Goal: Task Accomplishment & Management: Manage account settings

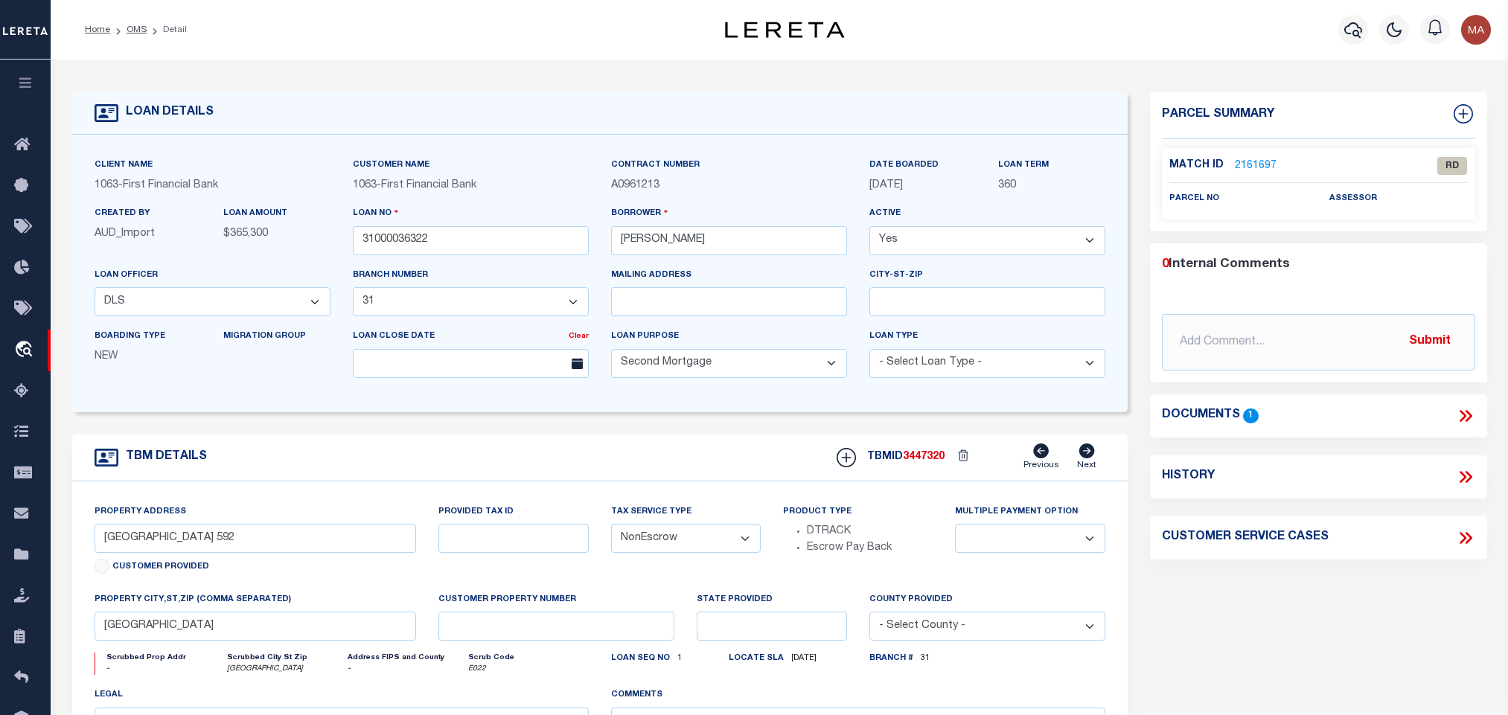
select select "3737"
select select "510"
select select "100"
select select "NonEscrow"
click at [441, 255] on input "31000036322" at bounding box center [471, 240] width 236 height 29
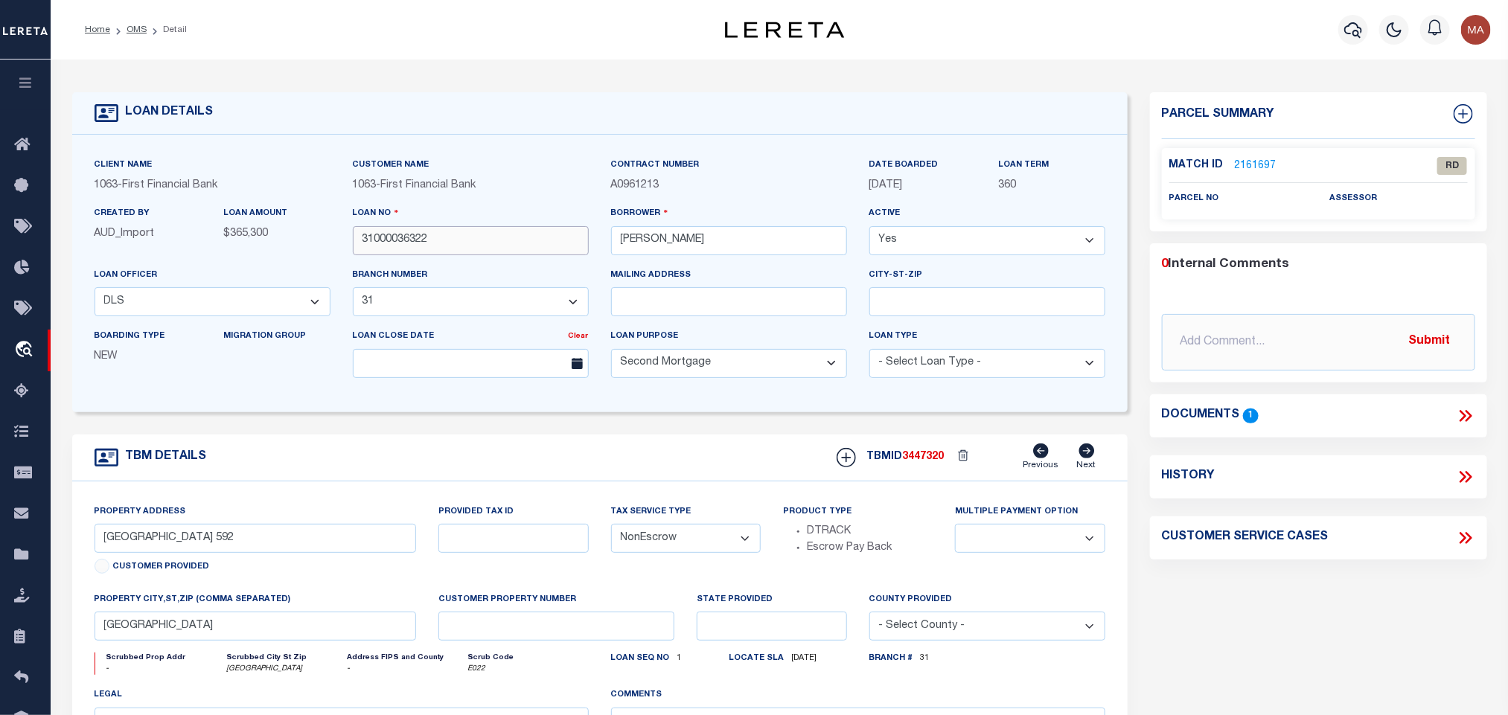
click at [441, 255] on input "31000036322" at bounding box center [471, 240] width 236 height 29
click at [1267, 164] on link "2161697" at bounding box center [1256, 167] width 42 height 16
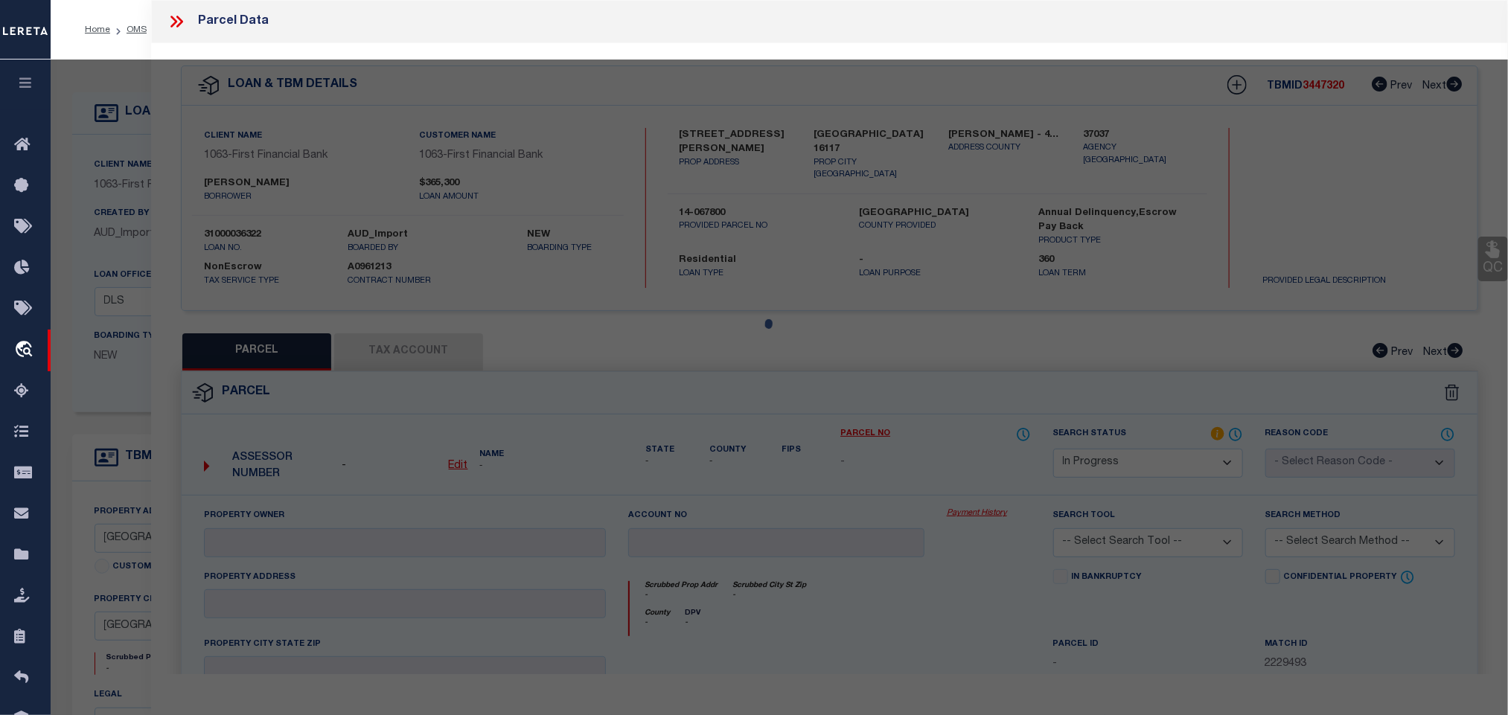
scroll to position [272, 0]
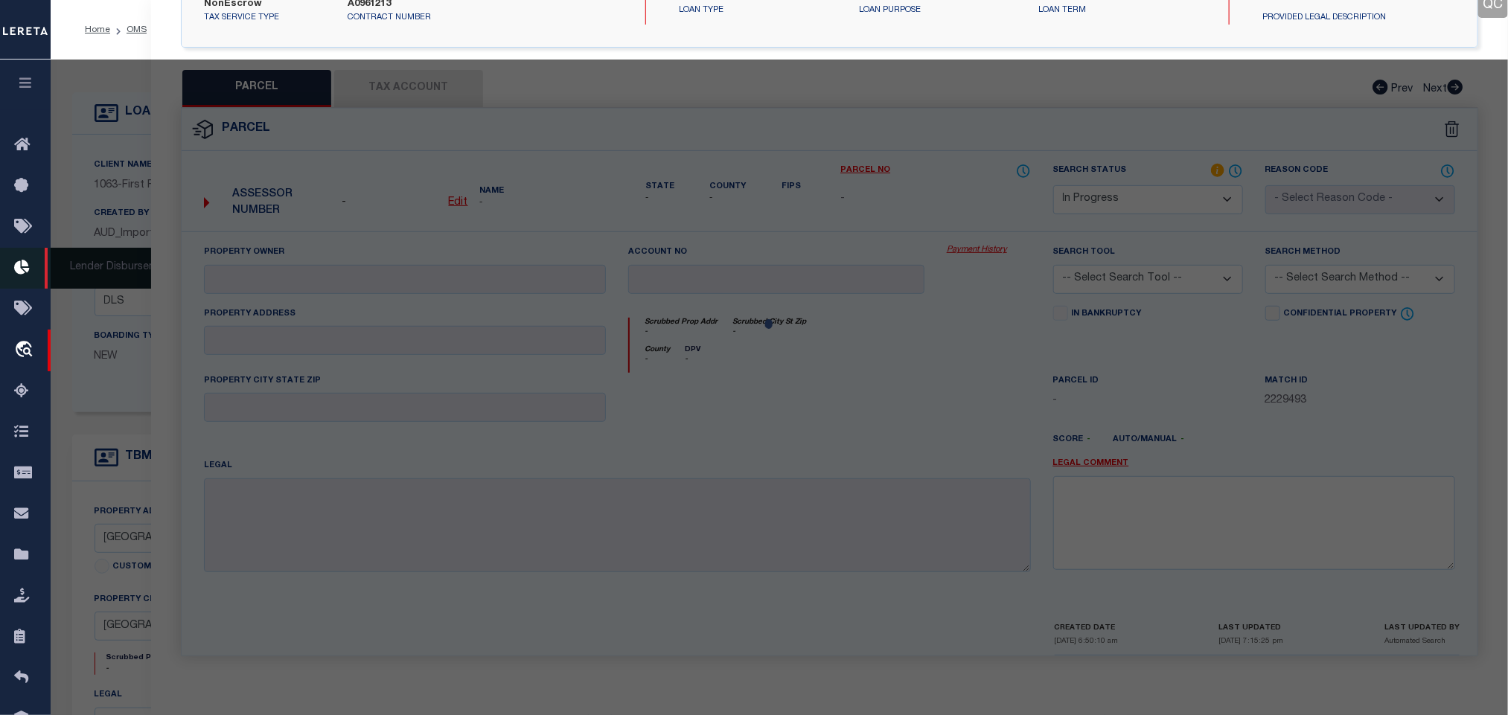
select select "AS"
checkbox input "false"
select select "RD"
checkbox input "false"
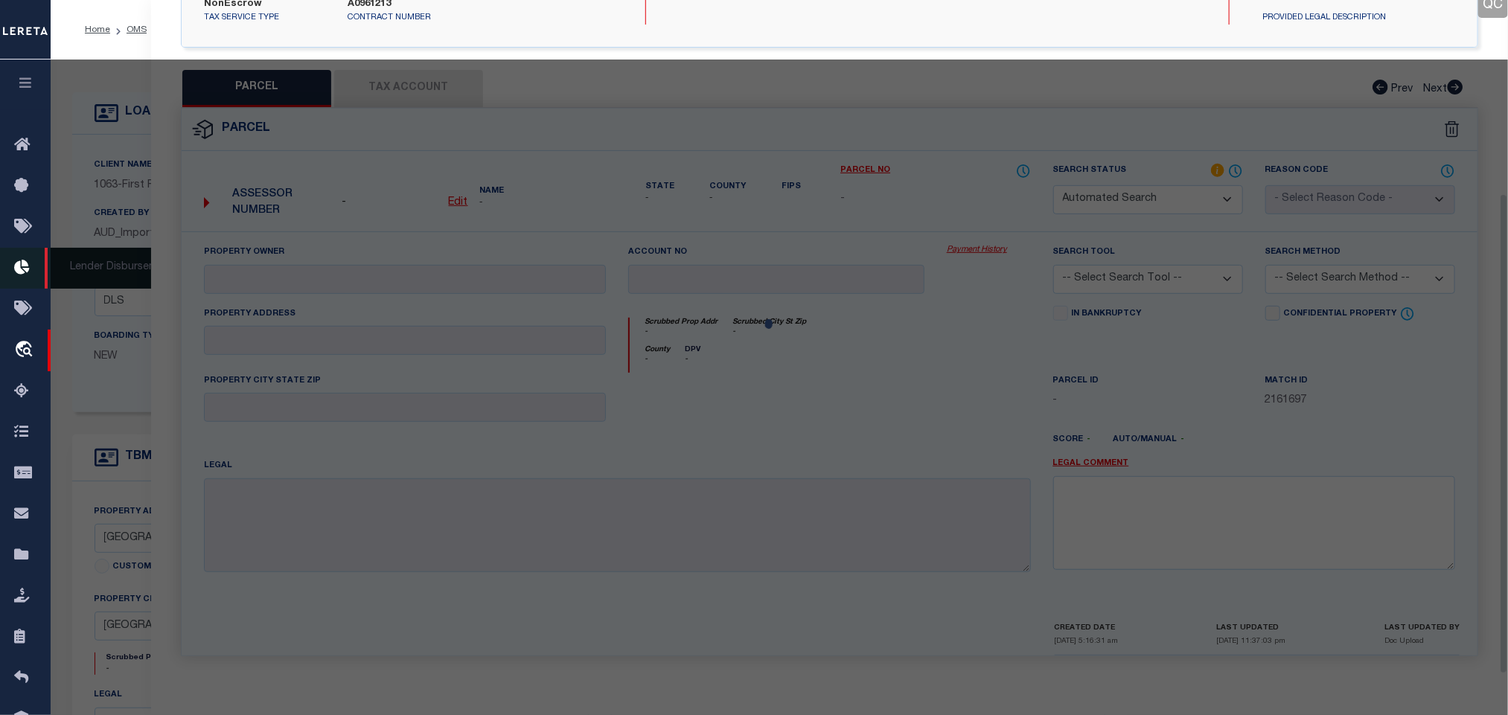
type textarea "Document uploaded that satisfies a legal requirement, changing from ND to RD"
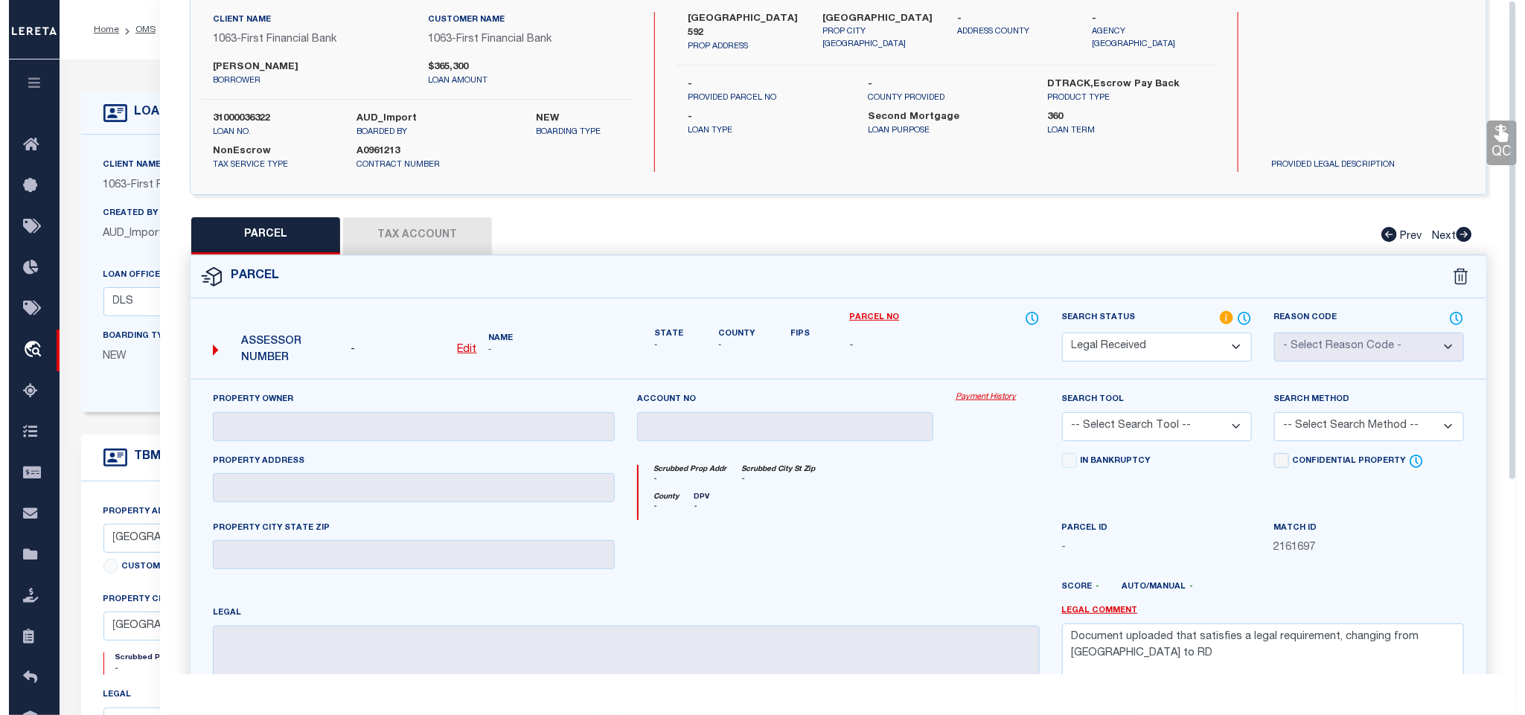
scroll to position [0, 0]
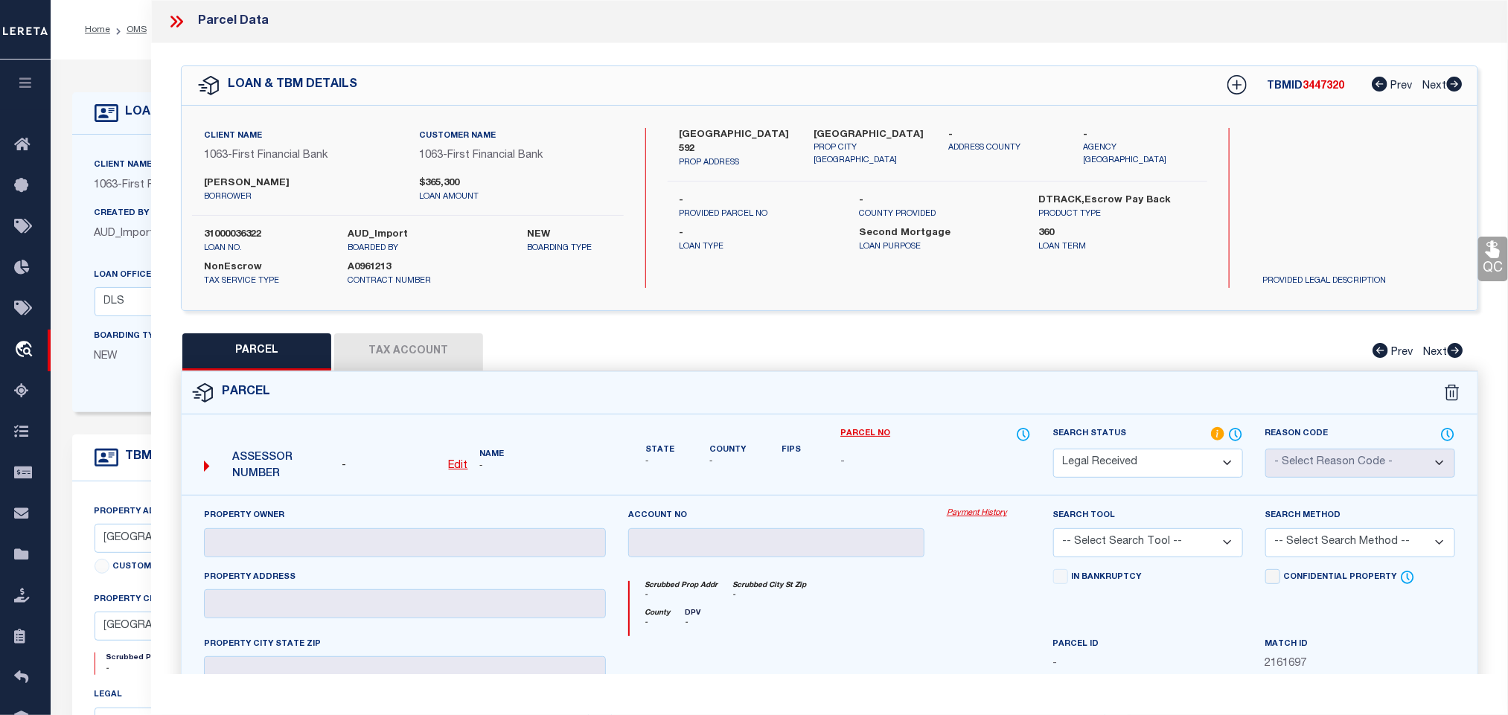
click at [450, 471] on u "Edit" at bounding box center [458, 466] width 19 height 10
select select "RD"
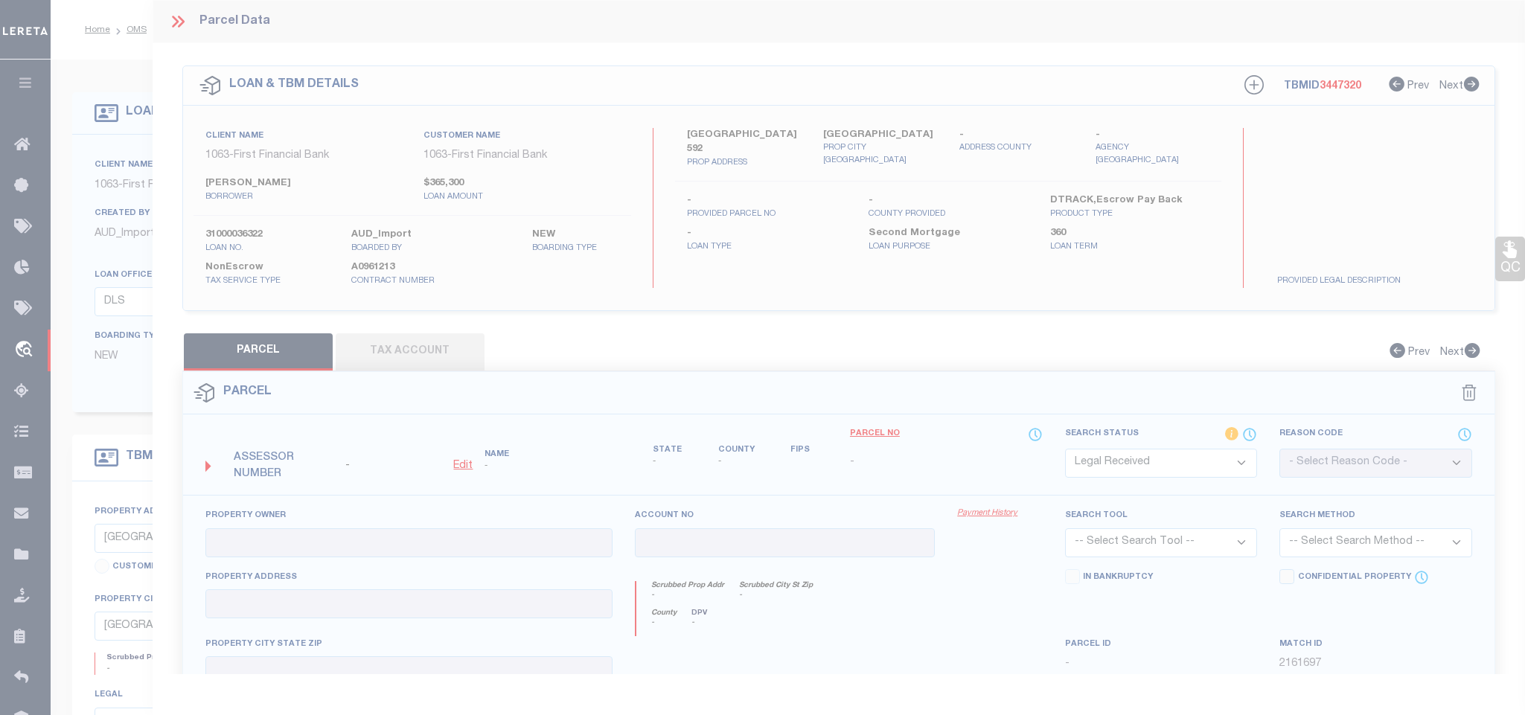
type textarea "-"
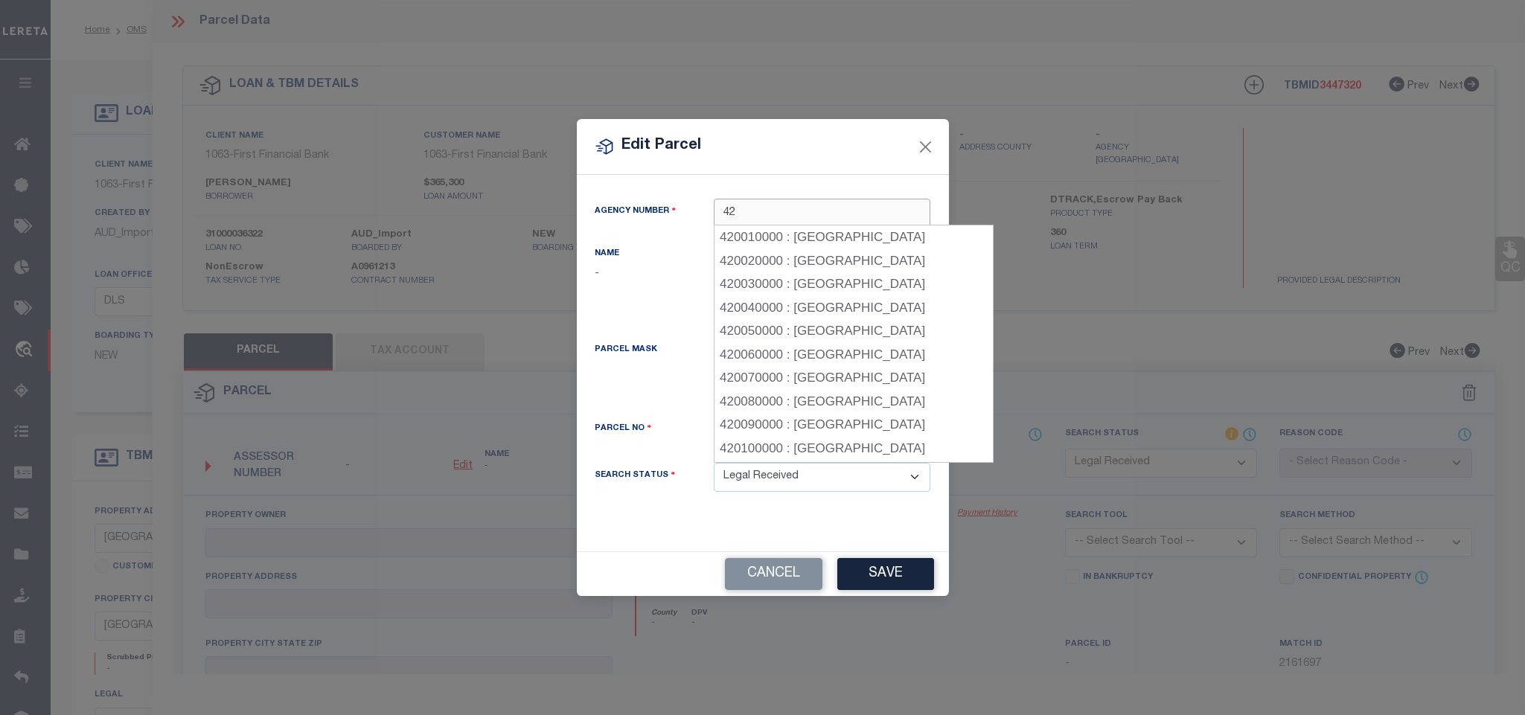
type input "42"
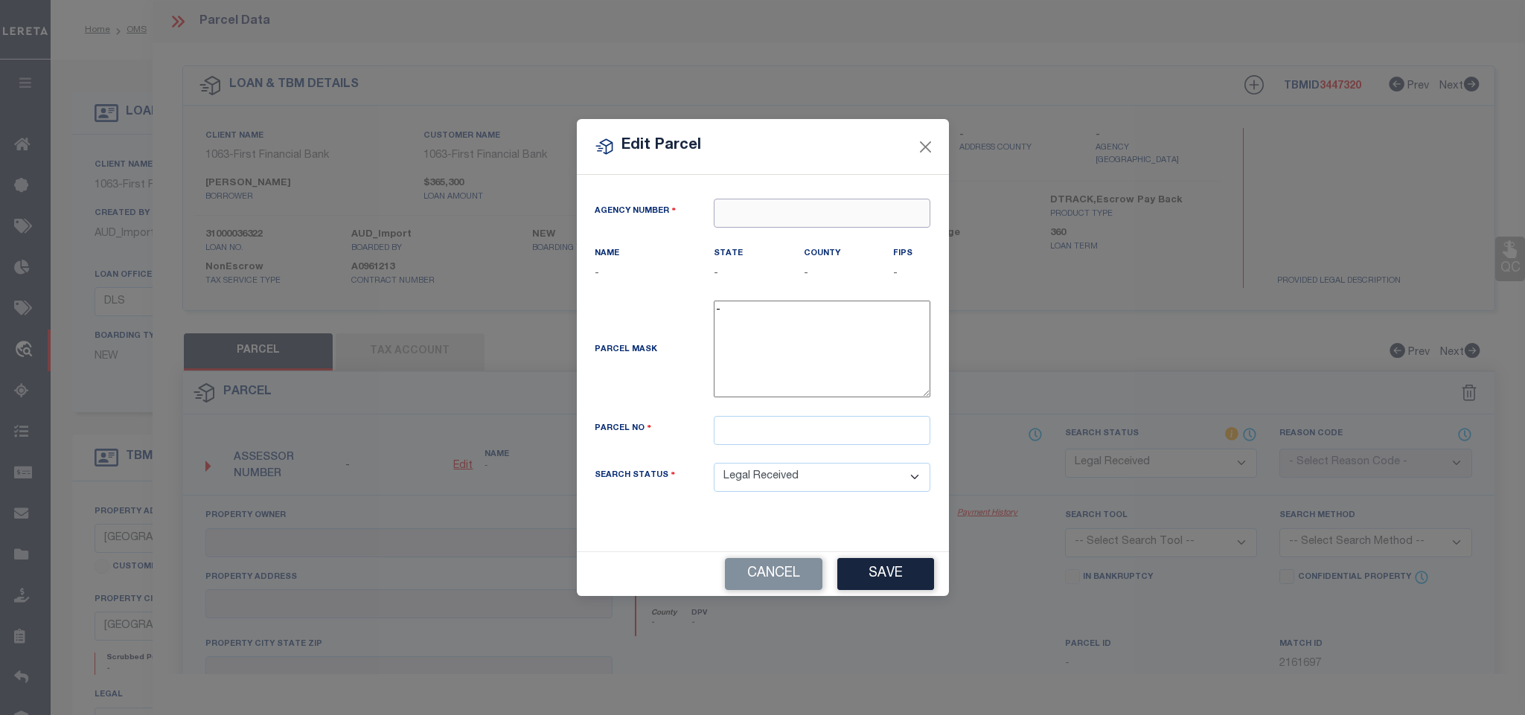
click at [822, 215] on input "text" at bounding box center [822, 213] width 217 height 29
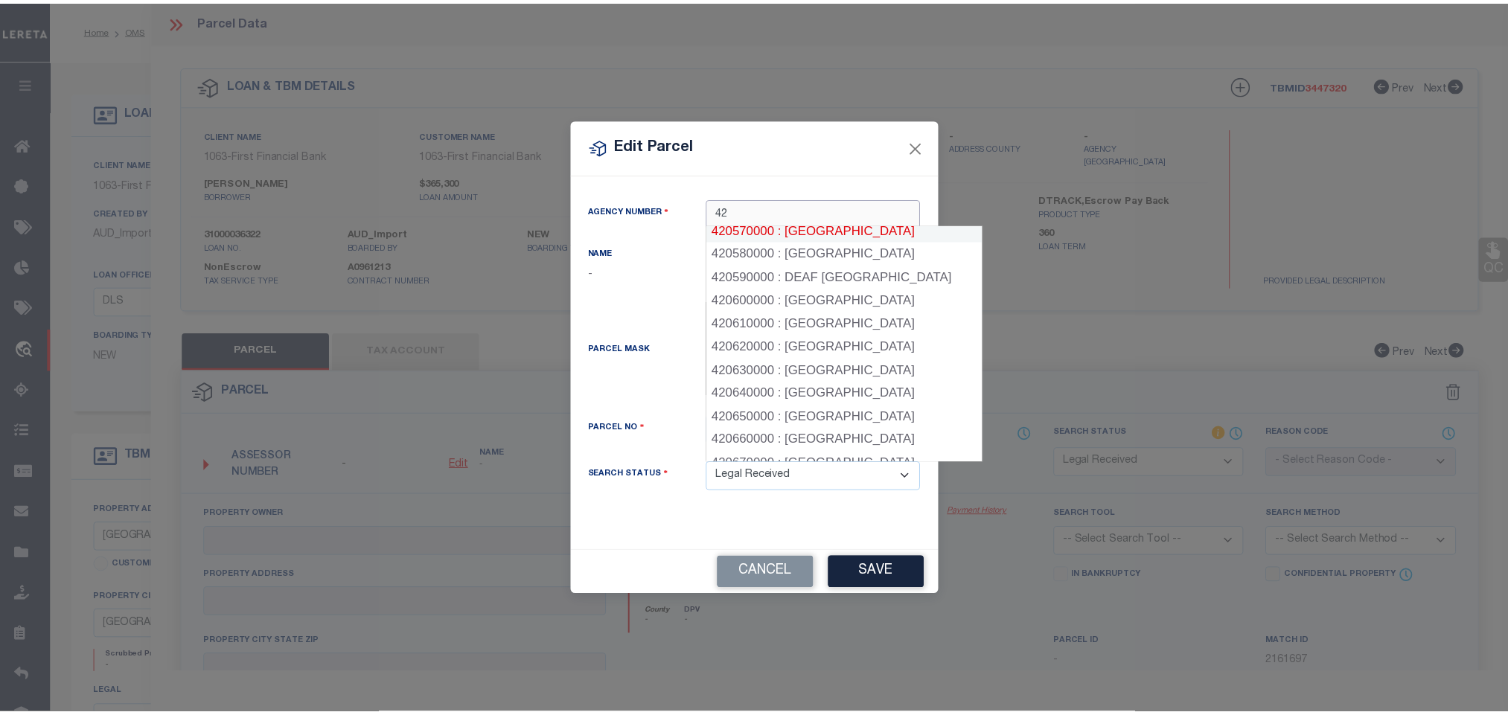
scroll to position [1451, 0]
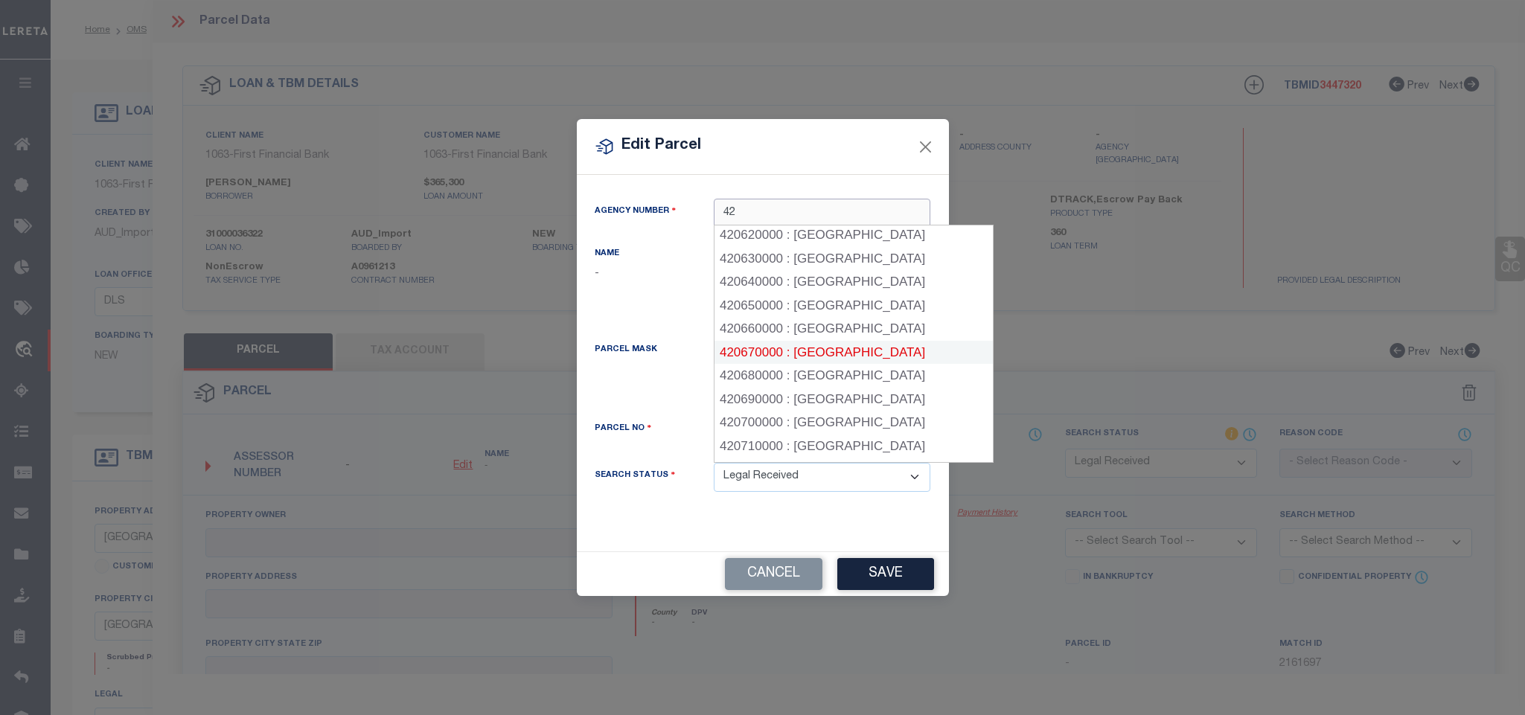
click at [886, 341] on div "420670000 : EASTLAND COUNTY" at bounding box center [853, 353] width 278 height 24
type input "420670000"
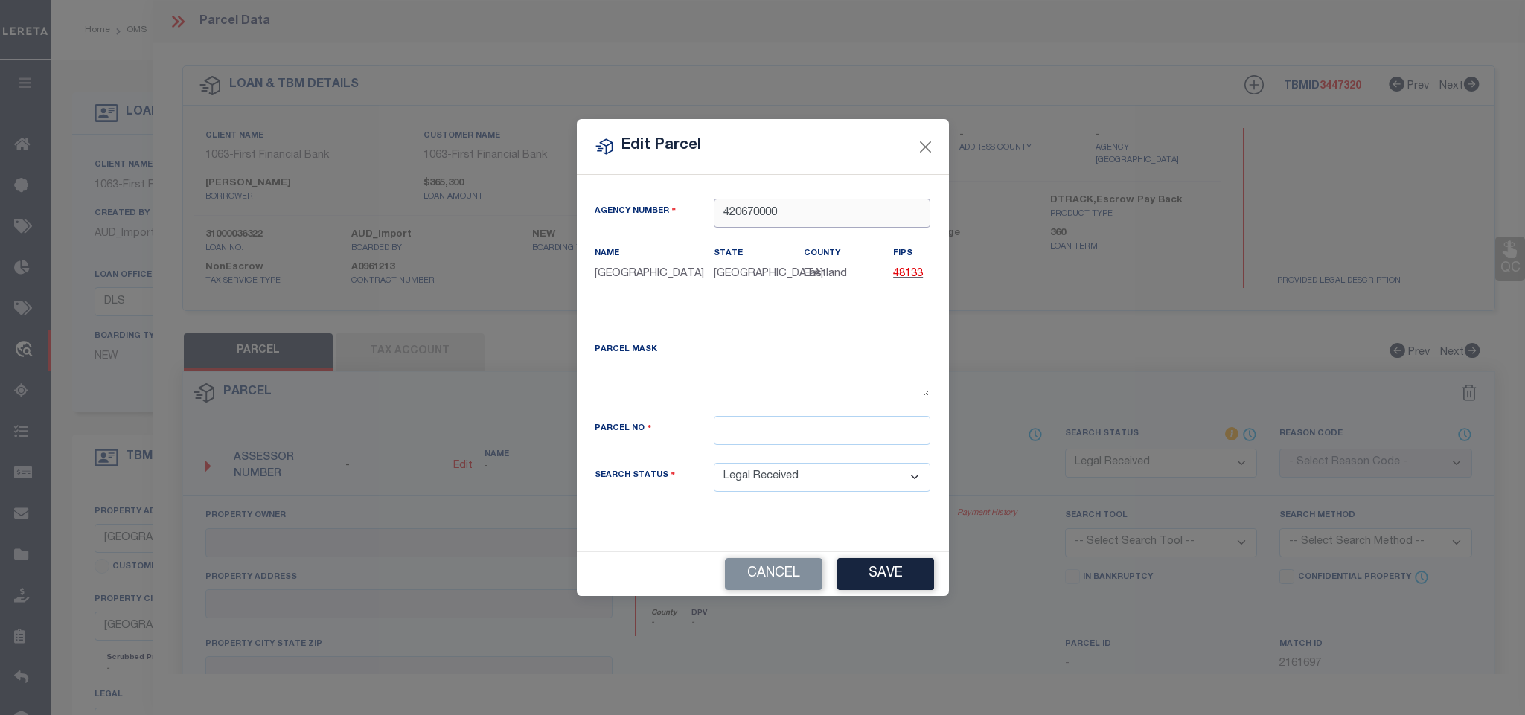
type input "420670000"
click at [858, 445] on input "text" at bounding box center [822, 430] width 217 height 29
paste input "70970"
type input "70970"
click at [866, 596] on div "Cancel Save" at bounding box center [763, 574] width 372 height 44
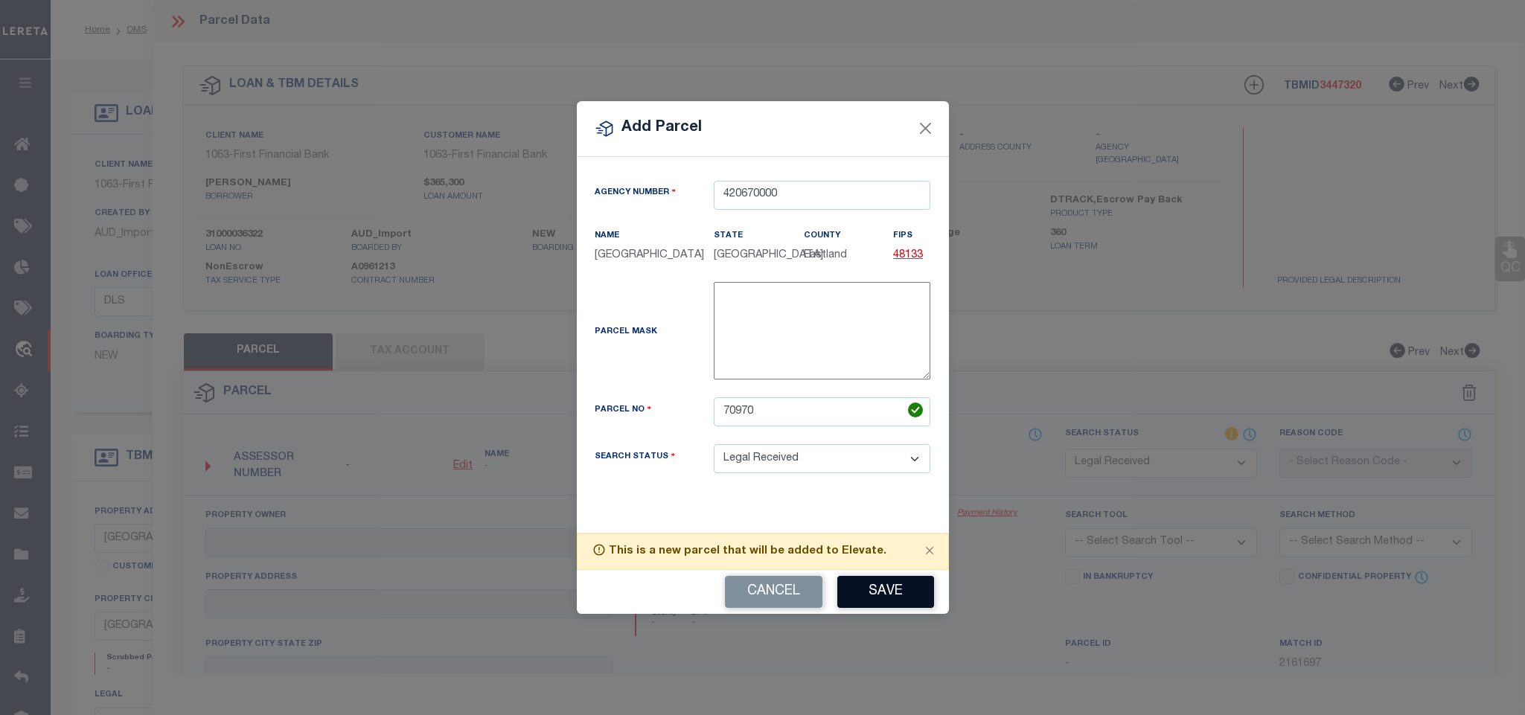
click at [864, 604] on button "Save" at bounding box center [885, 592] width 97 height 32
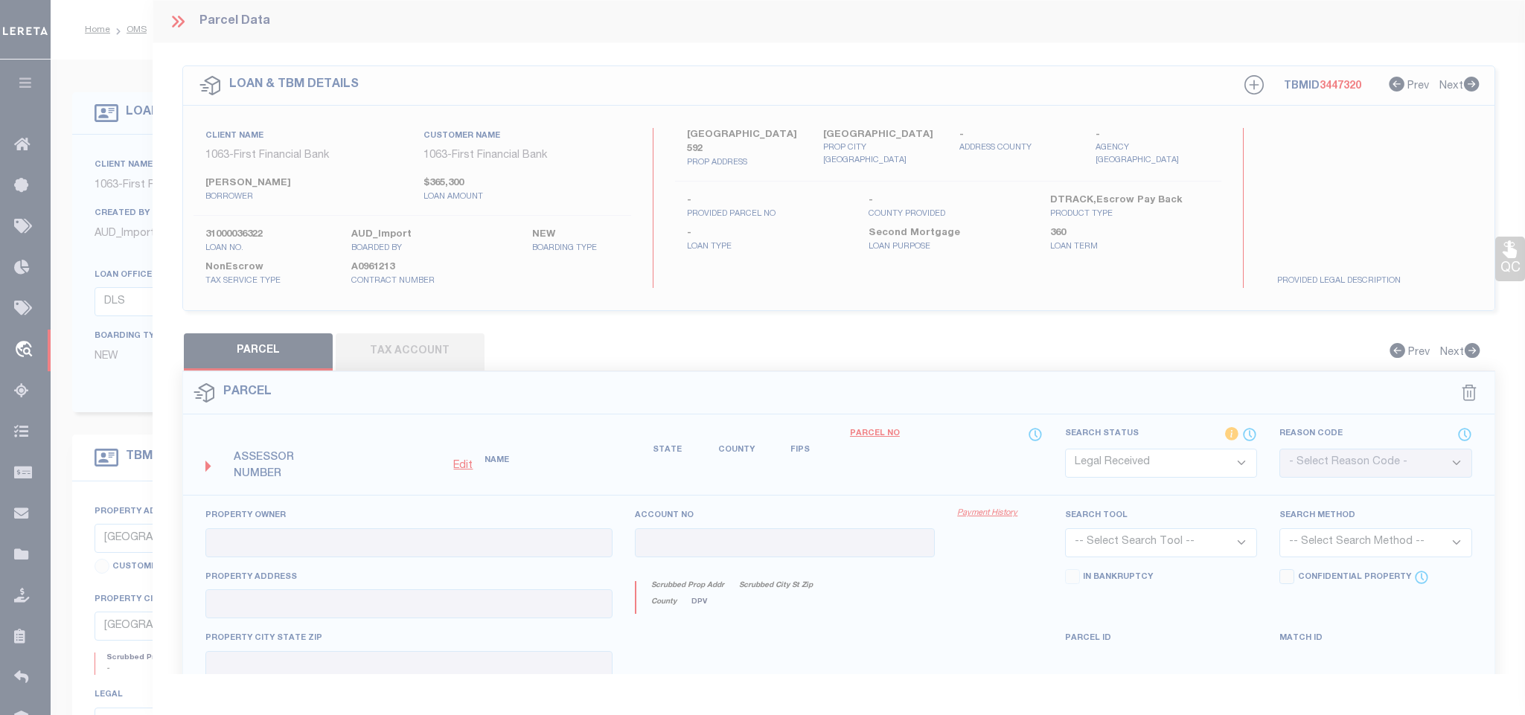
select select "RD"
checkbox input "false"
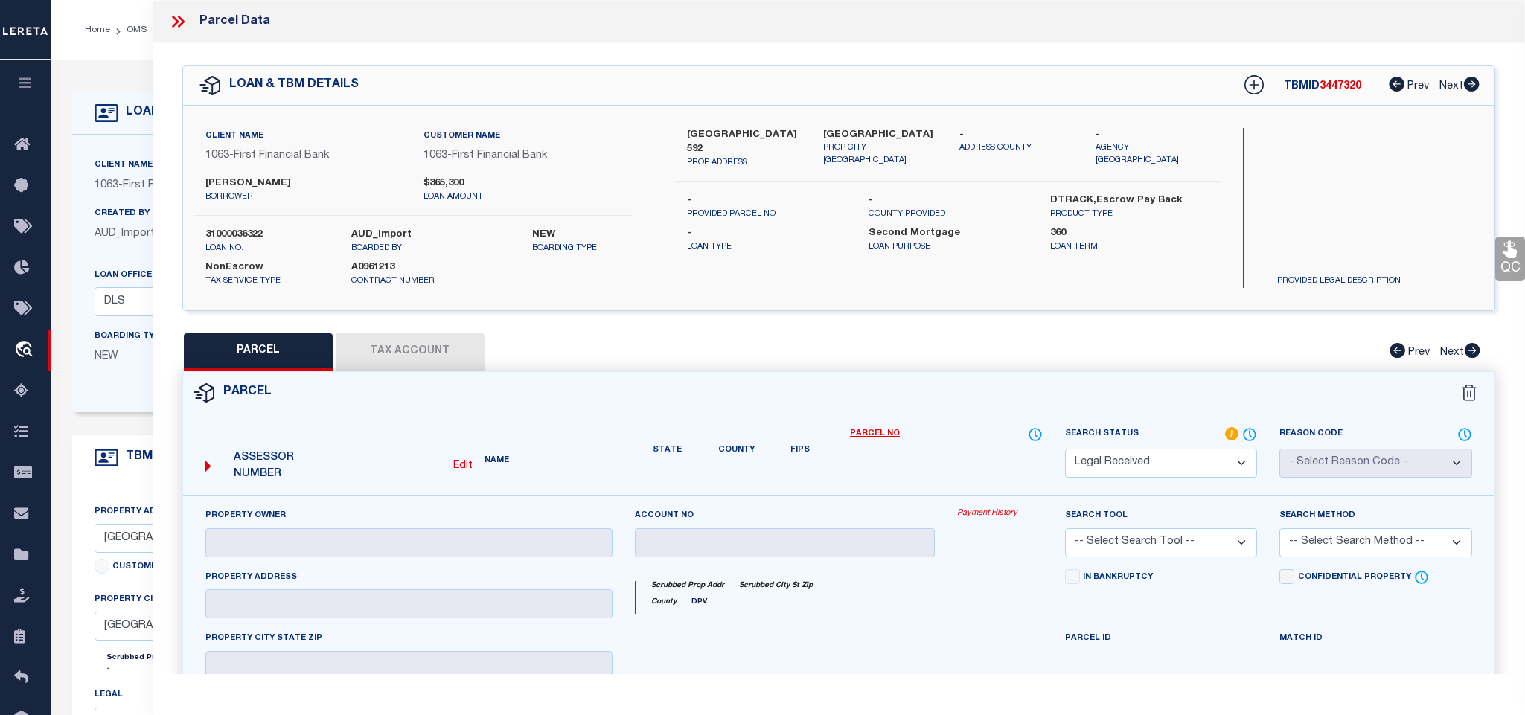
checkbox input "false"
type textarea "Document uploaded that satisfies a legal requirement, changing from ND to RD"
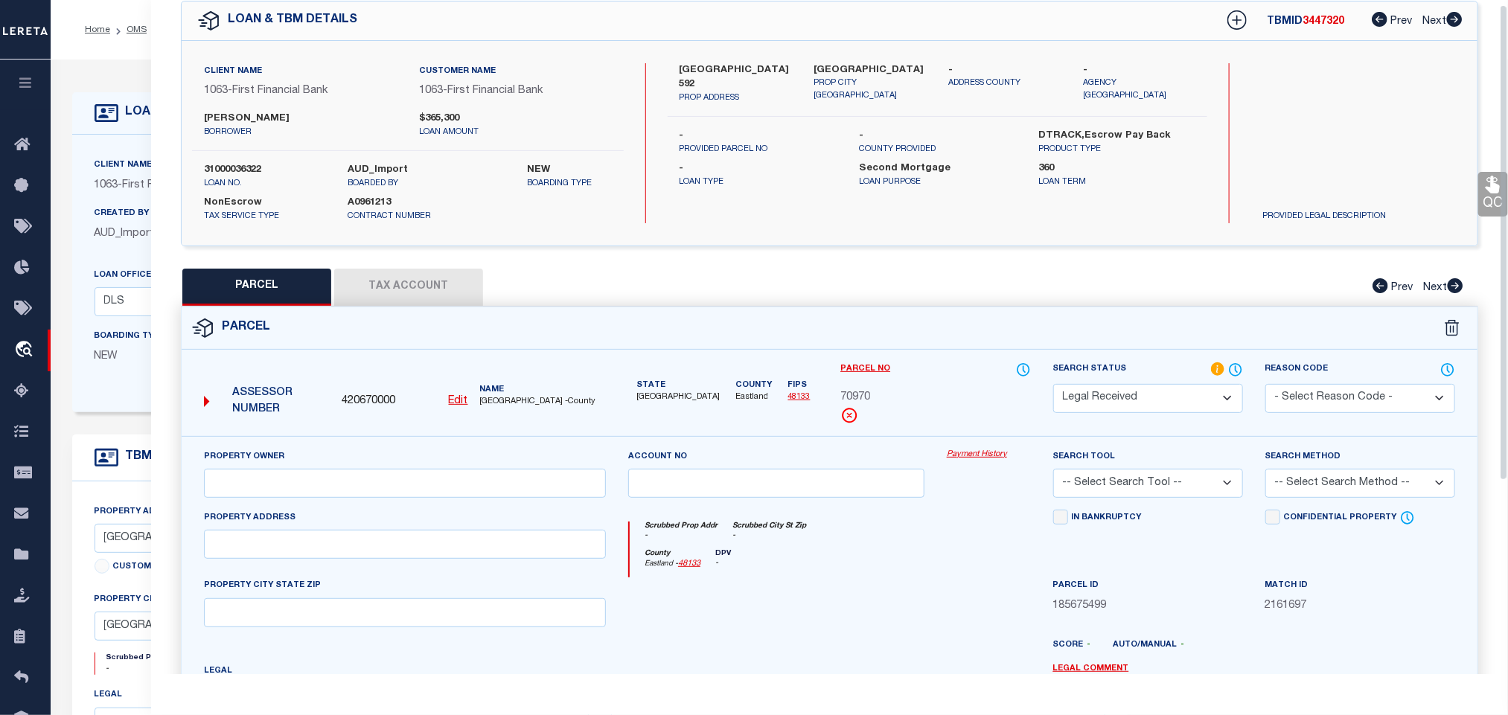
scroll to position [279, 0]
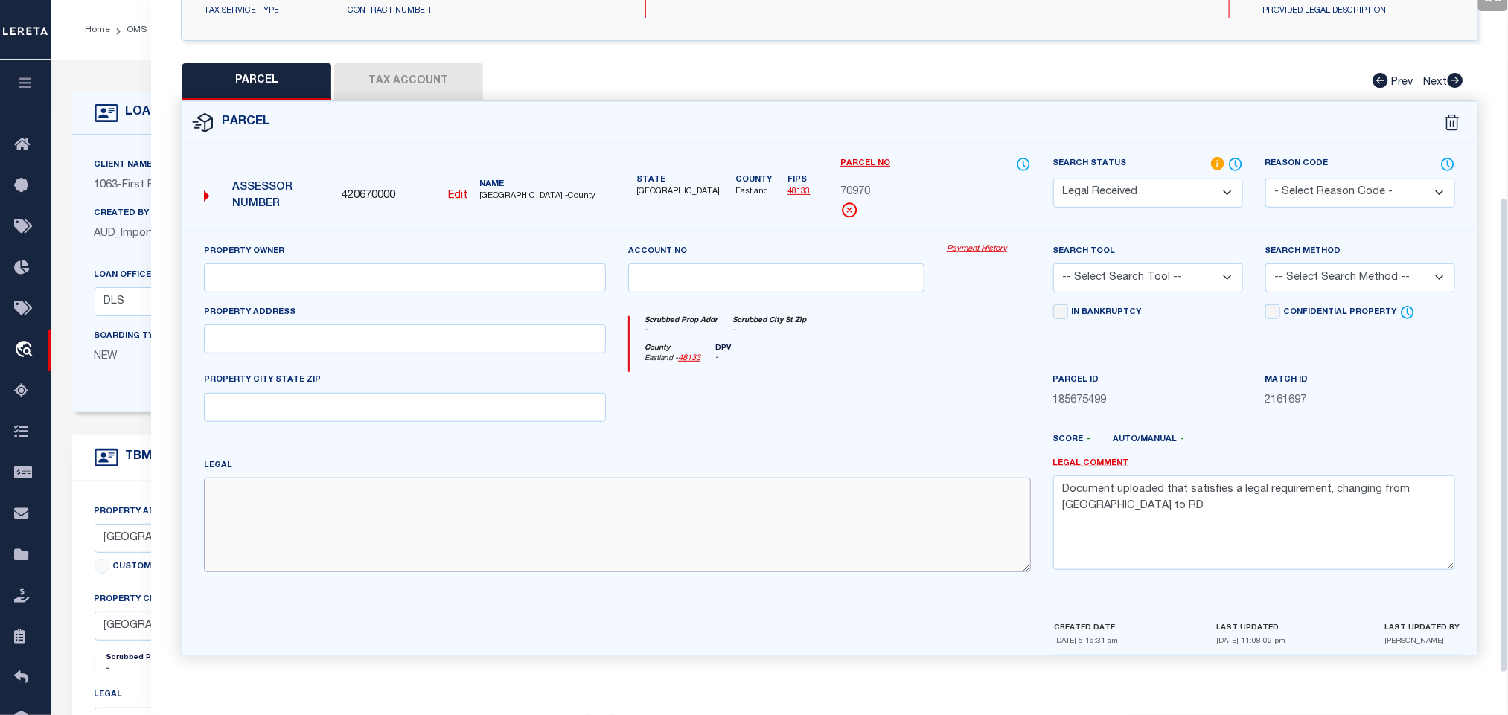
click at [429, 487] on textarea at bounding box center [617, 525] width 827 height 94
paste textarea "PART OF TR 3 W VAN NORMAN"
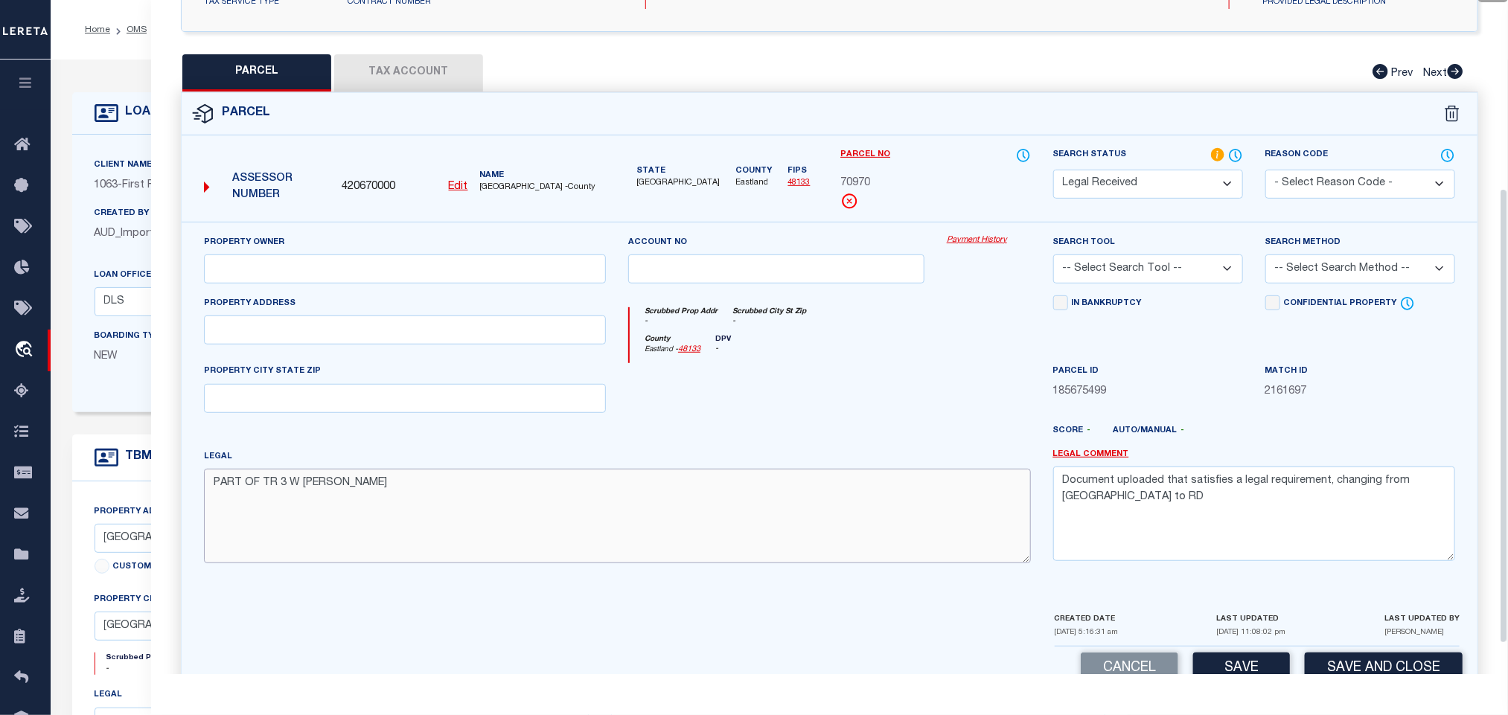
click at [313, 563] on textarea "PART OF TR 3 W VAN NORMAN" at bounding box center [617, 516] width 827 height 94
click at [532, 530] on textarea "PART OF TR 3 W VAN NORMAN" at bounding box center [617, 516] width 827 height 94
paste textarea "AB 545"
click at [581, 514] on textarea "PART OF TR 3 W VAN NORMAN AB 545" at bounding box center [617, 516] width 827 height 94
paste textarea "NON WATER FRONT"
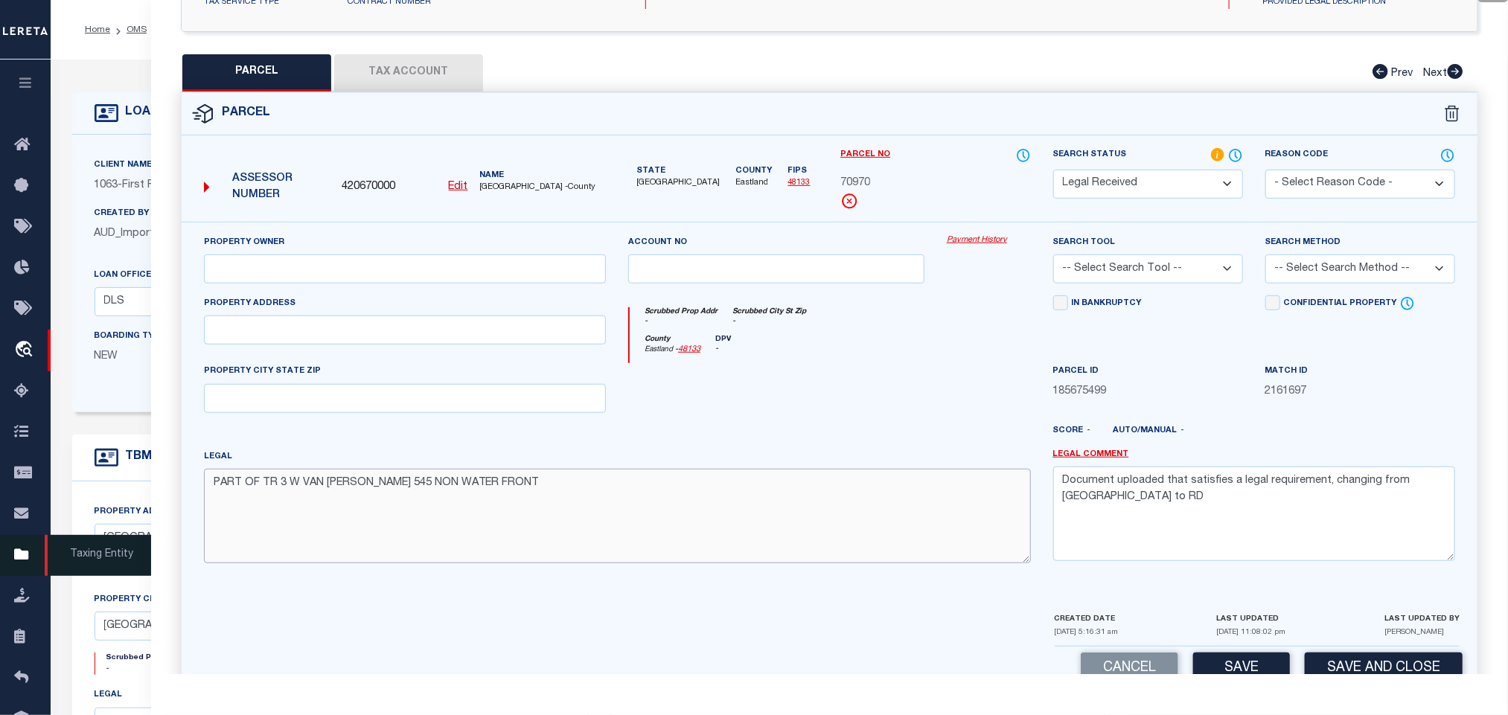
type textarea "PART OF TR 3 W VAN NORMAN AB 545 NON WATER FRONT"
drag, startPoint x: 395, startPoint y: 330, endPoint x: 369, endPoint y: 344, distance: 29.3
click at [395, 330] on input "text" at bounding box center [405, 330] width 402 height 29
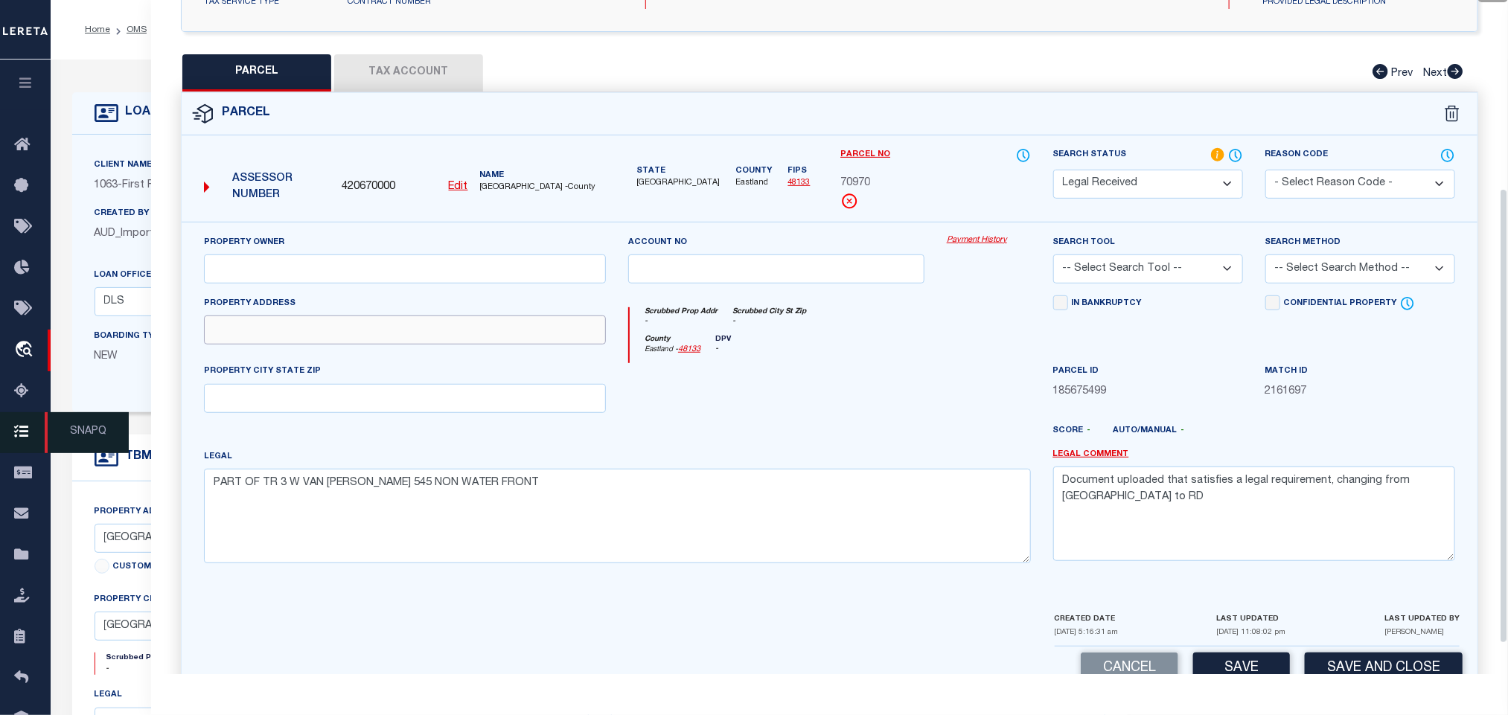
paste input "HWY 2214"
type input "HWY 2214"
click at [345, 284] on input "text" at bounding box center [405, 269] width 402 height 29
paste input "GILL LESLIE"
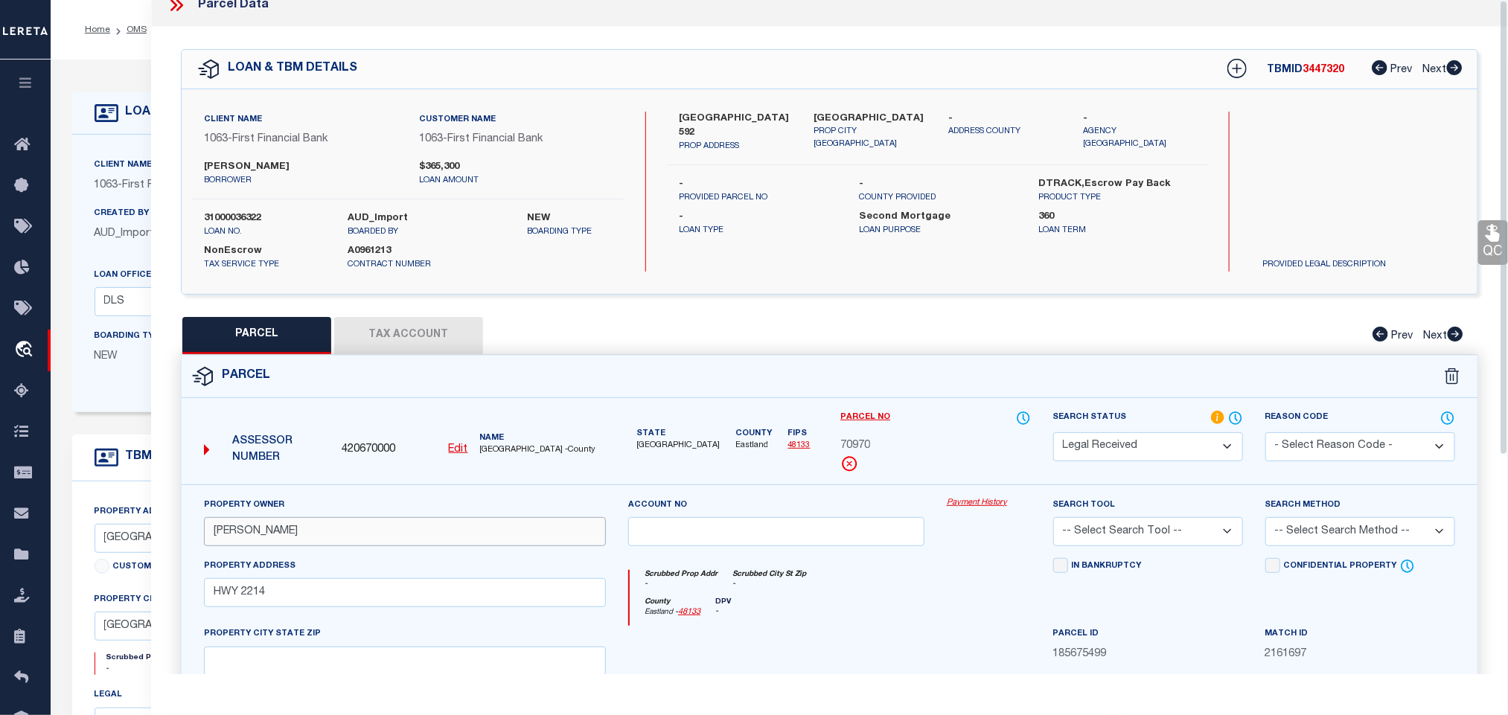
scroll to position [0, 0]
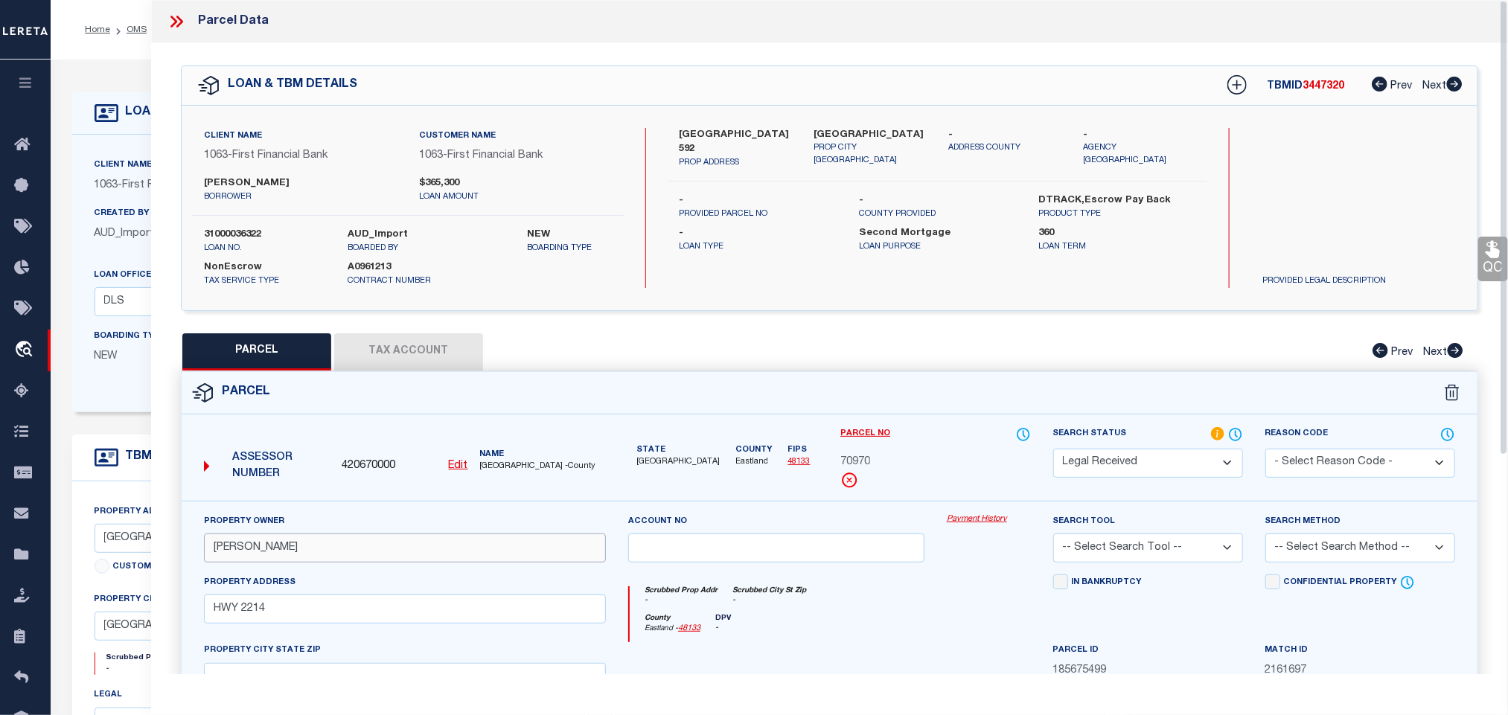
type input "GILL LESLIE"
click at [905, 125] on div "Client Name 1063 - First Financial Bank Customer Name 1063 - First Financial Ba…" at bounding box center [830, 208] width 1296 height 205
click at [869, 128] on label "Eastland TX 76448" at bounding box center [870, 135] width 112 height 15
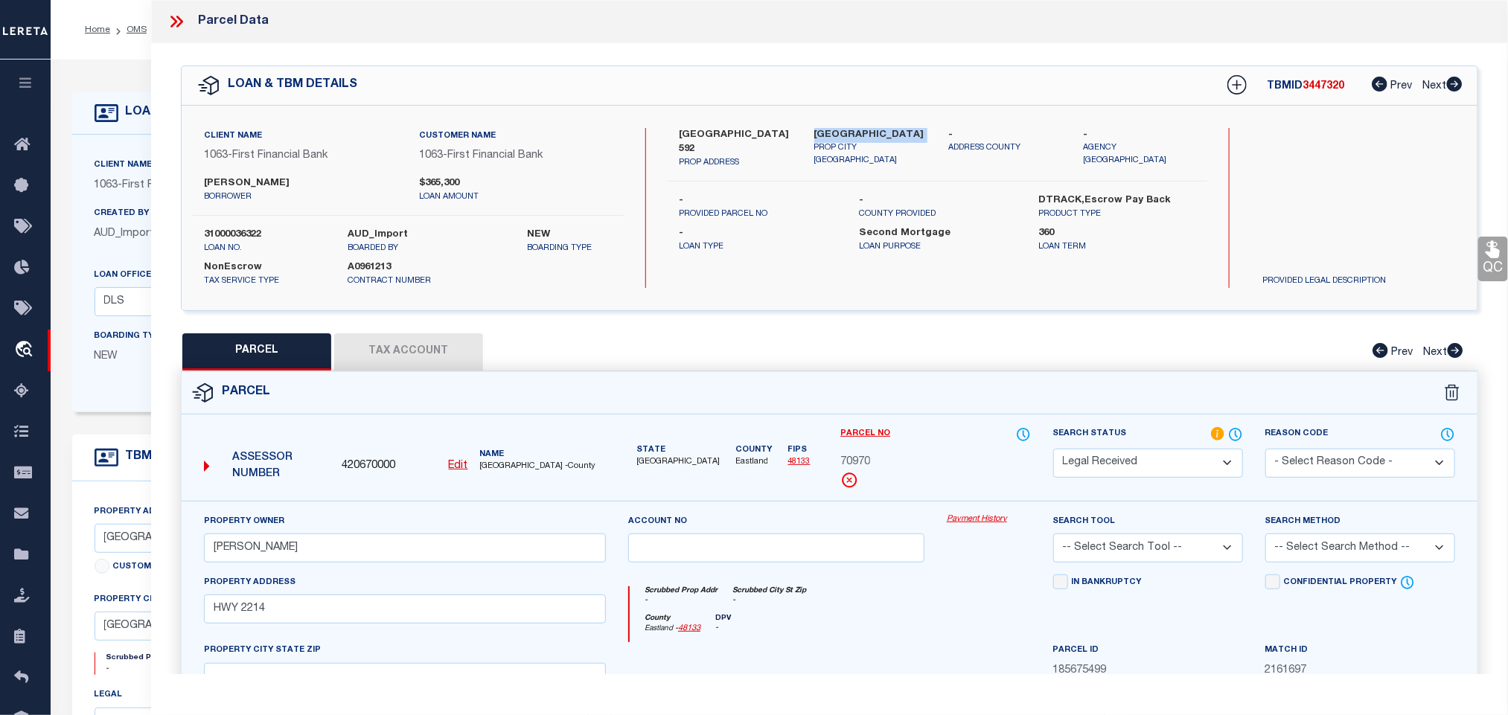
click at [869, 128] on label "Eastland TX 76448" at bounding box center [870, 135] width 112 height 15
copy div "Eastland TX 76448"
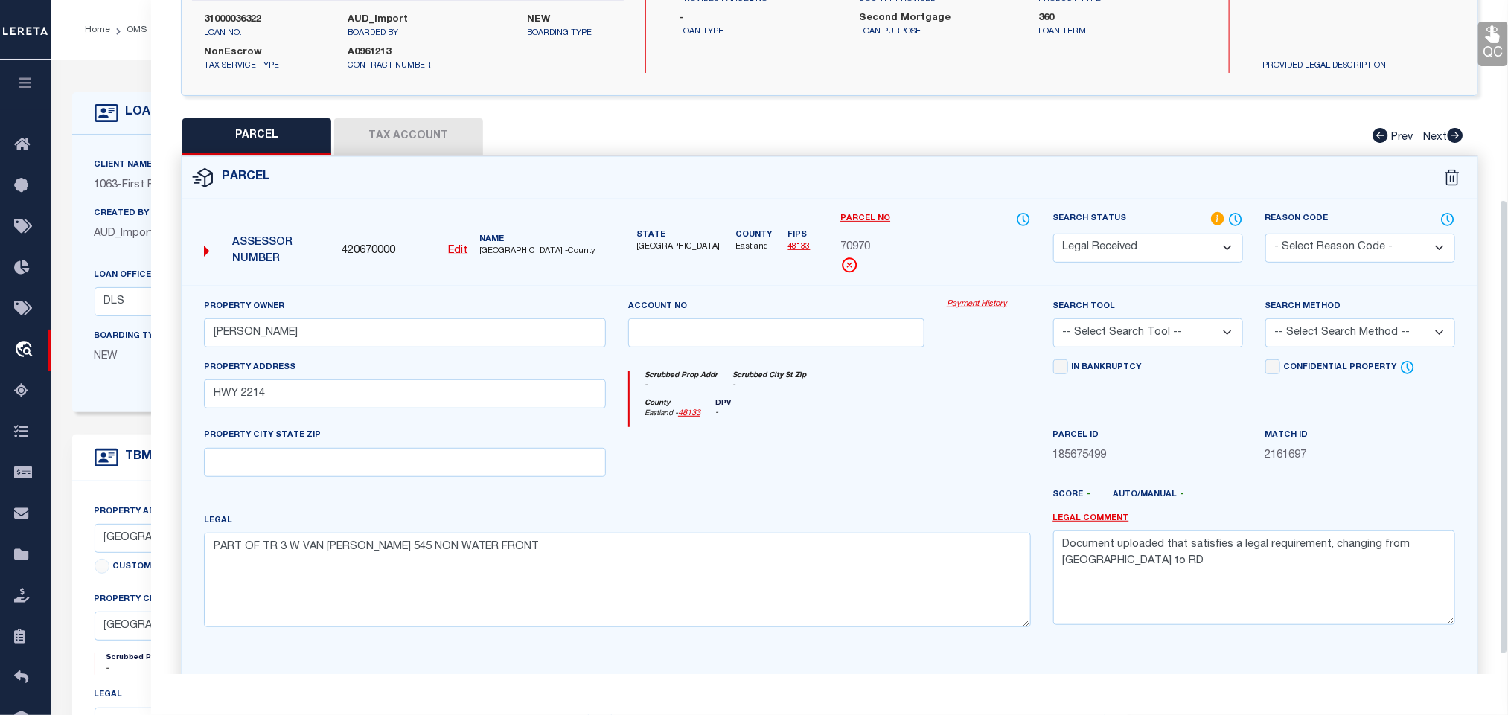
scroll to position [324, 0]
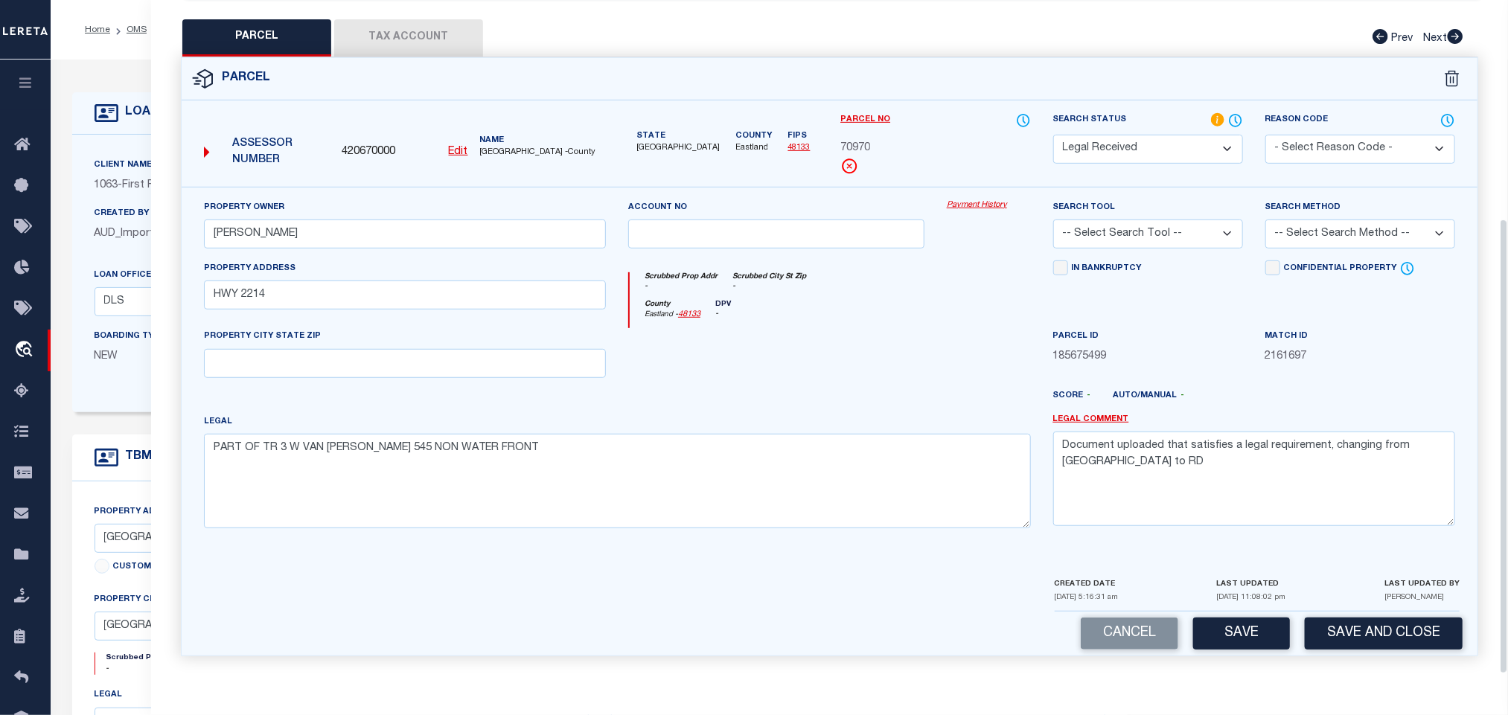
click at [525, 377] on div "Property Owner GILL LESLIE Account no Payment History Search Tool -- Select Sea…" at bounding box center [829, 369] width 1273 height 341
click at [483, 339] on div "PROPERTY CITY STATE ZIP" at bounding box center [405, 352] width 402 height 49
drag, startPoint x: 487, startPoint y: 362, endPoint x: 758, endPoint y: 415, distance: 276.2
click at [487, 362] on input "text" at bounding box center [405, 363] width 402 height 29
paste input "Eastland TX 76448"
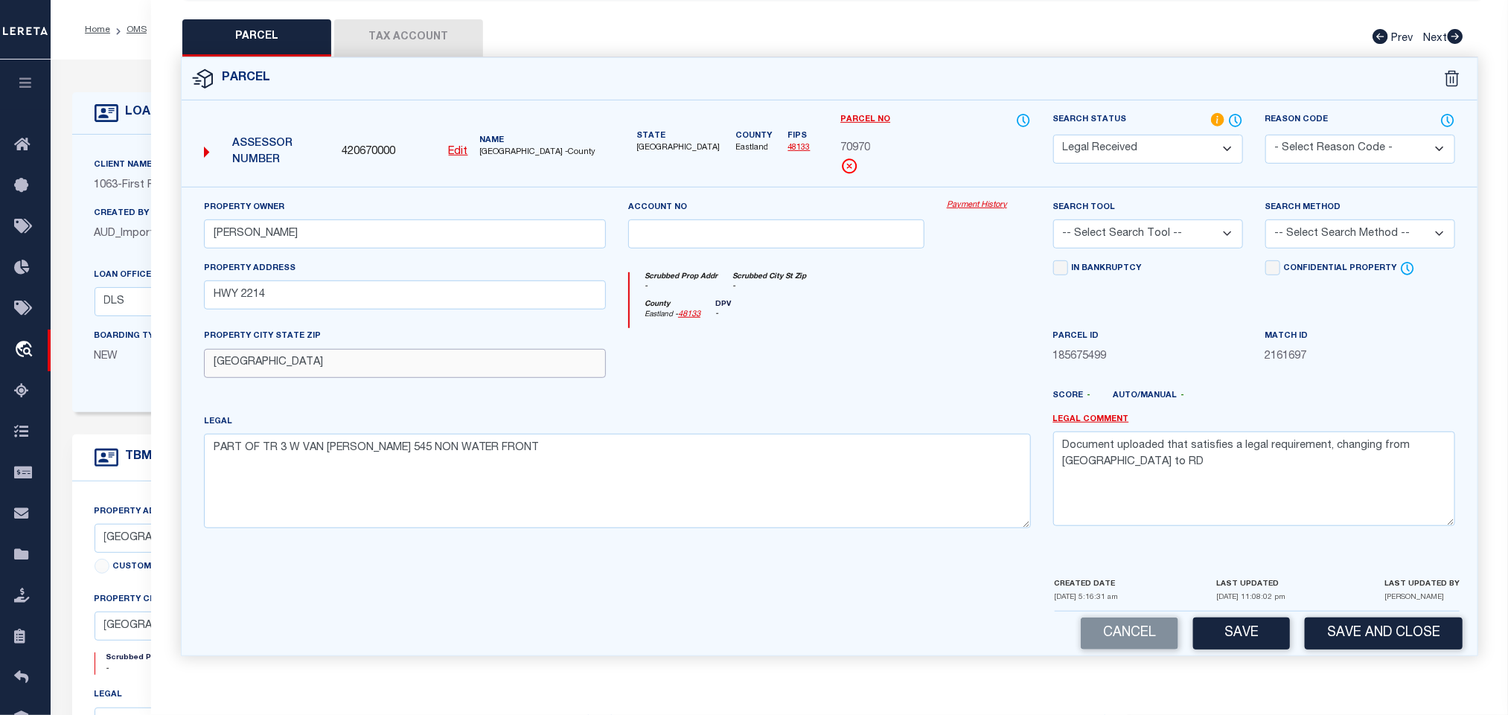
type input "Eastland TX 76448"
click at [1098, 470] on textarea "Document uploaded that satisfies a legal requirement, changing from ND to RD" at bounding box center [1254, 479] width 402 height 94
click at [1121, 224] on select "-- Select Search Tool -- 3rd Party Website Agency File Agency Website ATLS CNV-…" at bounding box center [1148, 234] width 190 height 29
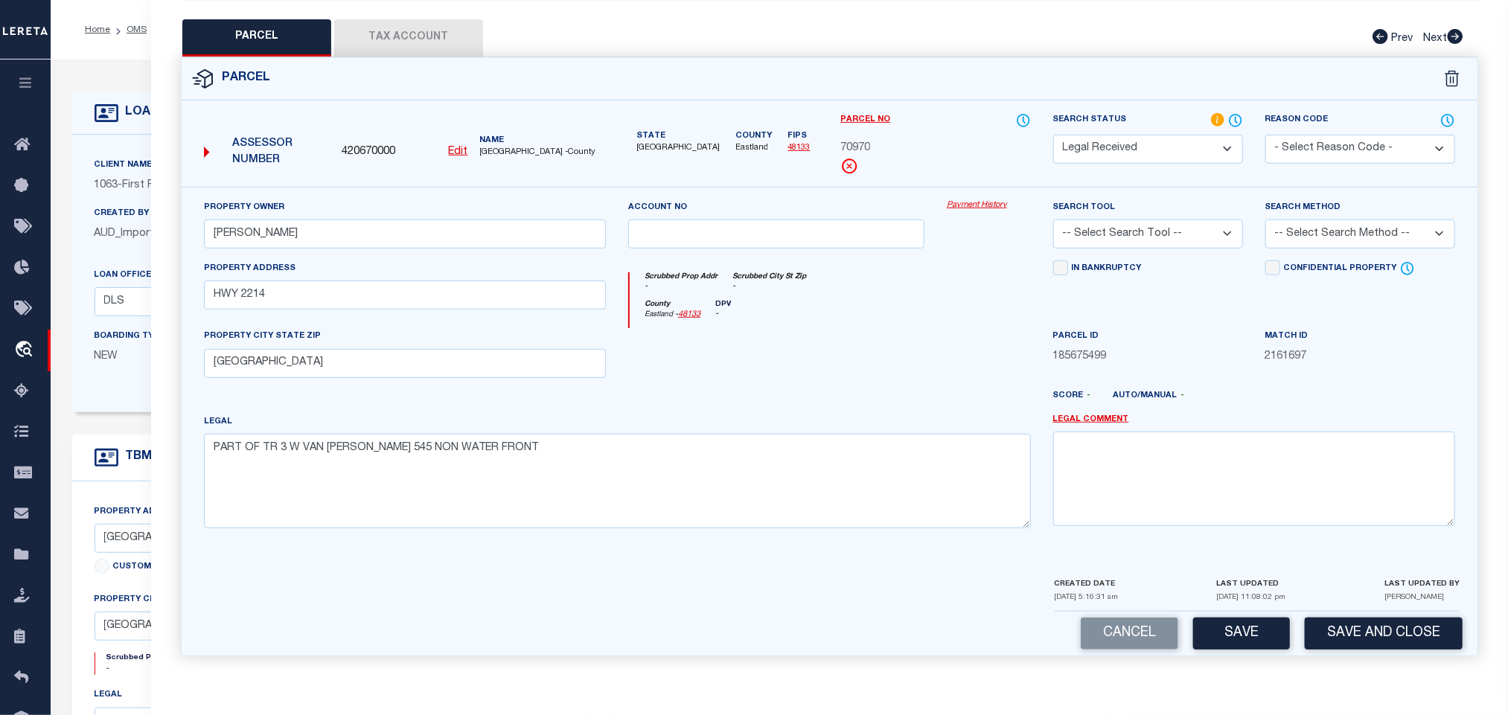
select select "AGW"
click at [1053, 220] on select "-- Select Search Tool -- 3rd Party Website Agency File Agency Website ATLS CNV-…" at bounding box center [1148, 234] width 190 height 29
click at [1258, 215] on div "Search Method -- Select Search Method -- Property Address Legal Liability Info …" at bounding box center [1360, 229] width 212 height 61
drag, startPoint x: 1286, startPoint y: 228, endPoint x: 1286, endPoint y: 237, distance: 9.7
click at [1286, 228] on select "-- Select Search Method -- Property Address Legal Liability Info Provided" at bounding box center [1360, 234] width 190 height 29
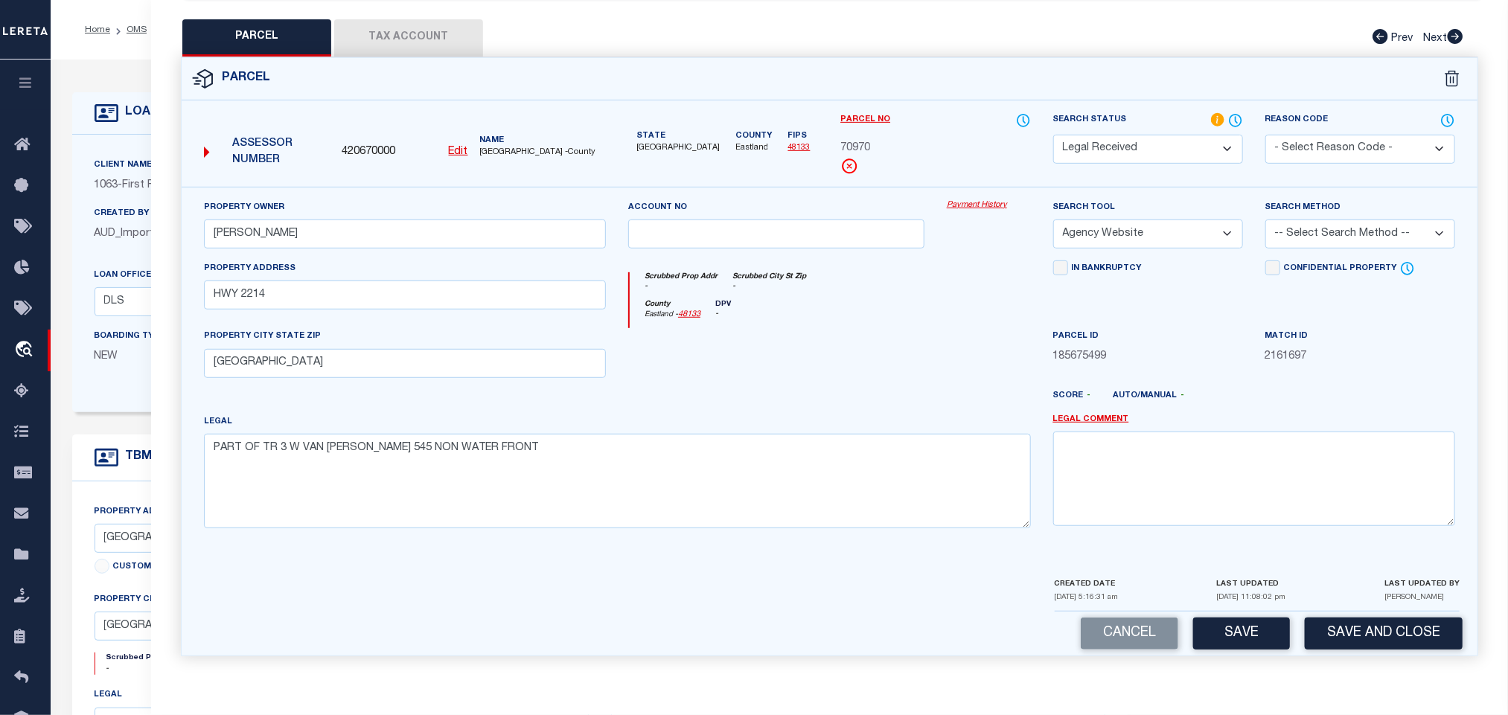
select select "LEG"
click at [1265, 220] on select "-- Select Search Method -- Property Address Legal Liability Info Provided" at bounding box center [1360, 234] width 190 height 29
click at [1217, 643] on button "Save" at bounding box center [1241, 634] width 97 height 32
click at [426, 34] on button "Tax Account" at bounding box center [408, 37] width 149 height 37
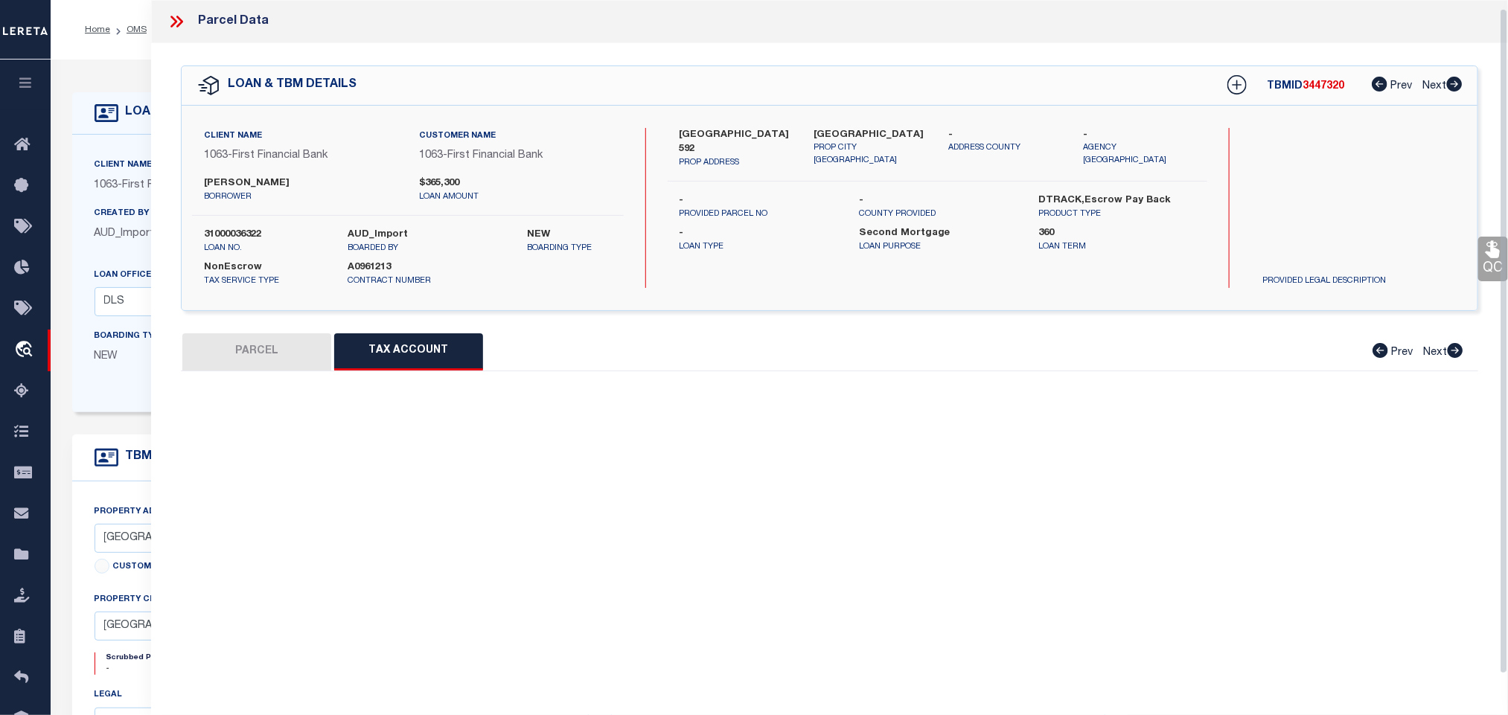
scroll to position [9, 0]
select select "100"
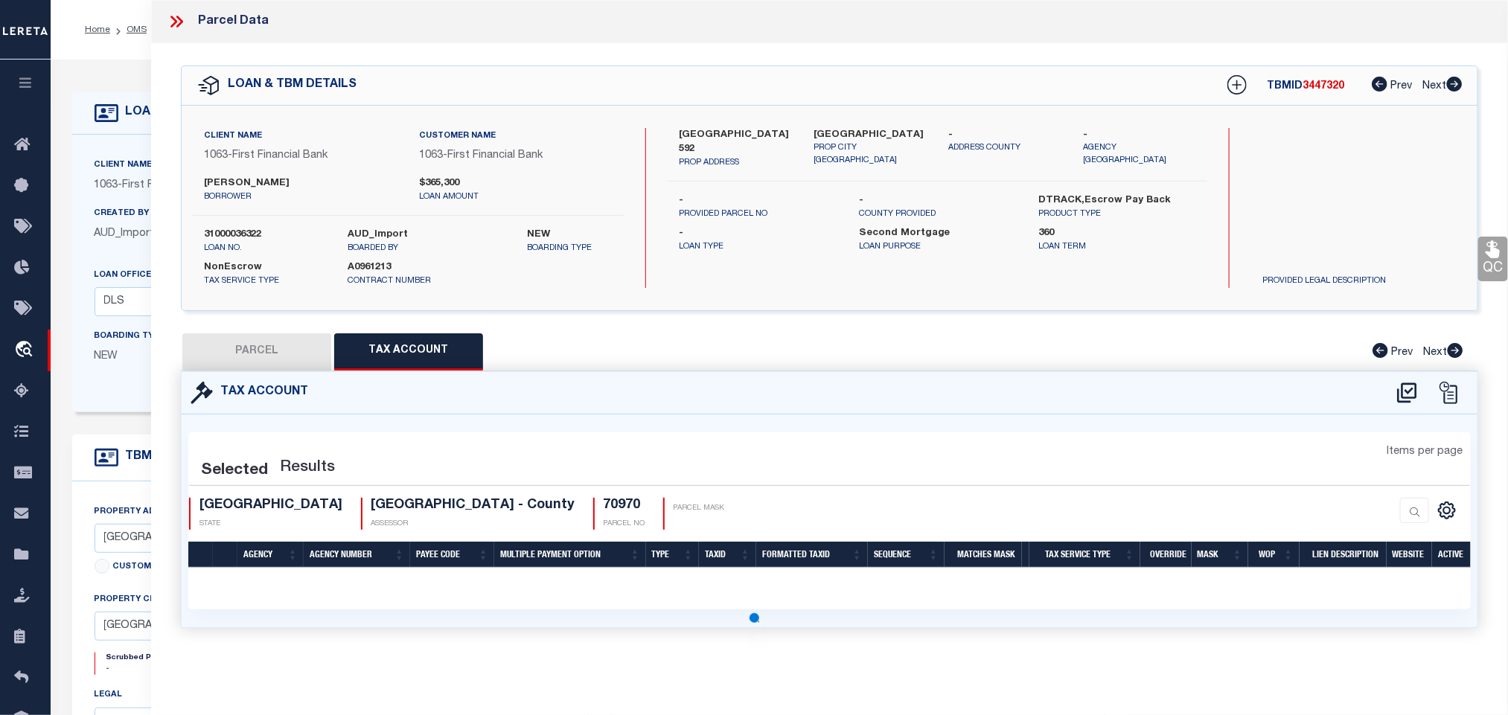
scroll to position [0, 0]
select select "100"
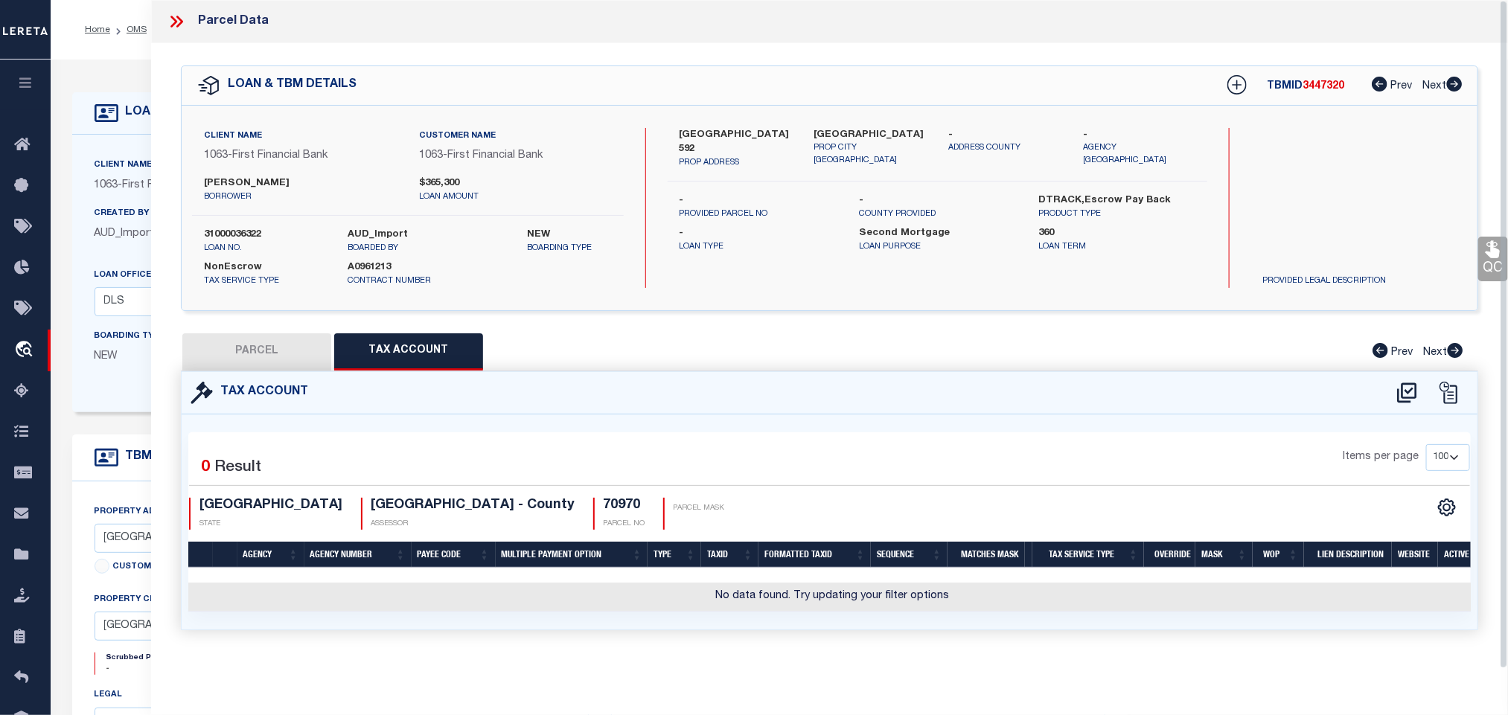
click at [1398, 397] on icon at bounding box center [1406, 393] width 19 height 20
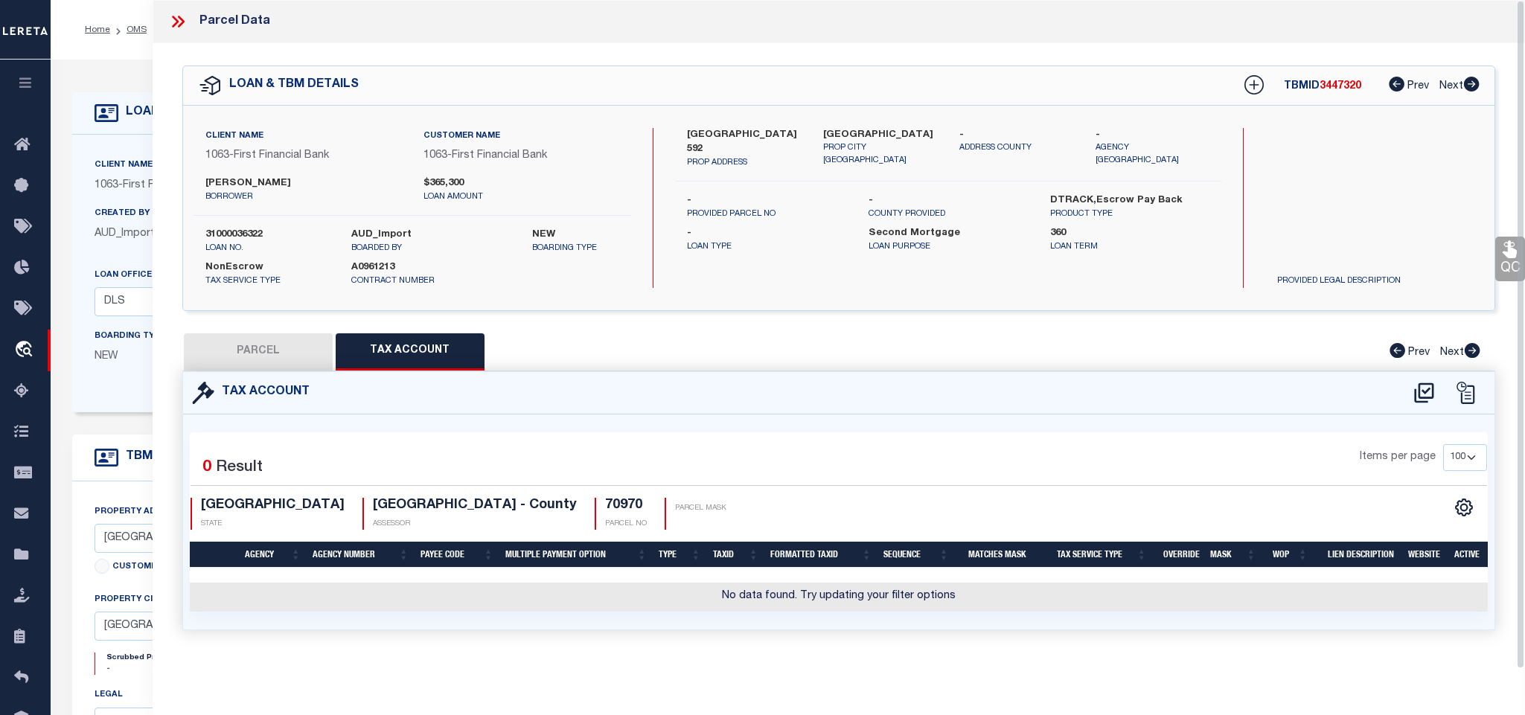
select select "100"
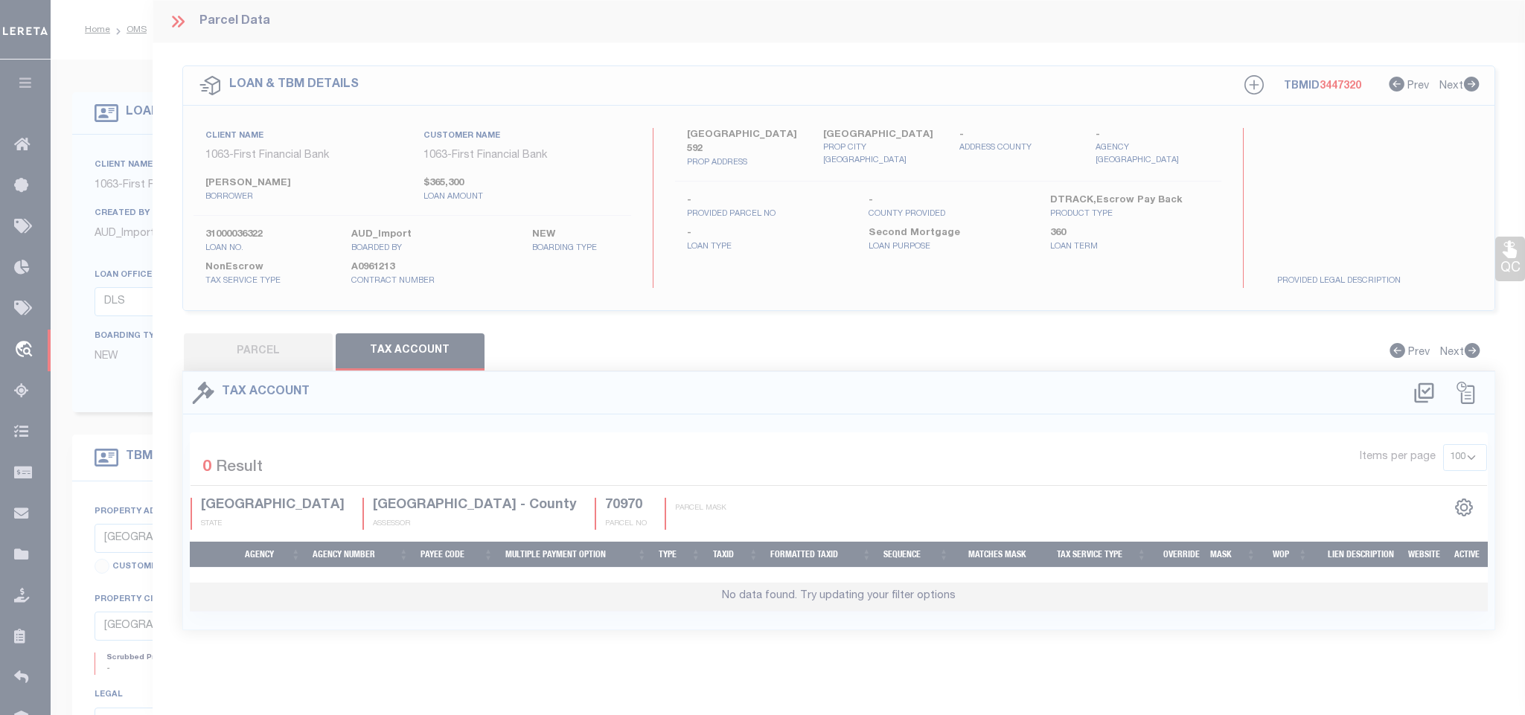
select select "100"
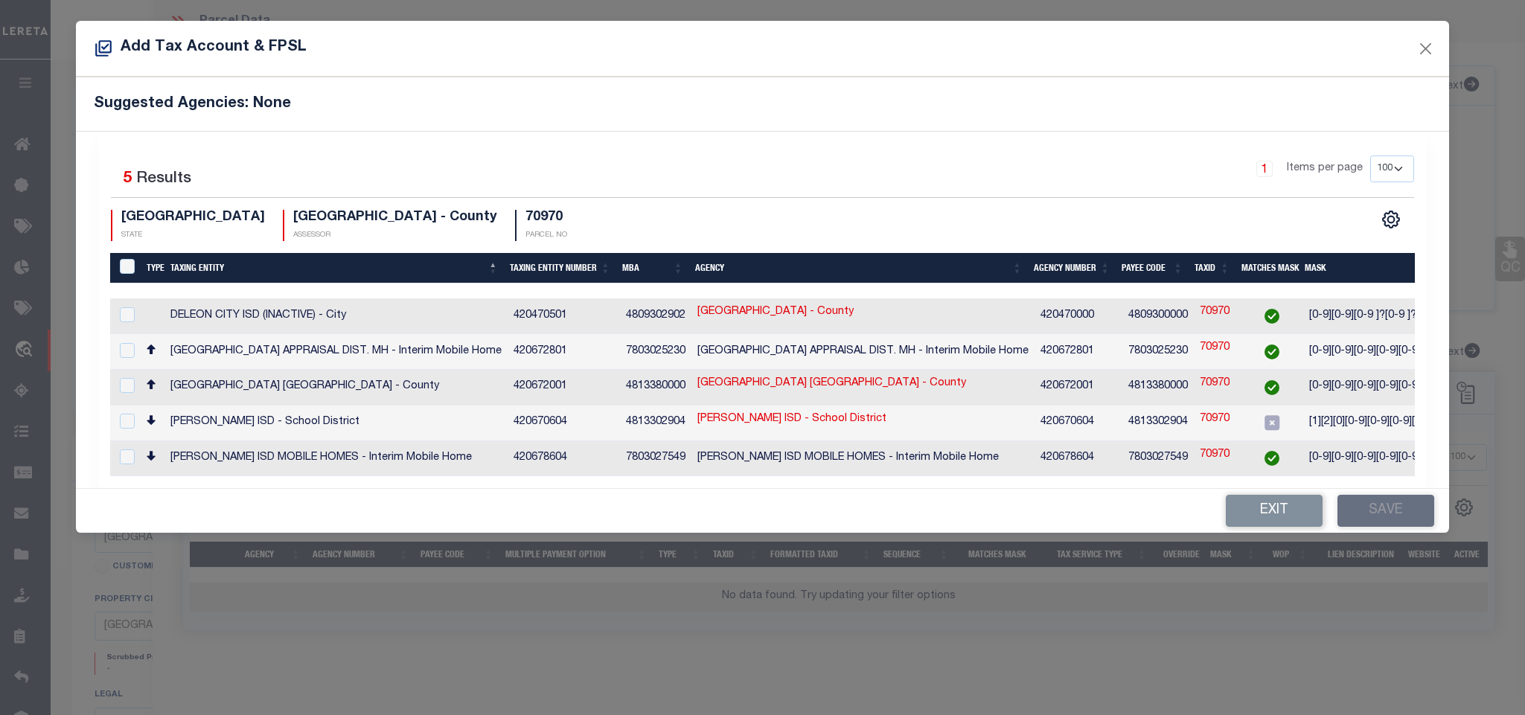
click at [414, 389] on td "EASTLAND COUNTY APPRAISAL DISTRICT - County" at bounding box center [335, 388] width 343 height 36
checkbox input "true"
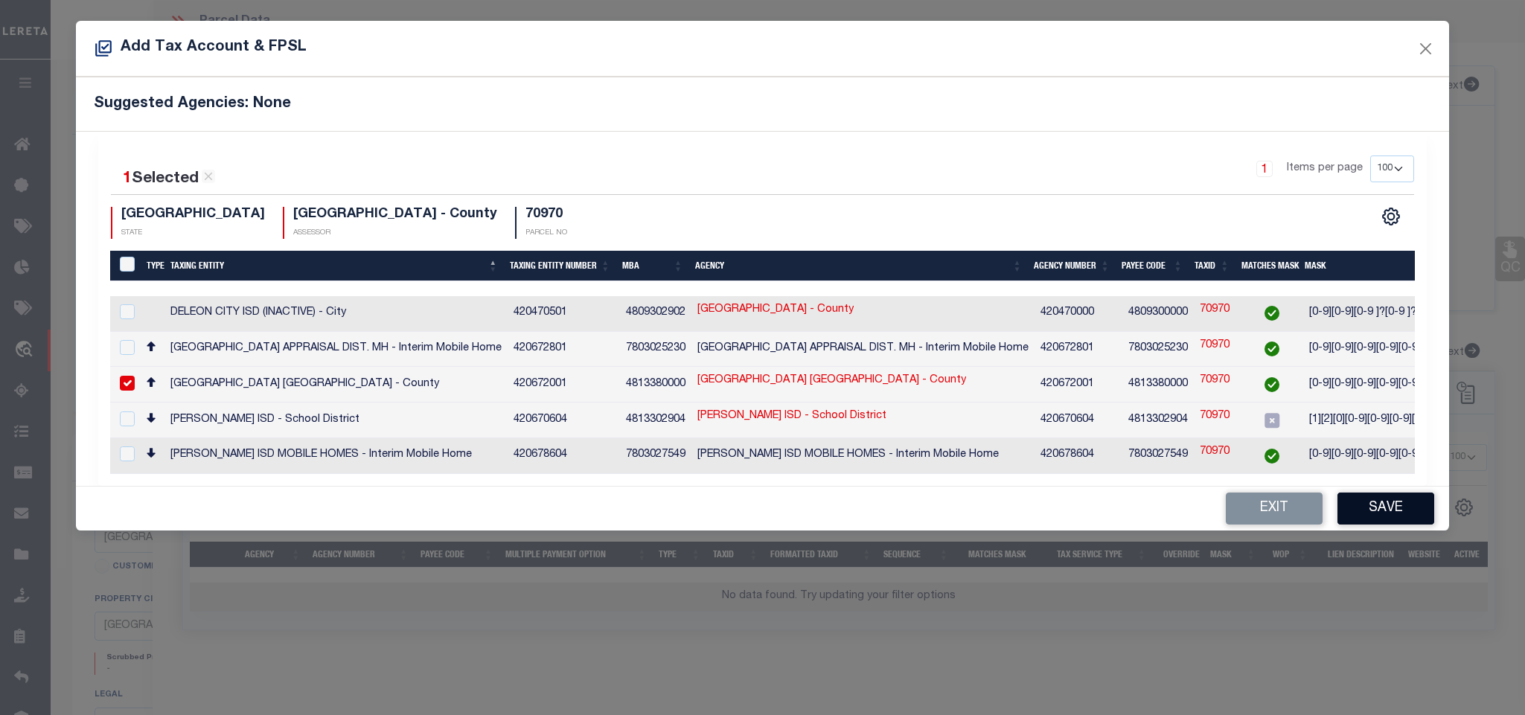
click at [1381, 503] on button "Save" at bounding box center [1385, 509] width 97 height 32
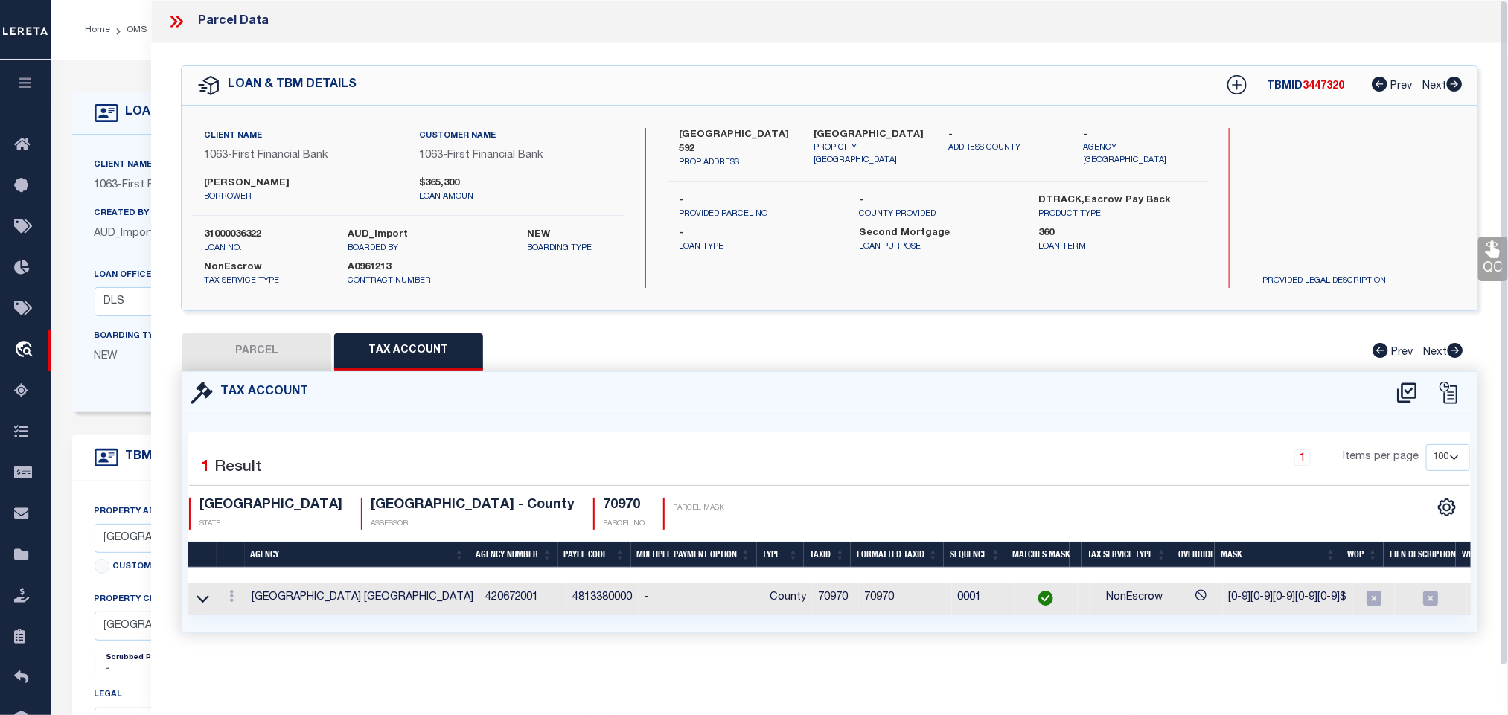
click at [272, 349] on button "PARCEL" at bounding box center [256, 351] width 149 height 37
select select "AS"
select select
checkbox input "false"
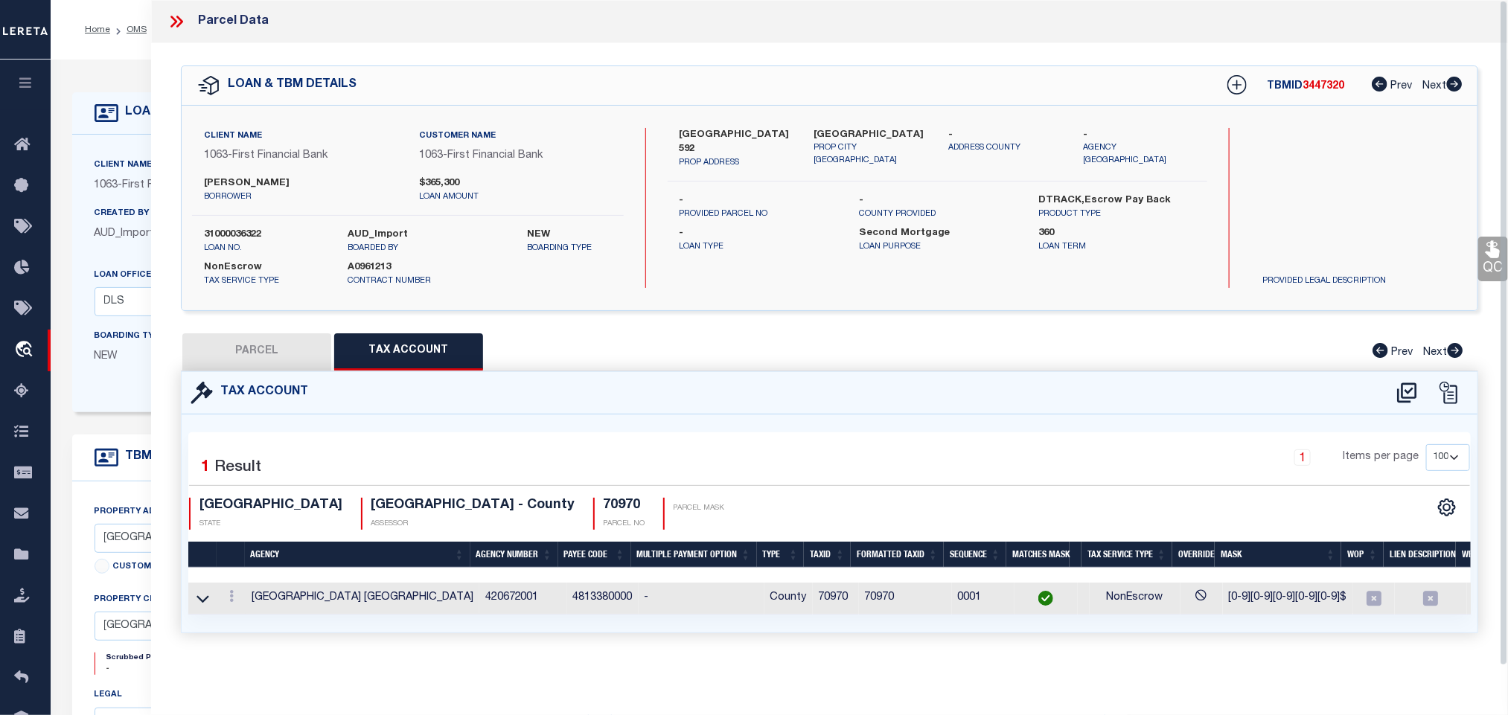
checkbox input "false"
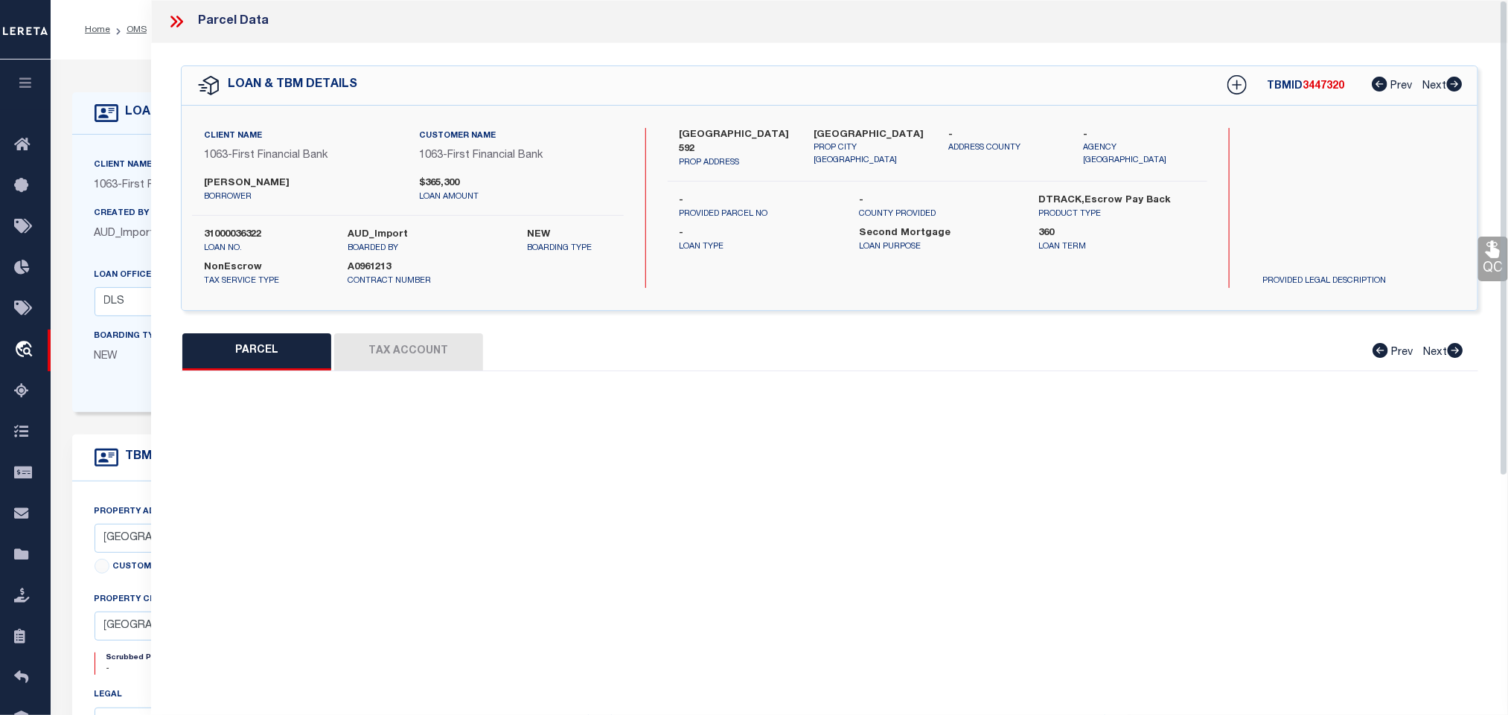
select select "RD"
type input "GILL LESLIE"
select select "AGW"
select select "LEG"
type input "HWY 2214"
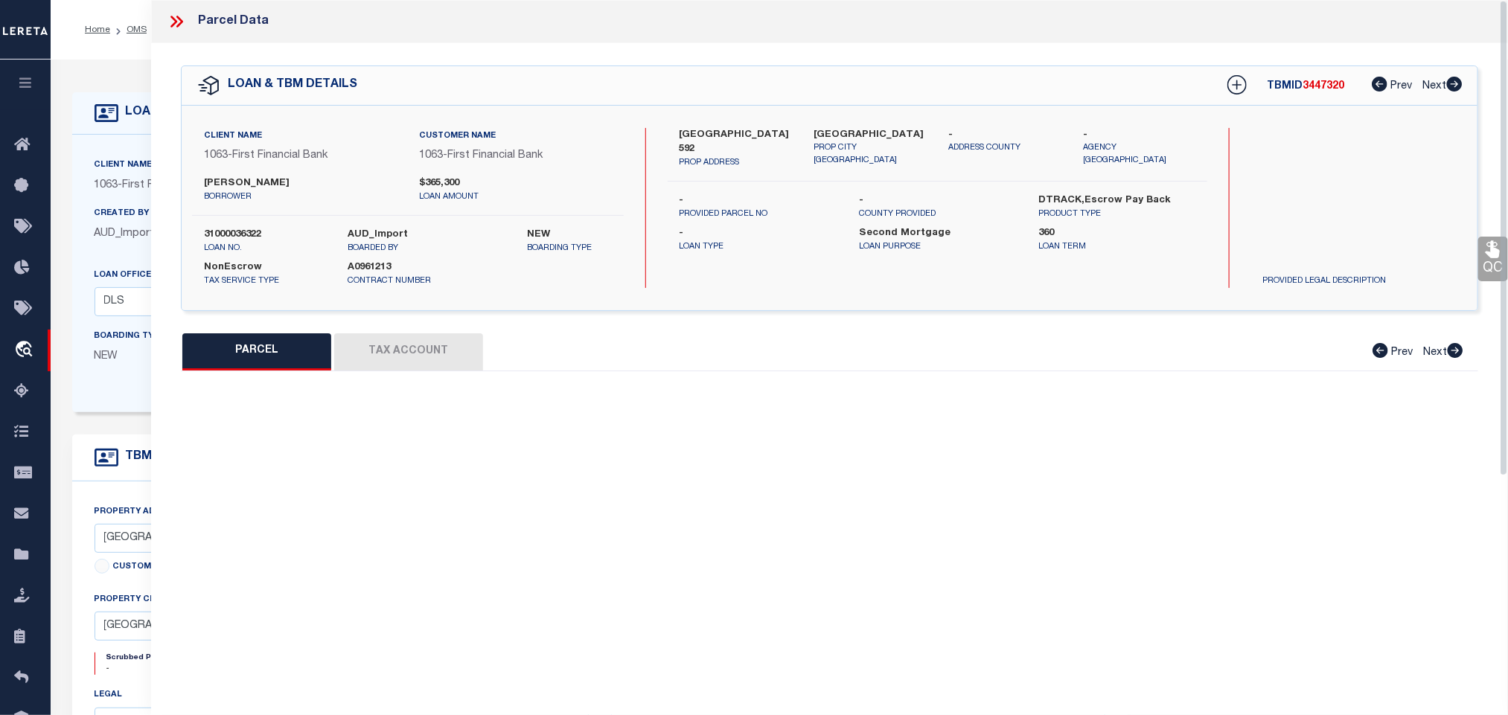
type input "Eastland TX 76448"
type textarea "PART OF TR 3 W VAN NORMAN AB 545 NON WATER FRONT"
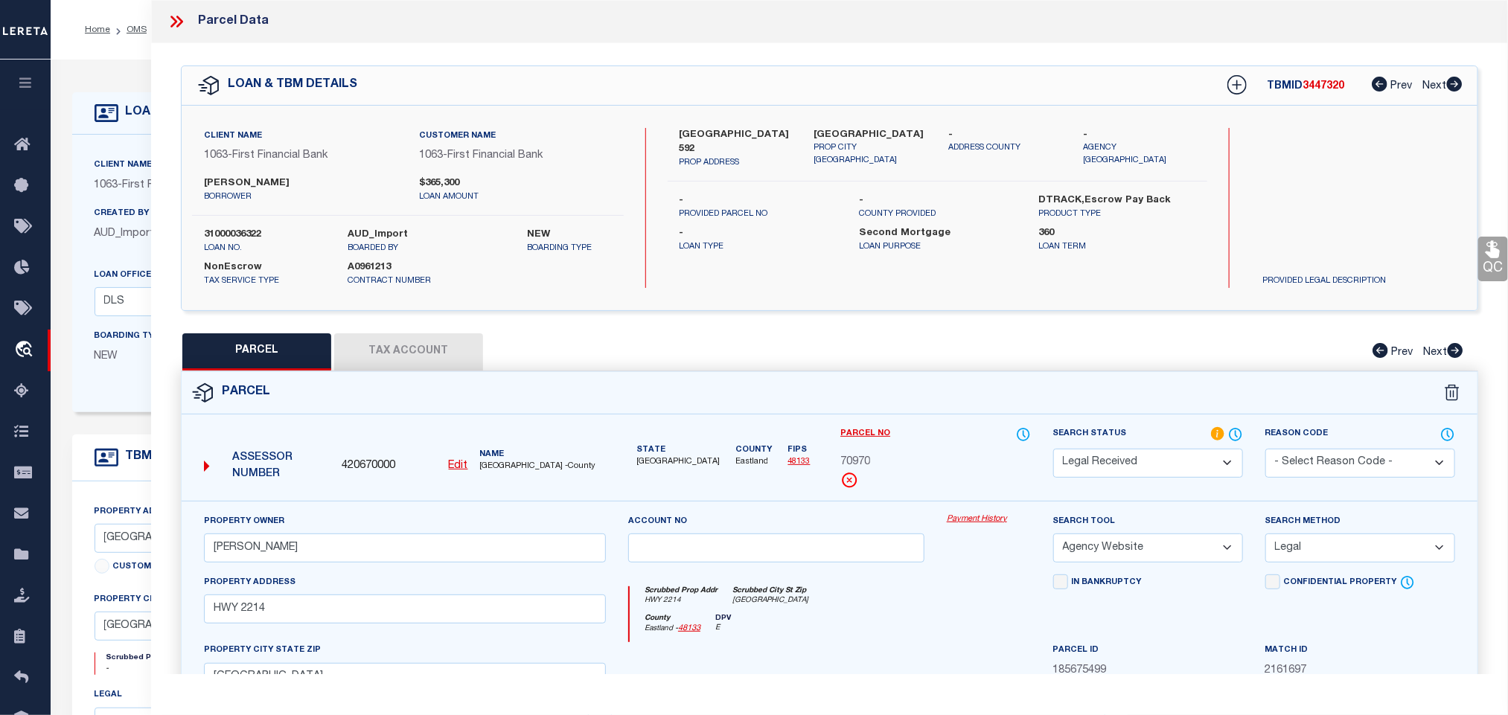
drag, startPoint x: 1157, startPoint y: 469, endPoint x: 1154, endPoint y: 452, distance: 17.3
click at [1157, 469] on select "Automated Search Bad Parcel Complete Duplicate Parcel High Dollar Reporting In …" at bounding box center [1148, 463] width 190 height 29
select select "PC"
click at [1053, 450] on select "Automated Search Bad Parcel Complete Duplicate Parcel High Dollar Reporting In …" at bounding box center [1148, 463] width 190 height 29
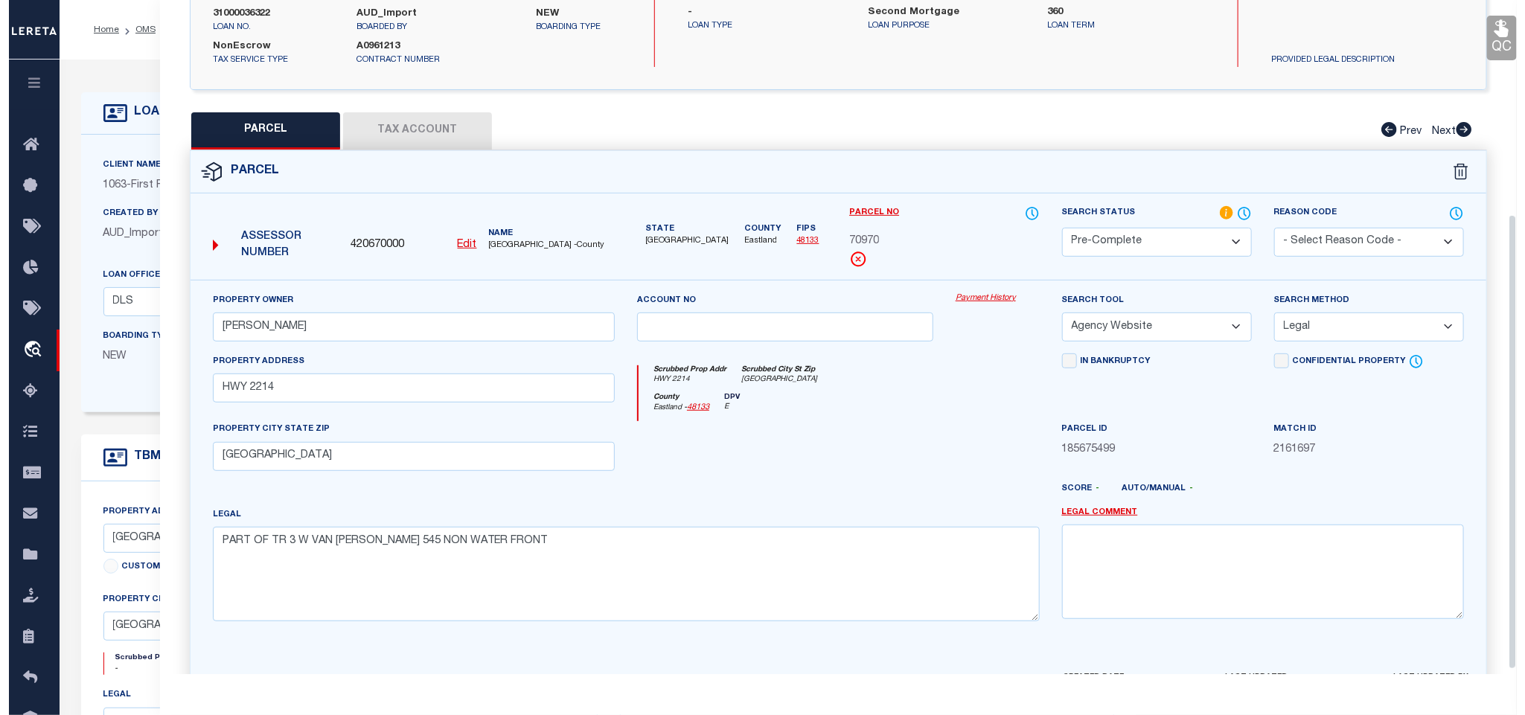
scroll to position [324, 0]
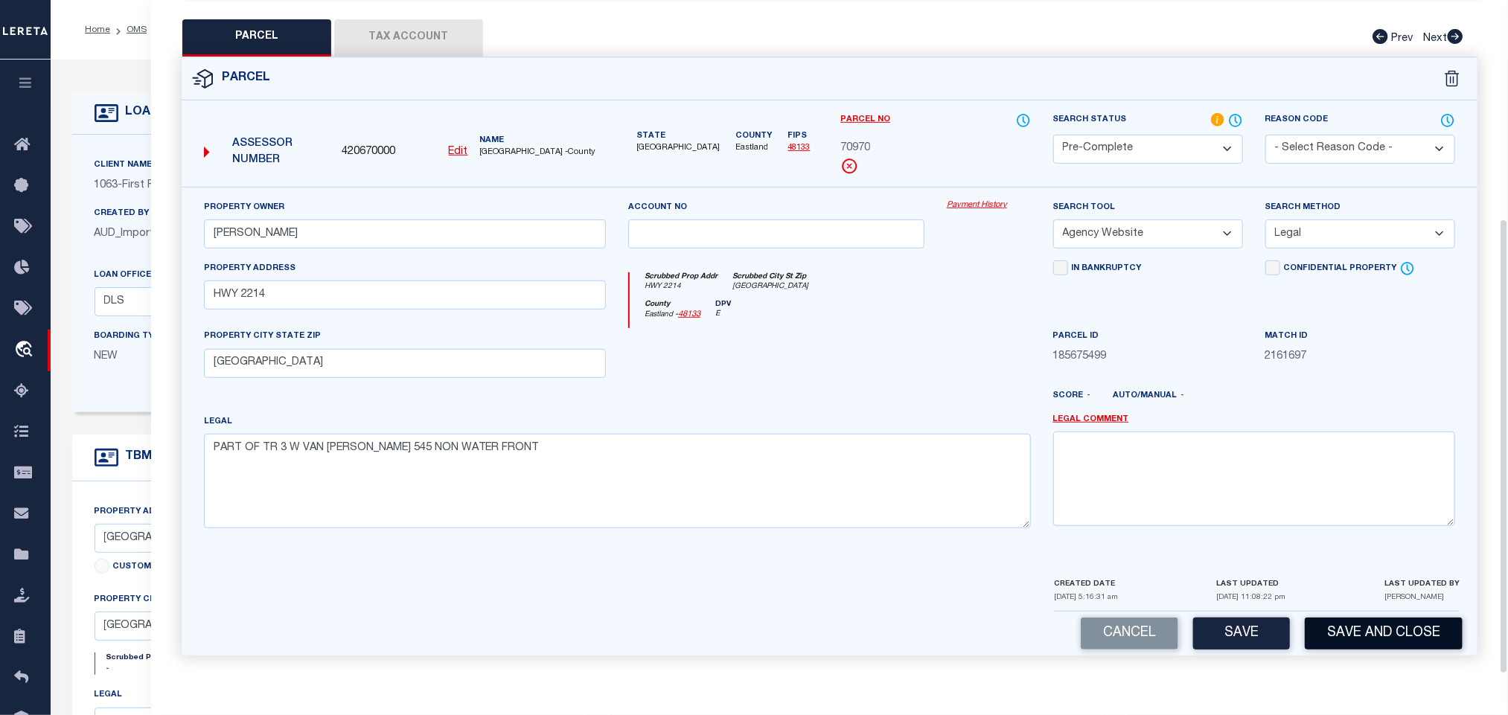
click at [1355, 625] on button "Save and Close" at bounding box center [1384, 634] width 158 height 32
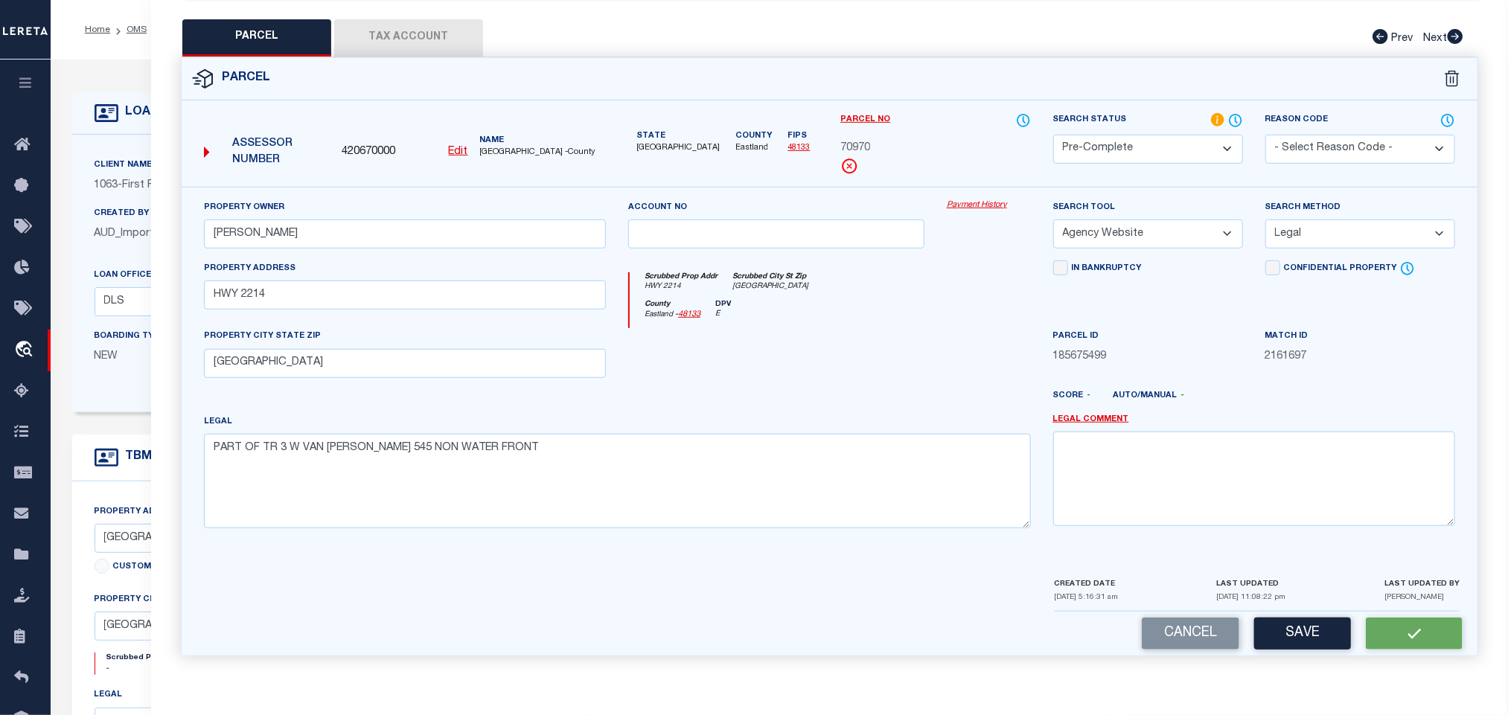
click at [371, 147] on span "420670000" at bounding box center [369, 152] width 54 height 16
copy span "420670000"
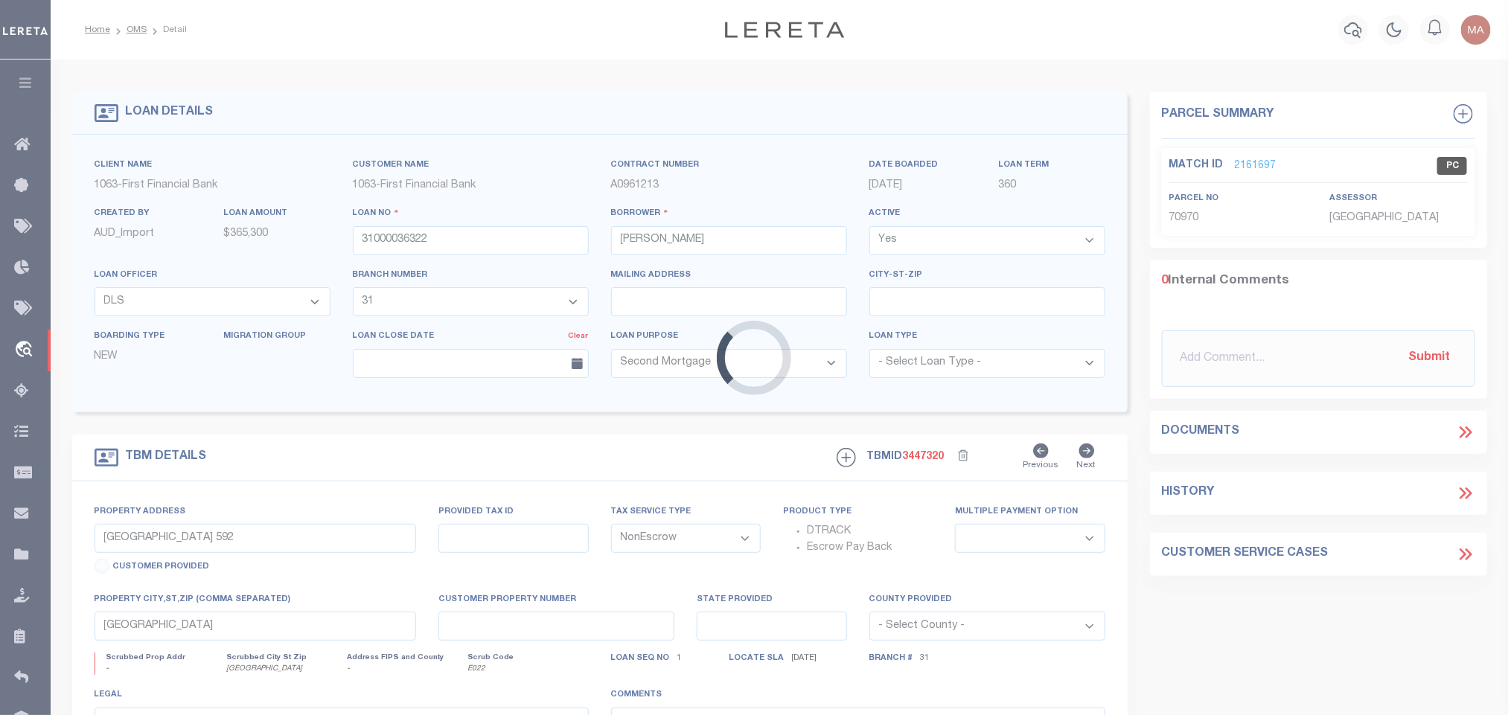
select select
select select "3737"
select select "510"
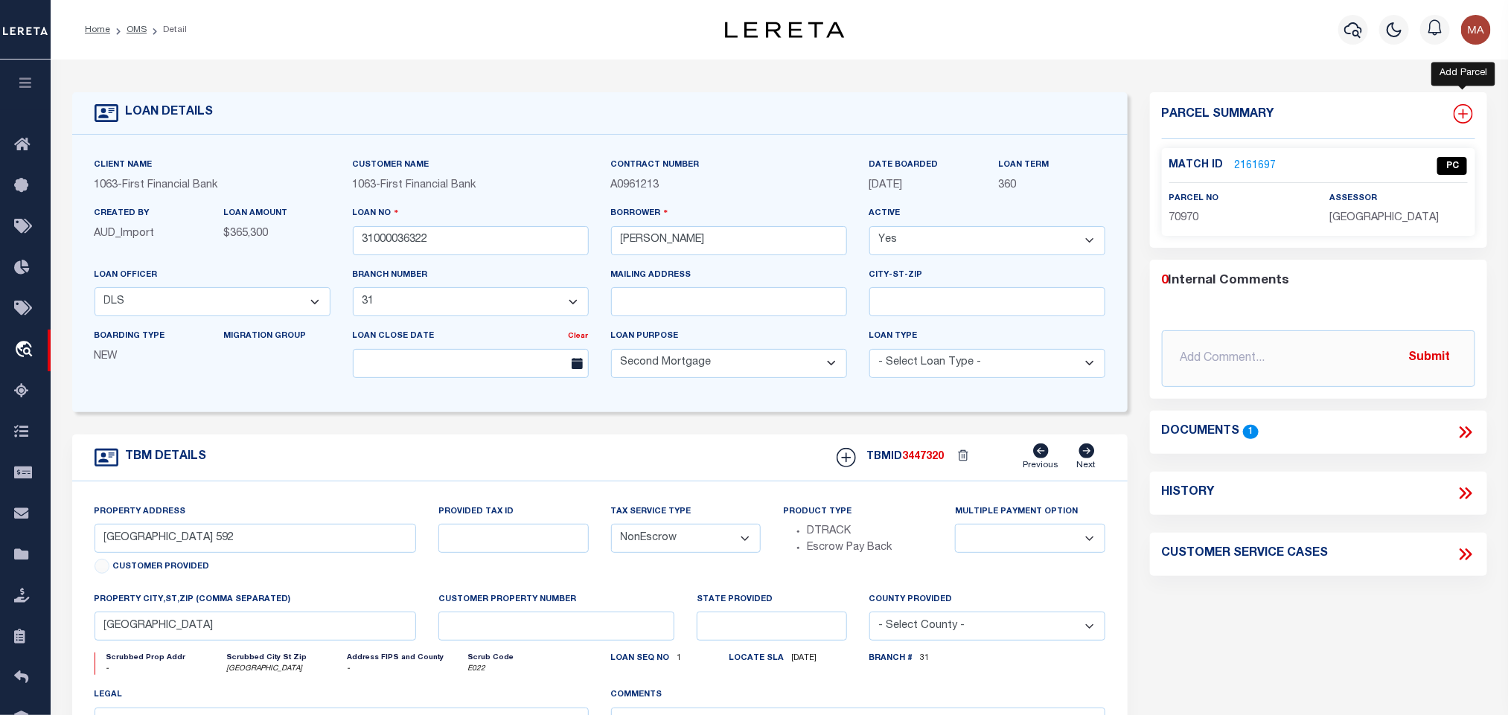
click at [1462, 115] on icon at bounding box center [1462, 113] width 19 height 19
select select "IP"
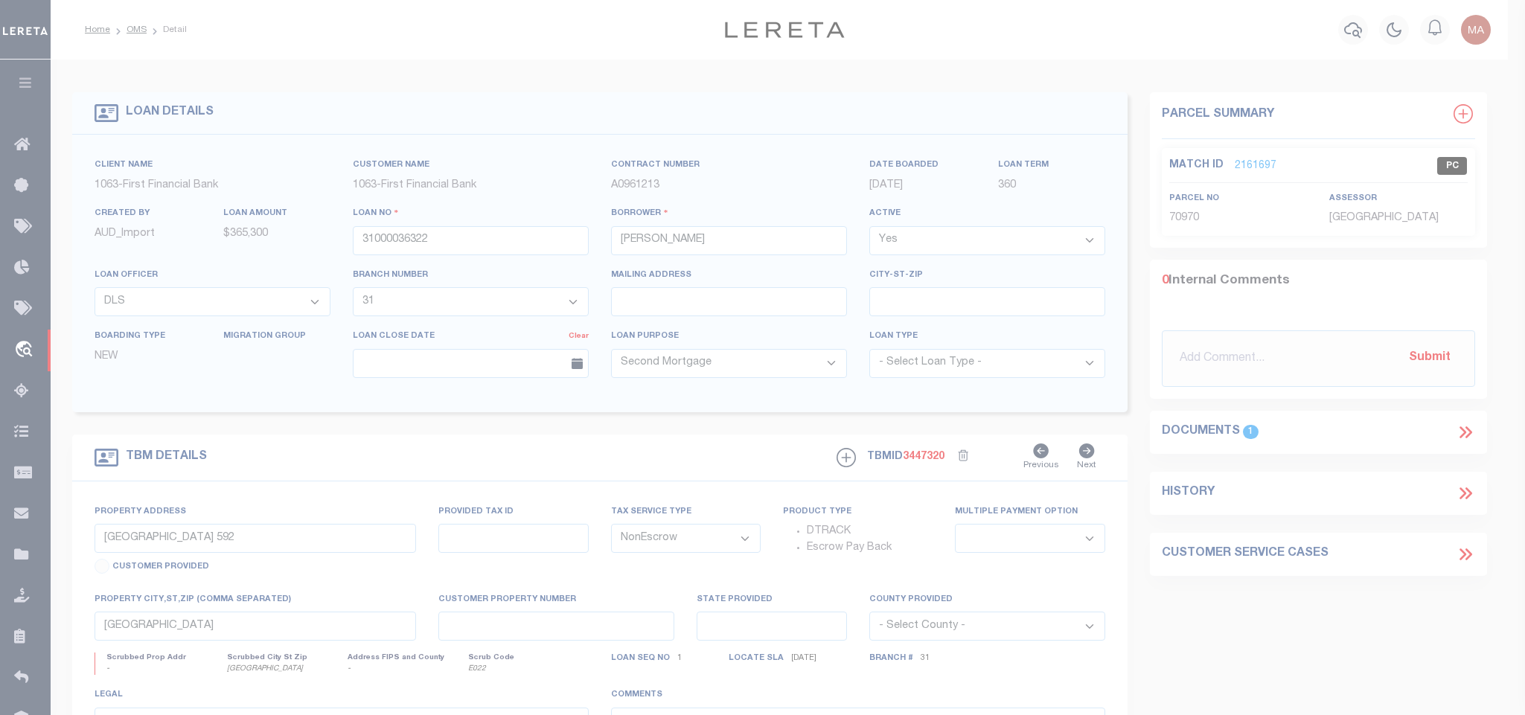
type textarea "-"
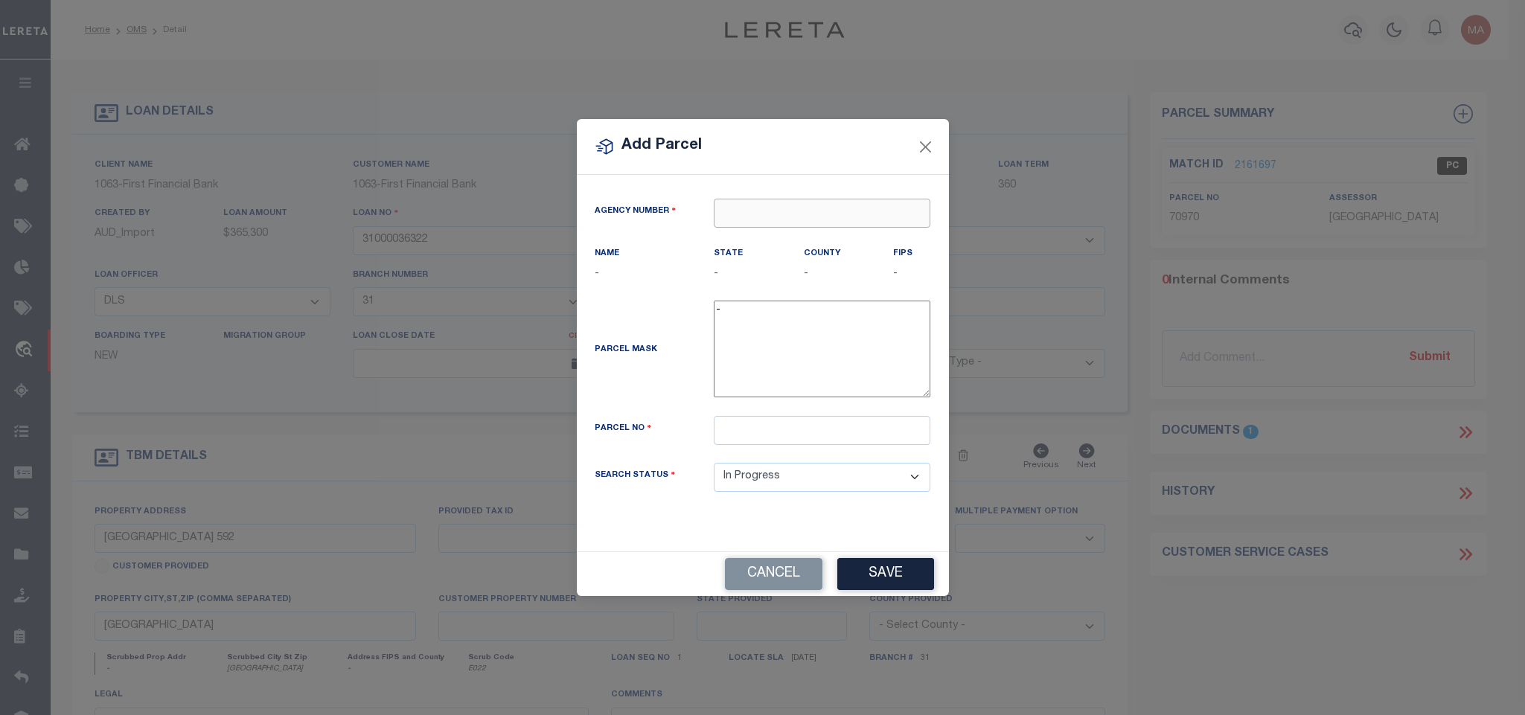
click at [773, 213] on input "text" at bounding box center [822, 213] width 217 height 29
paste input "420670000"
type input "420670000"
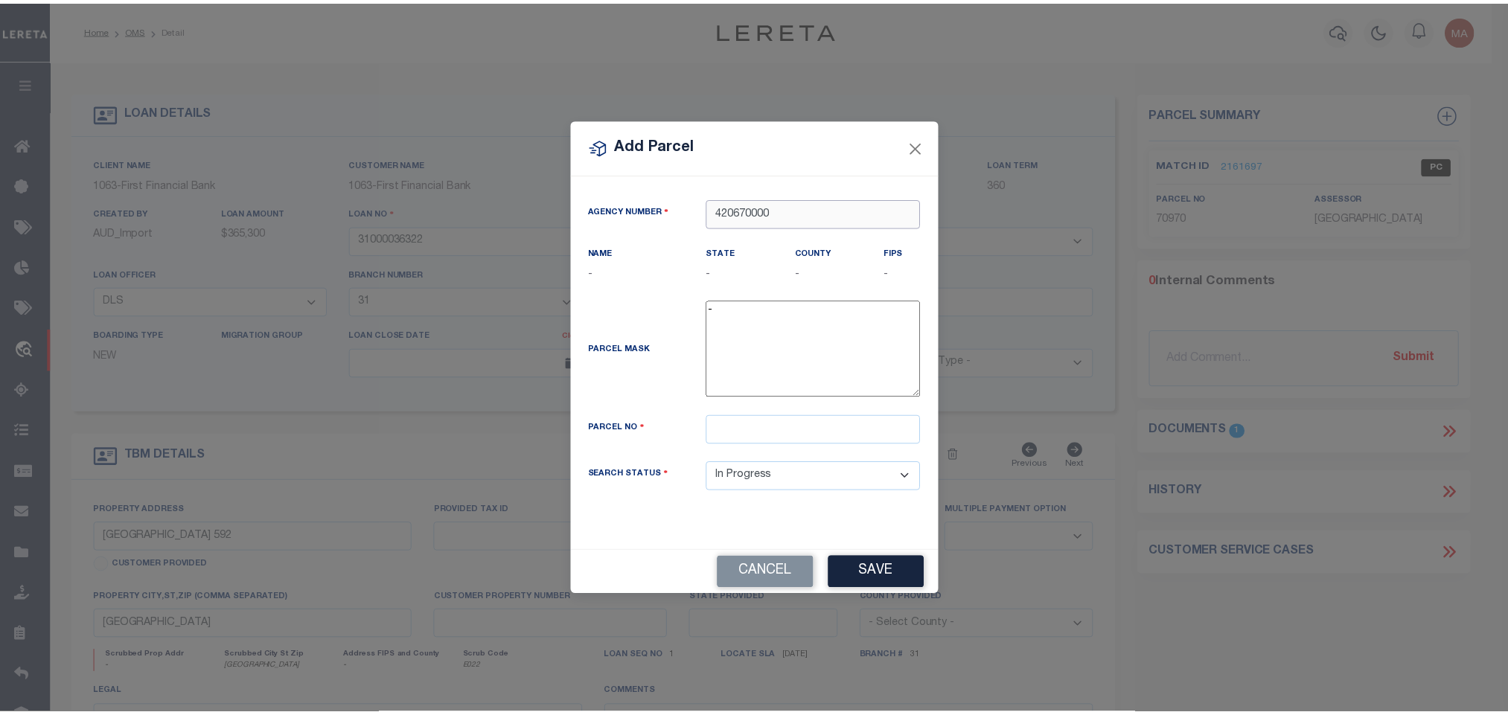
scroll to position [0, 0]
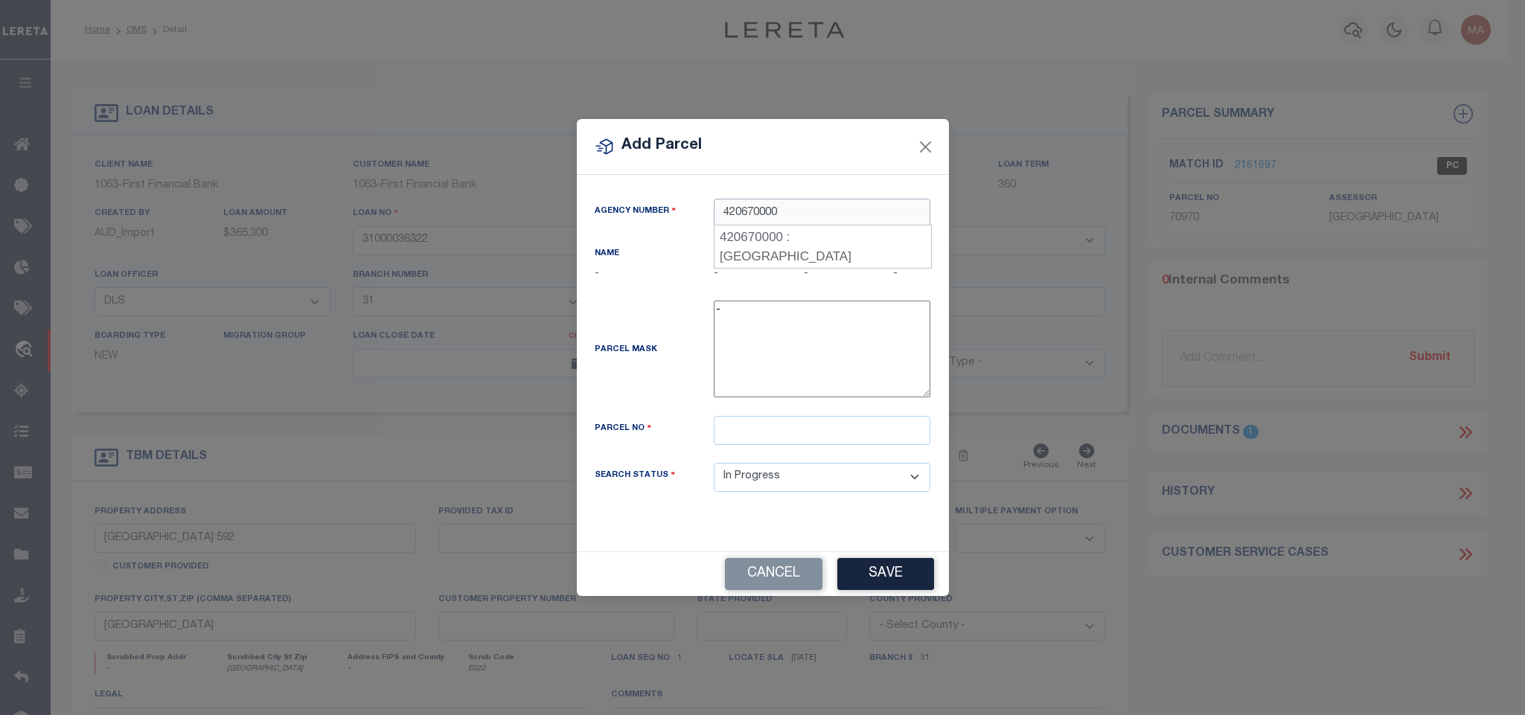
click at [791, 235] on div "420670000 : EASTLAND COUNTY" at bounding box center [822, 247] width 217 height 42
type input "420670000"
click at [835, 434] on input "text" at bounding box center [822, 430] width 217 height 29
paste input "56201"
type input "56201"
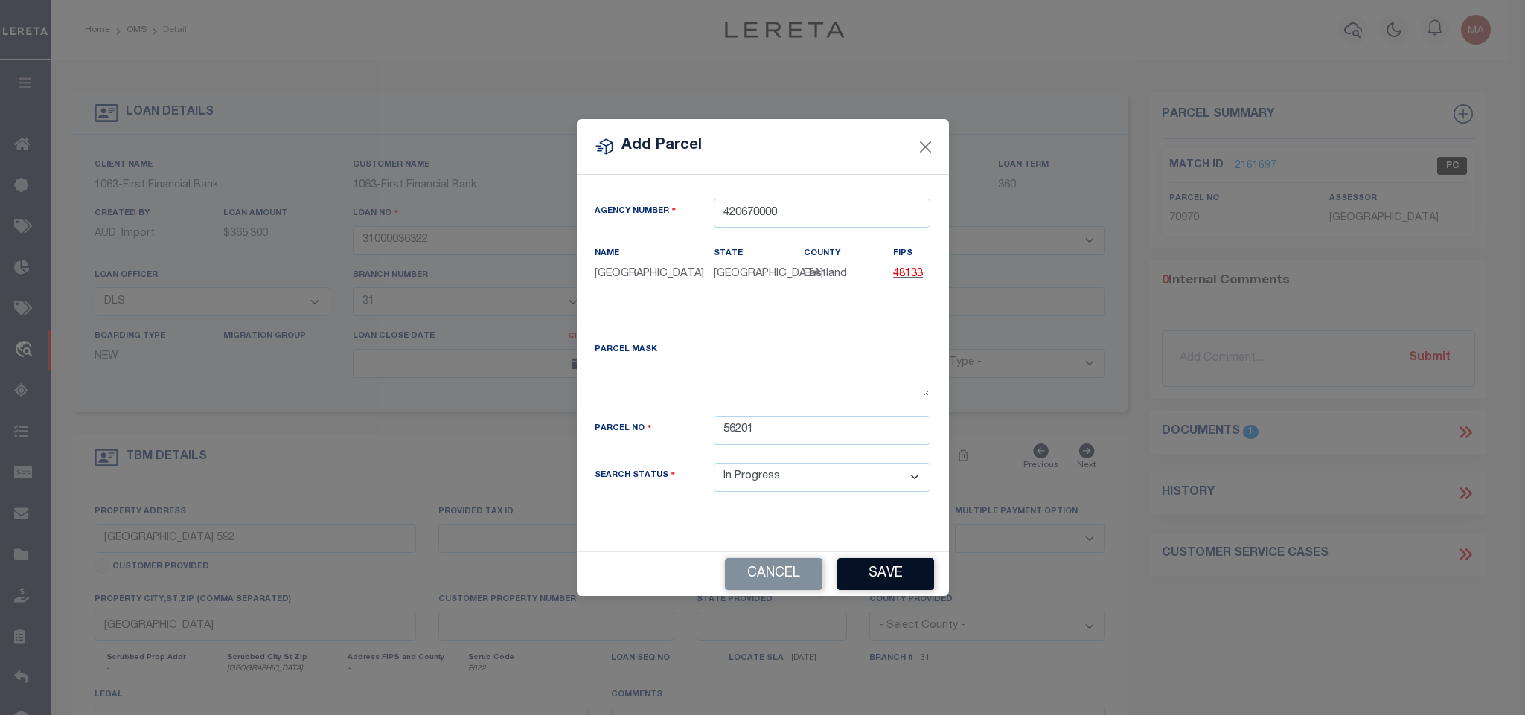
click at [880, 576] on button "Save" at bounding box center [885, 574] width 97 height 32
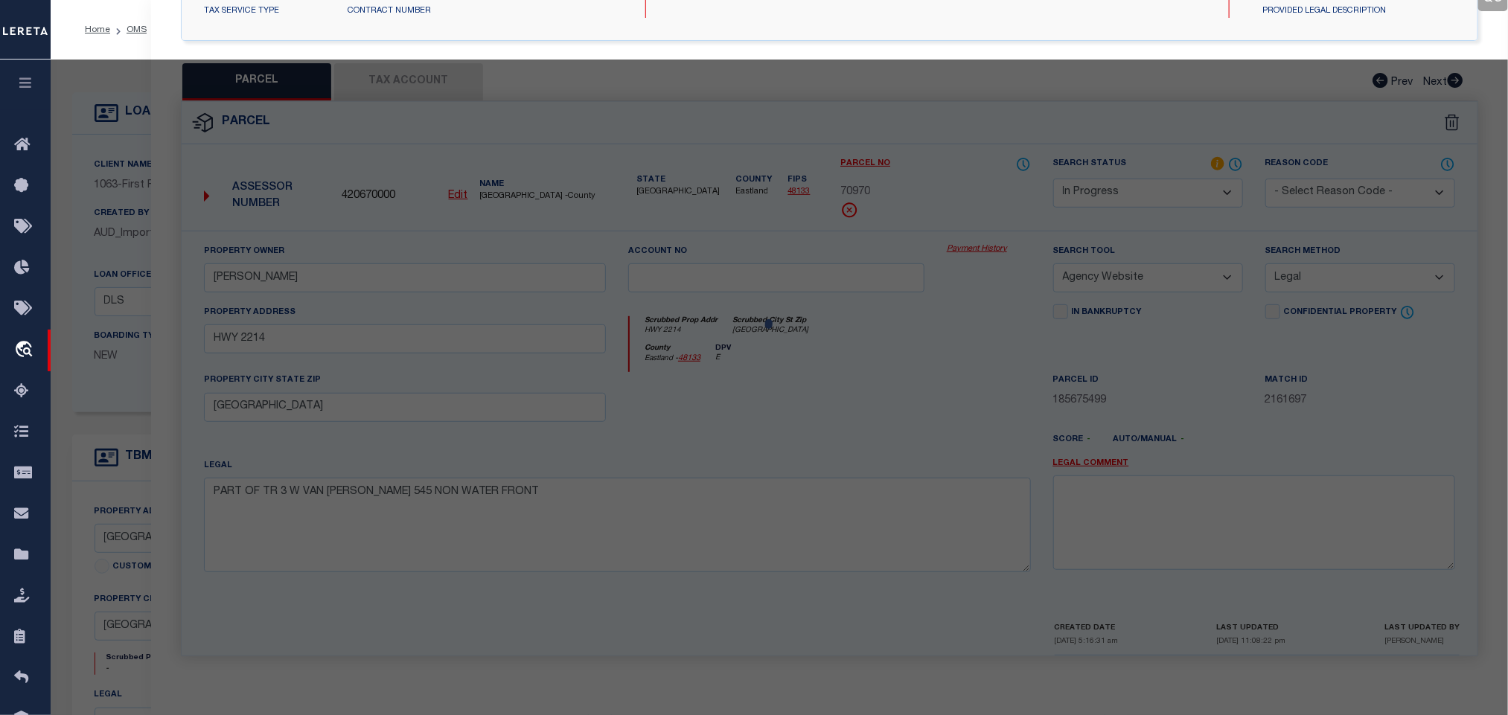
scroll to position [279, 0]
select select "AS"
select select
checkbox input "false"
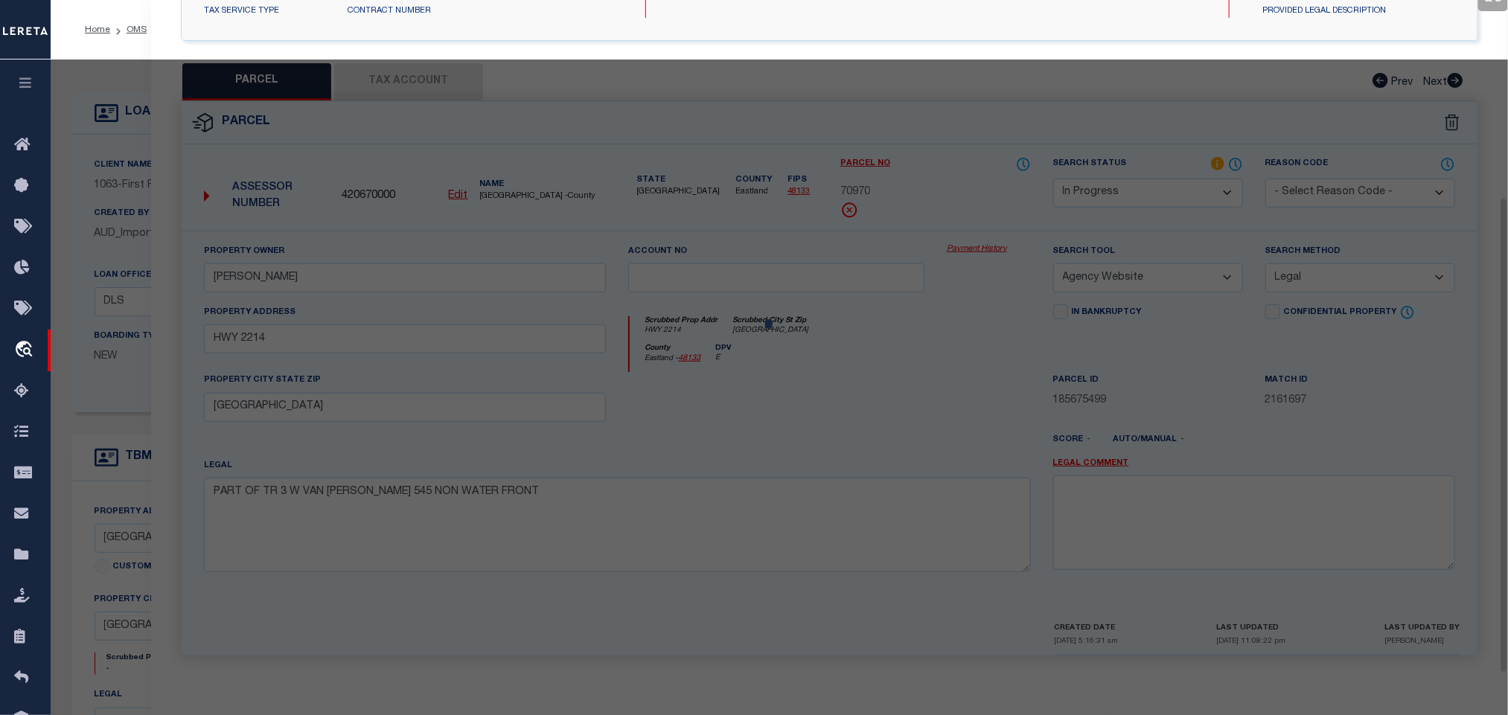
checkbox input "false"
select select "IP"
checkbox input "false"
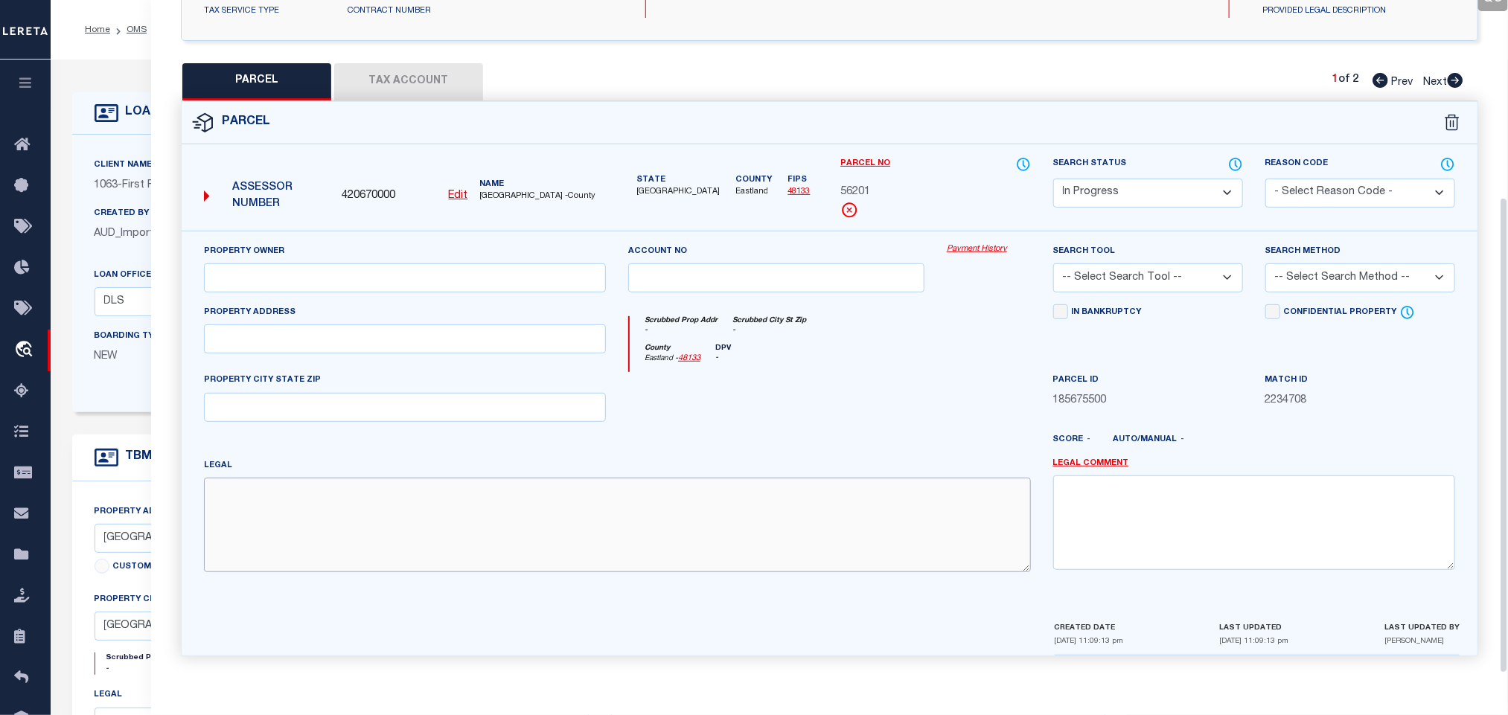
click at [604, 545] on textarea at bounding box center [617, 525] width 827 height 94
paste textarea "PART OF TR 3 W VAN NORMAN"
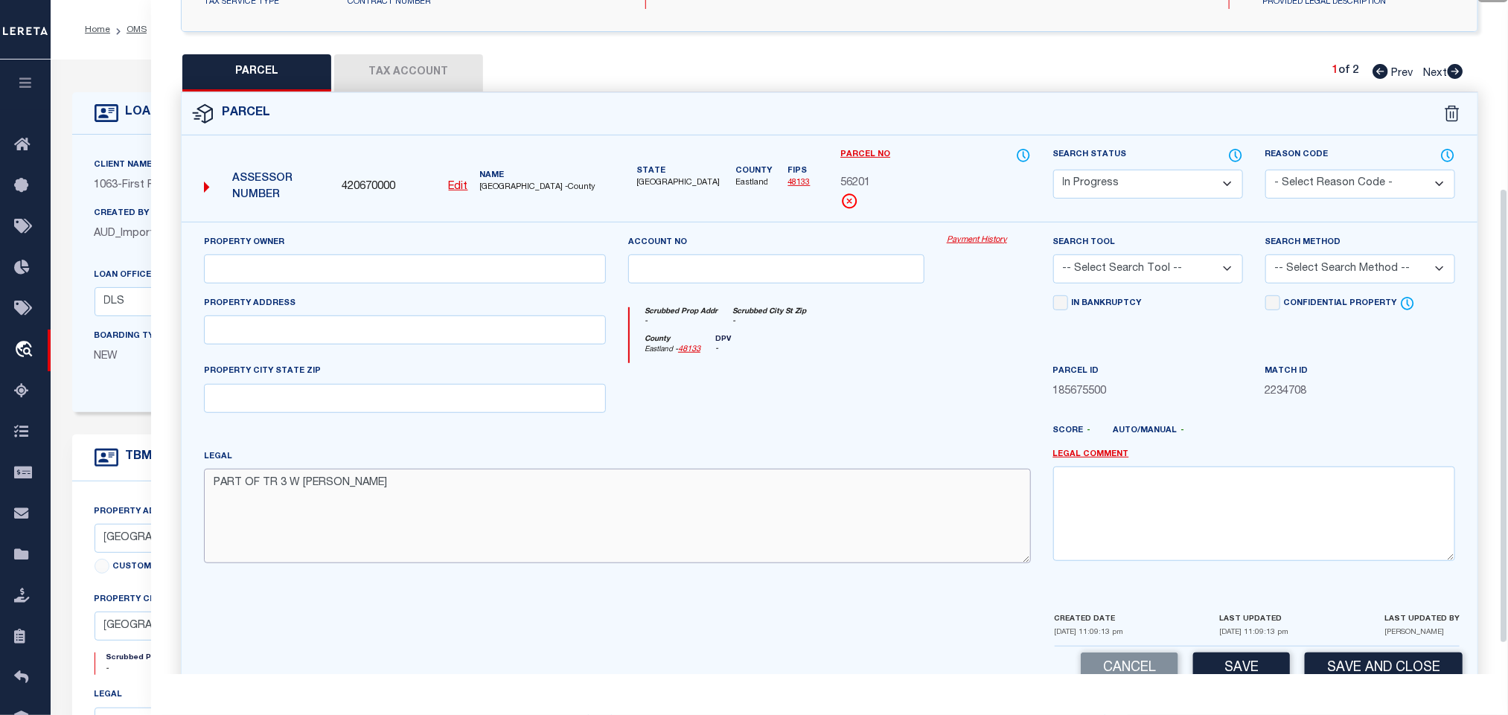
click at [549, 561] on textarea "PART OF TR 3 W VAN NORMAN" at bounding box center [617, 516] width 827 height 94
paste textarea "AB 545"
click at [487, 447] on div at bounding box center [564, 440] width 319 height 18
click at [503, 492] on textarea "PART OF TR 3 W VAN NORMAN AB 545" at bounding box center [617, 516] width 827 height 94
paste textarea "NON WATER FRONT"
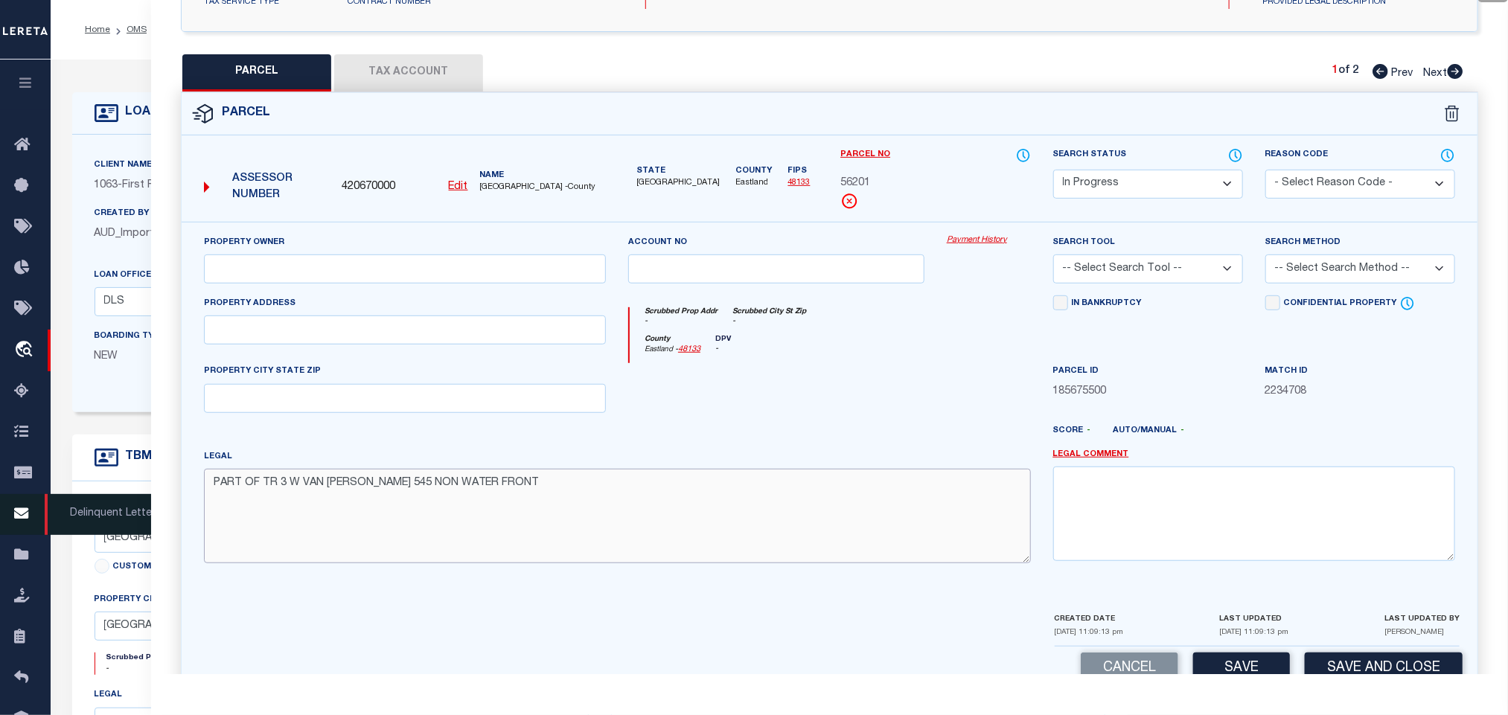
type textarea "PART OF TR 3 W VAN NORMAN AB 545 NON WATER FRONT"
click at [512, 282] on input "text" at bounding box center [405, 269] width 402 height 29
paste input "EVERETT LAVERNE"
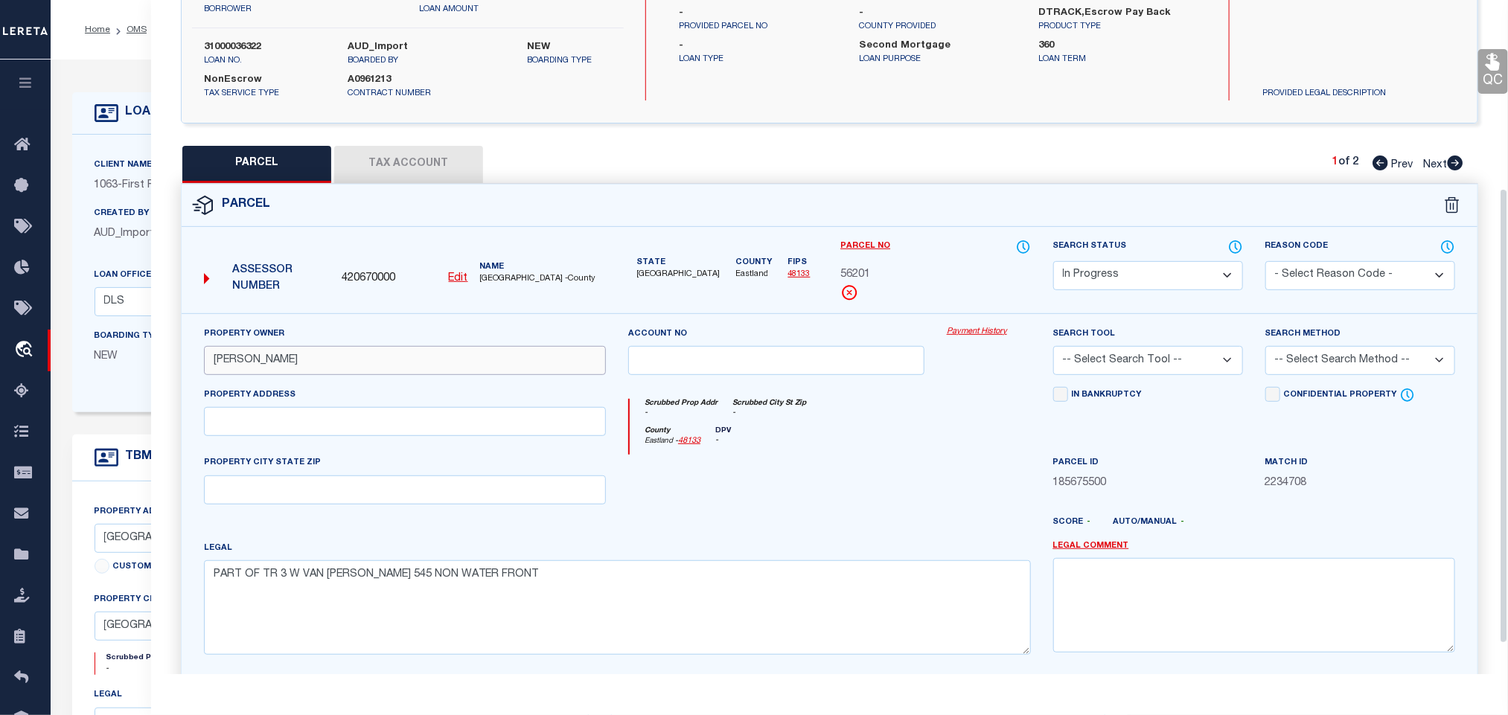
scroll to position [0, 0]
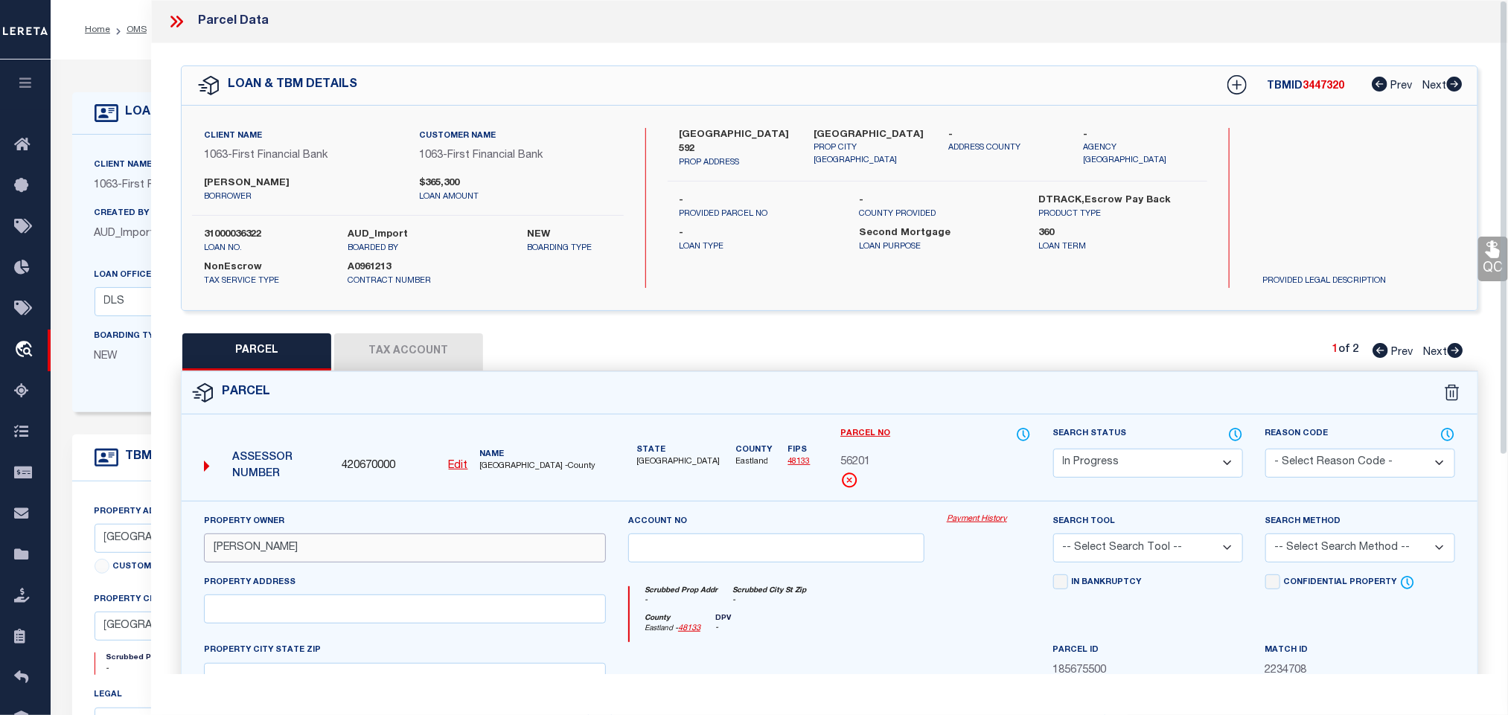
type input "EVERETT LAVERNE"
click at [863, 114] on div "Client Name 1063 - First Financial Bank Customer Name 1063 - First Financial Ba…" at bounding box center [830, 208] width 1296 height 205
copy div "Eastland TX 76448"
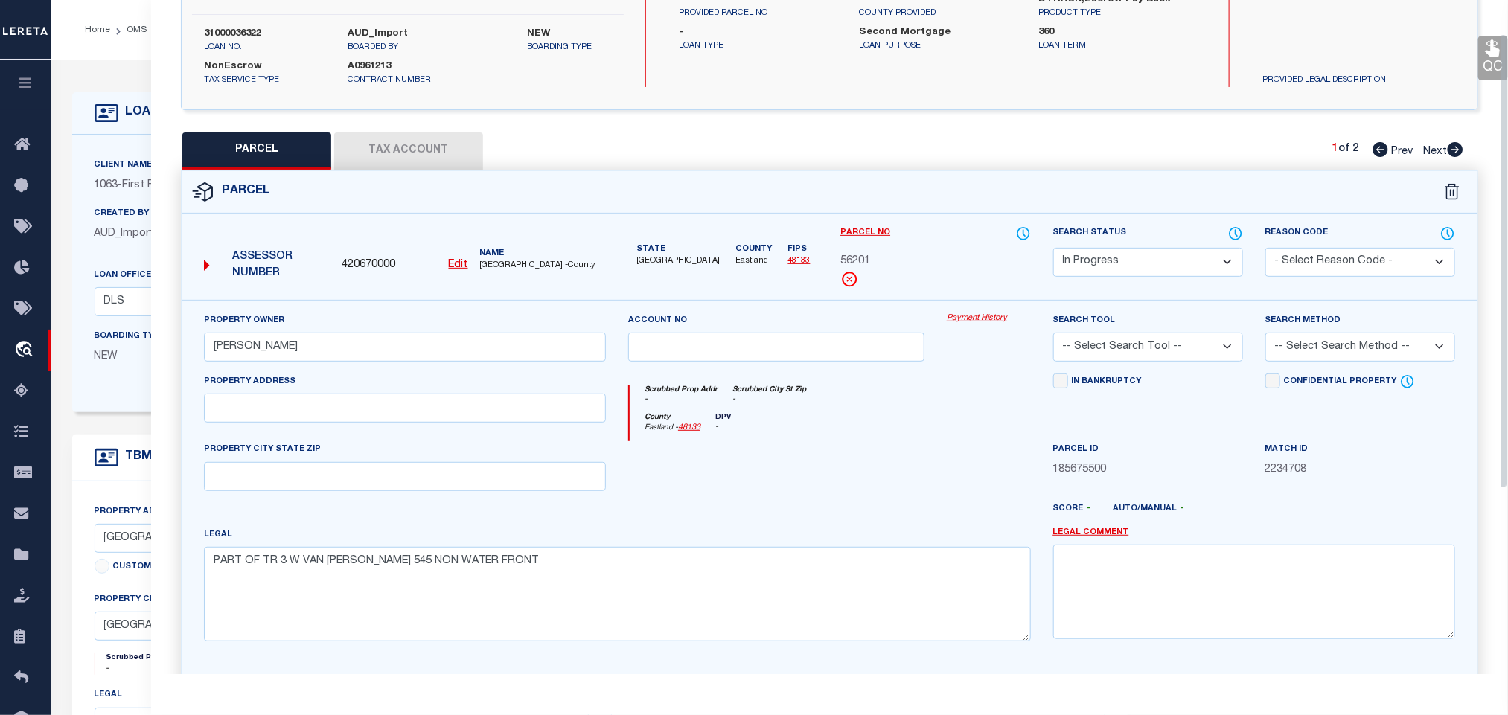
scroll to position [324, 0]
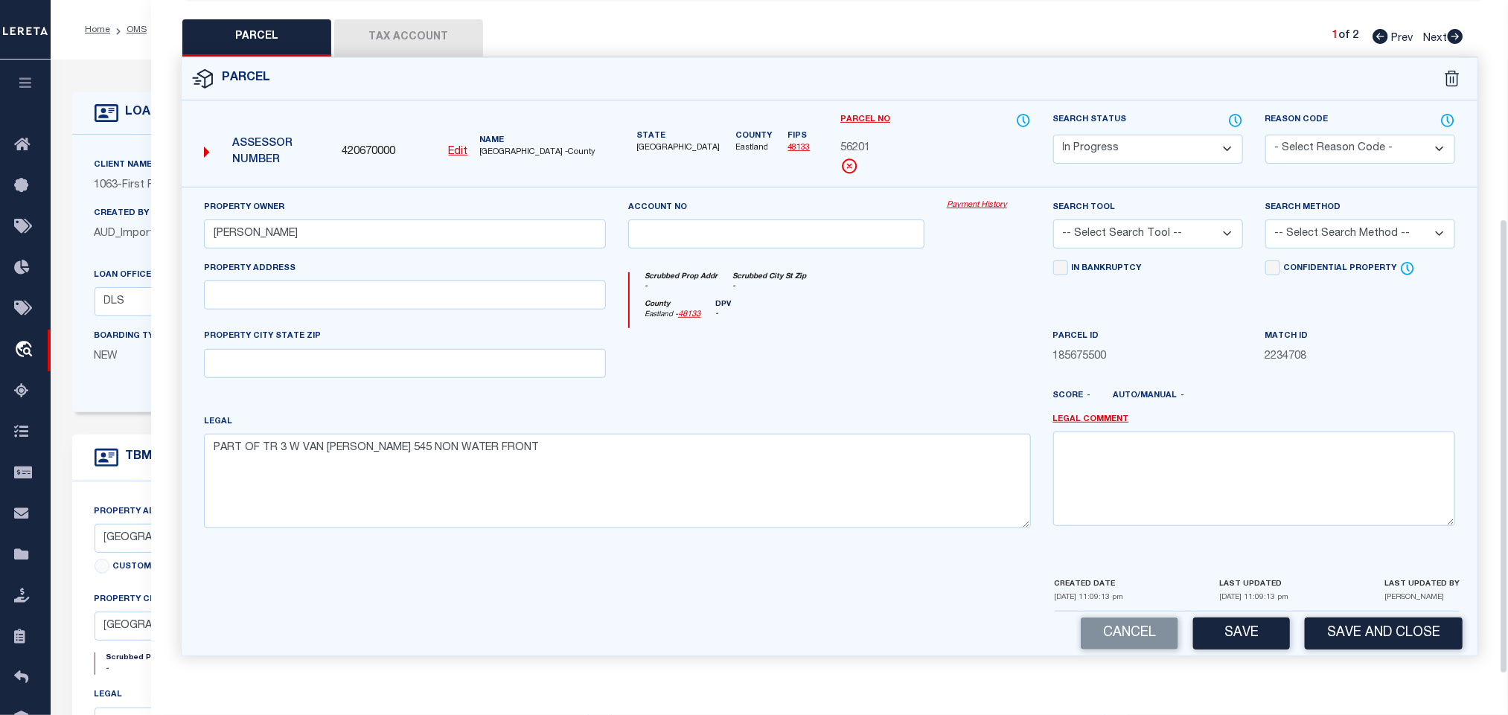
click at [462, 342] on div "PROPERTY CITY STATE ZIP" at bounding box center [405, 352] width 402 height 49
drag, startPoint x: 465, startPoint y: 362, endPoint x: 822, endPoint y: 266, distance: 369.2
click at [465, 362] on input "text" at bounding box center [405, 363] width 402 height 29
paste input "Eastland TX 76448"
type input "Eastland TX 76448"
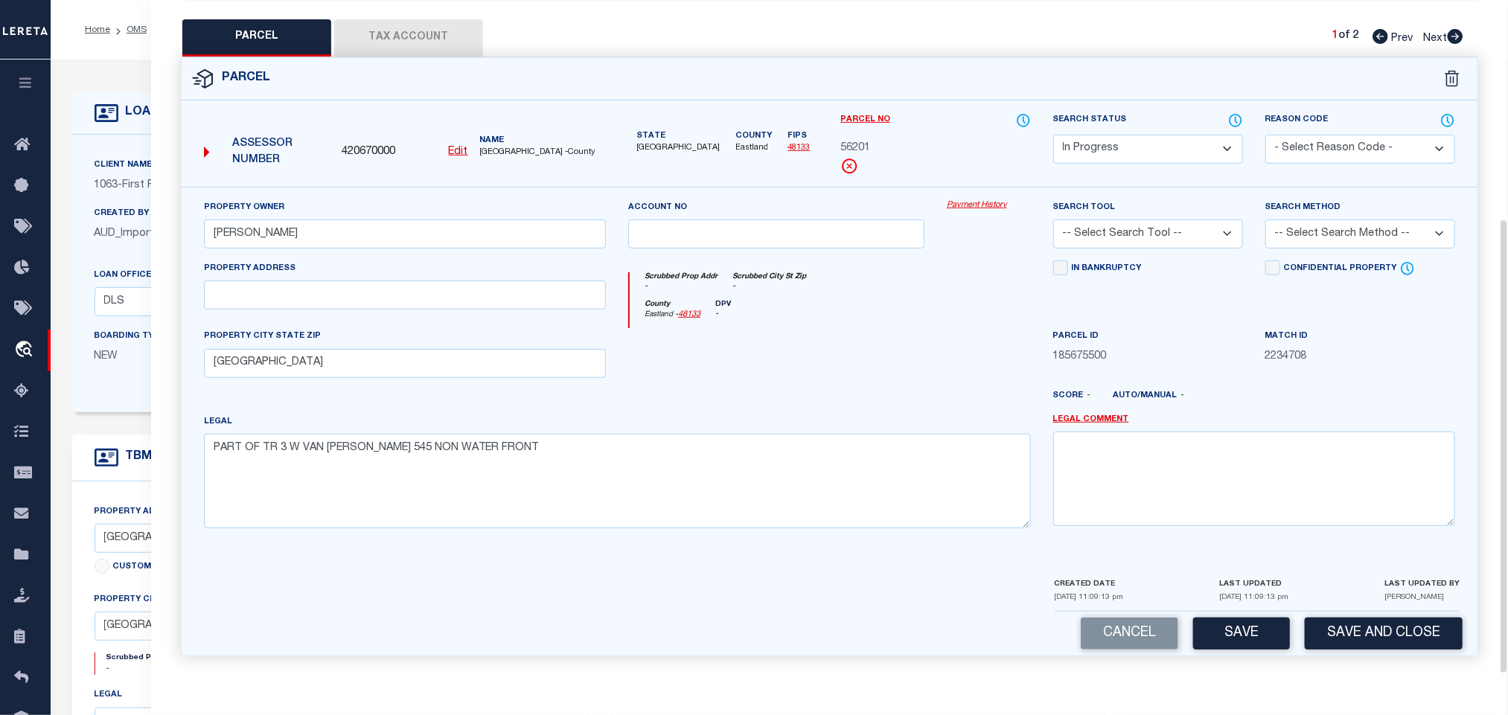
click at [1177, 234] on select "-- Select Search Tool -- 3rd Party Website Agency File Agency Website ATLS CNV-…" at bounding box center [1148, 234] width 190 height 29
select select "AGW"
click at [1053, 220] on select "-- Select Search Tool -- 3rd Party Website Agency File Agency Website ATLS CNV-…" at bounding box center [1148, 234] width 190 height 29
click at [1302, 222] on select "-- Select Search Method -- Property Address Legal Liability Info Provided" at bounding box center [1360, 234] width 190 height 29
select select "LEG"
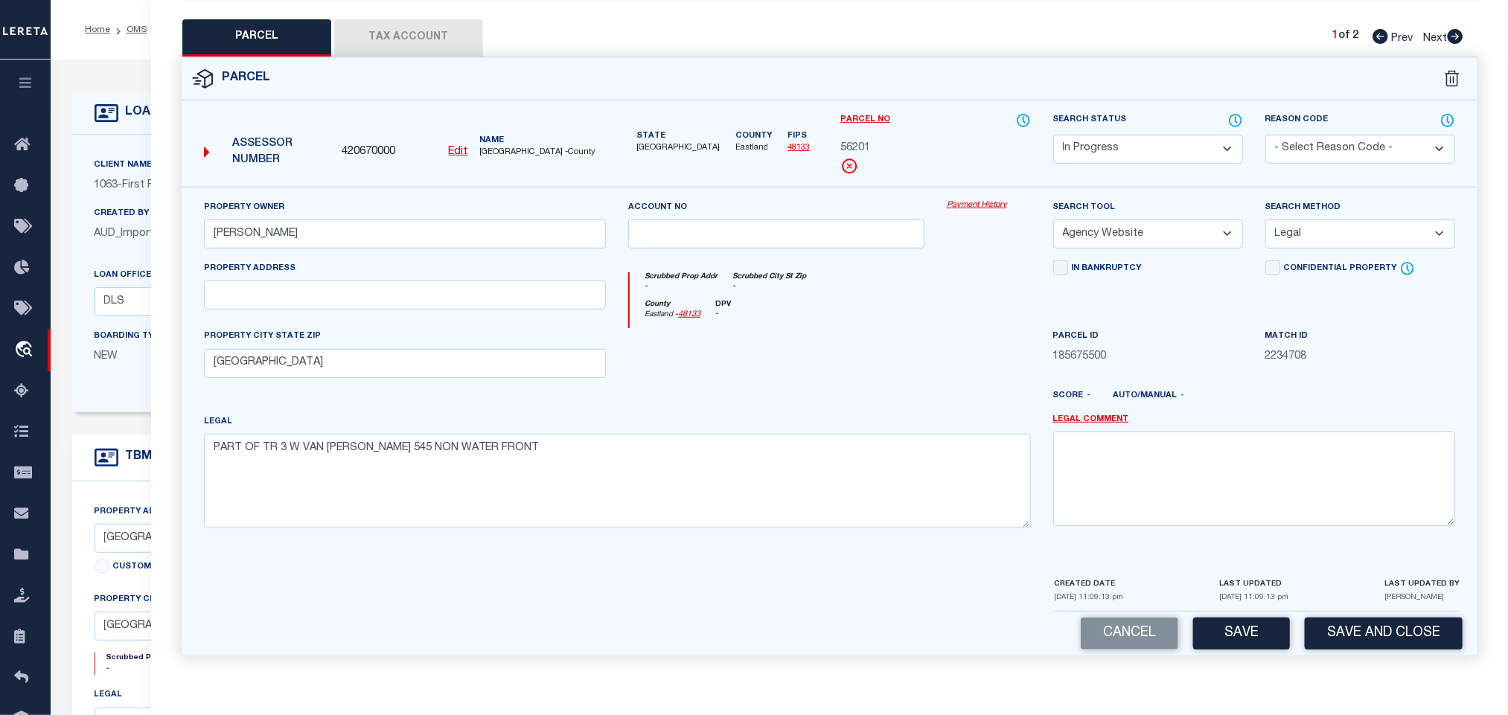
click at [1265, 220] on select "-- Select Search Method -- Property Address Legal Liability Info Provided" at bounding box center [1360, 234] width 190 height 29
click at [1247, 636] on button "Save" at bounding box center [1241, 634] width 97 height 32
click at [416, 31] on button "Tax Account" at bounding box center [408, 37] width 149 height 37
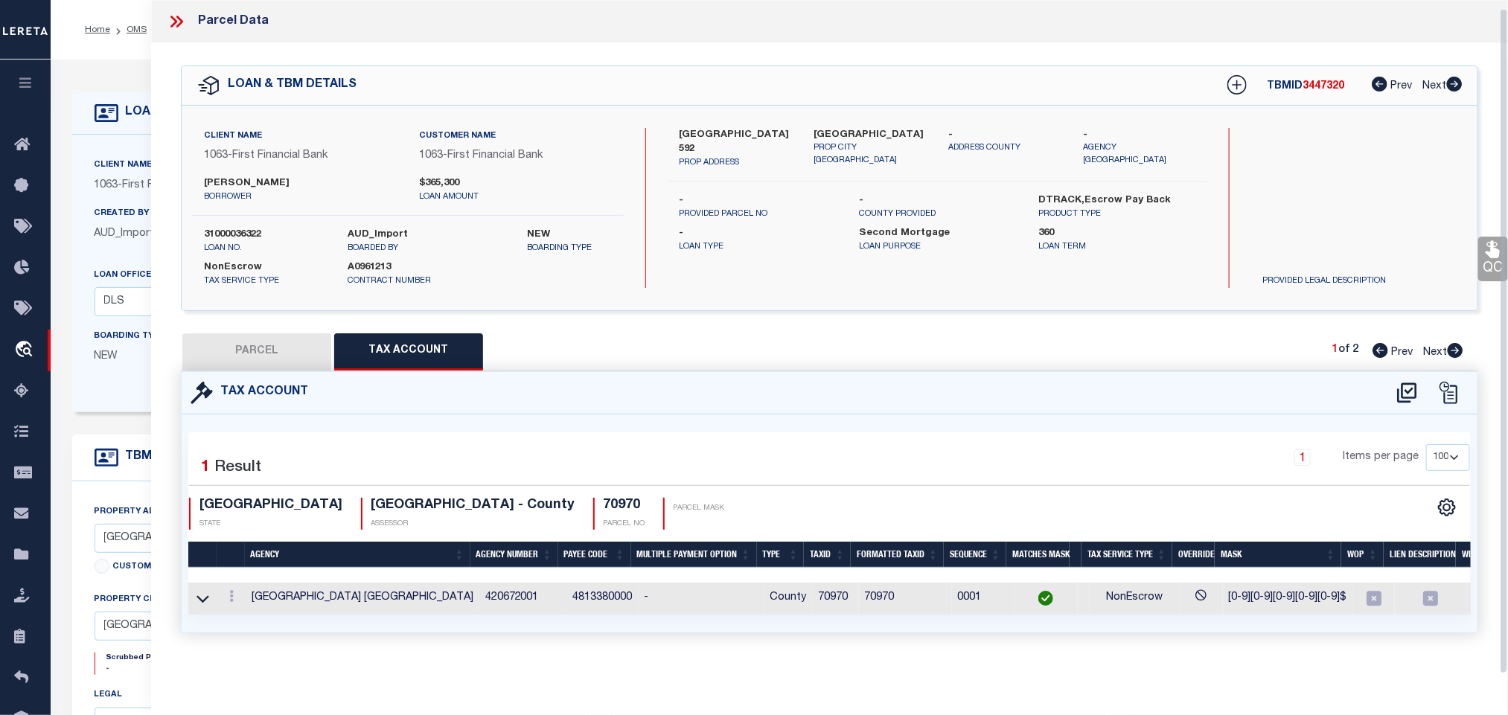
select select "100"
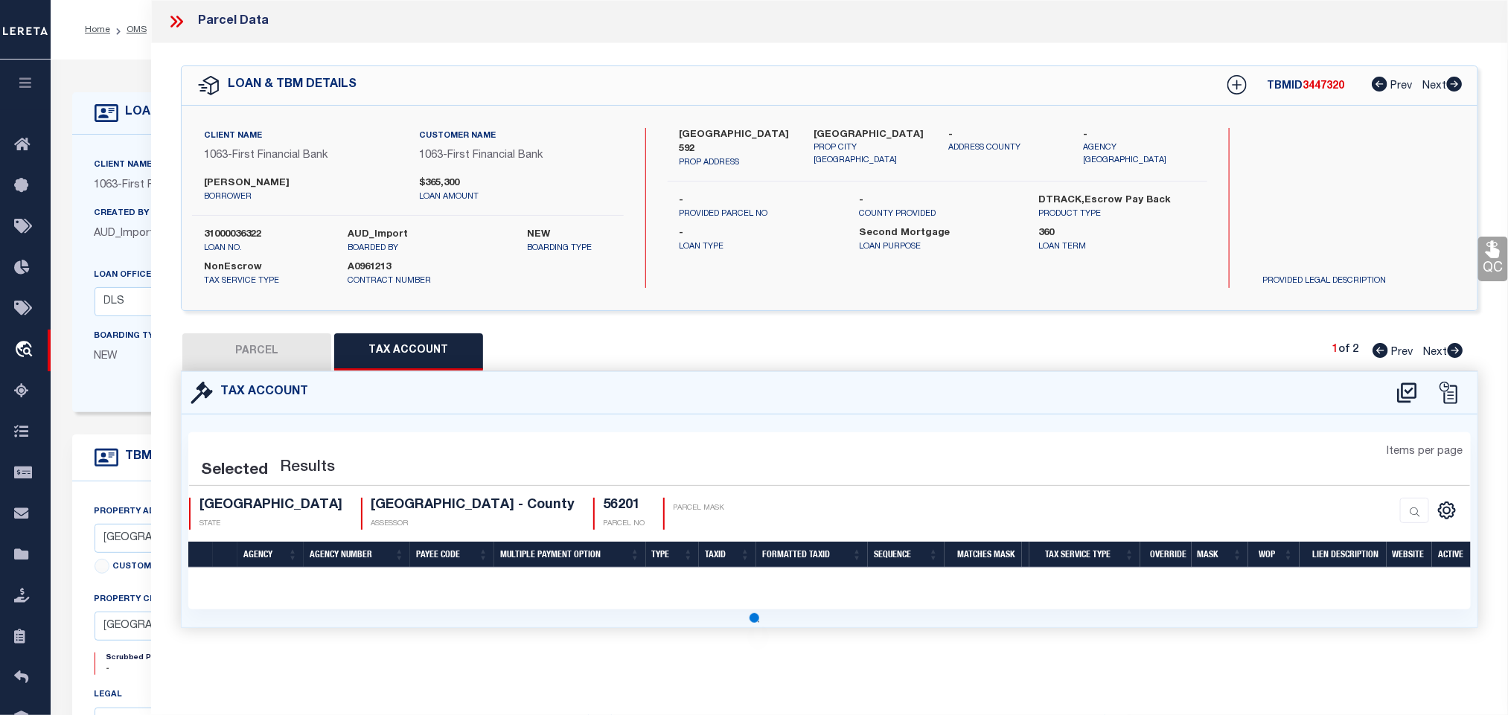
scroll to position [0, 0]
select select "100"
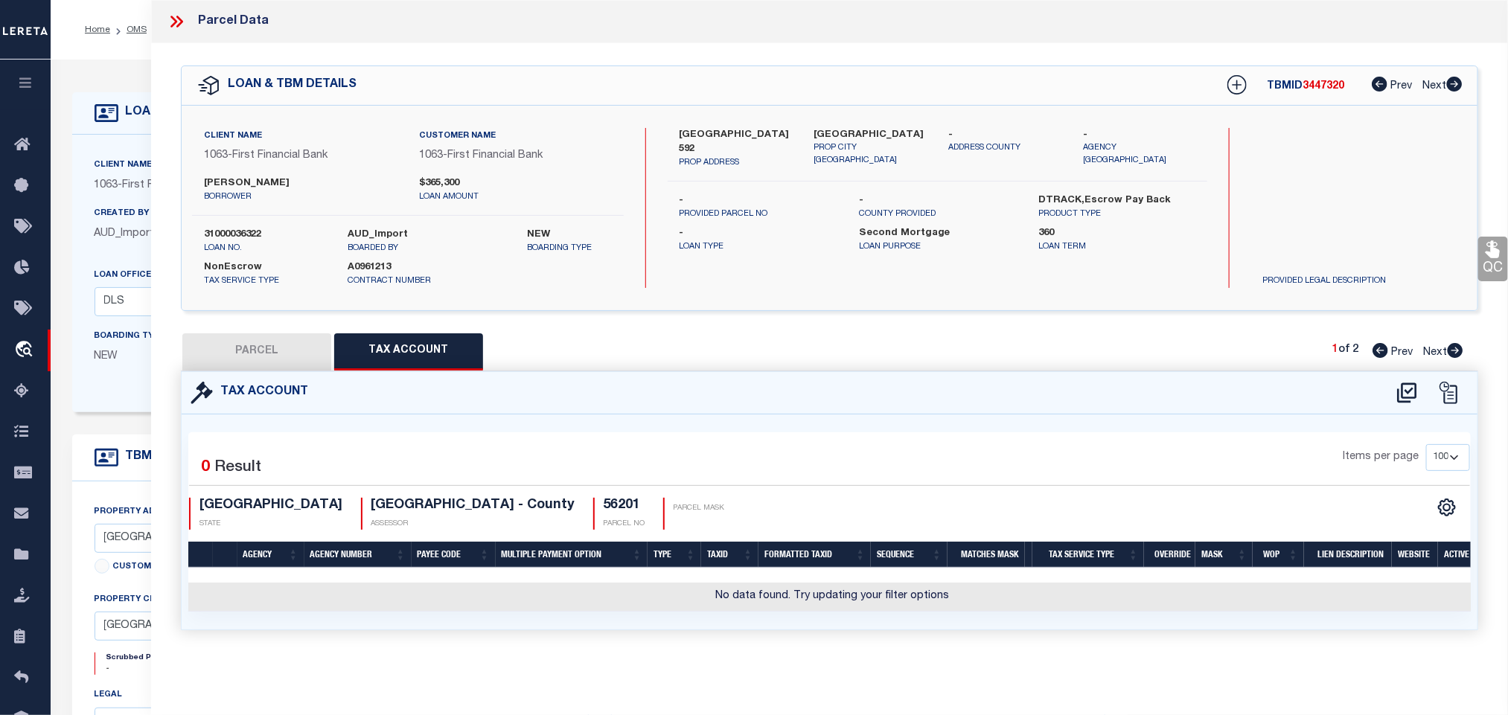
click at [1398, 389] on icon at bounding box center [1407, 393] width 25 height 24
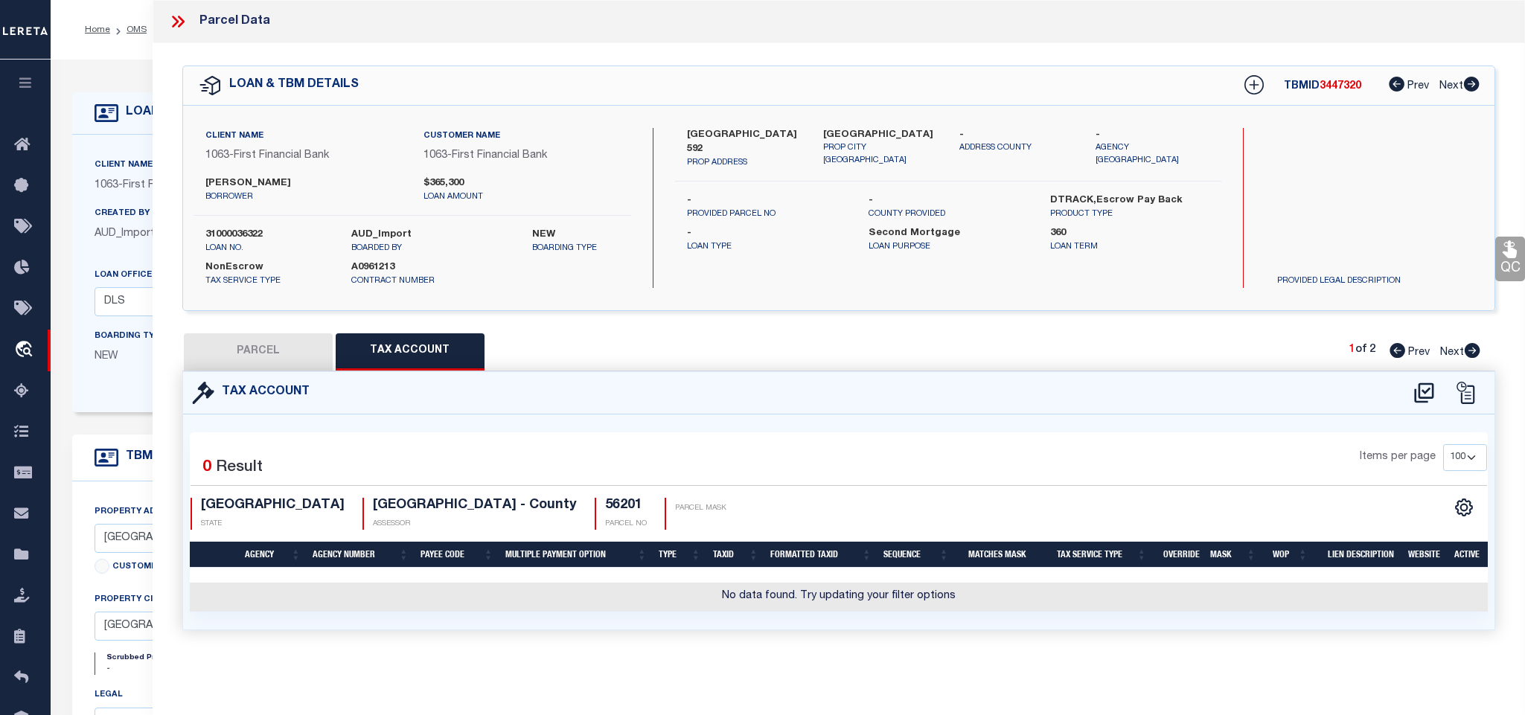
select select "100"
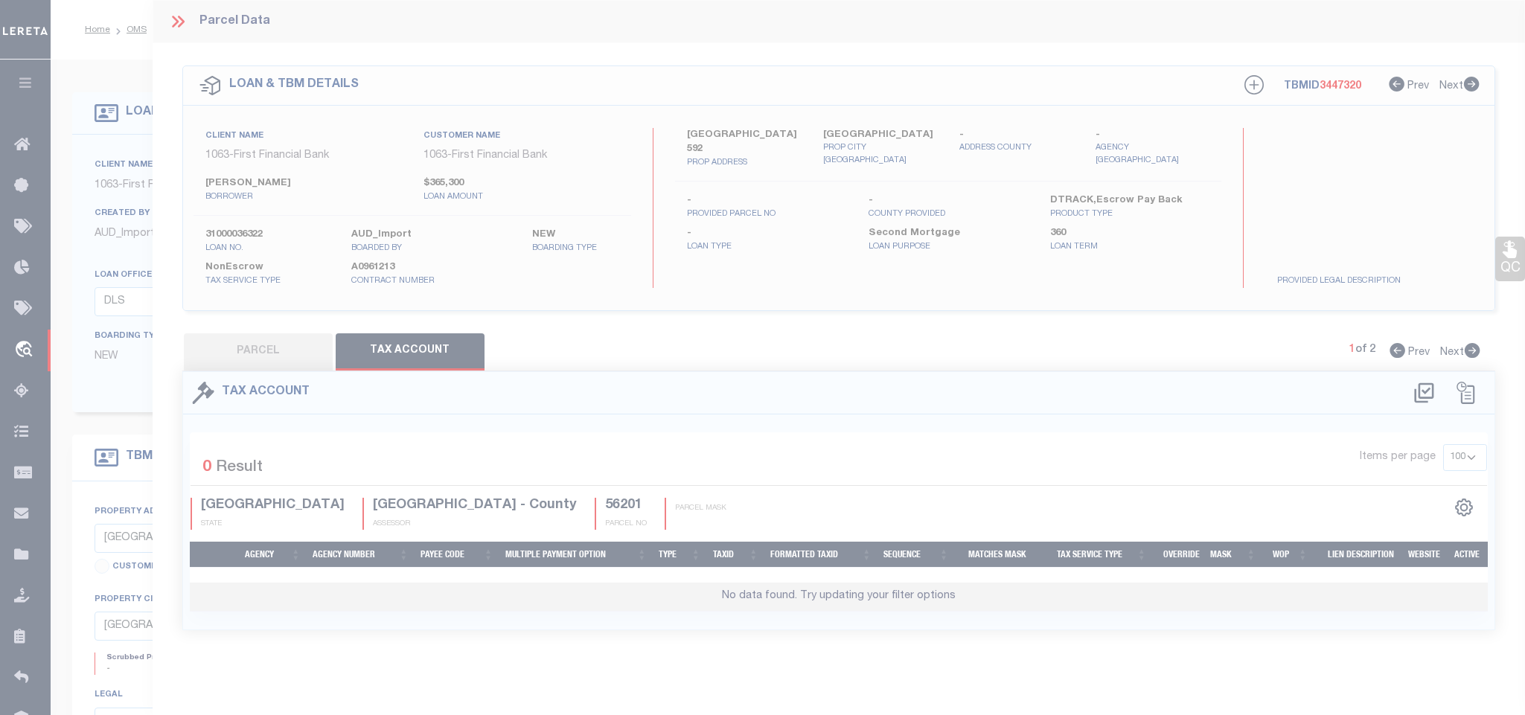
select select "100"
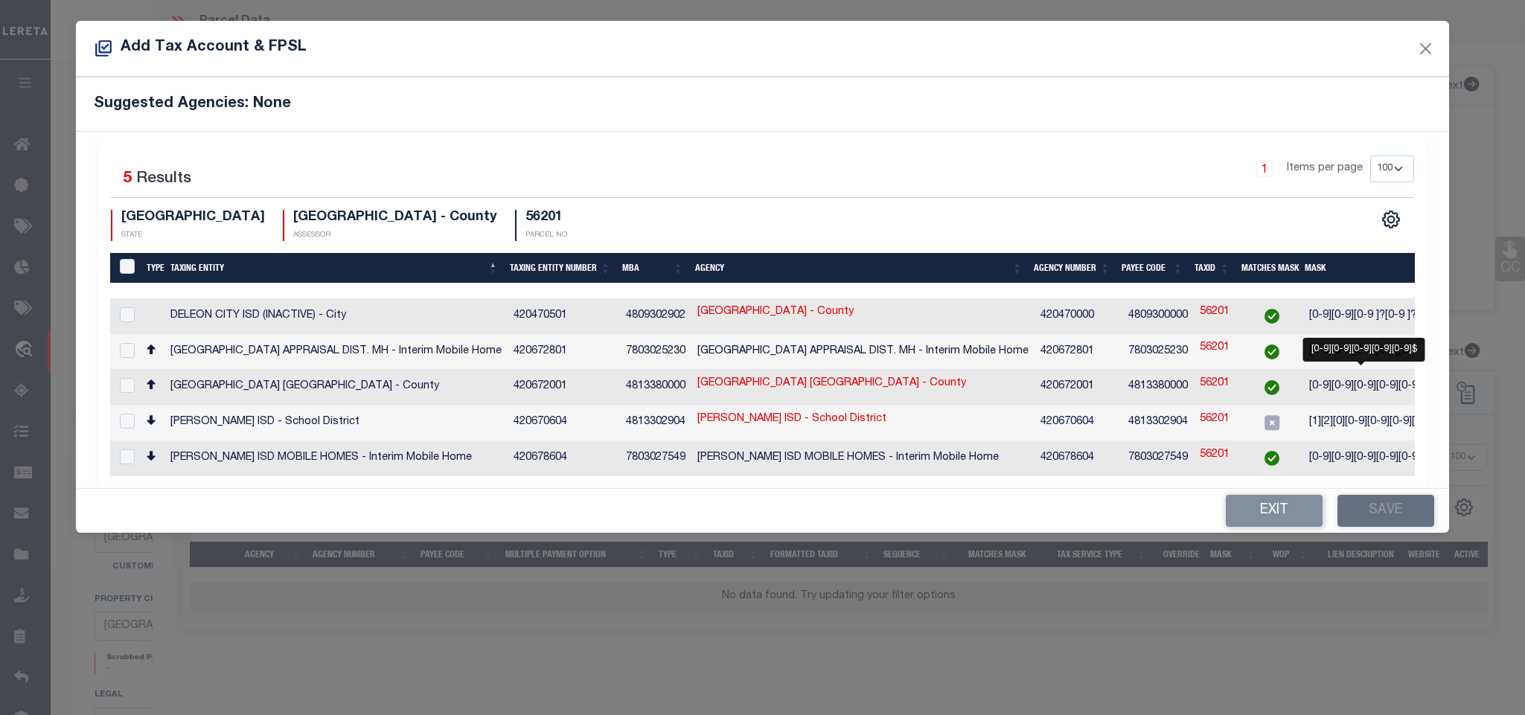
click at [1324, 383] on span "[0-9][0-9][0-9][0-9][0-9]$" at bounding box center [1368, 386] width 118 height 10
checkbox input "true"
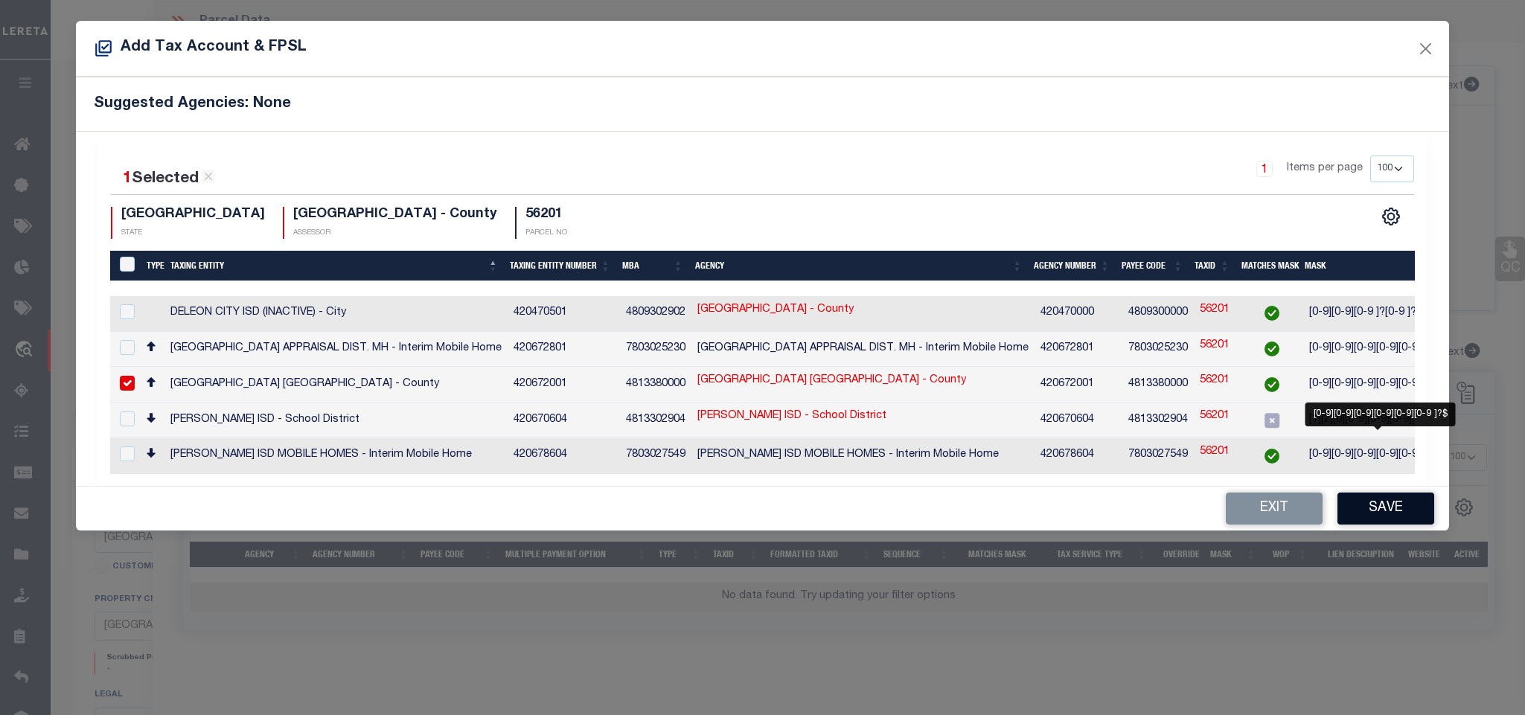
click at [1378, 512] on button "Save" at bounding box center [1385, 509] width 97 height 32
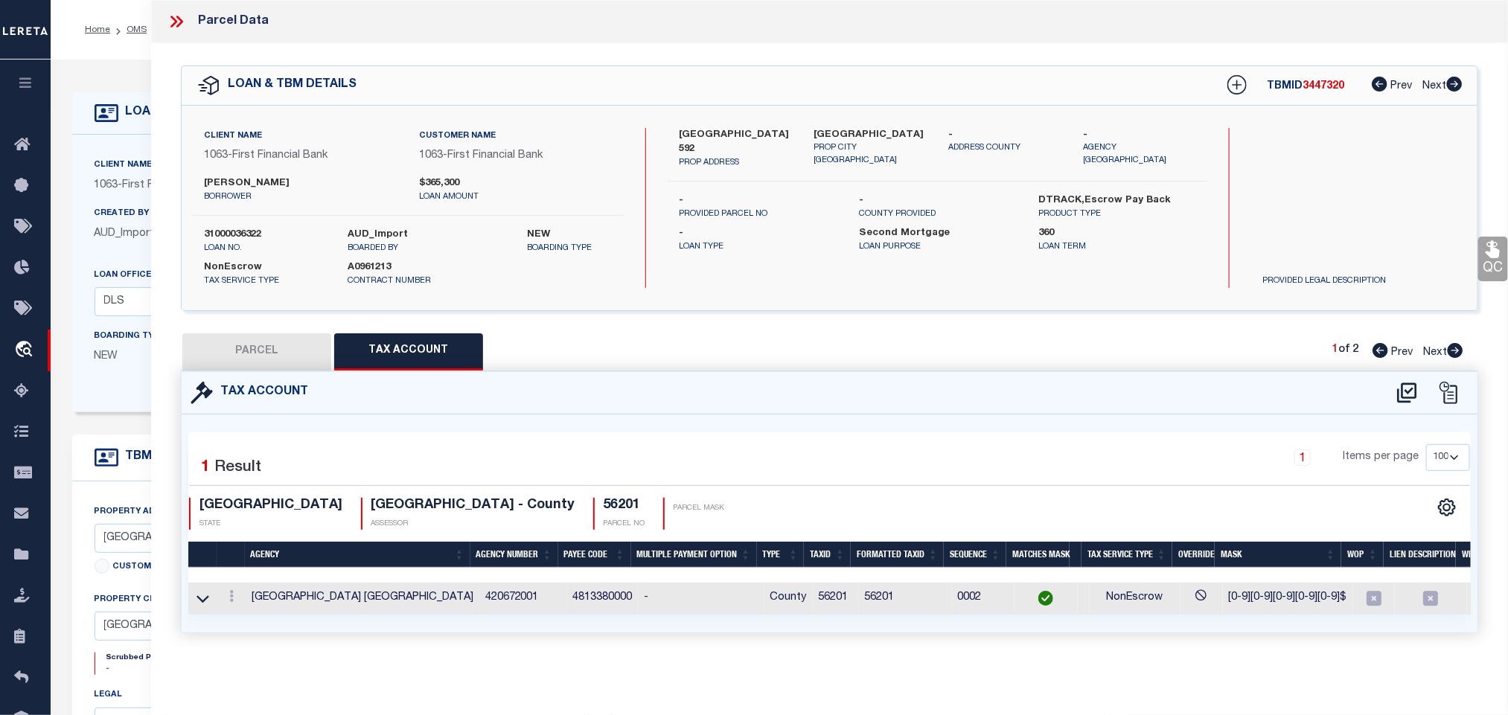
click at [243, 331] on div "QC QC QC" at bounding box center [829, 356] width 1357 height 626
click at [250, 351] on button "PARCEL" at bounding box center [256, 351] width 149 height 37
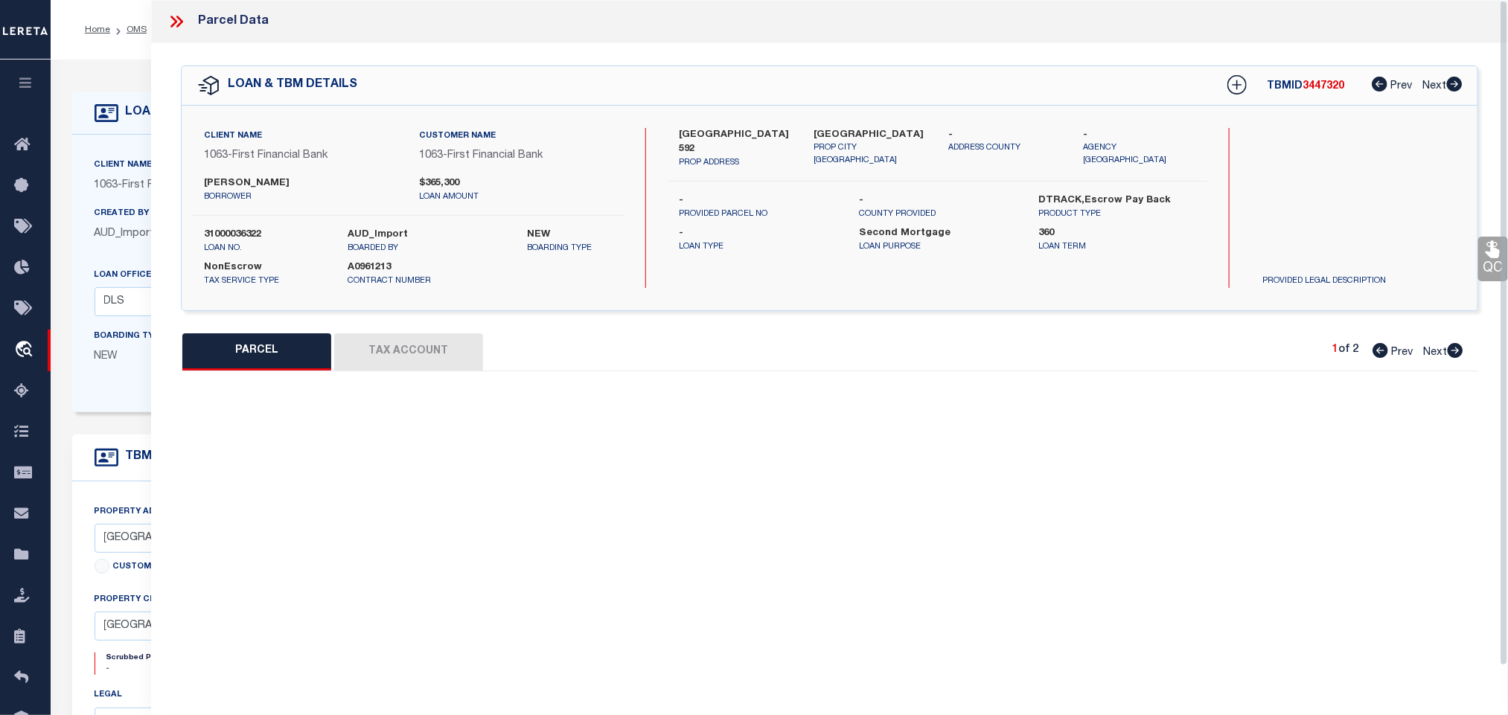
select select "AS"
select select
checkbox input "false"
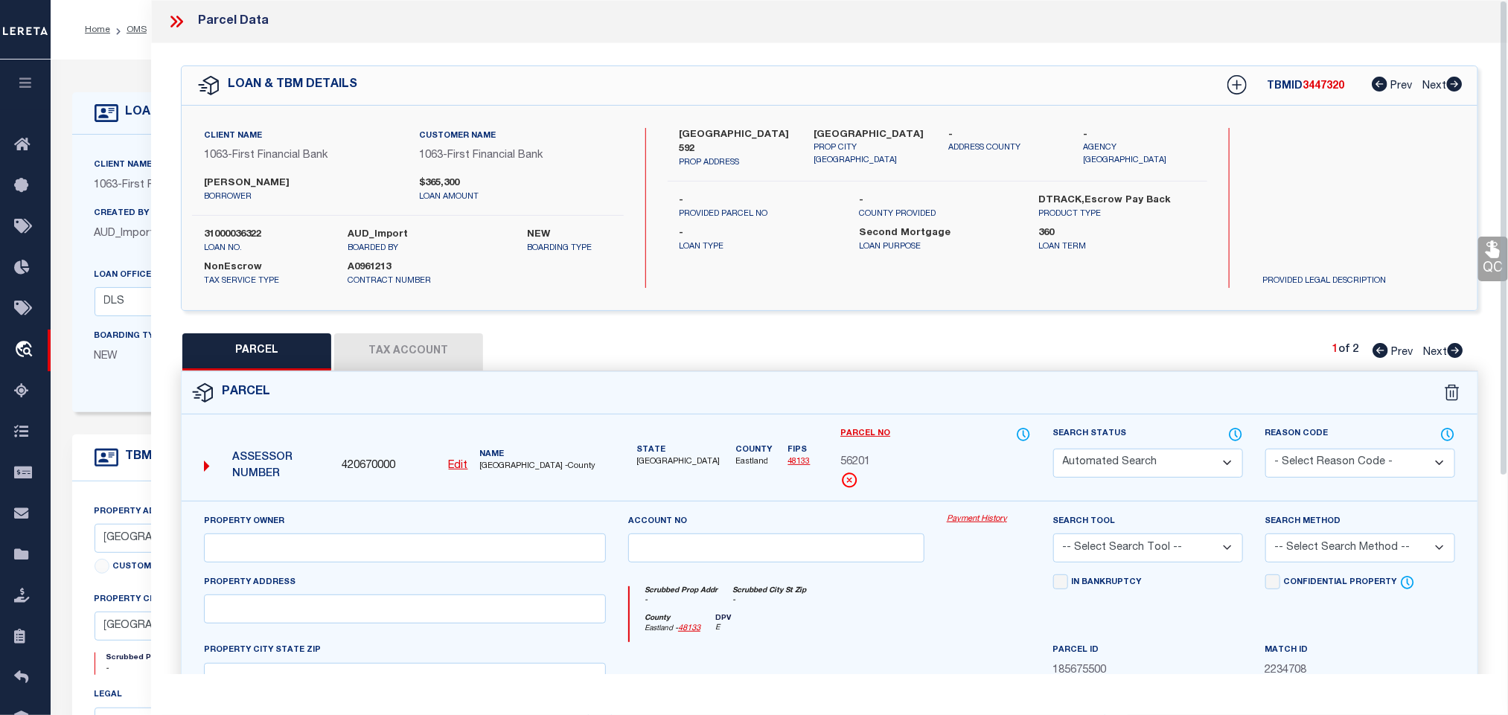
select select "IP"
type input "EVERETT LAVERNE"
select select "AGW"
select select "LEG"
type input "Eastland TX 76448"
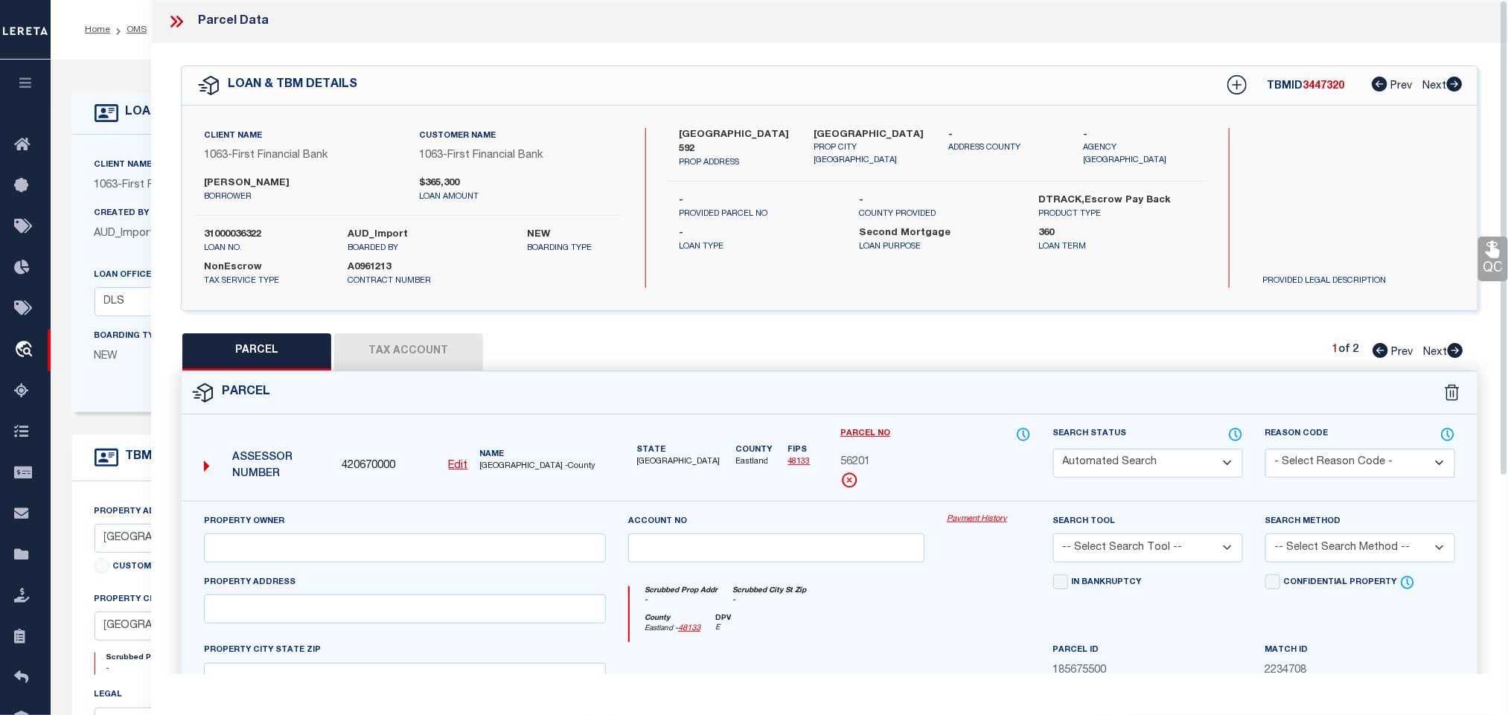
type textarea "PART OF TR 3 W VAN NORMAN AB 545 NON WATER FRONT"
drag, startPoint x: 1110, startPoint y: 467, endPoint x: 1110, endPoint y: 451, distance: 16.4
click at [1110, 467] on select "Automated Search Bad Parcel Complete Duplicate Parcel High Dollar Reporting In …" at bounding box center [1148, 463] width 190 height 29
select select "PC"
click at [1053, 450] on select "Automated Search Bad Parcel Complete Duplicate Parcel High Dollar Reporting In …" at bounding box center [1148, 463] width 190 height 29
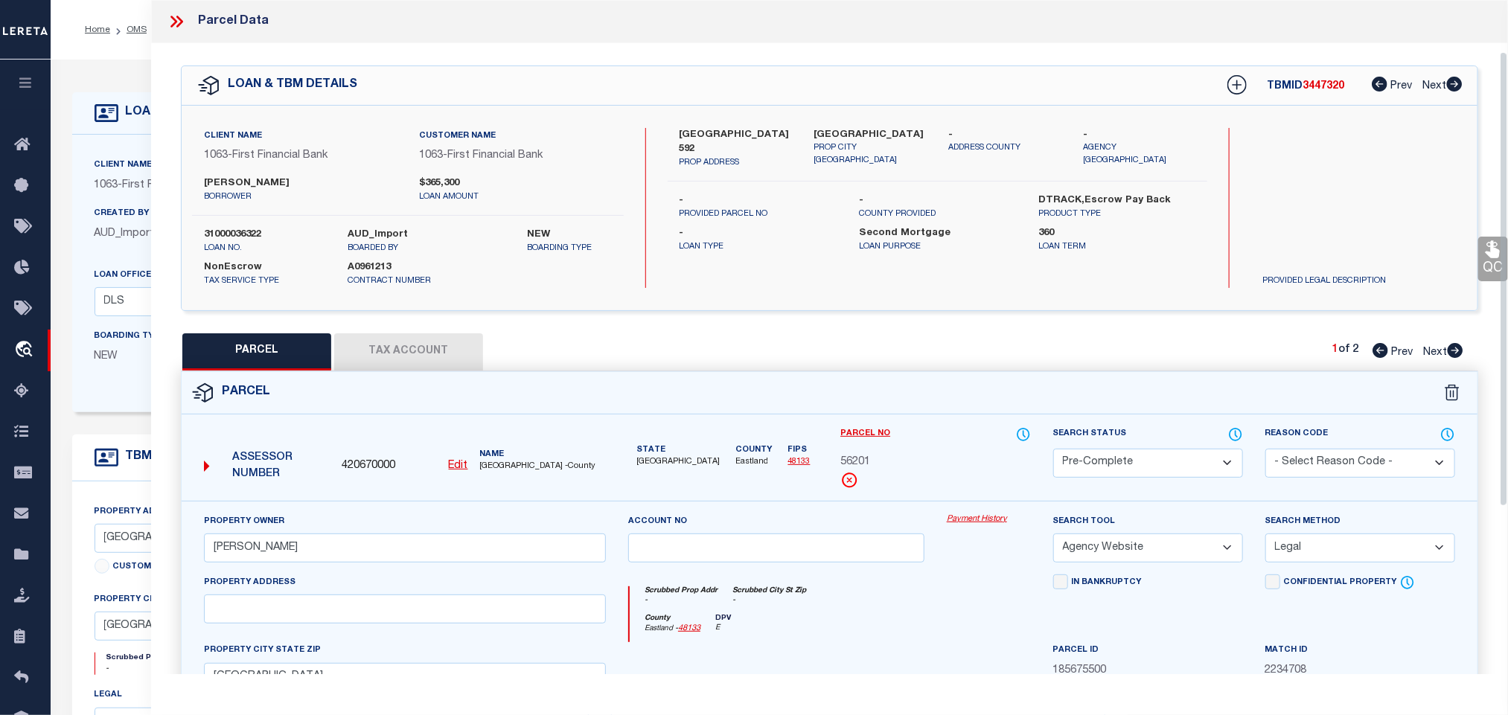
scroll to position [324, 0]
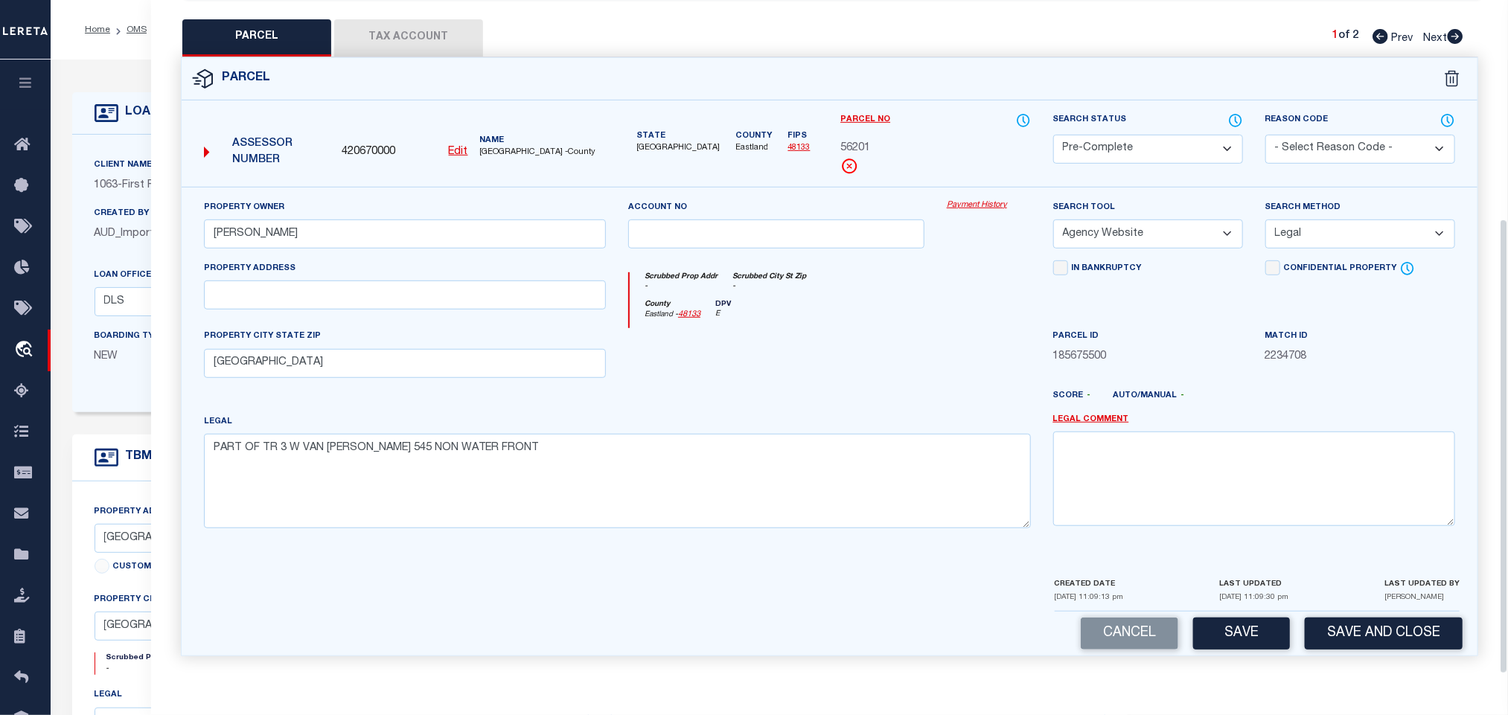
click at [1381, 675] on div "Parcel Data QC QC QC - Select Status -" at bounding box center [829, 357] width 1357 height 715
click at [1381, 636] on button "Save and Close" at bounding box center [1384, 634] width 158 height 32
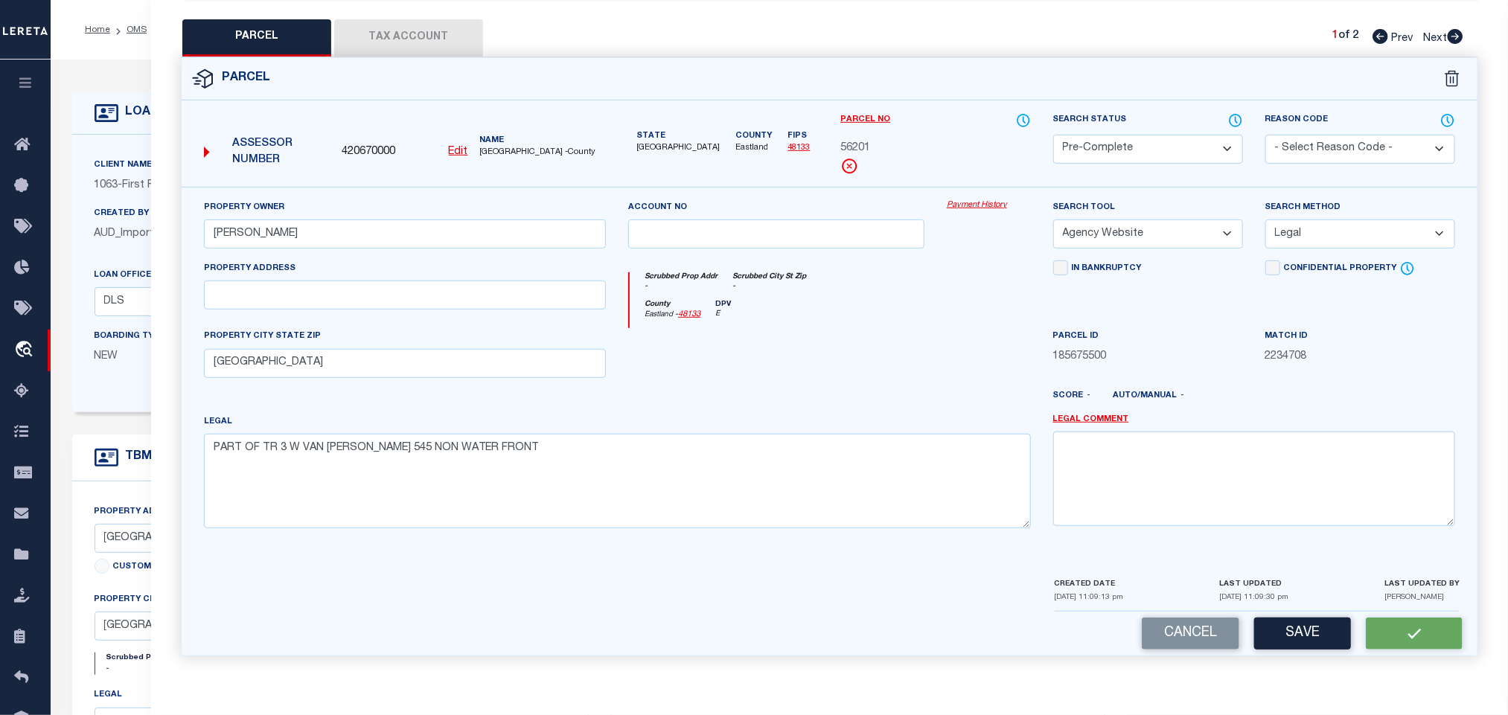
click at [360, 144] on span "420670000" at bounding box center [369, 152] width 54 height 16
copy span "420670000"
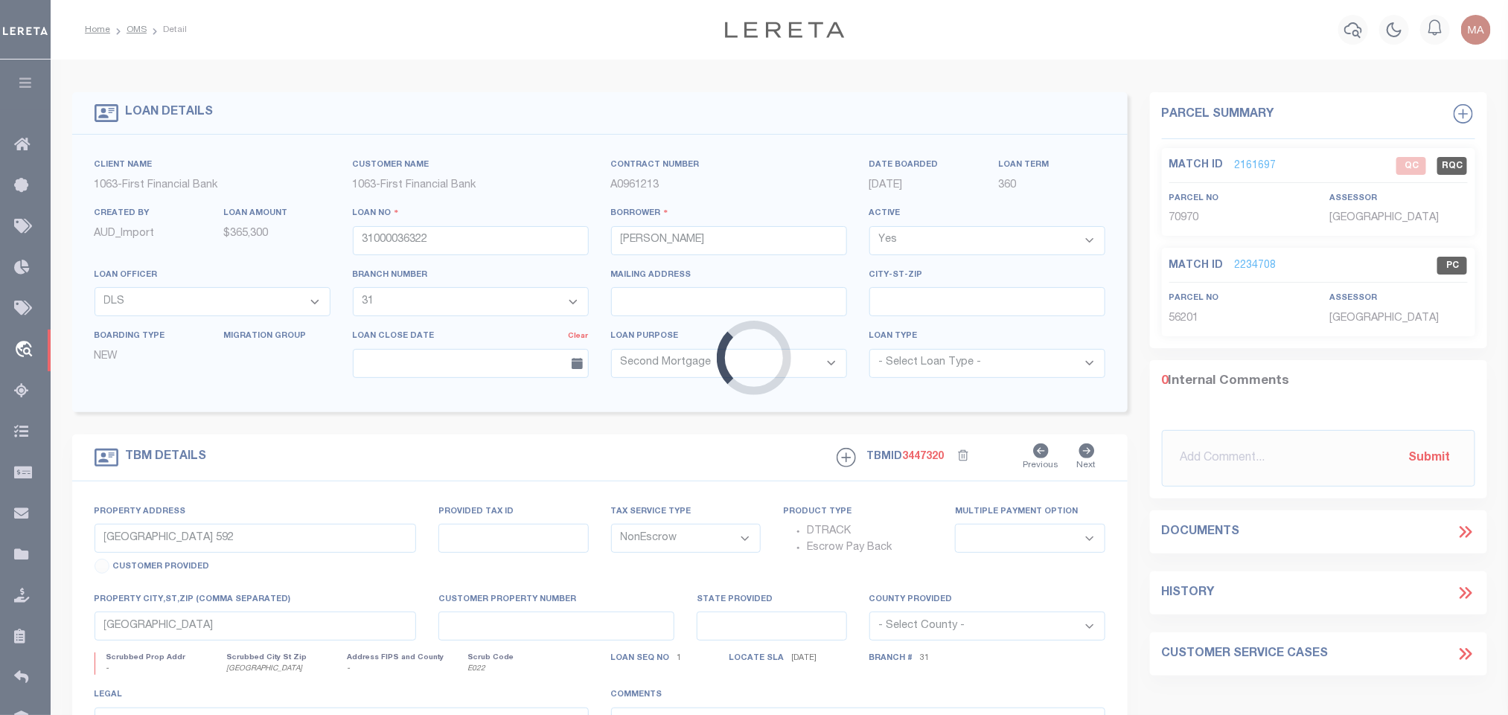
select select
select select "3737"
select select "510"
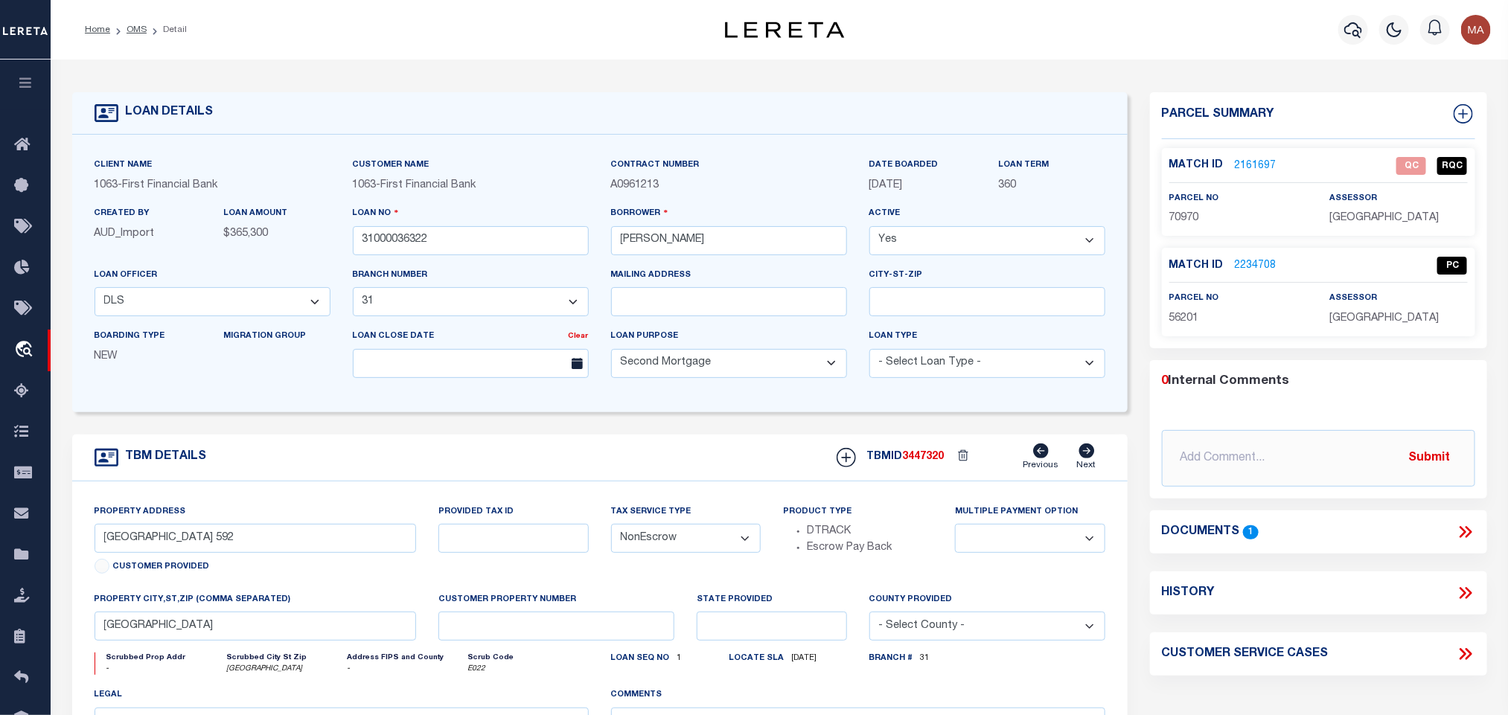
click at [1246, 264] on link "2234708" at bounding box center [1256, 266] width 42 height 16
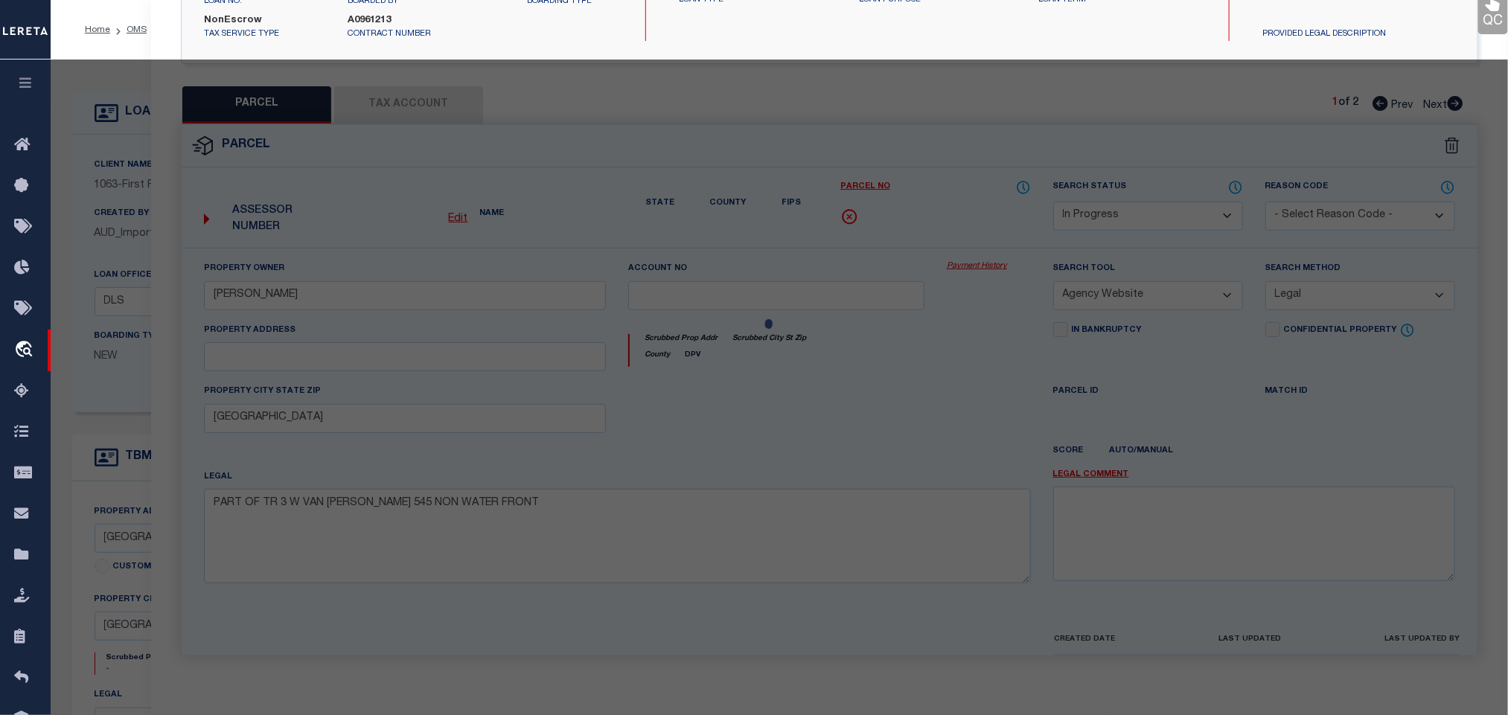
select select "AS"
select select
checkbox input "false"
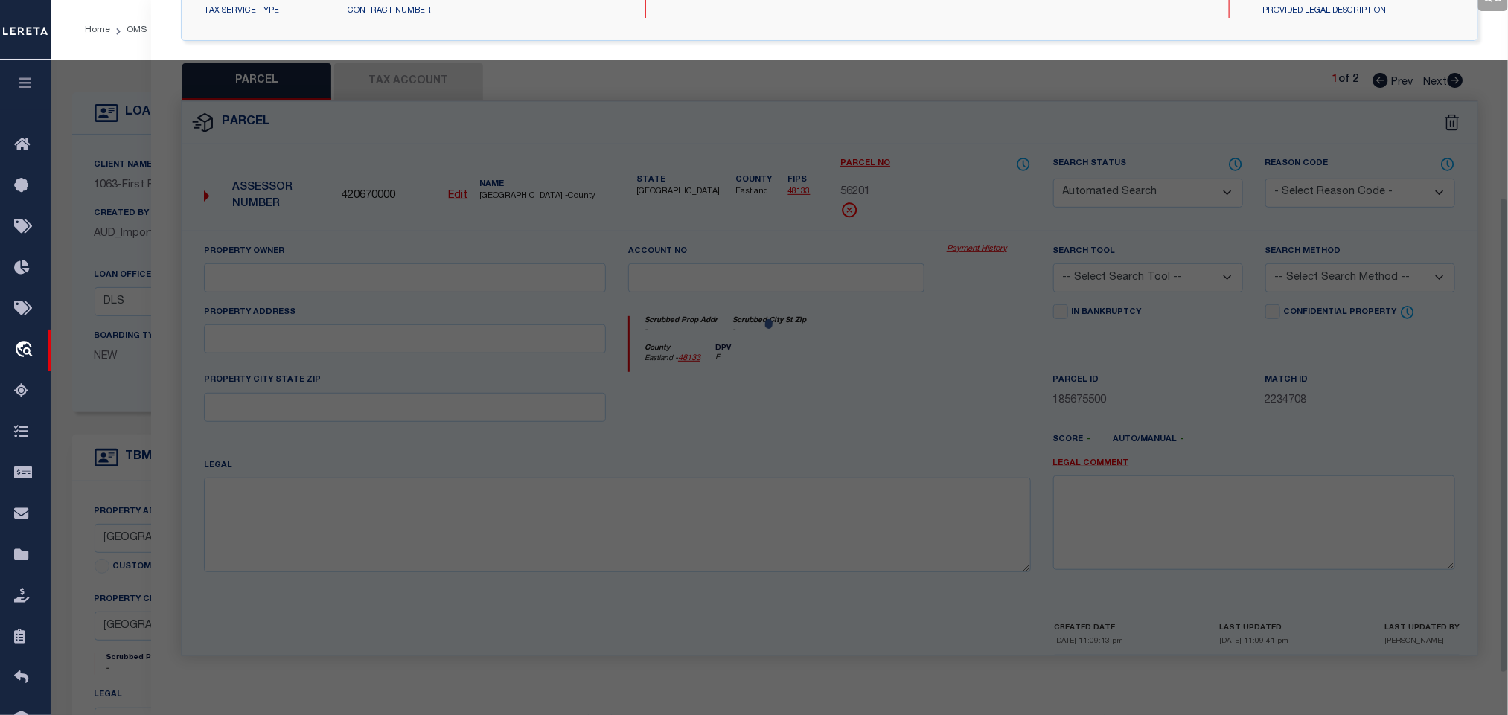
select select "PC"
type input "EVERETT LAVERNE"
select select "AGW"
select select "LEG"
type input "Eastland TX 76448"
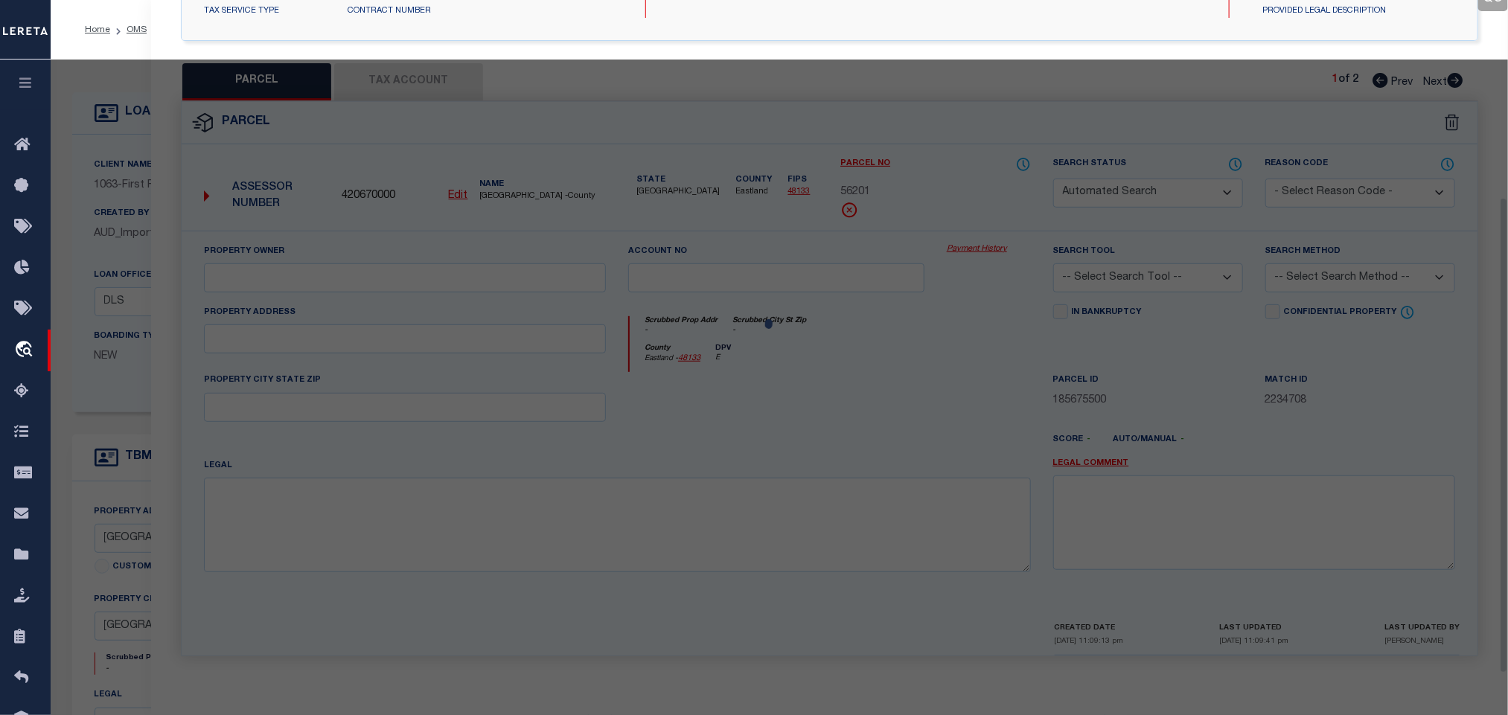
type textarea "PART OF TR 3 W VAN NORMAN AB 545 NON WATER FRONT"
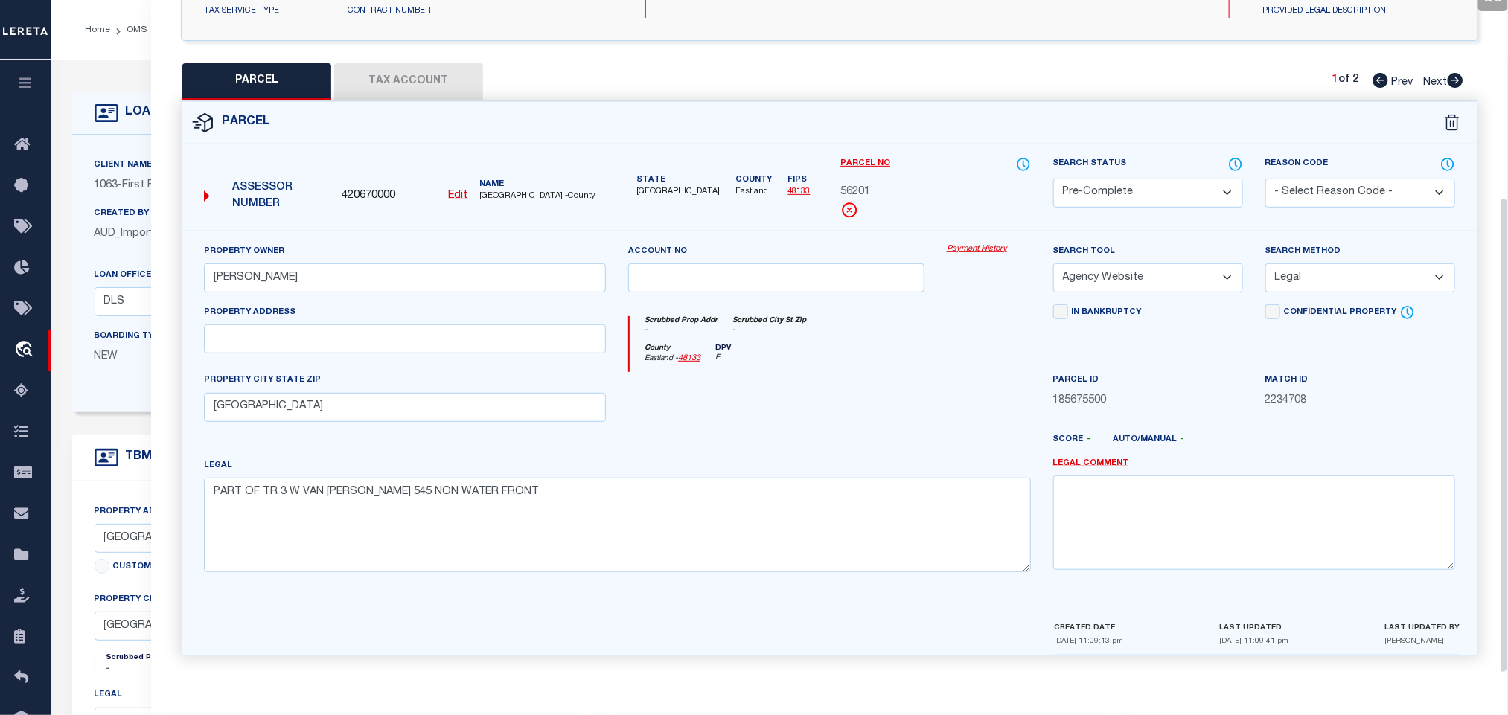
click at [400, 79] on button "Tax Account" at bounding box center [408, 81] width 149 height 37
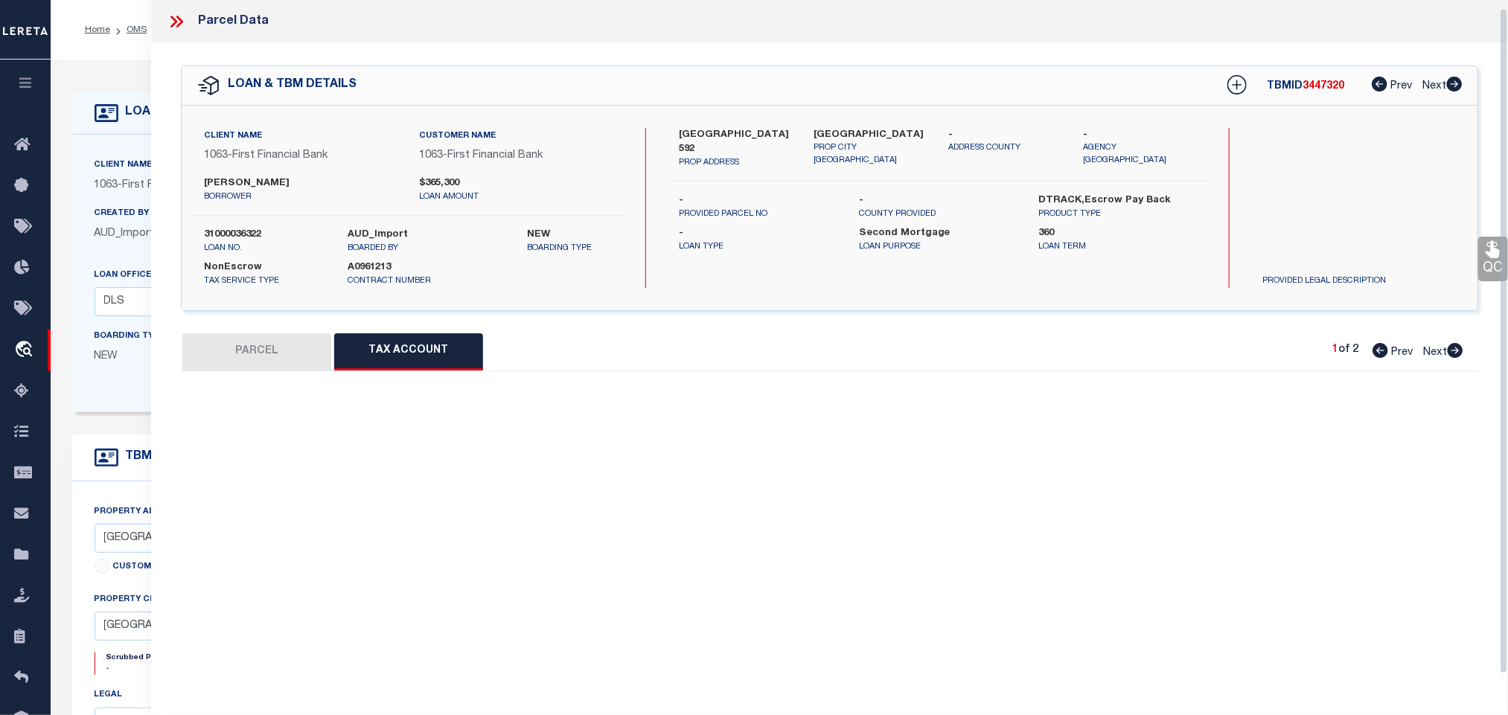
scroll to position [9, 0]
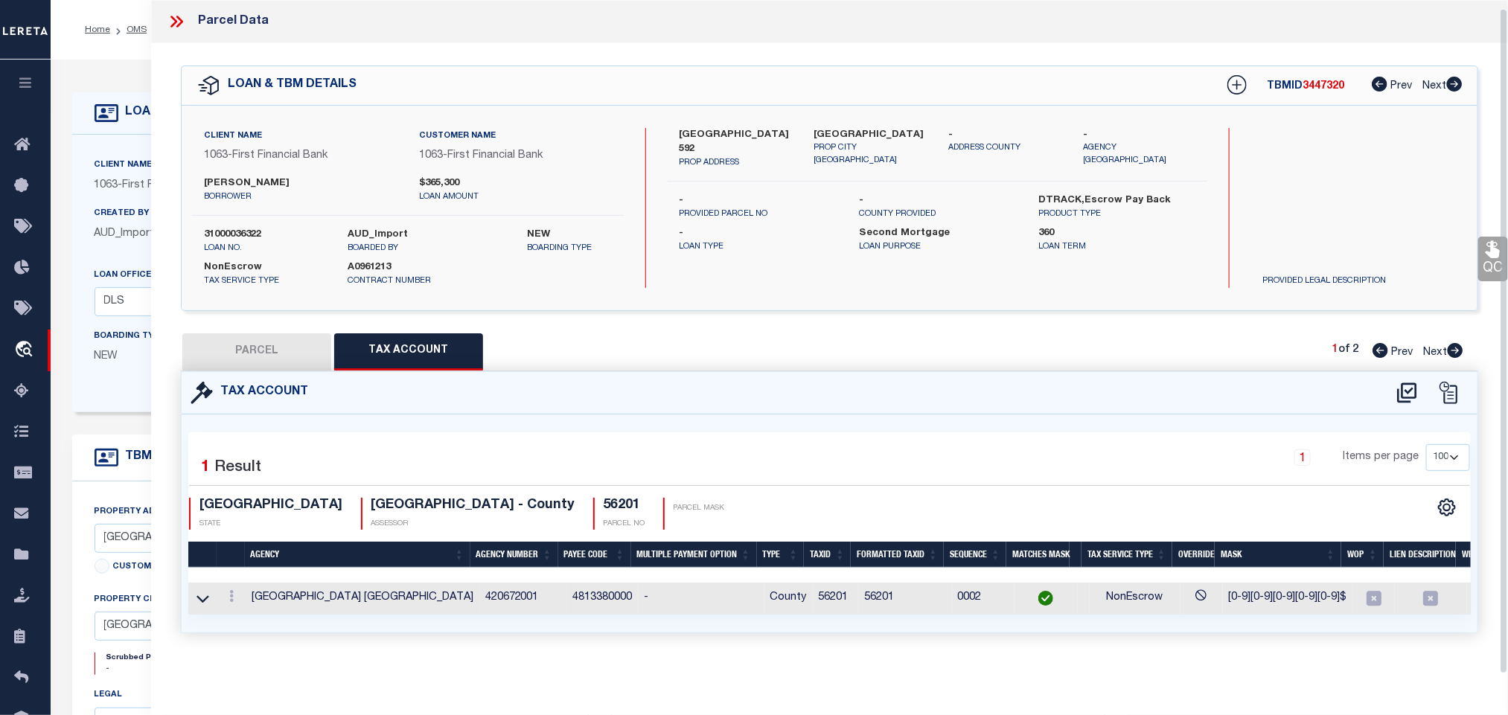
select select "100"
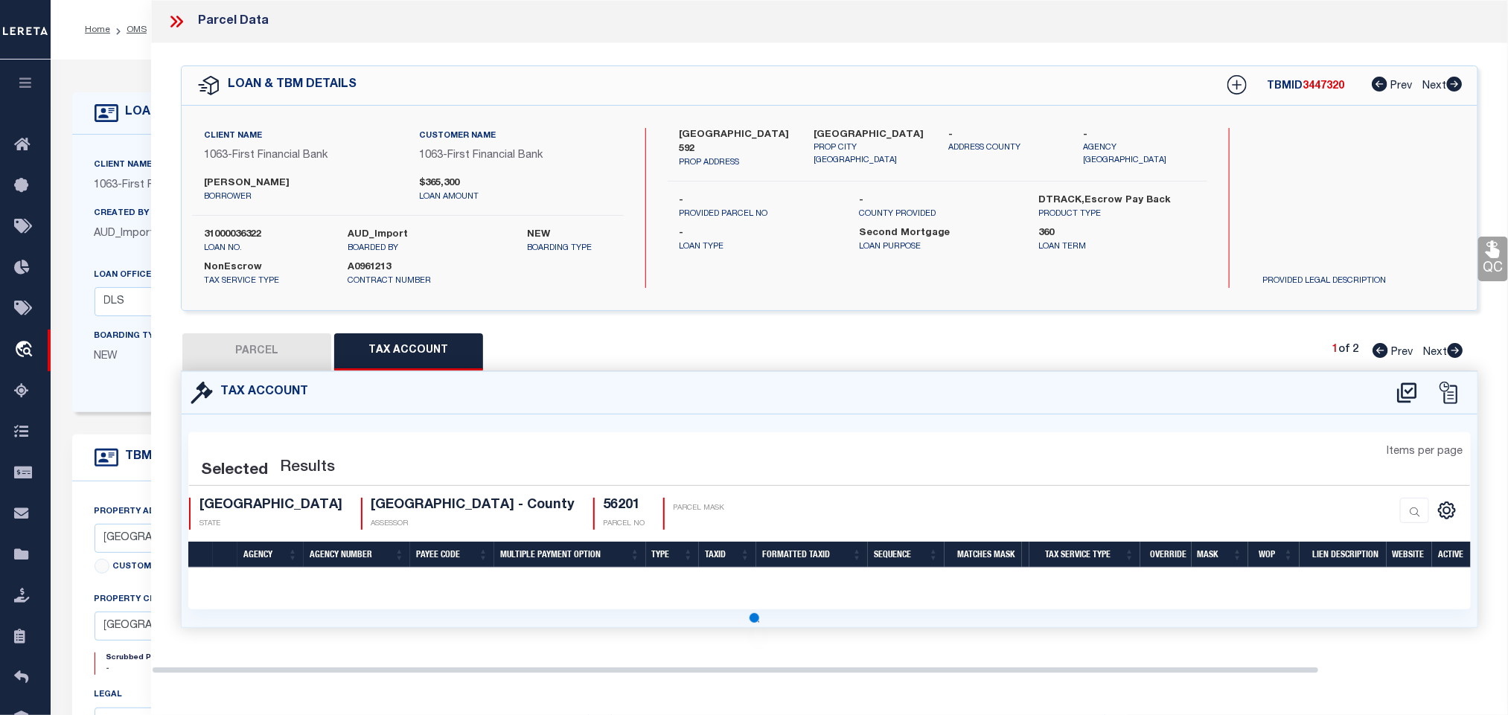
select select "100"
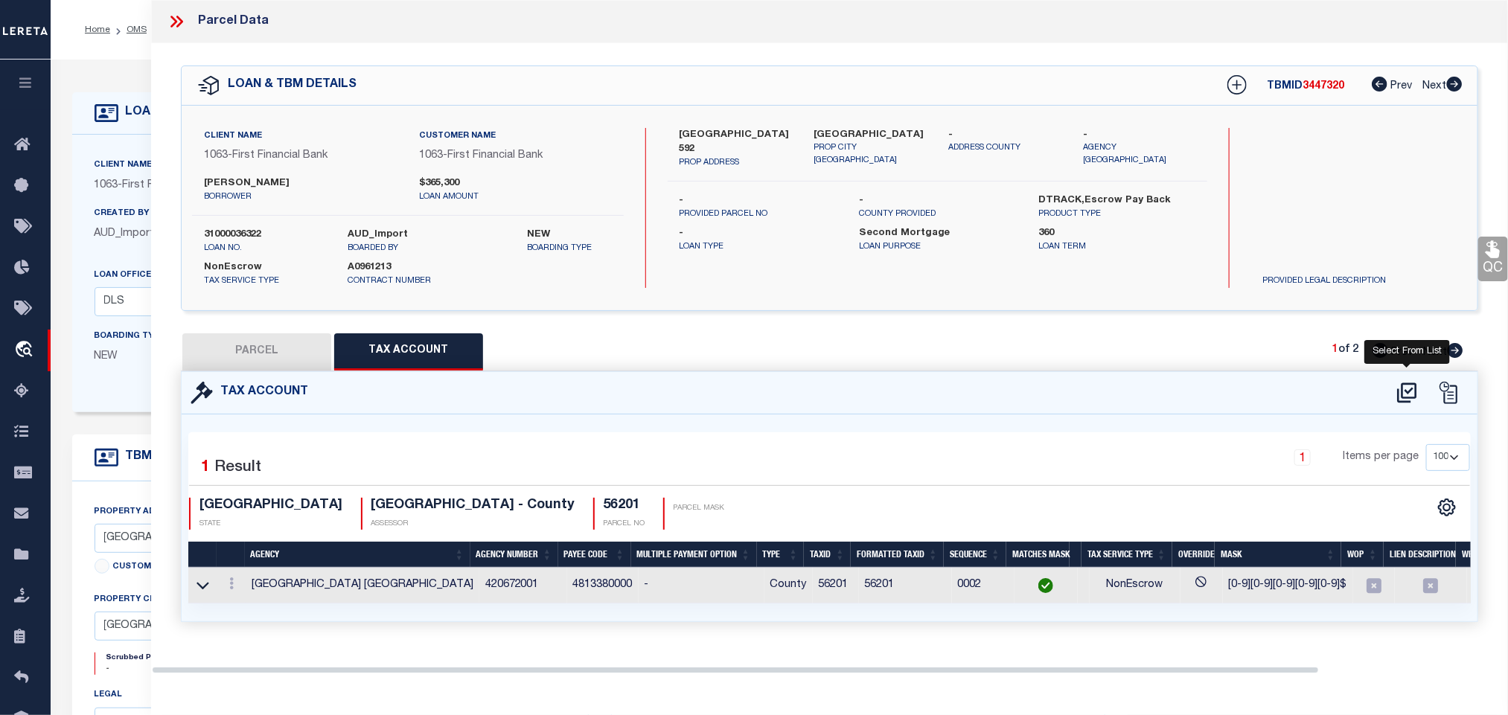
scroll to position [0, 0]
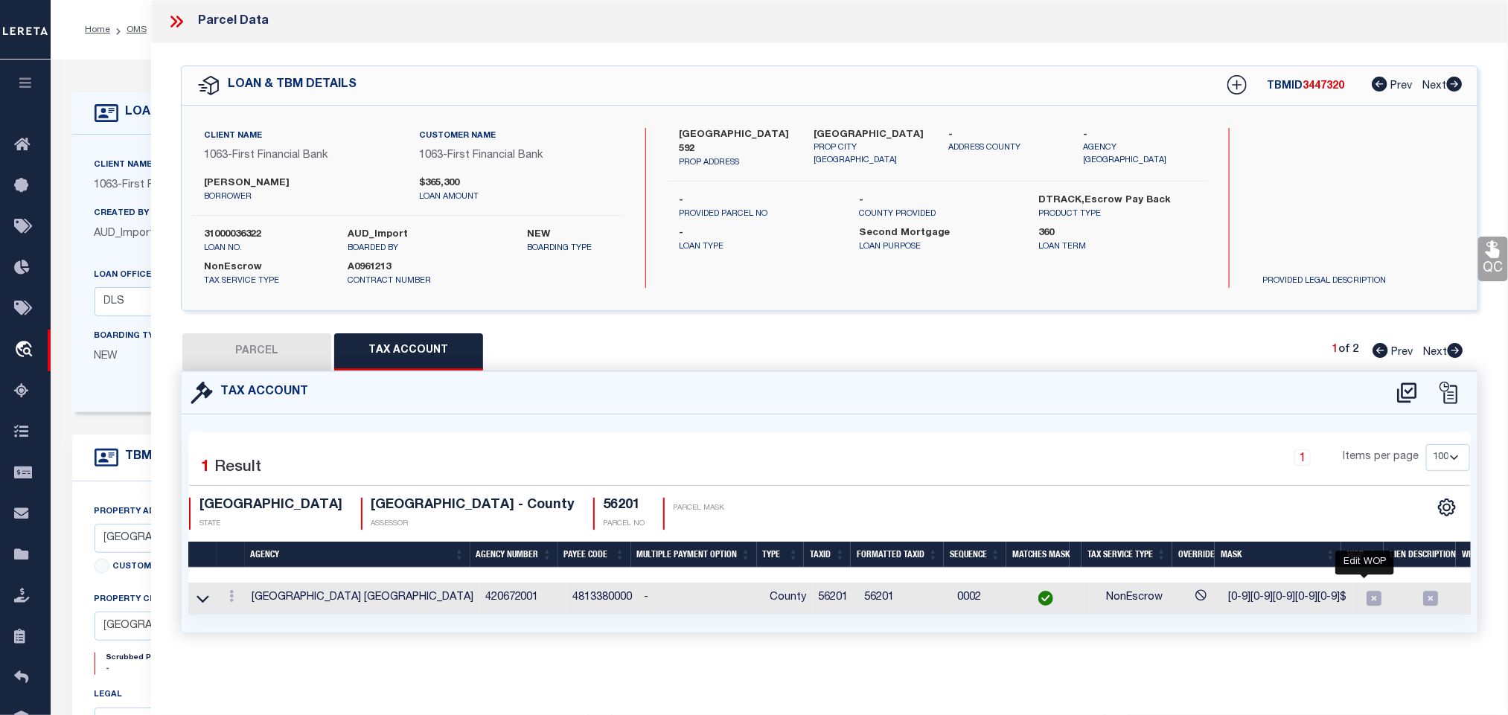
click at [1365, 601] on icon "" at bounding box center [1373, 598] width 19 height 19
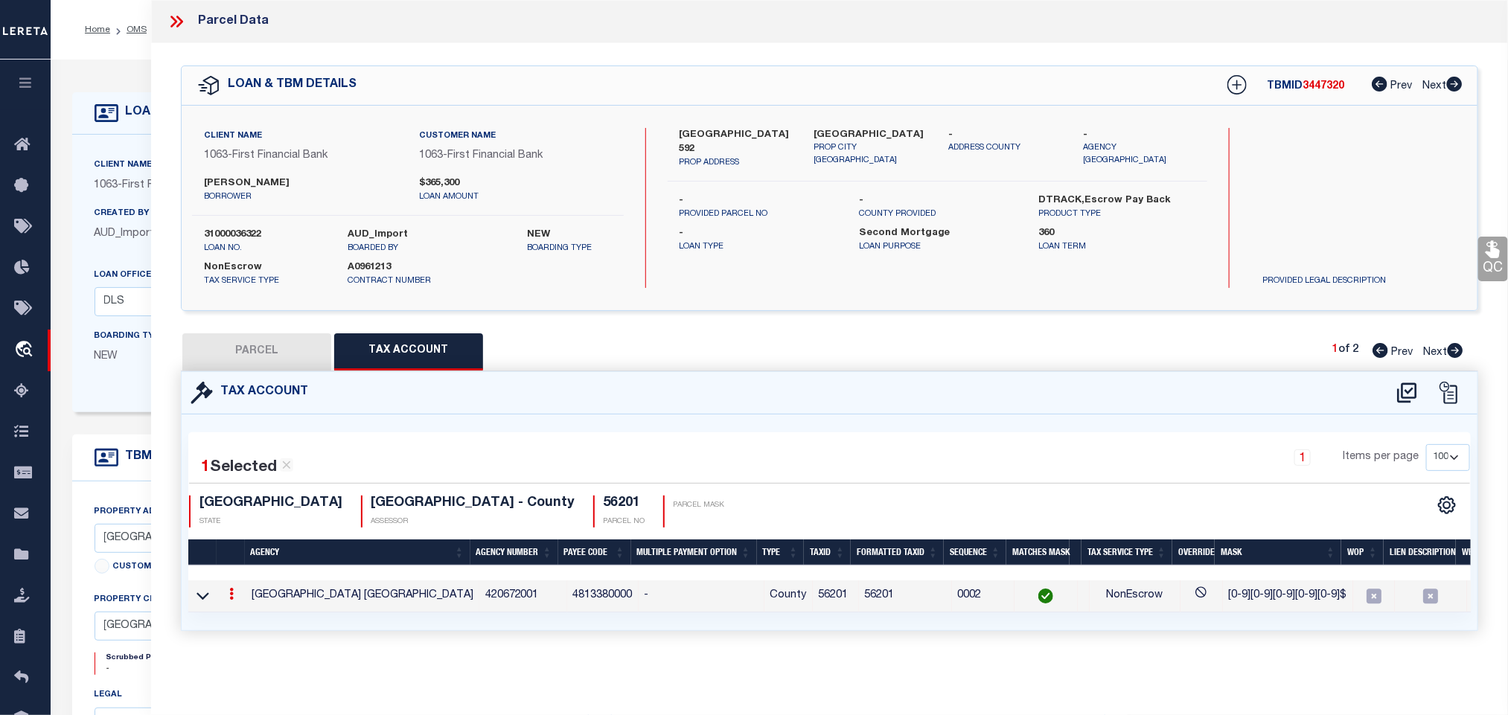
type input "56201"
type textarea "[0-9][0-9][0-9][0-9][0-9]$"
checkbox input "true"
type input "XXXXX*"
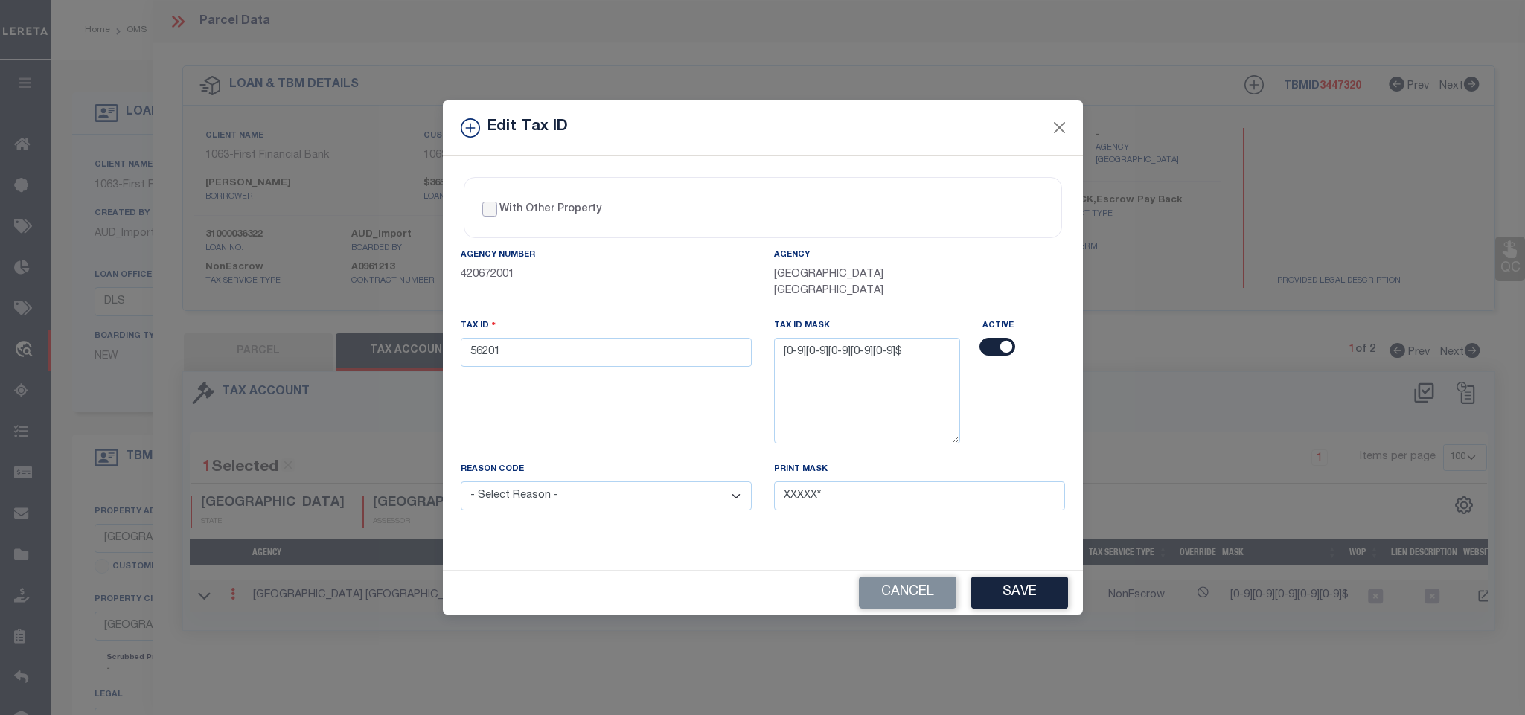
click at [492, 202] on input "With Other Property" at bounding box center [489, 209] width 15 height 15
checkbox input "true"
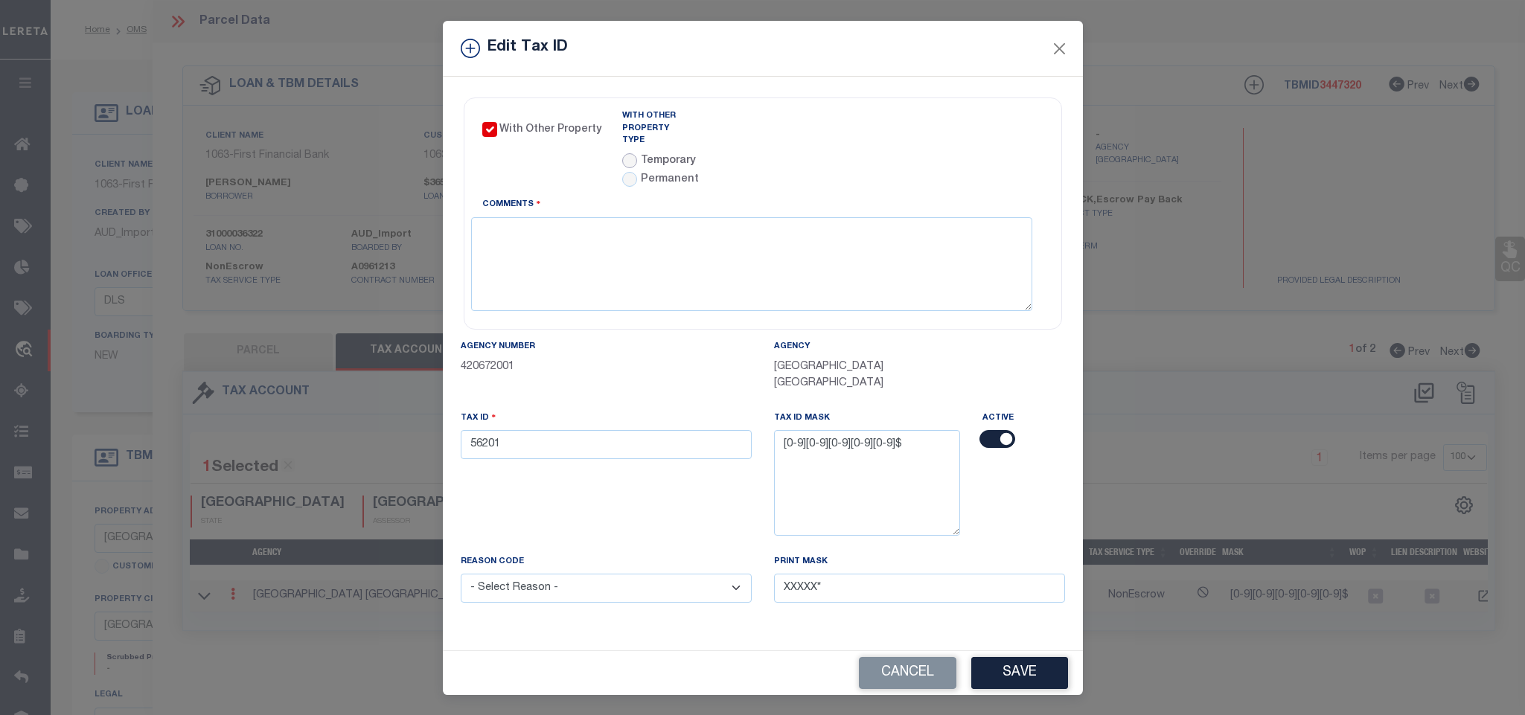
click at [622, 153] on input "radio" at bounding box center [629, 160] width 15 height 15
radio input "true"
click at [798, 146] on body "Home OMS Detail" at bounding box center [762, 566] width 1525 height 1132
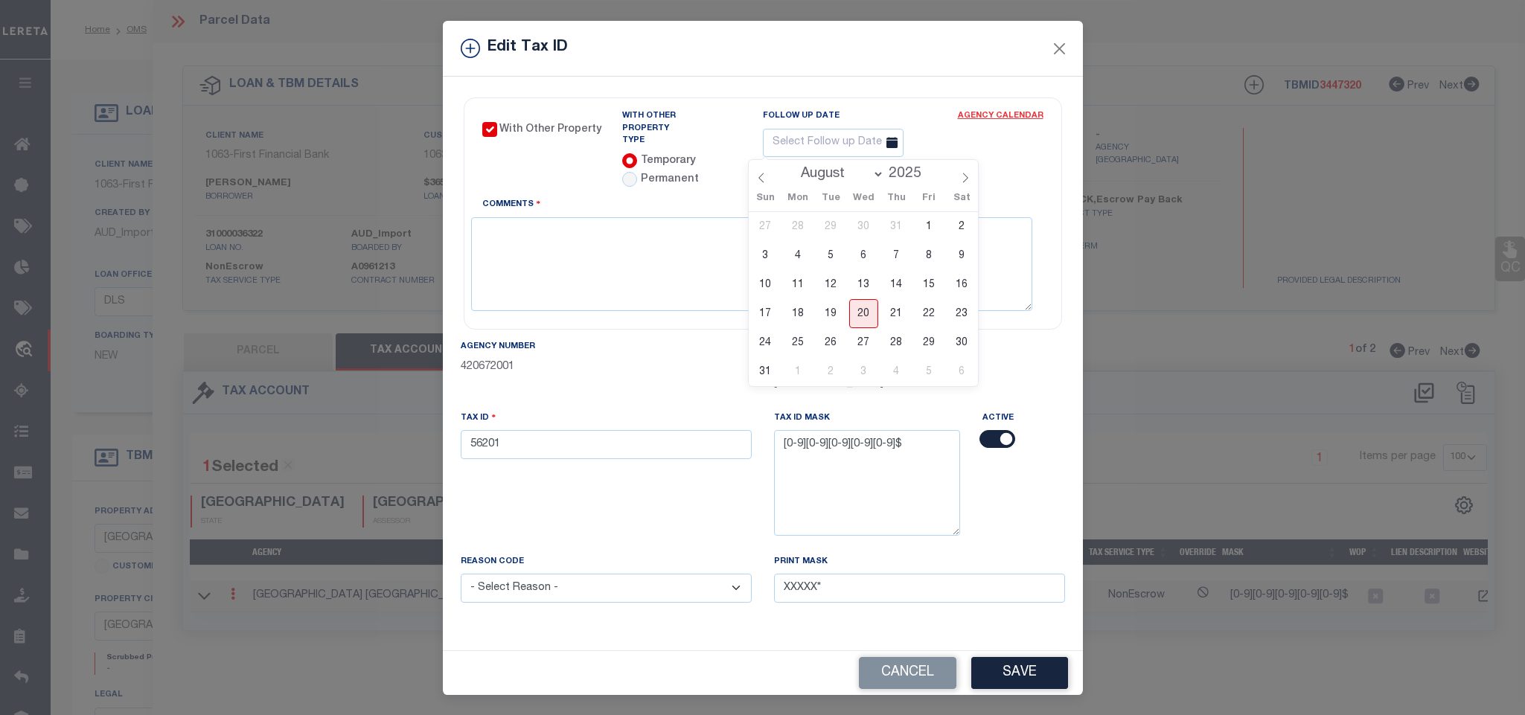
click at [958, 117] on link "Agency Calendar" at bounding box center [1001, 119] width 86 height 19
click at [681, 260] on textarea "Comments" at bounding box center [751, 264] width 561 height 94
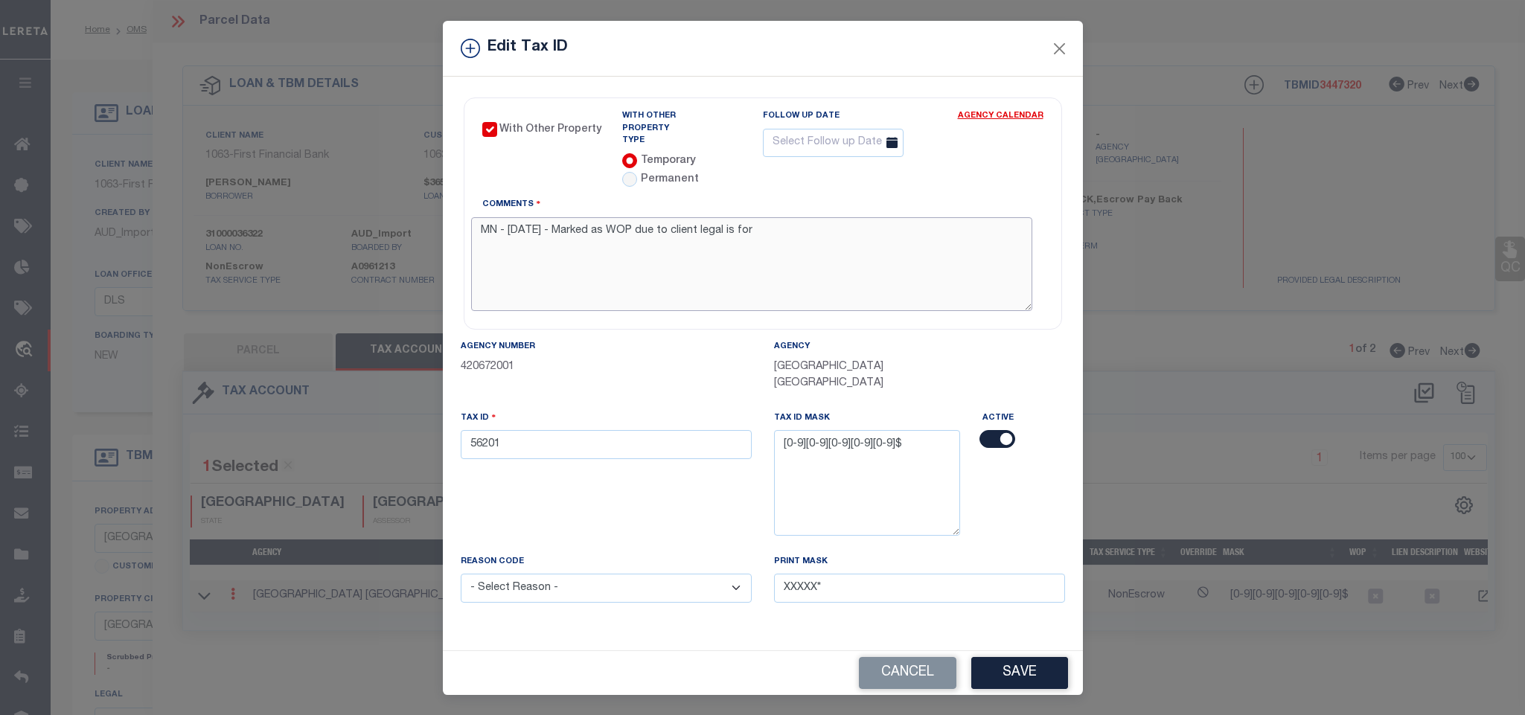
click at [915, 221] on textarea "MN - 08.20.2025 - Marked as WOP due to client legal is for" at bounding box center [751, 264] width 561 height 94
type textarea "MN - 08.20.2025 - Marked as WOP due to client legal is for 65 ac and Parcel cov…"
click at [1034, 673] on button "Save" at bounding box center [1019, 673] width 97 height 32
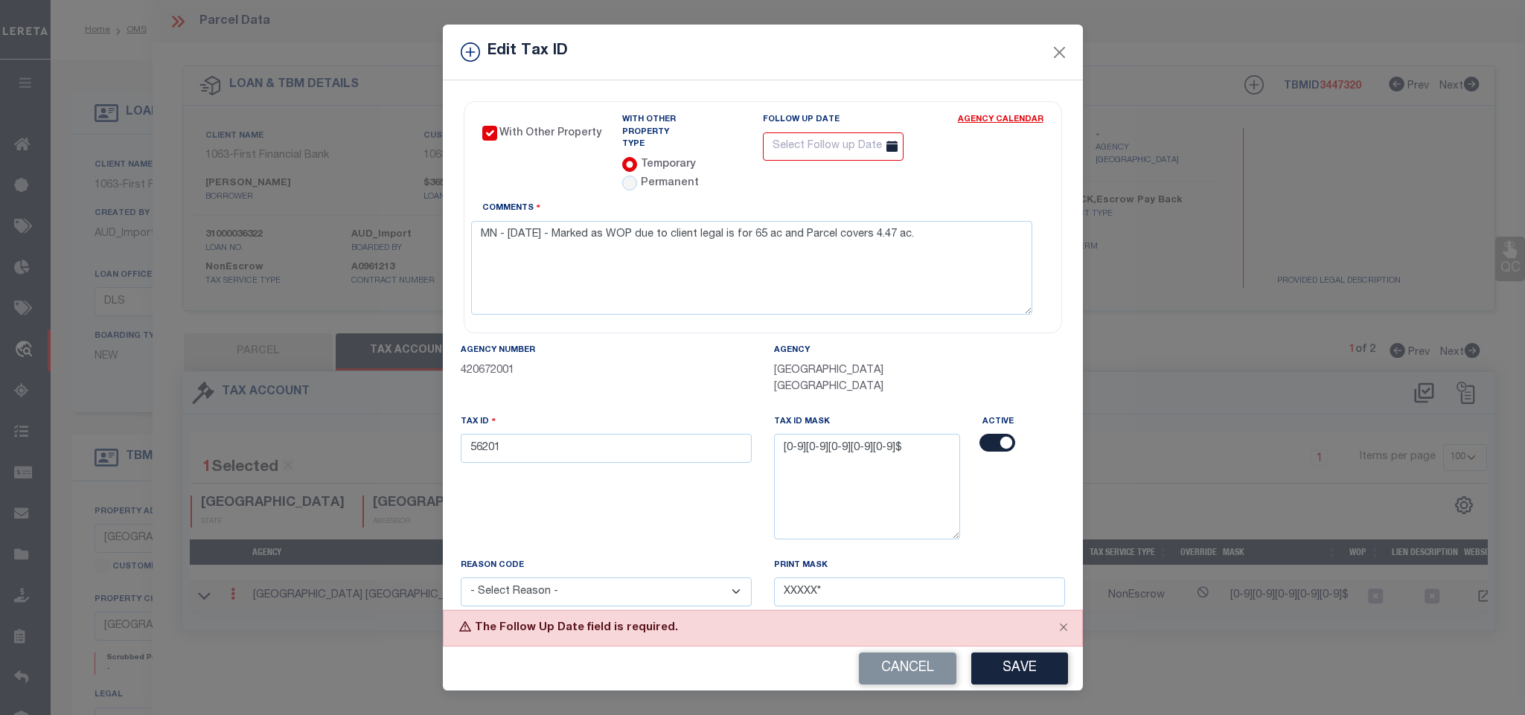
drag, startPoint x: 994, startPoint y: 342, endPoint x: 976, endPoint y: 327, distance: 23.3
click at [994, 342] on div "Agency Number 420672001 Agency EASTLAND COUNTY APPRAISAL DISTRICT Tax ID 56201 …" at bounding box center [763, 486] width 627 height 288
click at [851, 146] on input "text" at bounding box center [833, 146] width 141 height 29
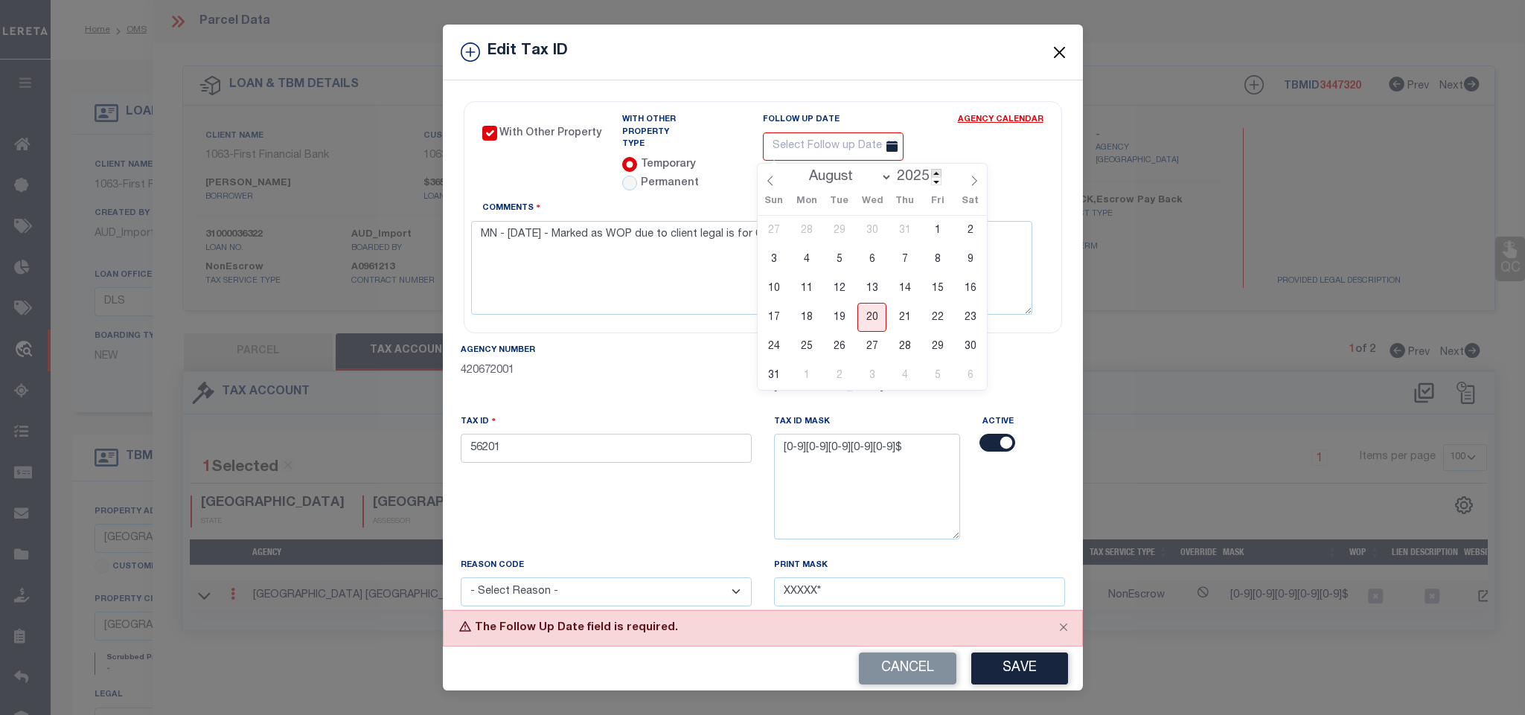
click at [936, 174] on span at bounding box center [936, 173] width 10 height 8
type input "2026"
click at [838, 175] on select "January February March April May June July August September October November De…" at bounding box center [847, 177] width 91 height 15
select select "0"
click at [802, 170] on select "January February March April May June July August September October November De…" at bounding box center [847, 177] width 91 height 15
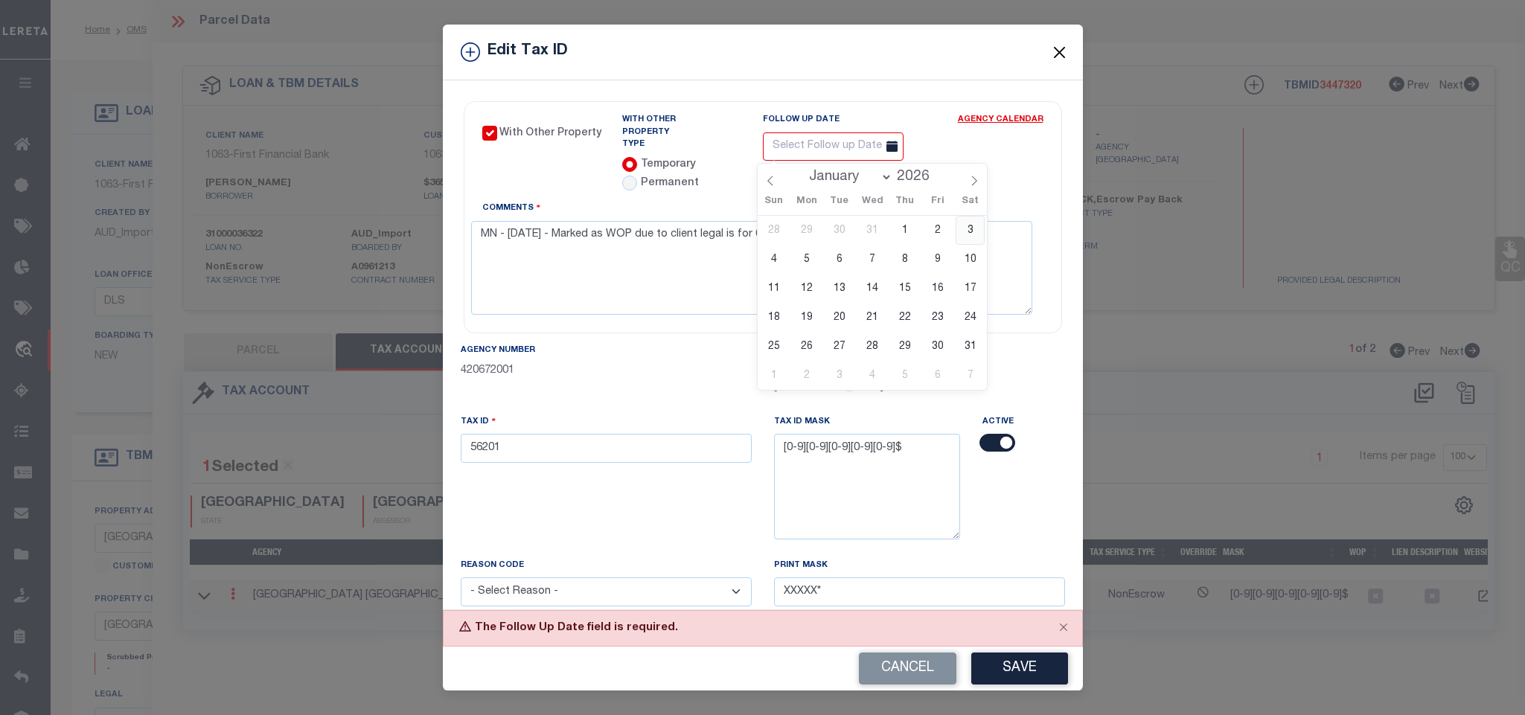
click at [976, 234] on span "3" at bounding box center [970, 230] width 29 height 29
type input "01/03/2026"
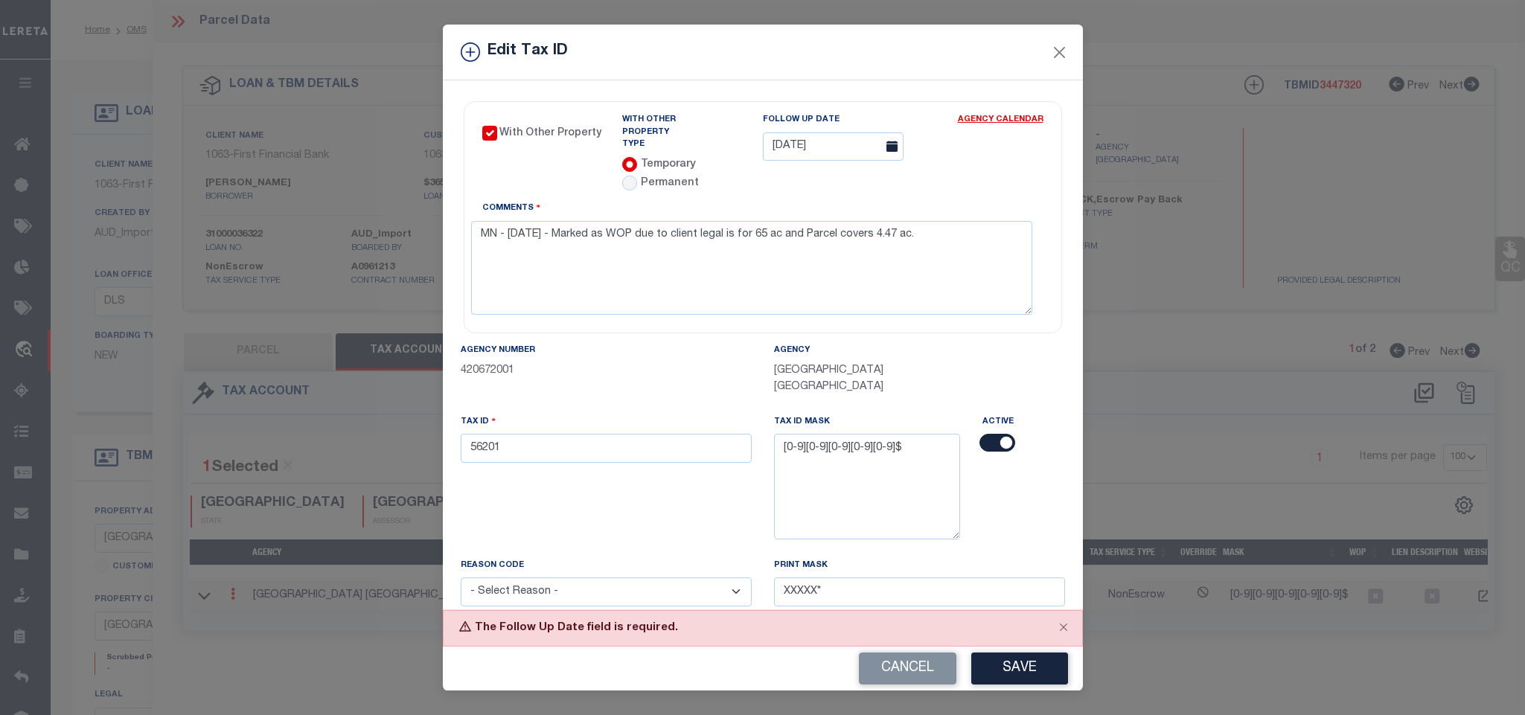
click at [1020, 648] on div "Cancel Save" at bounding box center [763, 669] width 640 height 44
click at [1020, 664] on button "Save" at bounding box center [1019, 669] width 97 height 32
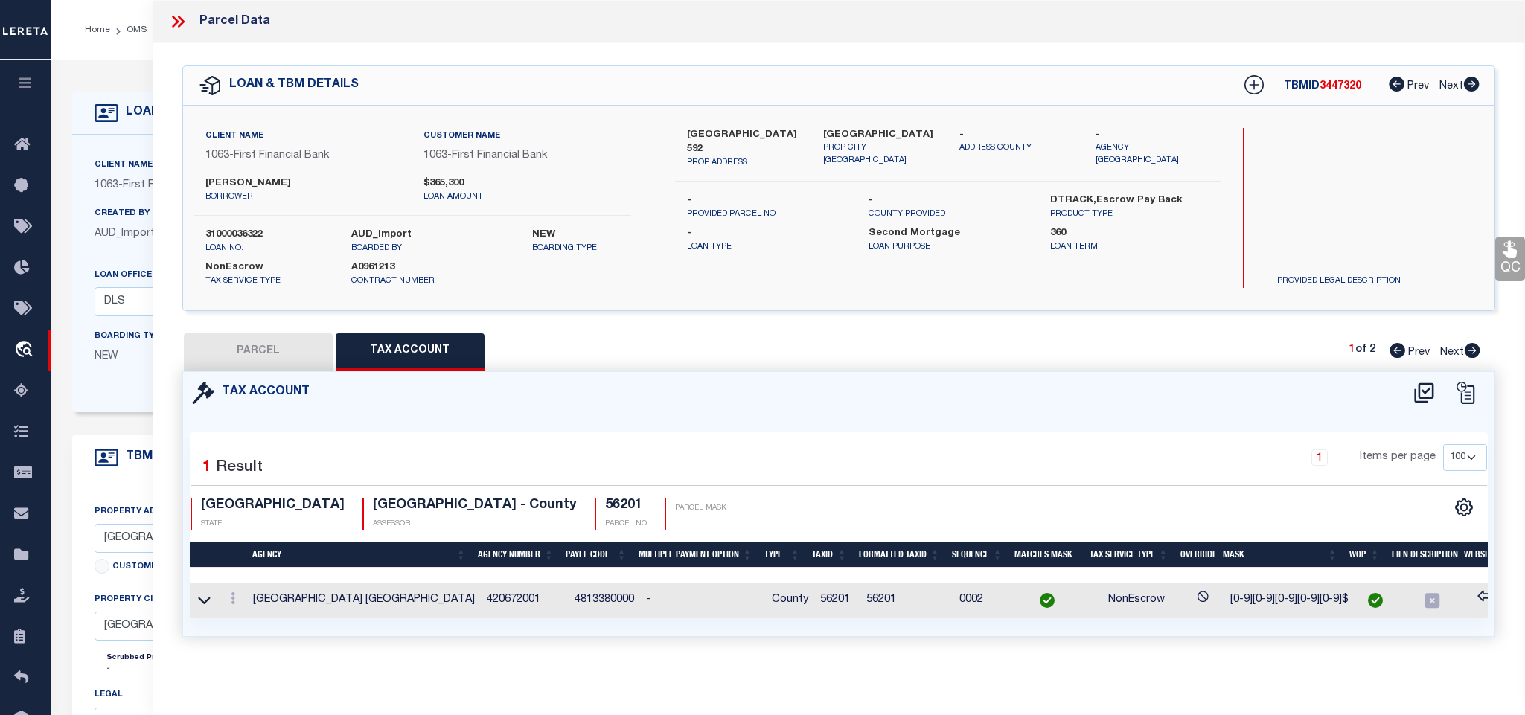
select select
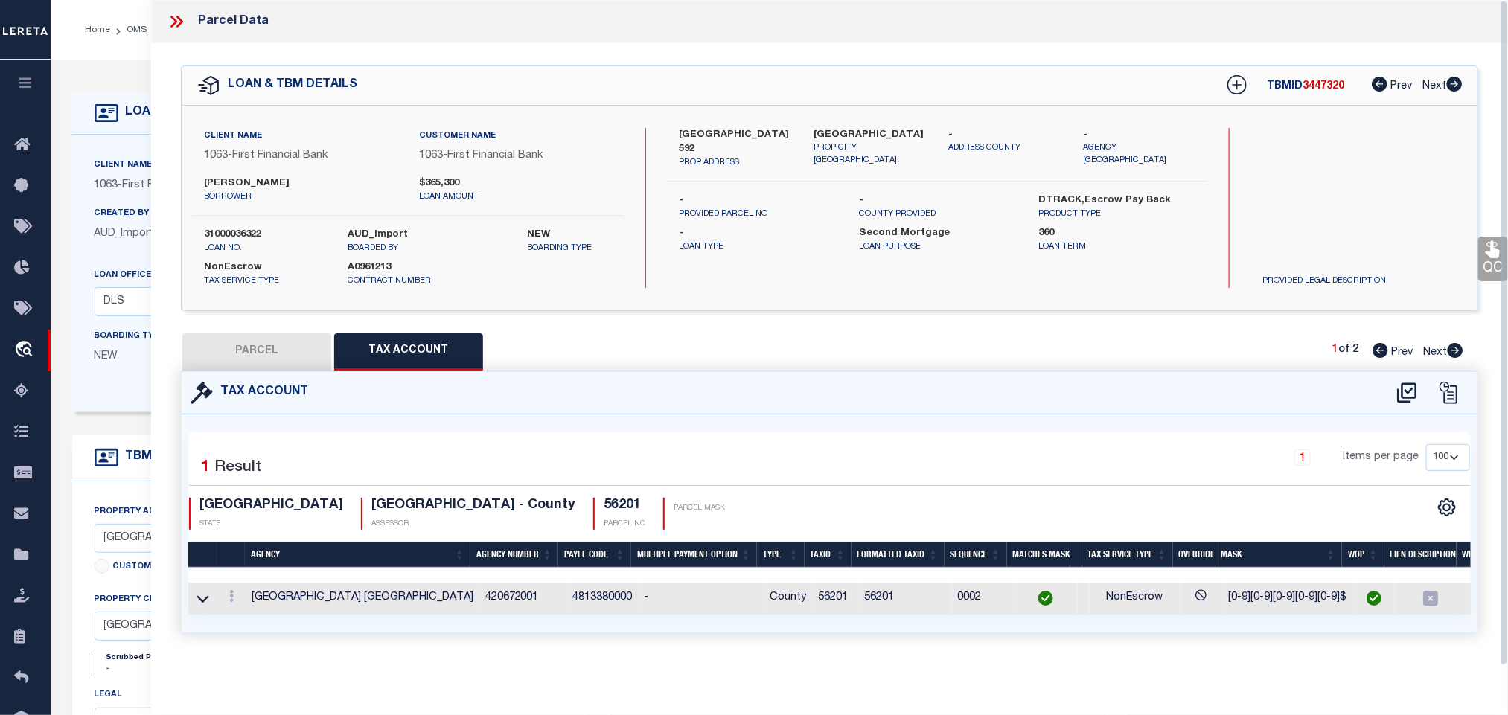
click at [284, 354] on button "PARCEL" at bounding box center [256, 351] width 149 height 37
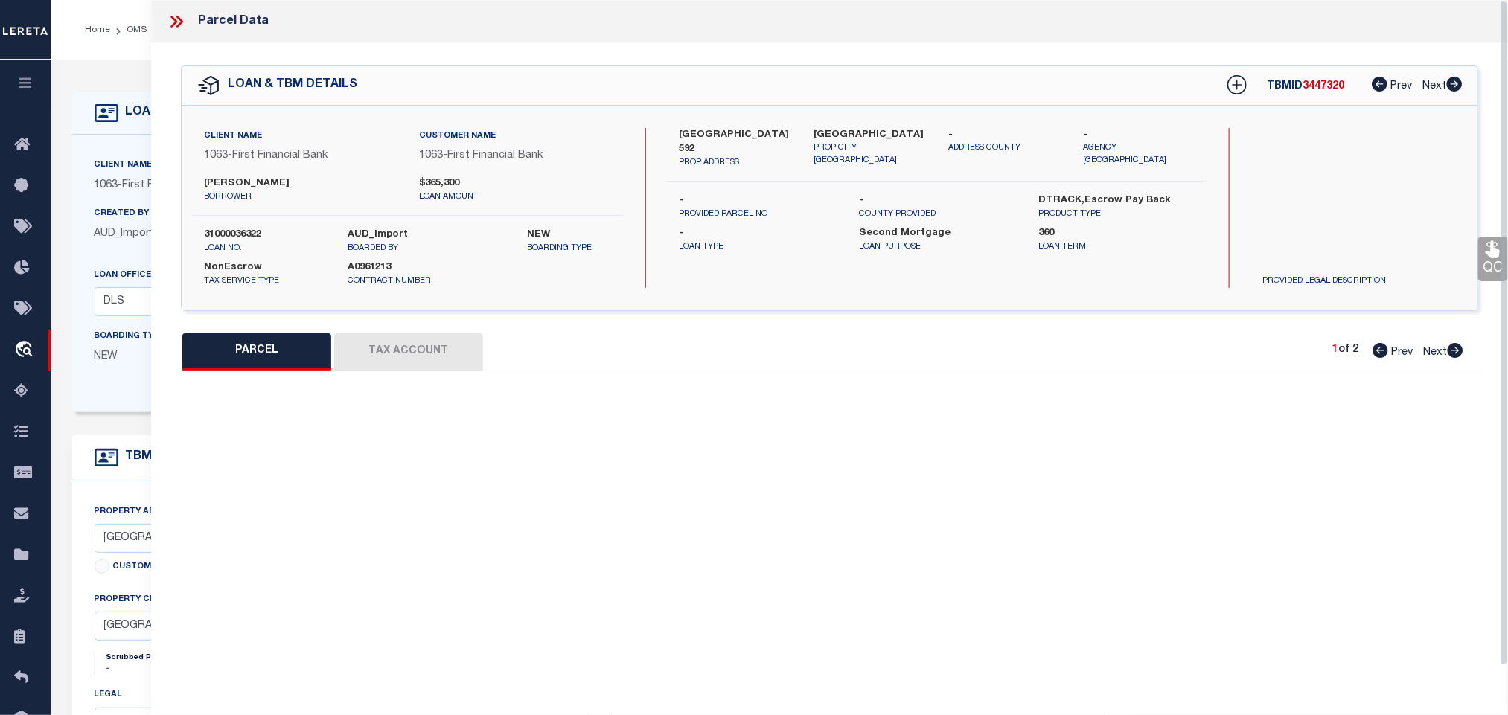
select select "AS"
select select
checkbox input "false"
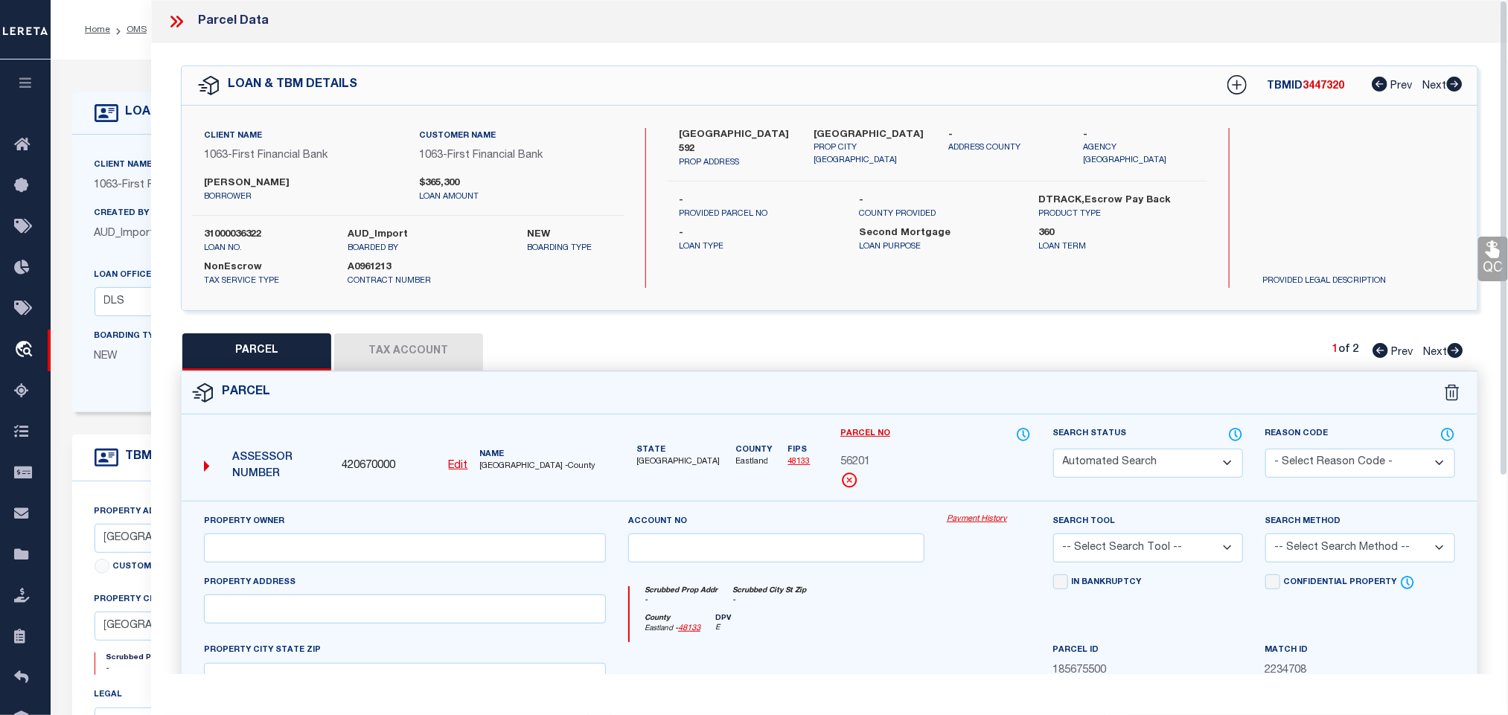
select select "QC"
type input "EVERETT LAVERNE"
select select "AGW"
select select "LEG"
type input "Eastland TX 76448"
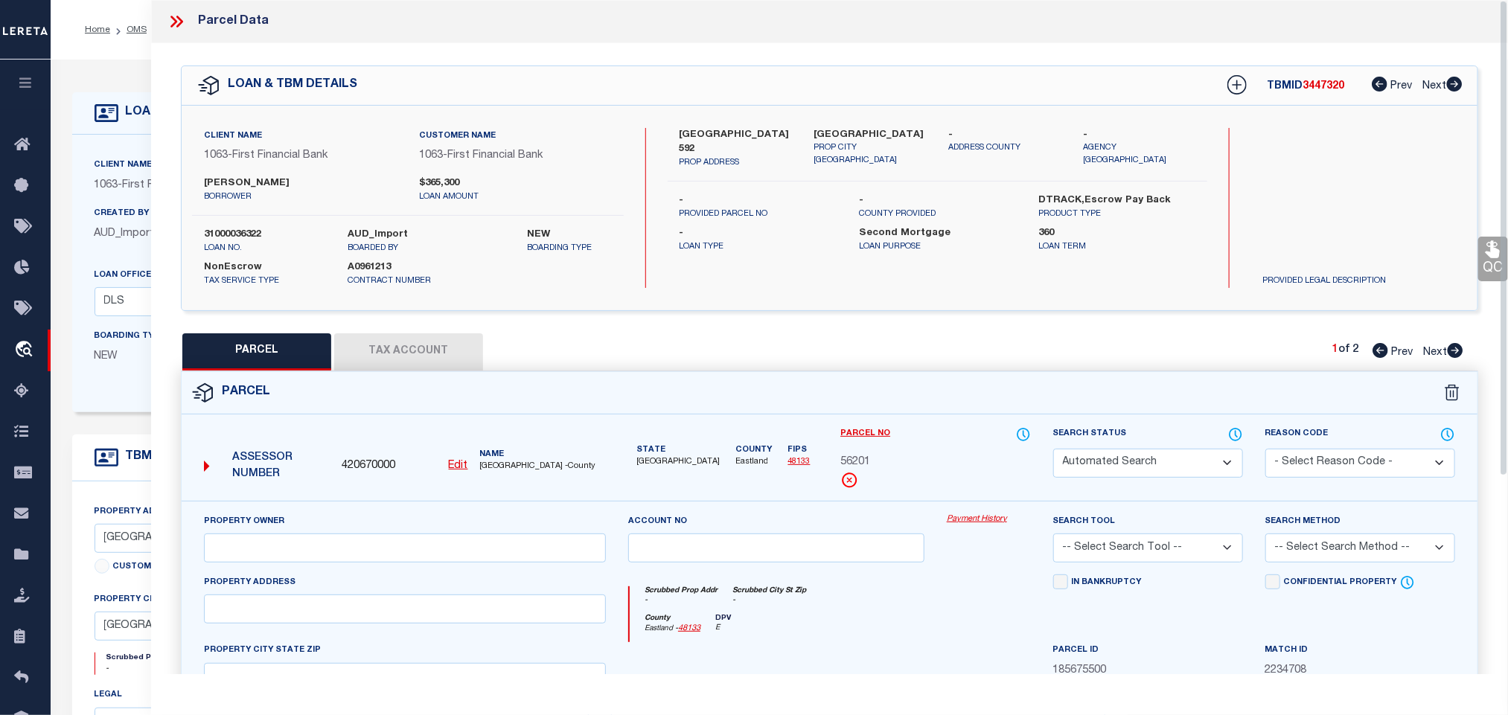
type textarea "PART OF TR 3 W VAN NORMAN AB 545 NON WATER FRONT"
click at [124, 237] on span "AUD_Import" at bounding box center [125, 233] width 60 height 10
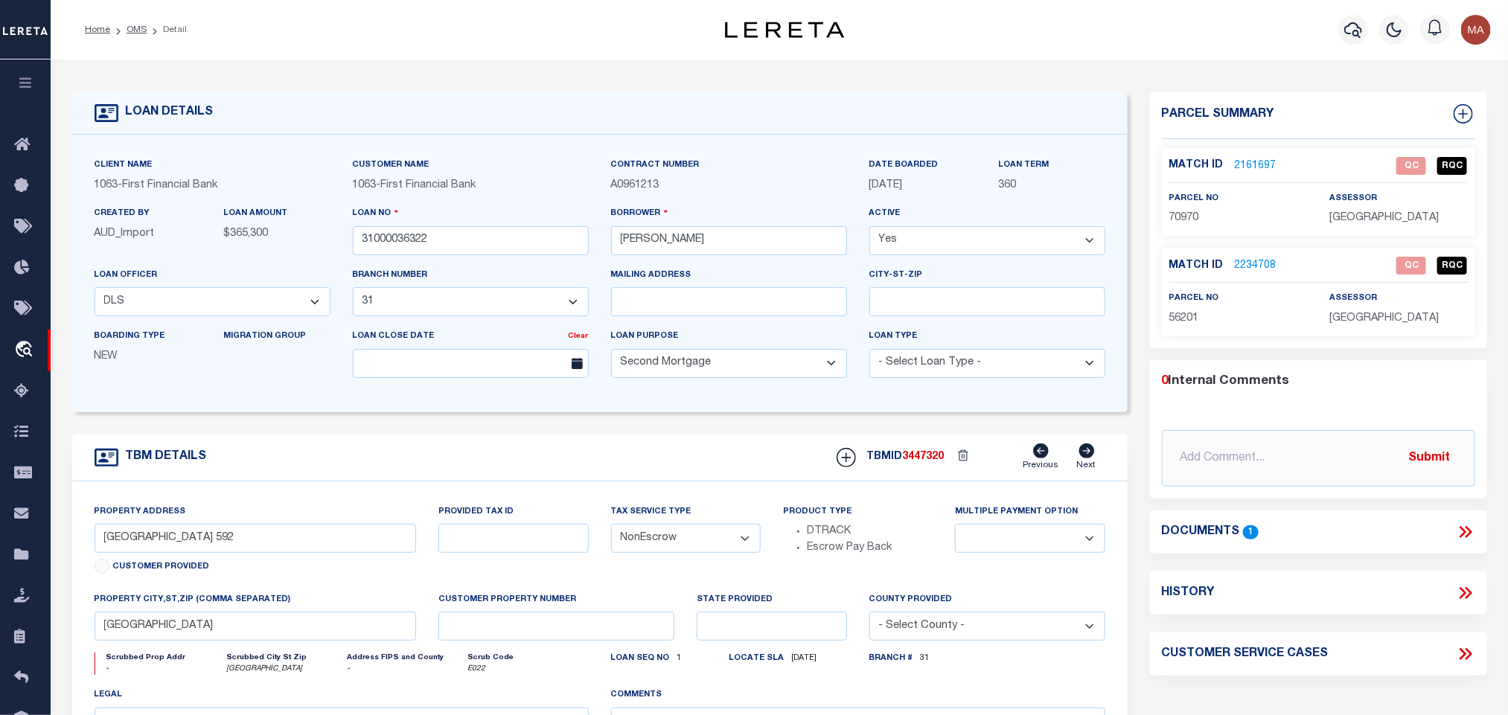
click at [1264, 163] on link "2161697" at bounding box center [1256, 167] width 42 height 16
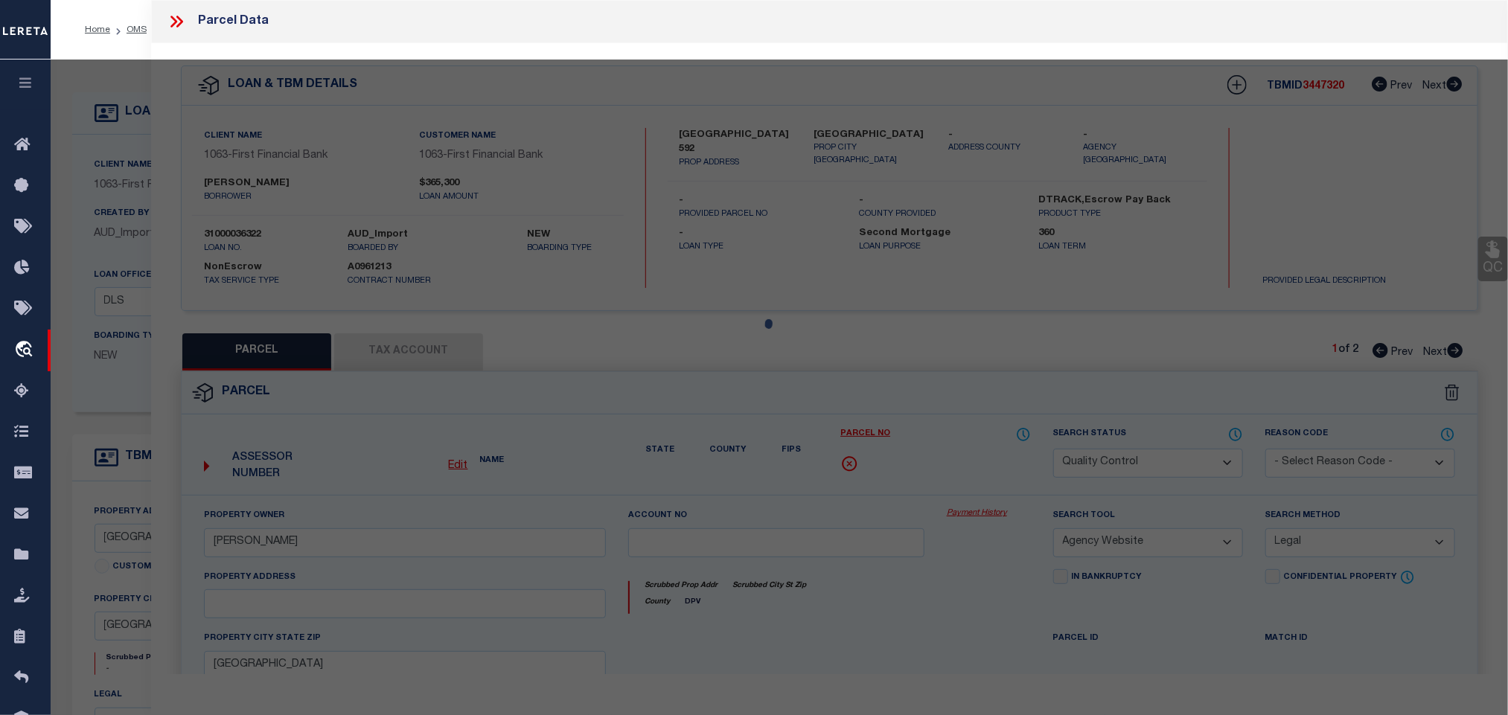
select select "AS"
select select
checkbox input "false"
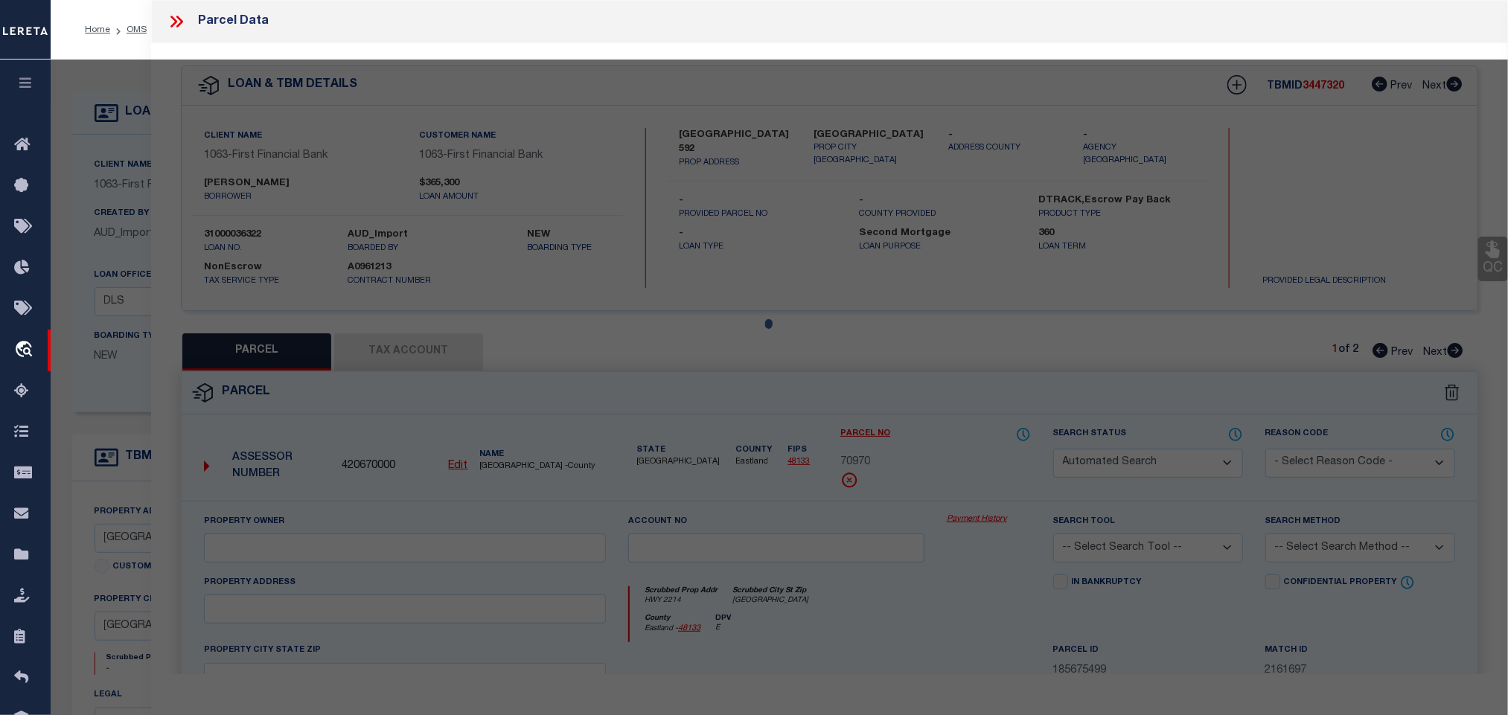
select select "QC"
type input "GILL LESLIE"
select select "AGW"
select select "LEG"
type input "HWY 2214"
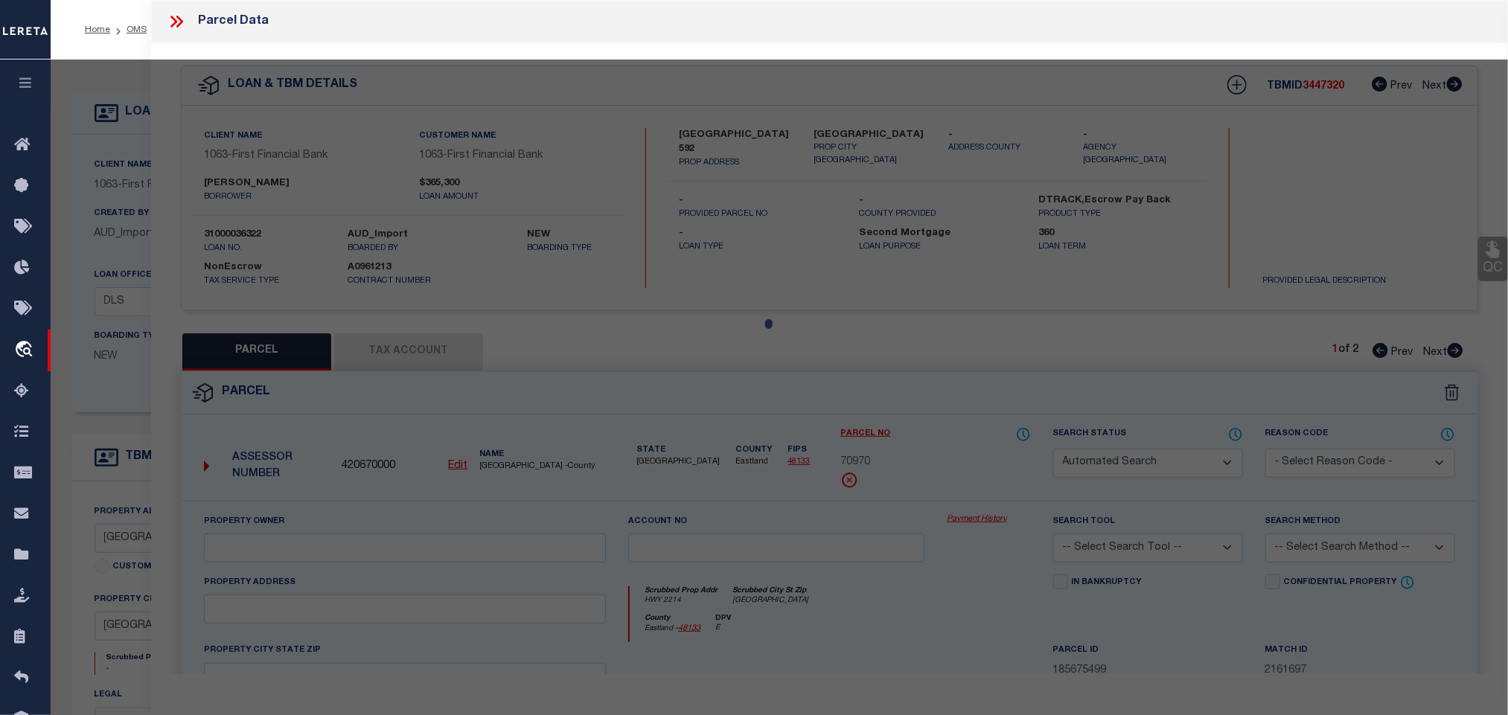
type input "Eastland TX 76448"
type textarea "PART OF TR 3 W VAN NORMAN AB 545 NON WATER FRONT"
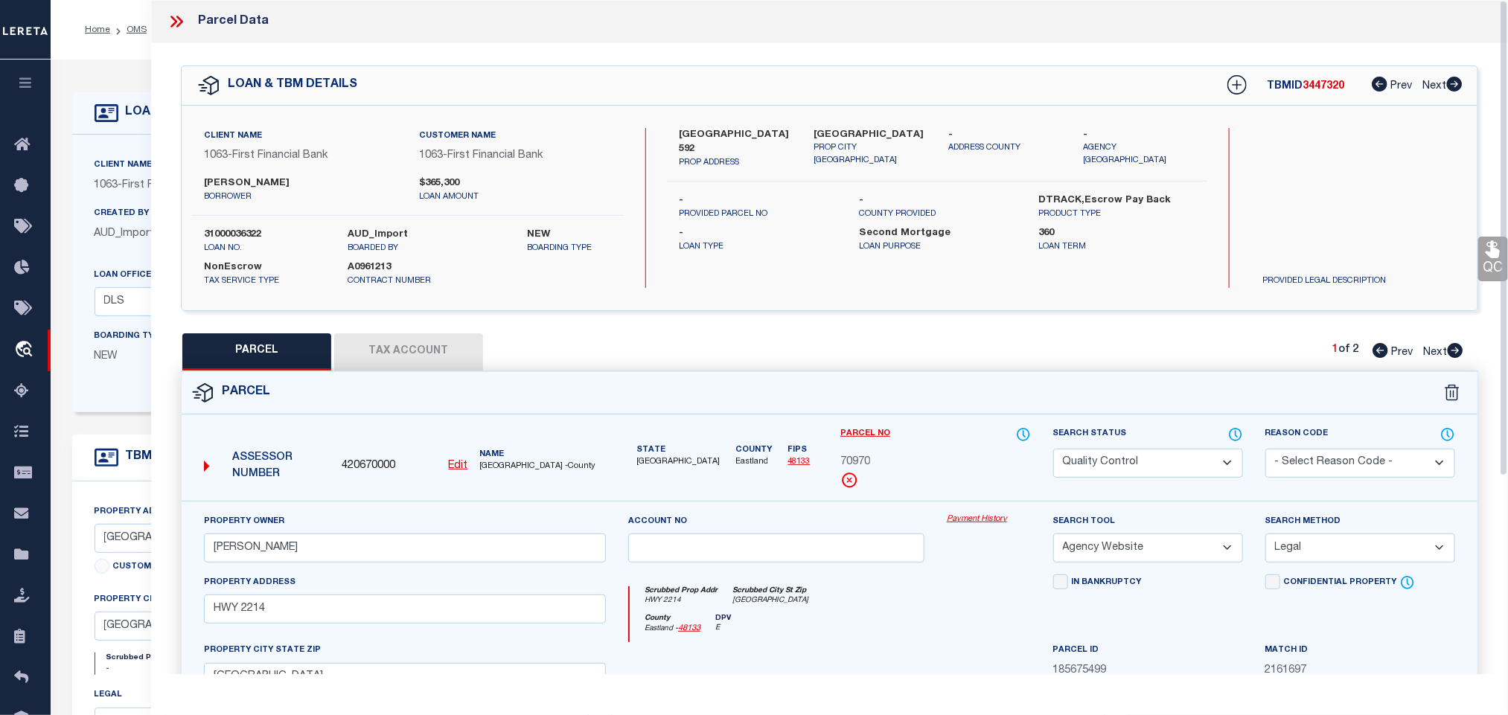
click at [443, 349] on button "Tax Account" at bounding box center [408, 351] width 149 height 37
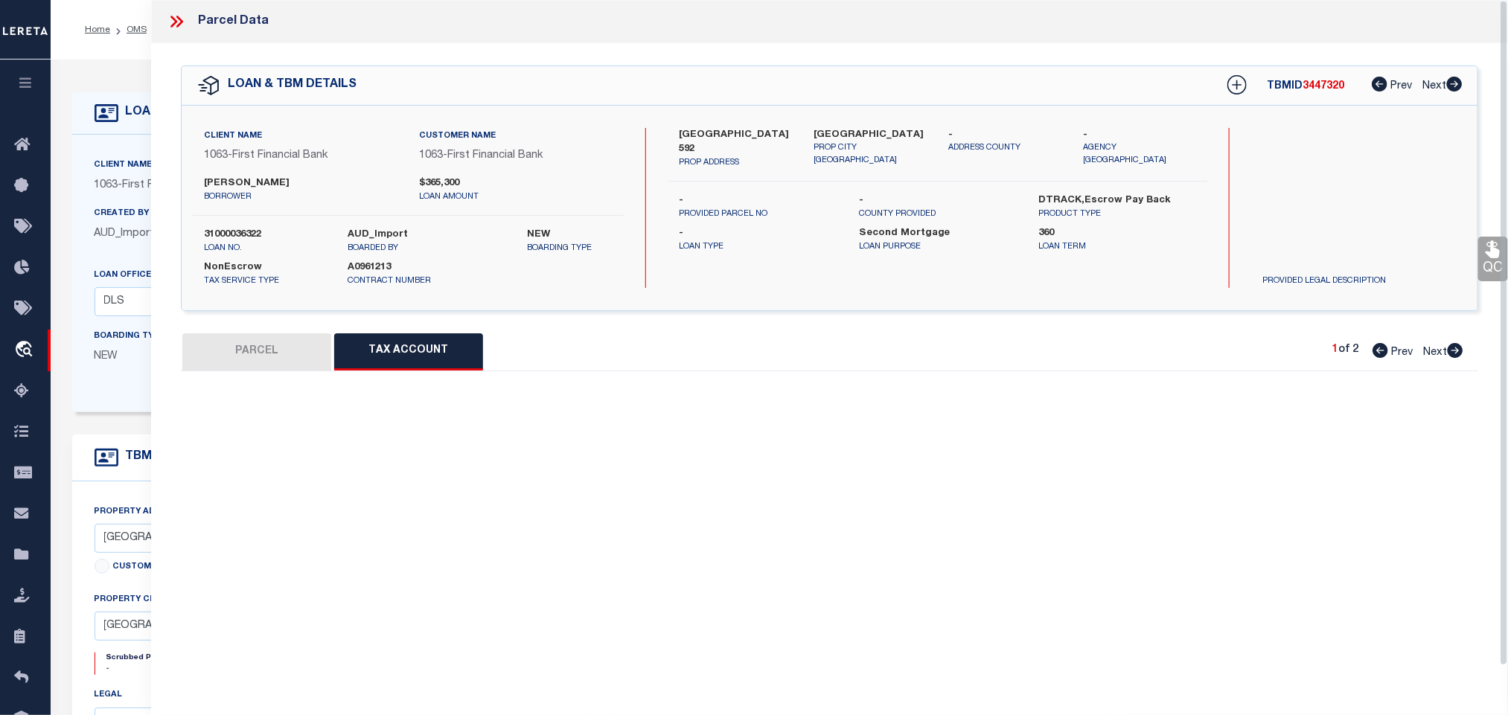
select select "100"
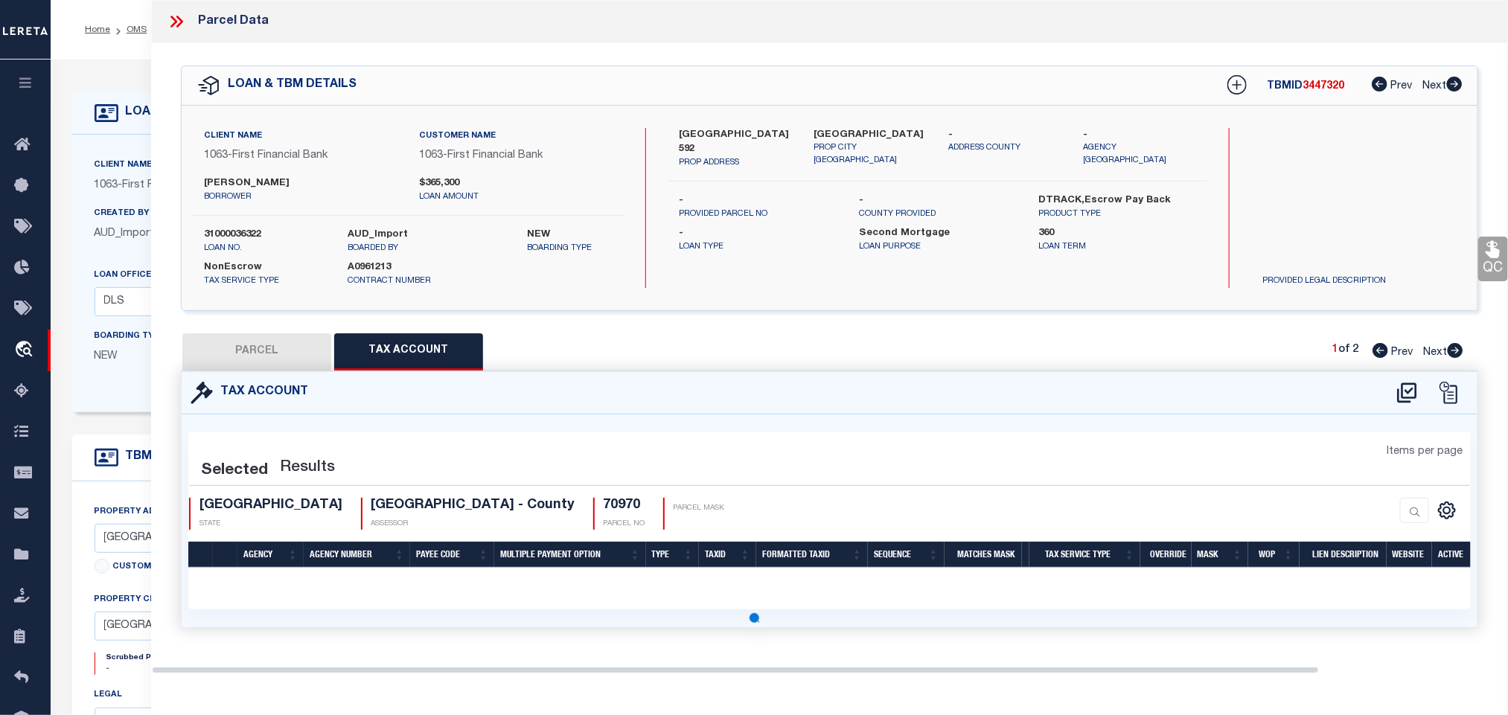
select select "100"
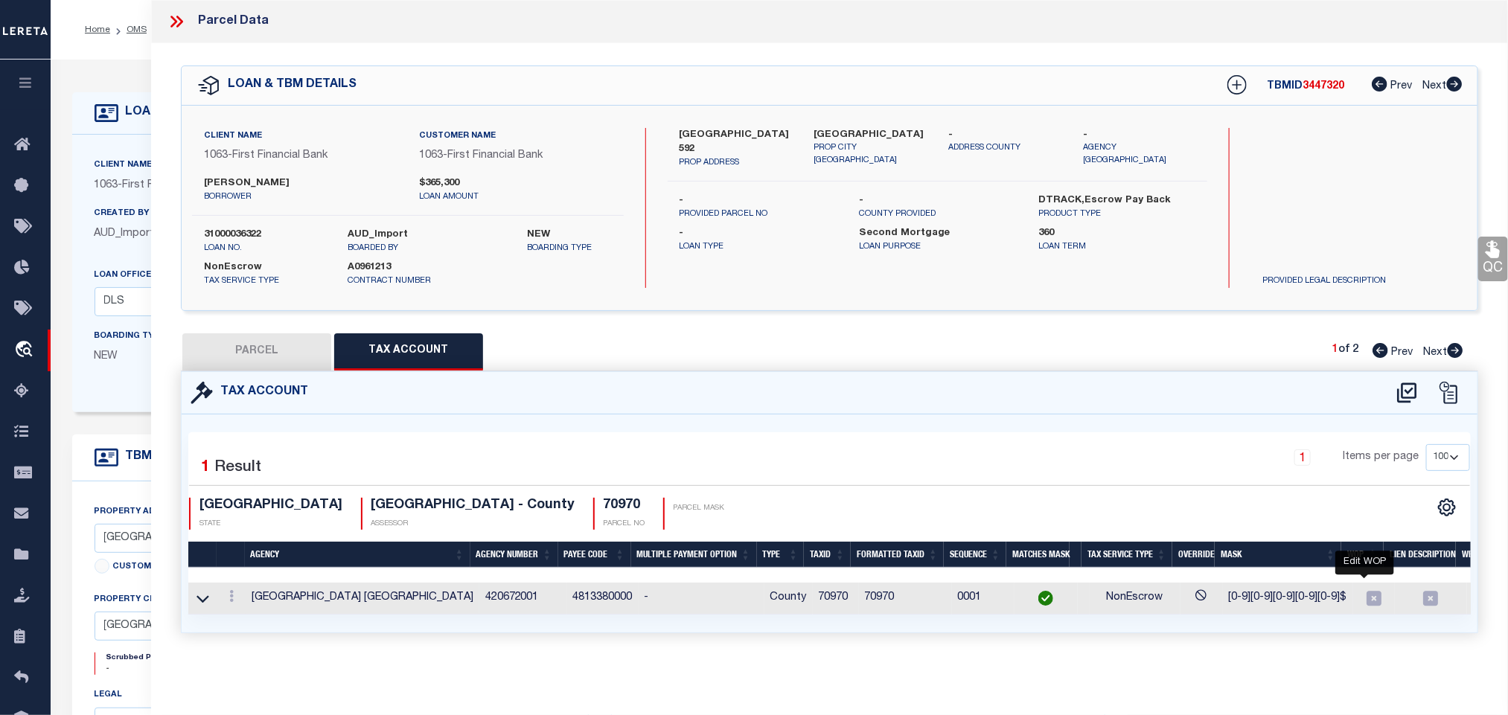
click at [1364, 603] on icon "" at bounding box center [1373, 598] width 19 height 19
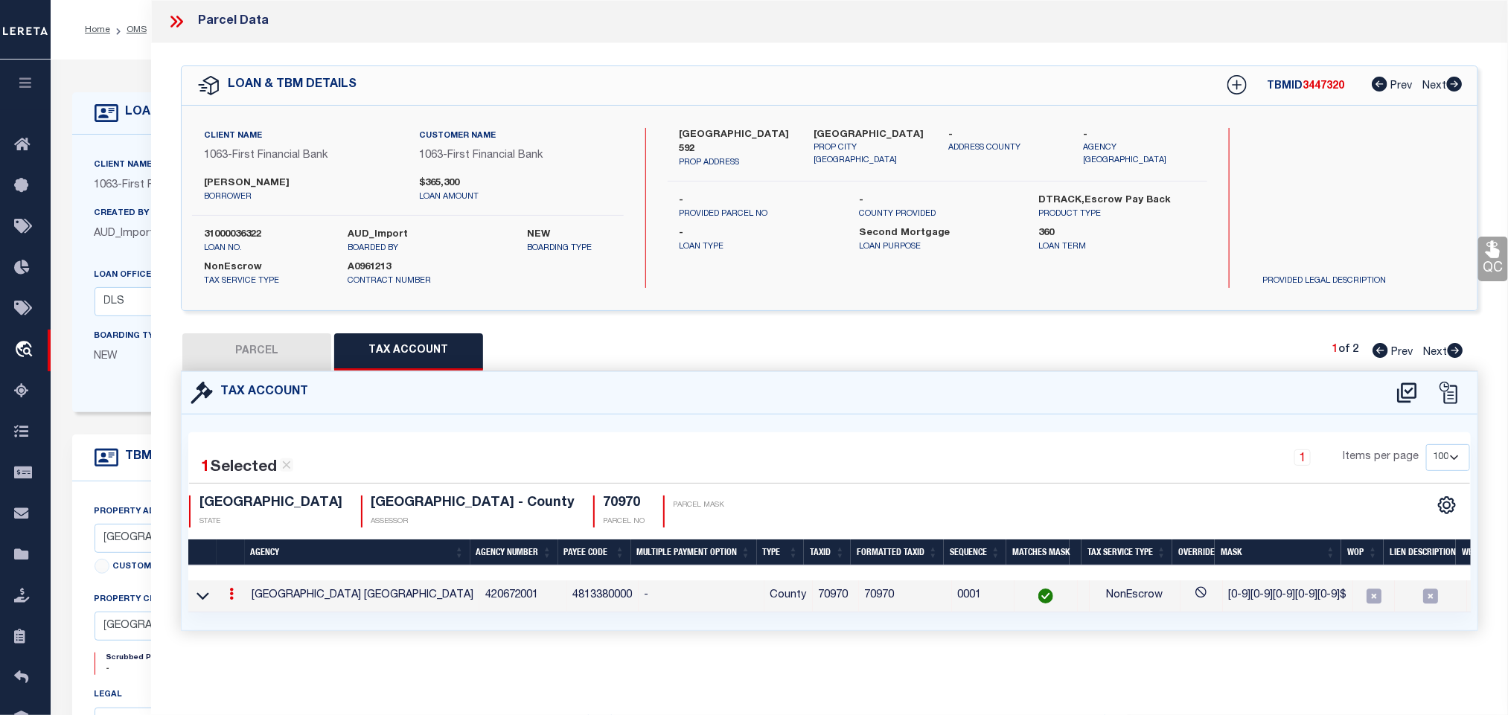
type input "70970"
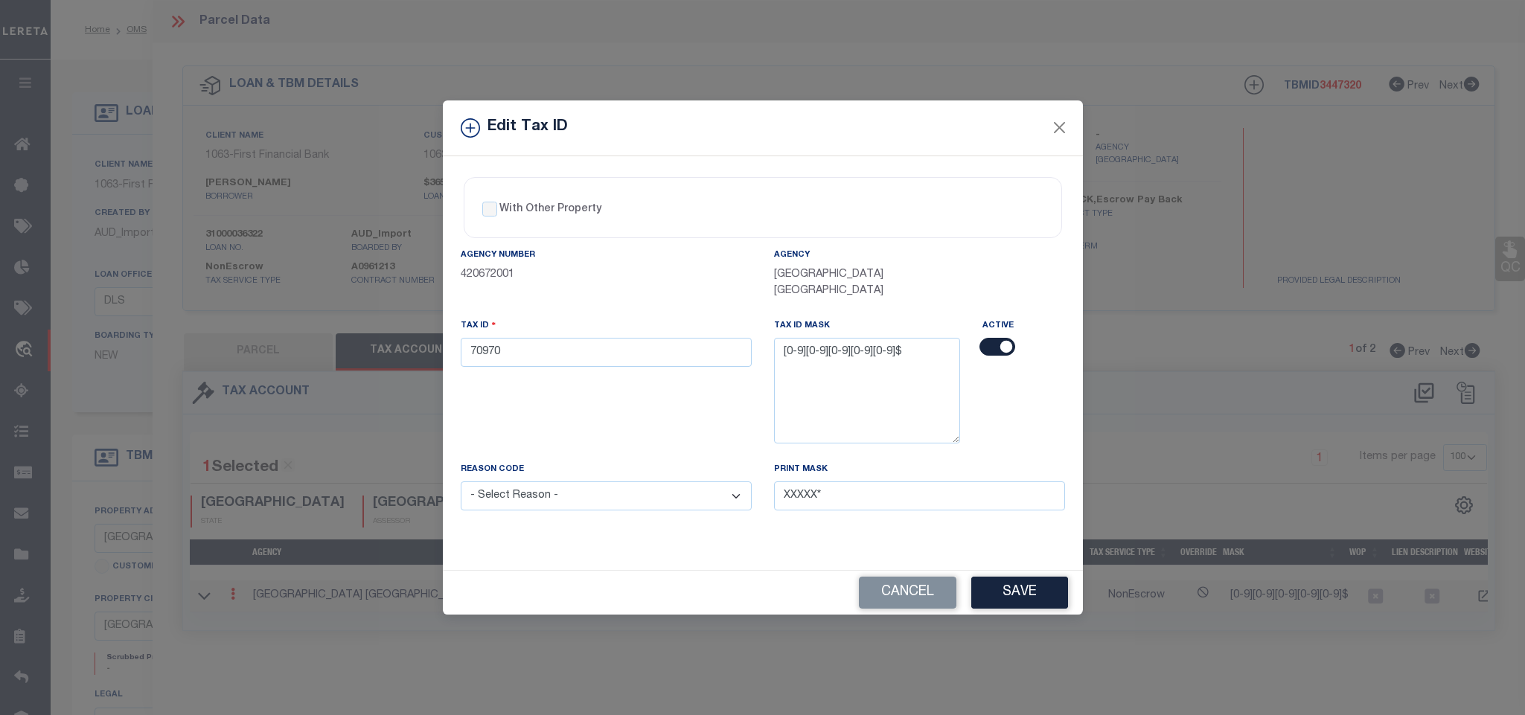
click at [757, 174] on div "With Other Property With Other Property Type Temporary" at bounding box center [763, 207] width 604 height 67
click at [492, 202] on input "With Other Property" at bounding box center [489, 209] width 15 height 15
checkbox input "true"
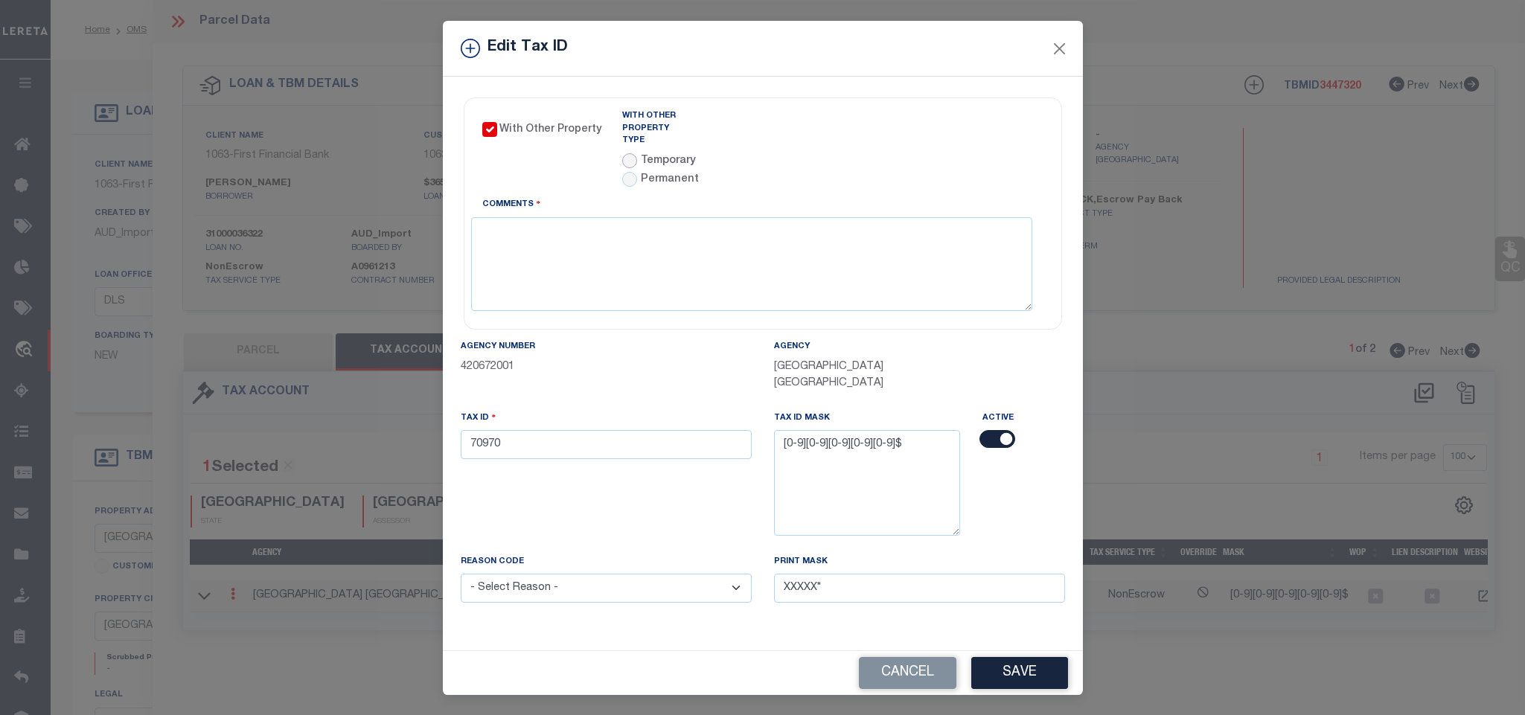
click at [625, 153] on input "radio" at bounding box center [629, 160] width 15 height 15
radio input "true"
click at [802, 135] on input "text" at bounding box center [833, 143] width 141 height 29
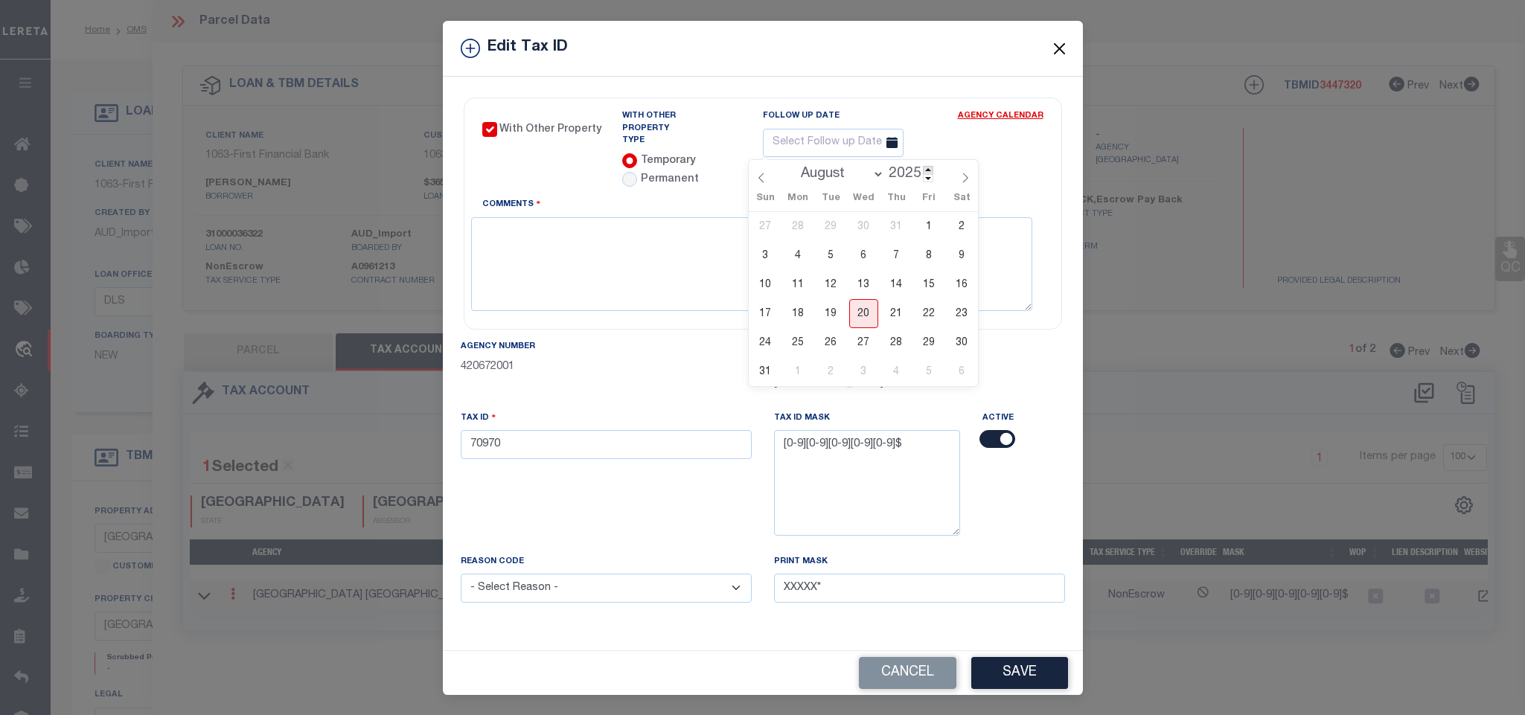
click at [930, 170] on span at bounding box center [928, 170] width 10 height 8
type input "2026"
click at [827, 177] on select "January February March April May June July August September October November De…" at bounding box center [839, 174] width 91 height 15
select select "0"
click at [794, 167] on select "January February March April May June July August September October November De…" at bounding box center [839, 174] width 91 height 15
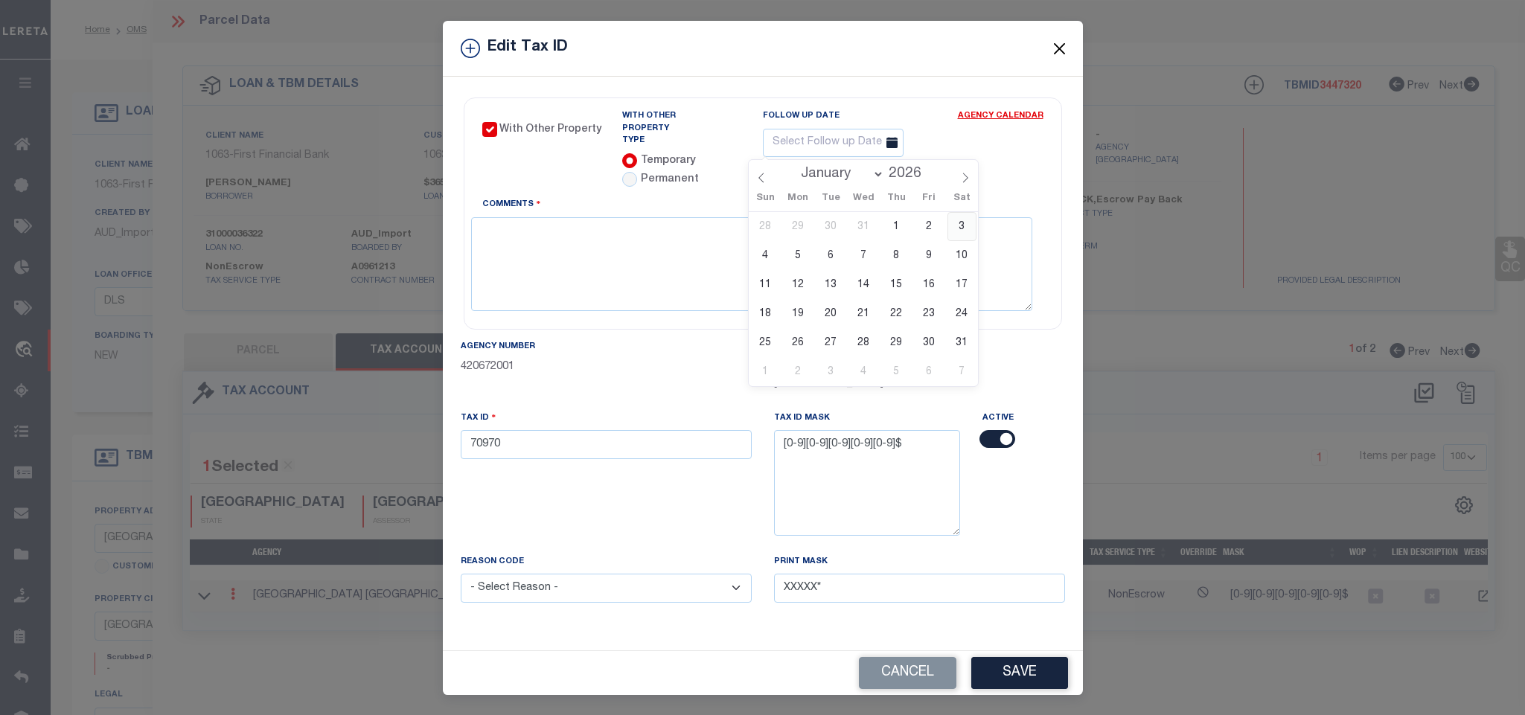
click at [963, 221] on span "3" at bounding box center [961, 226] width 29 height 29
type input "01/03/2026"
click at [840, 298] on textarea "Comments" at bounding box center [751, 264] width 561 height 94
paste textarea "MN - 08.20.2025 - Marked as WOP due to client legal is for 65 ac and Parcel cov…"
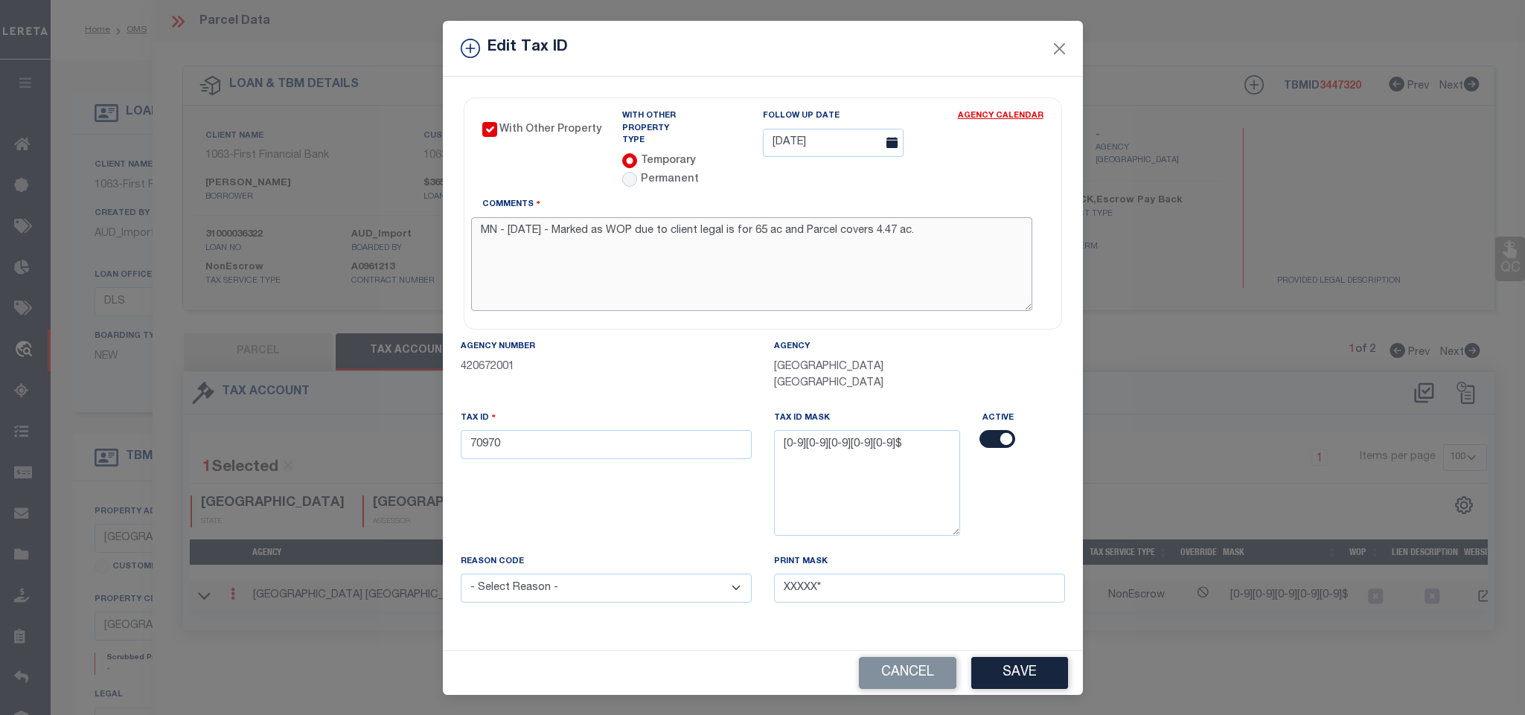
drag, startPoint x: 883, startPoint y: 223, endPoint x: 902, endPoint y: 231, distance: 20.7
click at [902, 231] on textarea "MN - 08.20.2025 - Marked as WOP due to client legal is for 65 ac and Parcel cov…" at bounding box center [751, 264] width 561 height 94
type textarea "MN - 08.20.2025 - Marked as WOP due to client legal is for 65 ac and Parcel cov…"
click at [1005, 677] on button "Save" at bounding box center [1019, 673] width 97 height 32
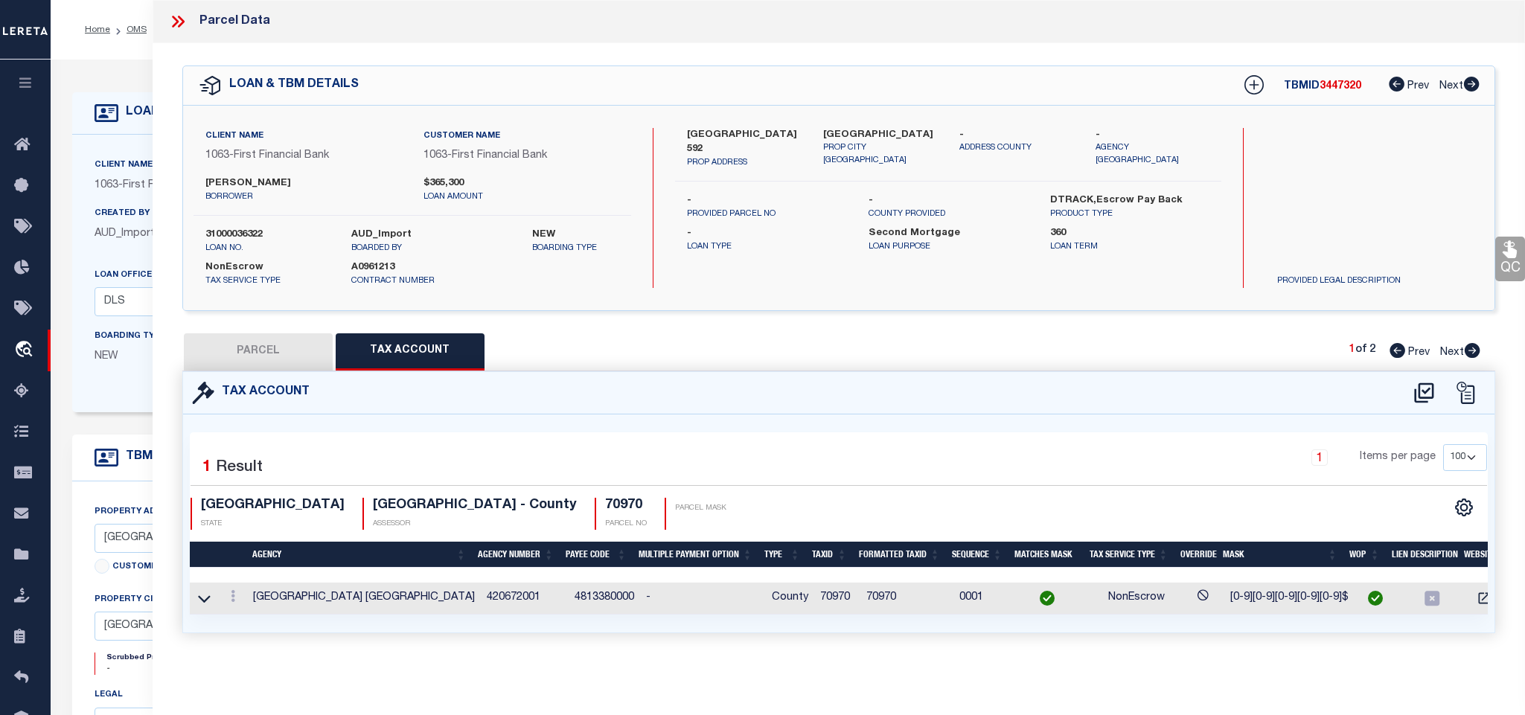
select select
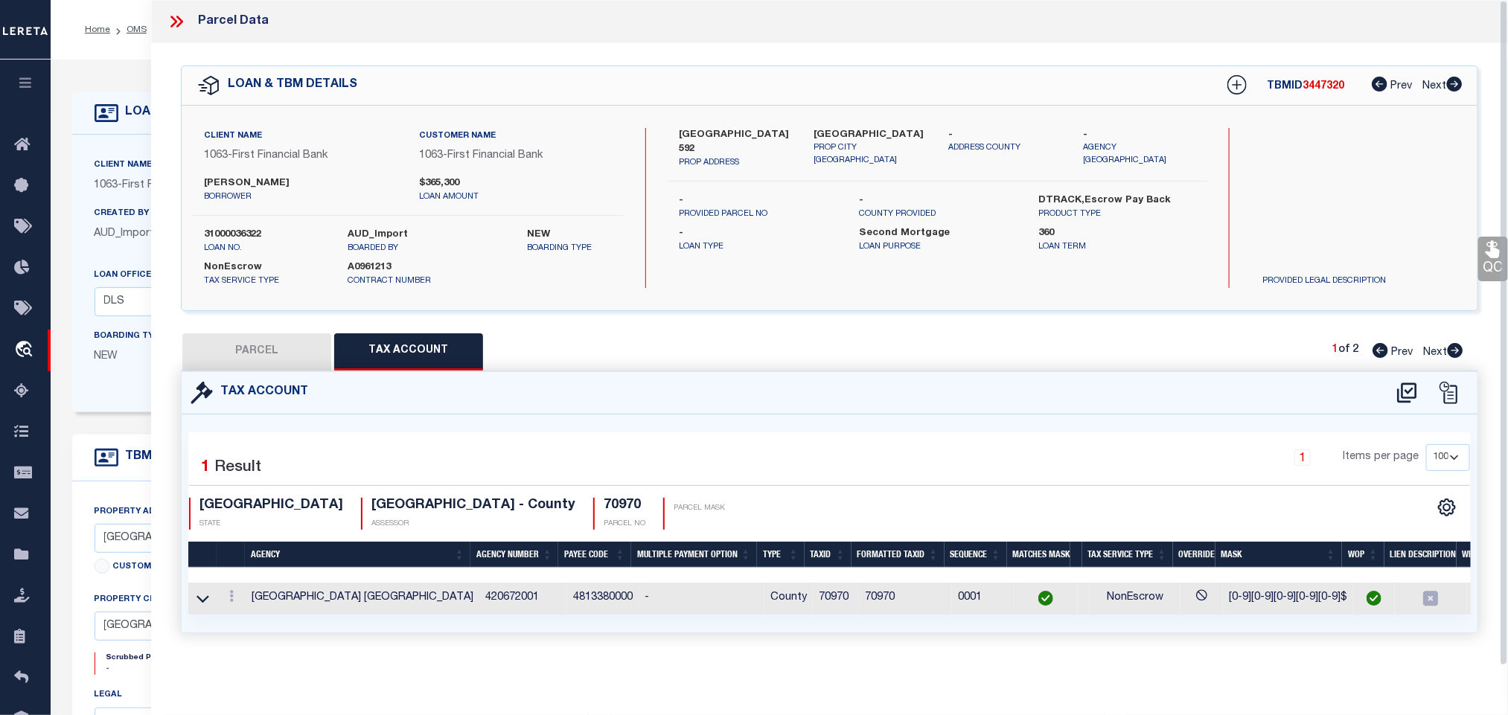
click at [266, 353] on button "PARCEL" at bounding box center [256, 351] width 149 height 37
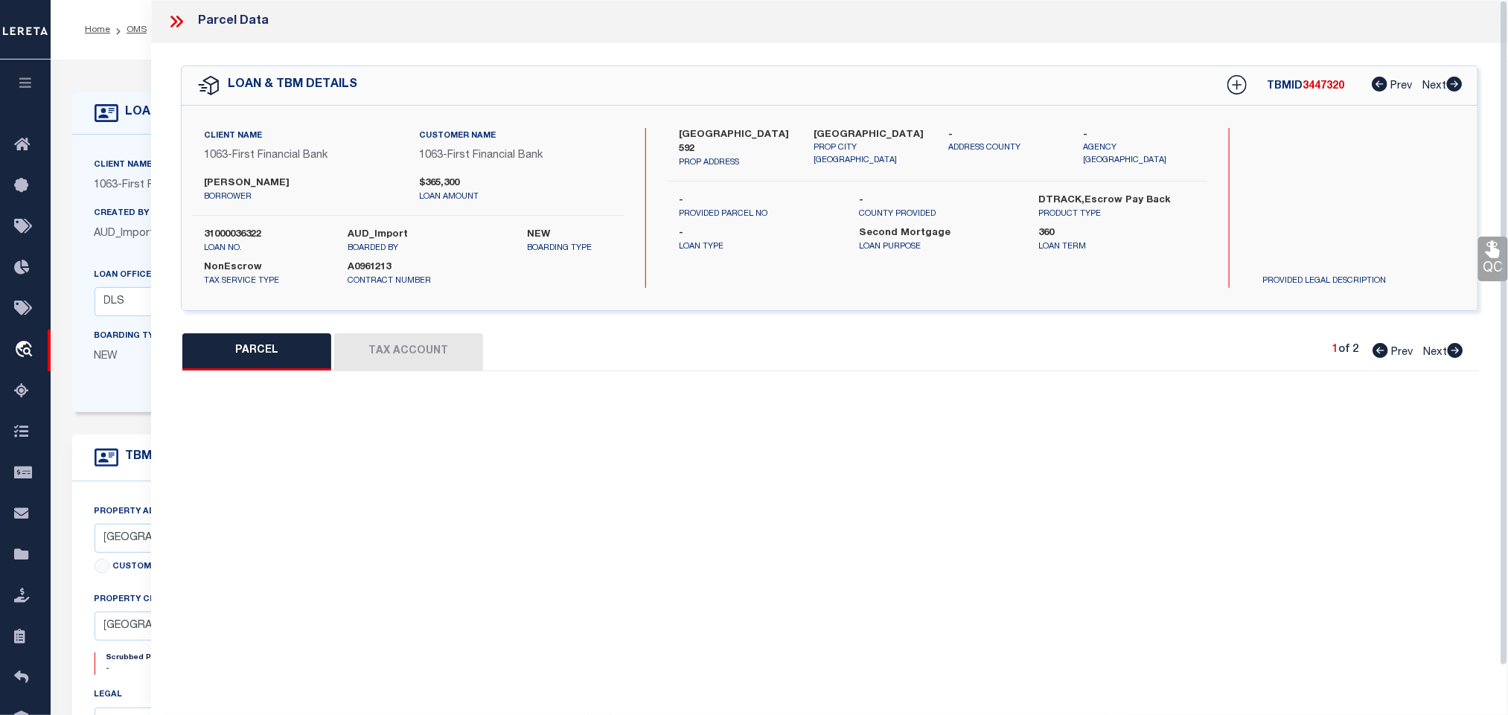
select select "AS"
select select
checkbox input "false"
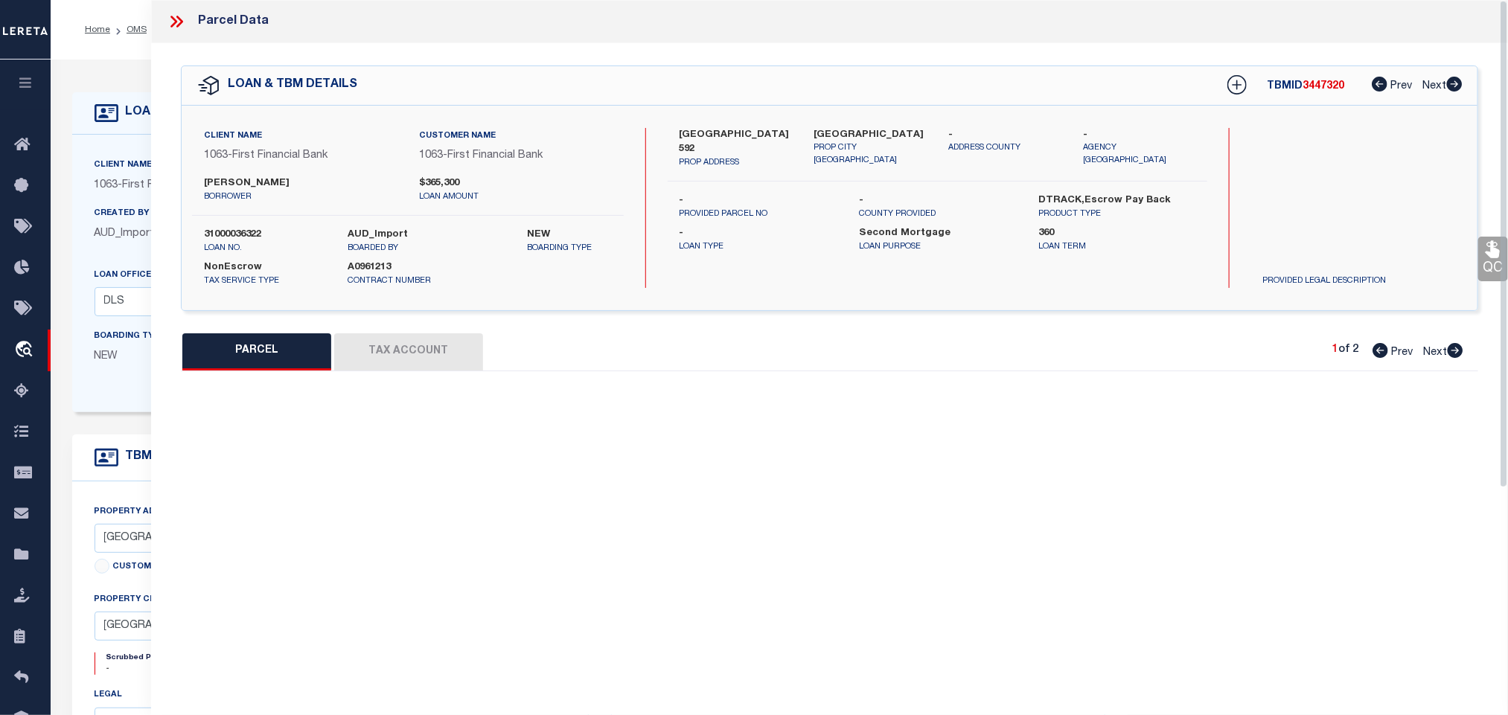
select select "QC"
type input "GILL LESLIE"
select select "AGW"
select select "LEG"
type input "HWY 2214"
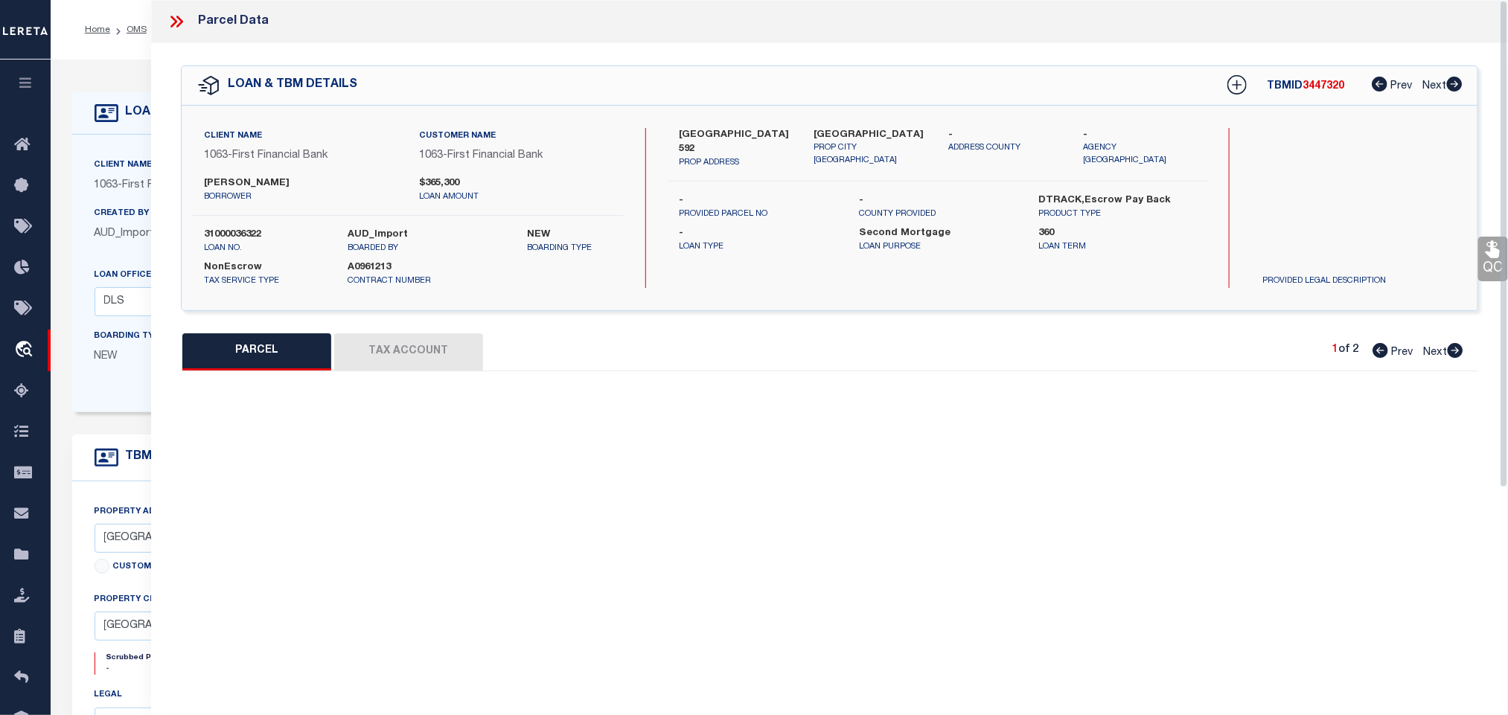
type input "Eastland TX 76448"
type textarea "PART OF TR 3 W VAN NORMAN AB 545 NON WATER FRONT"
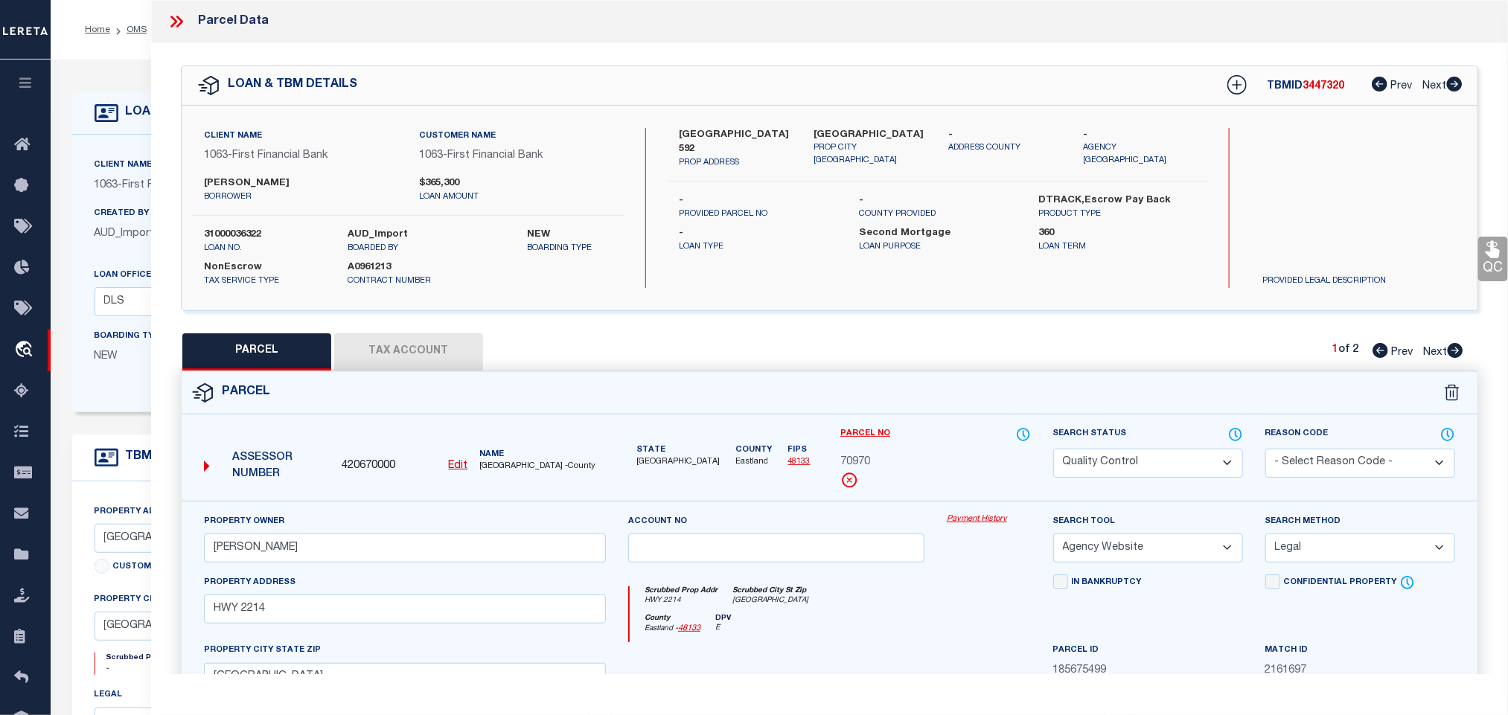
click at [360, 473] on span "420670000" at bounding box center [369, 466] width 54 height 16
copy span "420670000"
click at [125, 184] on p "1063 - First Financial Bank" at bounding box center [213, 186] width 236 height 16
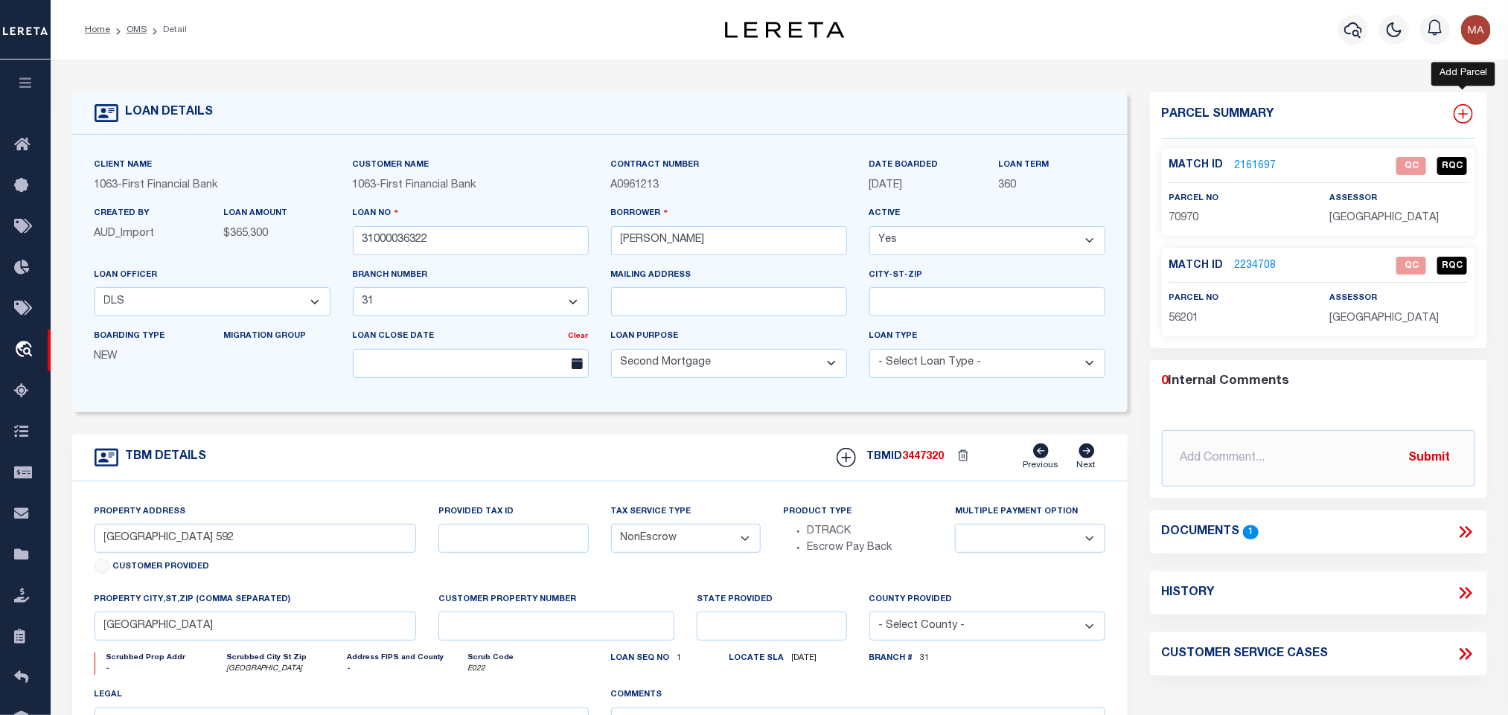
click at [1469, 110] on icon at bounding box center [1462, 113] width 19 height 19
select select "IP"
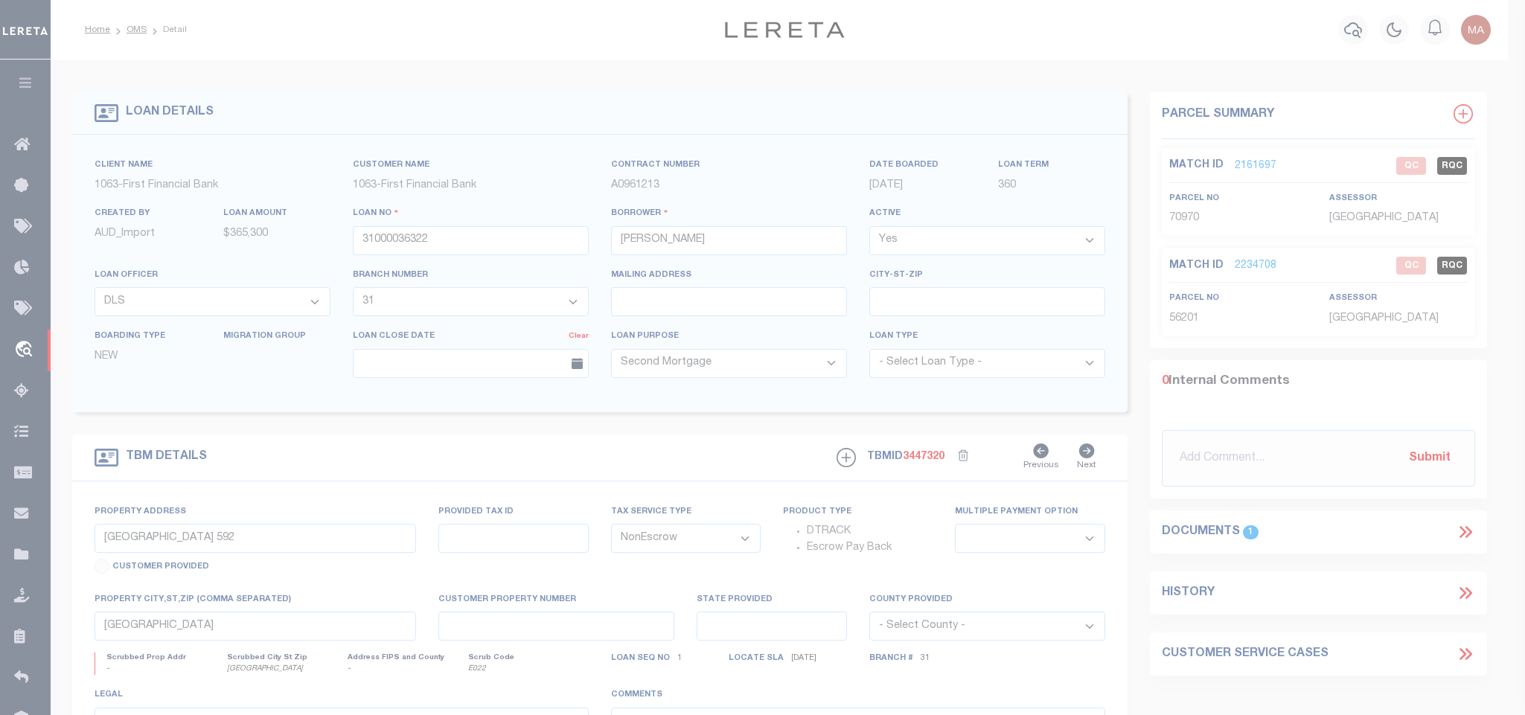
type textarea "-"
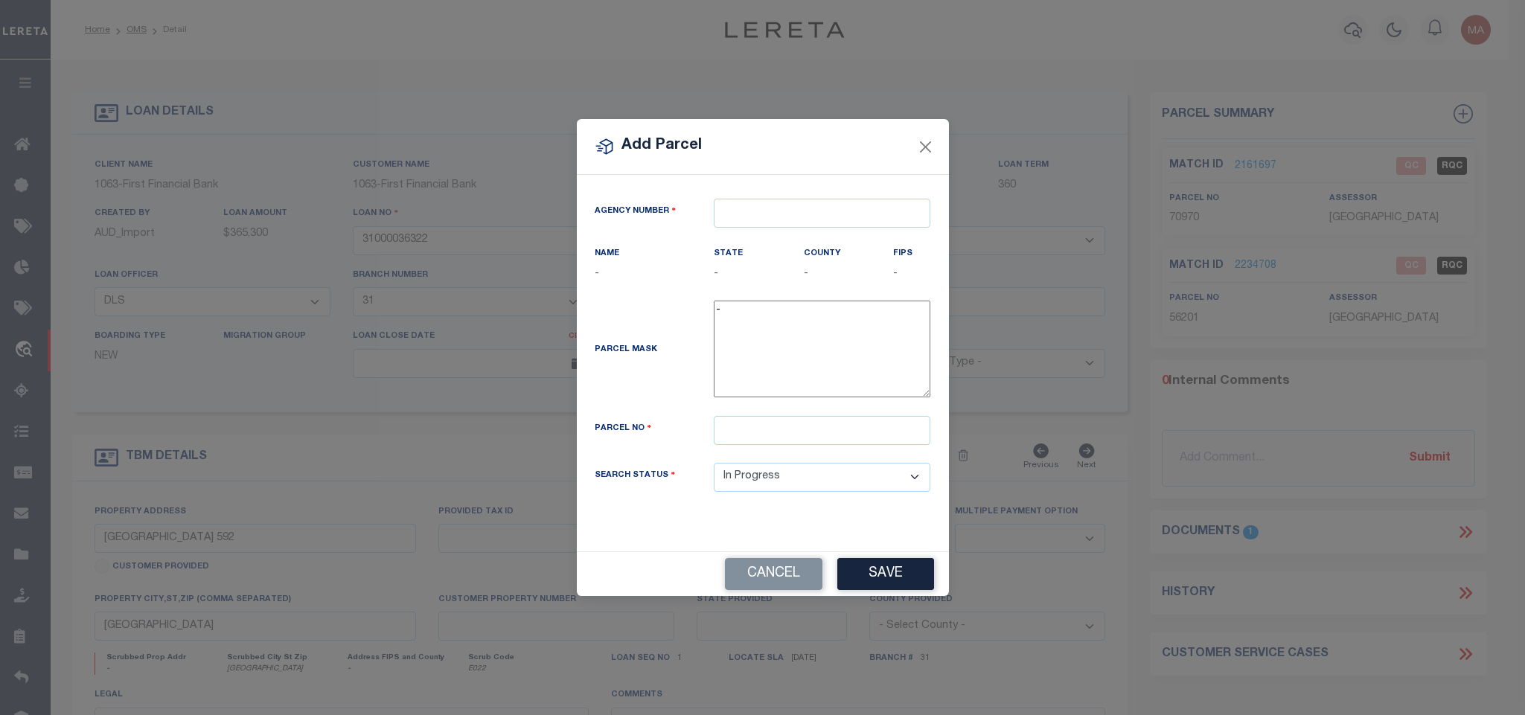
click at [798, 188] on div "Agency Number Name - State -" at bounding box center [763, 363] width 372 height 377
click at [798, 193] on div "Agency Number Name - State -" at bounding box center [763, 363] width 372 height 377
click at [802, 205] on input "text" at bounding box center [822, 213] width 217 height 29
paste input "420670000"
type input "420670000"
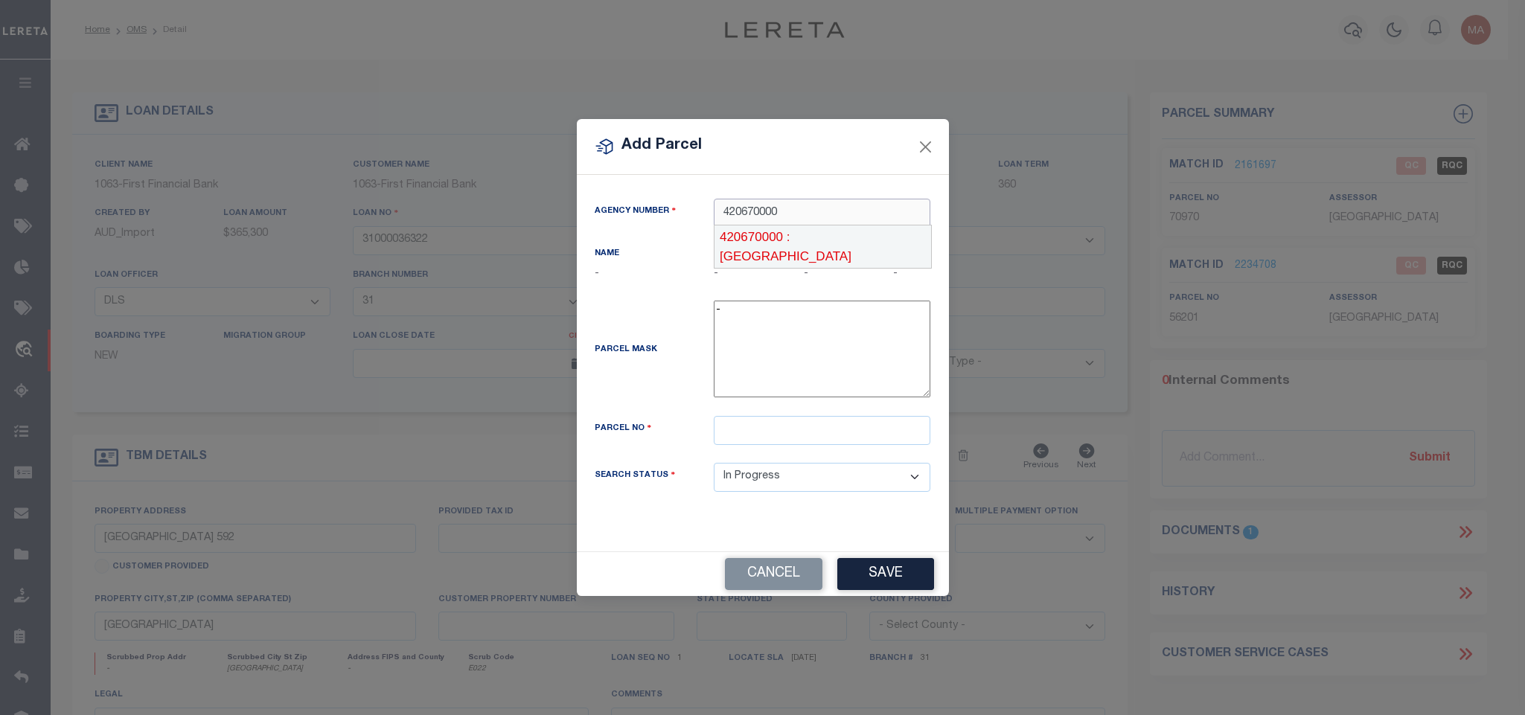
click at [818, 232] on div "420670000 : EASTLAND COUNTY" at bounding box center [822, 247] width 217 height 42
type input "420670000"
click at [818, 445] on input "text" at bounding box center [822, 430] width 217 height 29
paste input "56200"
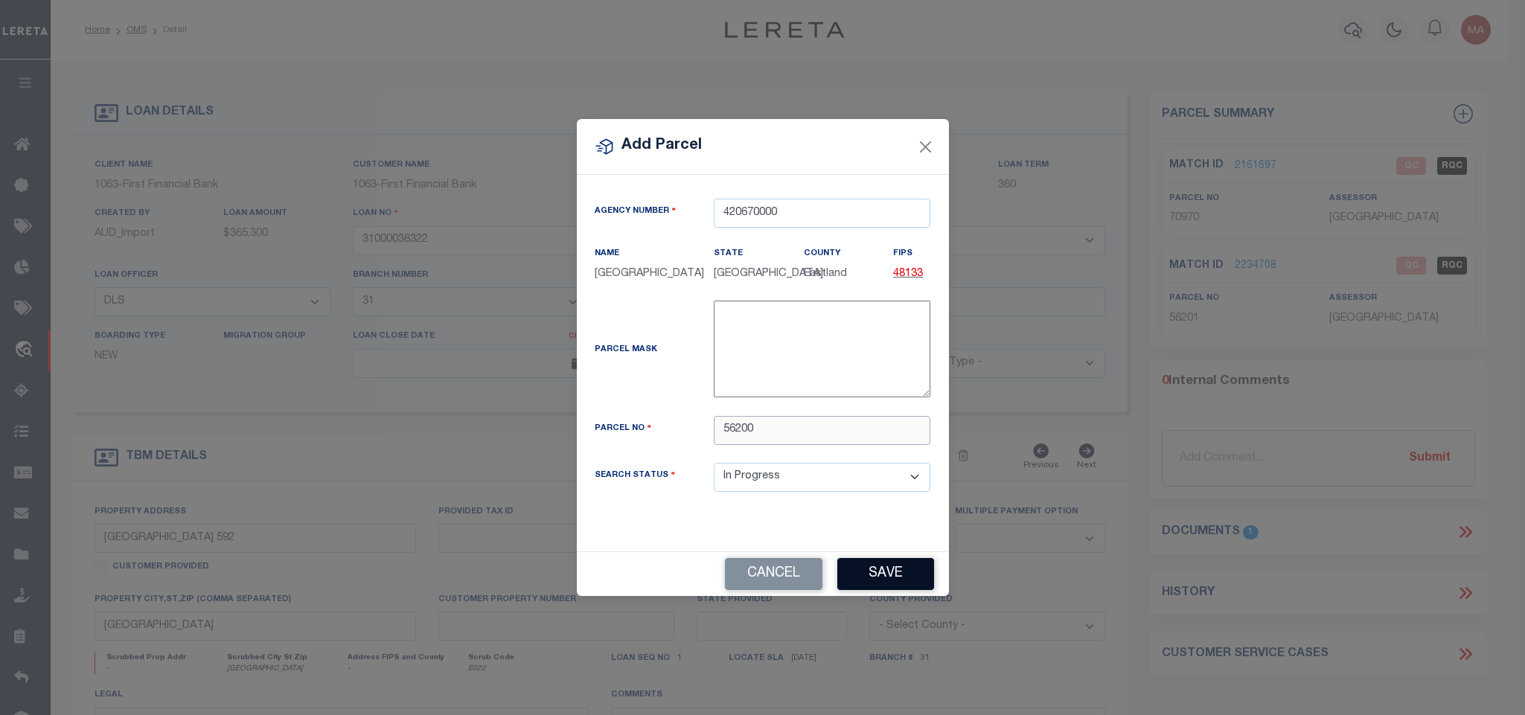
type input "56200"
click at [866, 590] on button "Save" at bounding box center [885, 574] width 97 height 32
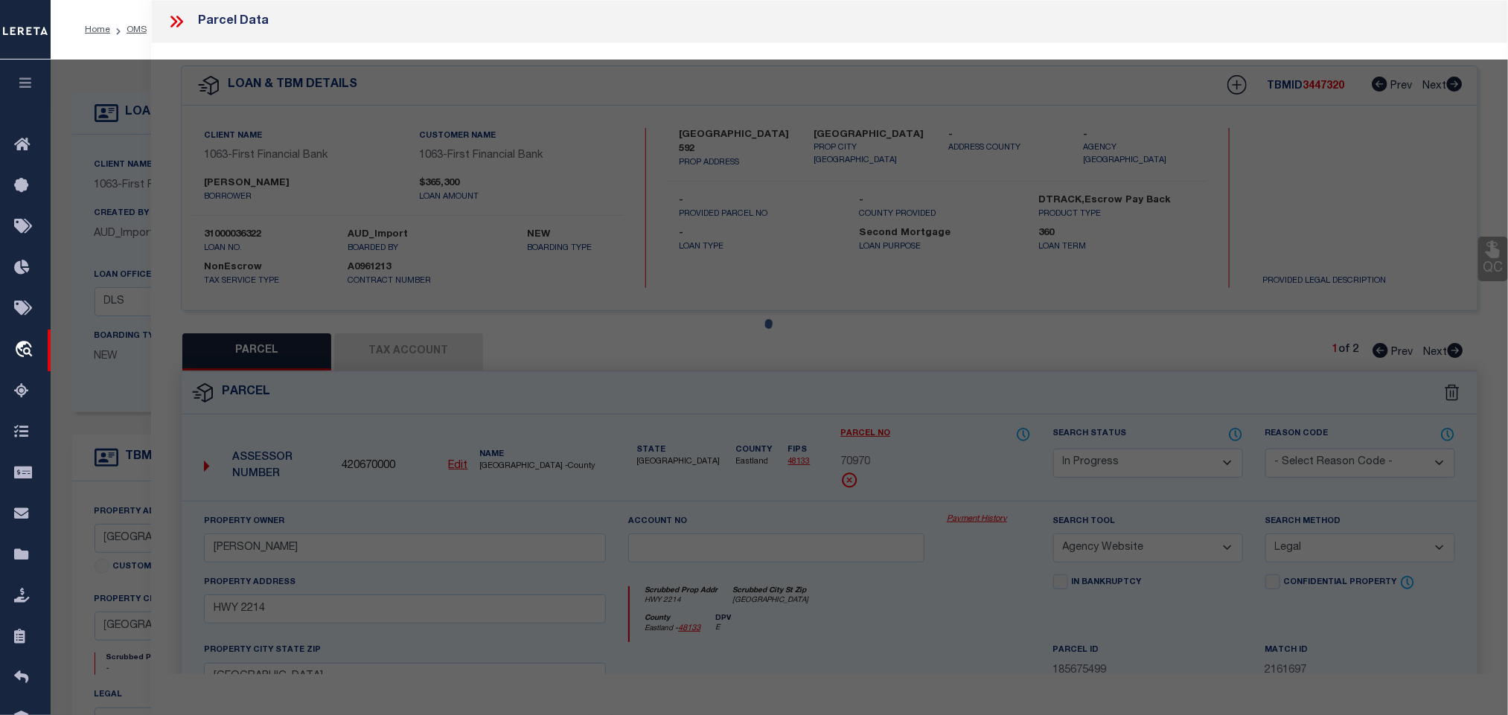
select select "AS"
select select
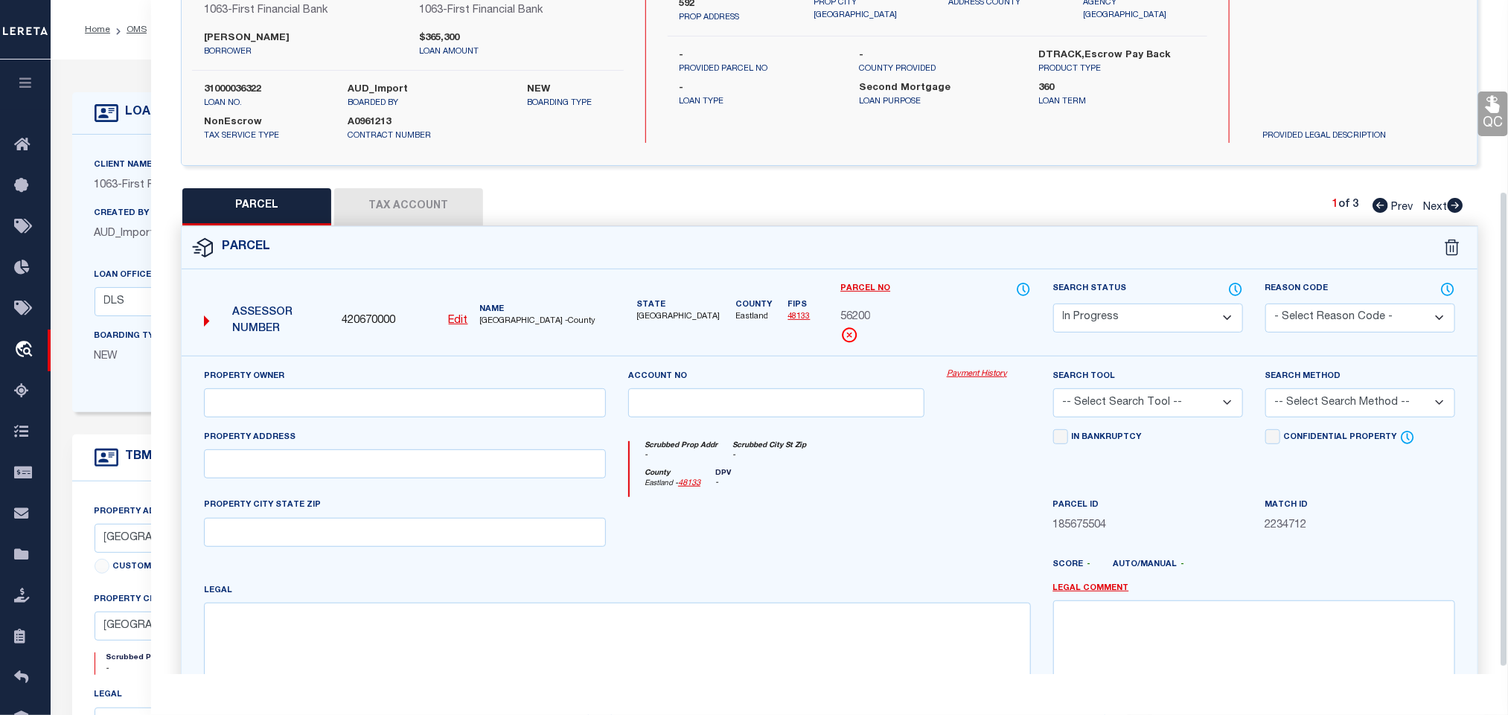
scroll to position [279, 0]
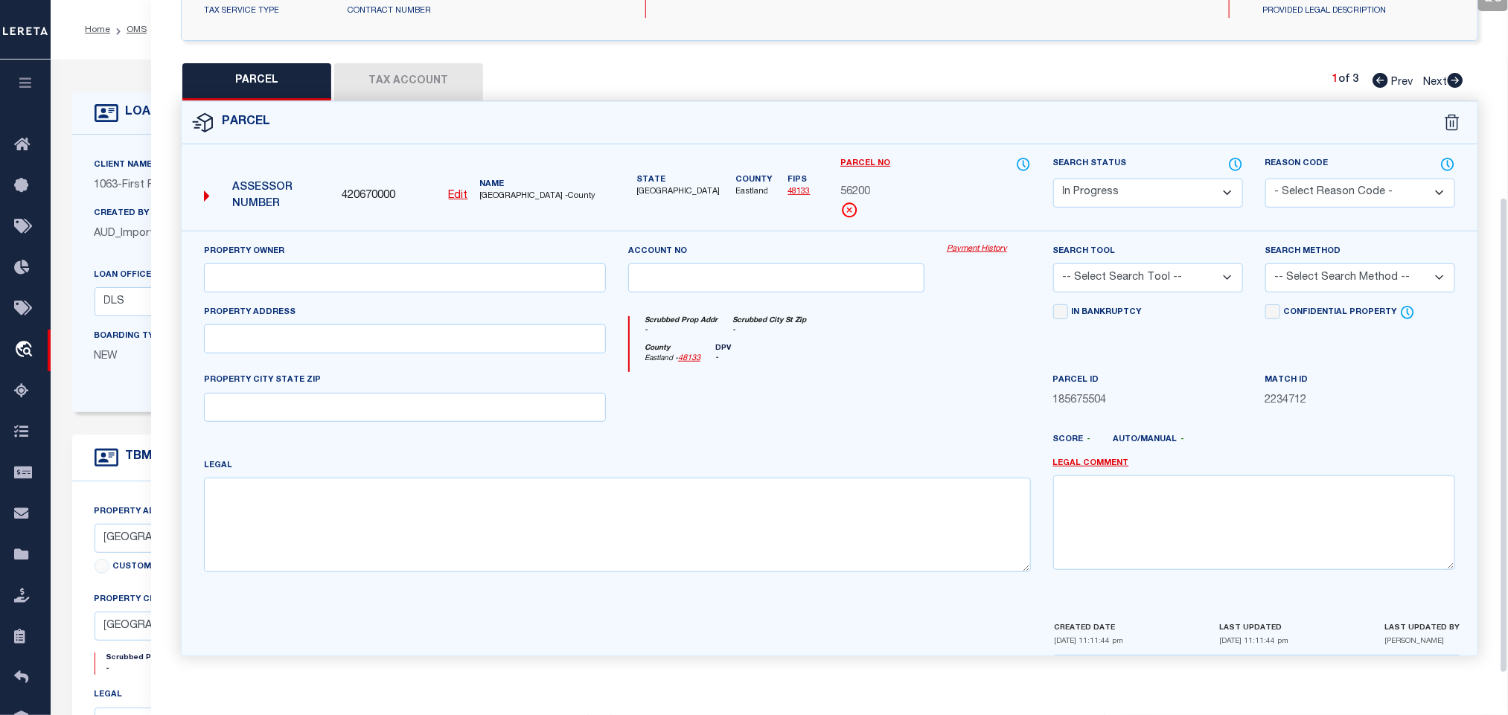
click at [423, 458] on div "Legal" at bounding box center [617, 515] width 827 height 115
click at [391, 543] on textarea at bounding box center [617, 525] width 827 height 94
paste textarea "PART OF TR 2 LOT 40 MC LENNAN"
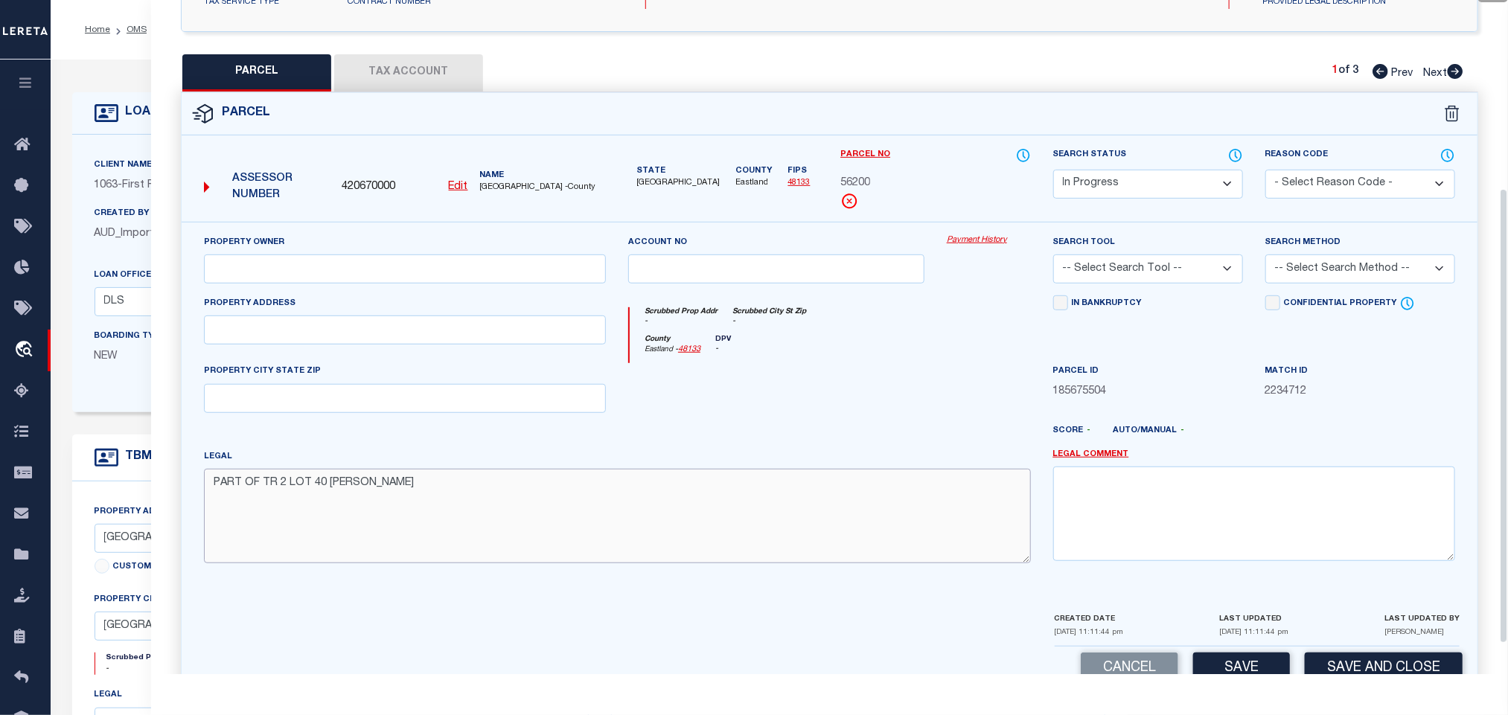
click at [398, 547] on textarea "PART OF TR 2 LOT 40 MC LENNAN" at bounding box center [617, 516] width 827 height 94
paste textarea "CSL AB 367"
click at [455, 266] on input "text" at bounding box center [405, 269] width 402 height 29
paste input "EVERETT LAVERNE"
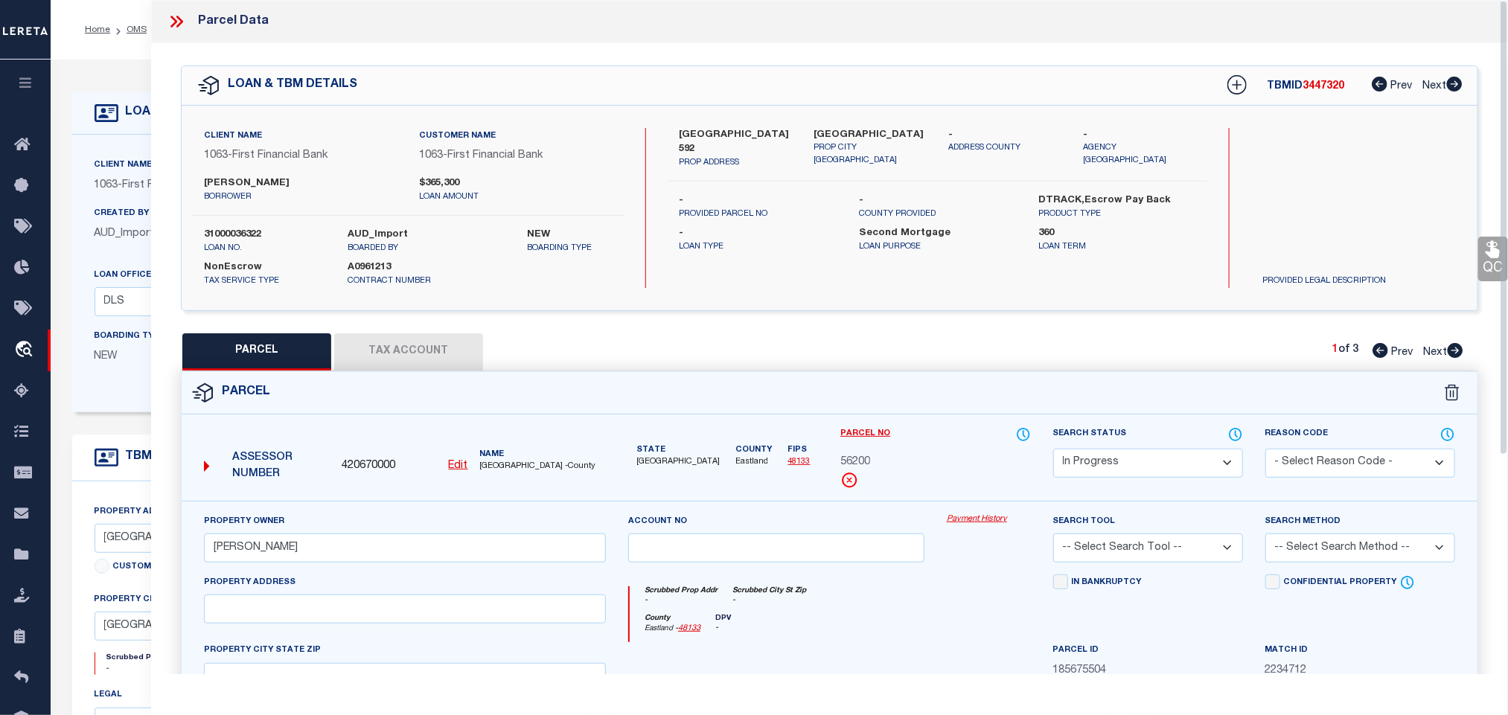
click at [846, 143] on p "PROP CITY ST ZIP" at bounding box center [870, 154] width 112 height 25
click at [854, 124] on div "Client Name 1063 - First Financial Bank Customer Name 1063 - First Financial Ba…" at bounding box center [830, 208] width 1296 height 205
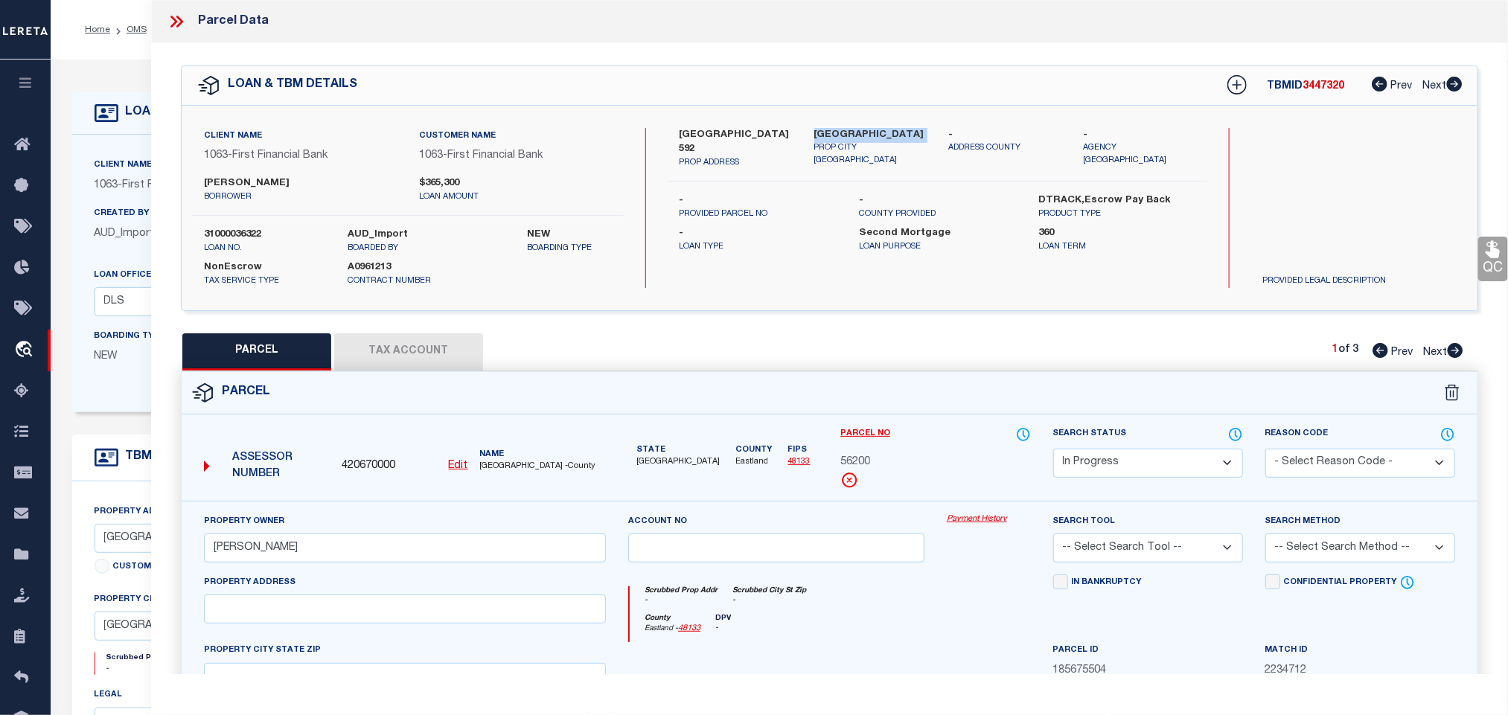
copy div "Eastland TX 76448"
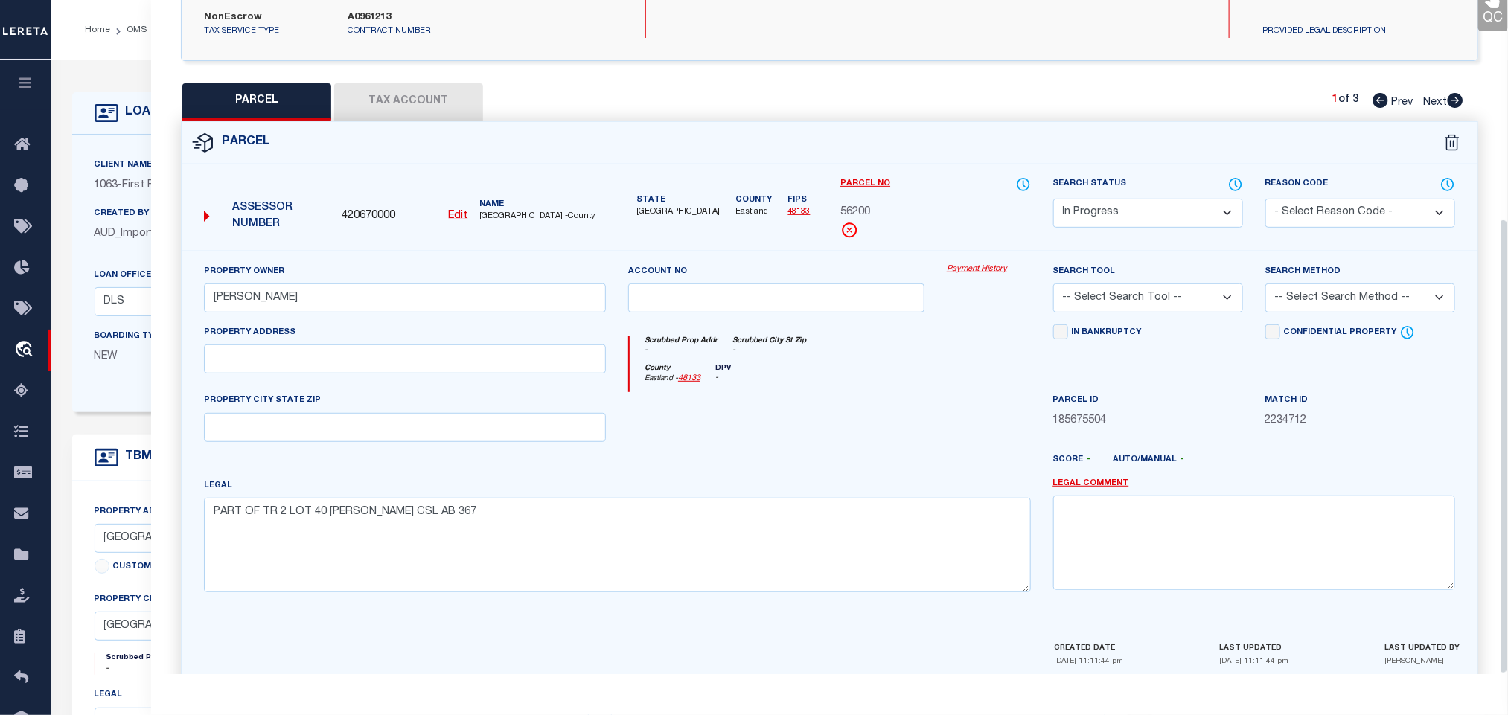
scroll to position [324, 0]
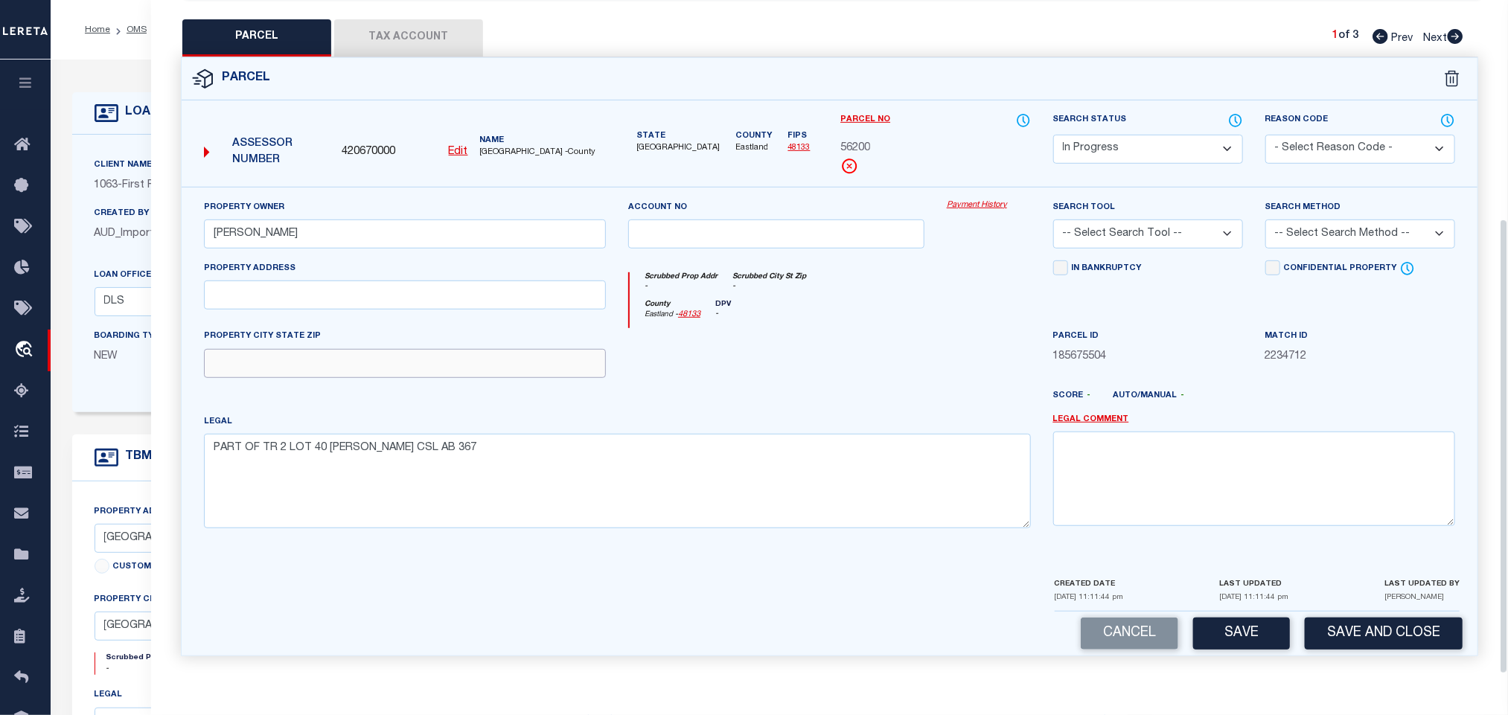
click at [577, 362] on input "text" at bounding box center [405, 363] width 402 height 29
paste input "Eastland TX 76448"
drag, startPoint x: 1157, startPoint y: 226, endPoint x: 1160, endPoint y: 259, distance: 33.6
click at [1157, 226] on select "-- Select Search Tool -- 3rd Party Website Agency File Agency Website ATLS CNV-…" at bounding box center [1148, 234] width 190 height 29
click at [1053, 220] on select "-- Select Search Tool -- 3rd Party Website Agency File Agency Website ATLS CNV-…" at bounding box center [1148, 234] width 190 height 29
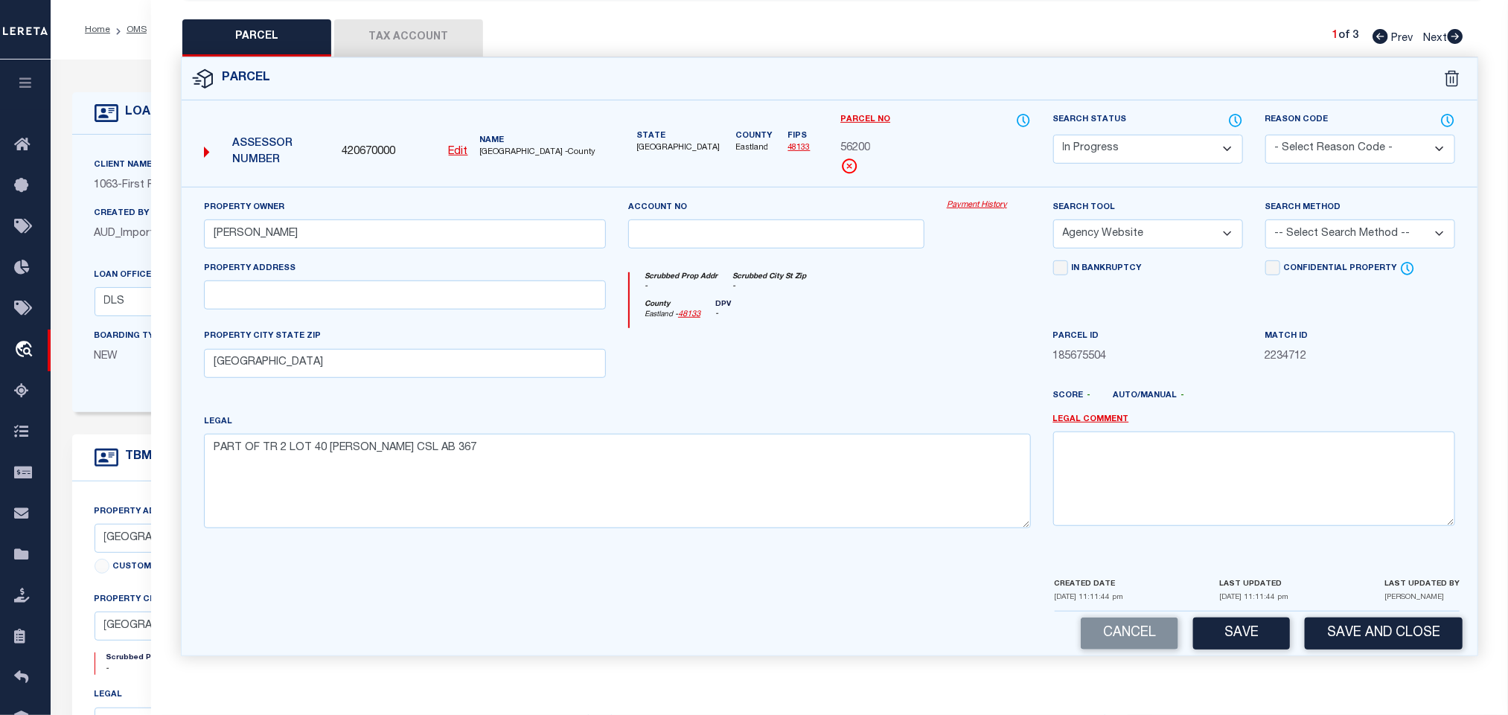
click at [1342, 230] on select "-- Select Search Method -- Property Address Legal Liability Info Provided" at bounding box center [1360, 234] width 190 height 29
click at [1265, 220] on select "-- Select Search Method -- Property Address Legal Liability Info Provided" at bounding box center [1360, 234] width 190 height 29
click at [1247, 637] on button "Save" at bounding box center [1241, 634] width 97 height 32
click at [423, 32] on button "Tax Account" at bounding box center [408, 37] width 149 height 37
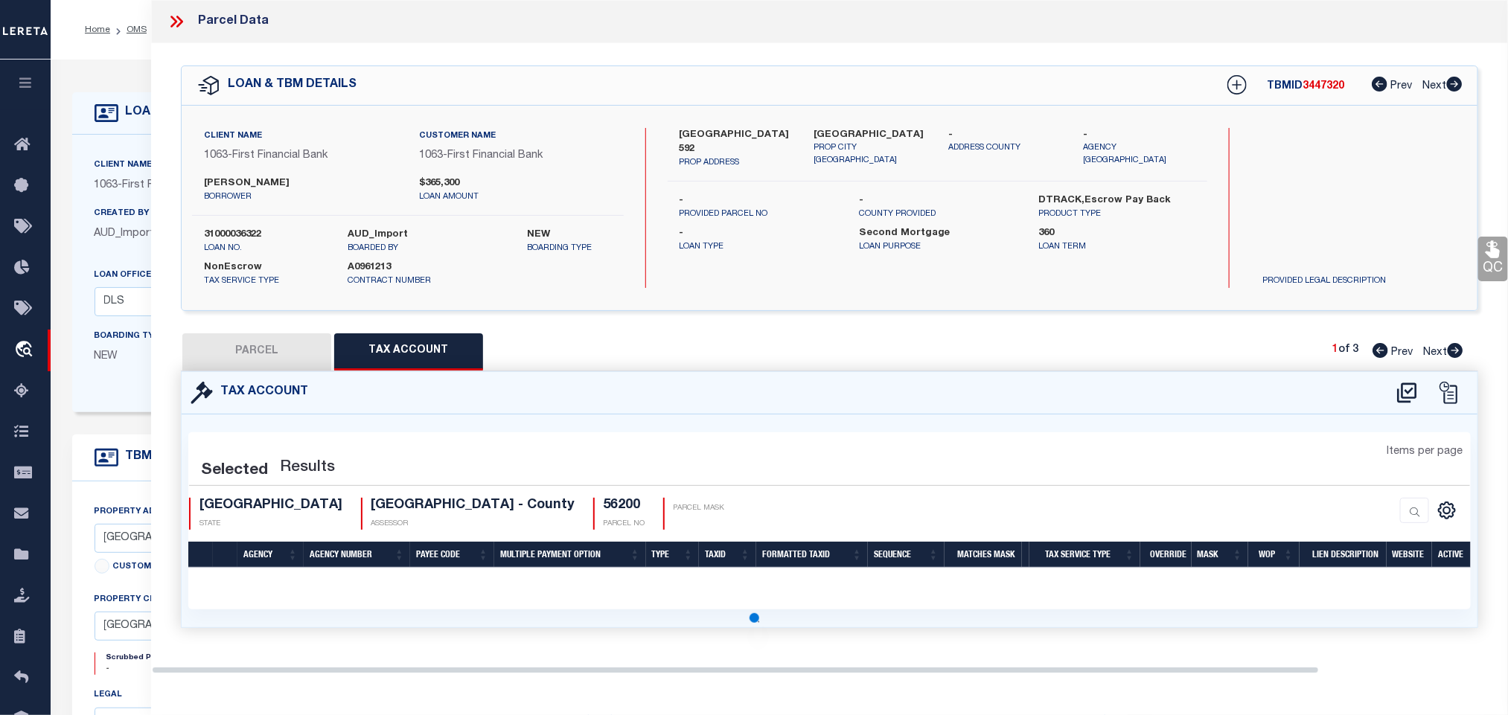
scroll to position [0, 0]
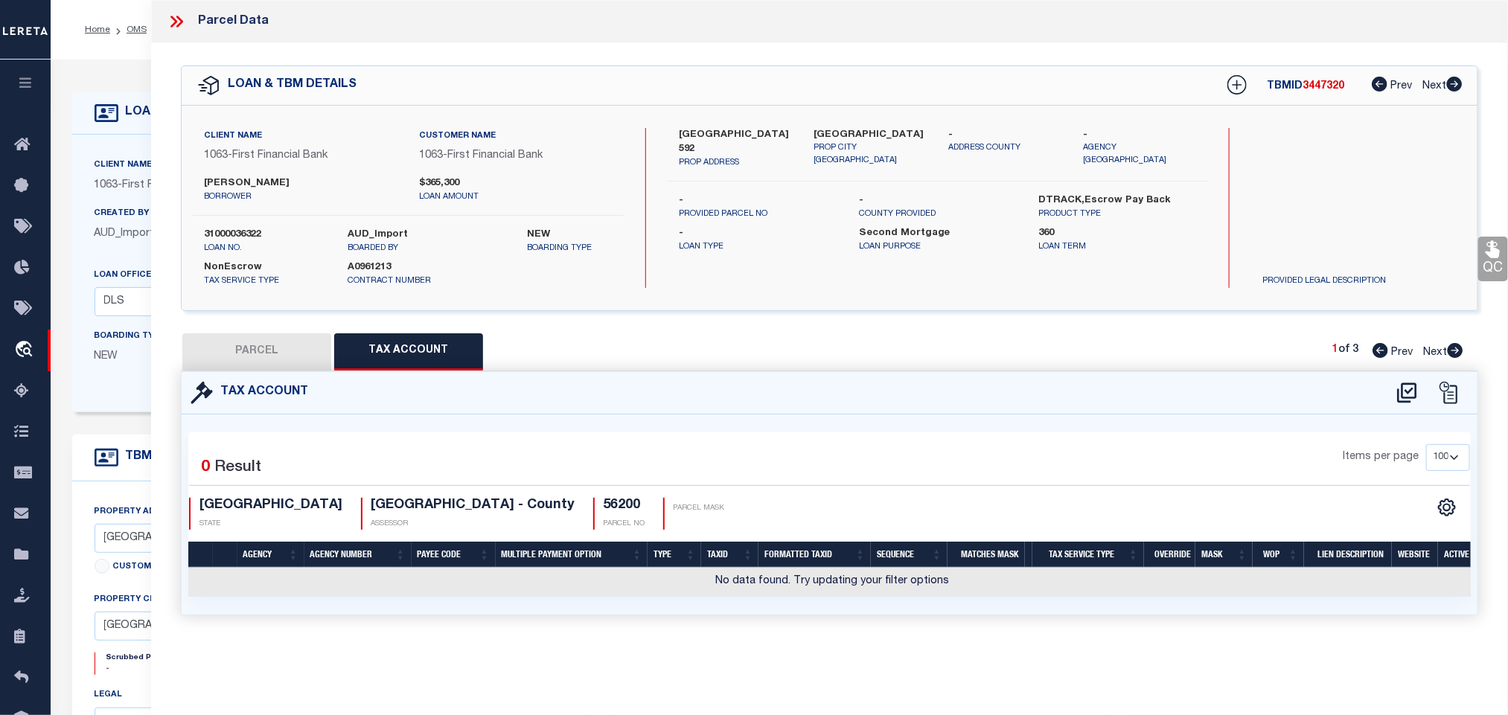
click at [1407, 387] on icon at bounding box center [1407, 393] width 25 height 24
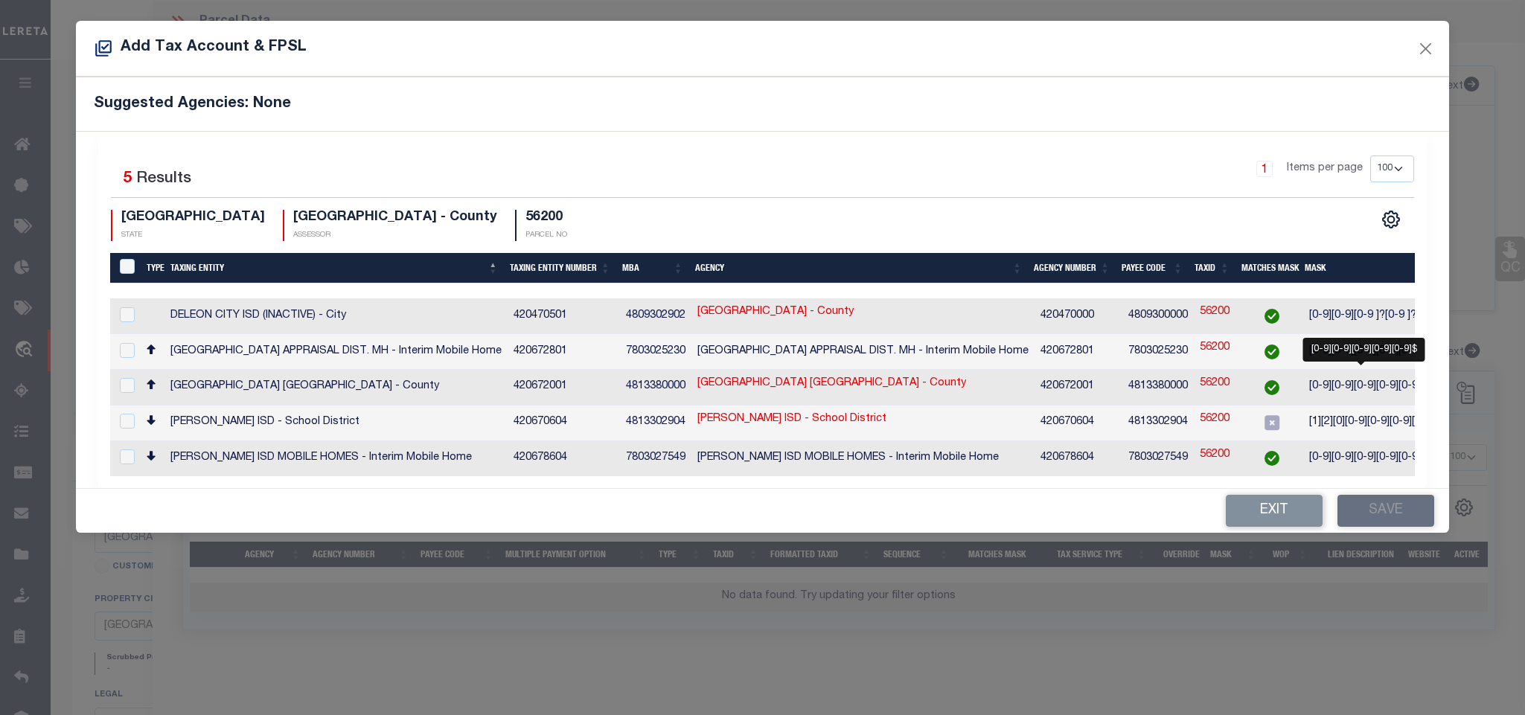
click at [1358, 391] on span "[0-9][0-9][0-9][0-9][0-9]$" at bounding box center [1368, 386] width 118 height 10
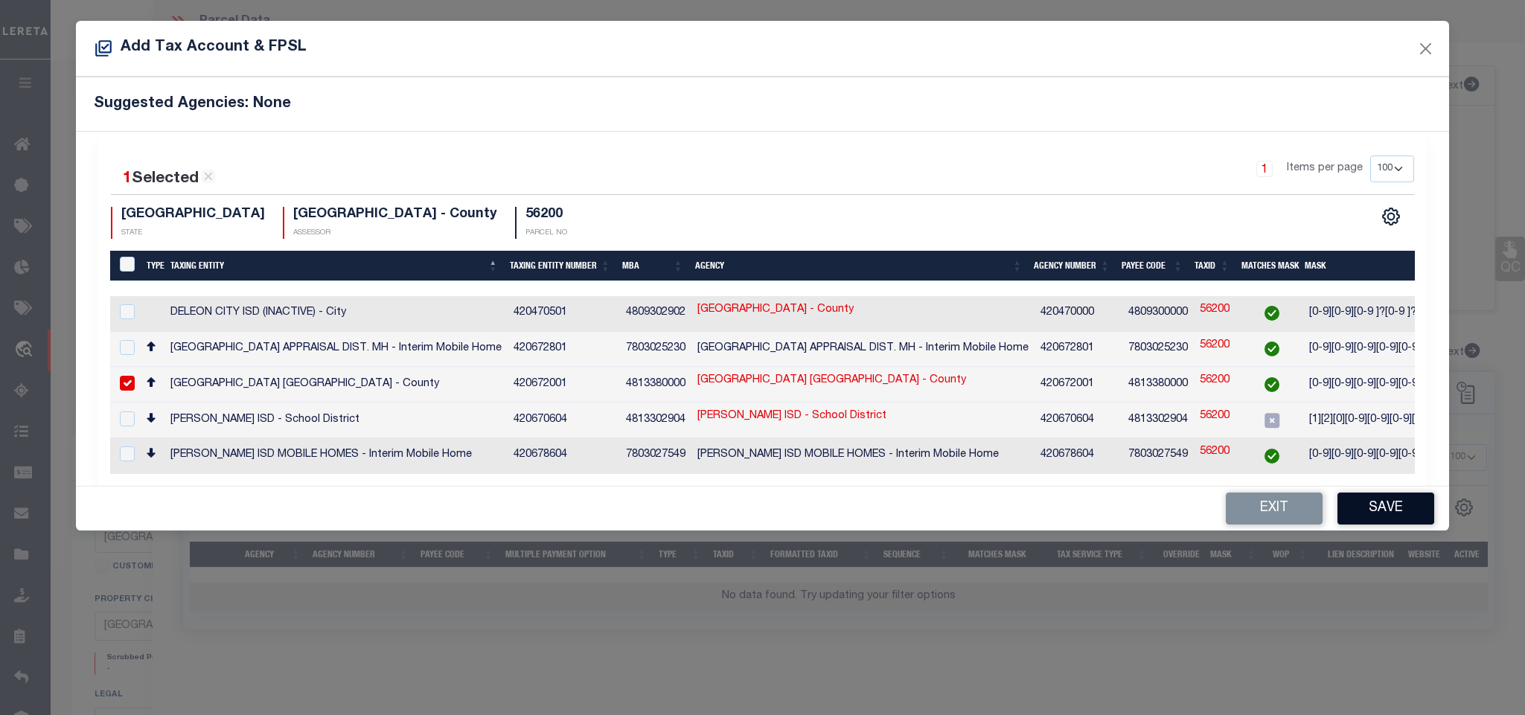
click at [1369, 509] on button "Save" at bounding box center [1385, 509] width 97 height 32
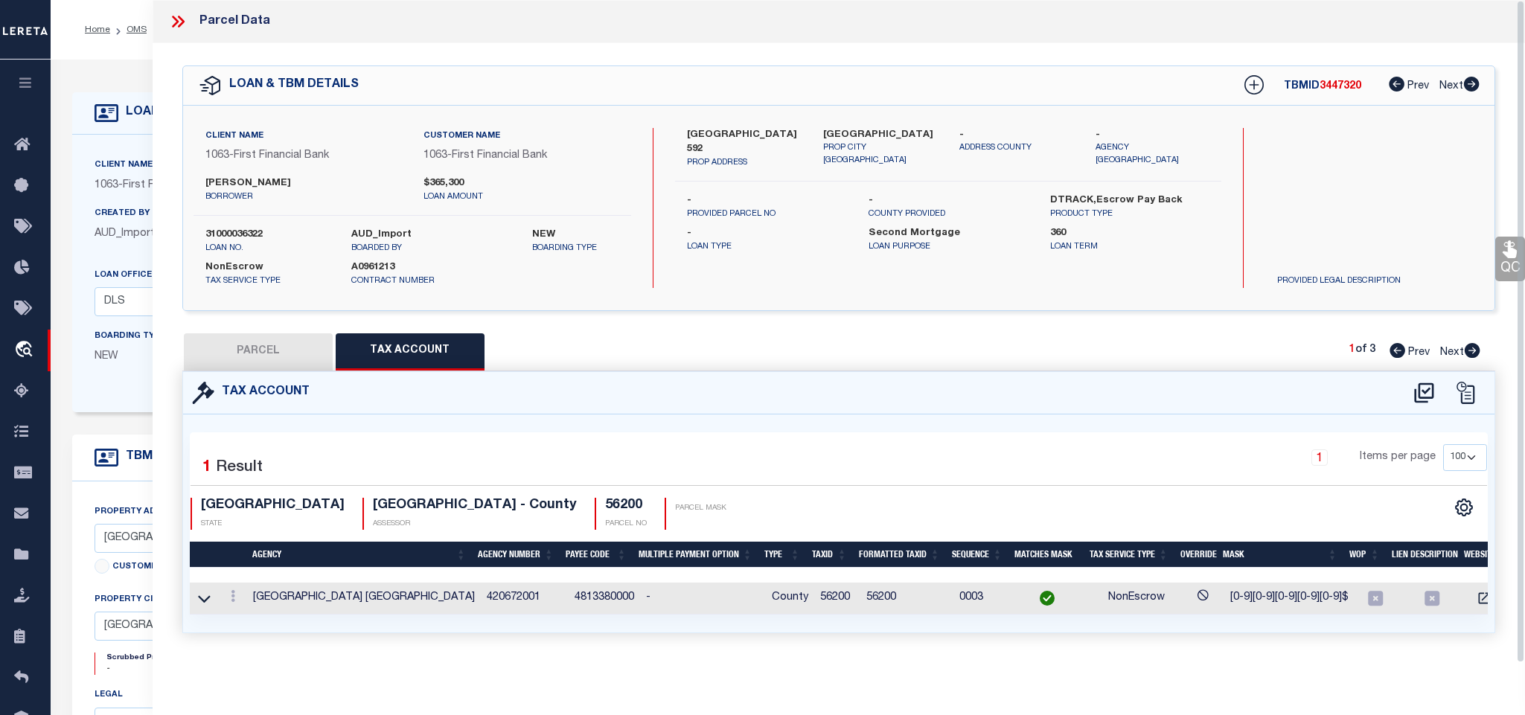
click at [292, 355] on button "PARCEL" at bounding box center [258, 351] width 149 height 37
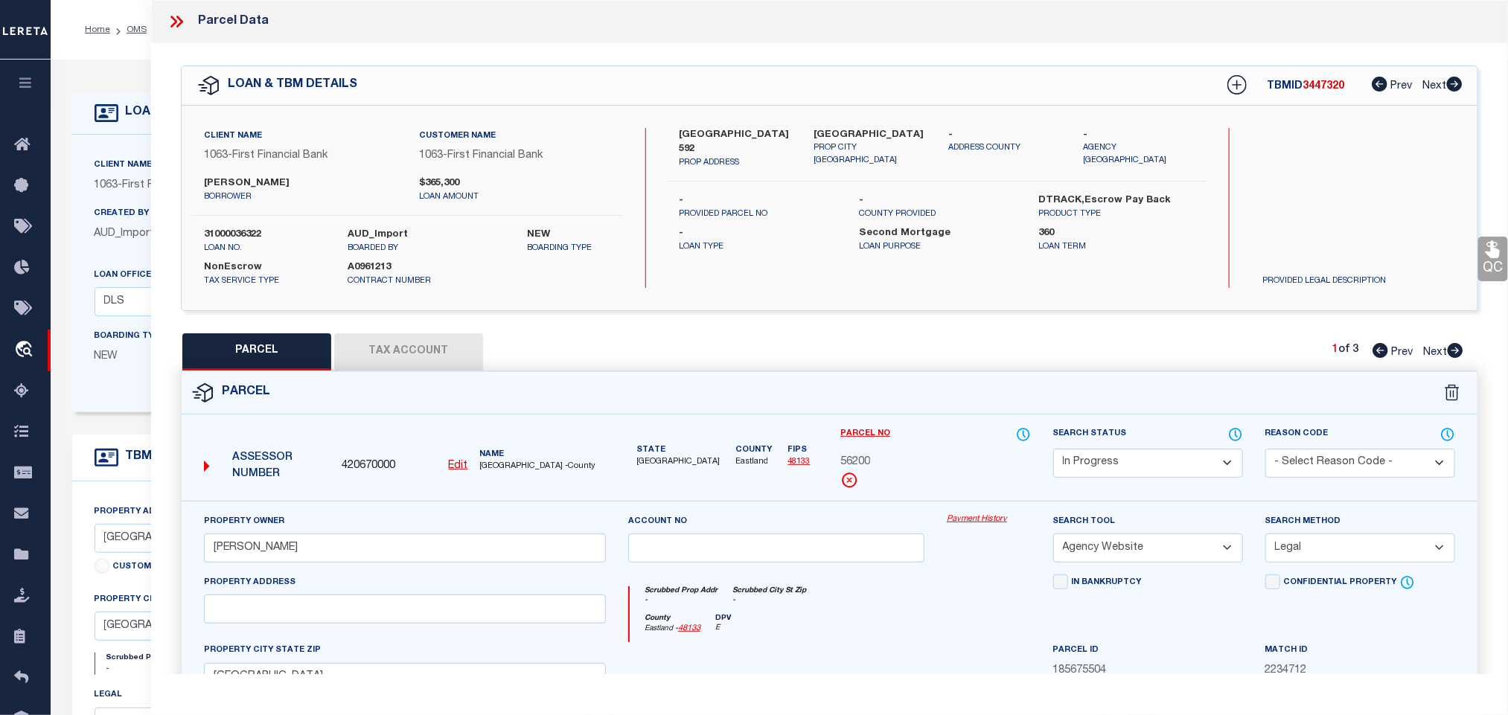
drag, startPoint x: 1168, startPoint y: 469, endPoint x: 1166, endPoint y: 458, distance: 10.5
click at [1168, 469] on select "Automated Search Bad Parcel Complete Duplicate Parcel High Dollar Reporting In …" at bounding box center [1148, 463] width 190 height 29
click at [1053, 450] on select "Automated Search Bad Parcel Complete Duplicate Parcel High Dollar Reporting In …" at bounding box center [1148, 463] width 190 height 29
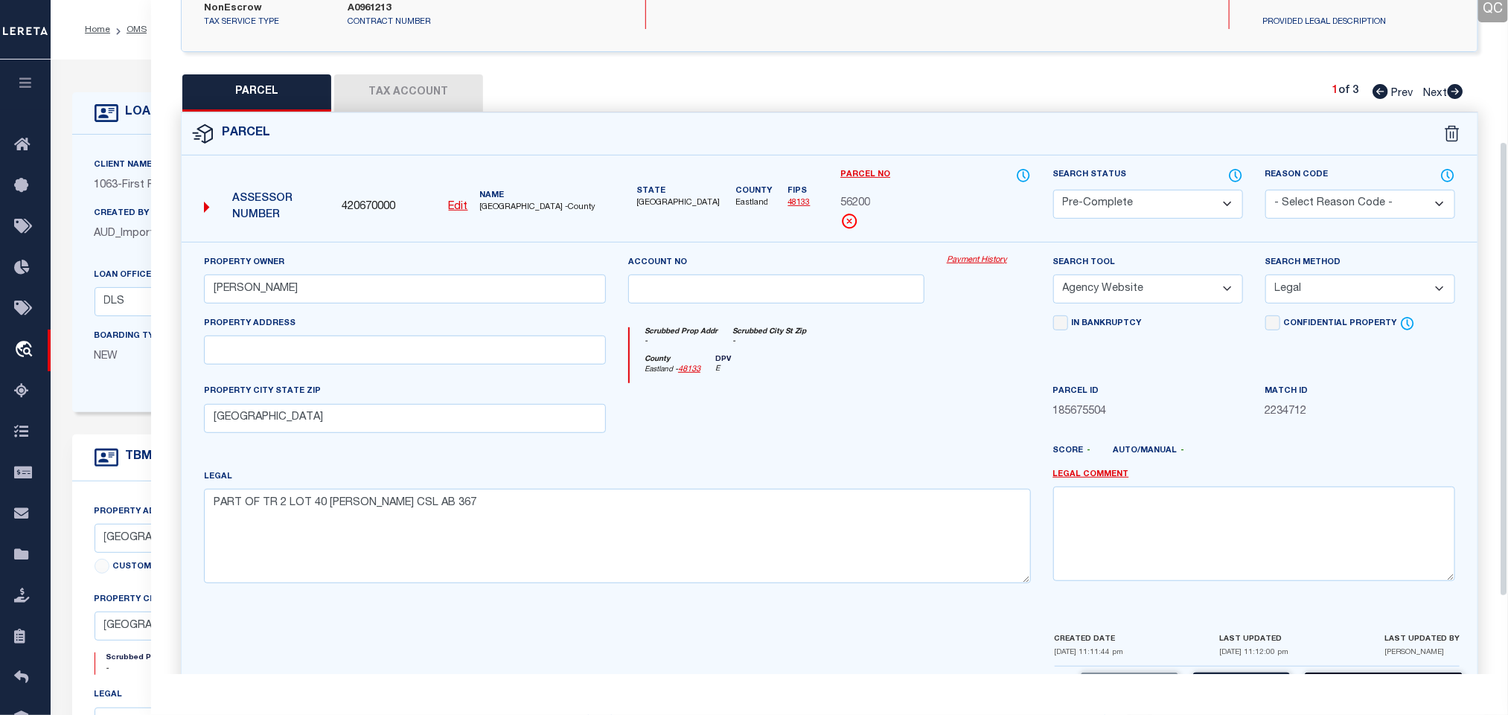
scroll to position [324, 0]
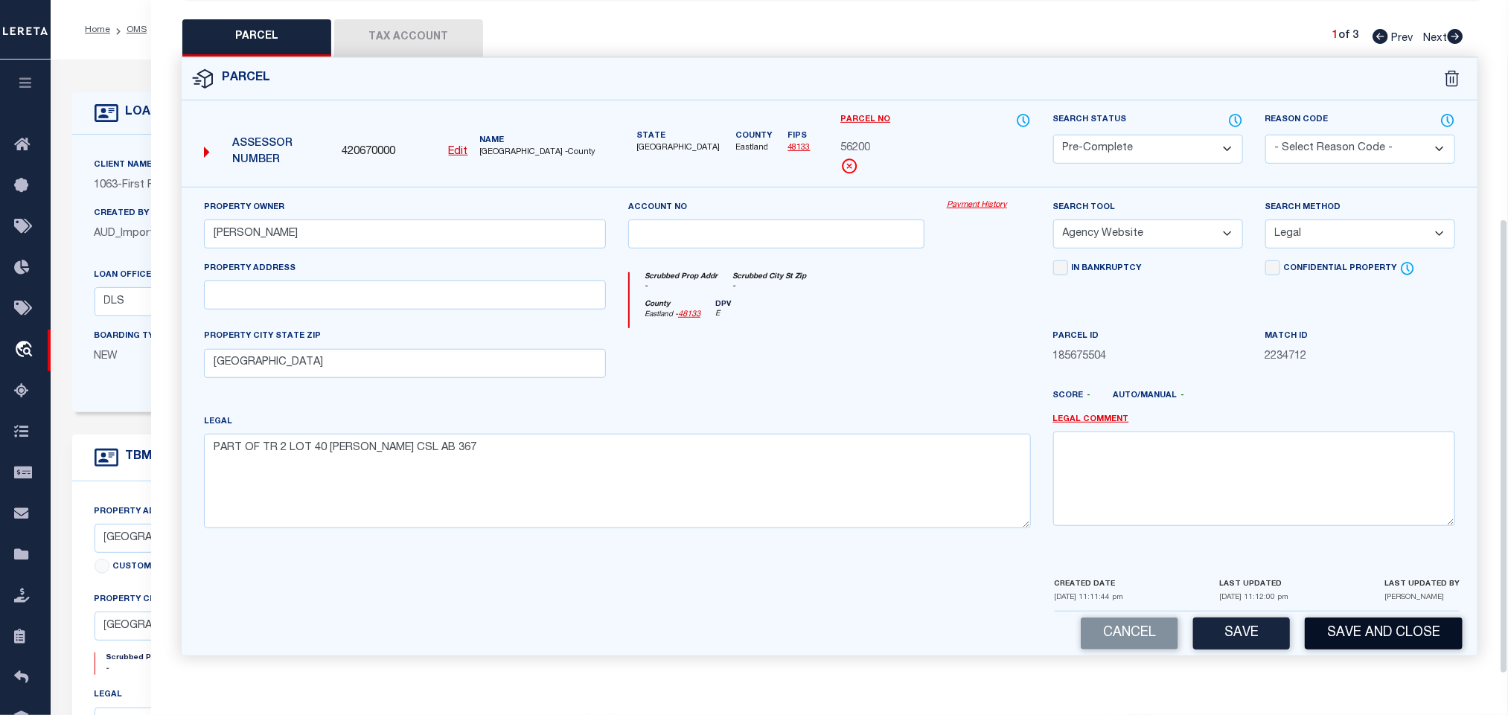
click at [1367, 639] on button "Save and Close" at bounding box center [1384, 634] width 158 height 32
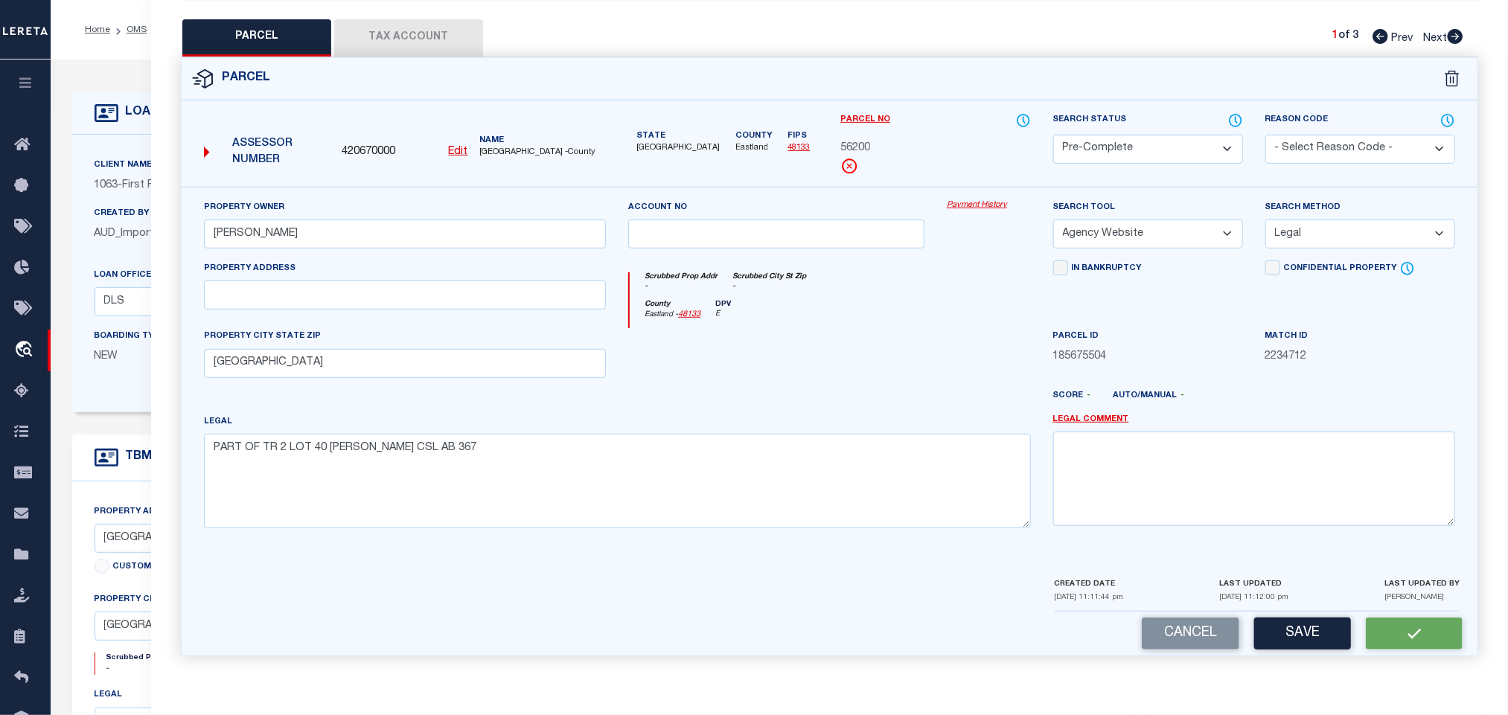
click at [356, 144] on span "420670000" at bounding box center [369, 152] width 54 height 16
copy span "420670000"
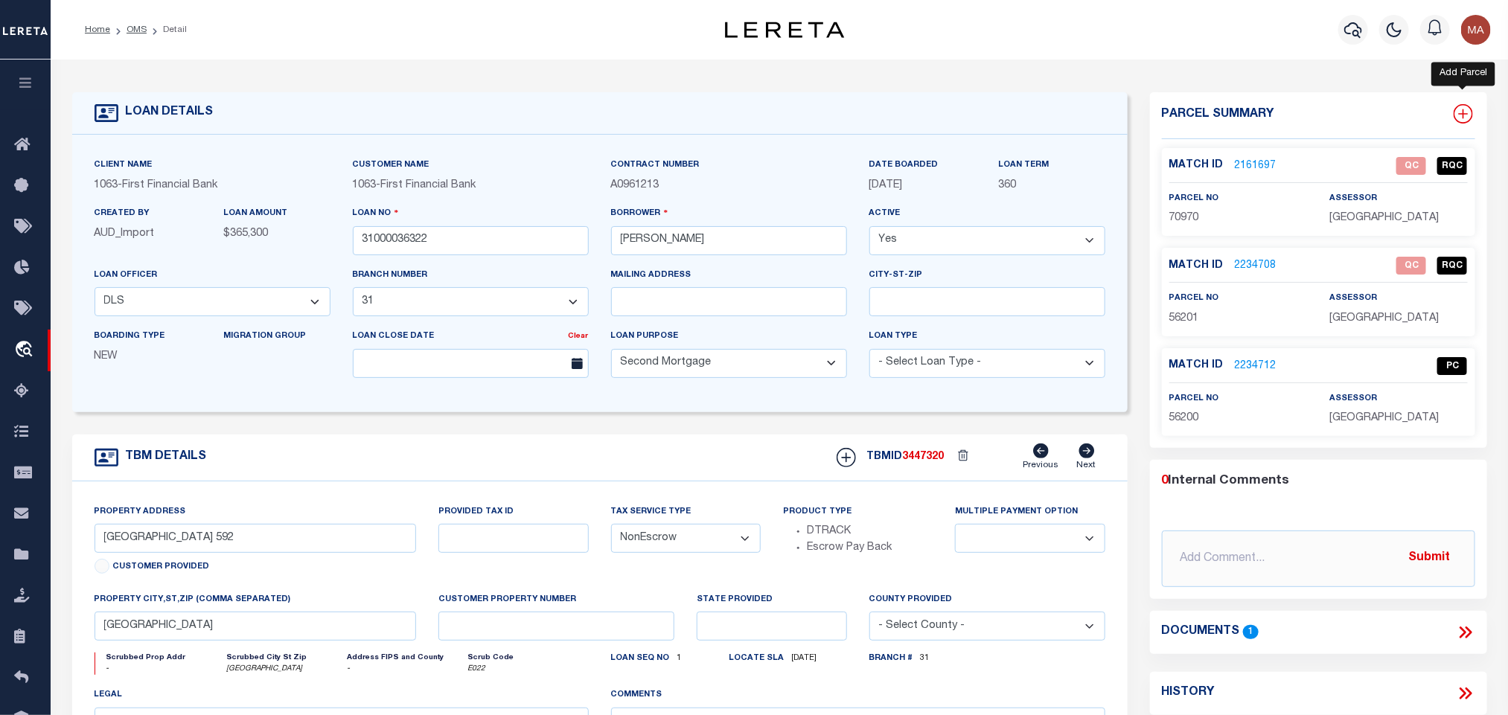
click at [1469, 110] on icon at bounding box center [1462, 113] width 19 height 19
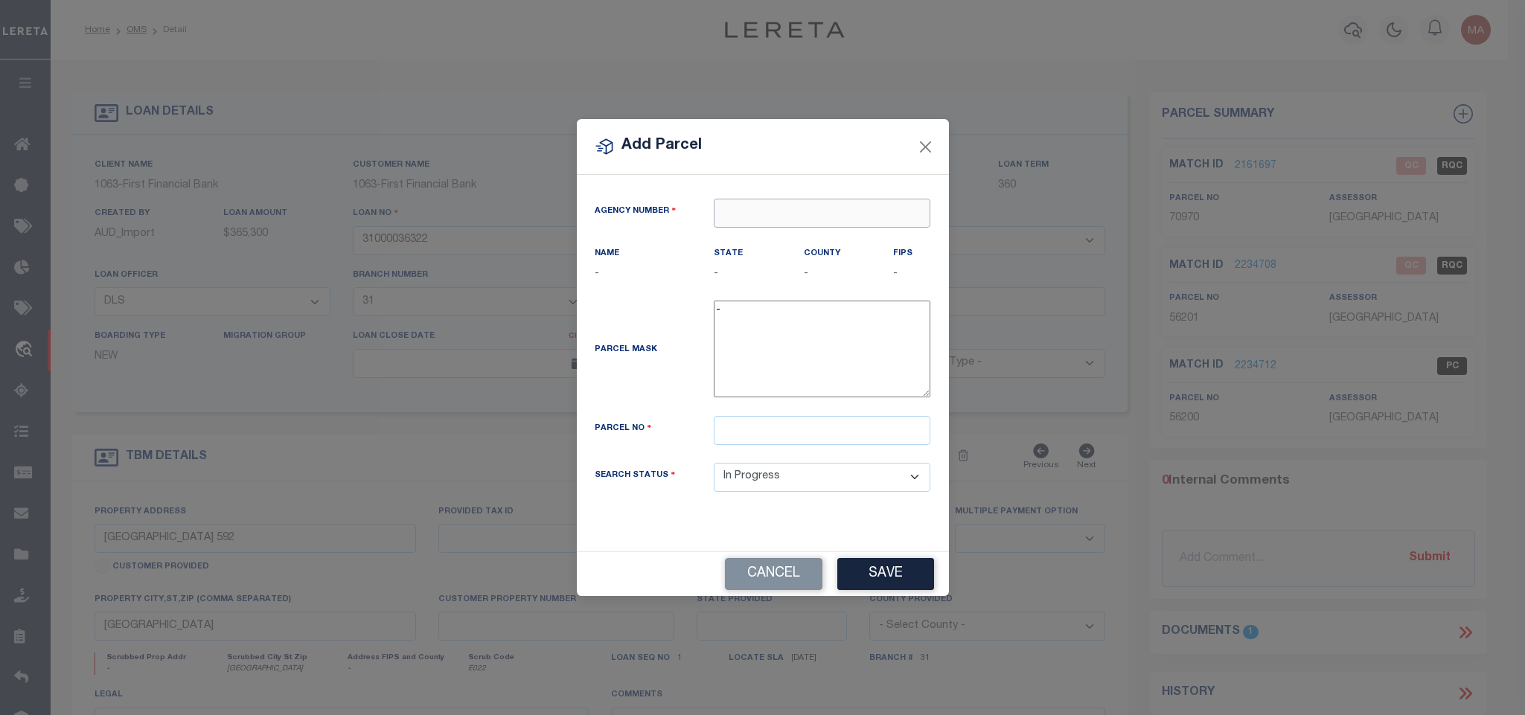
click at [842, 202] on input "text" at bounding box center [822, 213] width 217 height 29
paste input "420670000"
click at [815, 228] on div "420670000 : EASTLAND COUNTY" at bounding box center [822, 247] width 217 height 42
click at [831, 441] on input "text" at bounding box center [822, 430] width 217 height 29
paste input "9153"
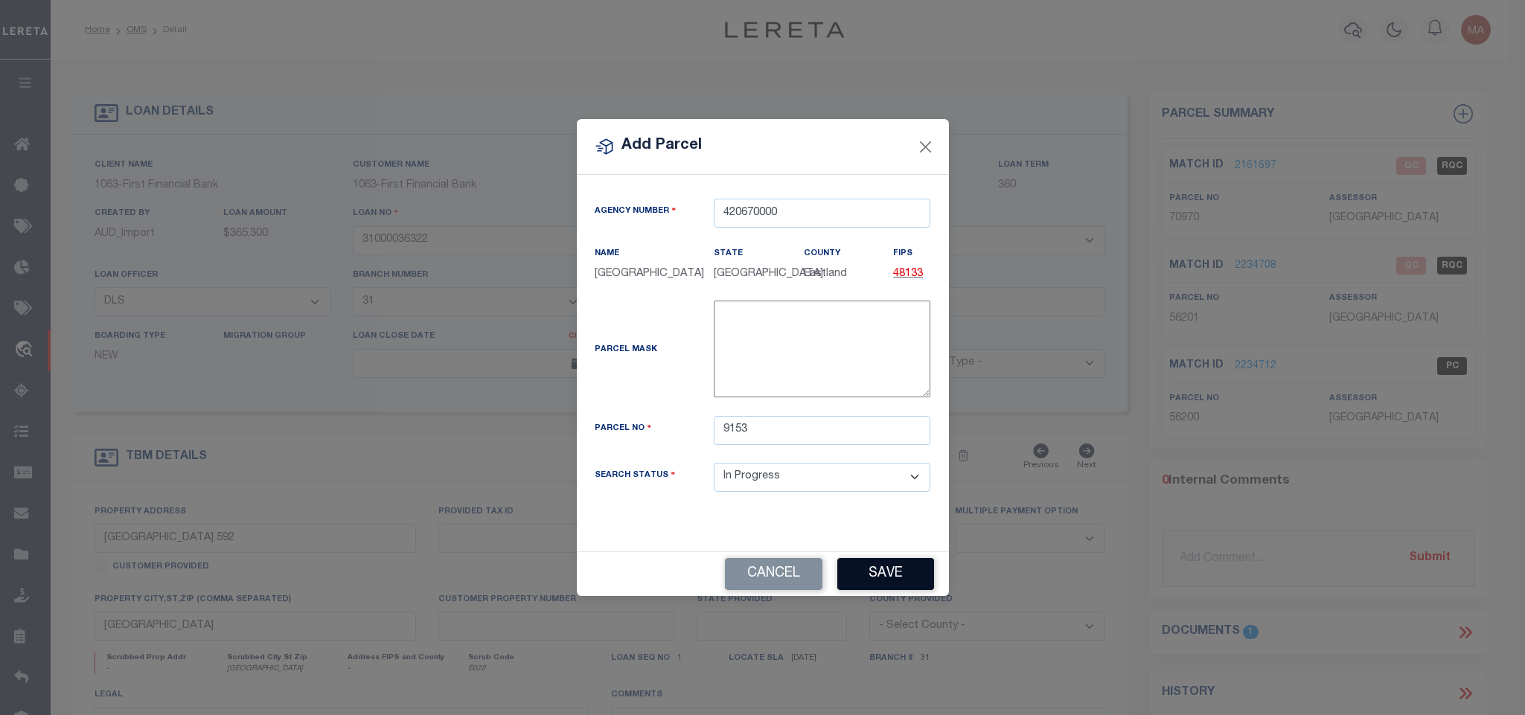
click at [889, 574] on button "Save" at bounding box center [885, 574] width 97 height 32
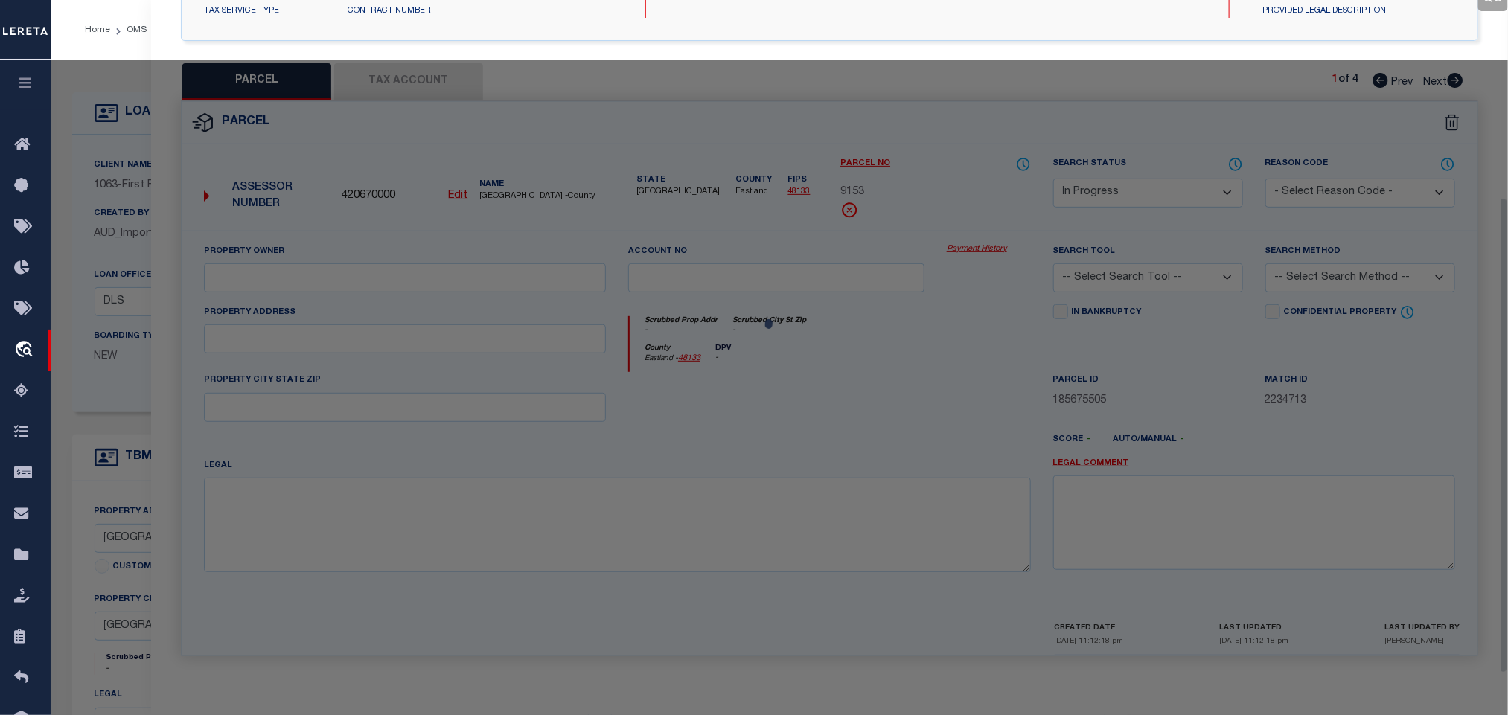
scroll to position [279, 0]
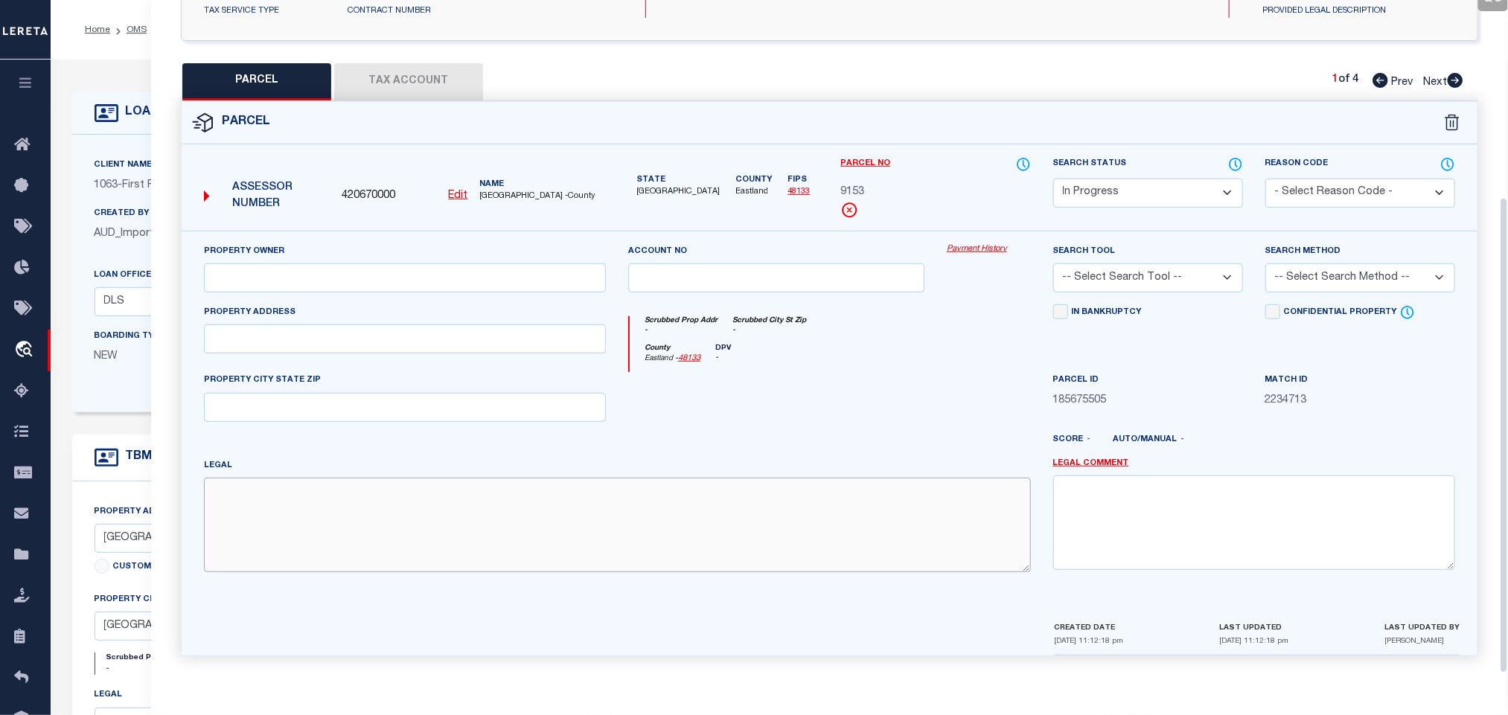
drag, startPoint x: 383, startPoint y: 525, endPoint x: 59, endPoint y: 596, distance: 331.5
click at [383, 525] on textarea at bounding box center [617, 525] width 827 height 94
paste textarea "TR 20 MC LENNAN CSL/J A FOX"
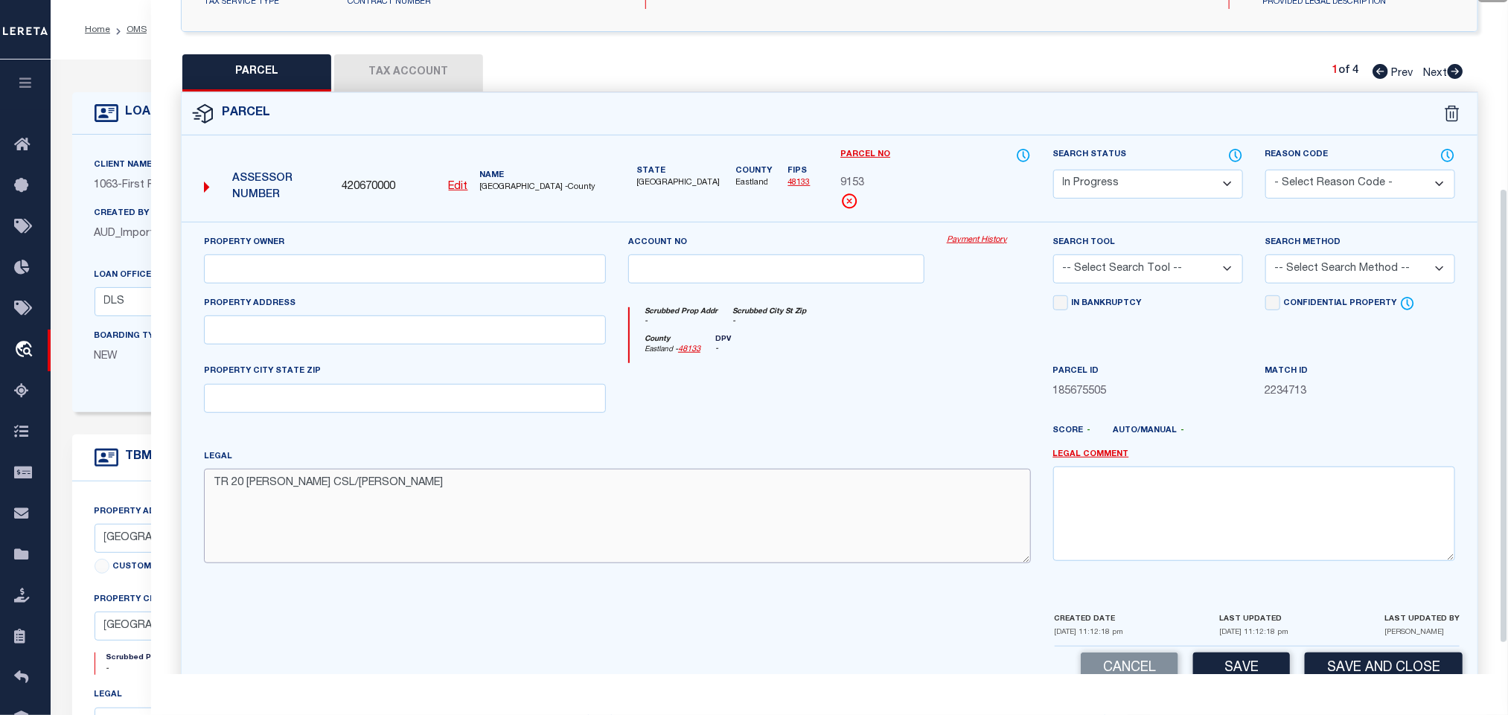
click at [454, 551] on textarea "TR 20 MC LENNAN CSL/J A FOX" at bounding box center [617, 516] width 827 height 94
paste textarea "AB 367"
drag, startPoint x: 442, startPoint y: 287, endPoint x: 157, endPoint y: 333, distance: 288.8
click at [442, 284] on input "text" at bounding box center [405, 269] width 402 height 29
paste input "EVERETT LAVERNE"
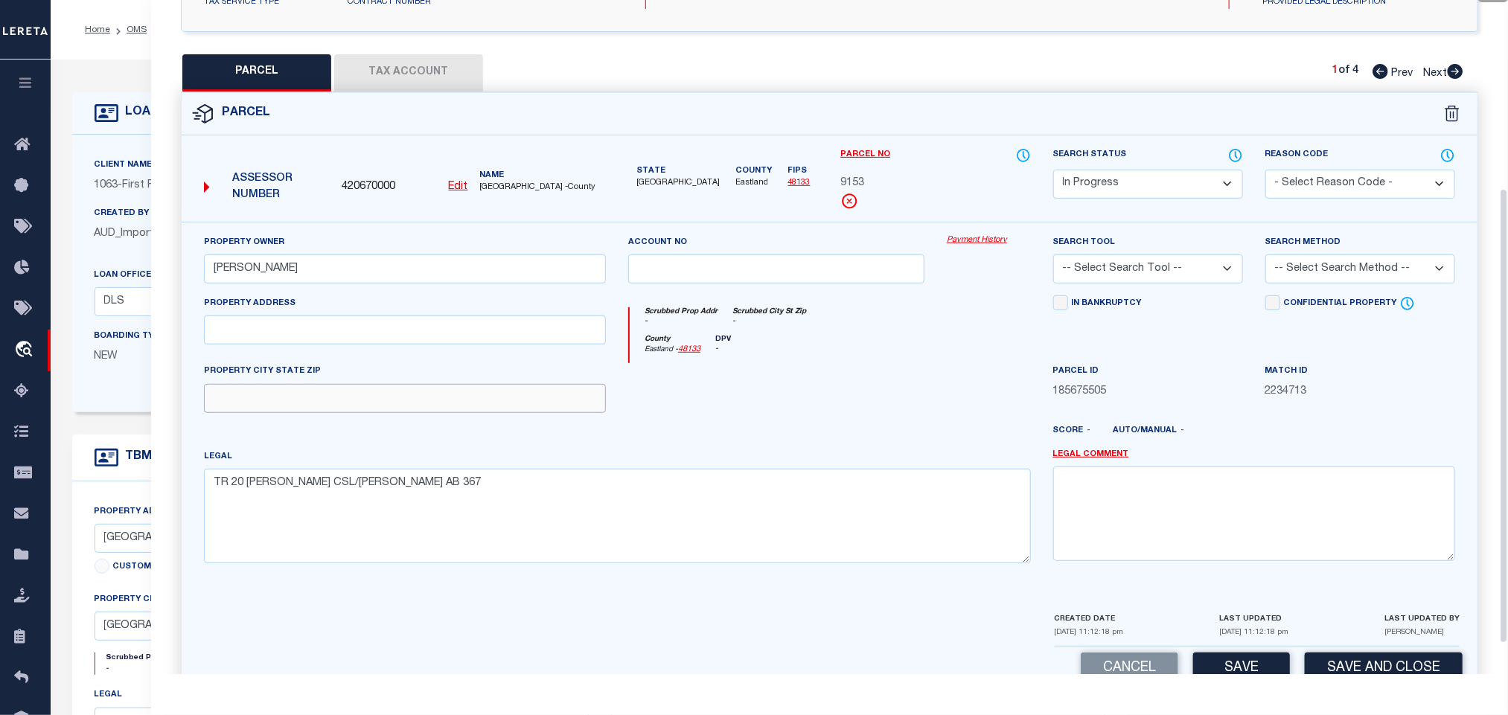
click at [487, 402] on input "text" at bounding box center [405, 398] width 402 height 29
paste input "EASTLAND TX 76448"
click at [1235, 278] on select "-- Select Search Tool -- 3rd Party Website Agency File Agency Website ATLS CNV-…" at bounding box center [1148, 269] width 190 height 29
click at [1053, 259] on select "-- Select Search Tool -- 3rd Party Website Agency File Agency Website ATLS CNV-…" at bounding box center [1148, 269] width 190 height 29
click at [1372, 249] on div "Search Method -- Select Search Method -- Property Address Legal Liability Info …" at bounding box center [1360, 258] width 190 height 49
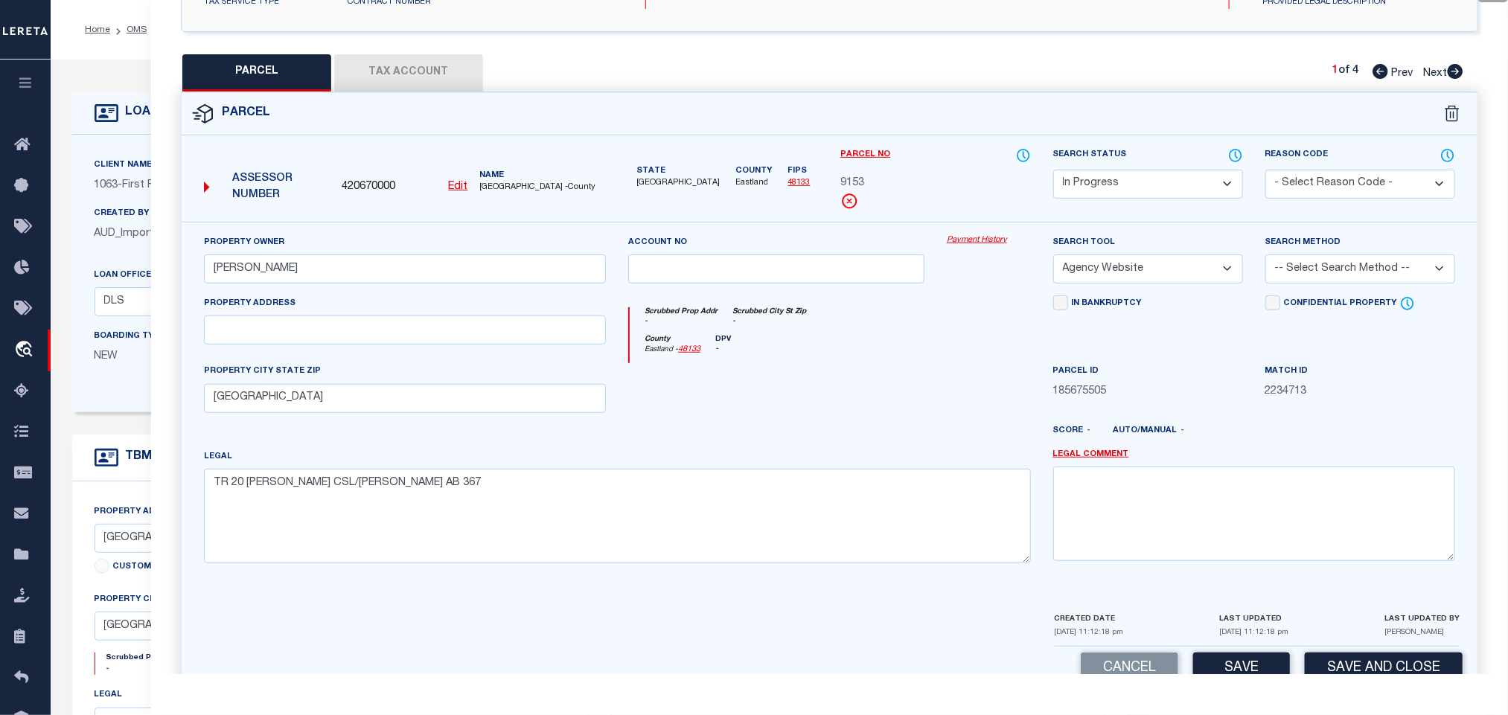
click at [1331, 284] on select "-- Select Search Method -- Property Address Legal Liability Info Provided" at bounding box center [1360, 269] width 190 height 29
click at [1265, 259] on select "-- Select Search Method -- Property Address Legal Liability Info Provided" at bounding box center [1360, 269] width 190 height 29
click at [1255, 672] on button "Save" at bounding box center [1241, 669] width 97 height 32
click at [420, 71] on button "Tax Account" at bounding box center [408, 72] width 149 height 37
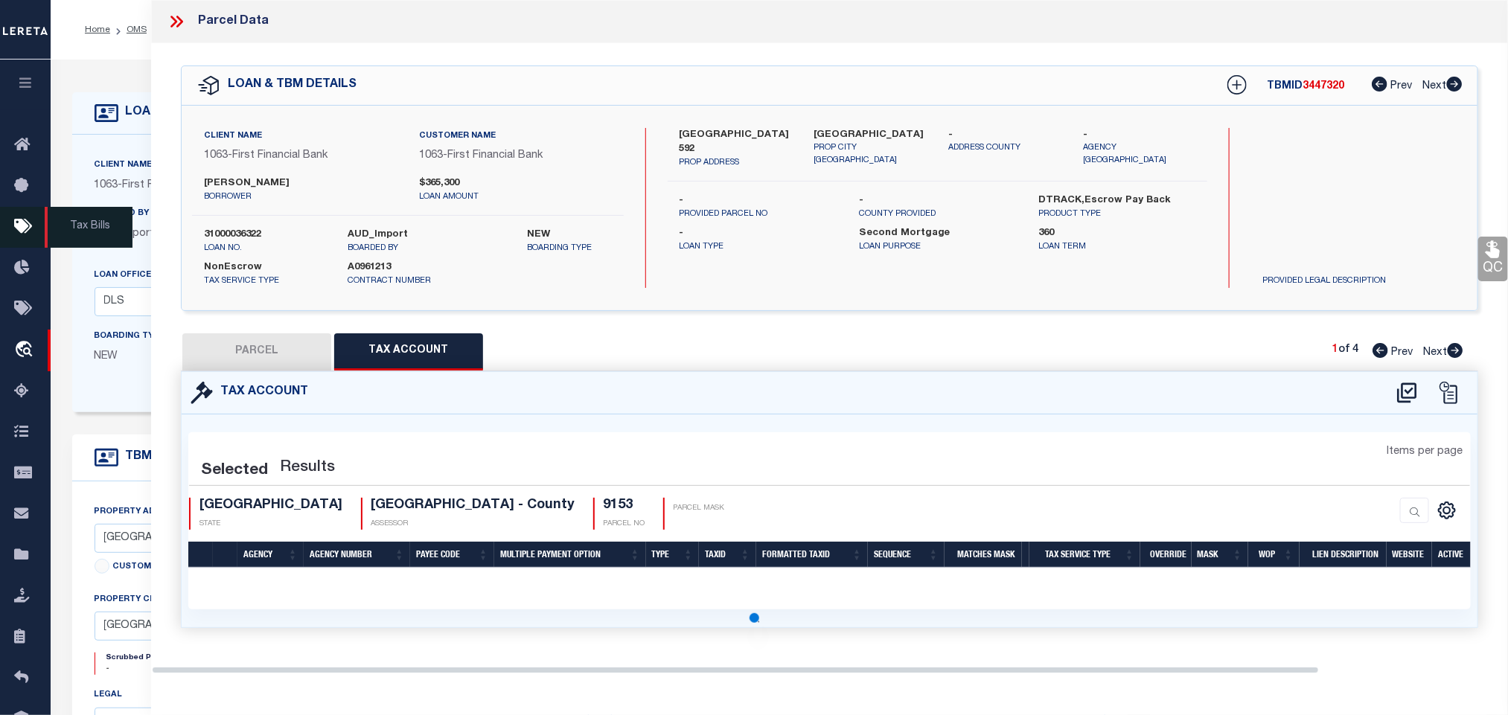
scroll to position [0, 0]
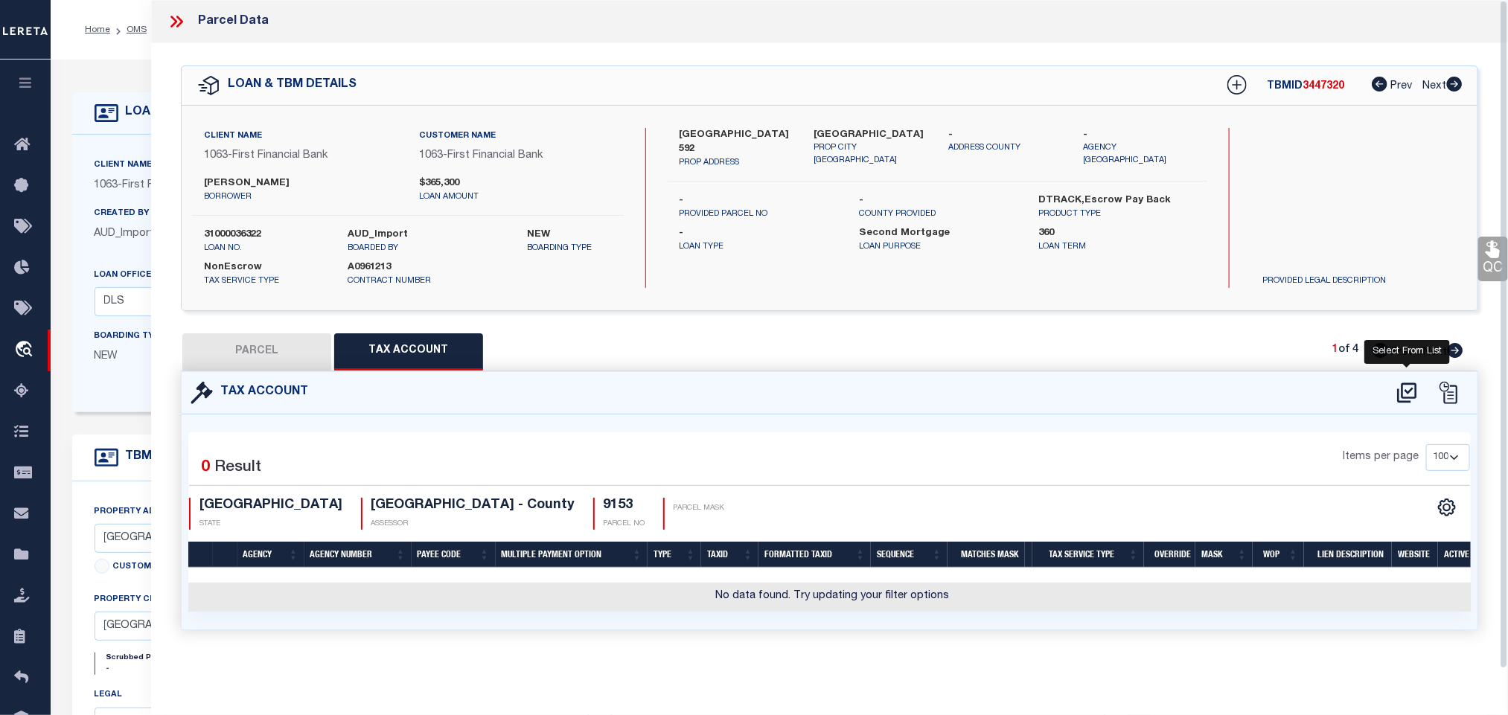
click at [1409, 395] on icon at bounding box center [1406, 393] width 19 height 20
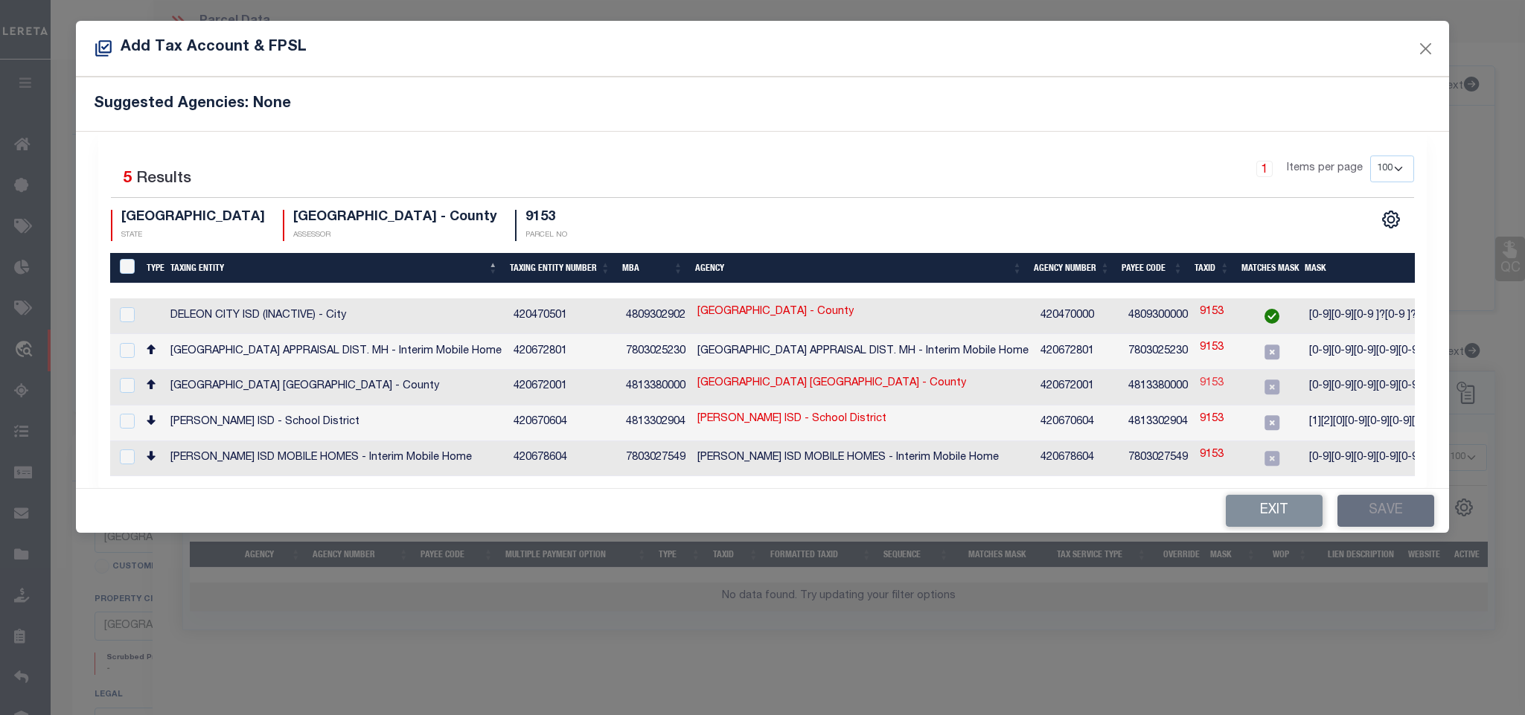
click at [1206, 384] on link "9153" at bounding box center [1212, 384] width 24 height 16
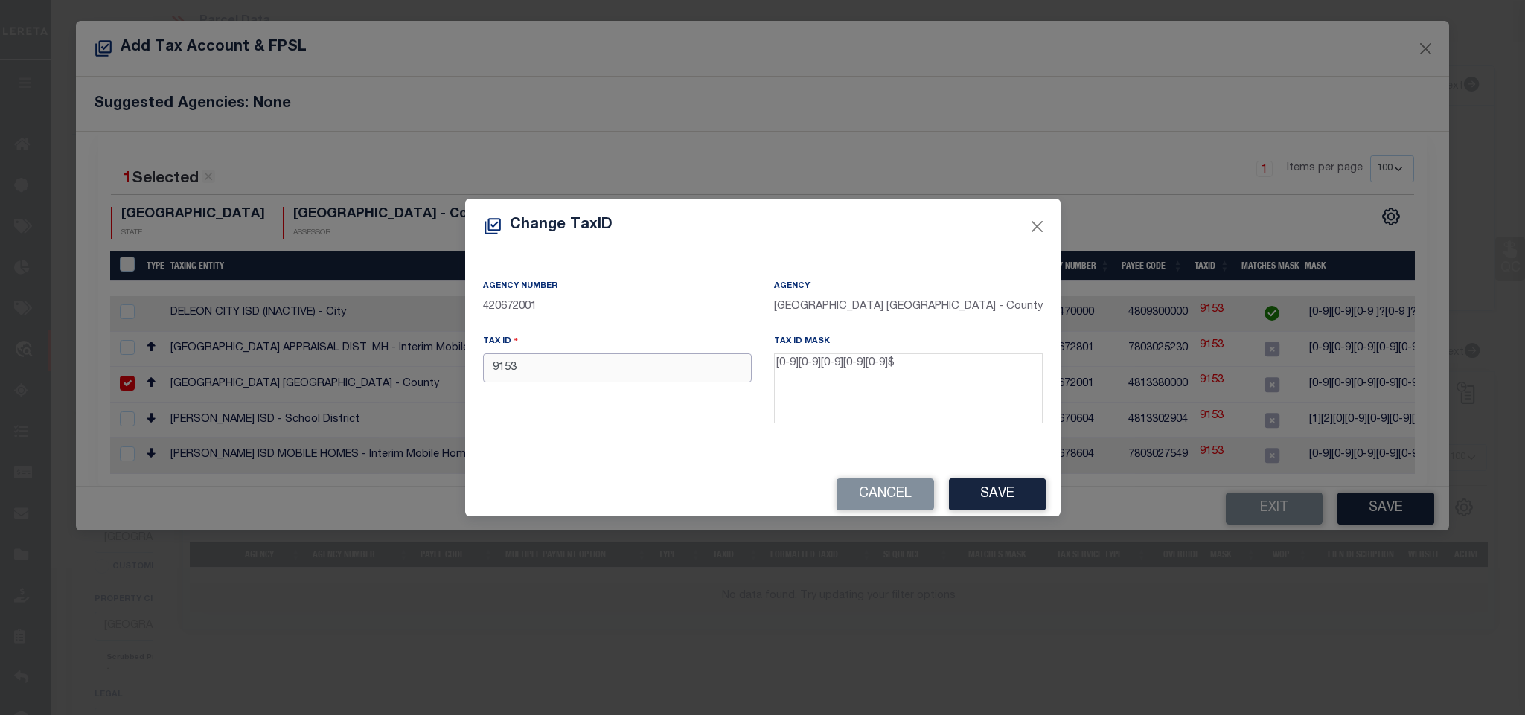
click at [722, 376] on input "9153" at bounding box center [617, 368] width 269 height 29
click at [1000, 480] on button "Save" at bounding box center [997, 495] width 97 height 32
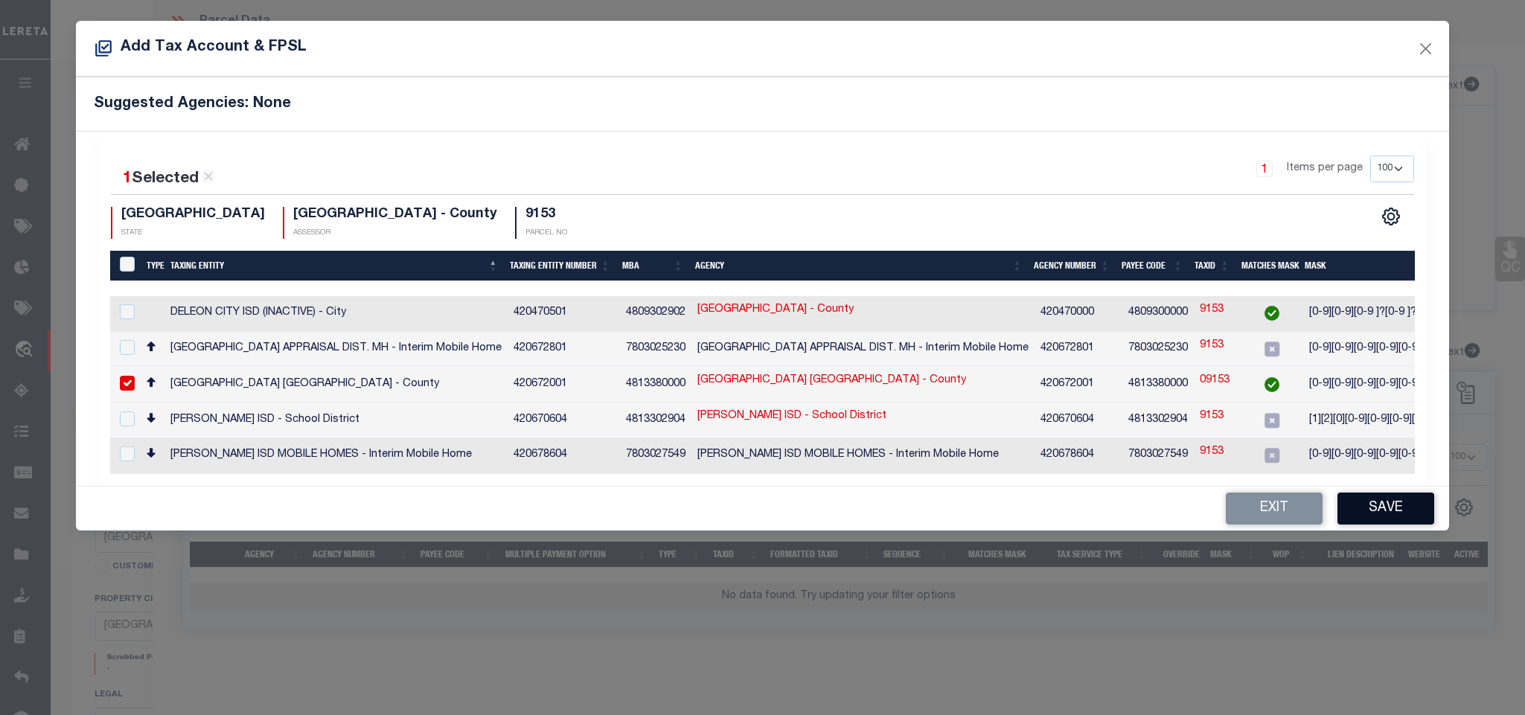
click at [1373, 512] on button "Save" at bounding box center [1385, 509] width 97 height 32
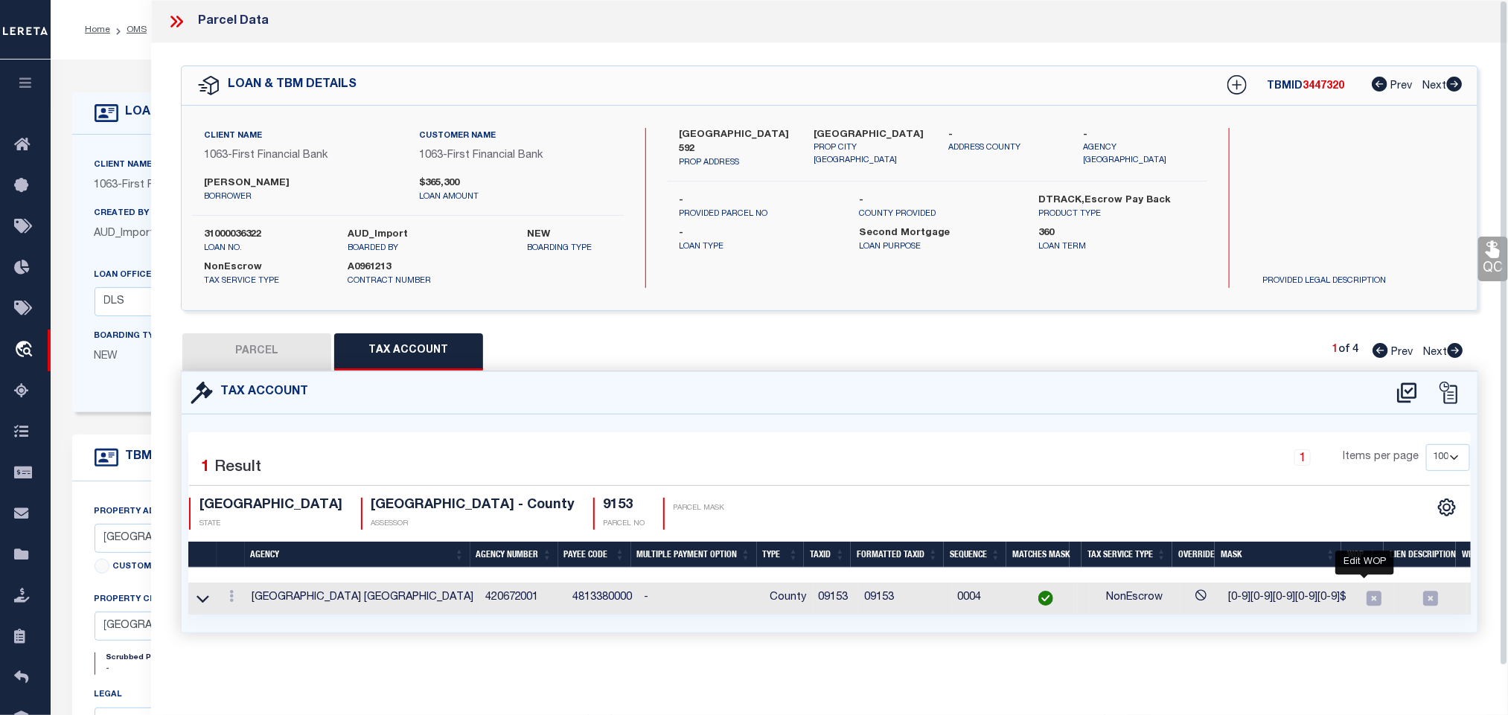
click at [1364, 604] on icon "" at bounding box center [1373, 598] width 19 height 19
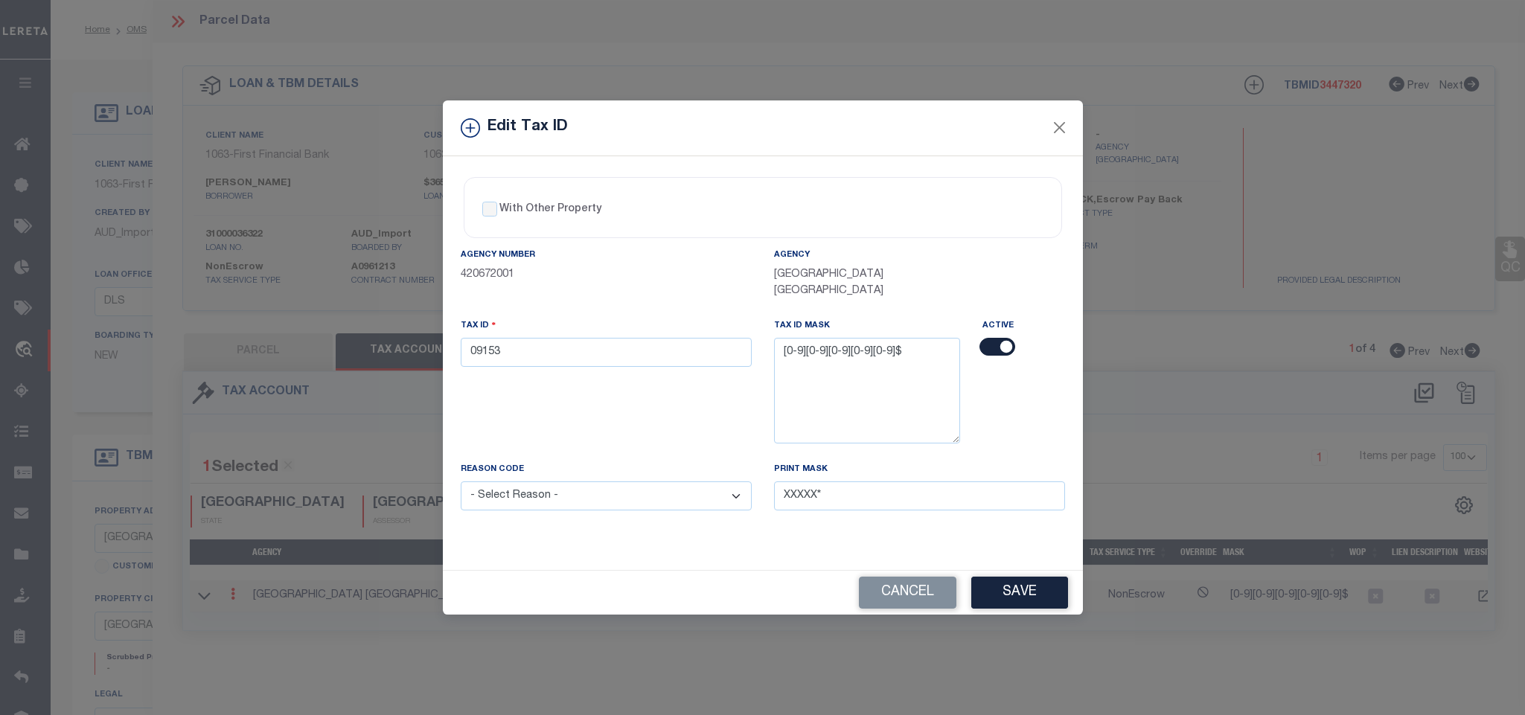
click at [499, 204] on label "With Other Property" at bounding box center [550, 210] width 102 height 16
click at [497, 204] on input "With Other Property" at bounding box center [489, 209] width 15 height 15
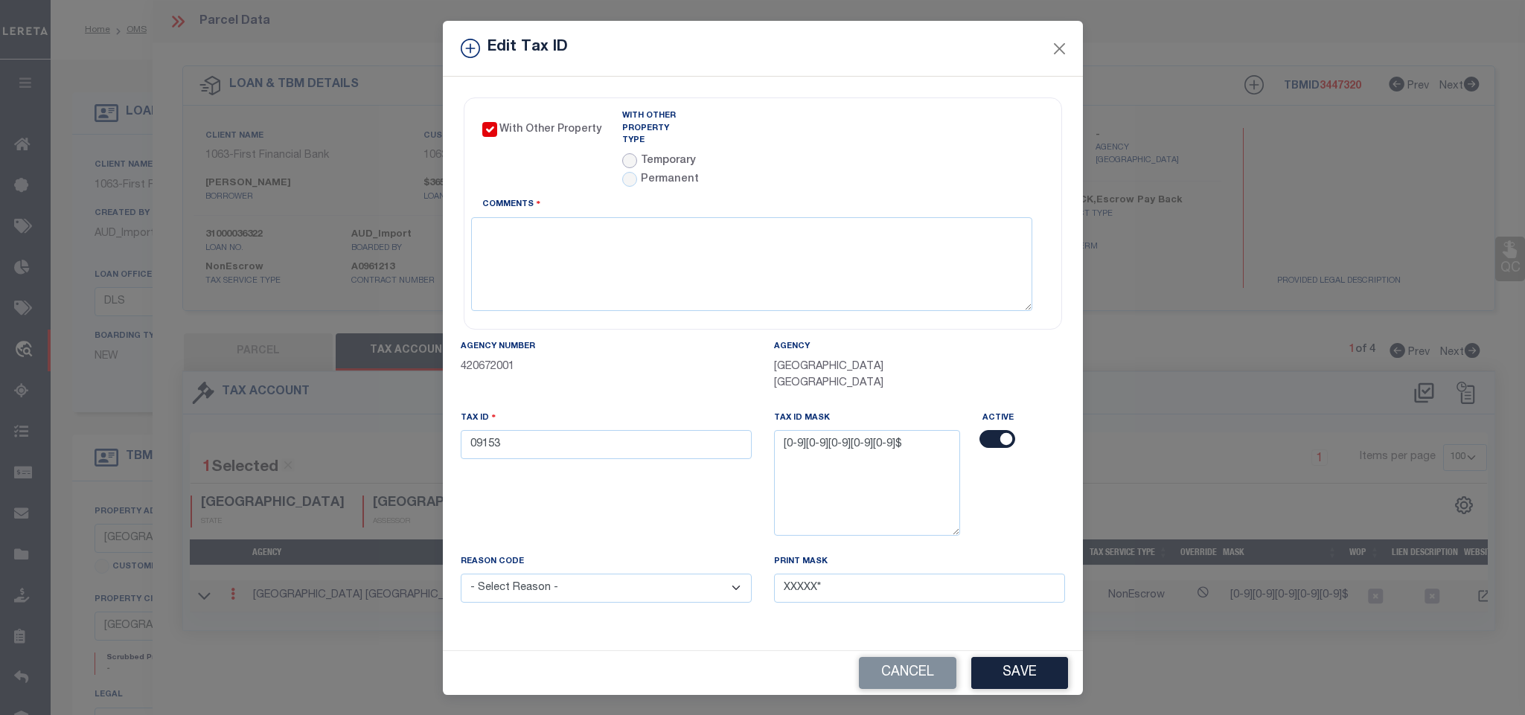
click at [622, 153] on input "radio" at bounding box center [629, 160] width 15 height 15
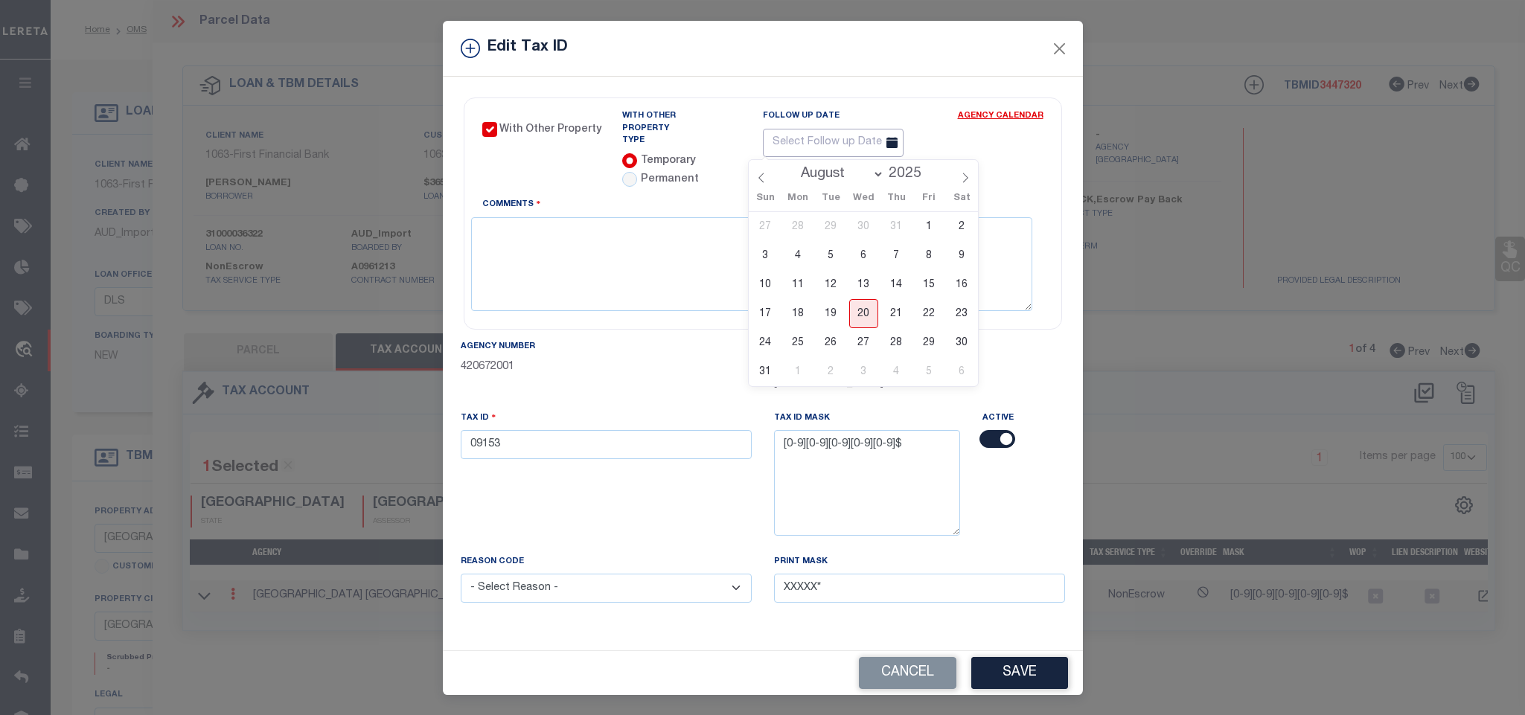
click at [816, 137] on input "text" at bounding box center [833, 143] width 141 height 29
click at [931, 166] on span at bounding box center [928, 170] width 10 height 8
click at [857, 175] on select "January February March April May June July August September October November De…" at bounding box center [839, 174] width 91 height 15
click at [794, 167] on select "January February March April May June July August September October November De…" at bounding box center [839, 174] width 91 height 15
click at [956, 228] on span "3" at bounding box center [961, 226] width 29 height 29
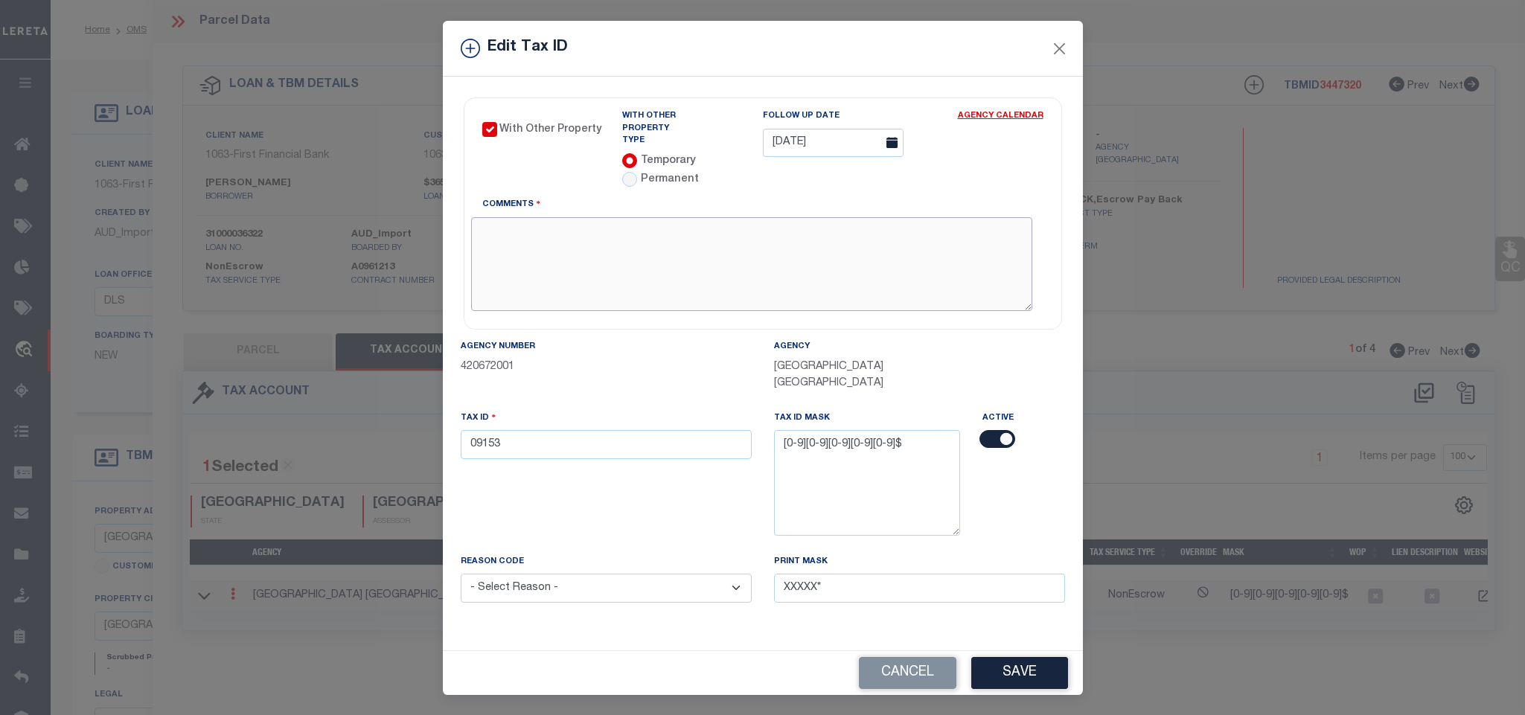
click at [857, 275] on textarea "Comments" at bounding box center [751, 264] width 561 height 94
paste textarea "MN - 08.20.2025 - Marked as WOP due to client legal is for 65 ac and Parcel cov…"
drag, startPoint x: 880, startPoint y: 222, endPoint x: 902, endPoint y: 226, distance: 22.0
click at [902, 226] on textarea "MN - 08.20.2025 - Marked as WOP due to client legal is for 65 ac and Parcel cov…" at bounding box center [751, 264] width 561 height 94
click at [887, 226] on textarea "MN - 08.20.2025 - Marked as WOP due to client legal is for 65 ac and Parcel cov…" at bounding box center [751, 264] width 561 height 94
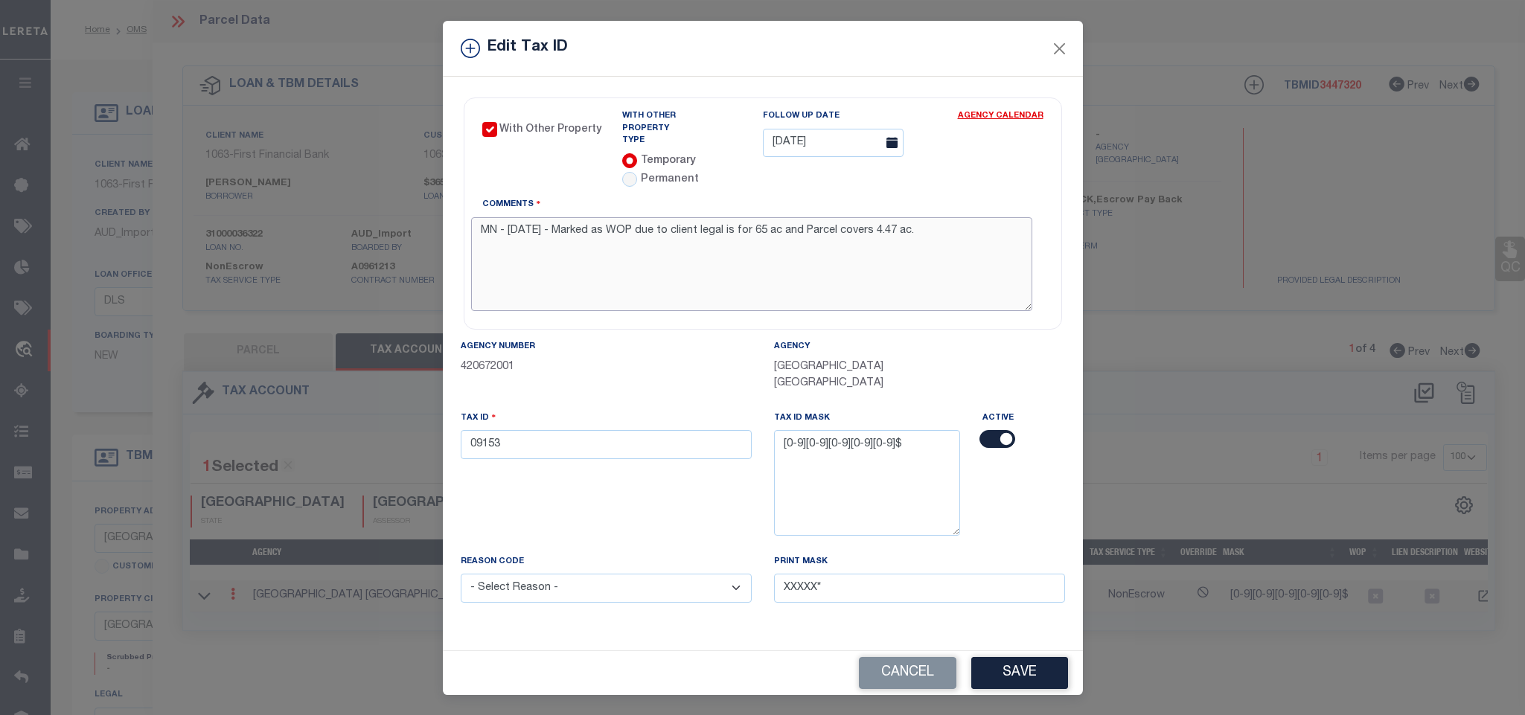
drag, startPoint x: 884, startPoint y: 228, endPoint x: 903, endPoint y: 230, distance: 18.7
click at [903, 230] on textarea "MN - 08.20.2025 - Marked as WOP due to client legal is for 65 ac and Parcel cov…" at bounding box center [751, 264] width 561 height 94
click at [1012, 668] on button "Save" at bounding box center [1019, 673] width 97 height 32
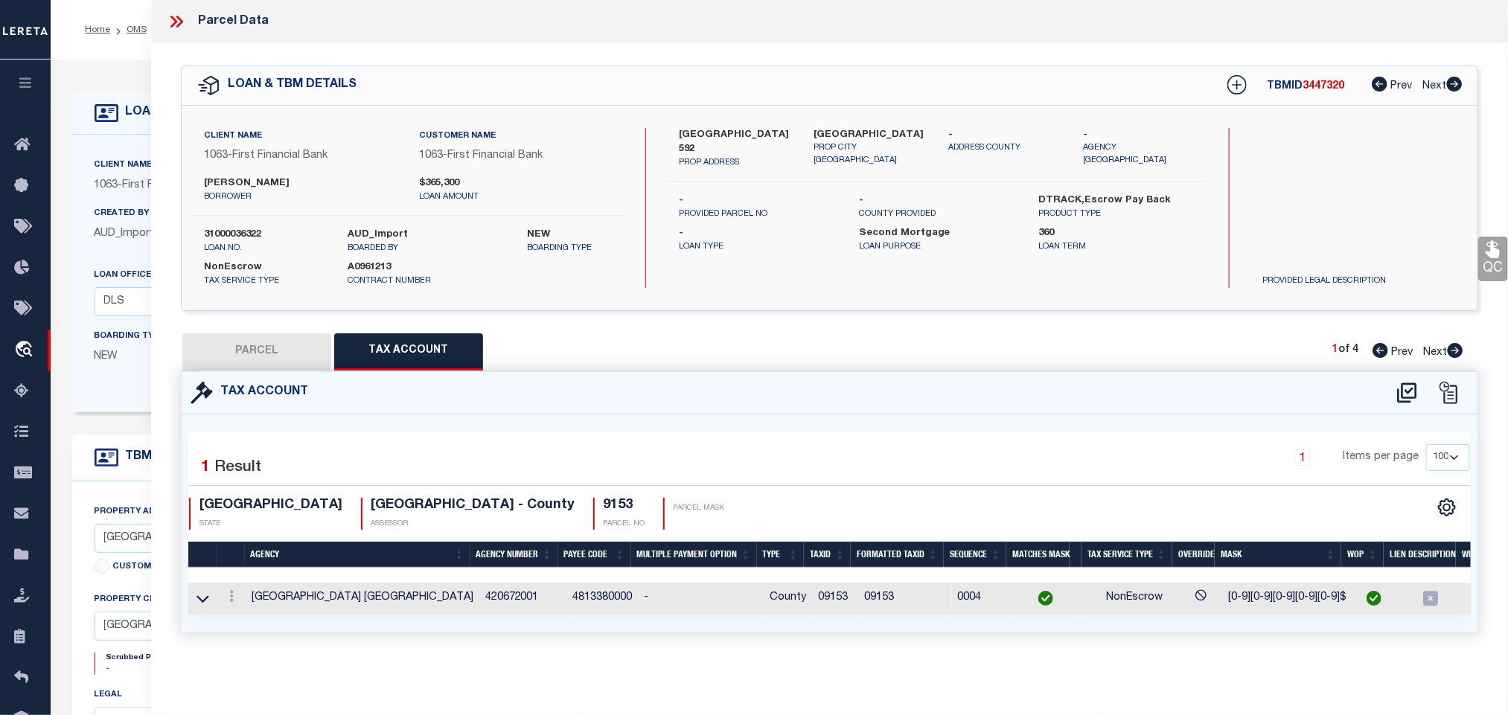
click at [262, 346] on button "PARCEL" at bounding box center [256, 351] width 149 height 37
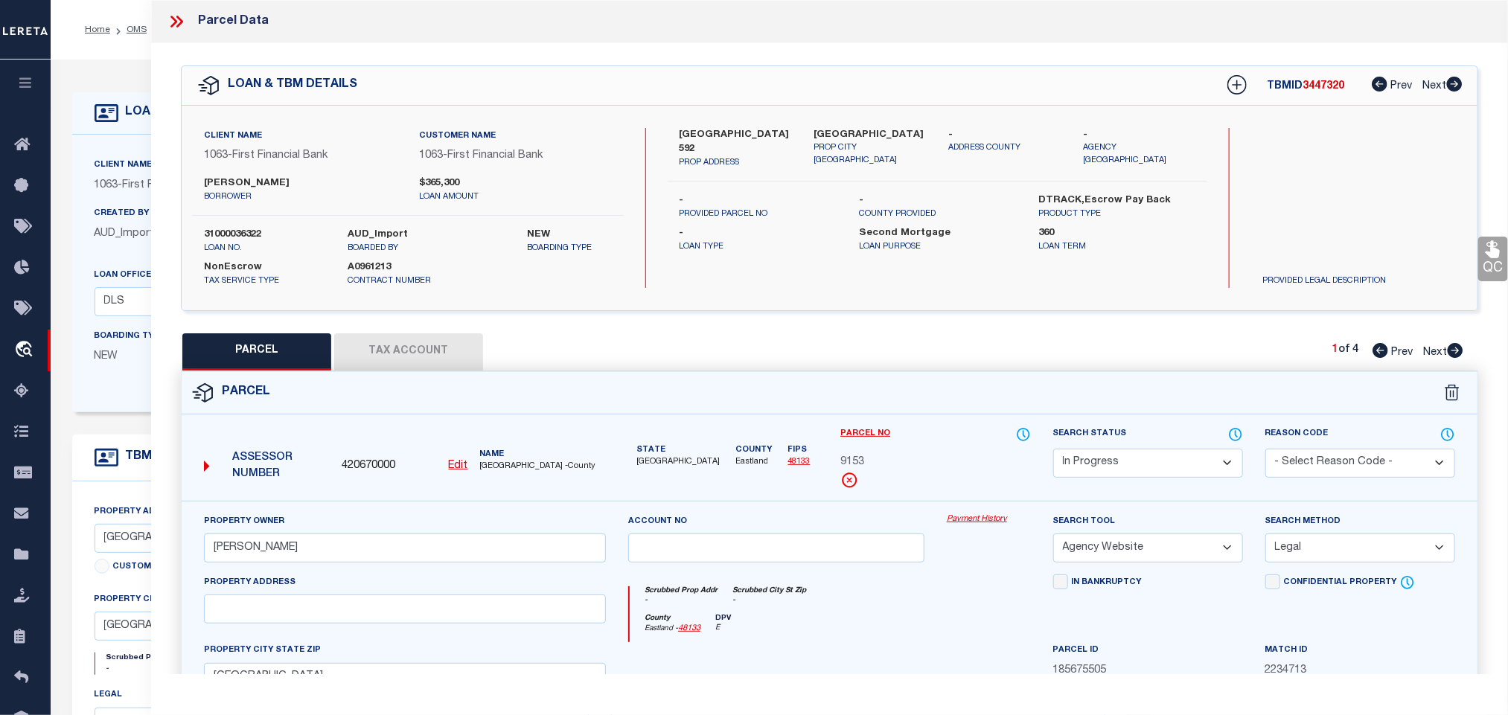
click at [1128, 464] on select "Automated Search Bad Parcel Complete Duplicate Parcel High Dollar Reporting In …" at bounding box center [1148, 463] width 190 height 29
click at [1053, 450] on select "Automated Search Bad Parcel Complete Duplicate Parcel High Dollar Reporting In …" at bounding box center [1148, 463] width 190 height 29
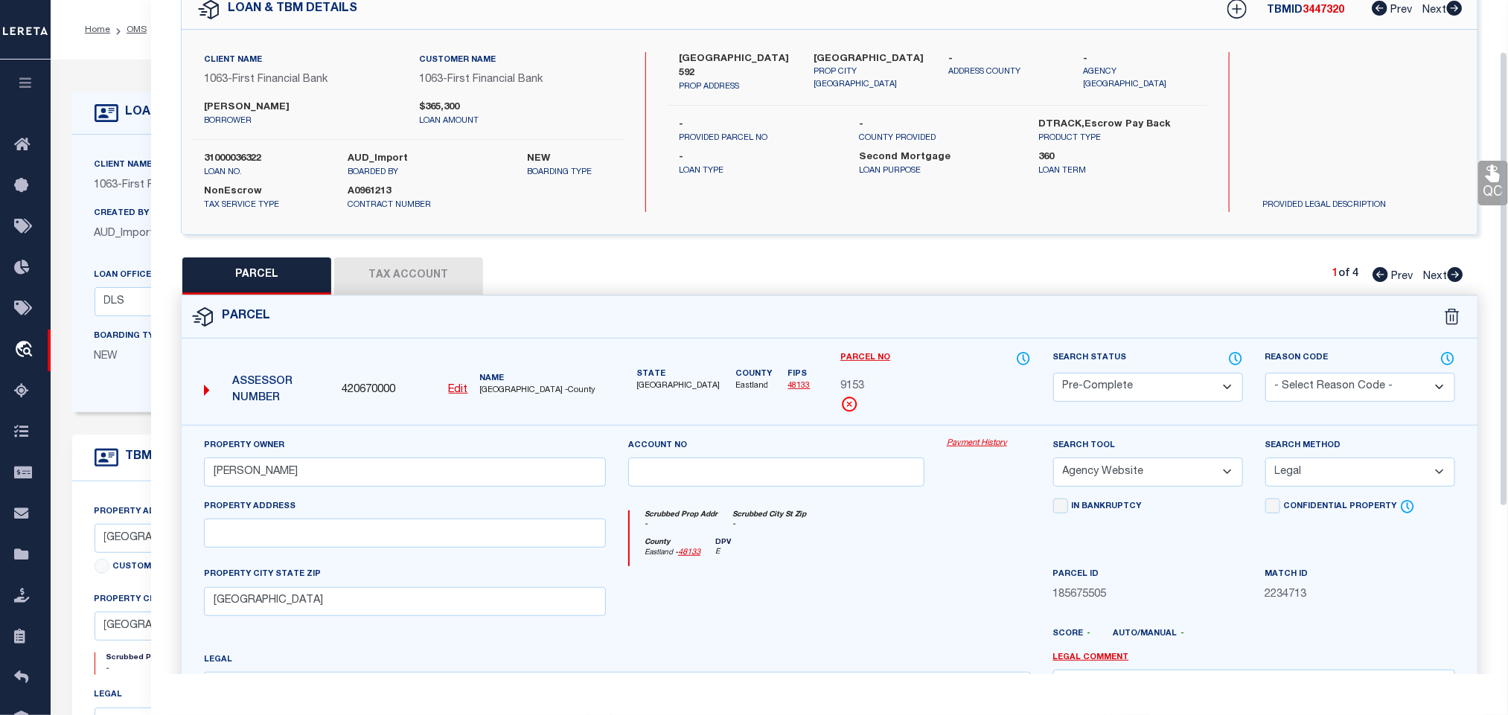
scroll to position [324, 0]
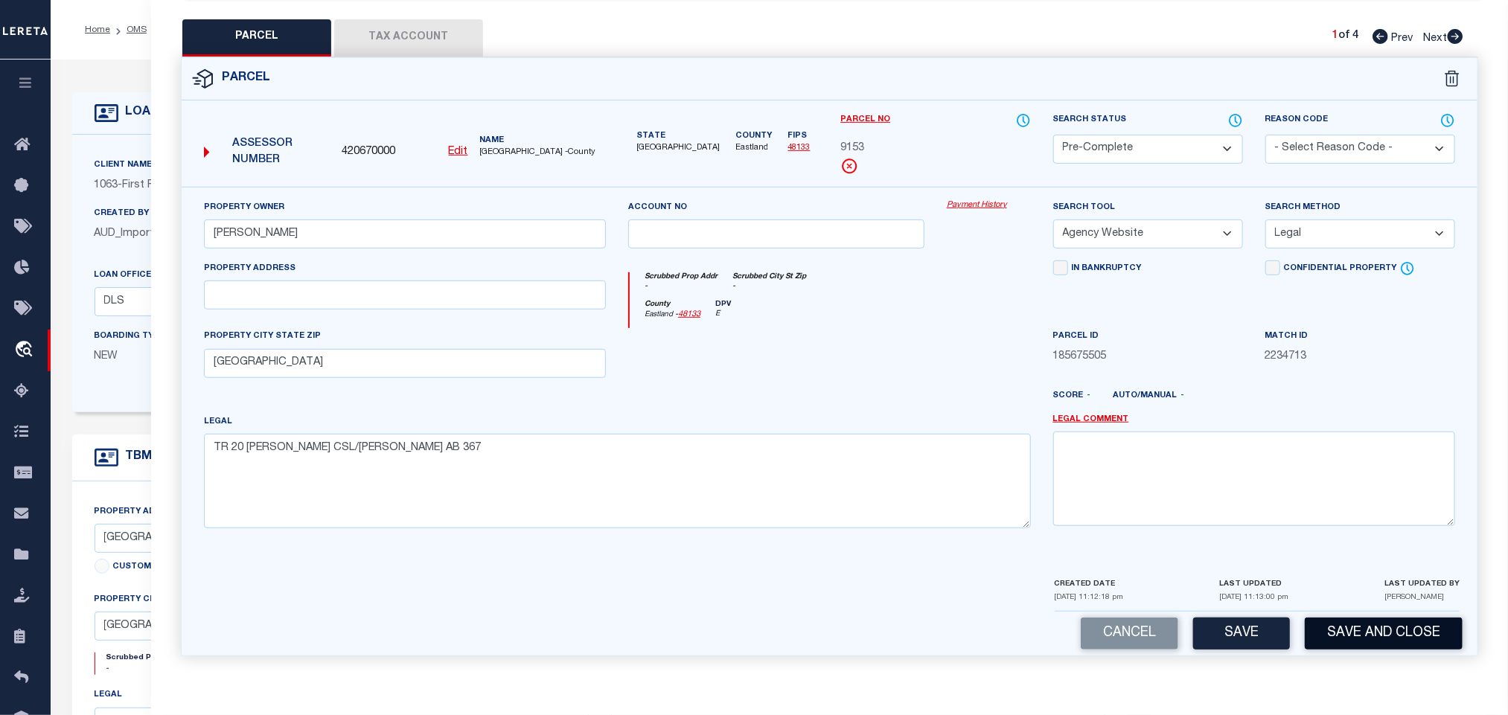
click at [1345, 624] on button "Save and Close" at bounding box center [1384, 634] width 158 height 32
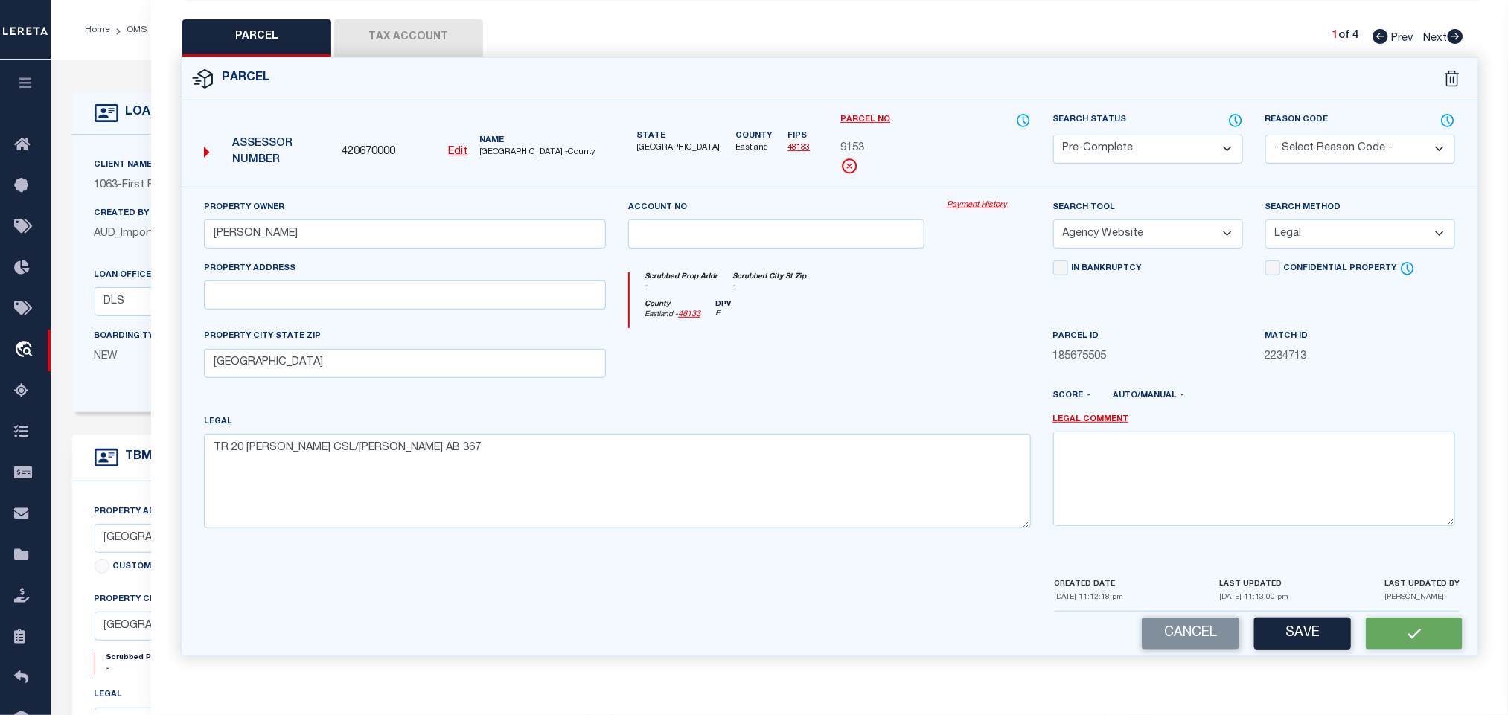
click at [374, 144] on span "420670000" at bounding box center [369, 152] width 54 height 16
copy span "420670000"
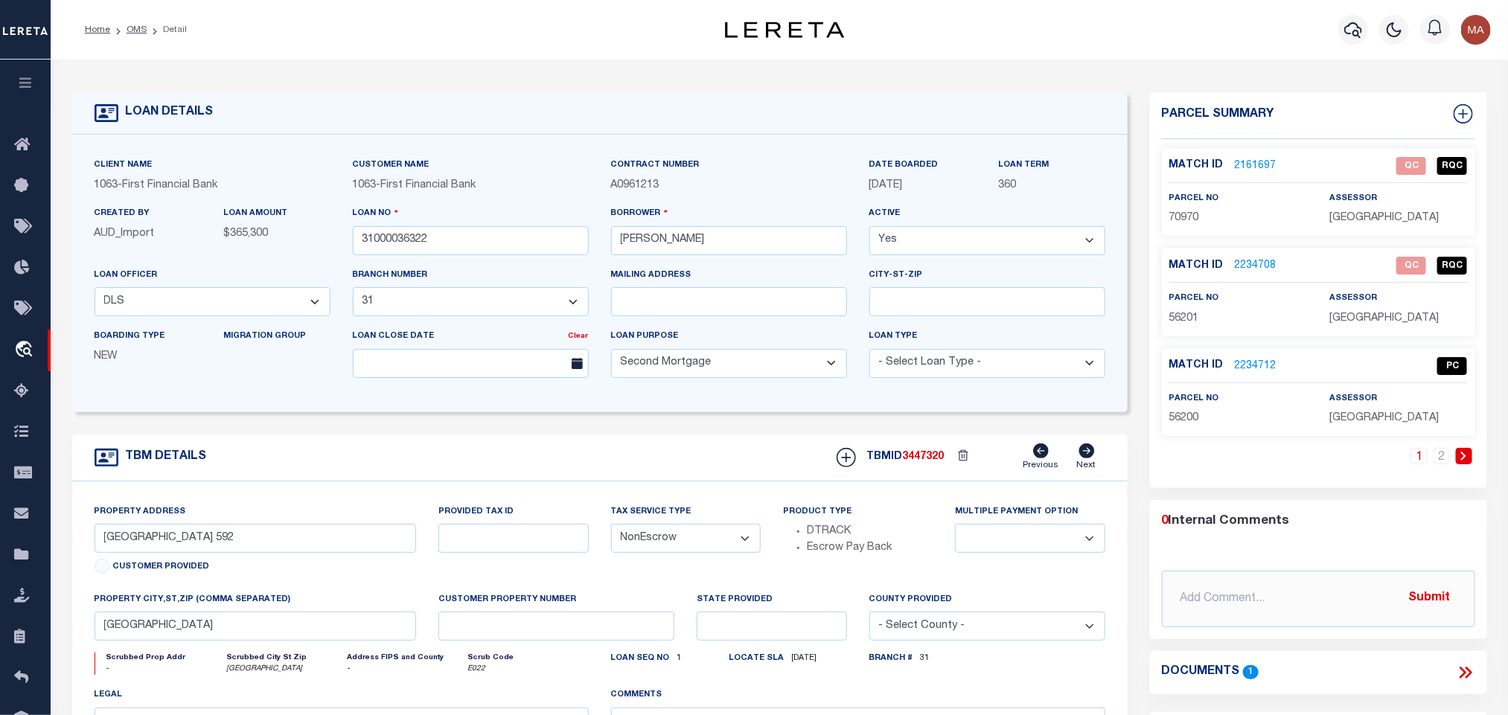
click at [1430, 462] on li "2" at bounding box center [1441, 456] width 22 height 16
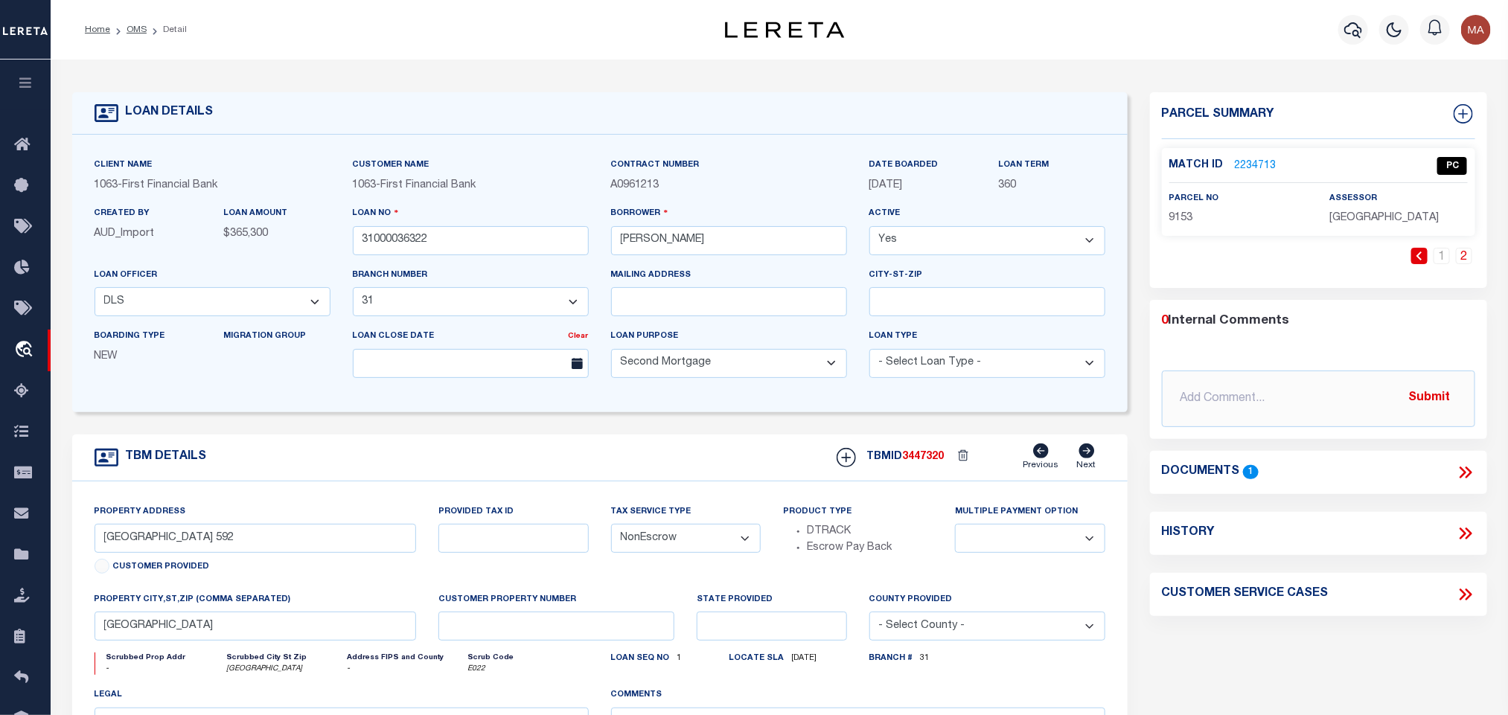
click at [1439, 460] on div "Documents 1" at bounding box center [1318, 472] width 337 height 43
click at [1436, 255] on link "1" at bounding box center [1441, 256] width 16 height 16
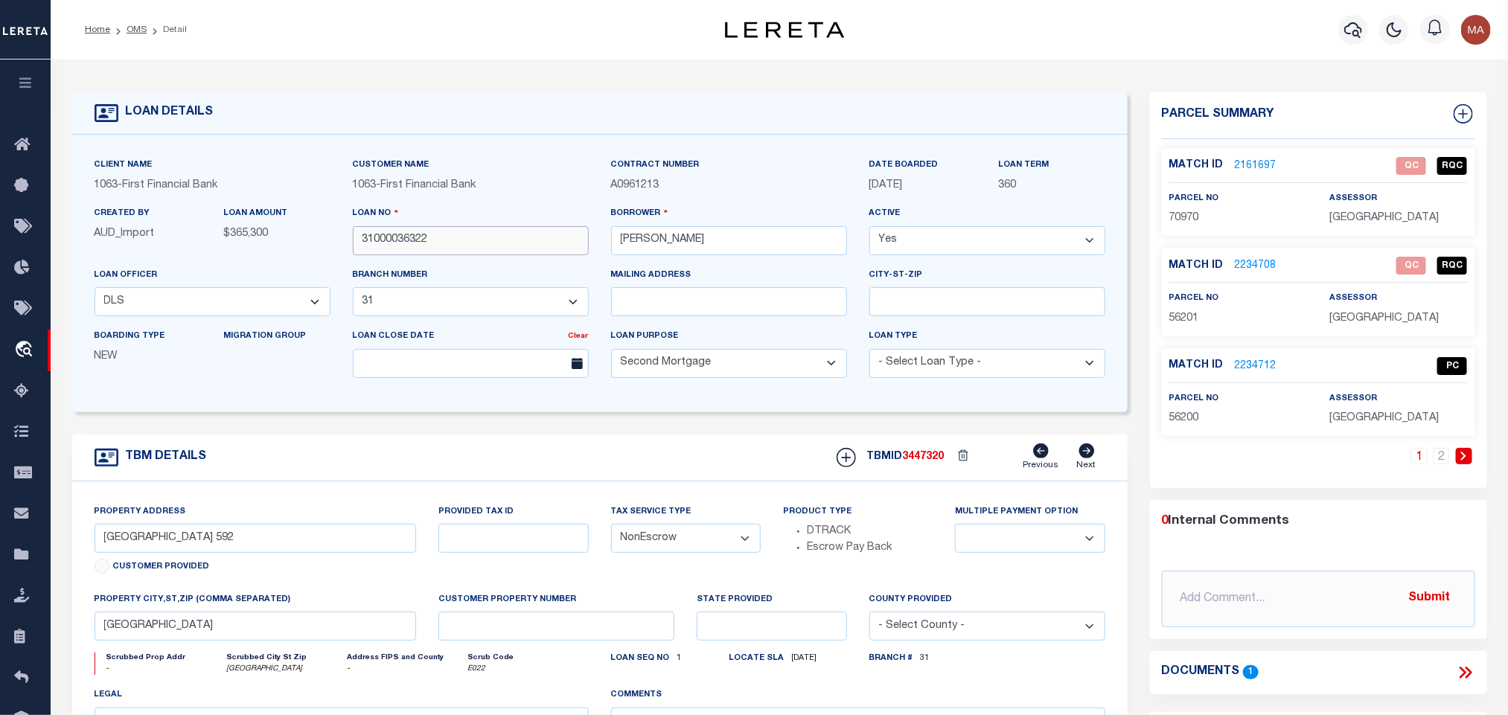
click at [393, 235] on input "31000036322" at bounding box center [471, 240] width 236 height 29
click at [909, 462] on span "3447320" at bounding box center [924, 457] width 42 height 10
click at [911, 462] on span "3447320" at bounding box center [924, 457] width 42 height 10
copy span "3447320"
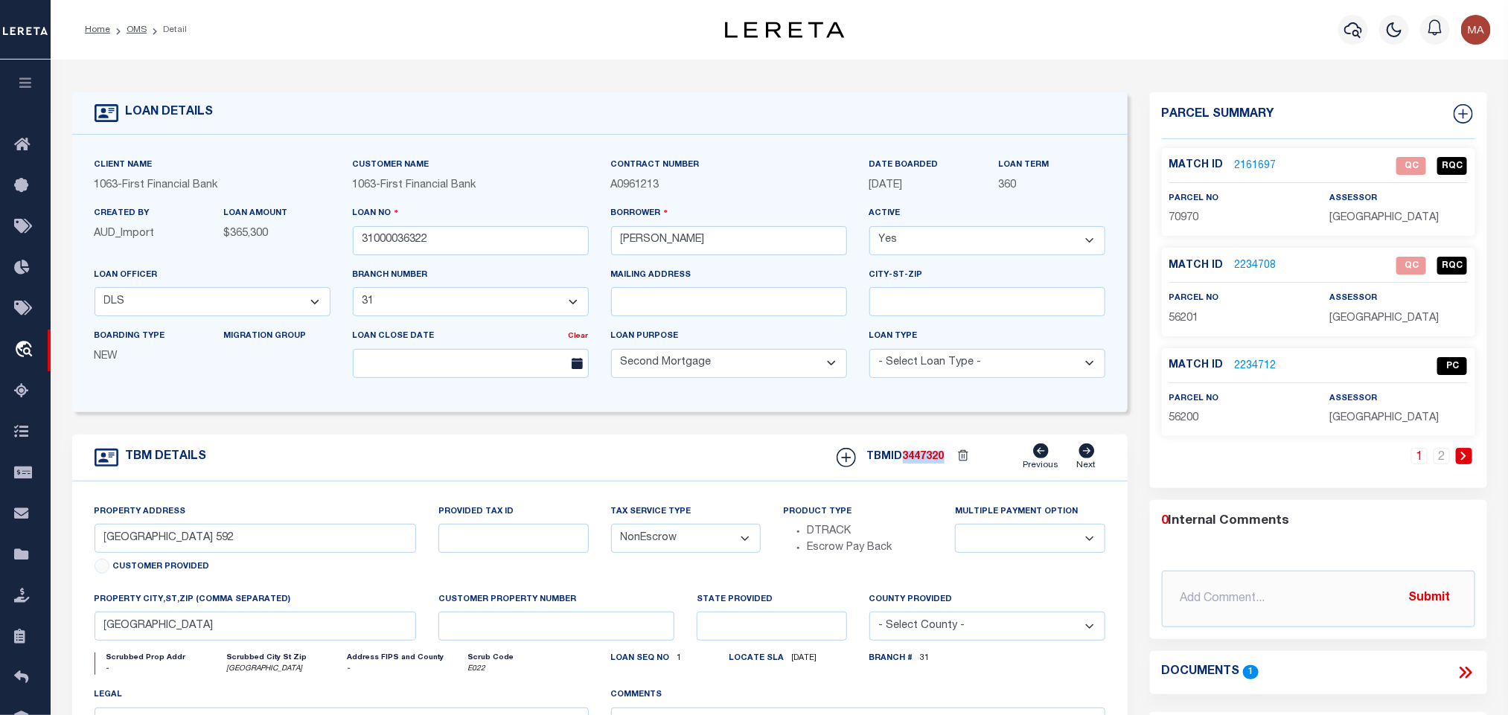
click at [1342, 223] on span "EASTLAND COUNTY" at bounding box center [1383, 218] width 109 height 10
copy div "EASTLAND COUNTY"
click at [1177, 213] on span "70970" at bounding box center [1184, 218] width 30 height 10
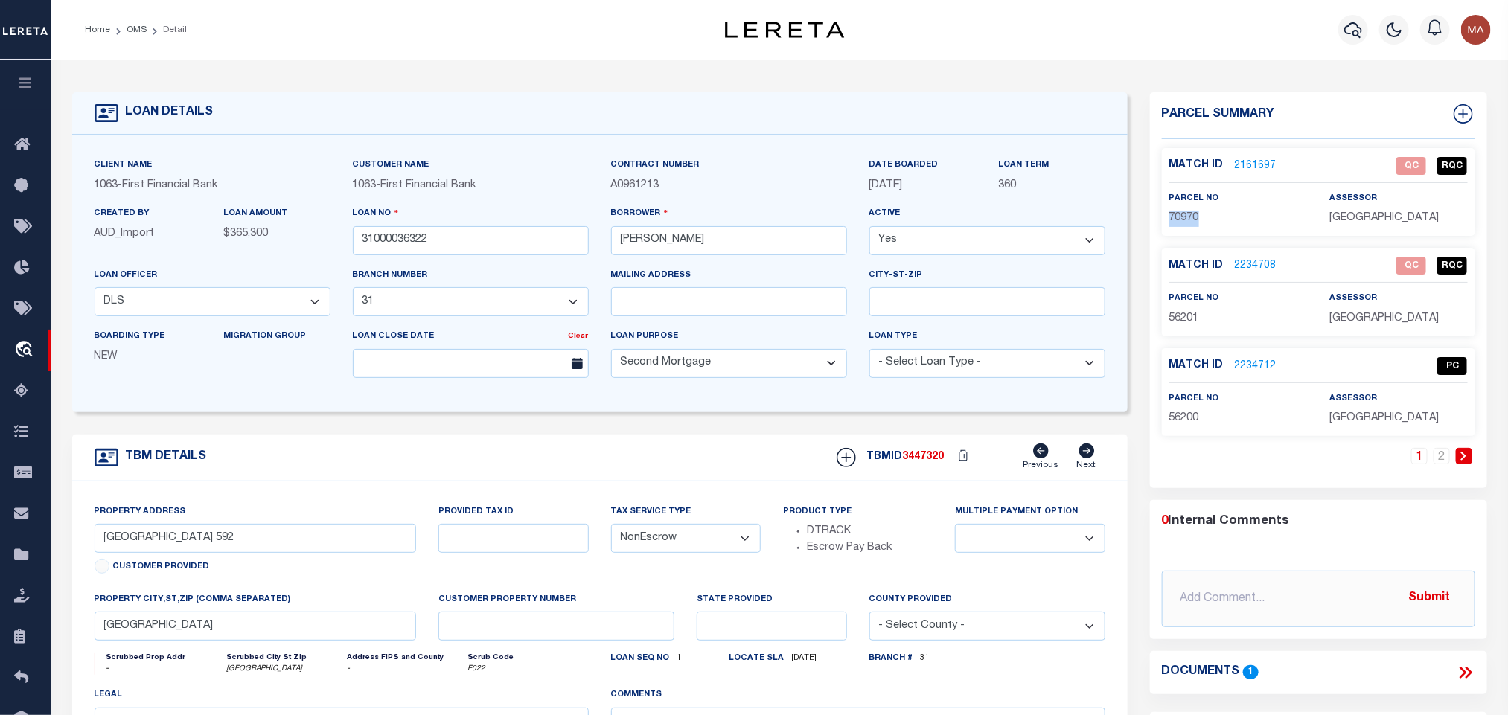
click at [1177, 213] on span "70970" at bounding box center [1184, 218] width 30 height 10
drag, startPoint x: 385, startPoint y: 202, endPoint x: 382, endPoint y: 239, distance: 37.3
click at [385, 202] on div "Customer Name 1063 - First Financial Bank" at bounding box center [471, 181] width 258 height 48
click at [382, 240] on input "31000036322" at bounding box center [471, 240] width 236 height 29
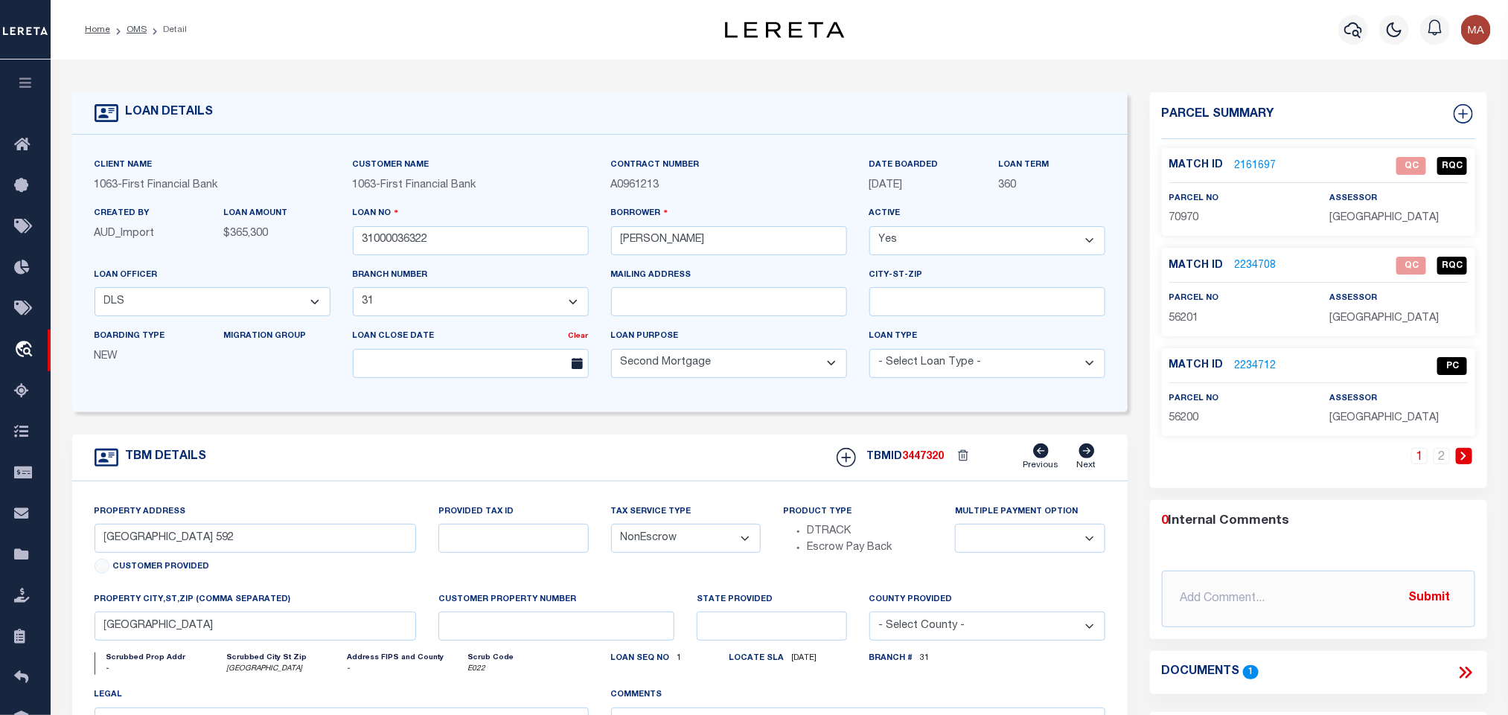
click at [925, 462] on span "3447320" at bounding box center [924, 457] width 42 height 10
click at [1331, 311] on p "EASTLAND COUNTY" at bounding box center [1398, 319] width 138 height 16
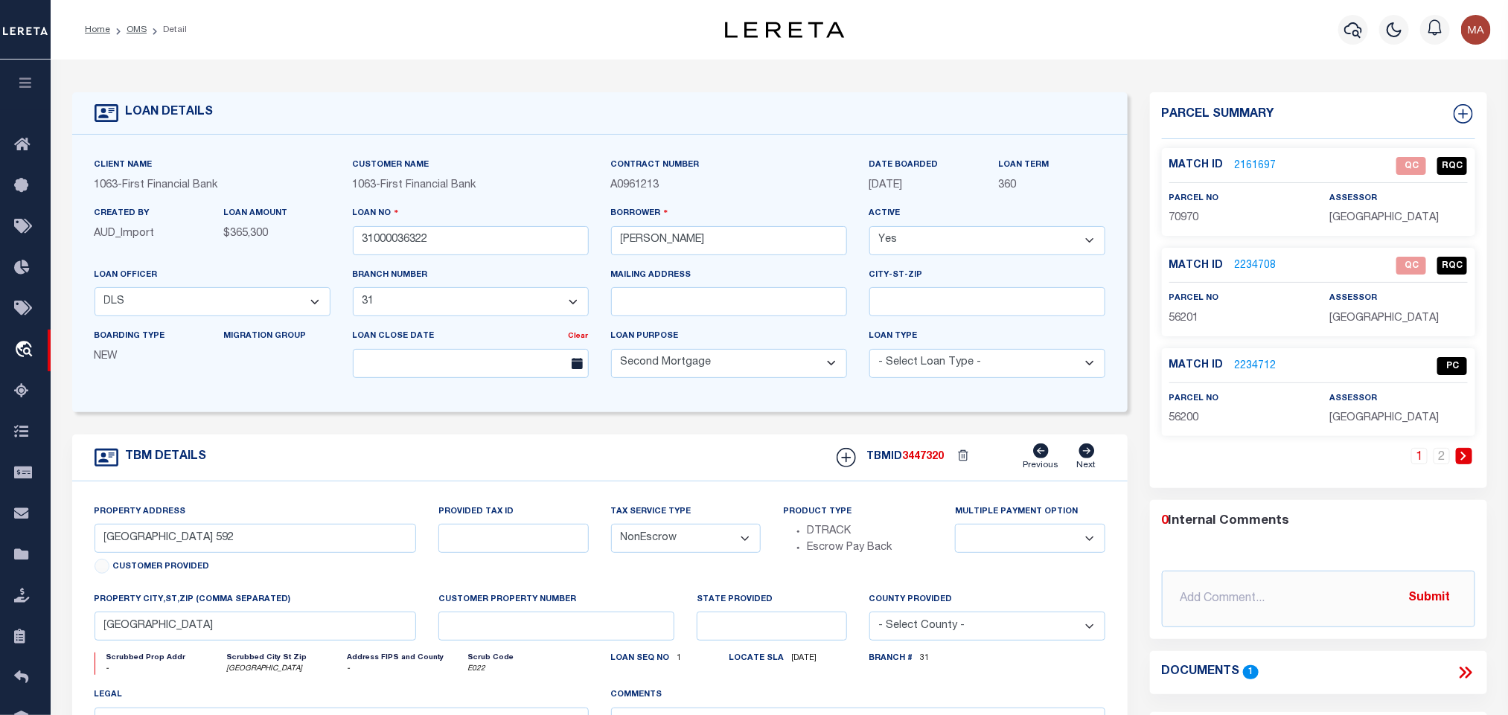
click at [1186, 326] on p "56201" at bounding box center [1238, 319] width 138 height 16
click at [403, 244] on input "31000036322" at bounding box center [471, 240] width 236 height 29
click at [921, 462] on span "3447320" at bounding box center [924, 457] width 42 height 10
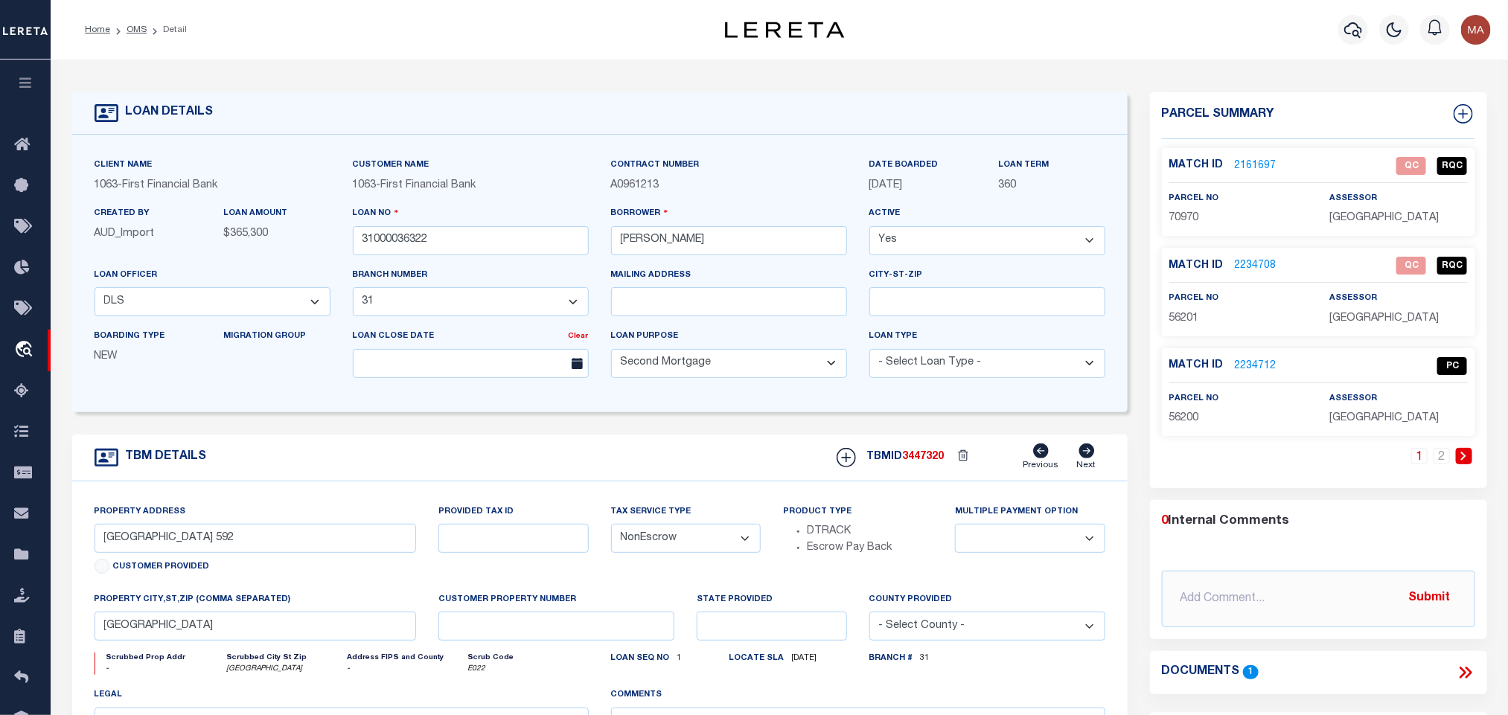
click at [921, 462] on span "3447320" at bounding box center [924, 457] width 42 height 10
click at [1365, 418] on span "EASTLAND COUNTY" at bounding box center [1383, 418] width 109 height 10
click at [1184, 416] on span "56200" at bounding box center [1184, 418] width 30 height 10
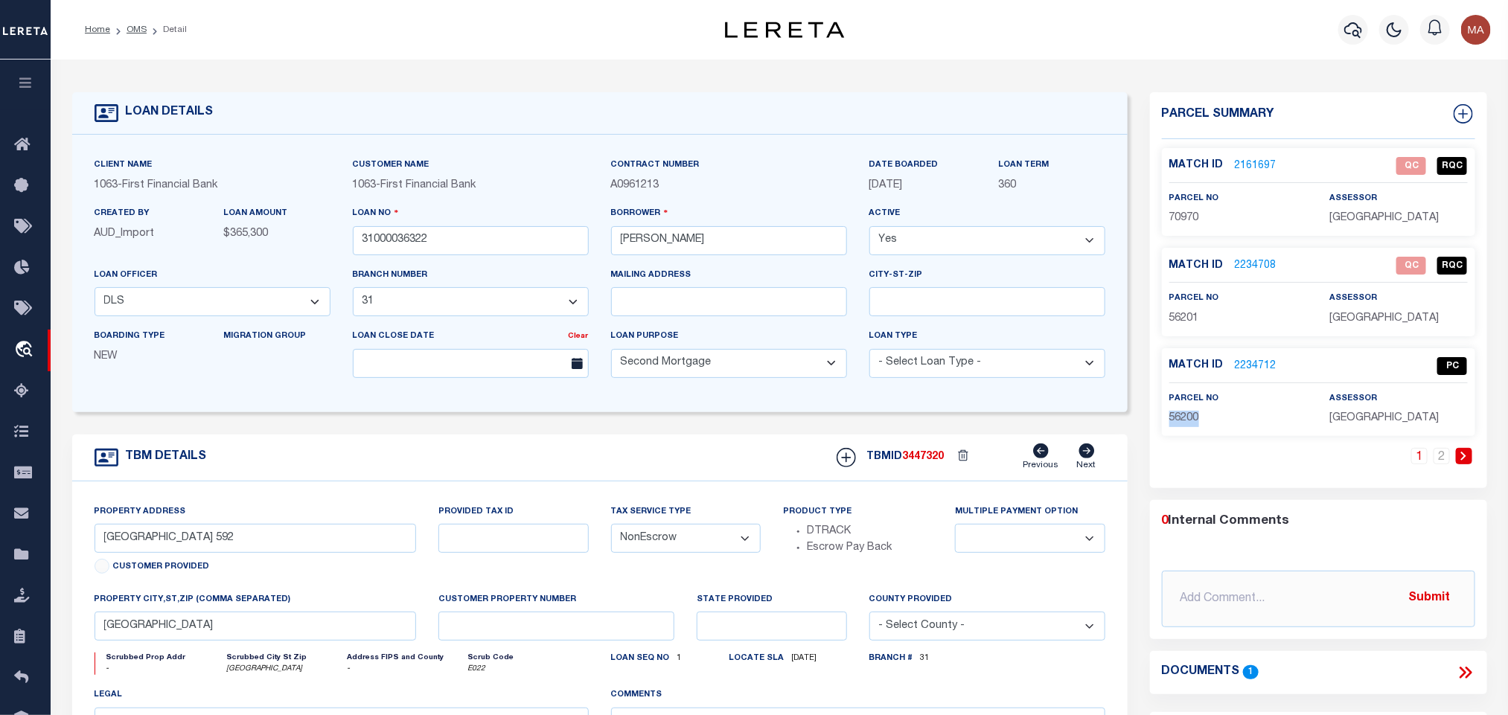
click at [1184, 416] on span "56200" at bounding box center [1184, 418] width 30 height 10
click at [382, 240] on input "31000036322" at bounding box center [471, 240] width 236 height 29
click at [1445, 458] on link "2" at bounding box center [1441, 456] width 16 height 16
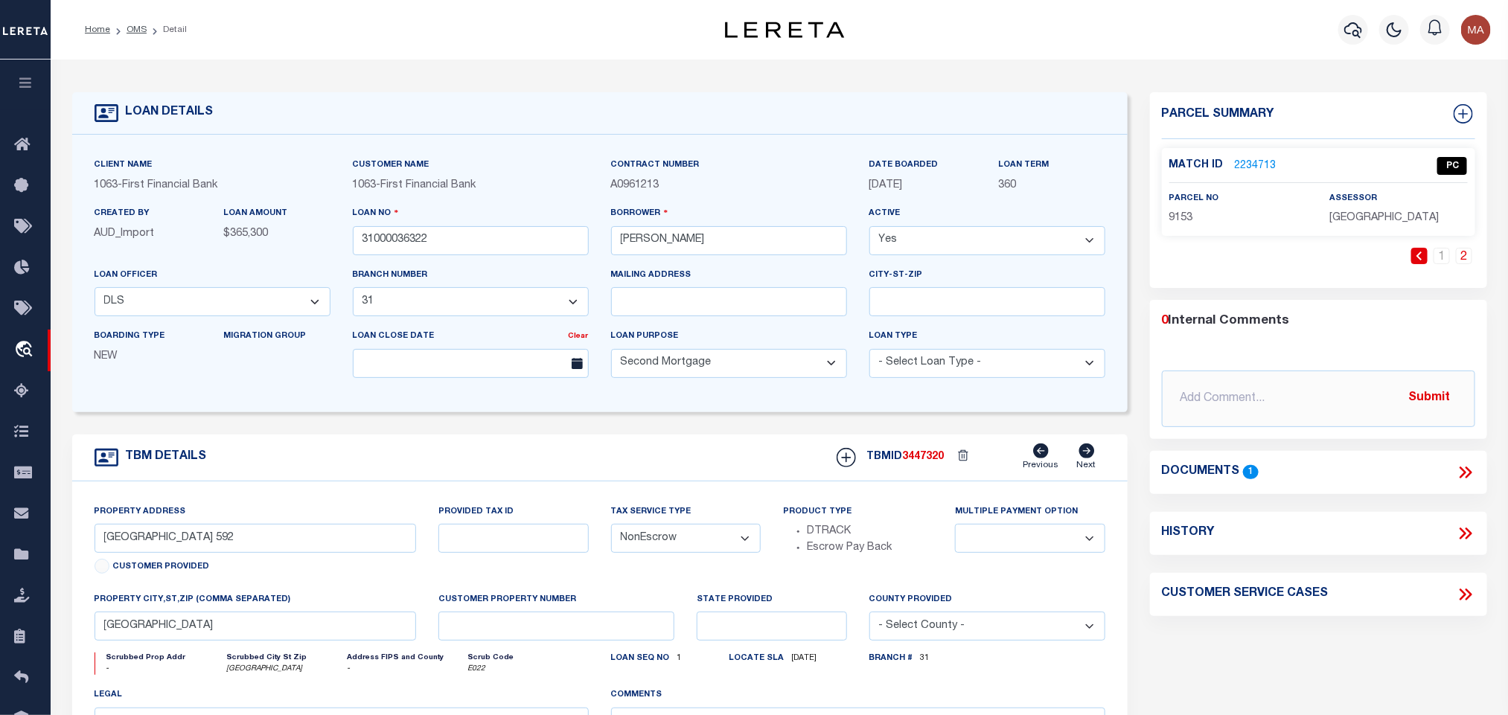
click at [927, 461] on span "3447320" at bounding box center [924, 457] width 42 height 10
click at [1381, 220] on span "EASTLAND COUNTY" at bounding box center [1383, 218] width 109 height 10
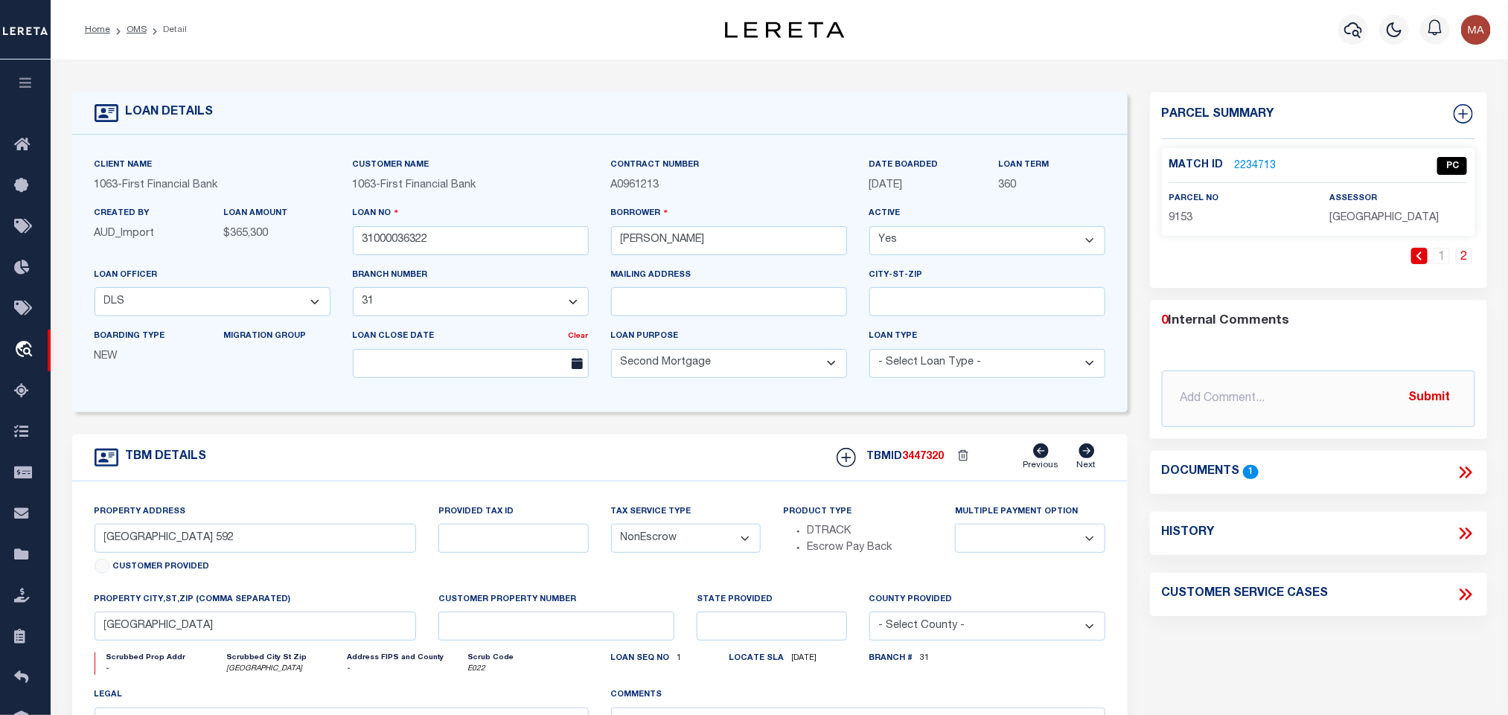
click at [1175, 214] on span "9153" at bounding box center [1181, 218] width 24 height 10
drag, startPoint x: 136, startPoint y: 28, endPoint x: 191, endPoint y: 10, distance: 57.2
click at [136, 28] on link "OMS" at bounding box center [137, 29] width 20 height 9
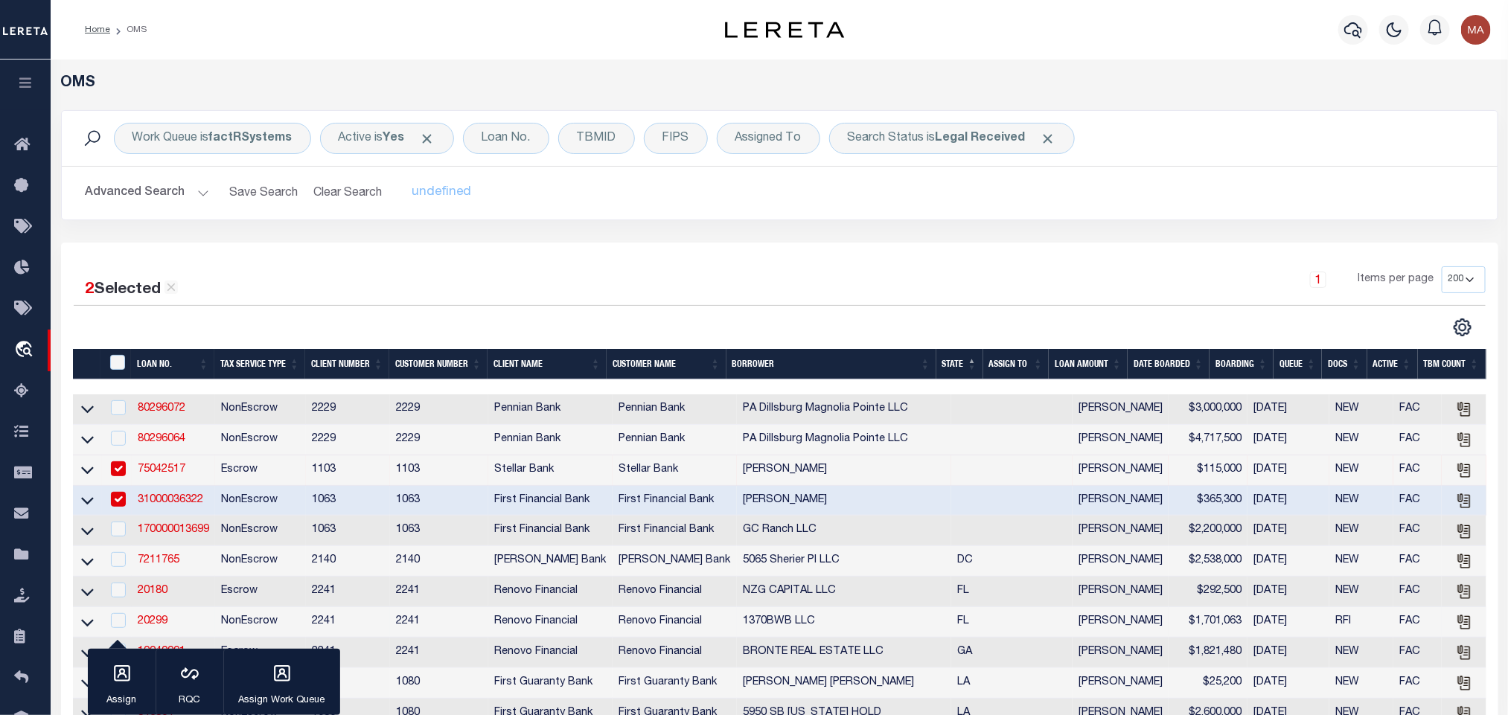
scroll to position [223, 0]
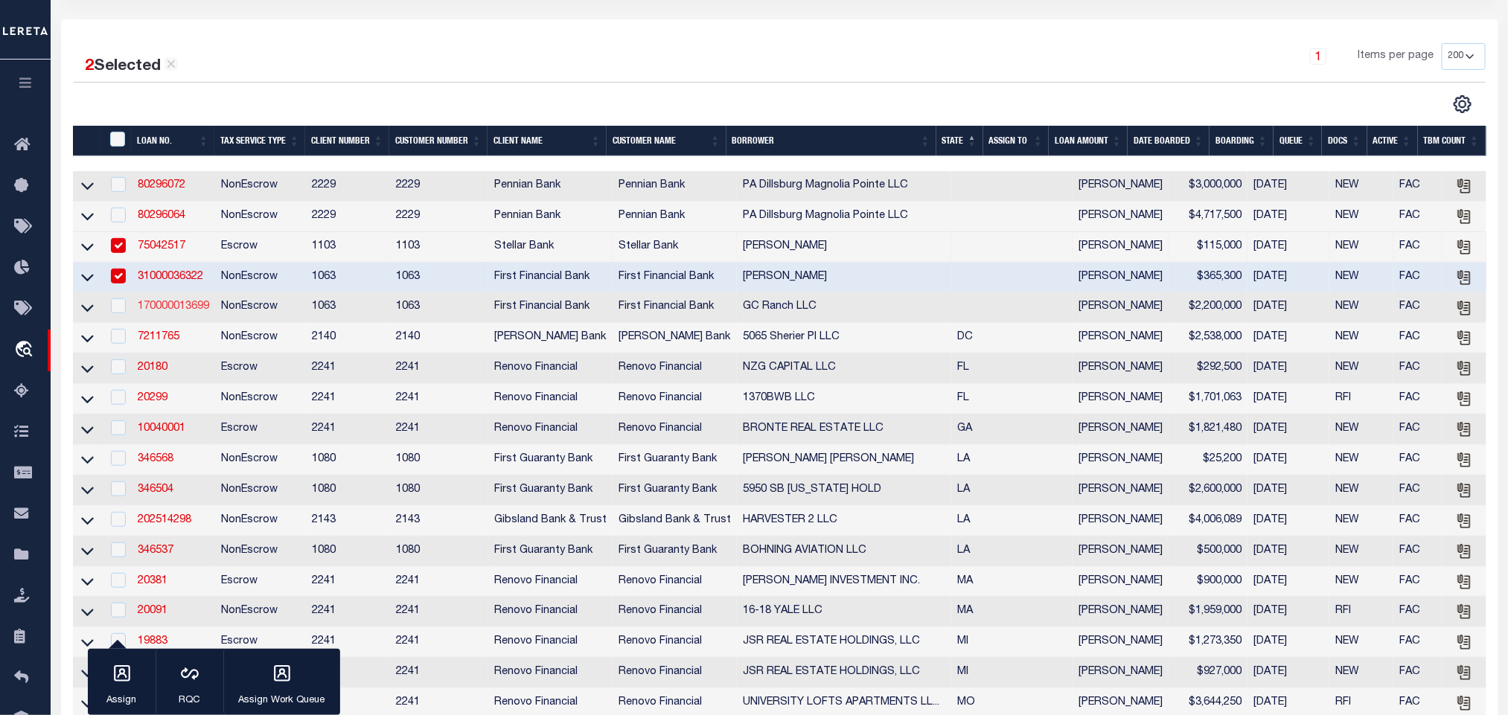
click at [182, 308] on link "170000013699" at bounding box center [173, 306] width 71 height 10
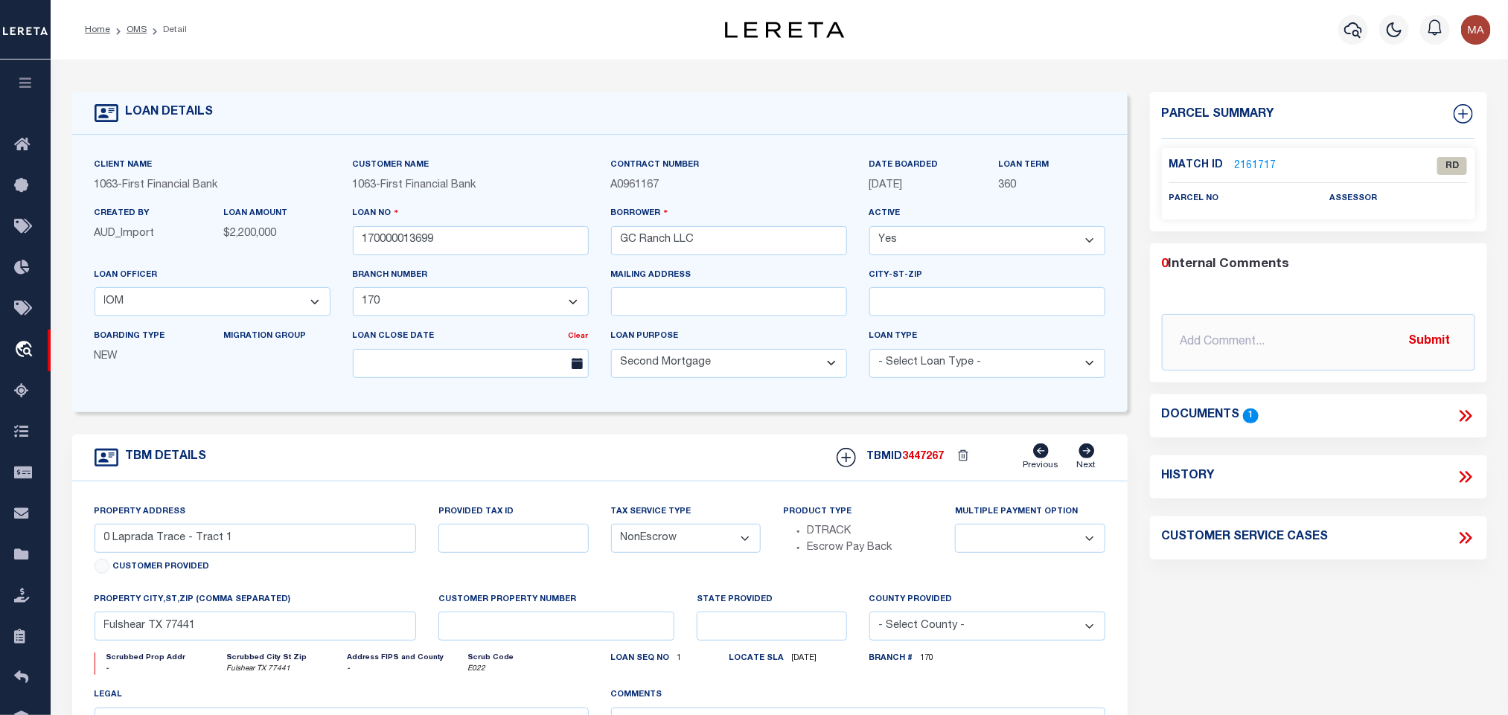
click at [1472, 411] on icon at bounding box center [1465, 415] width 19 height 19
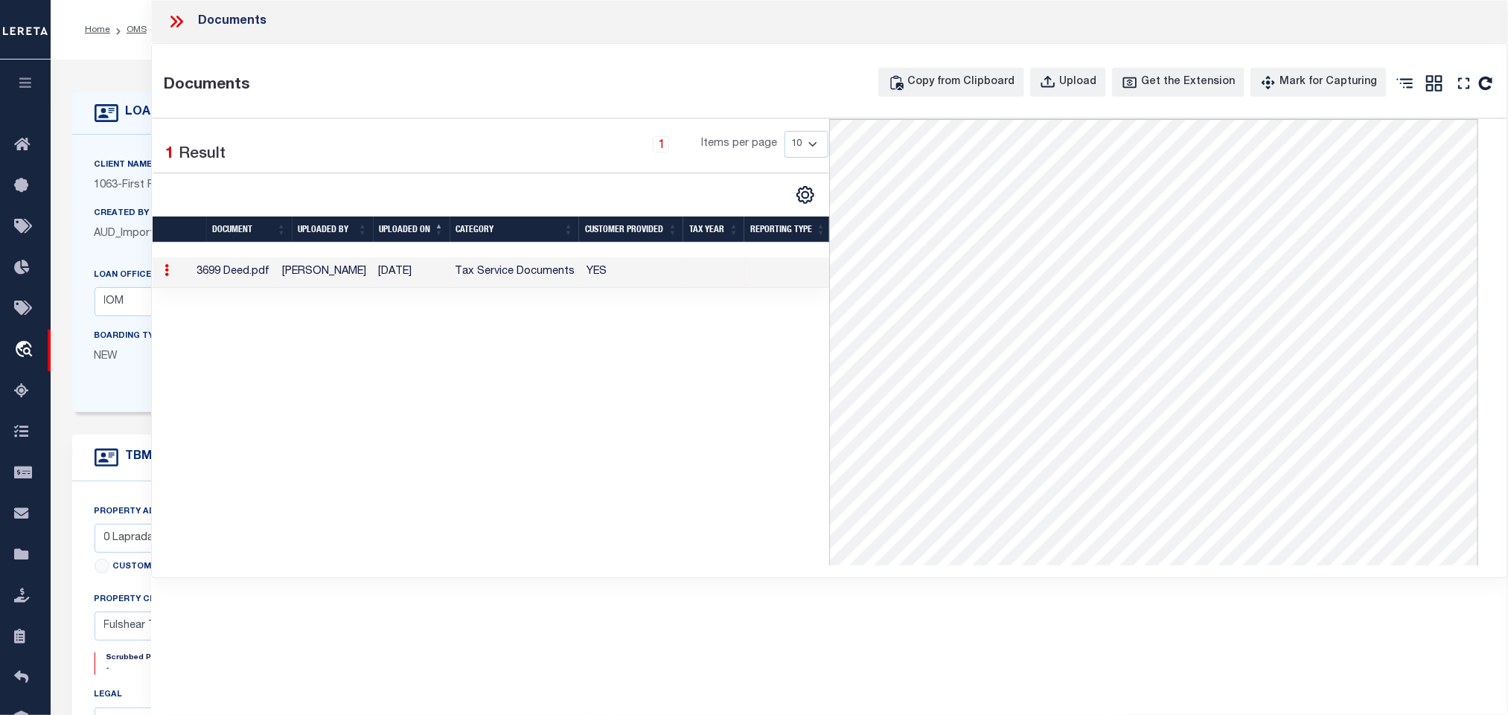
drag, startPoint x: 179, startPoint y: 19, endPoint x: 206, endPoint y: 22, distance: 27.8
click at [177, 19] on icon at bounding box center [176, 21] width 19 height 19
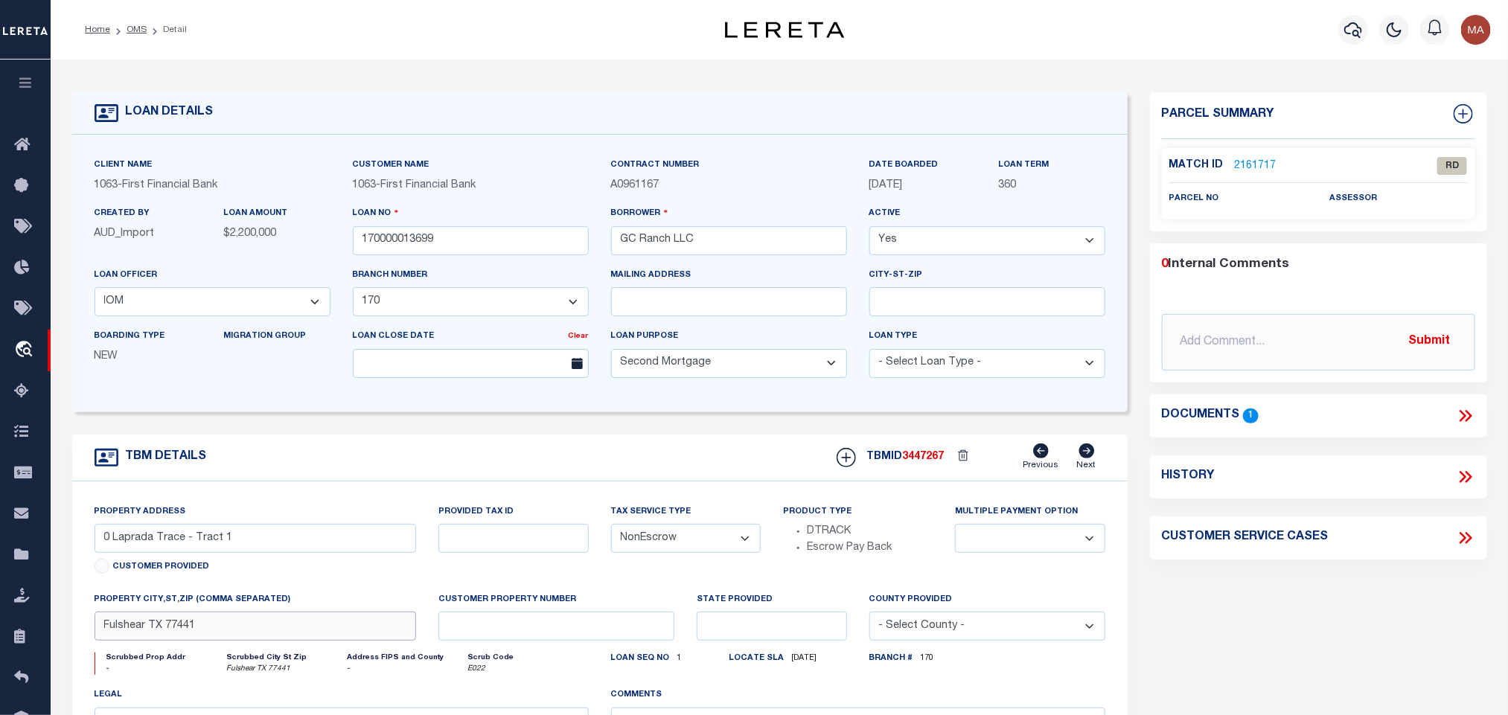
click at [324, 634] on input "Fulshear TX 77441" at bounding box center [256, 626] width 322 height 29
click at [706, 237] on input "GC Ranch LLC" at bounding box center [729, 240] width 236 height 29
drag, startPoint x: 110, startPoint y: 549, endPoint x: 184, endPoint y: 558, distance: 74.2
click at [184, 553] on input "0 Laprada Trace - Tract 1" at bounding box center [256, 538] width 322 height 29
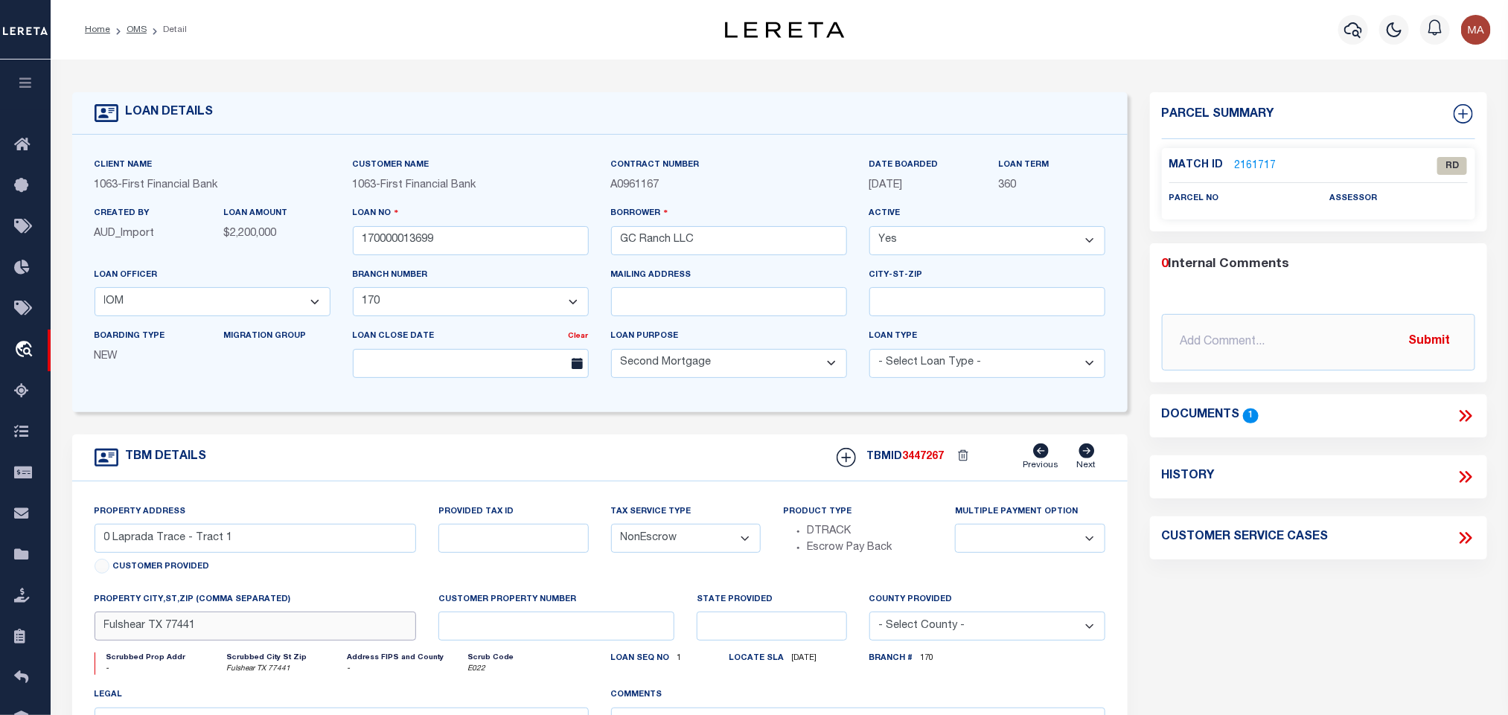
click at [329, 639] on input "Fulshear TX 77441" at bounding box center [256, 626] width 322 height 29
click at [738, 251] on input "GC Ranch LLC" at bounding box center [729, 240] width 236 height 29
drag, startPoint x: 195, startPoint y: 557, endPoint x: 239, endPoint y: 556, distance: 43.9
click at [239, 553] on input "0 Laprada Trace - Tract 1" at bounding box center [256, 538] width 322 height 29
click at [1266, 159] on link "2161717" at bounding box center [1256, 167] width 42 height 16
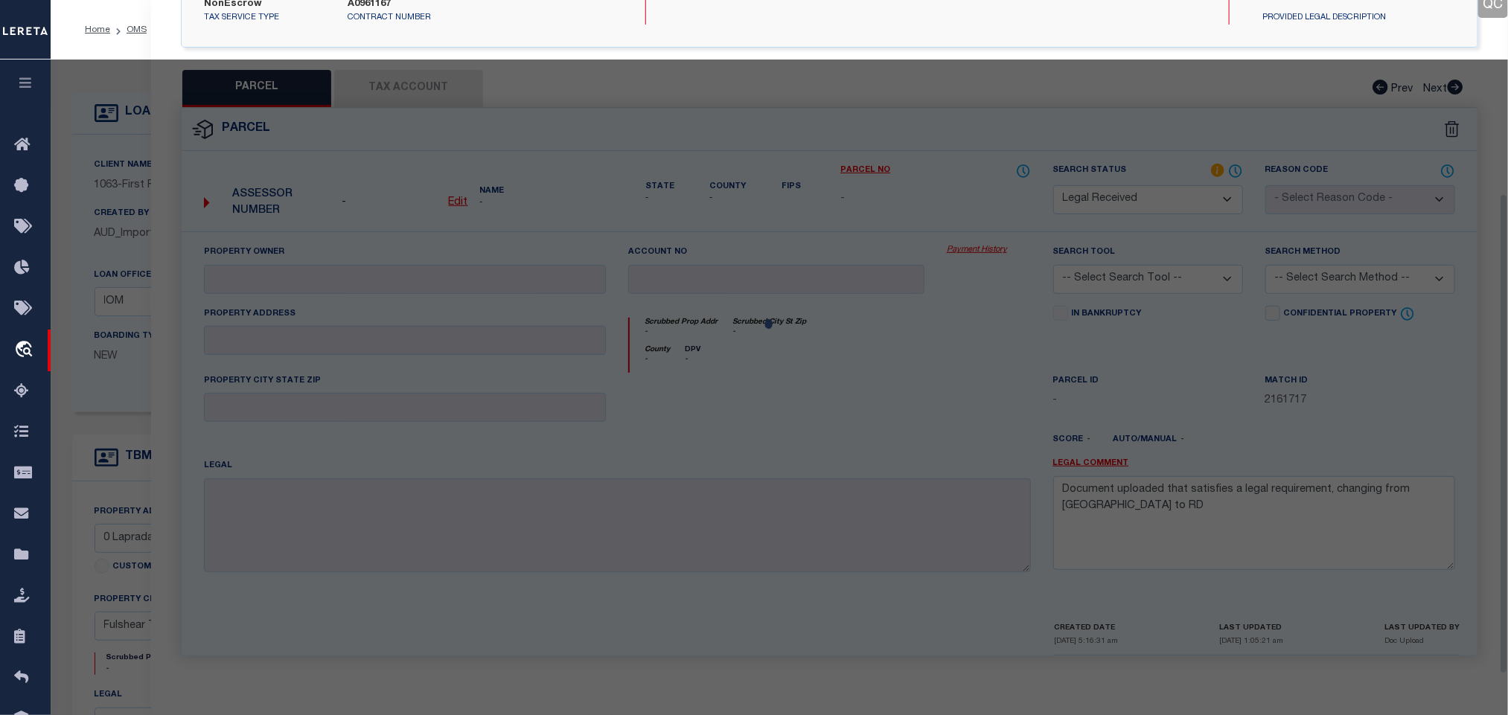
scroll to position [272, 0]
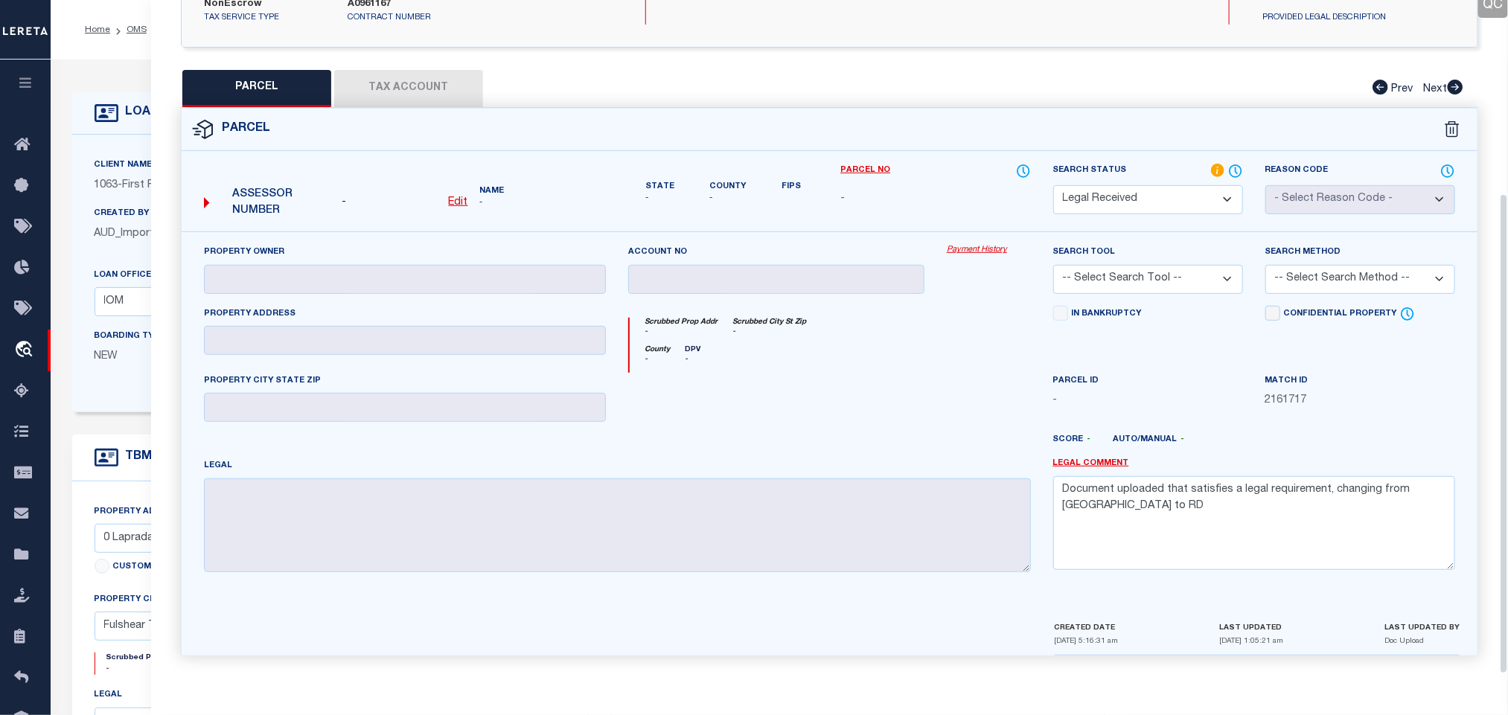
click at [112, 181] on span "1063" at bounding box center [107, 185] width 24 height 10
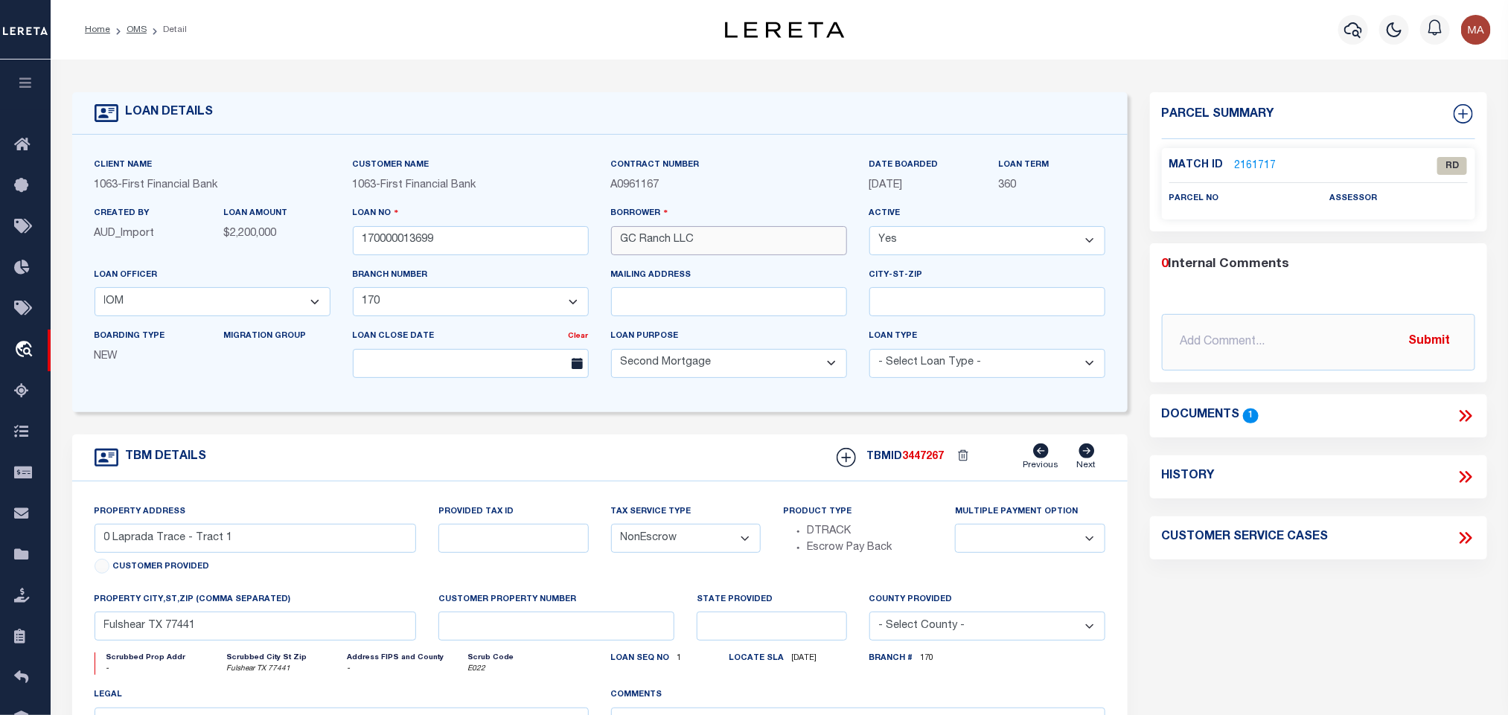
click at [656, 244] on input "GC Ranch LLC" at bounding box center [729, 240] width 236 height 29
drag, startPoint x: 481, startPoint y: 263, endPoint x: 480, endPoint y: 255, distance: 8.2
click at [480, 263] on div "Loan No 170000013699" at bounding box center [471, 235] width 258 height 61
click at [480, 249] on input "170000013699" at bounding box center [471, 240] width 236 height 29
click at [1253, 168] on link "2161717" at bounding box center [1256, 167] width 42 height 16
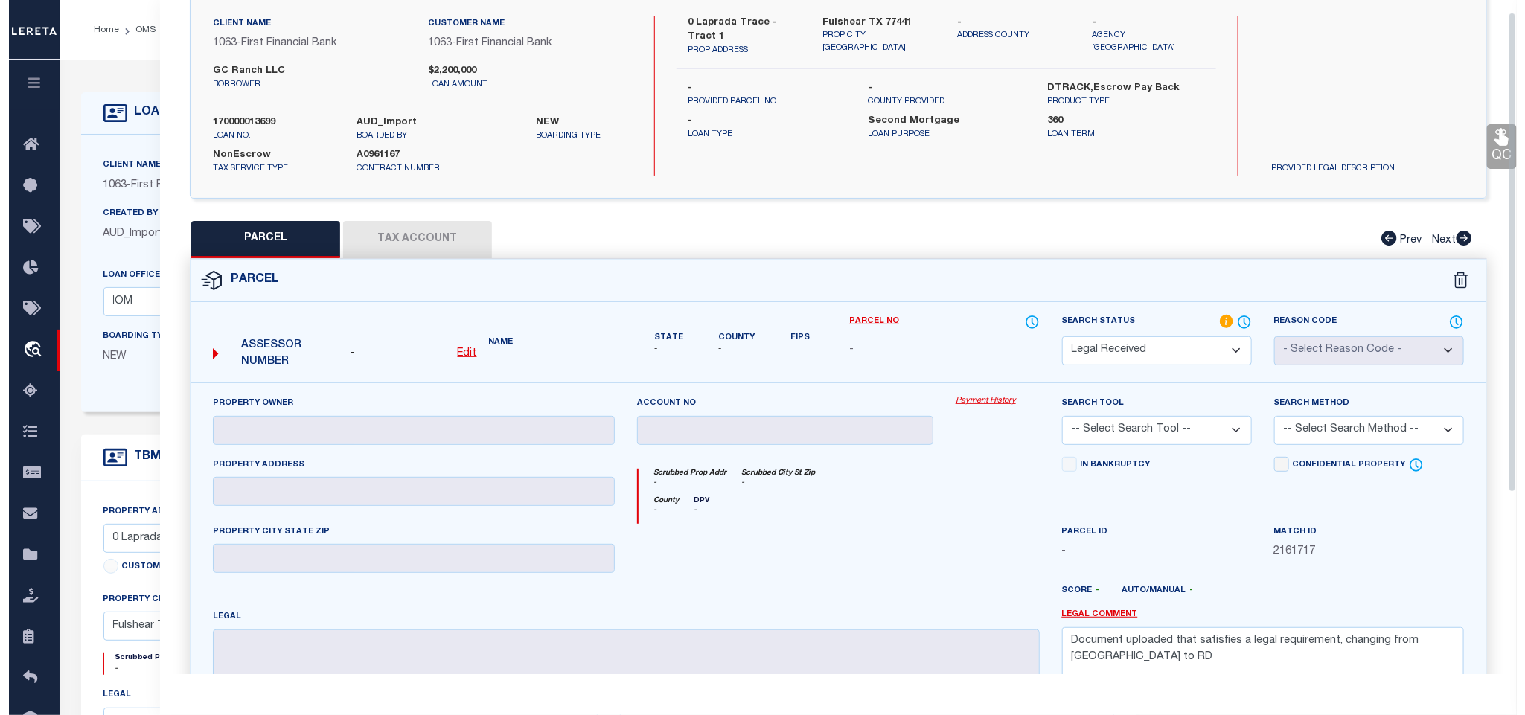
scroll to position [0, 0]
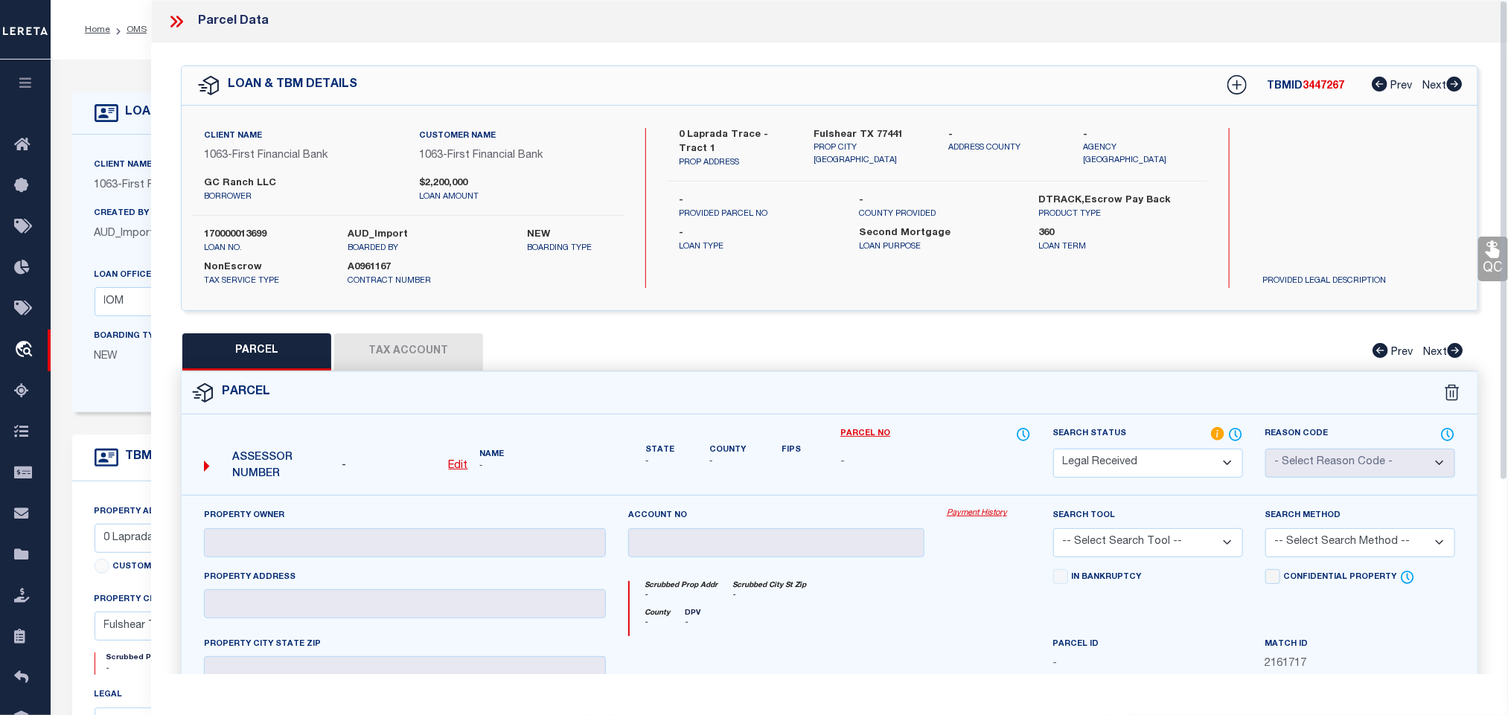
click at [456, 471] on u "Edit" at bounding box center [458, 466] width 19 height 10
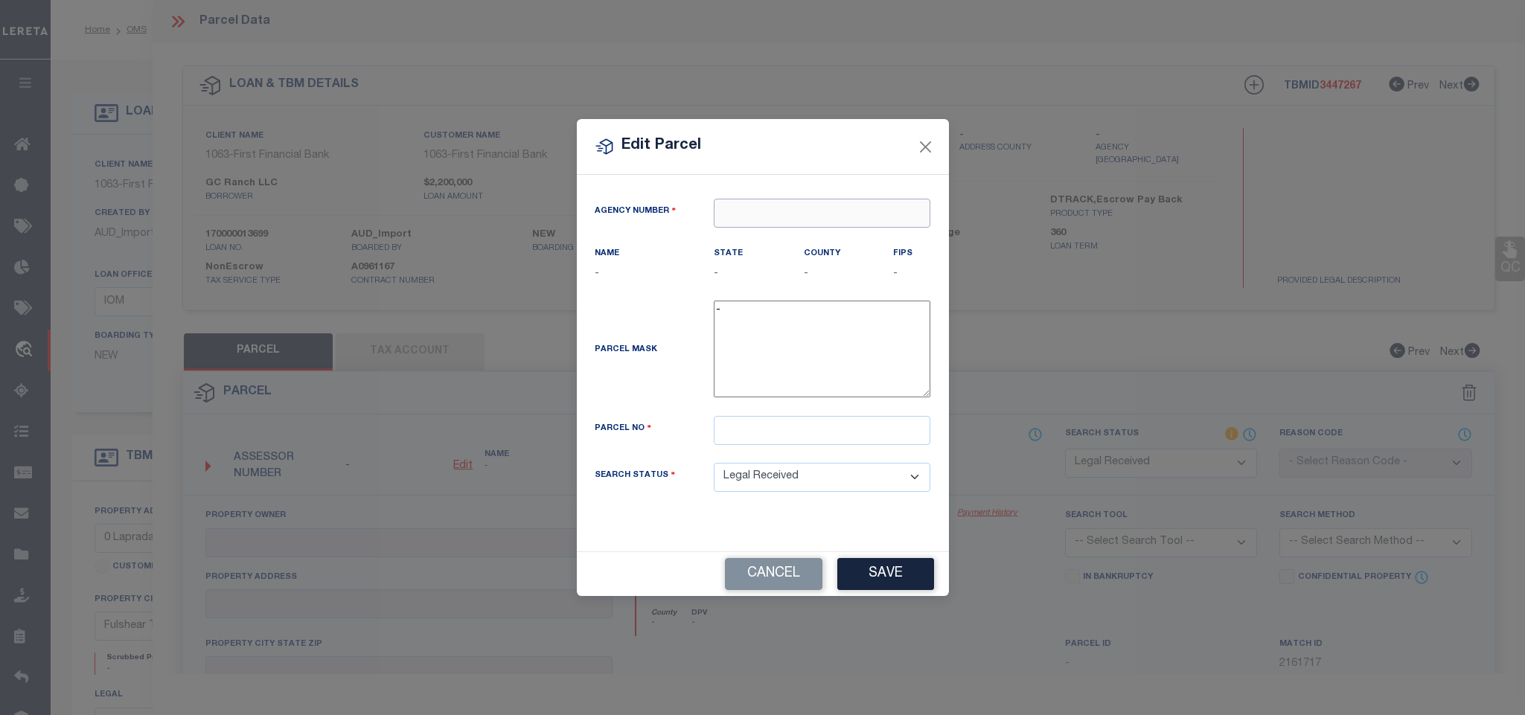
click at [797, 212] on input "text" at bounding box center [822, 213] width 217 height 29
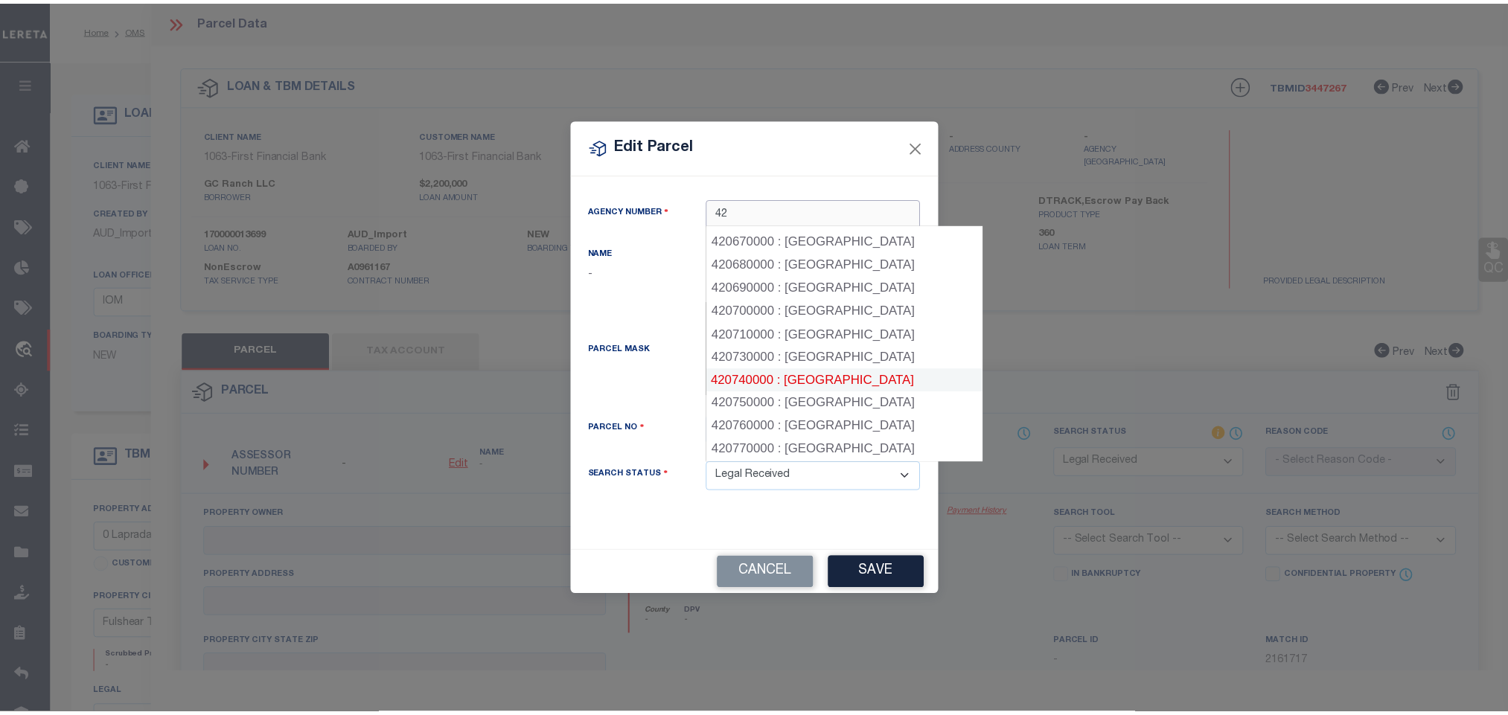
scroll to position [1675, 0]
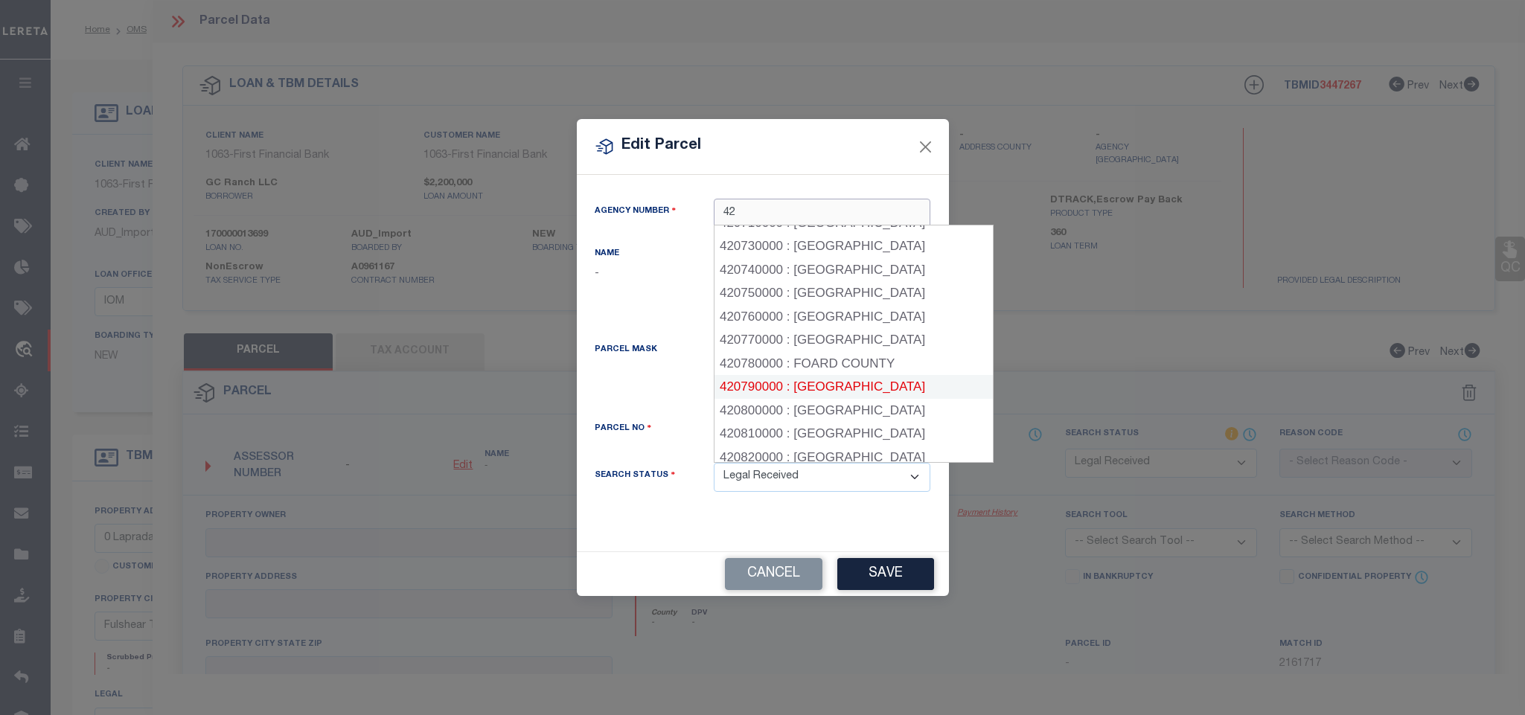
click at [857, 375] on div "420790000 : FORT BEND COUNTY" at bounding box center [853, 387] width 278 height 24
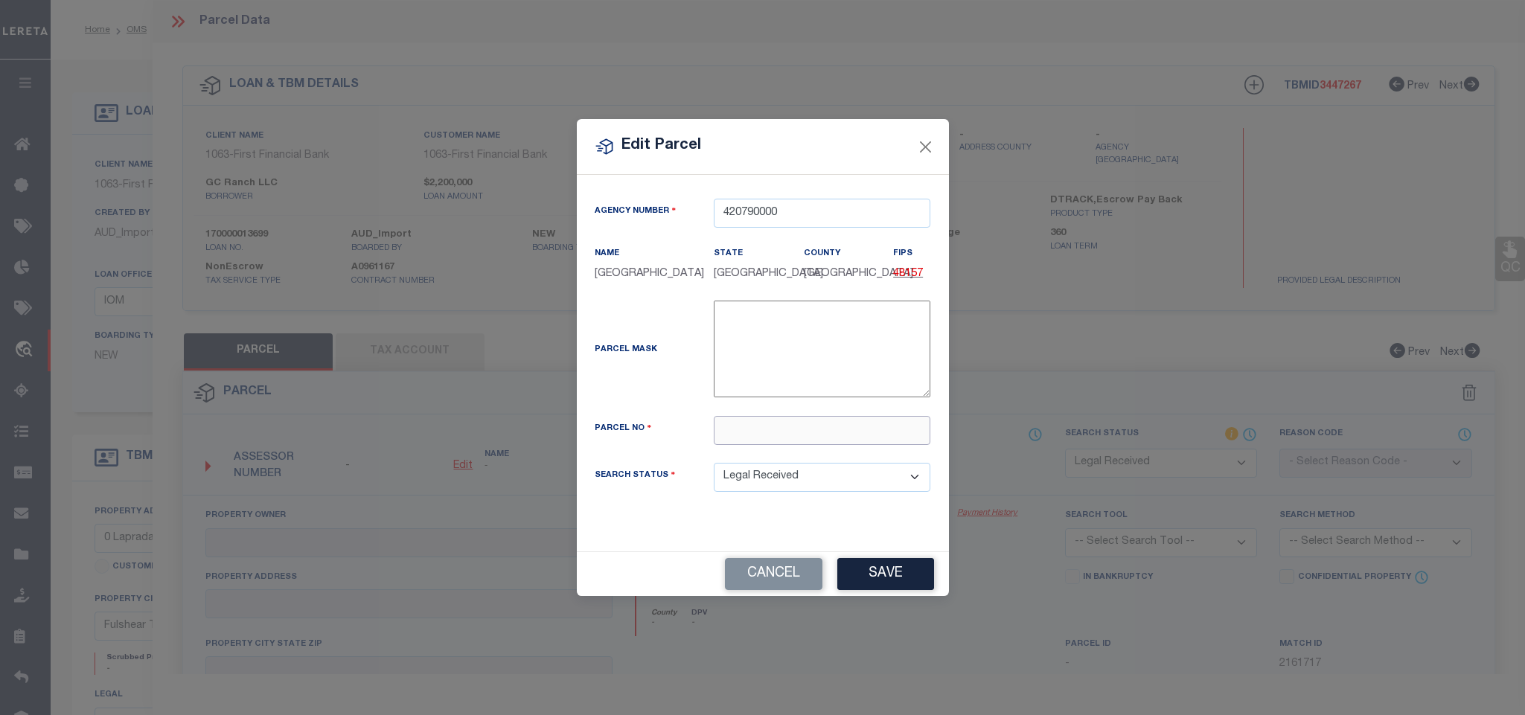
click at [847, 445] on input "text" at bounding box center [822, 430] width 217 height 29
paste input "R37734"
click at [880, 577] on button "Save" at bounding box center [885, 574] width 97 height 32
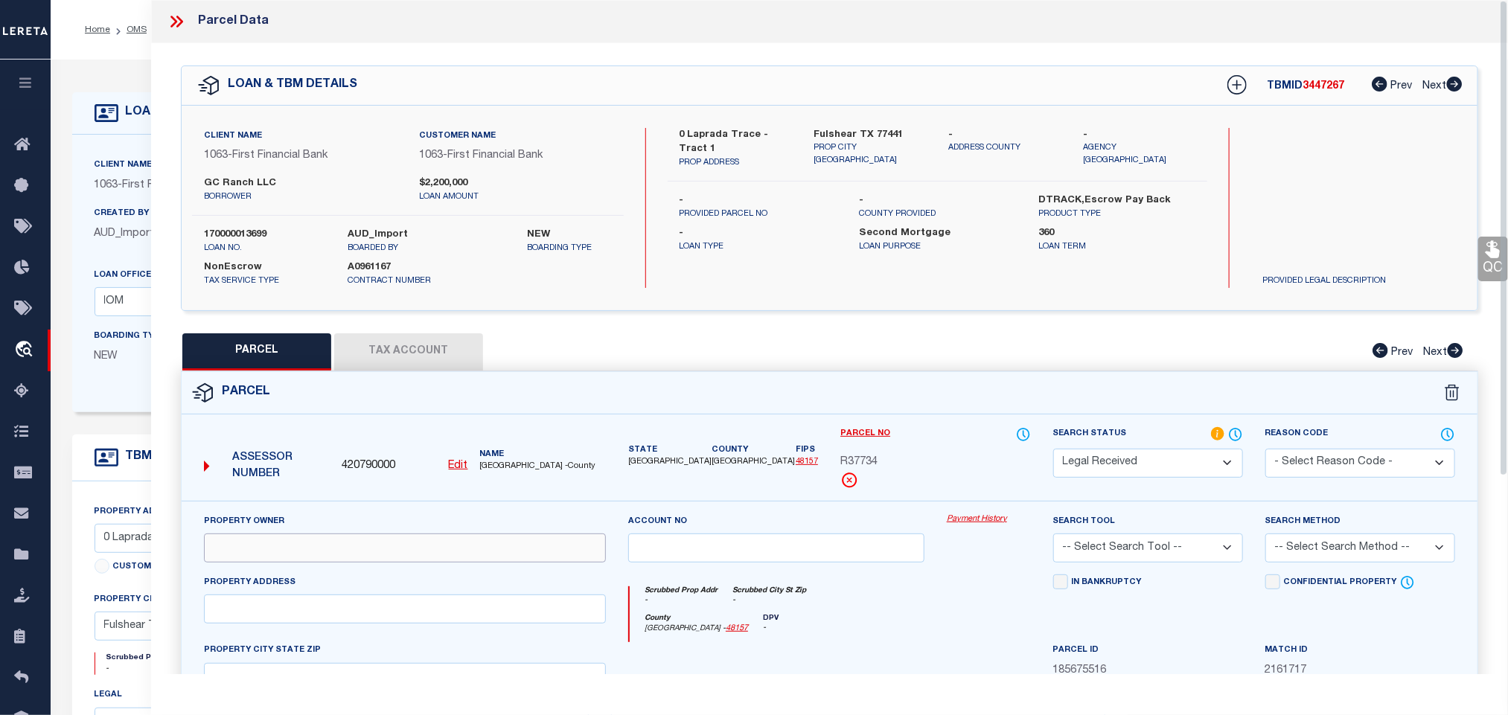
click at [505, 558] on input "text" at bounding box center [405, 548] width 402 height 29
paste input "Highland Management Inc"
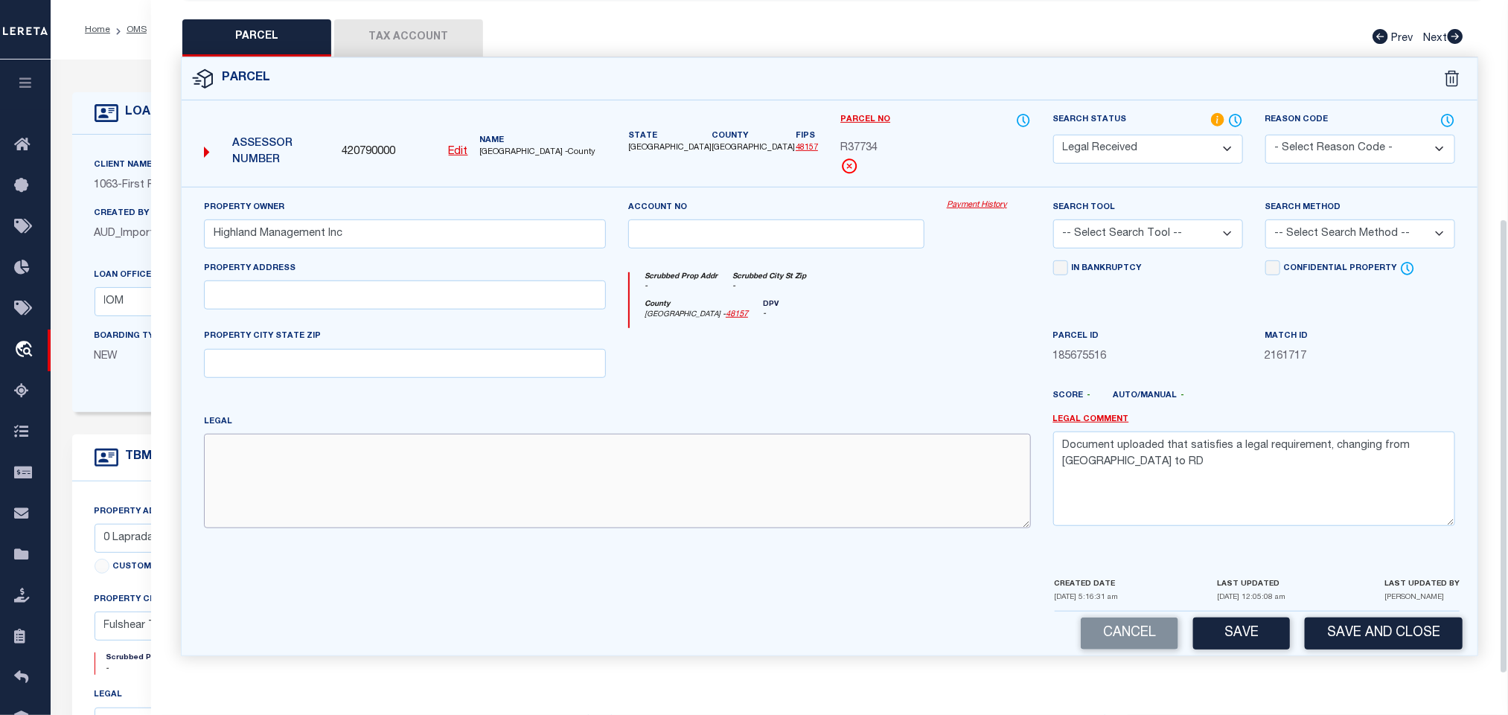
drag, startPoint x: 472, startPoint y: 489, endPoint x: 420, endPoint y: 500, distance: 52.6
click at [472, 489] on textarea at bounding box center [617, 481] width 827 height 94
paste textarea "0075 RAND AND PENN, TRACT 4-6, ACRES 194.3575, Katie Hicks Partition"
click at [311, 293] on input "text" at bounding box center [405, 295] width 402 height 29
paste input "Laprada TRCE, Fulshear, TX 77441"
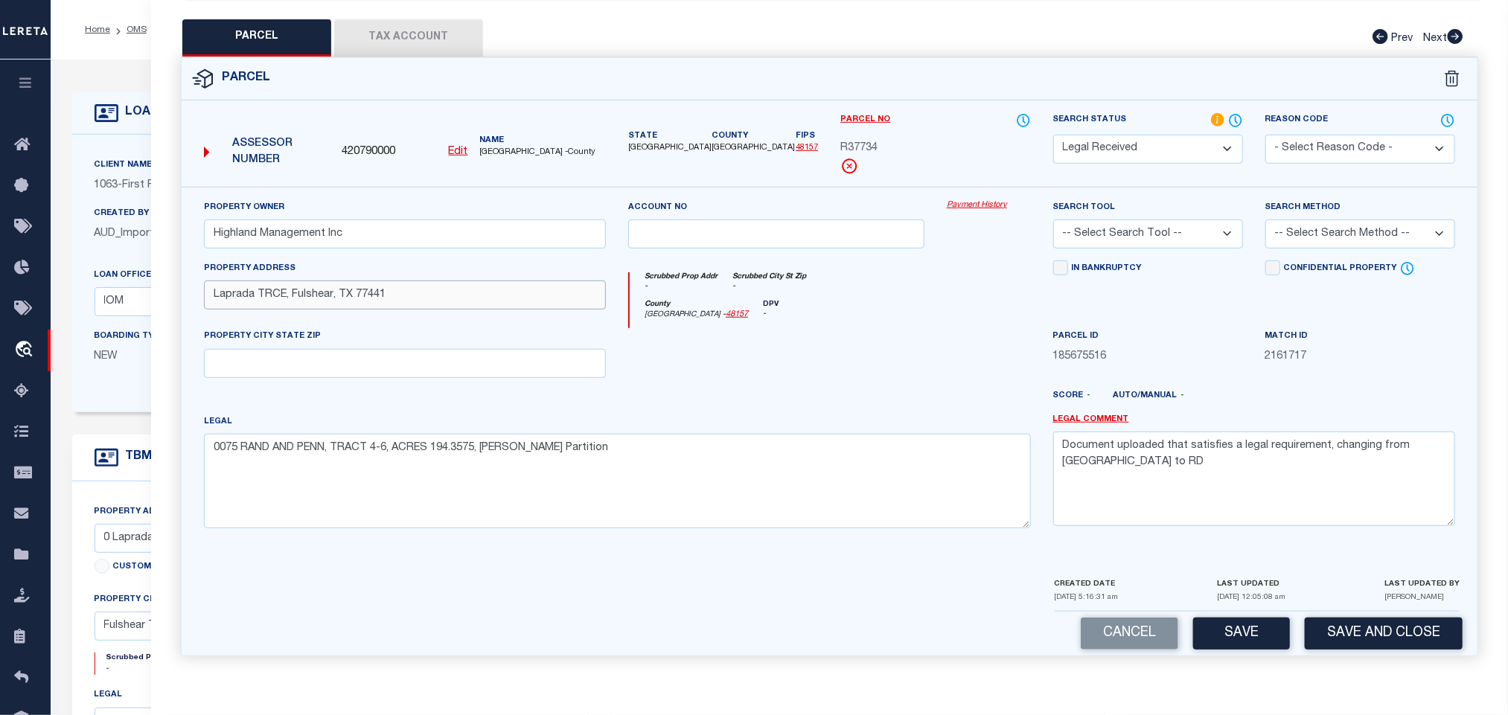
drag, startPoint x: 290, startPoint y: 297, endPoint x: 514, endPoint y: 281, distance: 224.6
click at [514, 281] on input "Laprada TRCE, Fulshear, TX 77441" at bounding box center [405, 295] width 402 height 29
click at [380, 349] on input "text" at bounding box center [405, 363] width 402 height 29
paste input "Fulshear, TX 77441"
click at [1084, 444] on textarea "Document uploaded that satisfies a legal requirement, changing from ND to RD" at bounding box center [1254, 479] width 402 height 94
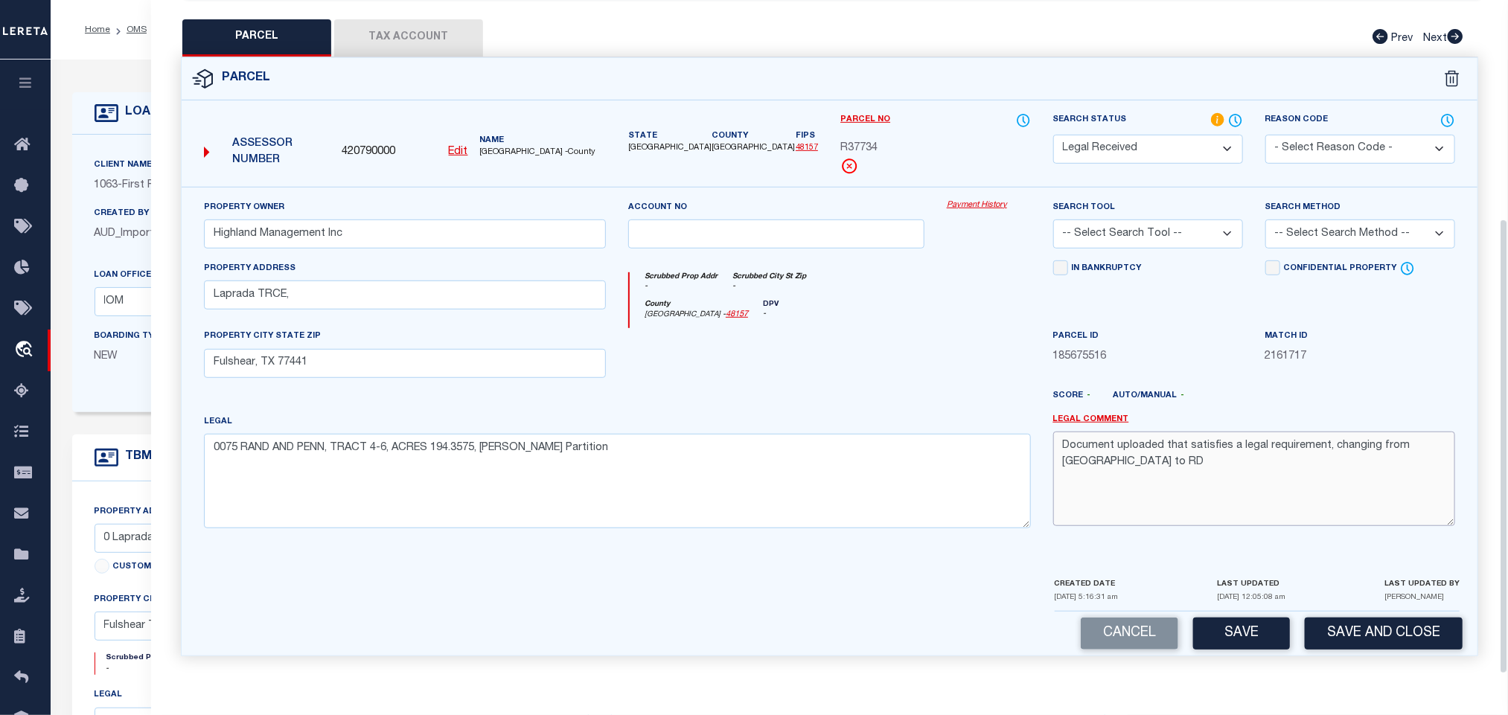
click at [1084, 444] on textarea "Document uploaded that satisfies a legal requirement, changing from ND to RD" at bounding box center [1254, 479] width 402 height 94
click at [1184, 226] on select "-- Select Search Tool -- 3rd Party Website Agency File Agency Website ATLS CNV-…" at bounding box center [1148, 234] width 190 height 29
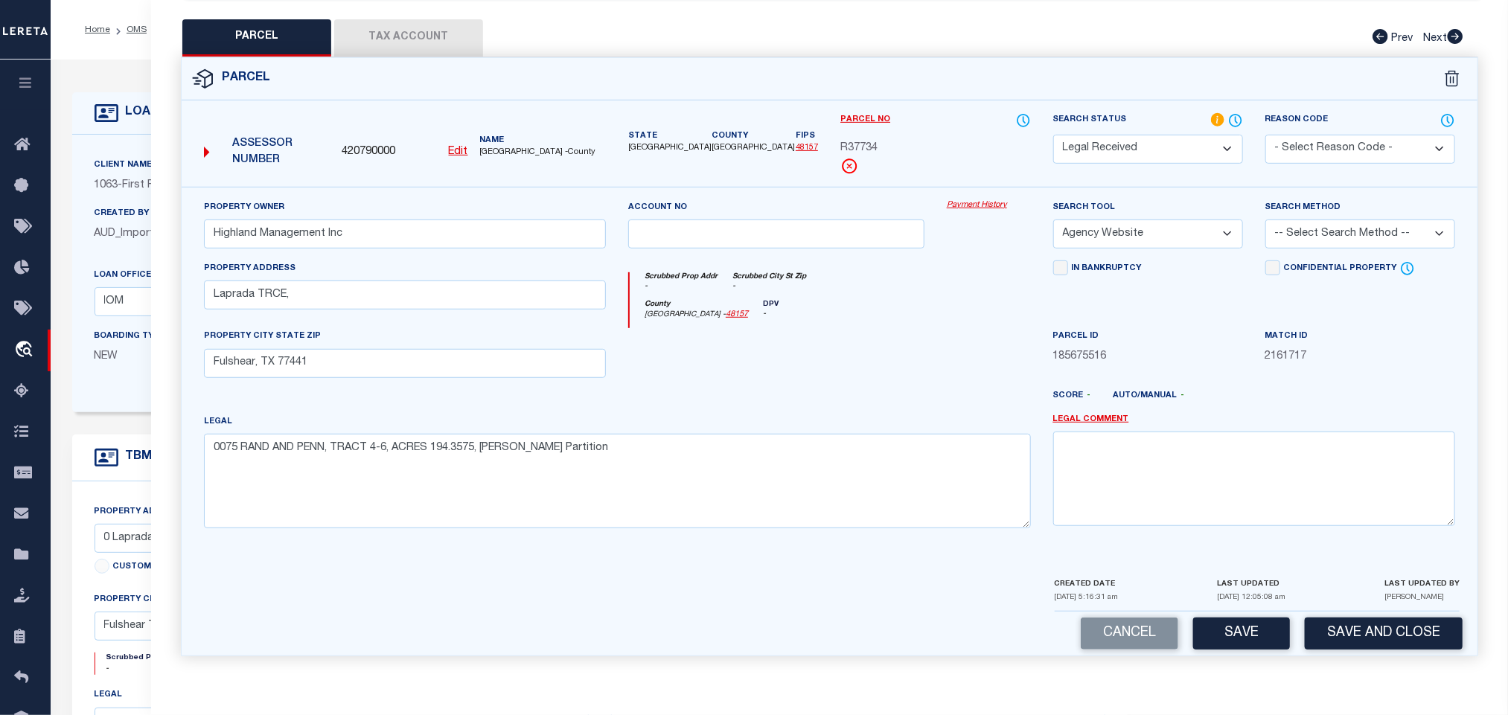
click at [1053, 220] on select "-- Select Search Tool -- 3rd Party Website Agency File Agency Website ATLS CNV-…" at bounding box center [1148, 234] width 190 height 29
click at [1311, 237] on select "-- Select Search Method -- Property Address Legal Liability Info Provided" at bounding box center [1360, 234] width 190 height 29
click at [1265, 220] on select "-- Select Search Method -- Property Address Legal Liability Info Provided" at bounding box center [1360, 234] width 190 height 29
click at [1246, 621] on button "Save" at bounding box center [1241, 634] width 97 height 32
click at [445, 20] on button "Tax Account" at bounding box center [408, 37] width 149 height 37
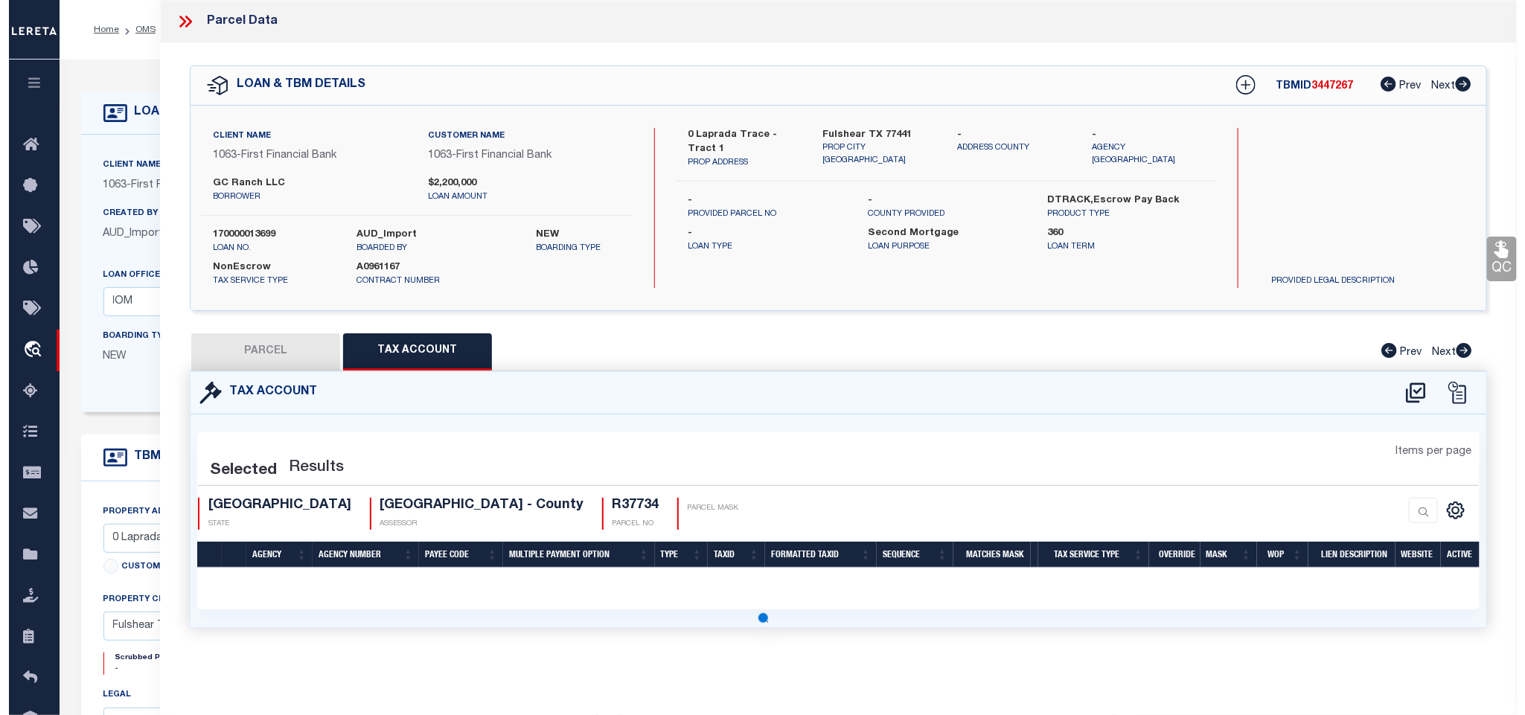
scroll to position [0, 0]
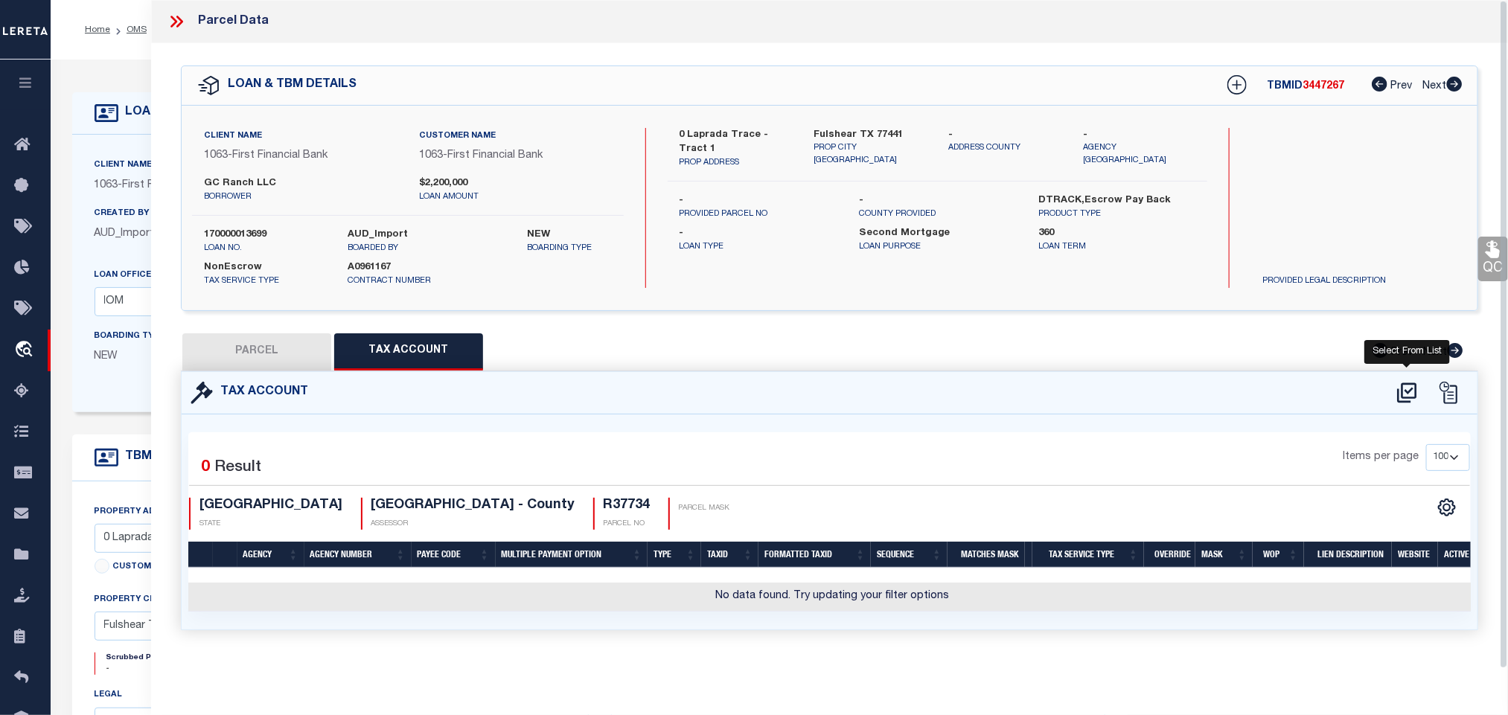
click at [1405, 396] on icon at bounding box center [1407, 393] width 25 height 24
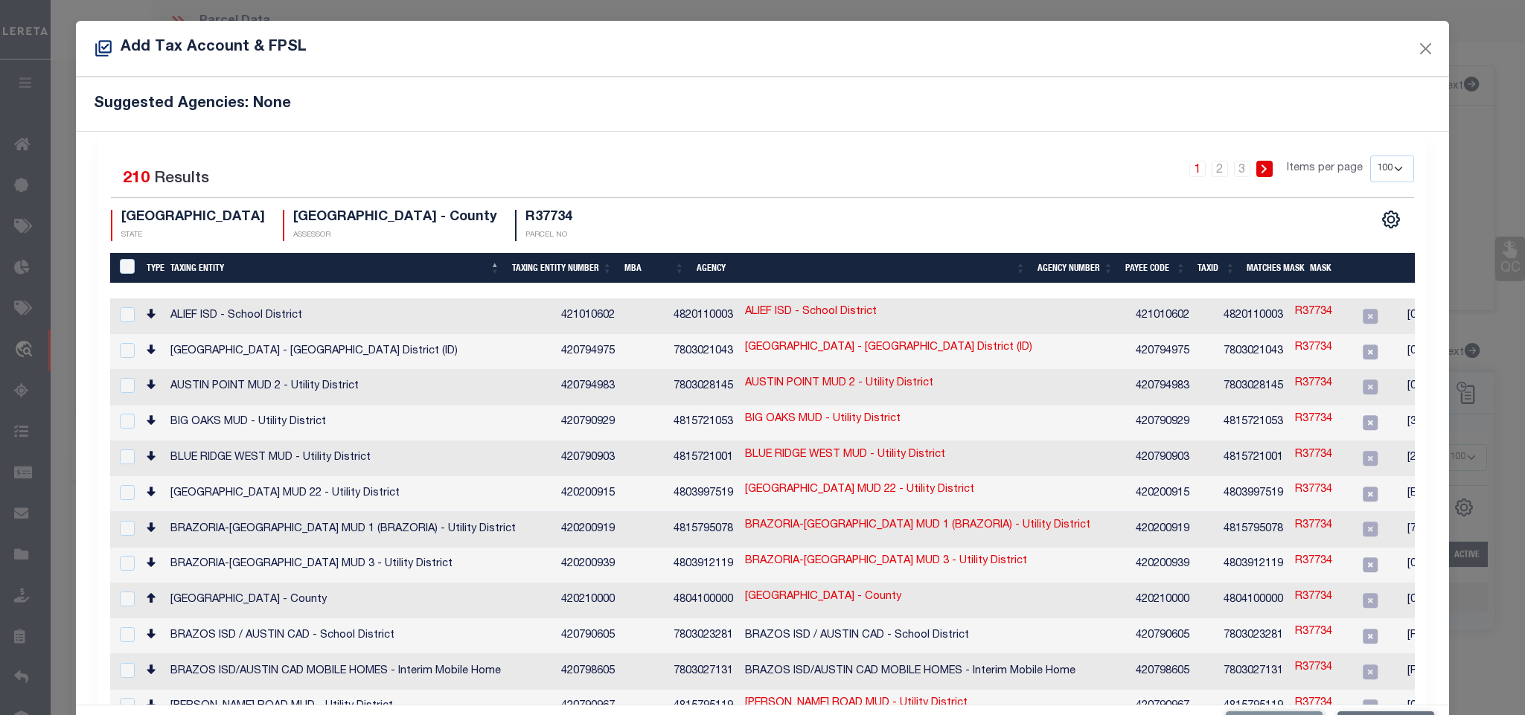
click at [1385, 165] on select "10 25 50 100 200" at bounding box center [1392, 169] width 44 height 27
click at [1370, 156] on select "10 25 50 100 200" at bounding box center [1392, 169] width 44 height 27
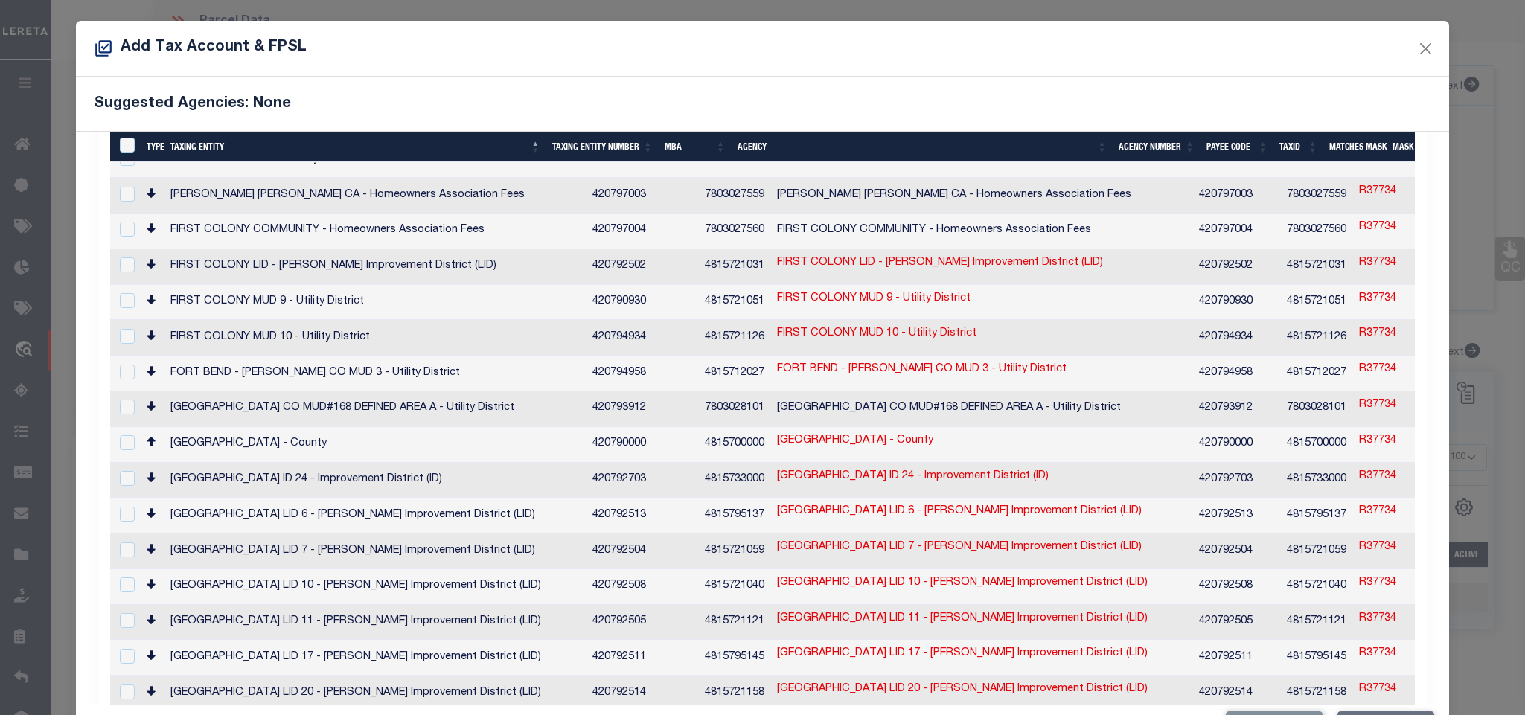
scroll to position [1228, 0]
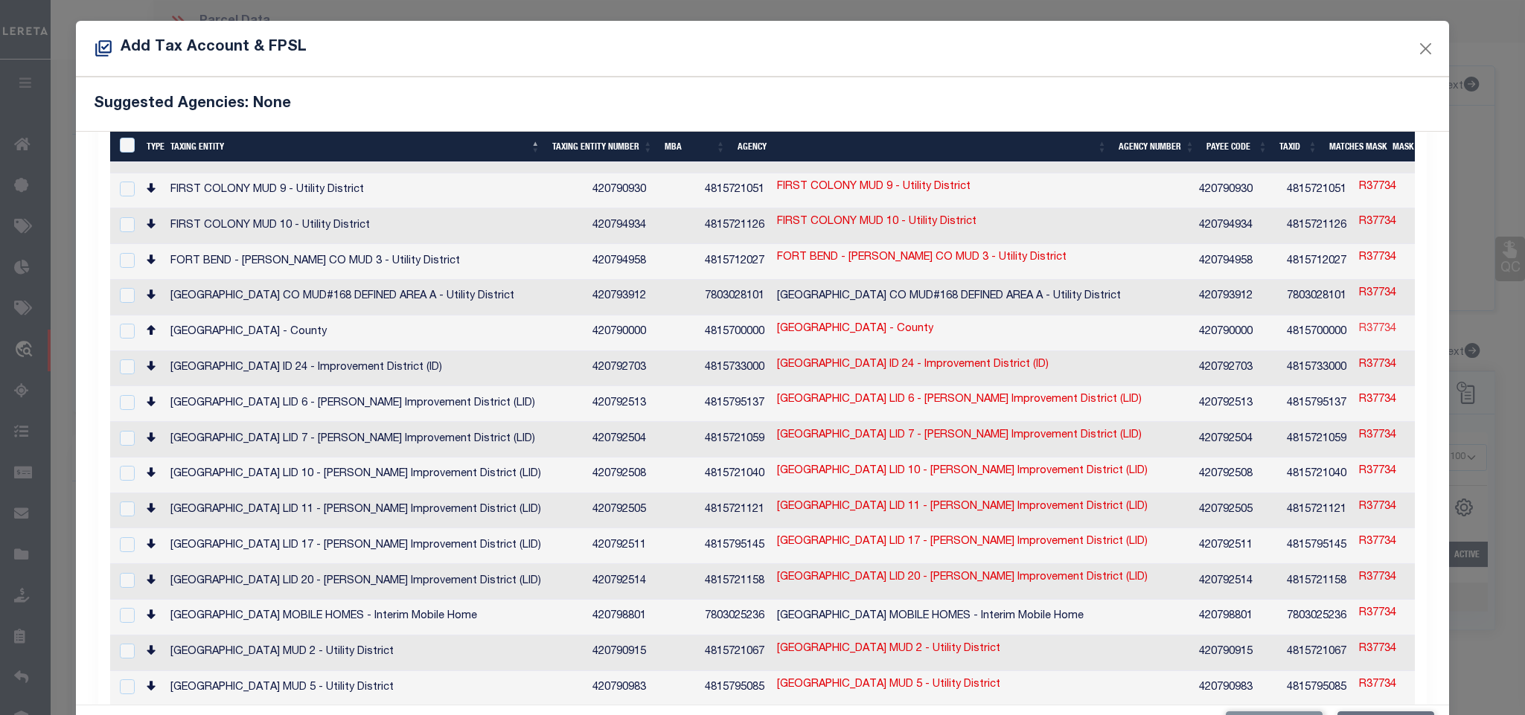
click at [1359, 322] on link "R37734" at bounding box center [1377, 330] width 37 height 16
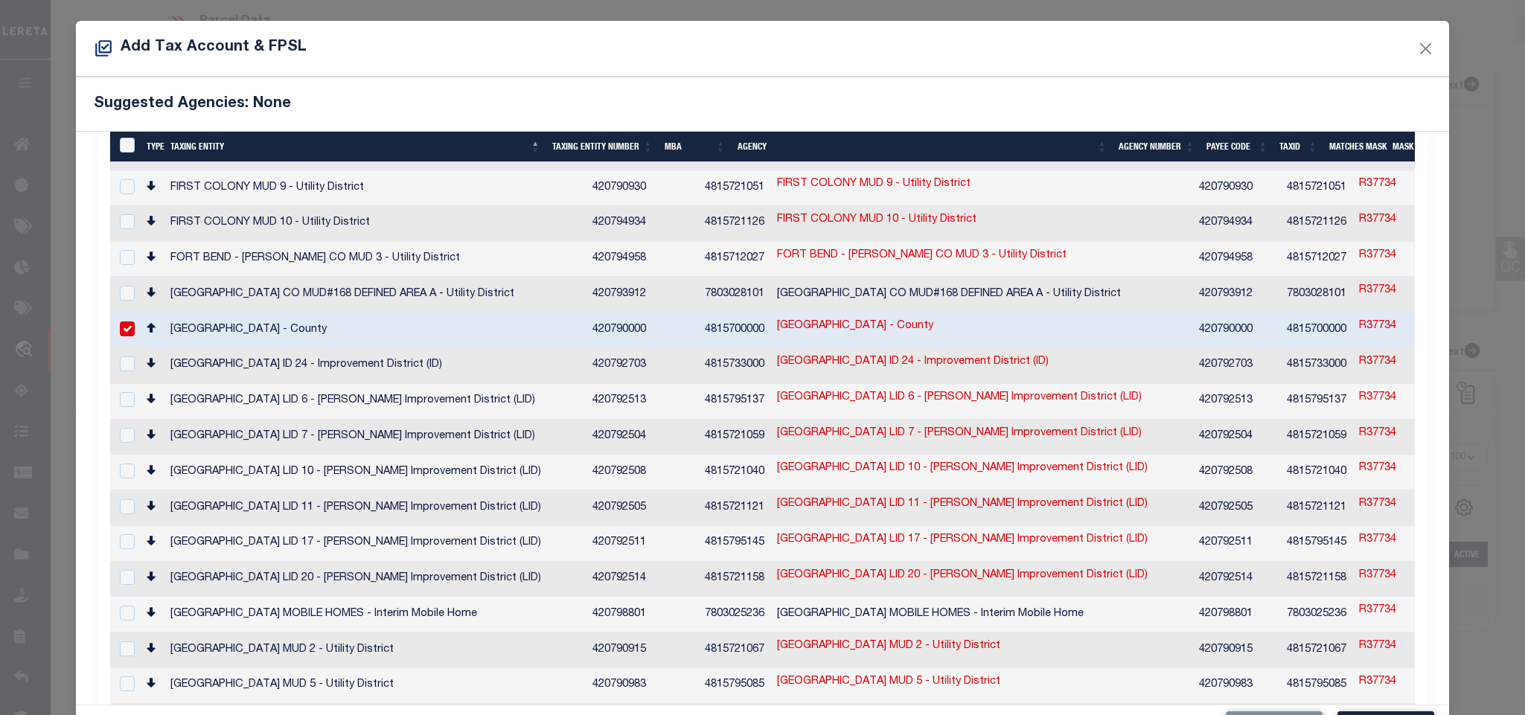
scroll to position [1224, 0]
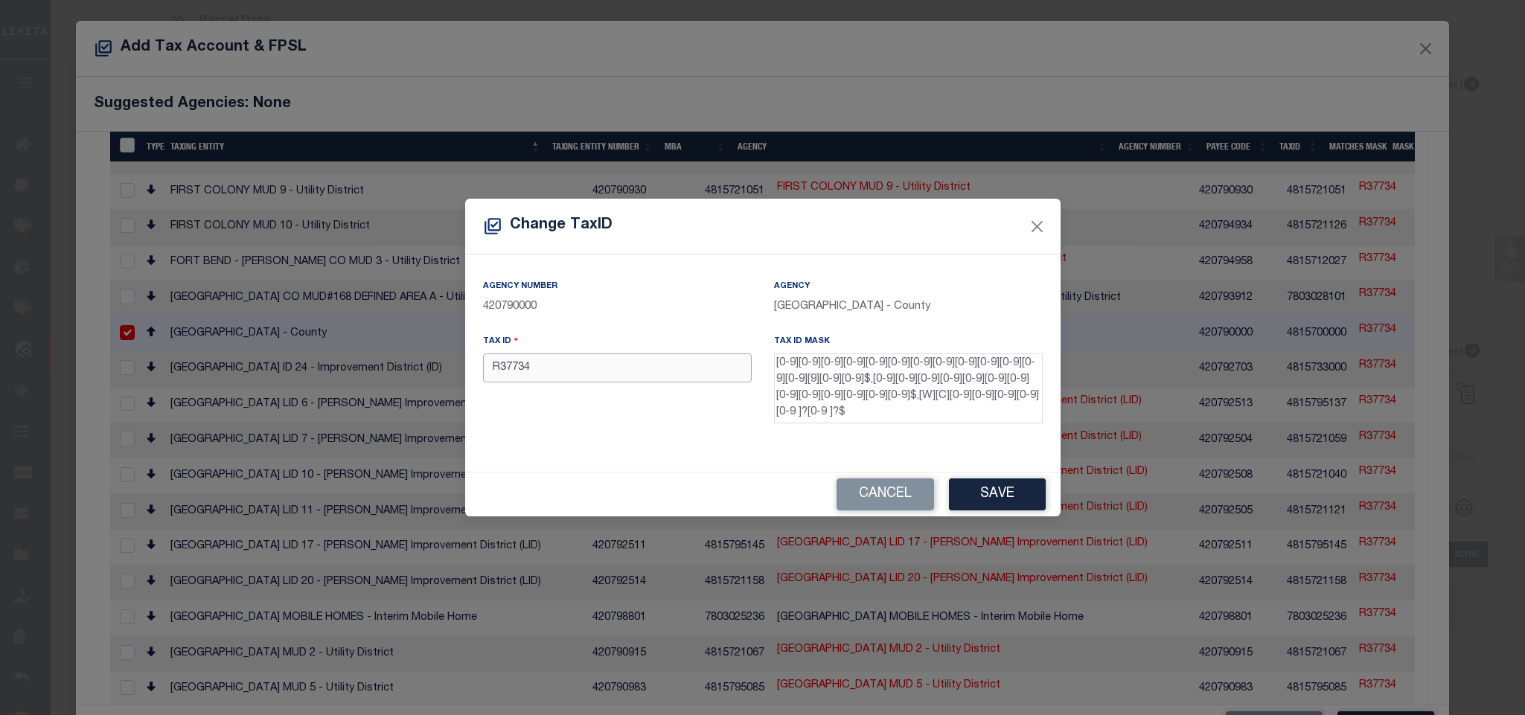
click at [664, 362] on input "R37734" at bounding box center [617, 368] width 269 height 29
paste input "0075-00-000-0190-901"
click at [1000, 503] on button "Save" at bounding box center [997, 495] width 97 height 32
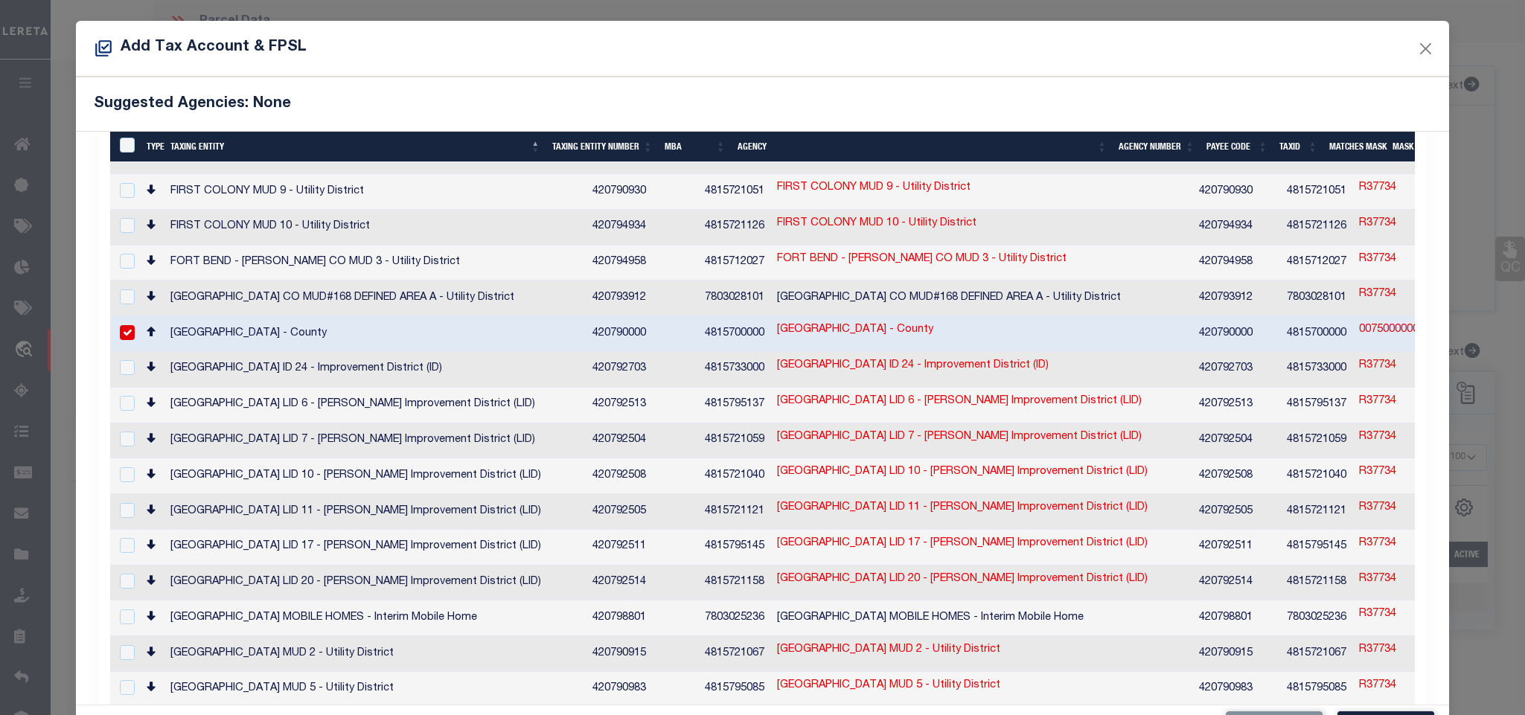
click at [496, 316] on td "FORT BEND COUNTY - County" at bounding box center [375, 334] width 422 height 36
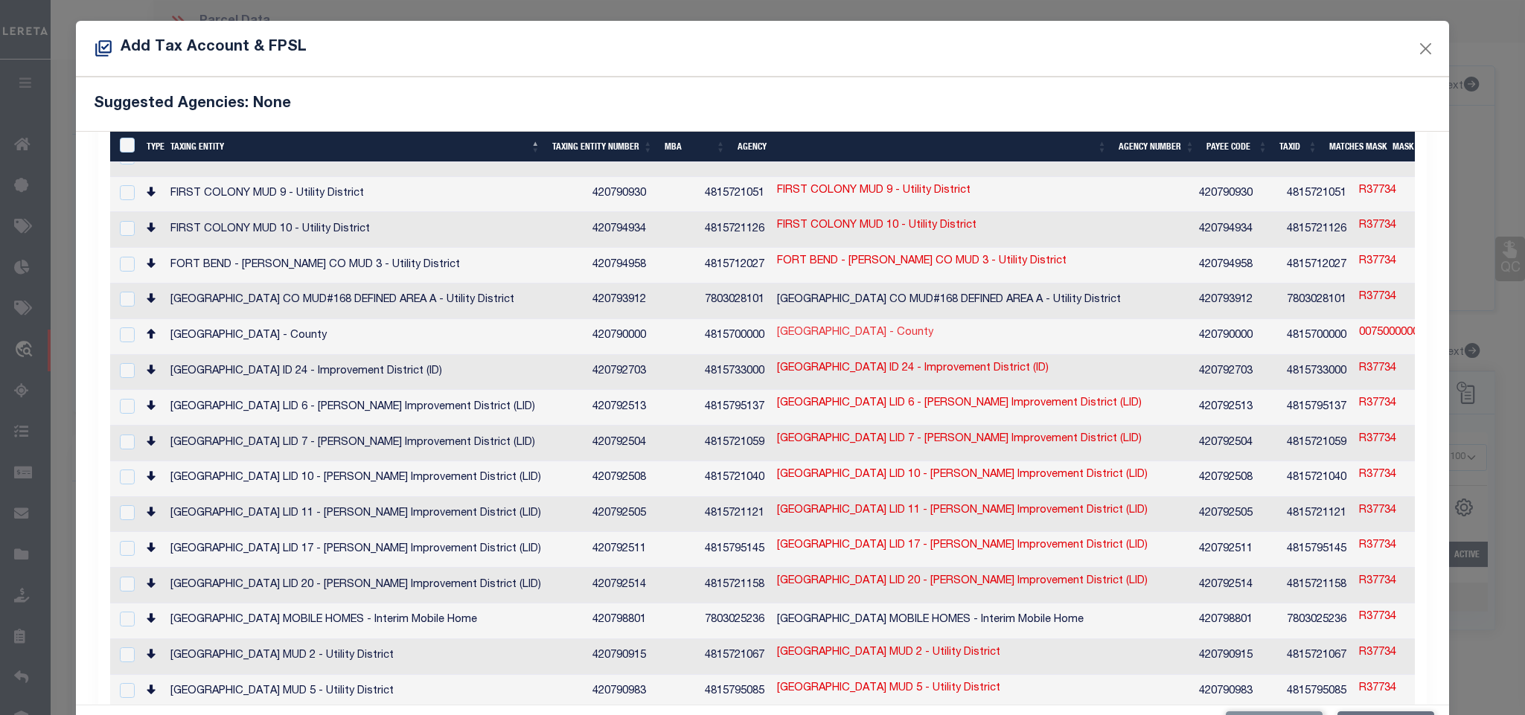
scroll to position [1228, 0]
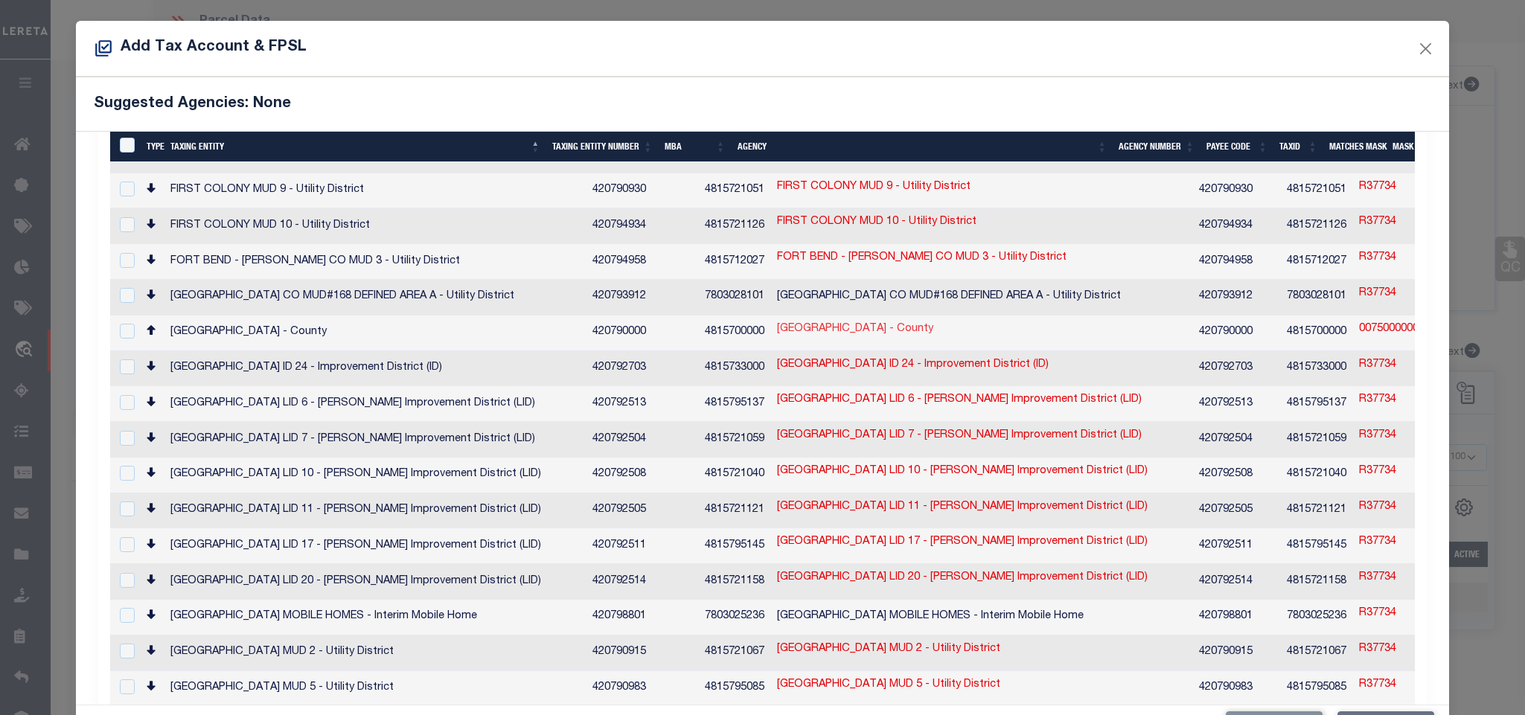
click at [777, 322] on link "FORT BEND COUNTY - County" at bounding box center [855, 330] width 156 height 16
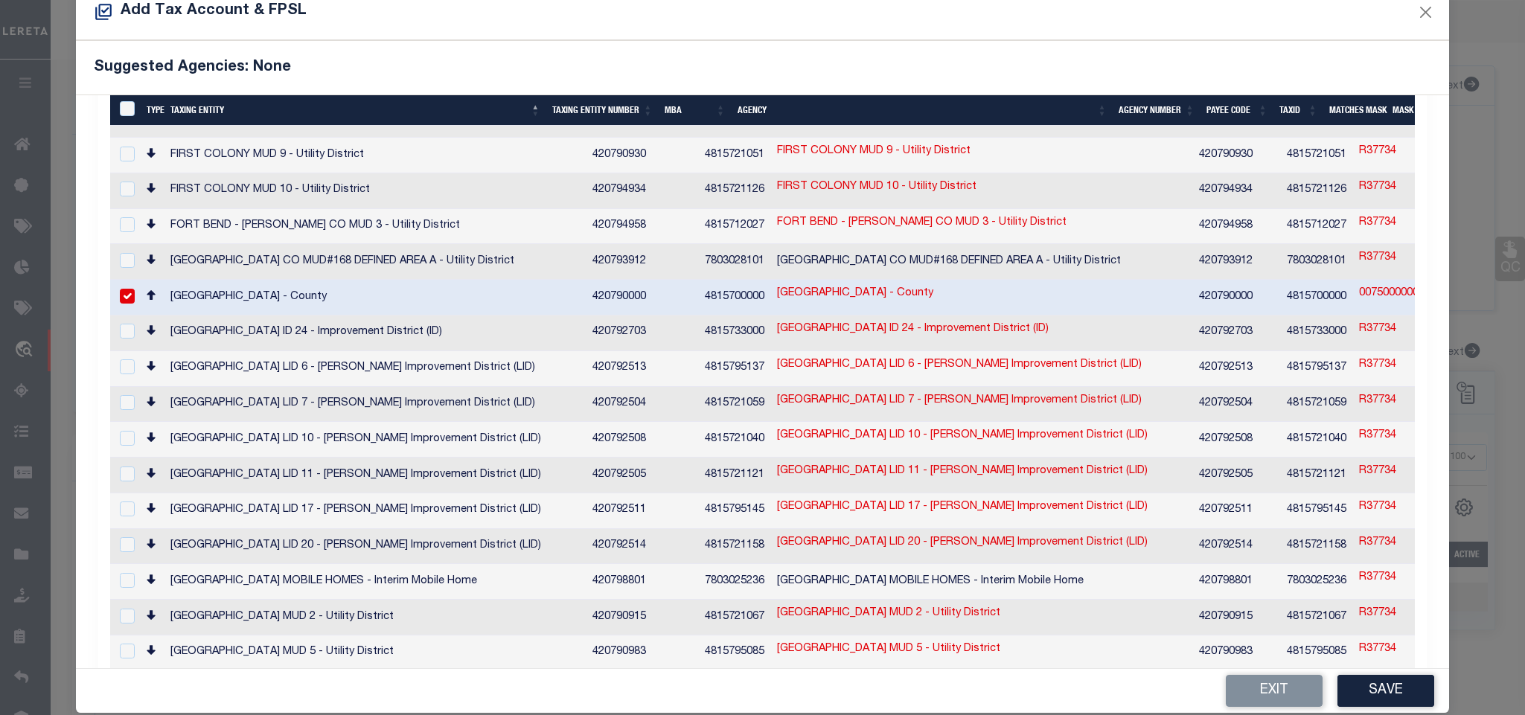
scroll to position [56, 0]
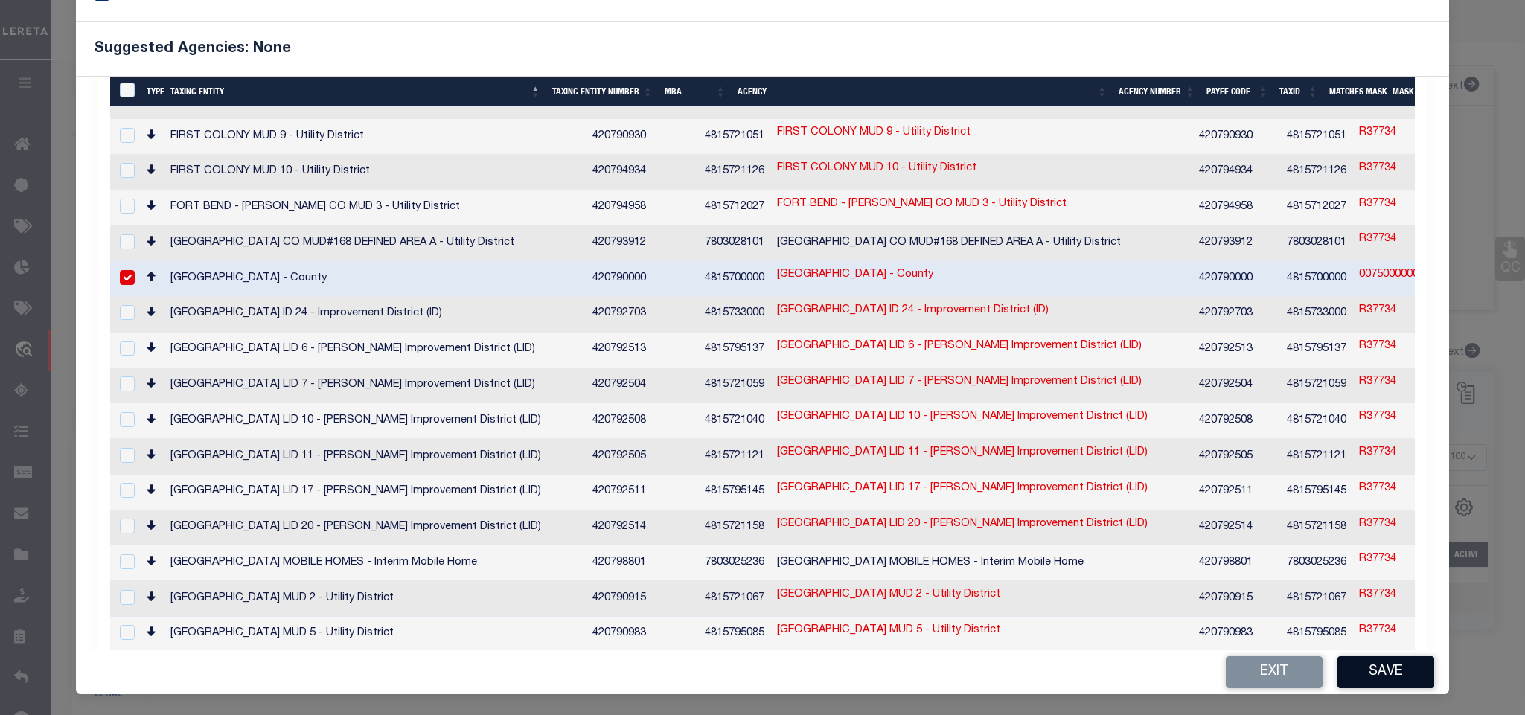
click at [1375, 670] on button "Save" at bounding box center [1385, 672] width 97 height 32
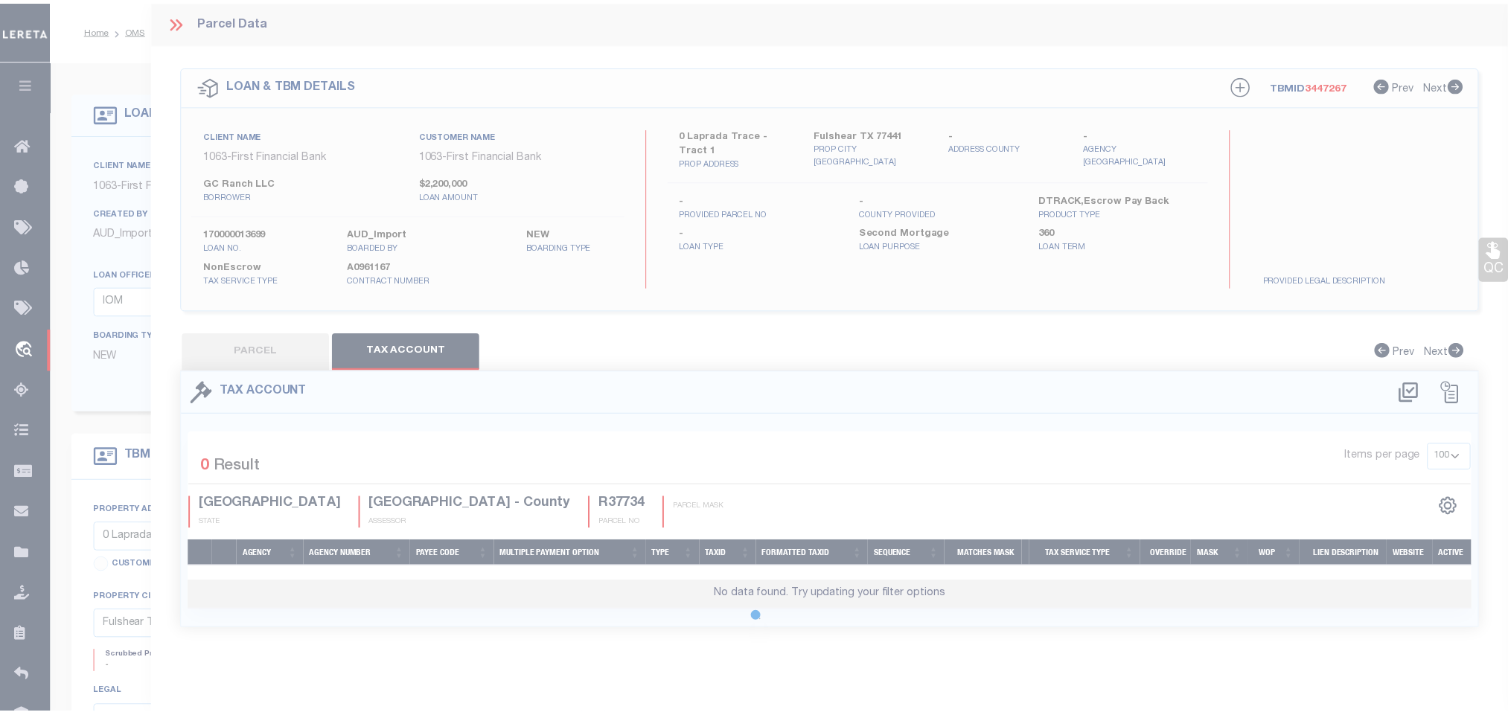
scroll to position [0, 0]
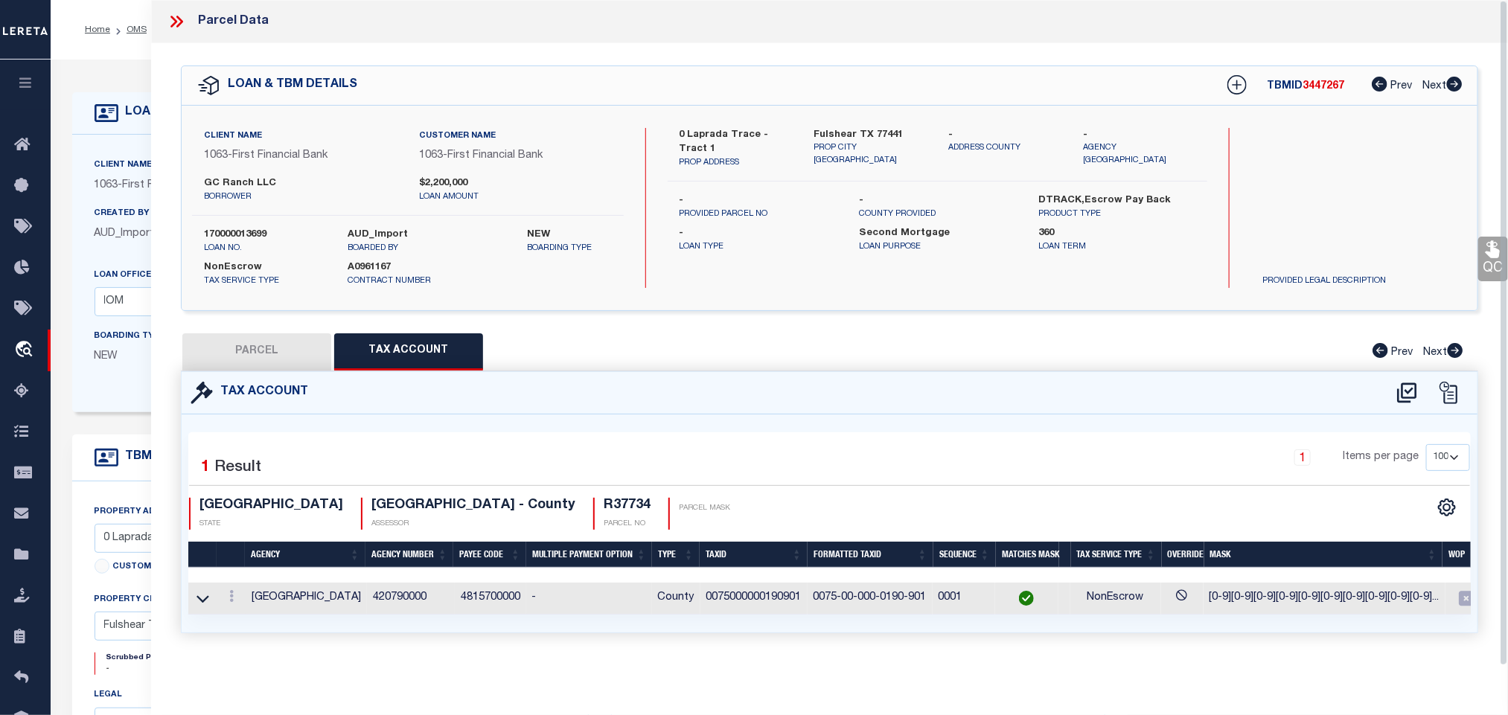
click at [257, 356] on button "PARCEL" at bounding box center [256, 351] width 149 height 37
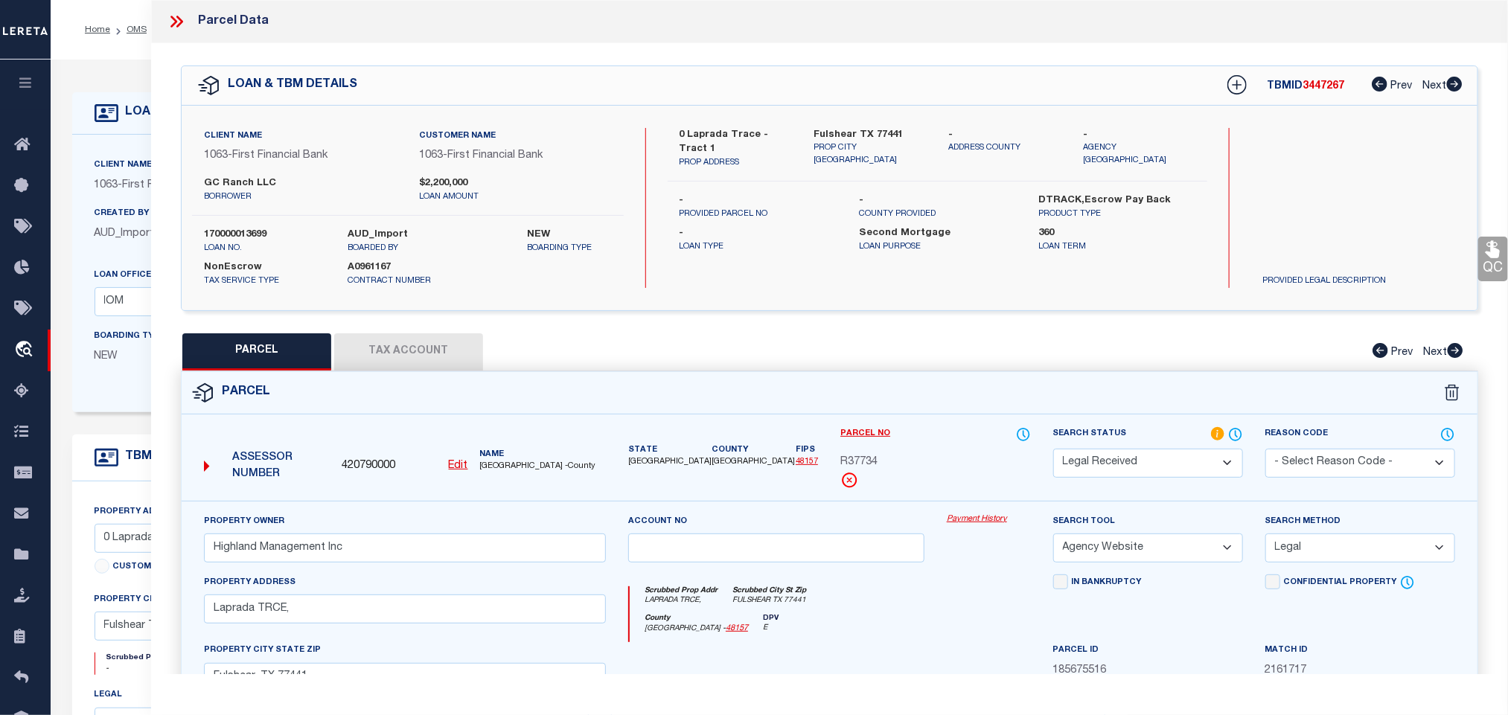
click at [1110, 458] on select "Automated Search Bad Parcel Complete Duplicate Parcel High Dollar Reporting In …" at bounding box center [1148, 463] width 190 height 29
click at [1053, 450] on select "Automated Search Bad Parcel Complete Duplicate Parcel High Dollar Reporting In …" at bounding box center [1148, 463] width 190 height 29
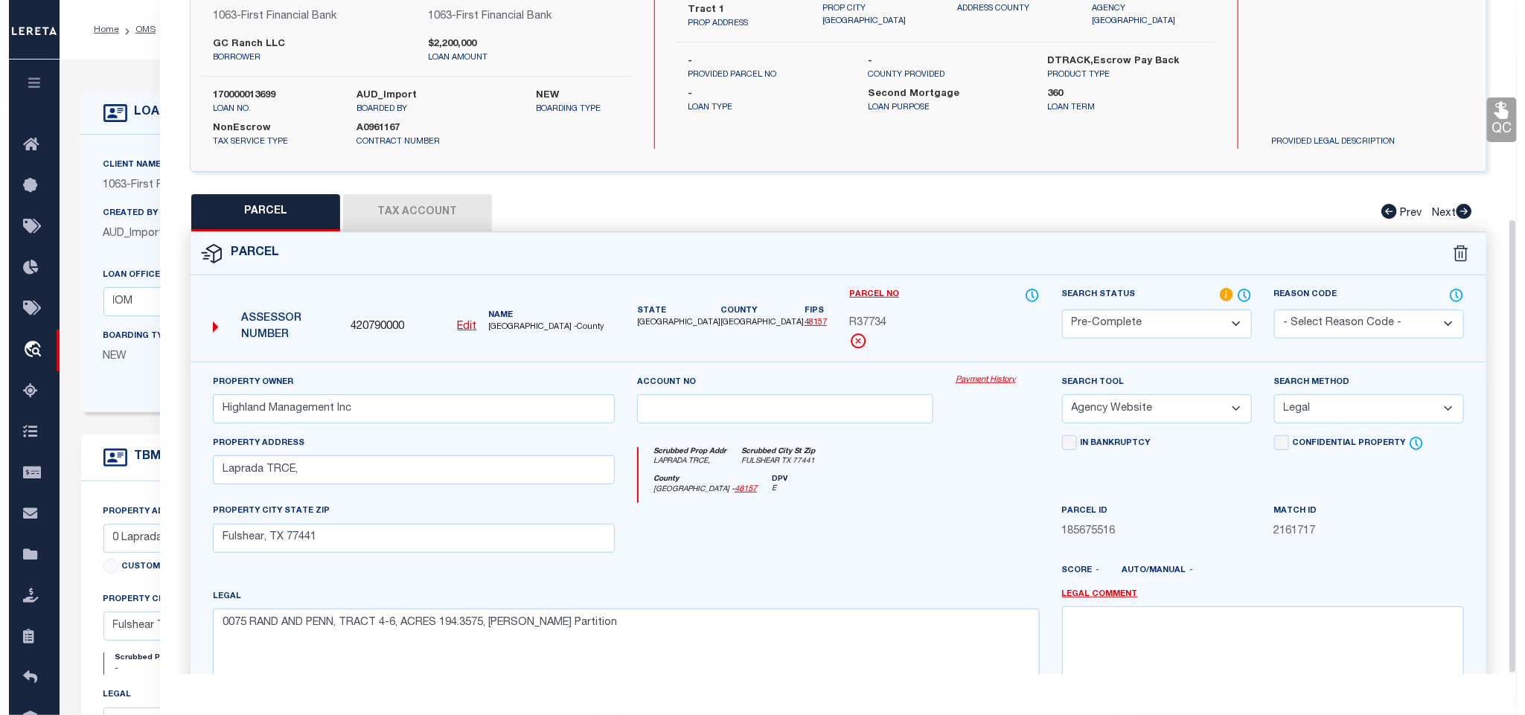
scroll to position [324, 0]
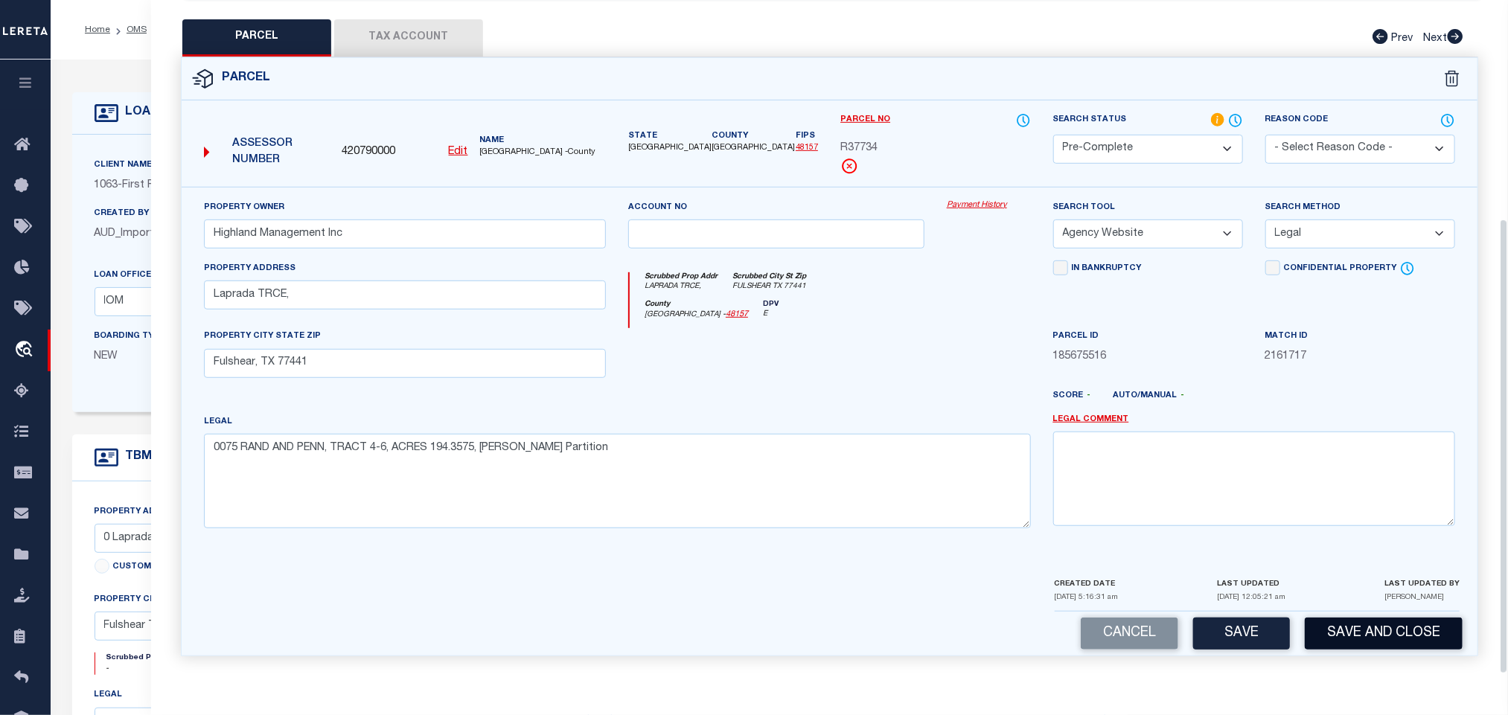
click at [1313, 634] on button "Save and Close" at bounding box center [1384, 634] width 158 height 32
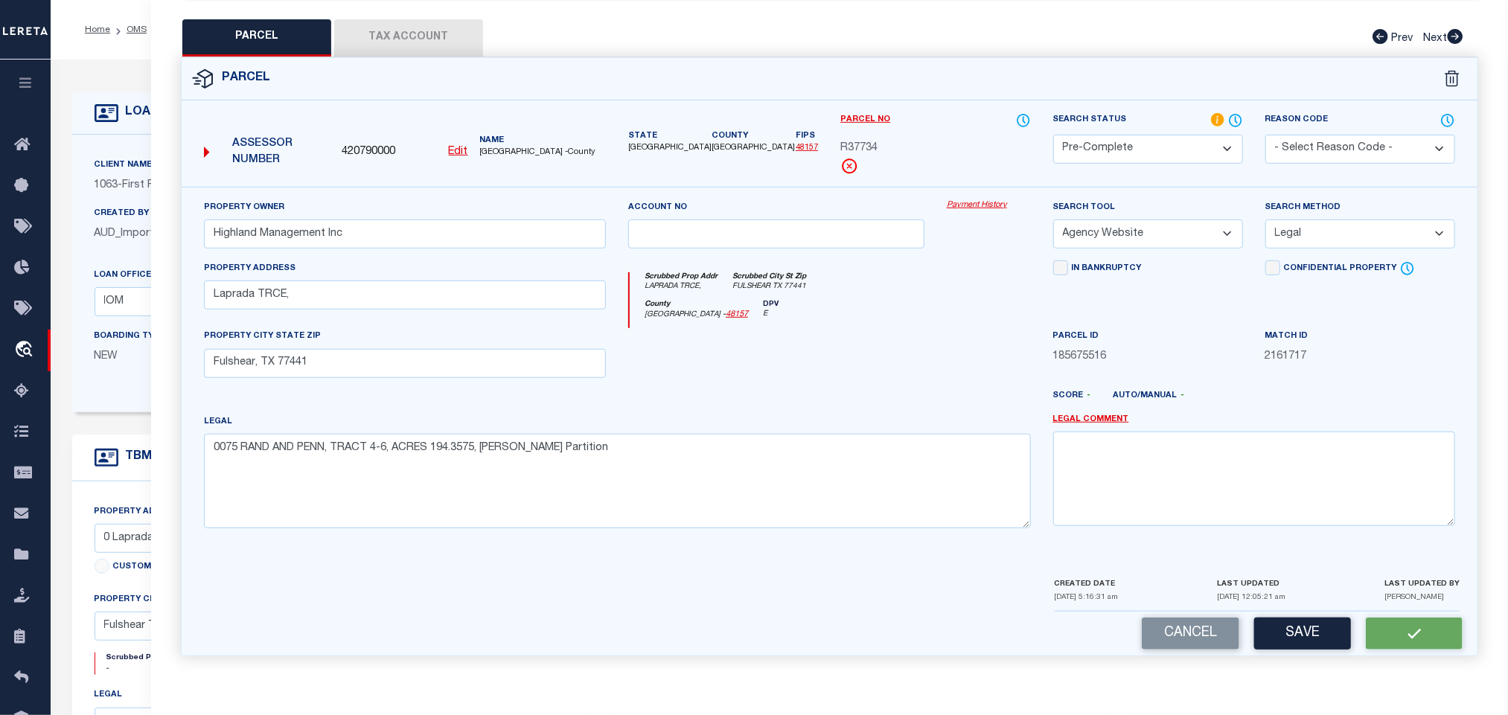
click at [376, 147] on span "420790000" at bounding box center [369, 152] width 54 height 16
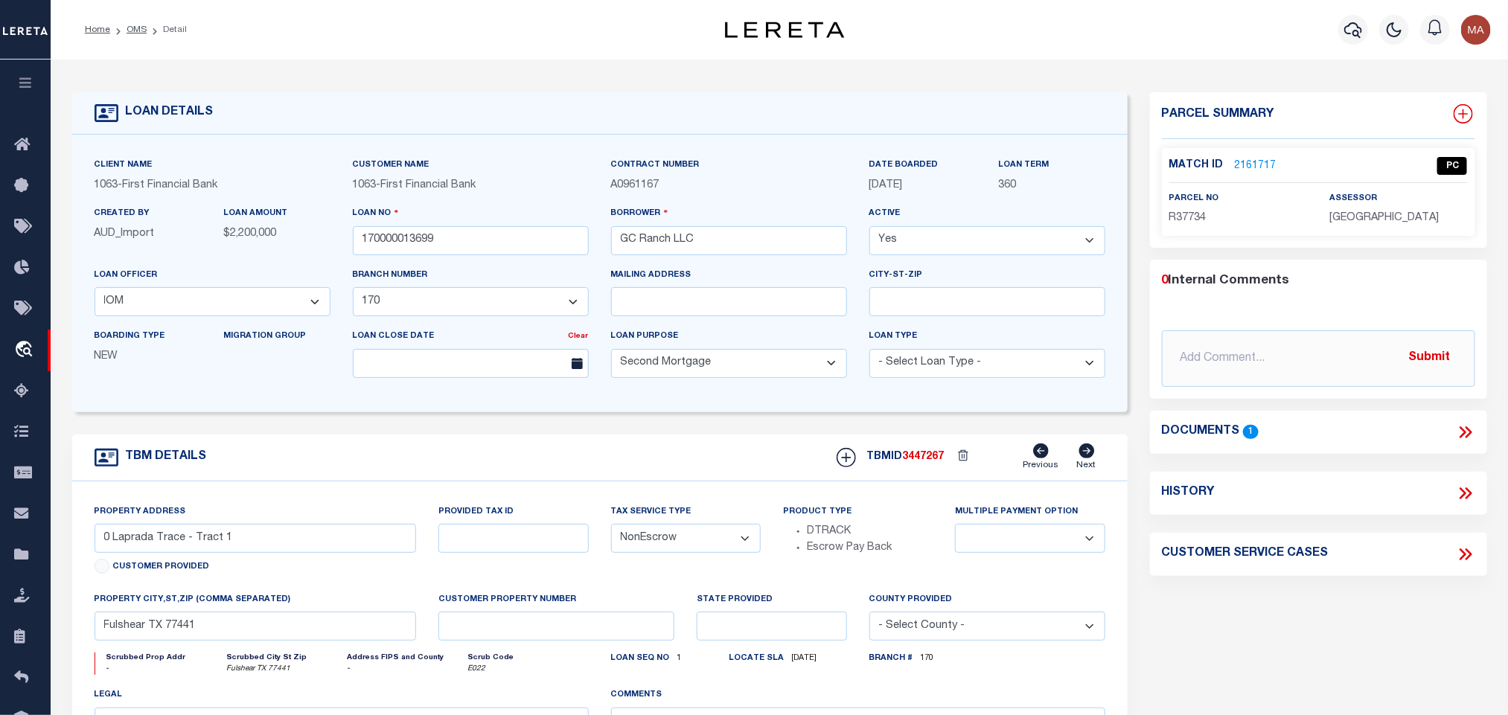
click at [1471, 114] on icon at bounding box center [1462, 113] width 19 height 19
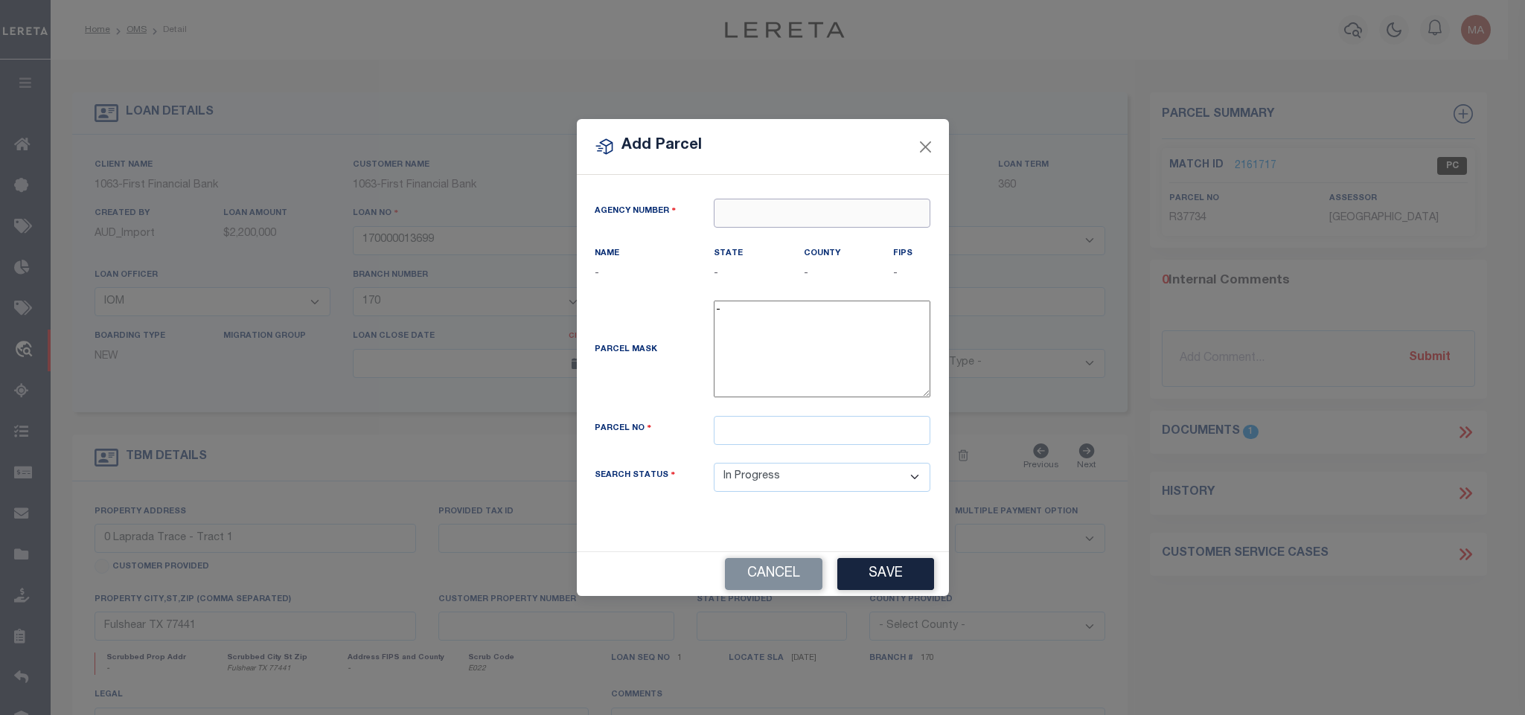
click at [853, 208] on input "text" at bounding box center [822, 213] width 217 height 29
click at [742, 213] on input "text" at bounding box center [822, 213] width 217 height 29
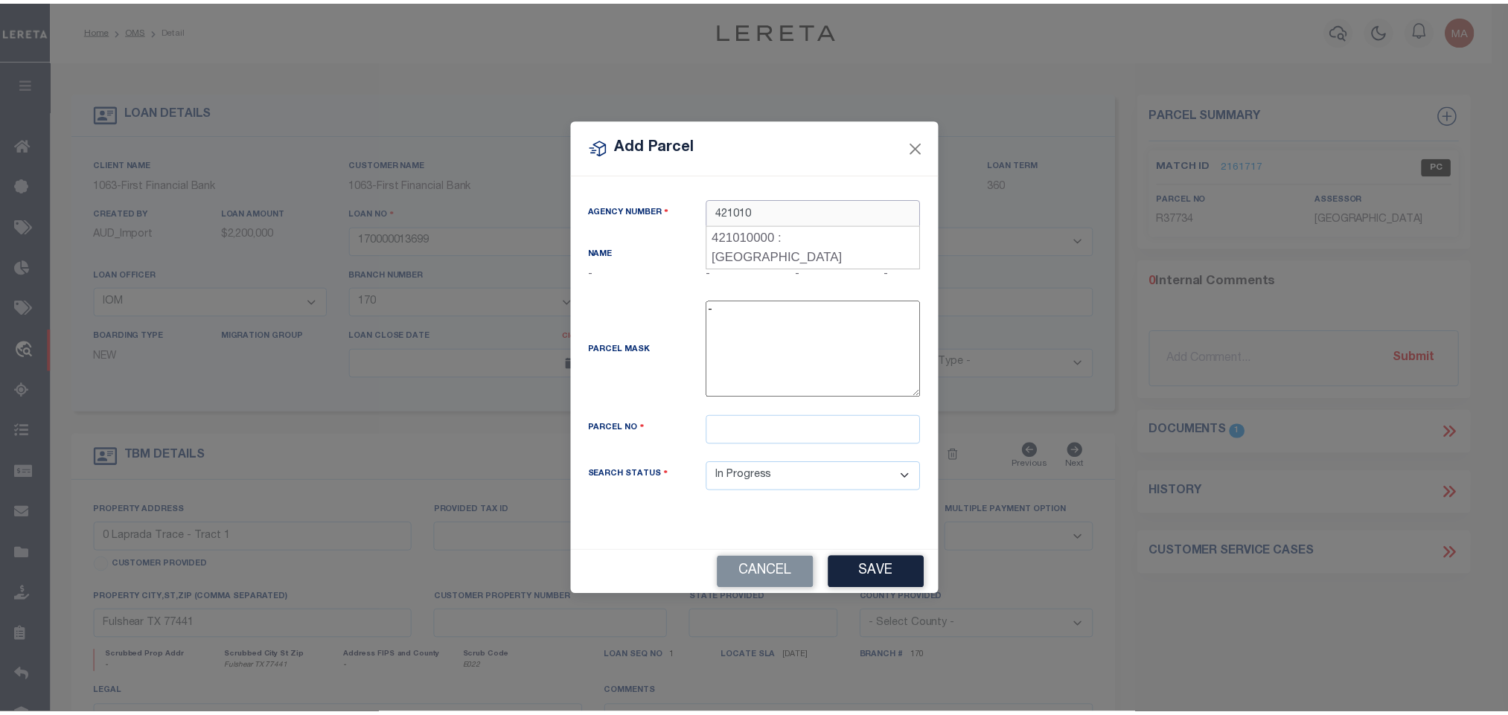
scroll to position [0, 0]
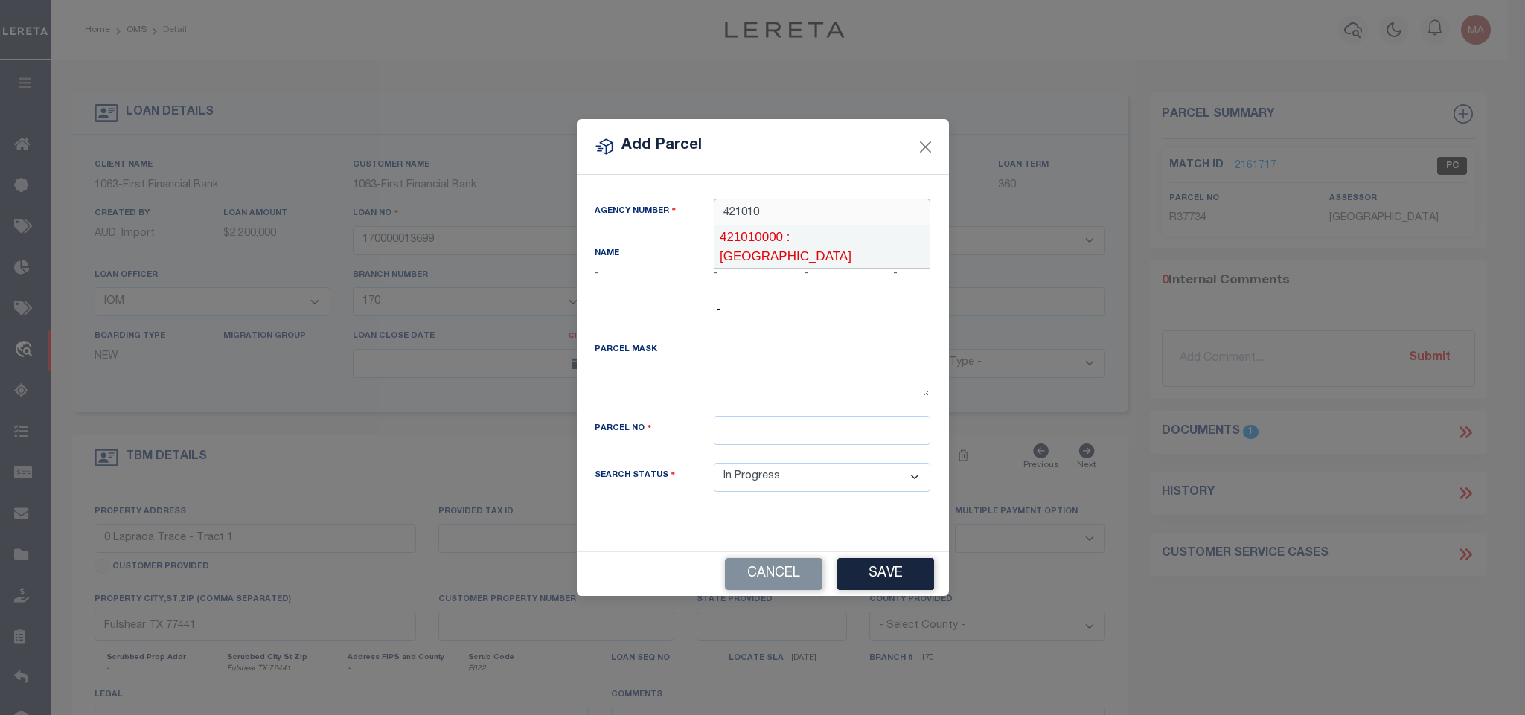
click at [855, 232] on div "421010000 : HARRIS COUNTY" at bounding box center [821, 247] width 215 height 42
click at [846, 416] on div "Parcel Mask -" at bounding box center [762, 358] width 359 height 115
click at [851, 445] on input "text" at bounding box center [822, 430] width 217 height 29
paste input "0915650000018"
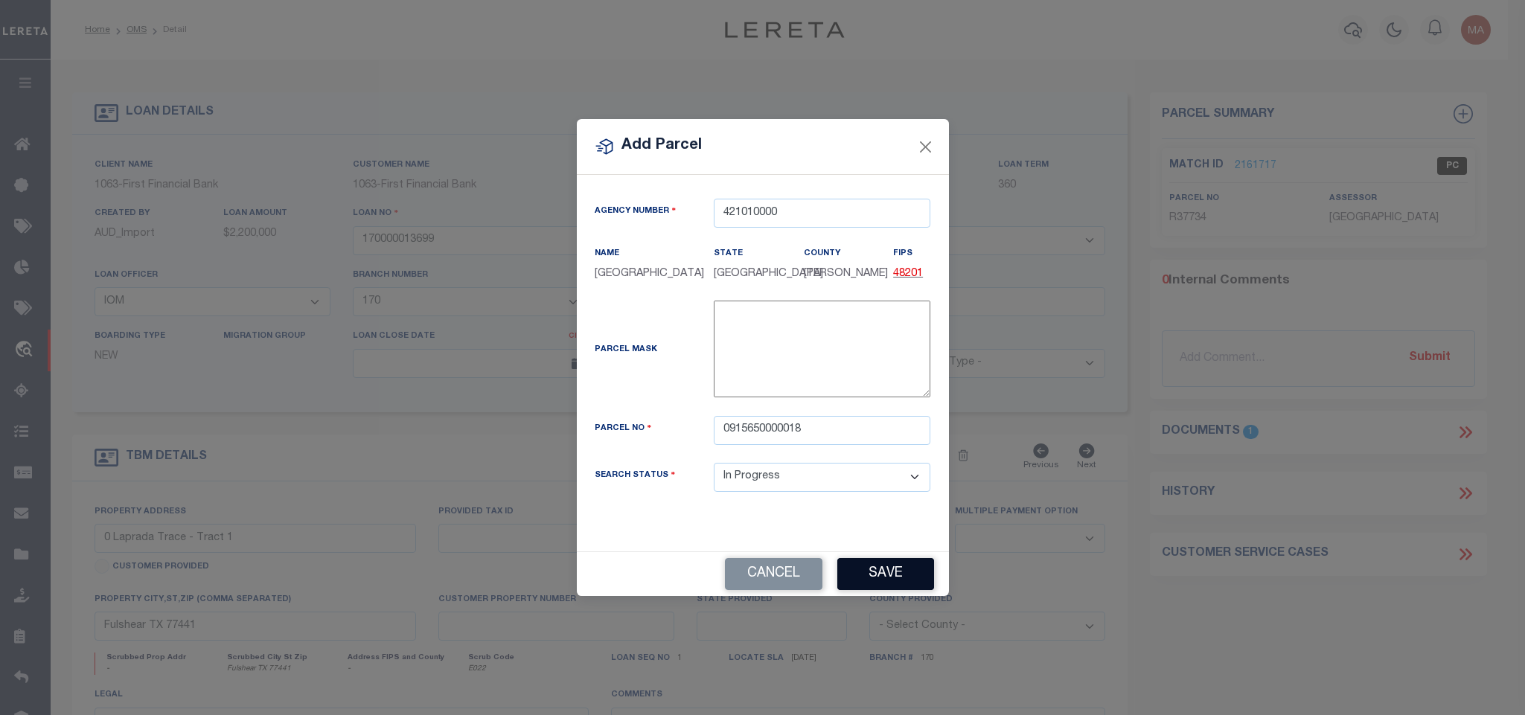
click at [894, 590] on button "Save" at bounding box center [885, 574] width 97 height 32
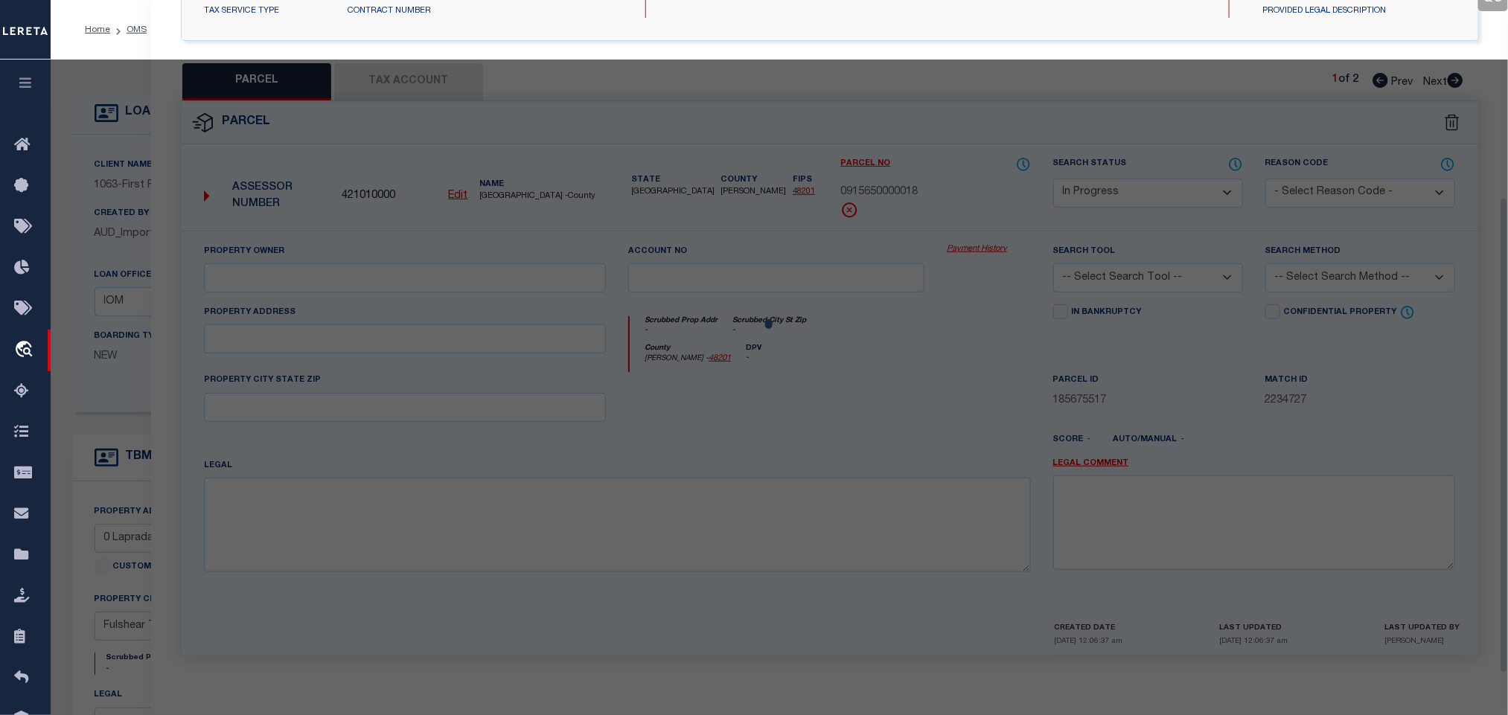
scroll to position [279, 0]
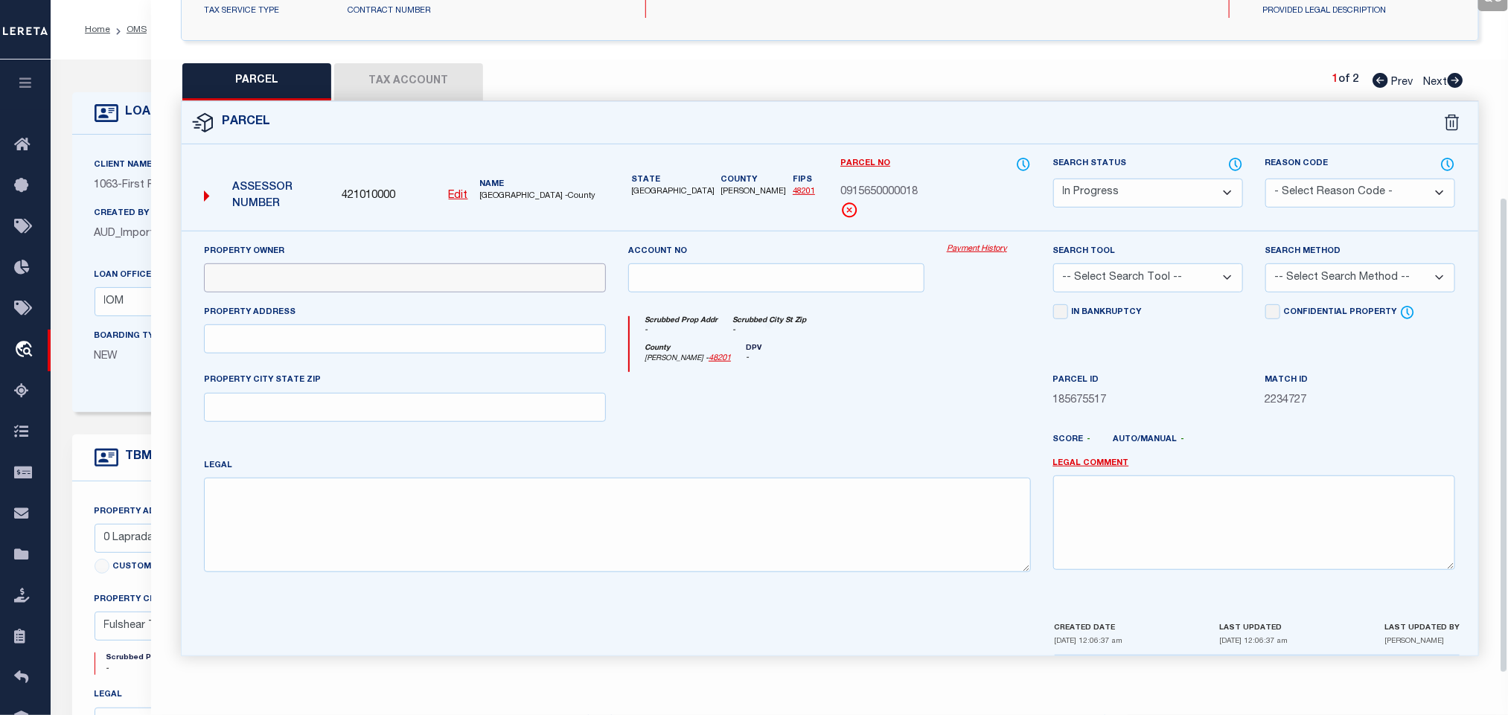
click at [456, 270] on input "text" at bounding box center [405, 277] width 402 height 29
paste input "A OMEGA GROUP LLC"
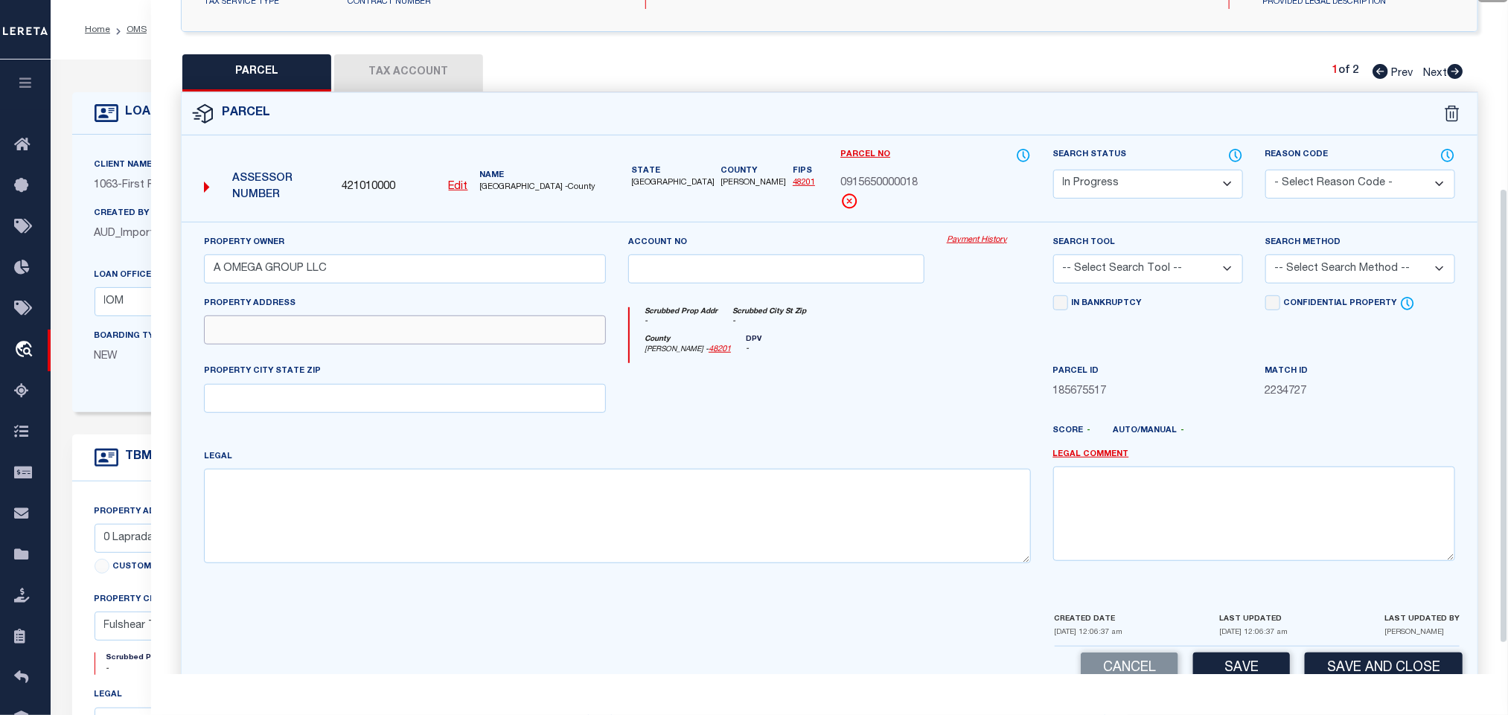
drag, startPoint x: 268, startPoint y: 333, endPoint x: 115, endPoint y: 366, distance: 156.9
click at [268, 333] on input "text" at bounding box center [405, 330] width 402 height 29
paste input "1717 GESSNER DR # 13"
drag, startPoint x: 371, startPoint y: 409, endPoint x: 33, endPoint y: 396, distance: 338.1
click at [371, 409] on input "text" at bounding box center [405, 398] width 402 height 29
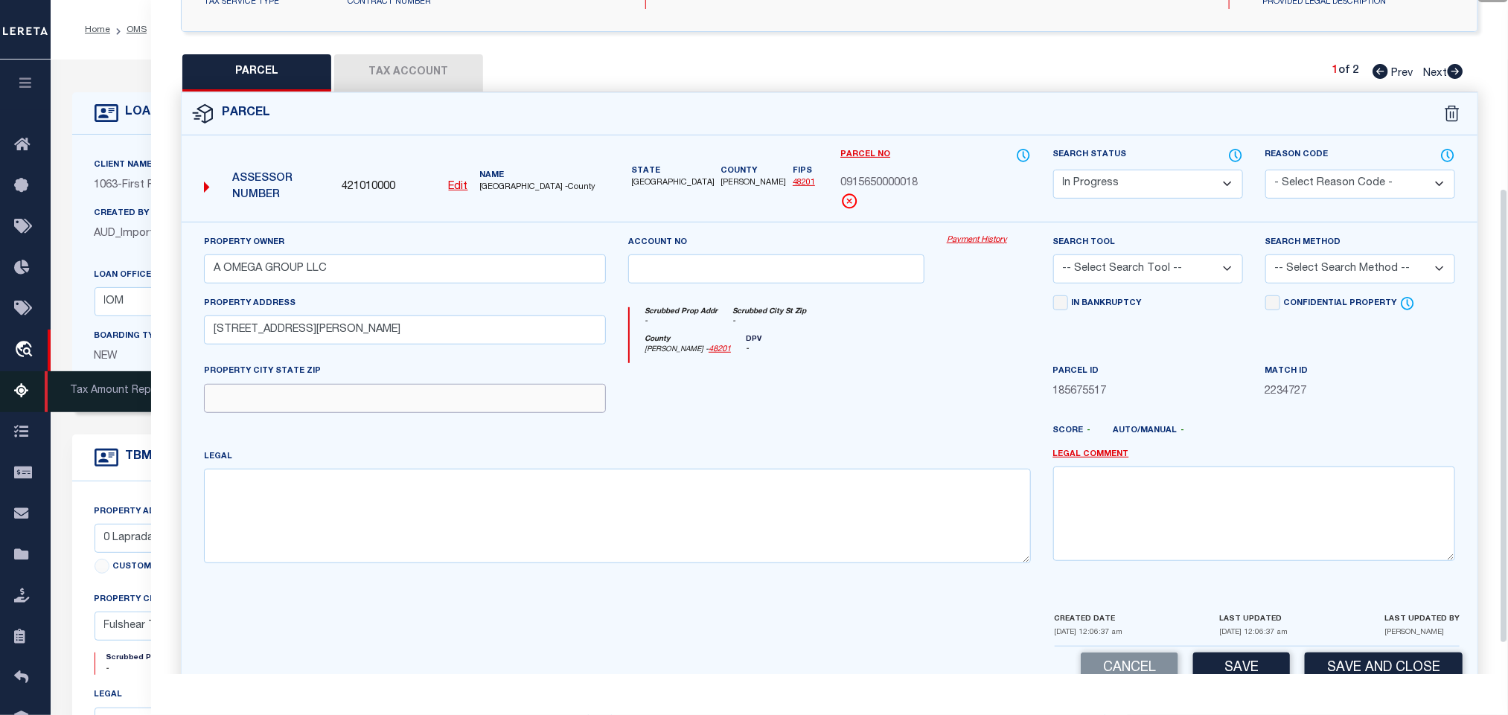
paste input "HOUSTON TX 77080"
drag, startPoint x: 450, startPoint y: 518, endPoint x: 431, endPoint y: 530, distance: 22.1
click at [450, 518] on textarea at bounding box center [617, 516] width 827 height 94
paste textarea "TR A5 BLK 10 ROYAL OAKS SEC 4 R/P"
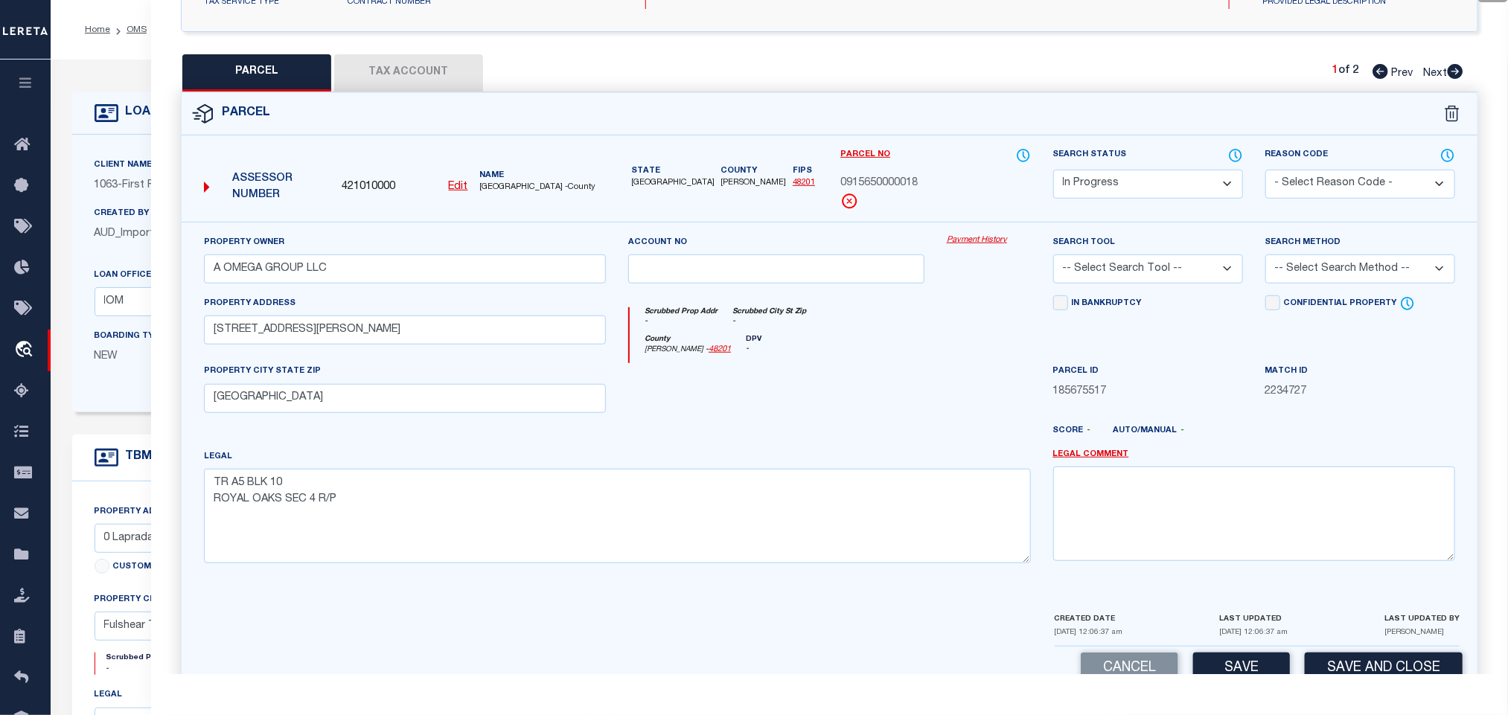
click at [1190, 281] on select "-- Select Search Tool -- 3rd Party Website Agency File Agency Website ATLS CNV-…" at bounding box center [1148, 269] width 190 height 29
click at [1053, 259] on select "-- Select Search Tool -- 3rd Party Website Agency File Agency Website ATLS CNV-…" at bounding box center [1148, 269] width 190 height 29
click at [1333, 270] on select "-- Select Search Method -- Property Address Legal Liability Info Provided" at bounding box center [1360, 269] width 190 height 29
click at [1265, 259] on select "-- Select Search Method -- Property Address Legal Liability Info Provided" at bounding box center [1360, 269] width 190 height 29
click at [1215, 663] on button "Save" at bounding box center [1241, 669] width 97 height 32
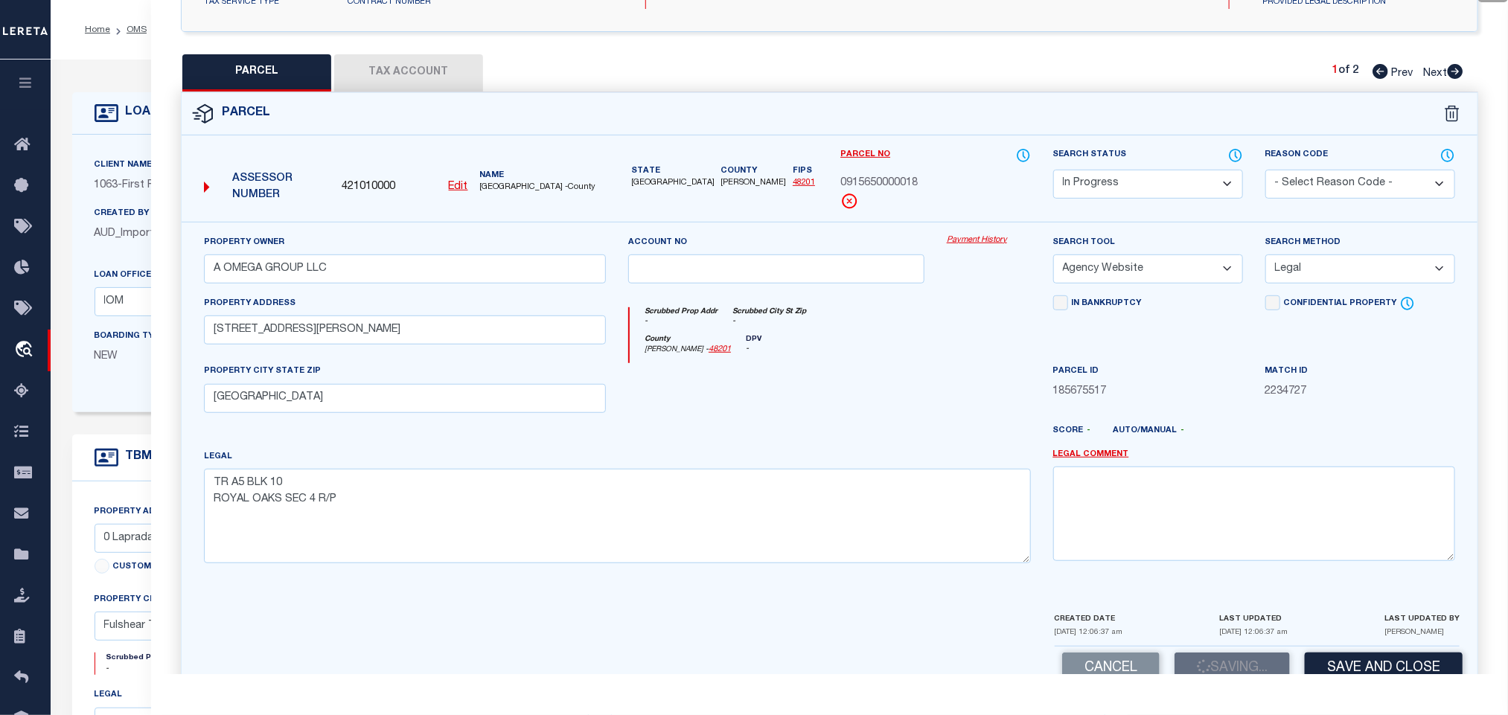
click at [438, 85] on button "Tax Account" at bounding box center [408, 72] width 149 height 37
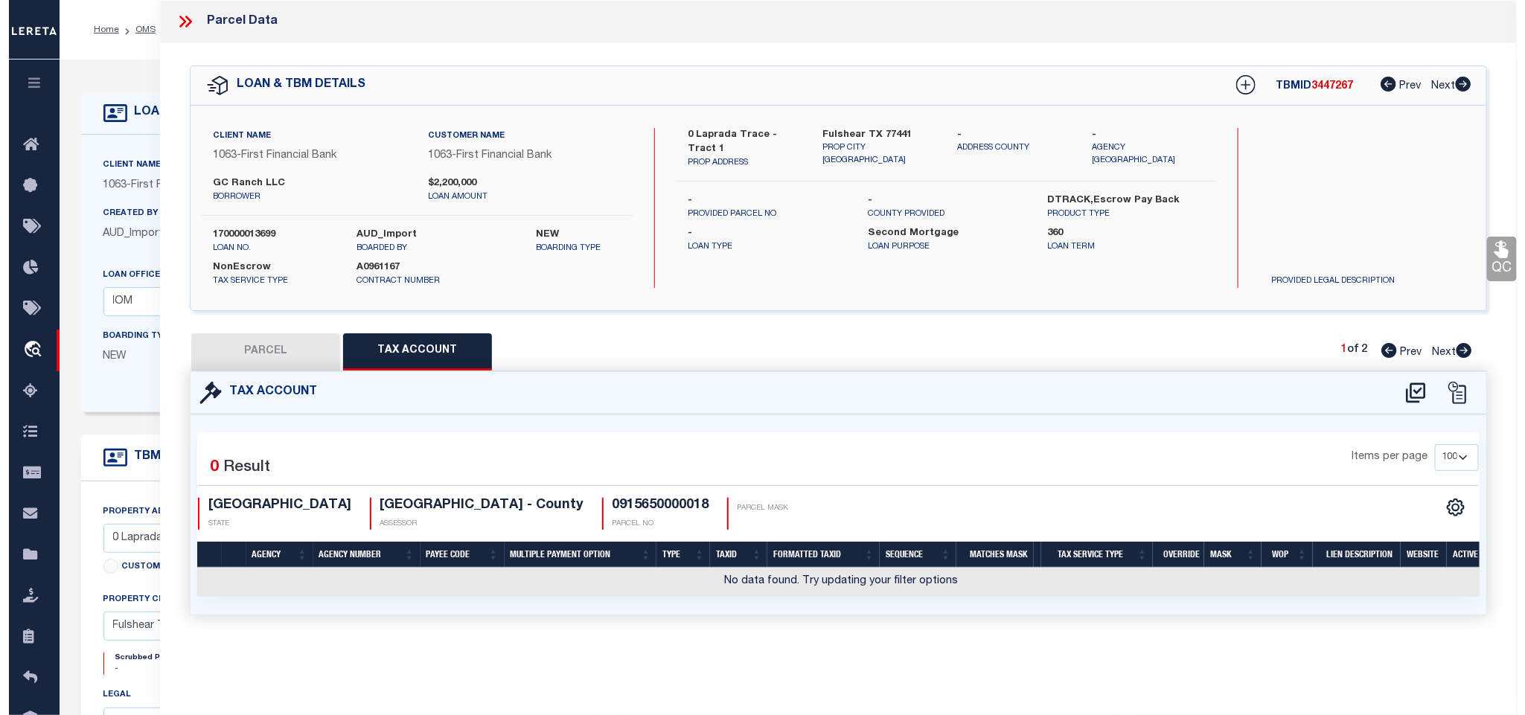
scroll to position [0, 0]
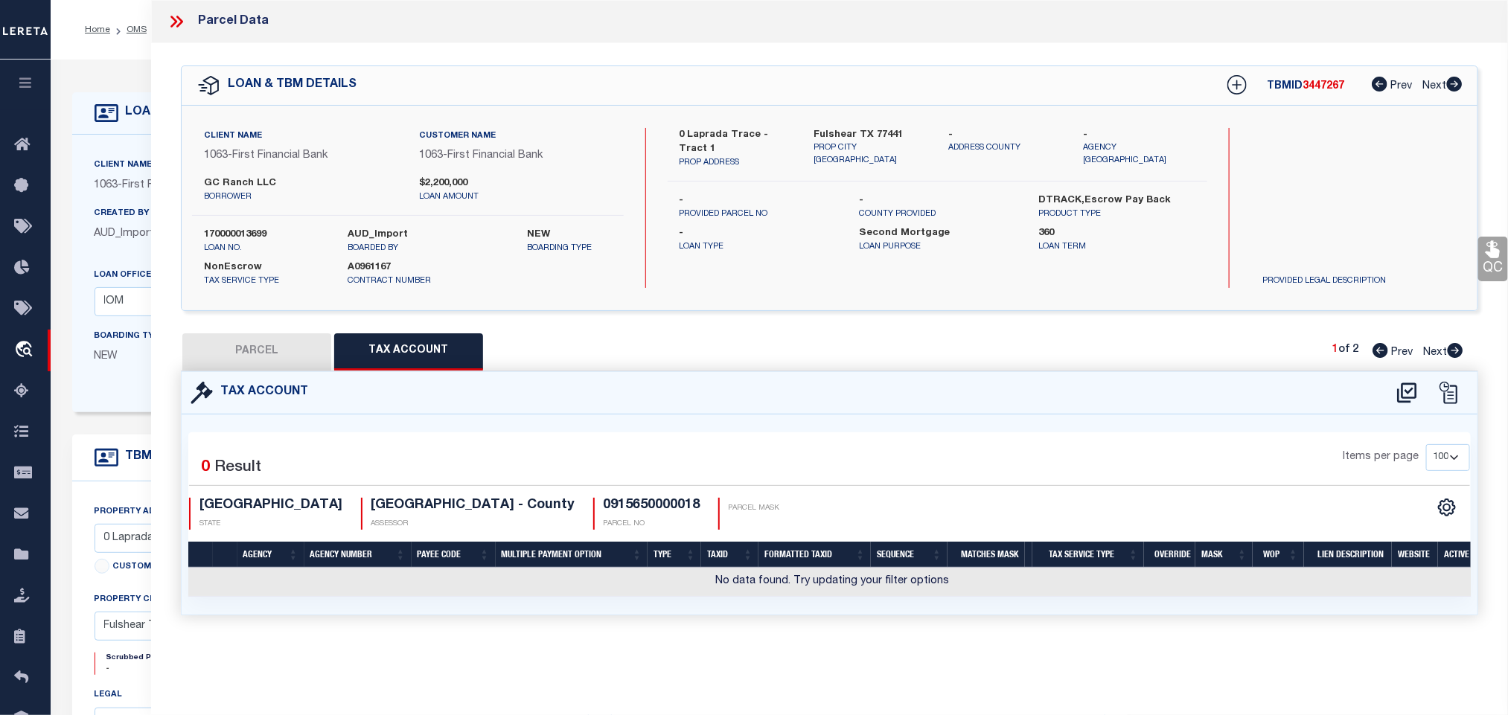
click at [1403, 397] on icon at bounding box center [1407, 393] width 25 height 24
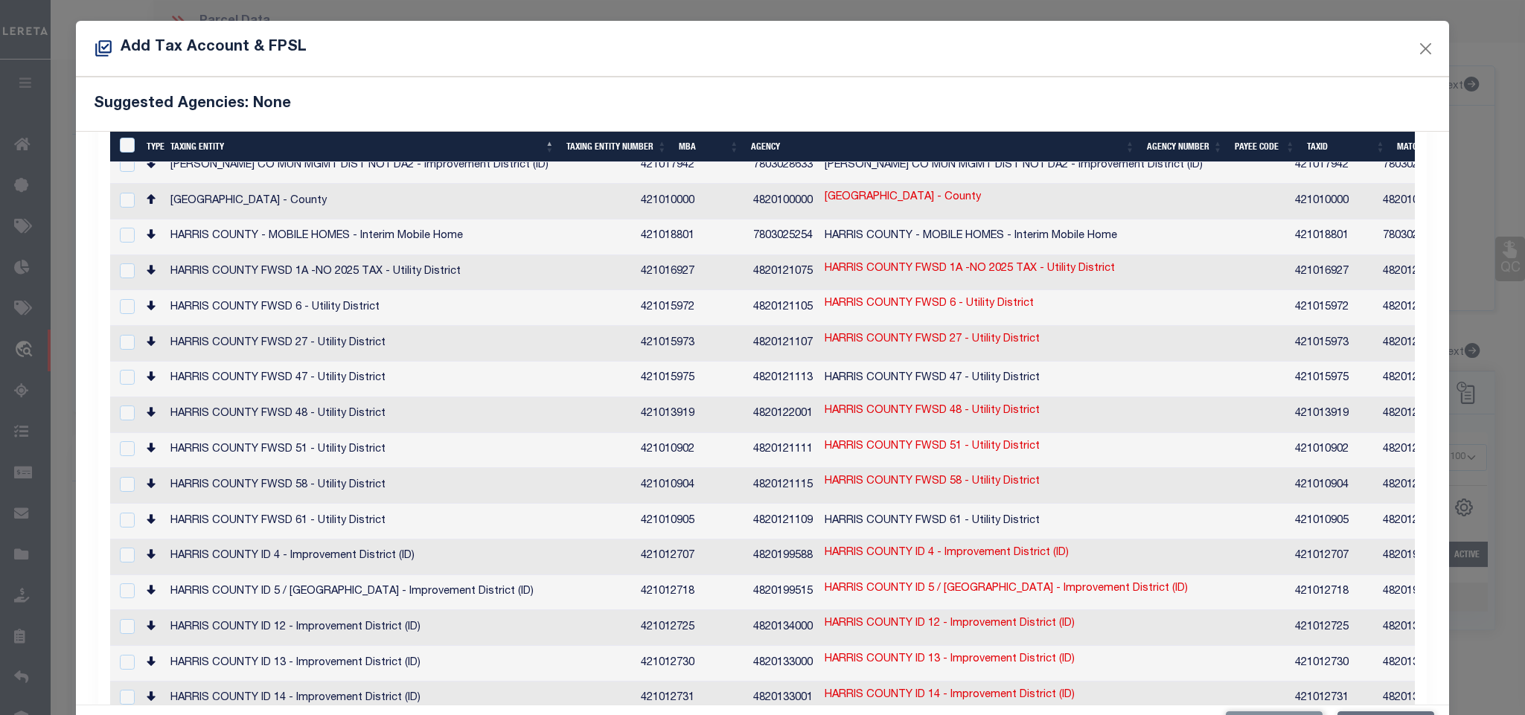
scroll to position [3575, 0]
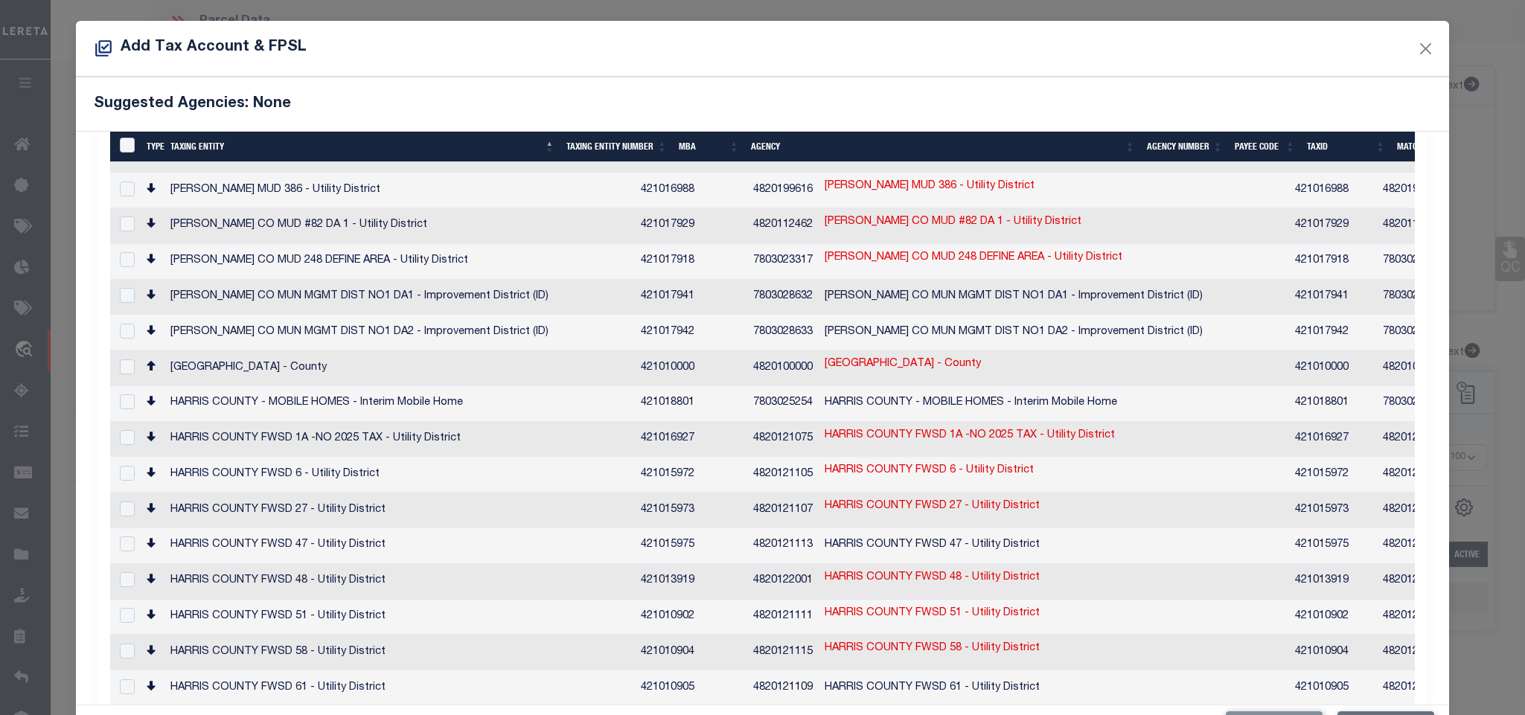
click at [348, 351] on td "HARRIS COUNTY - County" at bounding box center [399, 369] width 470 height 36
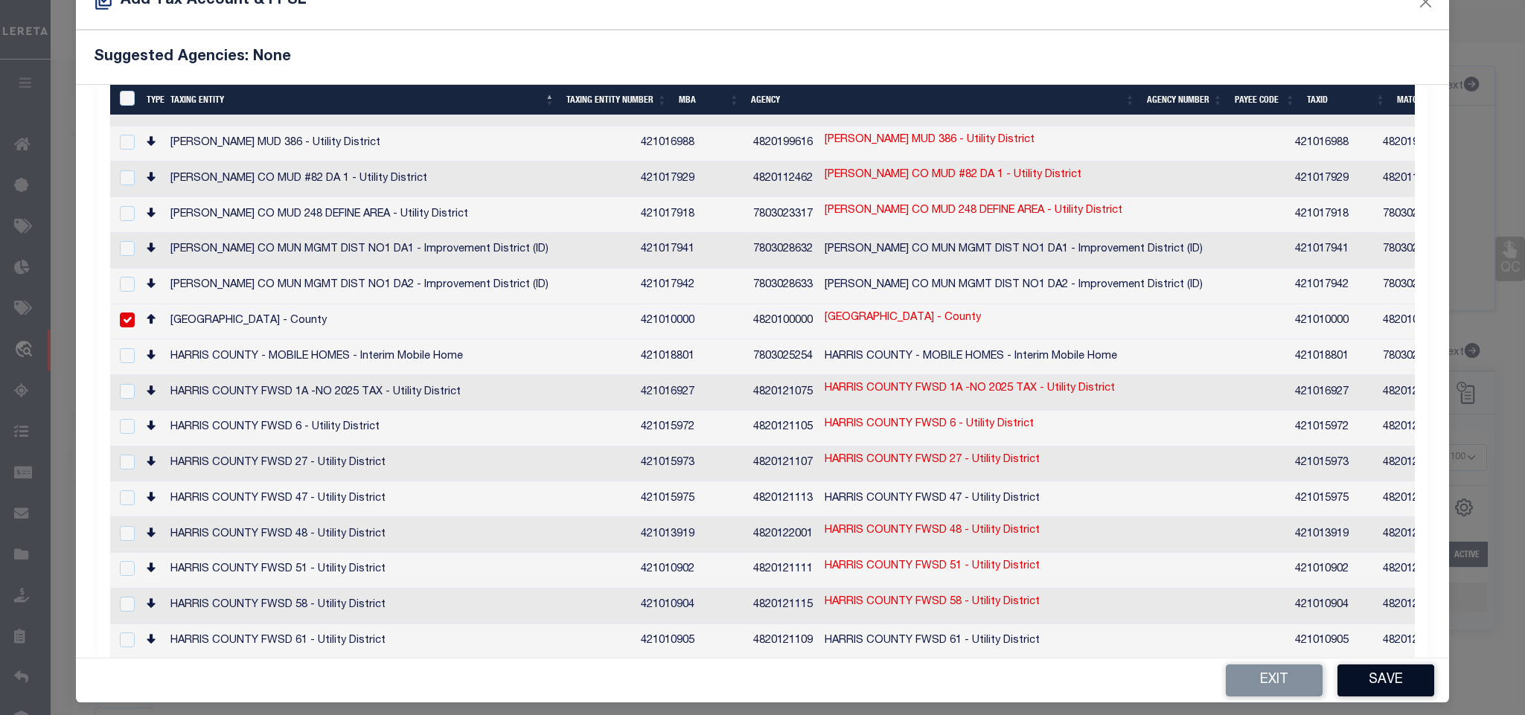
scroll to position [56, 0]
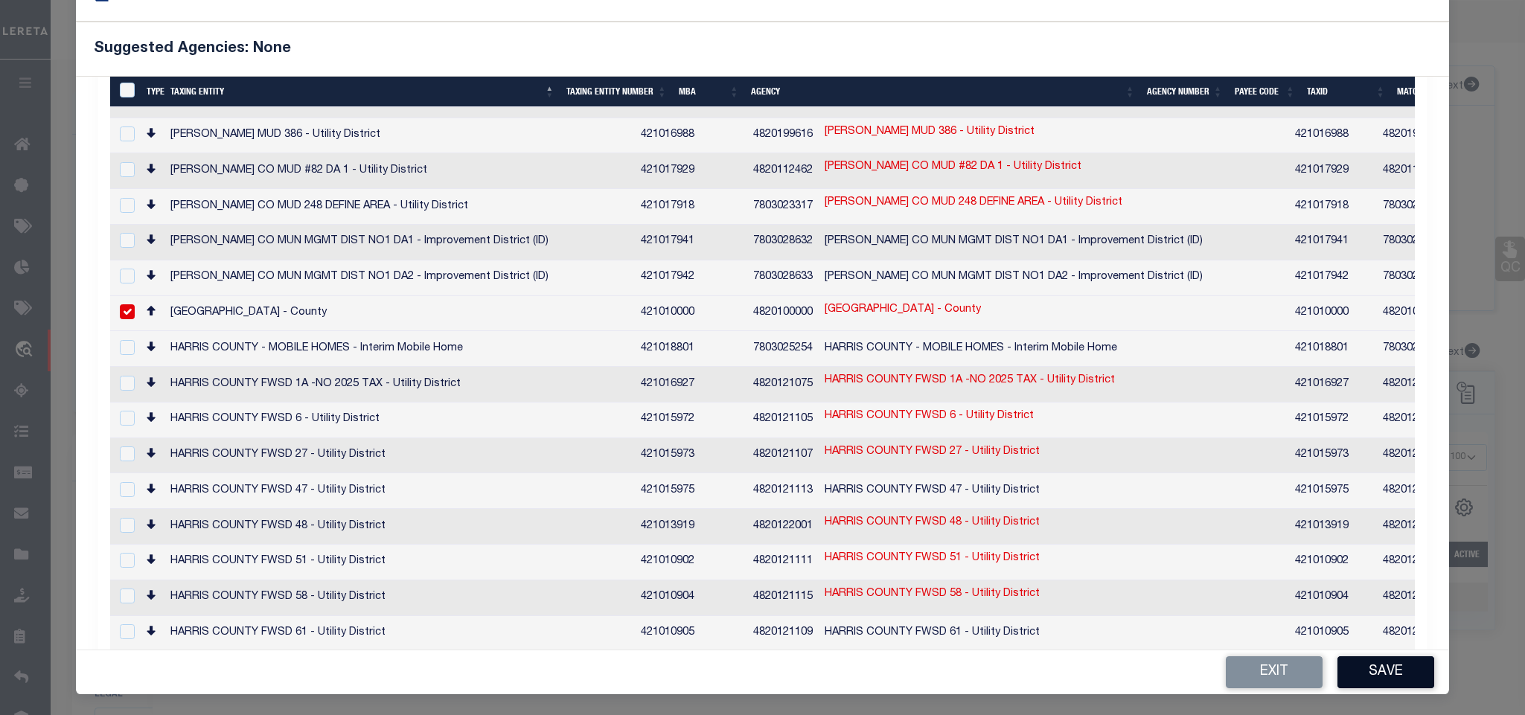
click at [1364, 666] on button "Save" at bounding box center [1385, 672] width 97 height 32
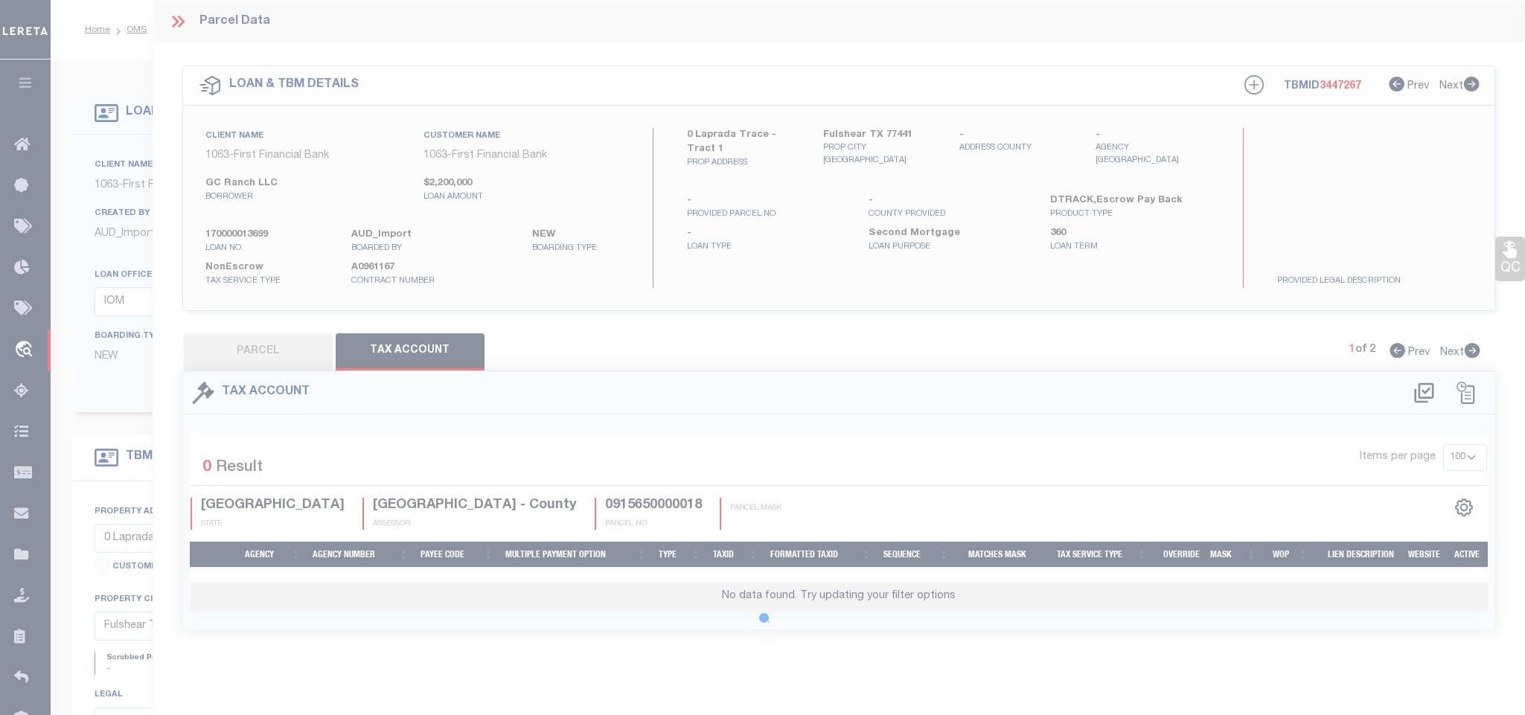
scroll to position [0, 0]
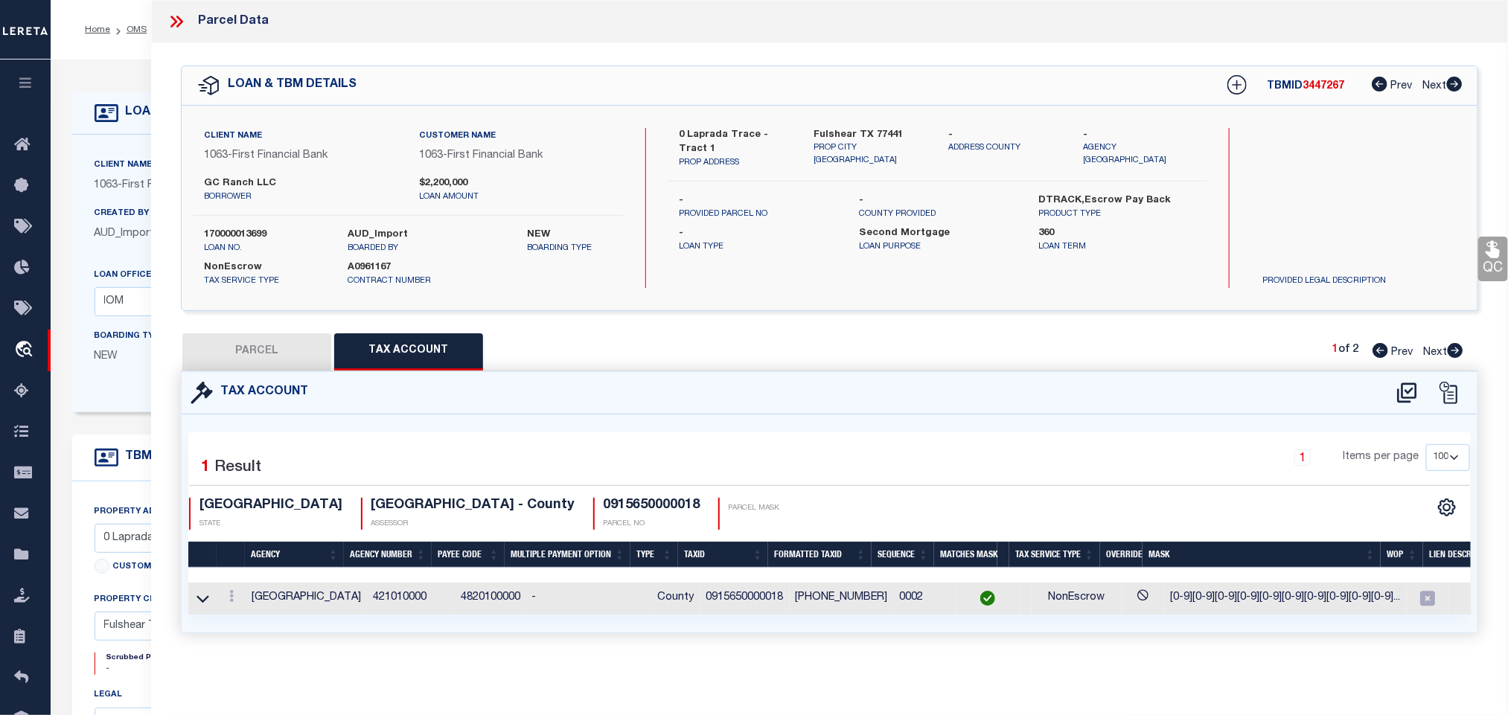
click at [1407, 391] on icon at bounding box center [1407, 393] width 25 height 24
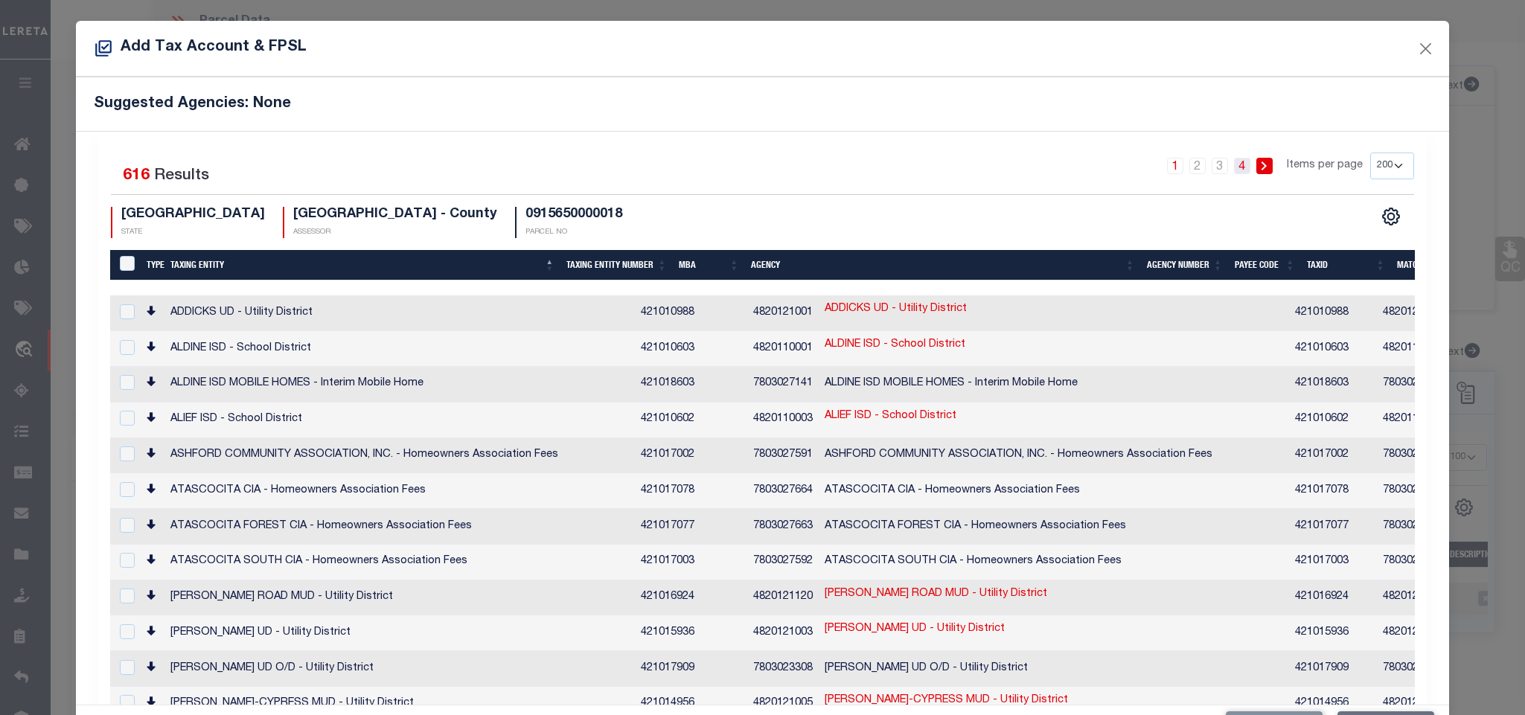
click at [1234, 170] on link "4" at bounding box center [1242, 166] width 16 height 16
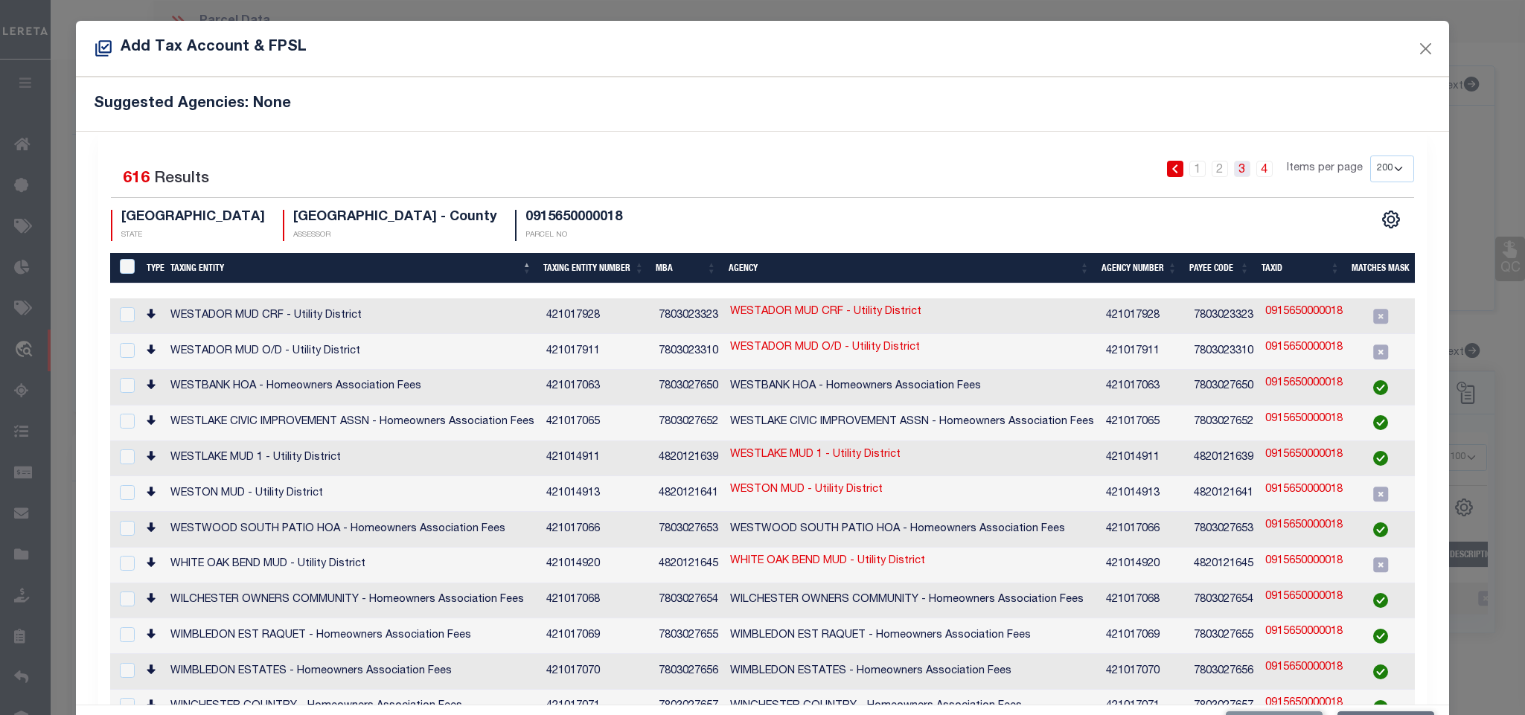
click at [1234, 170] on link "3" at bounding box center [1242, 169] width 16 height 16
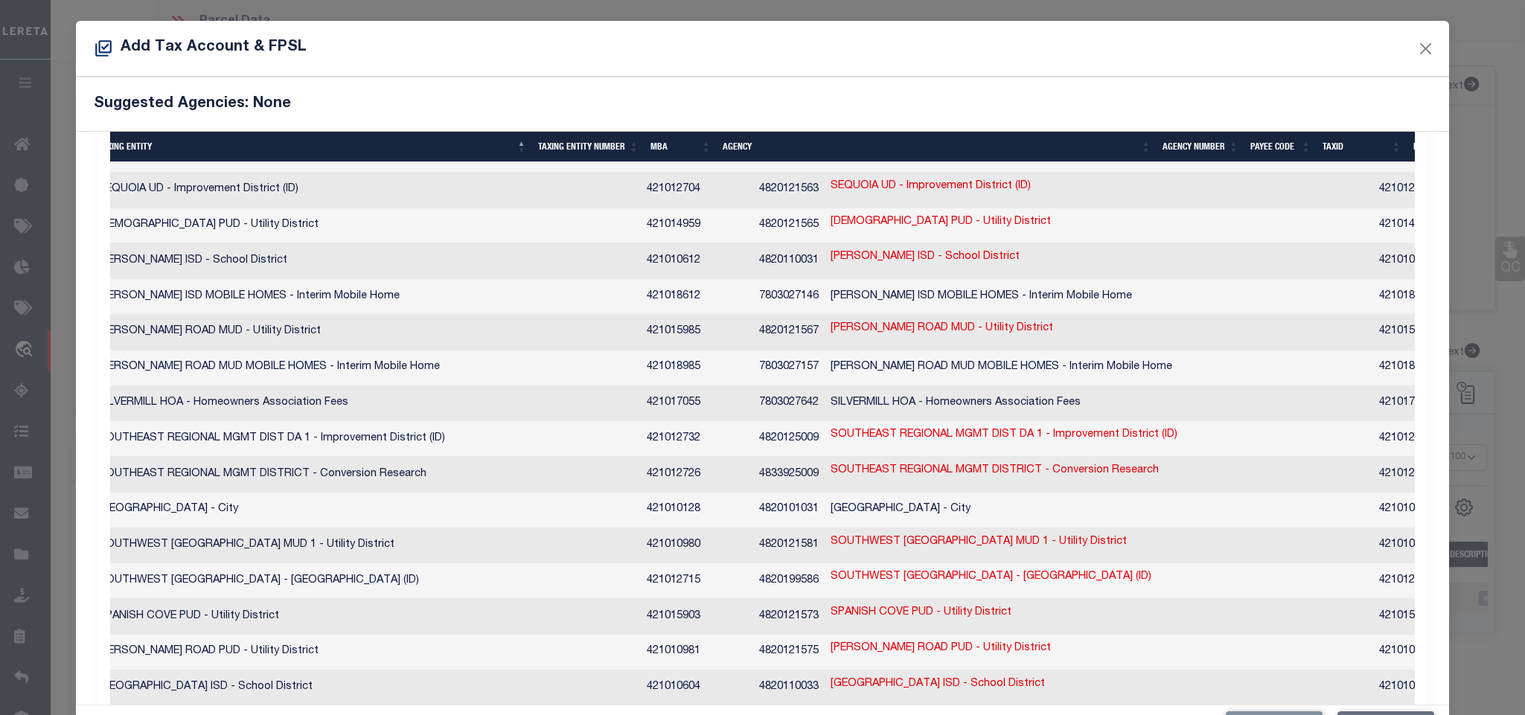
scroll to position [0, 74]
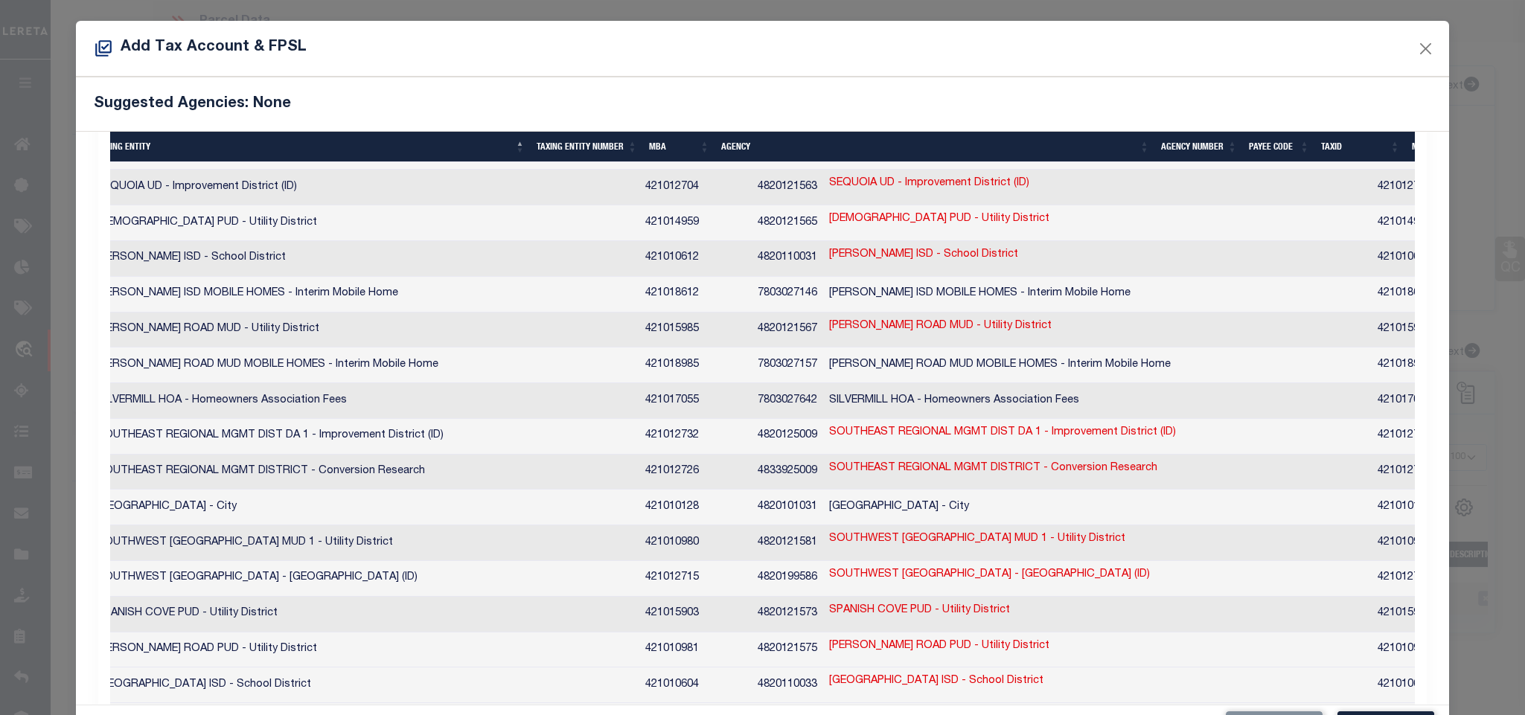
scroll to position [5243, 0]
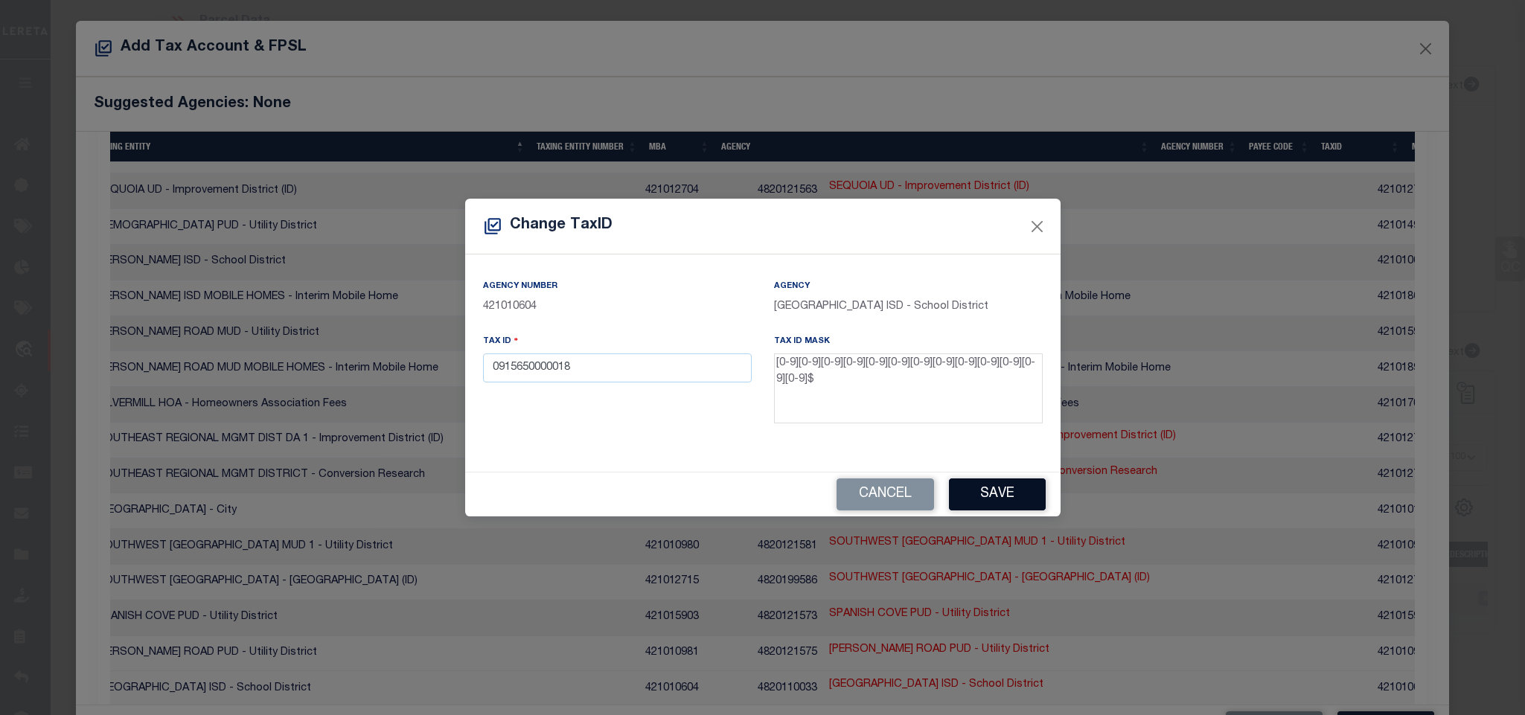
click at [1009, 487] on button "Save" at bounding box center [997, 495] width 97 height 32
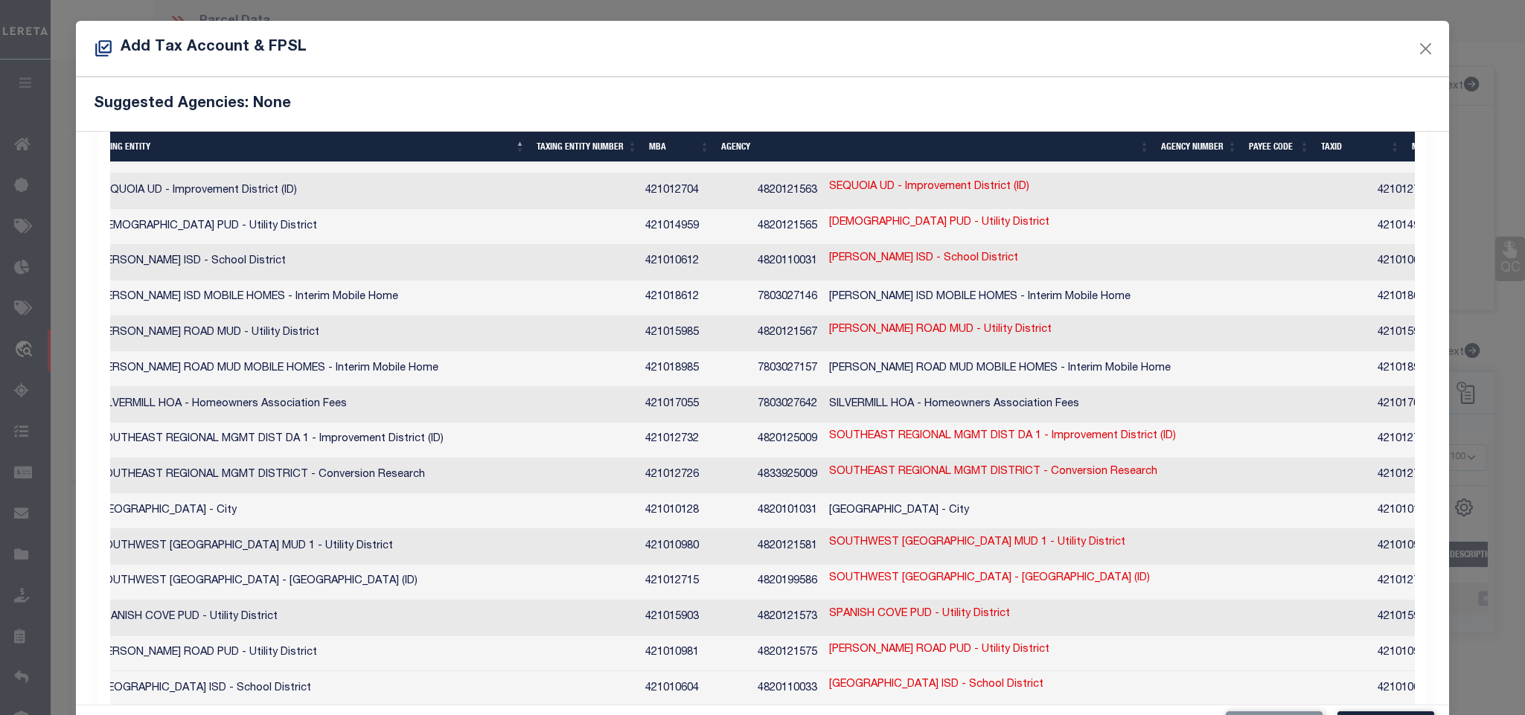
scroll to position [0, 0]
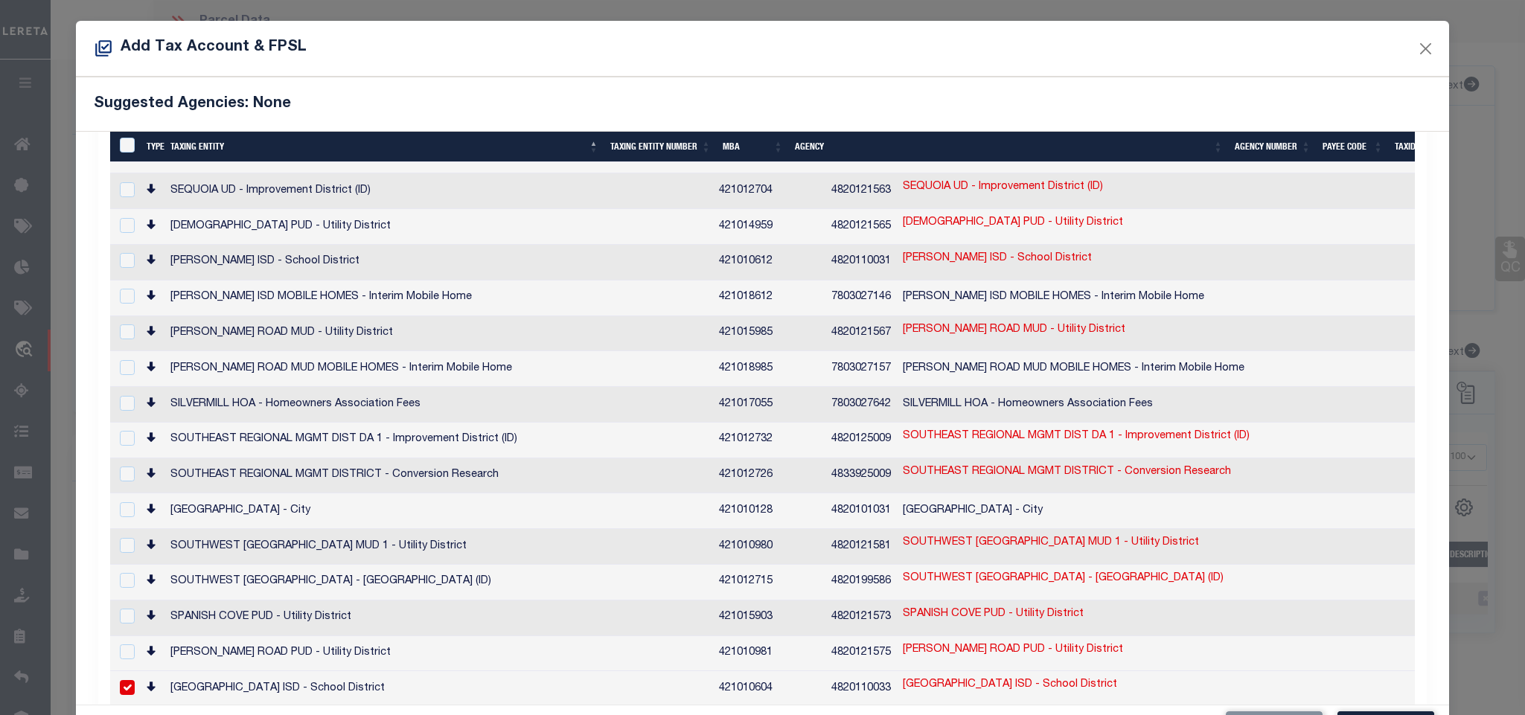
click at [461, 707] on td "SPRING BRANCH MANAGEMENT DISTRICT - Improvement District (ID)" at bounding box center [438, 725] width 549 height 36
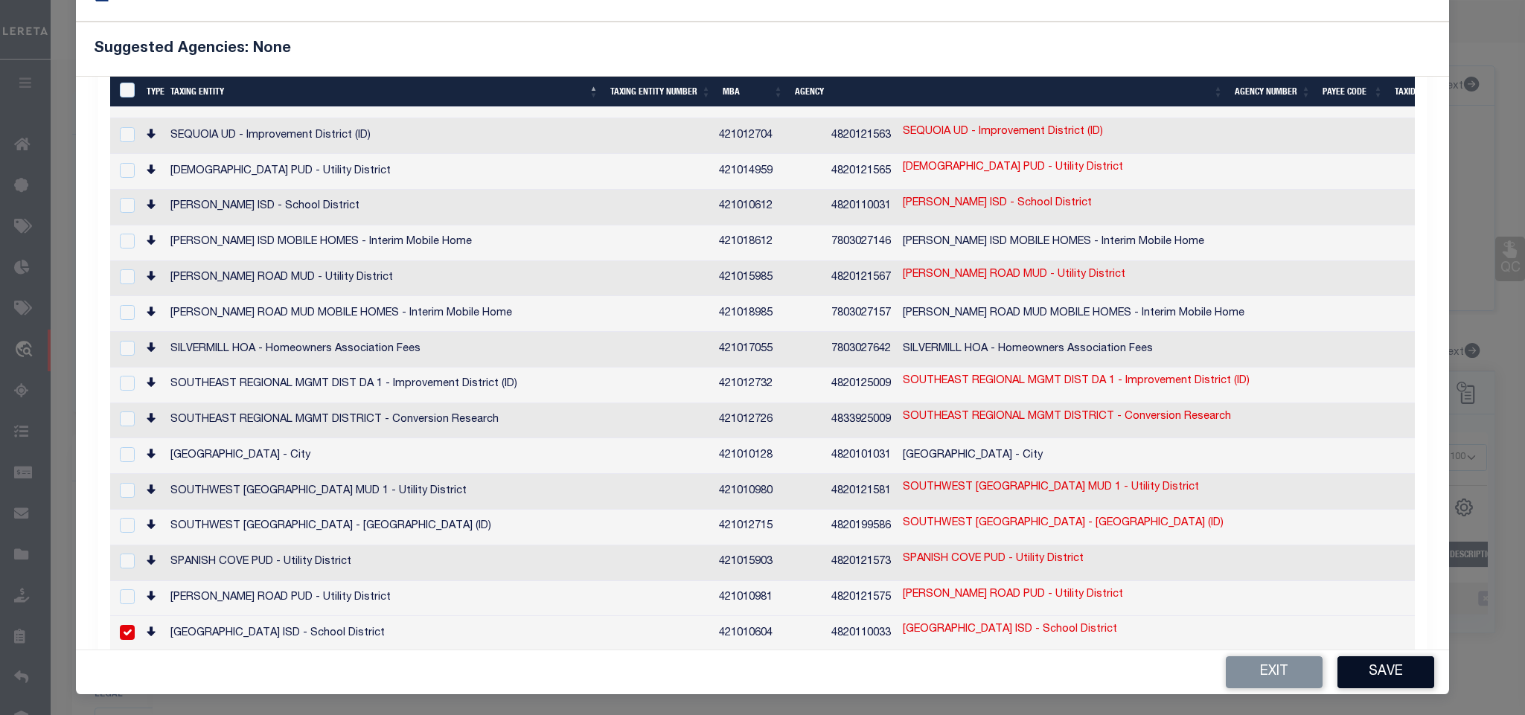
click at [1383, 686] on button "Save" at bounding box center [1385, 672] width 97 height 32
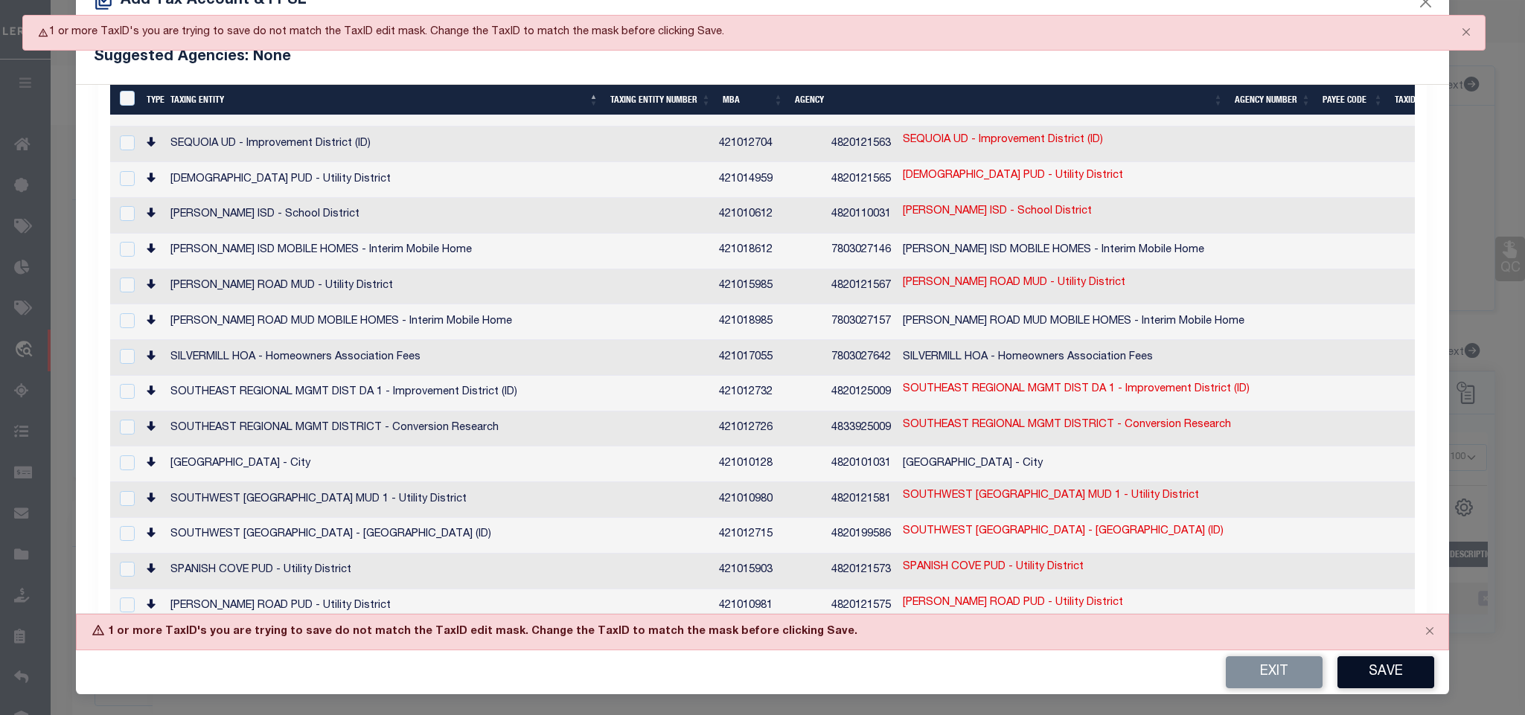
scroll to position [48, 0]
click at [825, 660] on td "4820199643" at bounding box center [860, 678] width 71 height 36
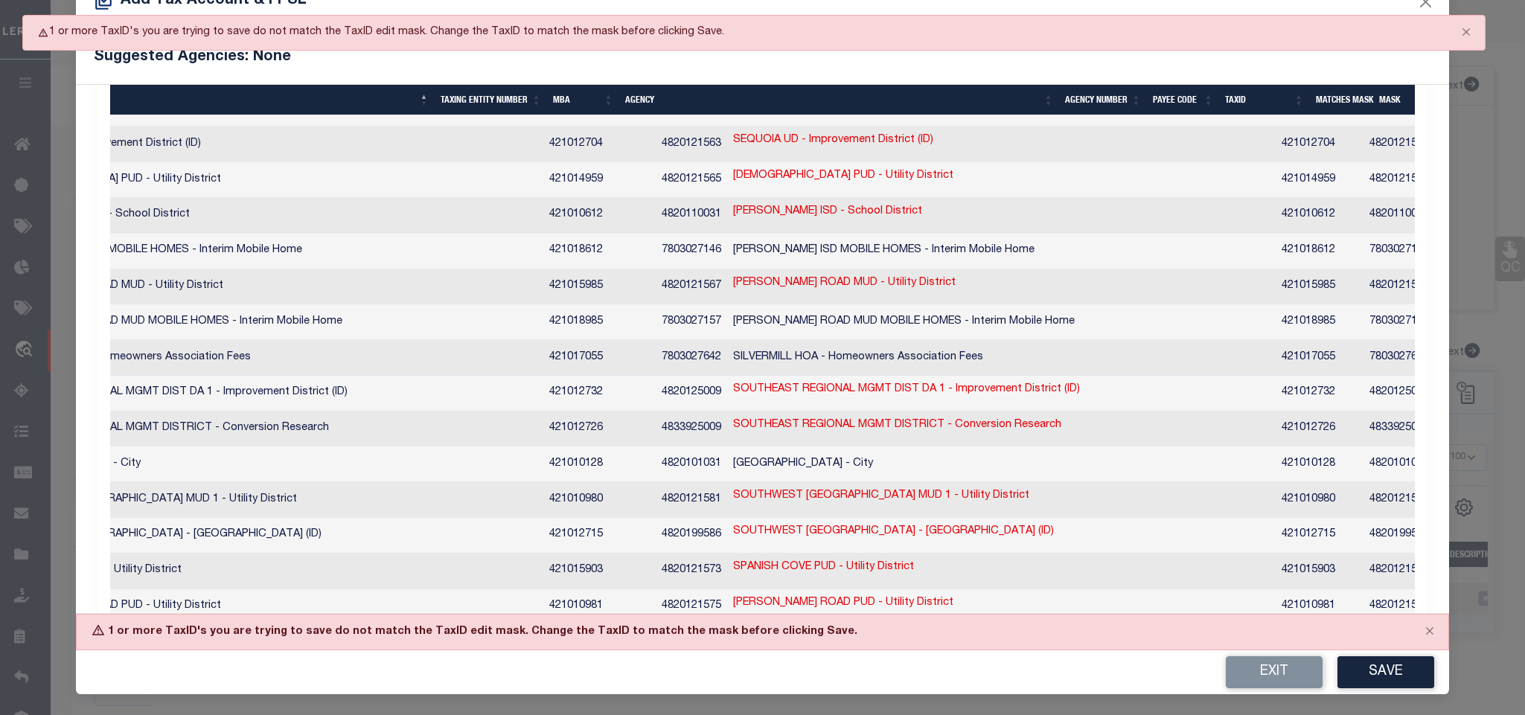
scroll to position [0, 0]
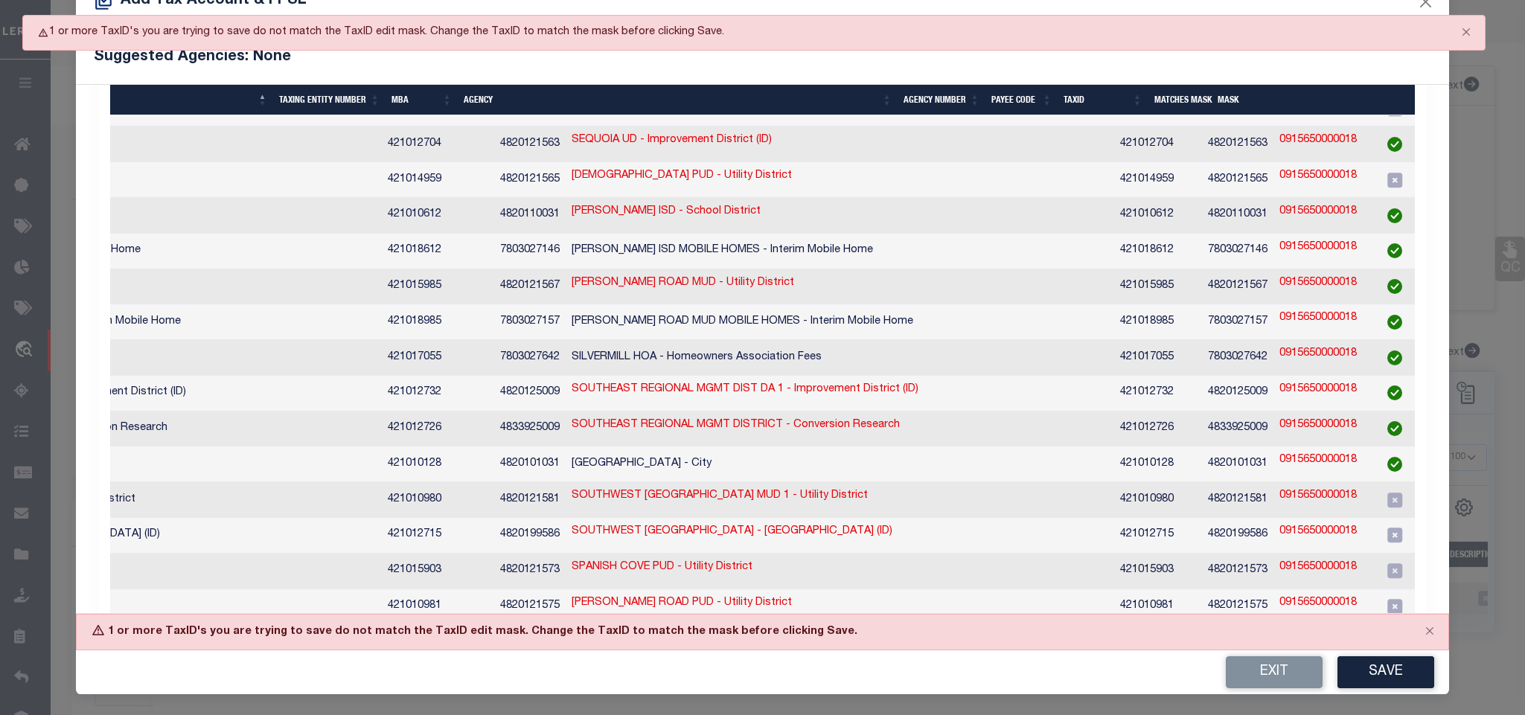
click at [1279, 666] on link "0915650000018" at bounding box center [1317, 674] width 77 height 16
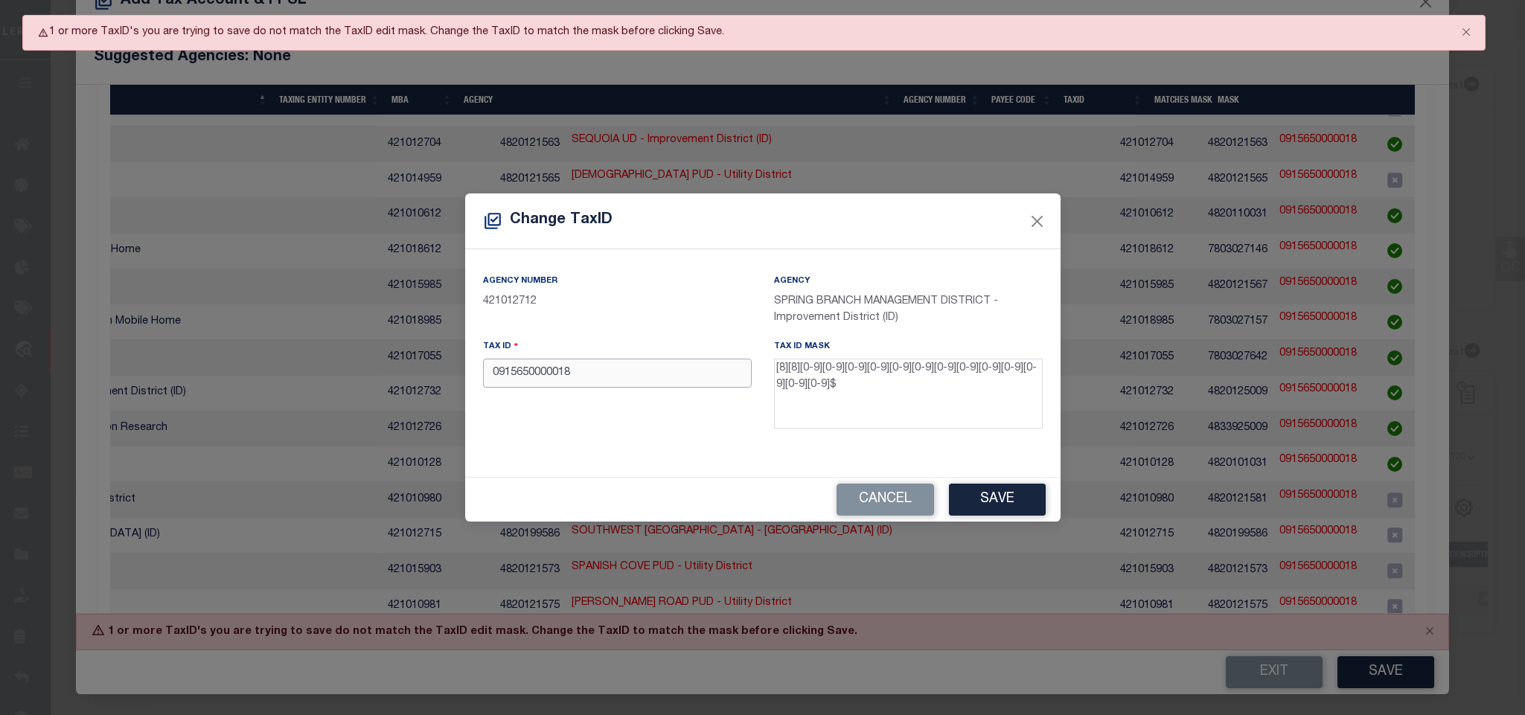
click at [695, 360] on input "0915650000018" at bounding box center [617, 373] width 269 height 29
click at [997, 496] on button "Save" at bounding box center [997, 500] width 97 height 32
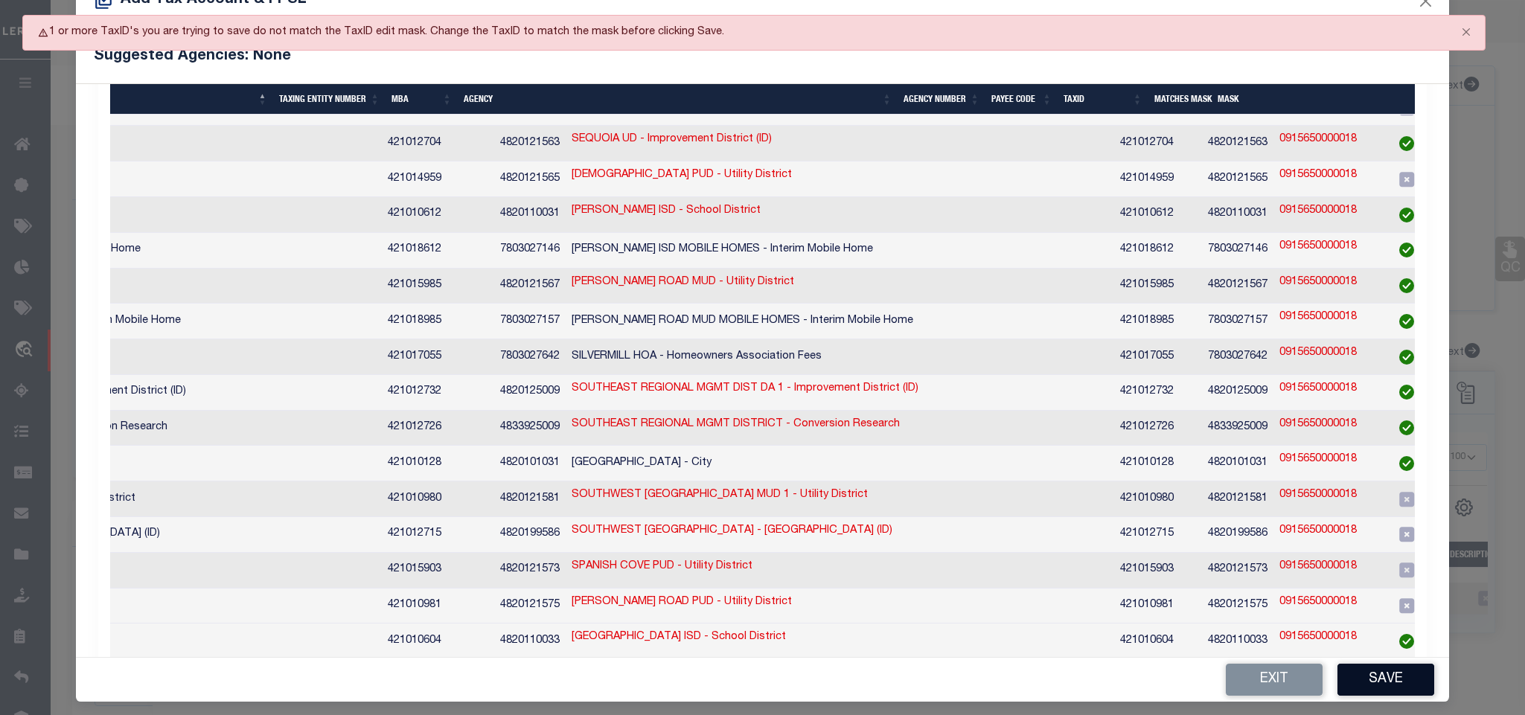
click at [1372, 677] on button "Save" at bounding box center [1385, 680] width 97 height 32
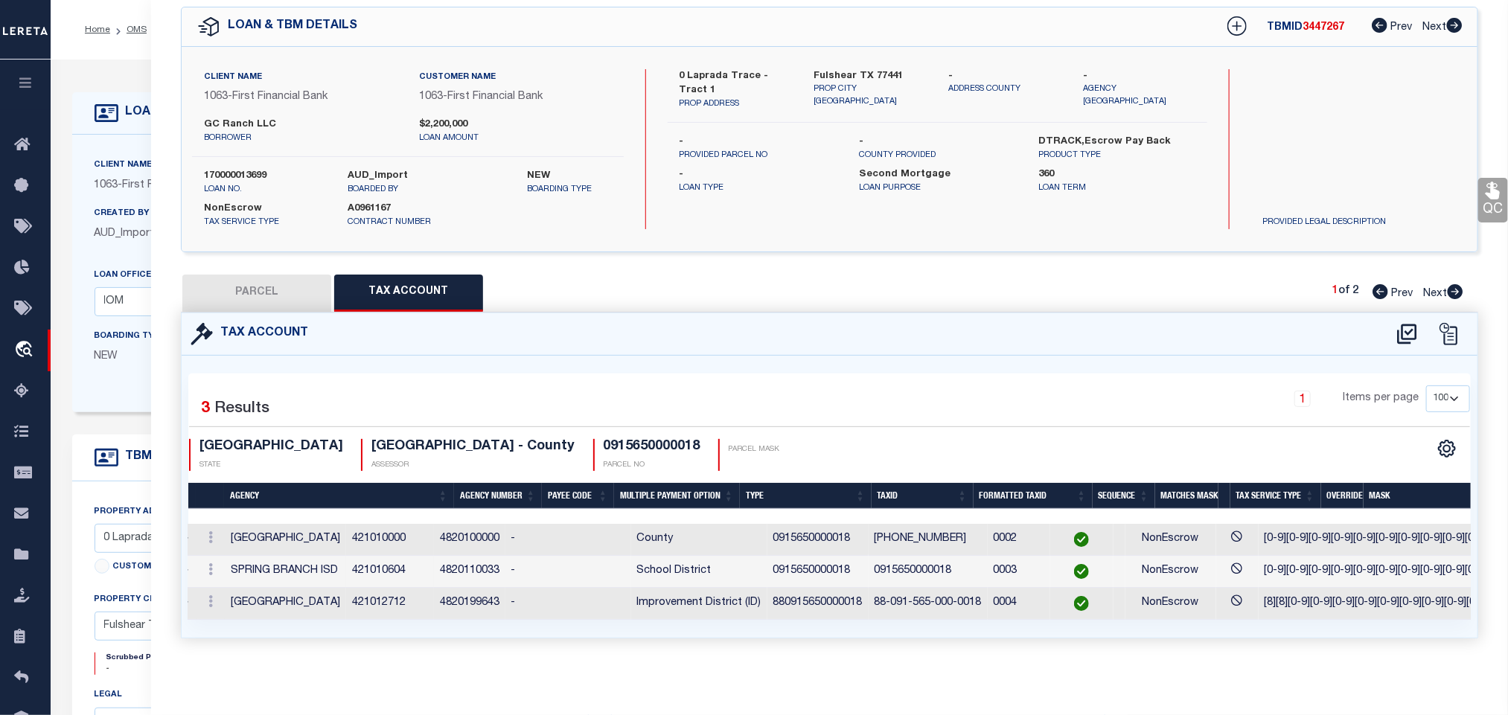
scroll to position [0, 57]
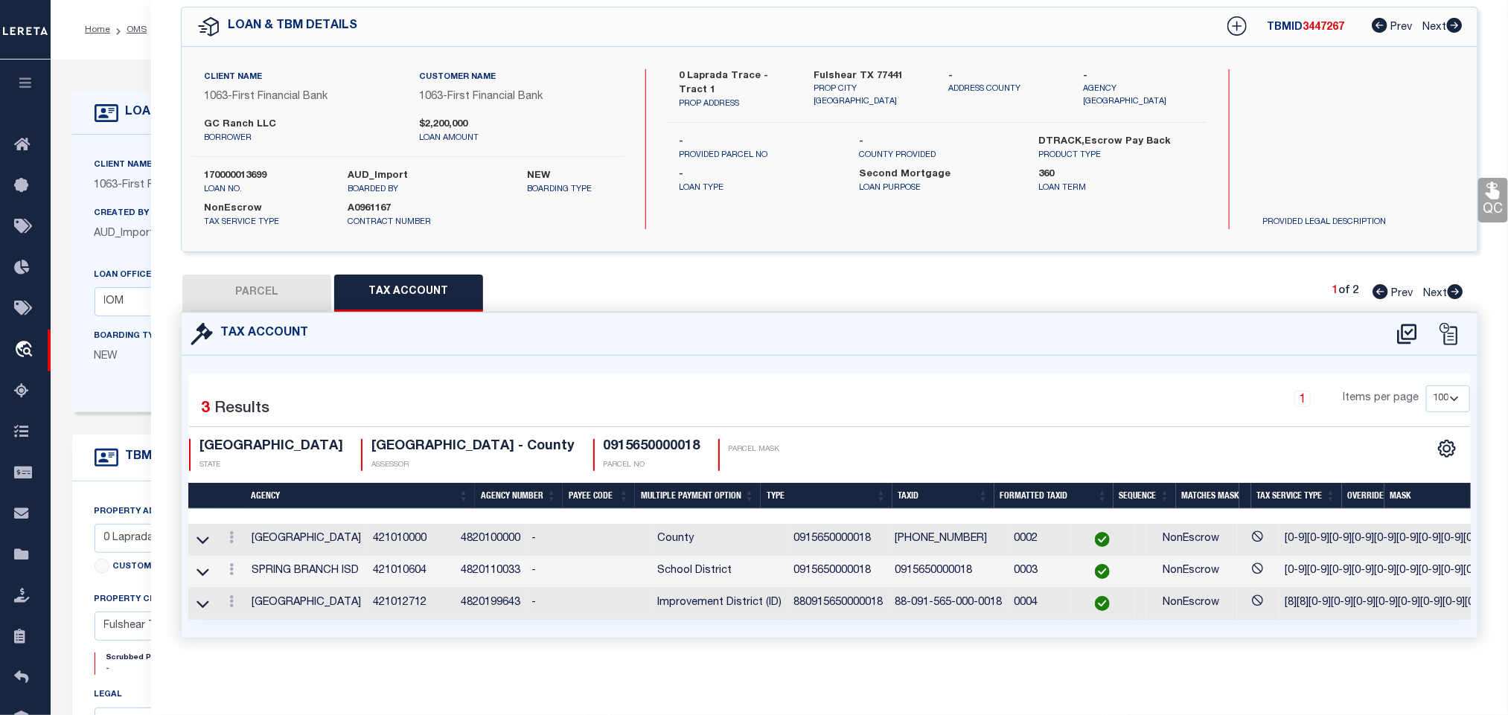
click at [235, 277] on button "PARCEL" at bounding box center [256, 293] width 149 height 37
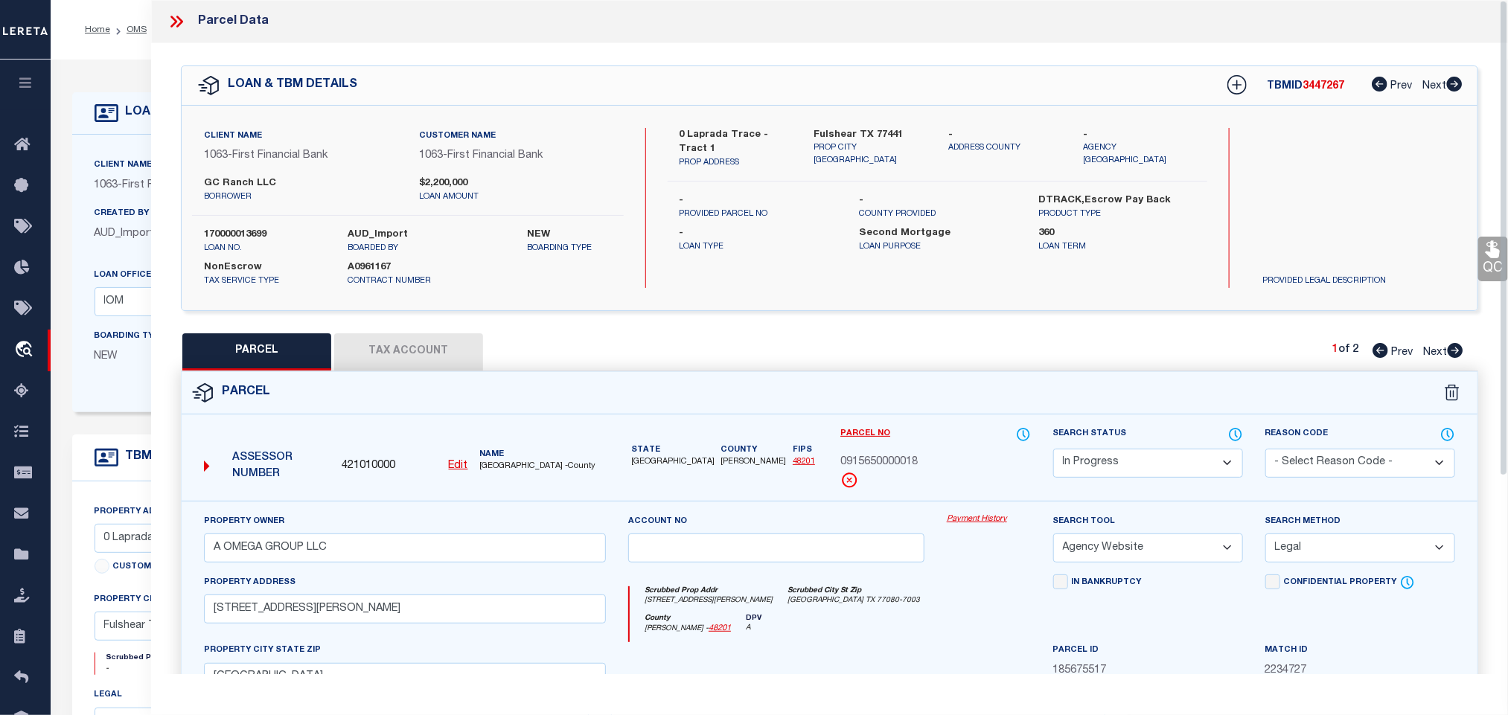
click at [418, 351] on button "Tax Account" at bounding box center [408, 351] width 149 height 37
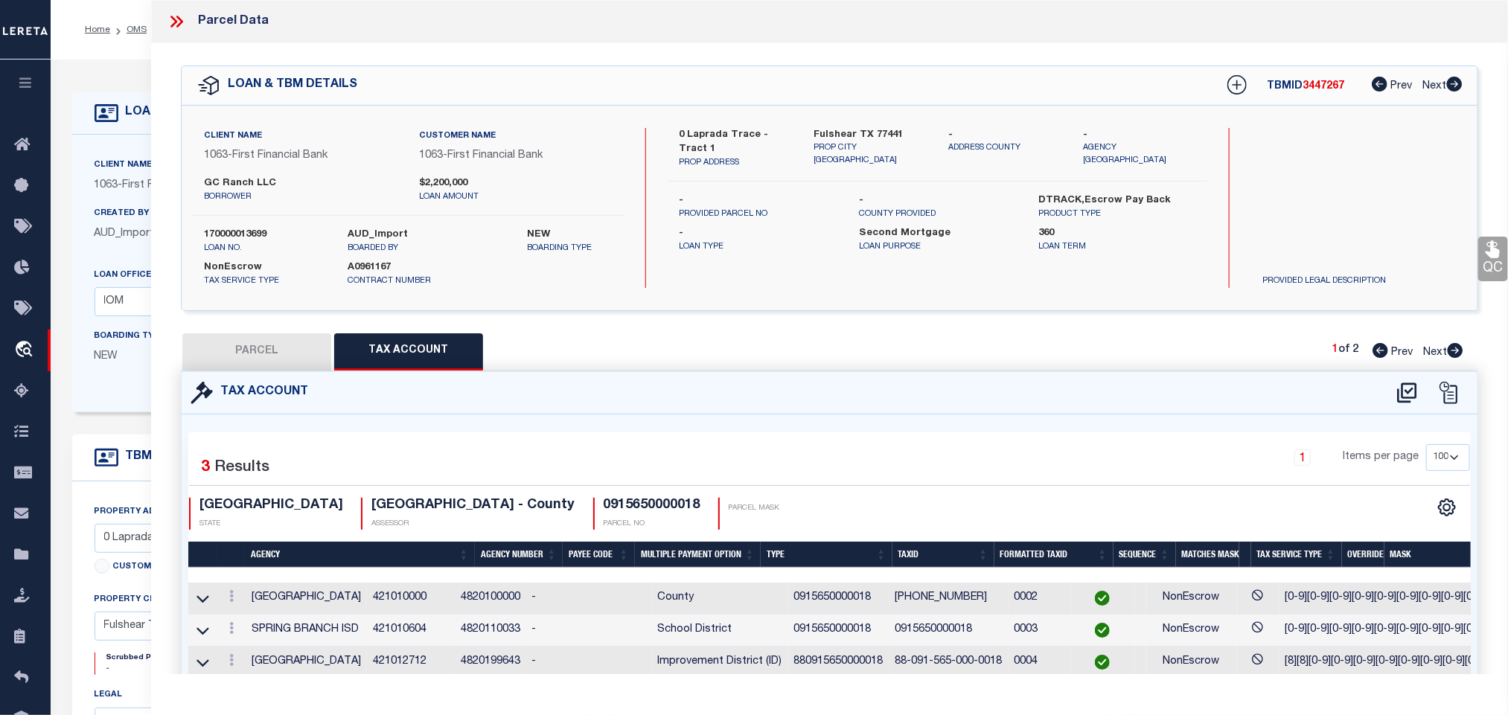
click at [268, 354] on button "PARCEL" at bounding box center [256, 351] width 149 height 37
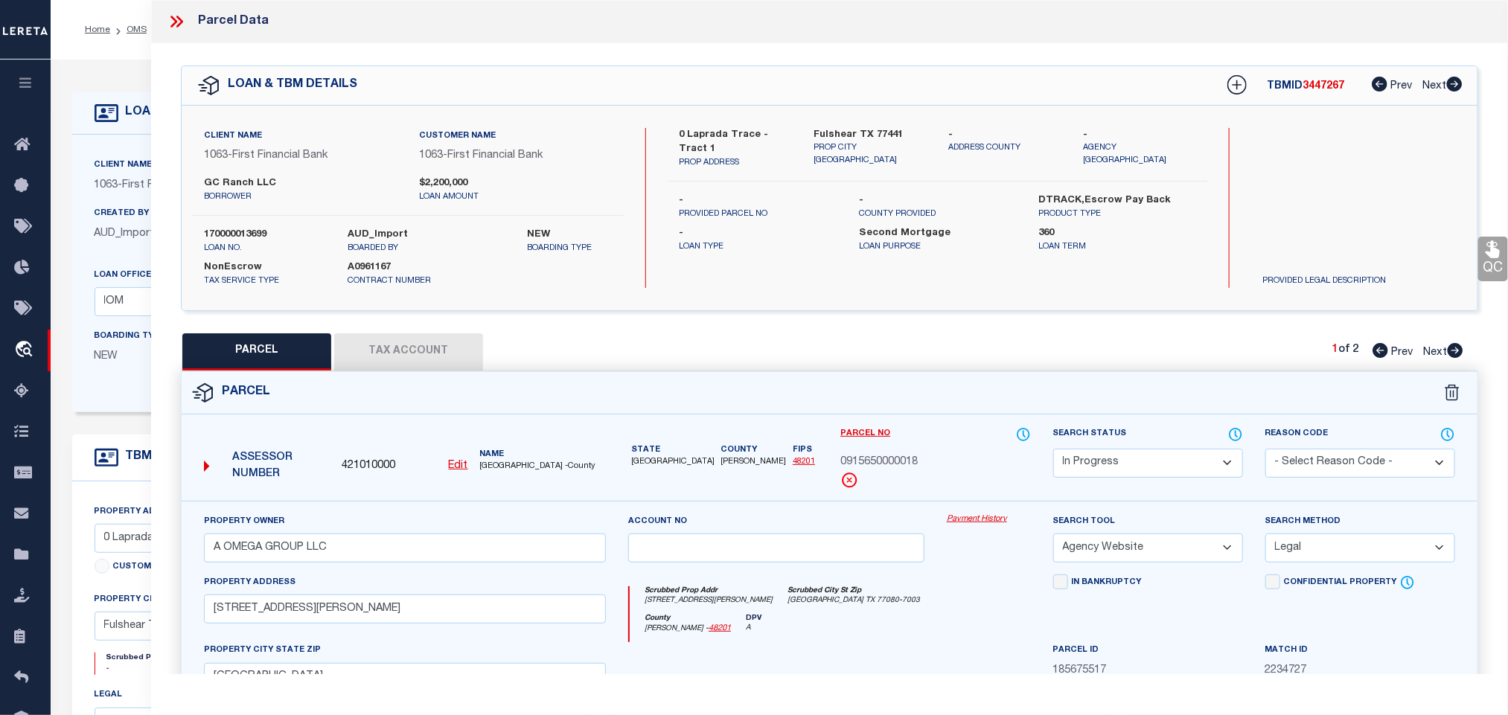
drag, startPoint x: 1110, startPoint y: 463, endPoint x: 1110, endPoint y: 451, distance: 11.9
click at [1110, 463] on select "Automated Search Bad Parcel Complete Duplicate Parcel High Dollar Reporting In …" at bounding box center [1148, 463] width 190 height 29
click at [1053, 450] on select "Automated Search Bad Parcel Complete Duplicate Parcel High Dollar Reporting In …" at bounding box center [1148, 463] width 190 height 29
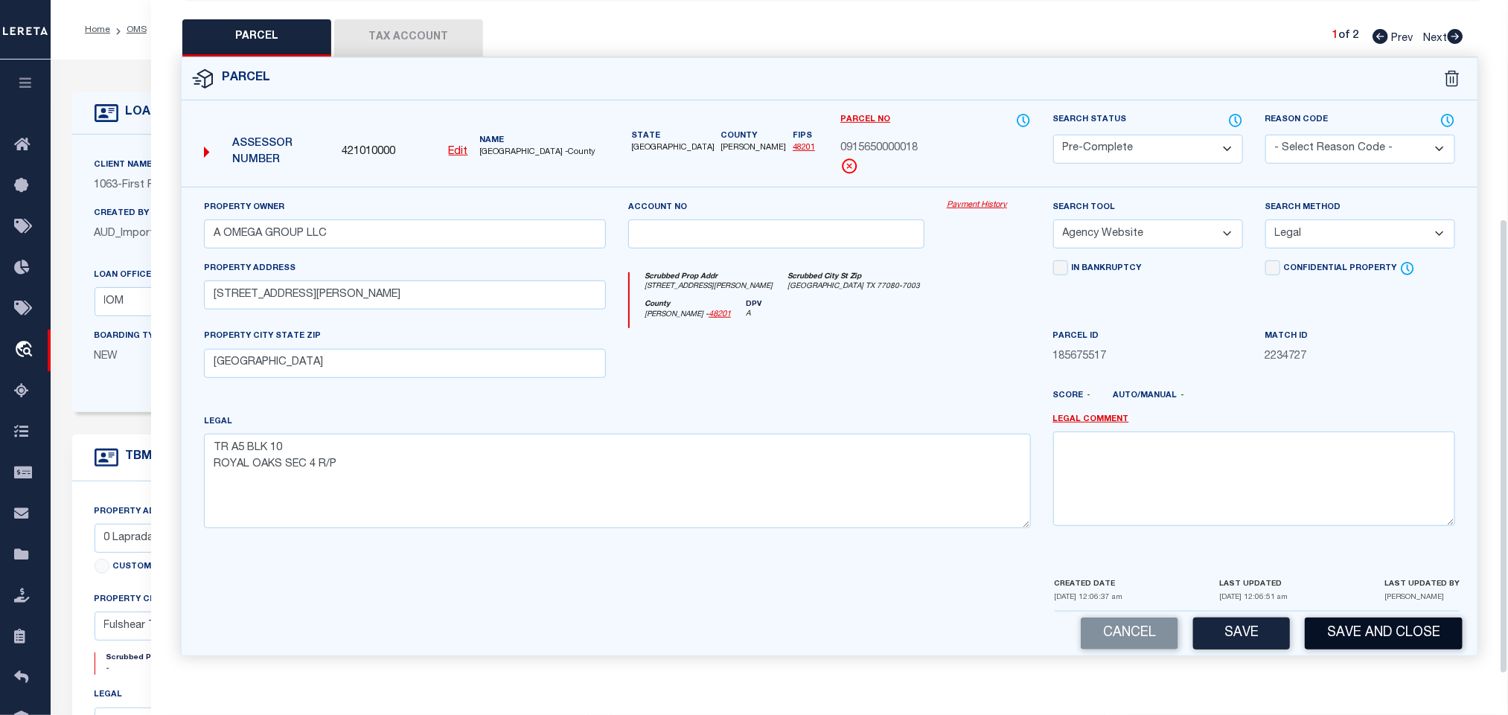
click at [1362, 621] on button "Save and Close" at bounding box center [1384, 634] width 158 height 32
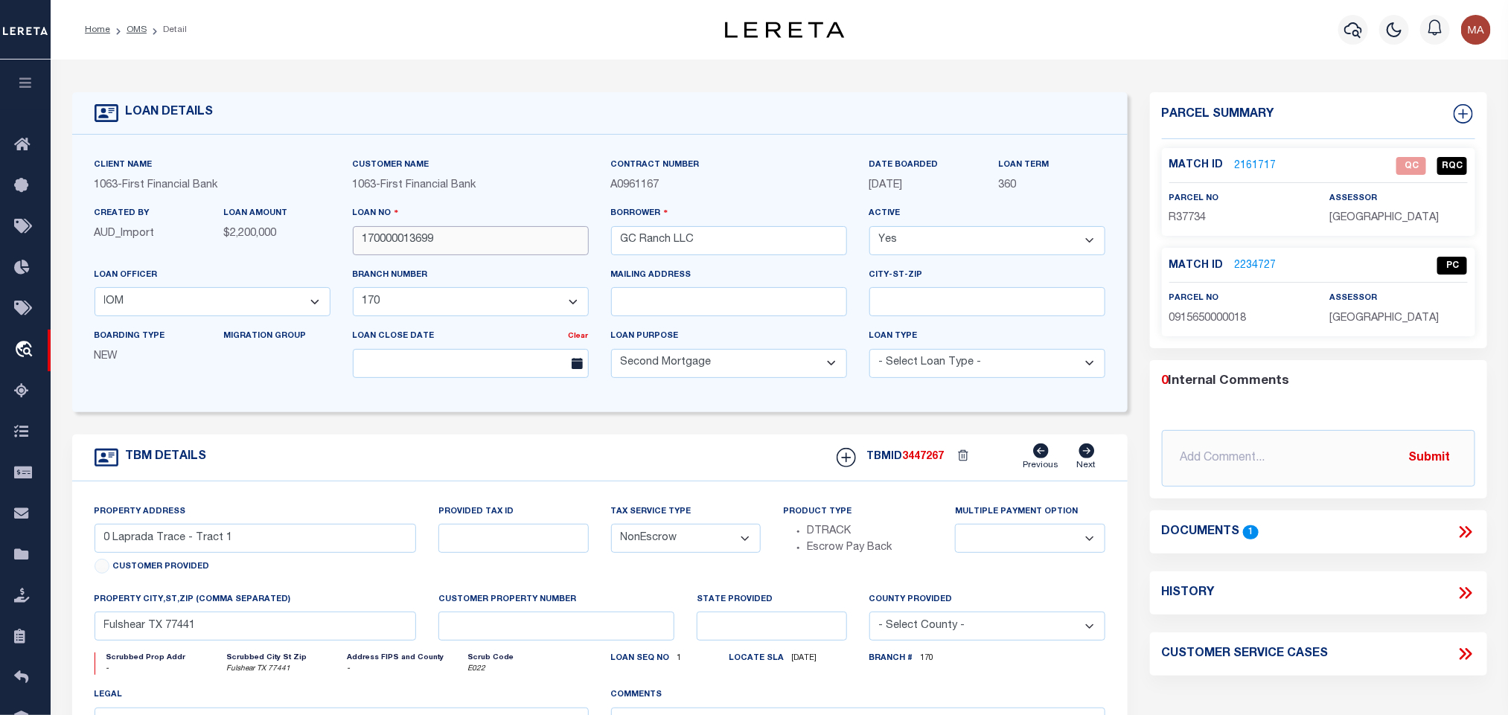
click at [388, 241] on input "170000013699" at bounding box center [471, 240] width 236 height 29
click at [932, 462] on span "3447267" at bounding box center [924, 457] width 42 height 10
click at [1374, 213] on span "FORT BEND COUNTY" at bounding box center [1383, 218] width 109 height 10
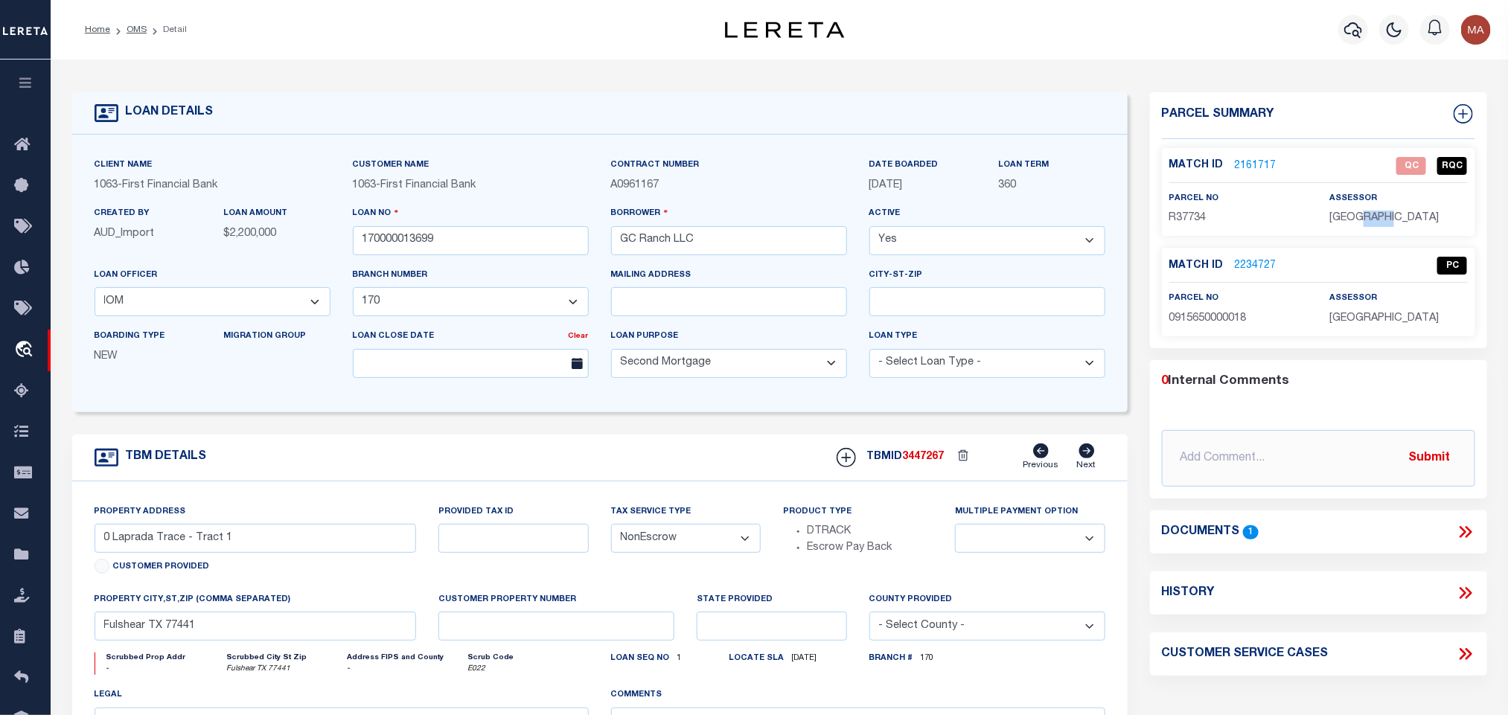
click at [1374, 213] on span "FORT BEND COUNTY" at bounding box center [1383, 218] width 109 height 10
click at [1186, 221] on span "R37734" at bounding box center [1187, 218] width 37 height 10
click at [382, 234] on input "170000013699" at bounding box center [471, 240] width 236 height 29
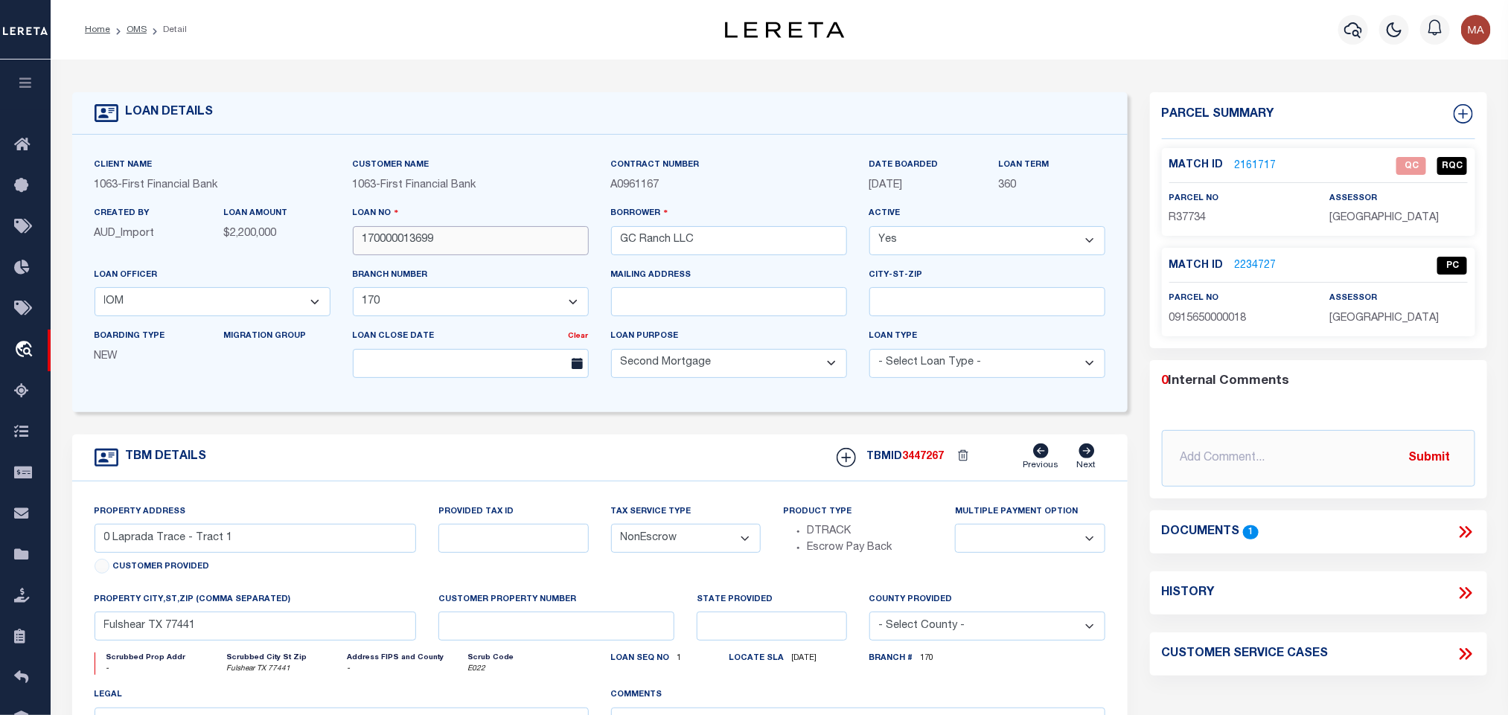
click at [382, 234] on input "170000013699" at bounding box center [471, 240] width 236 height 29
click at [936, 462] on span "3447267" at bounding box center [924, 457] width 42 height 10
click at [1392, 310] on div "assessor HARRIS COUNTY" at bounding box center [1398, 308] width 138 height 36
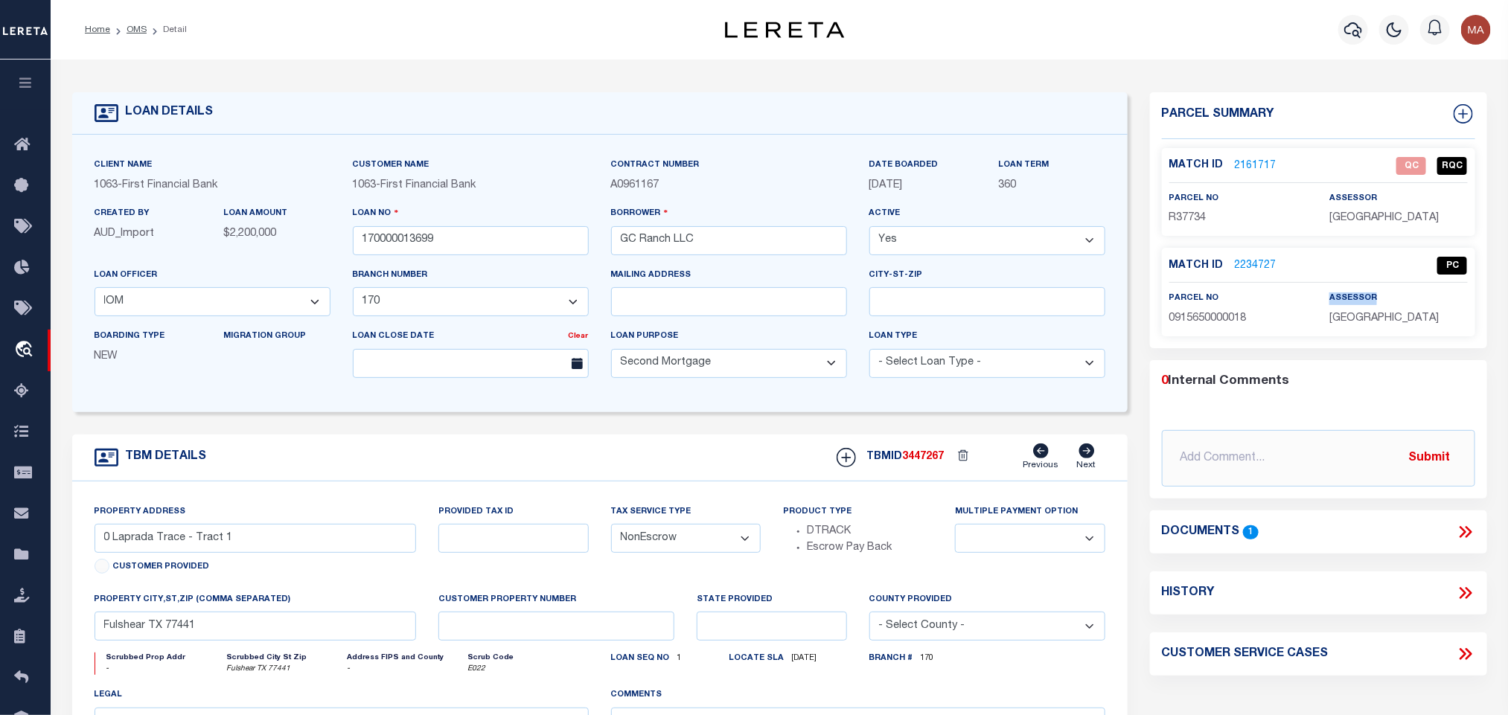
click at [1392, 310] on div "assessor HARRIS COUNTY" at bounding box center [1398, 308] width 138 height 36
click at [1395, 317] on span "HARRIS COUNTY" at bounding box center [1383, 318] width 109 height 10
click at [1190, 316] on span "0915650000018" at bounding box center [1207, 318] width 77 height 10
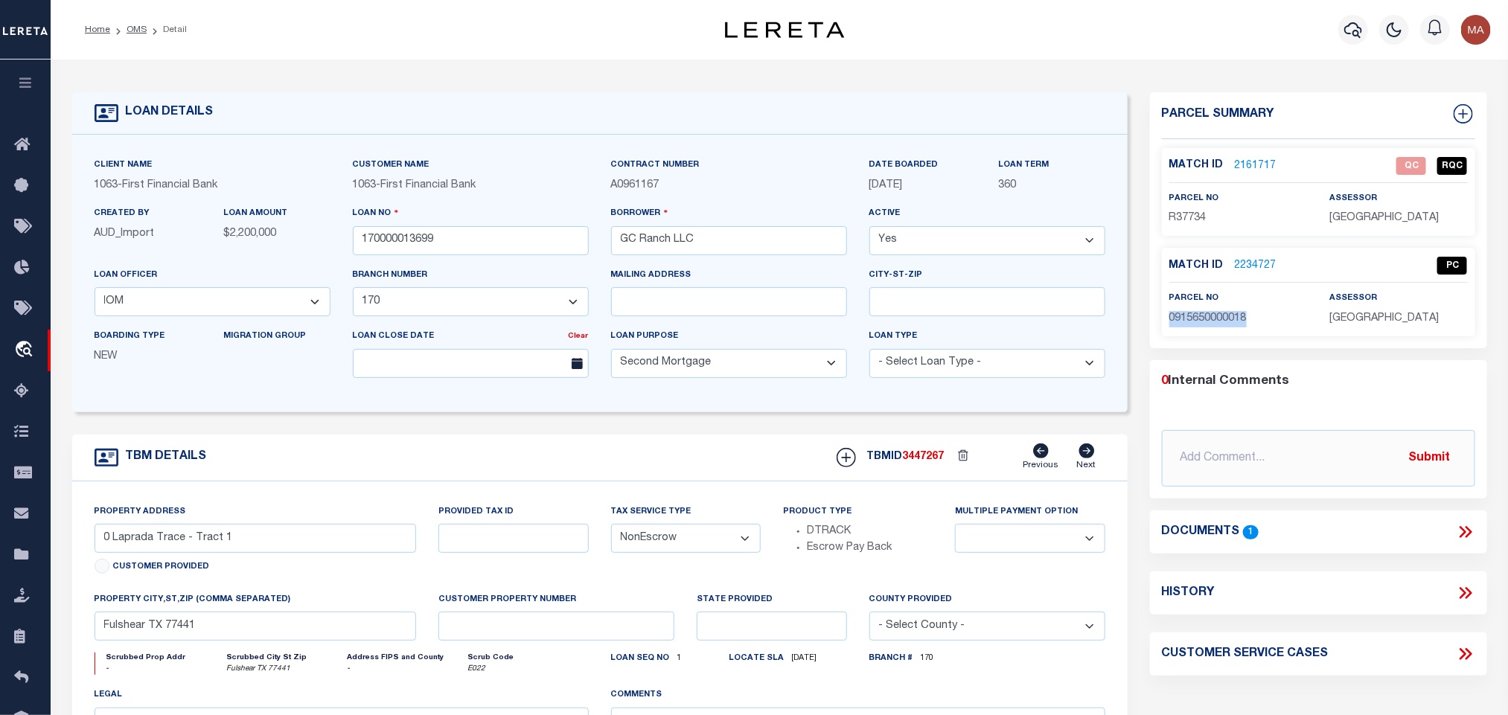
click at [1190, 316] on span "0915650000018" at bounding box center [1207, 318] width 77 height 10
click at [138, 29] on link "OMS" at bounding box center [137, 29] width 20 height 9
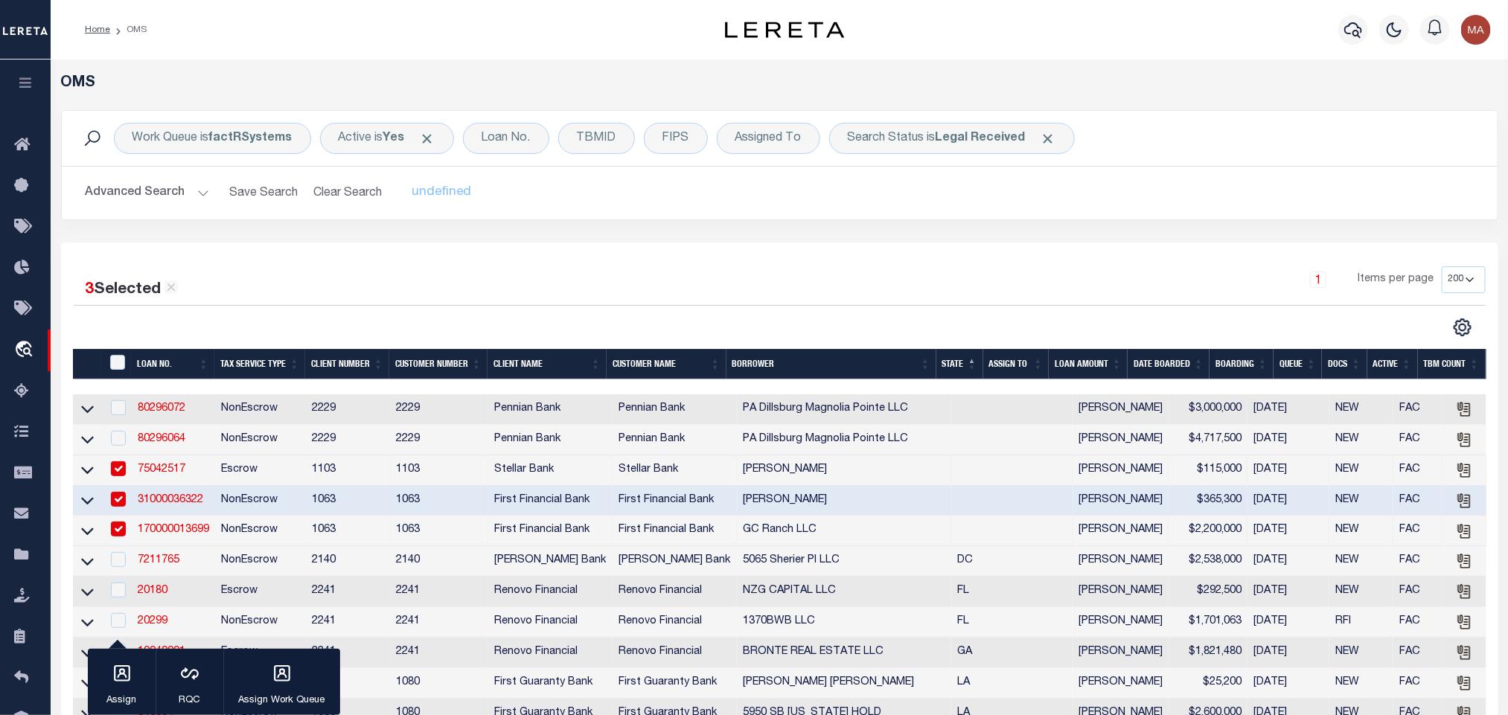
scroll to position [223, 0]
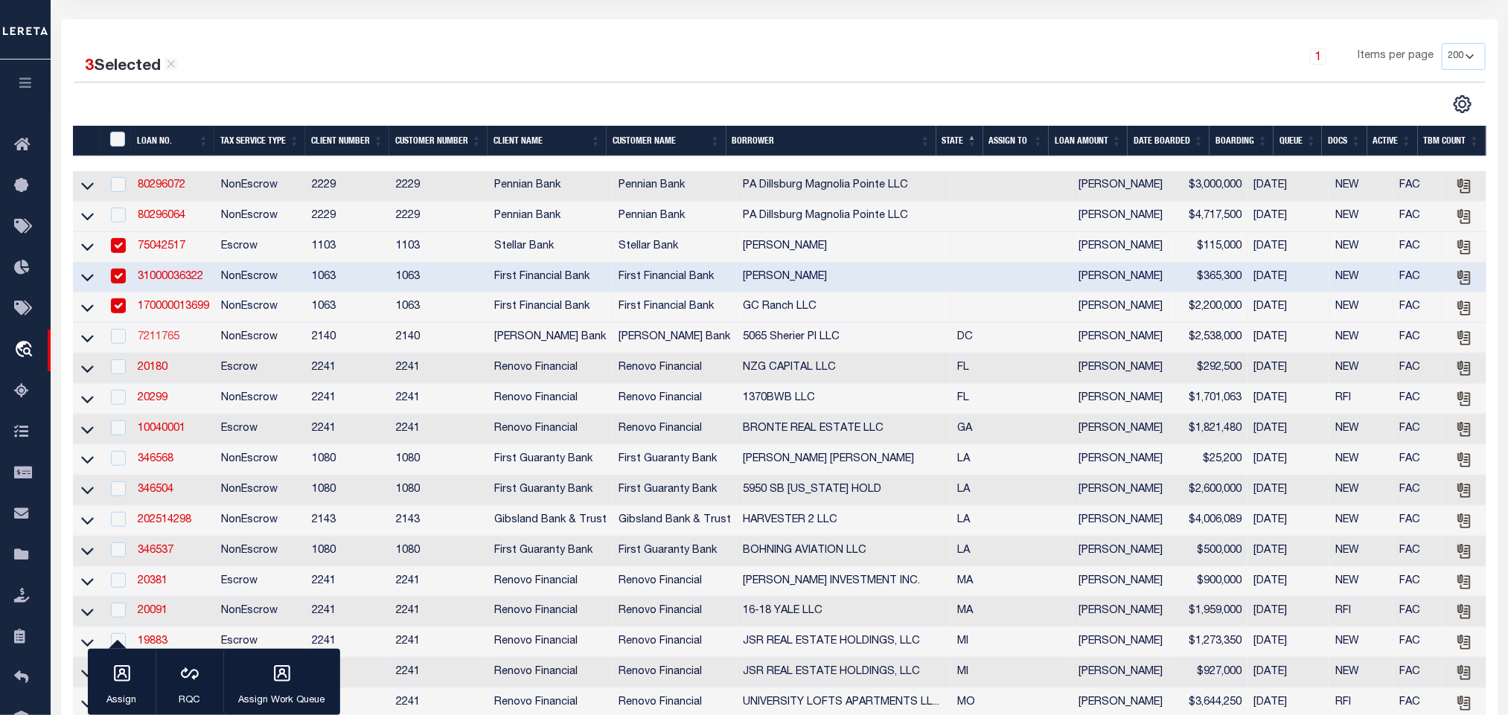
click at [163, 342] on link "7211765" at bounding box center [159, 337] width 42 height 10
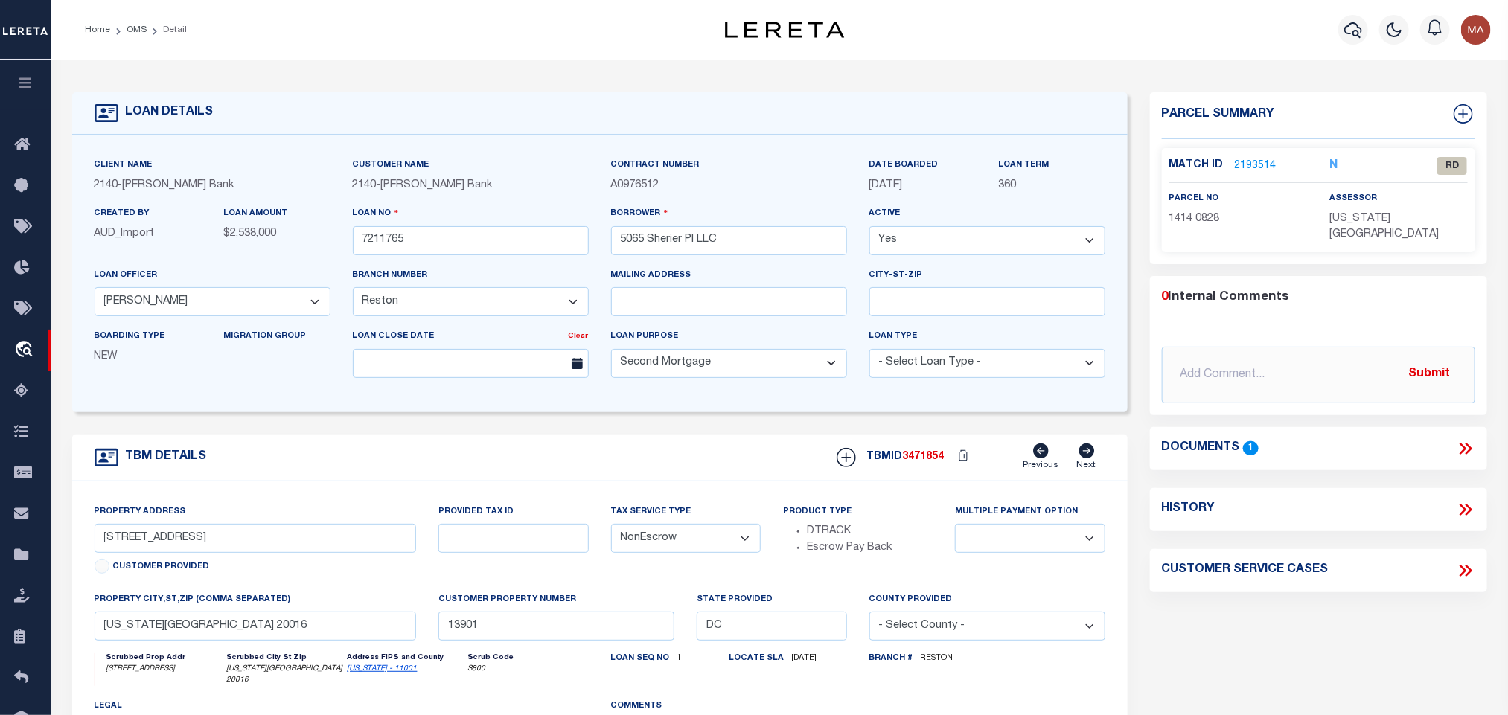
click at [1247, 174] on div "Match ID 2193514 N RD" at bounding box center [1318, 170] width 298 height 26
click at [1253, 161] on link "2193514" at bounding box center [1256, 167] width 42 height 16
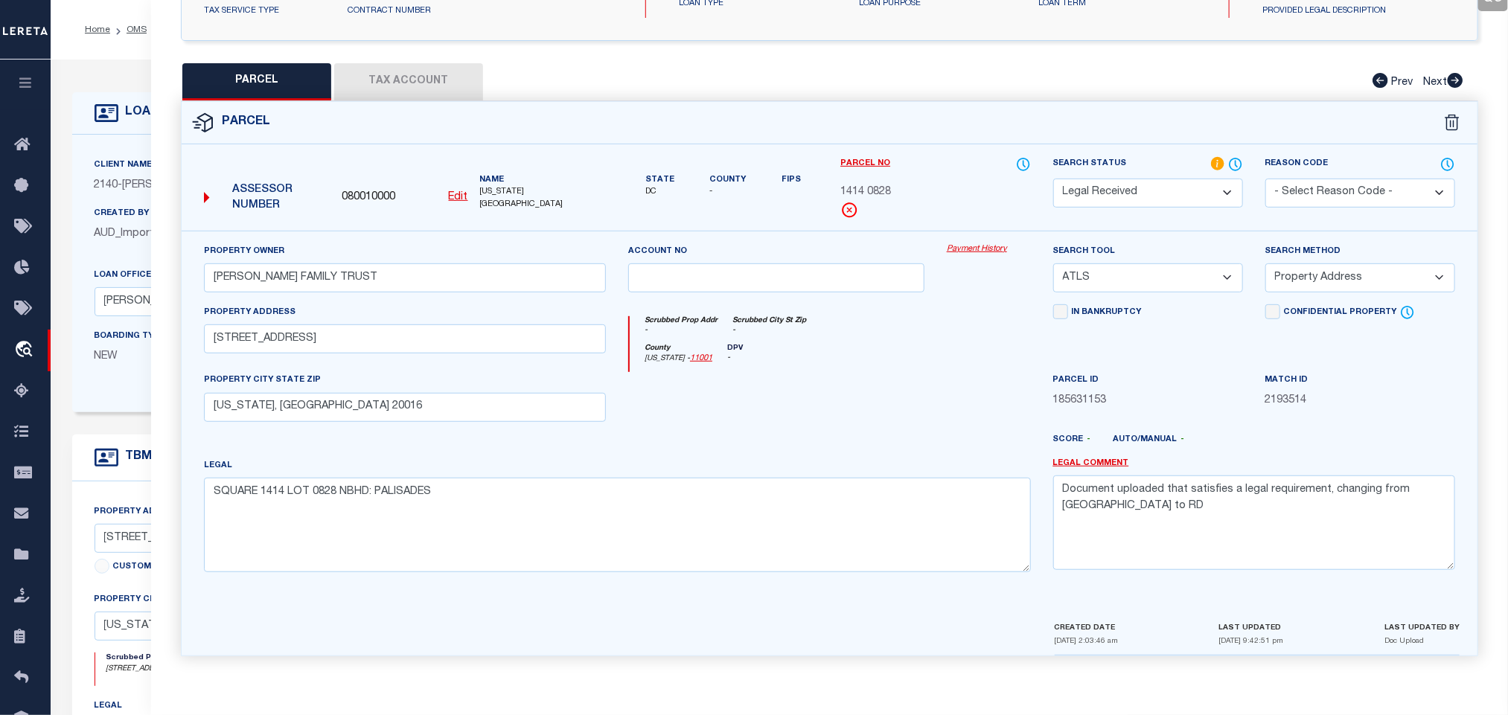
scroll to position [112, 0]
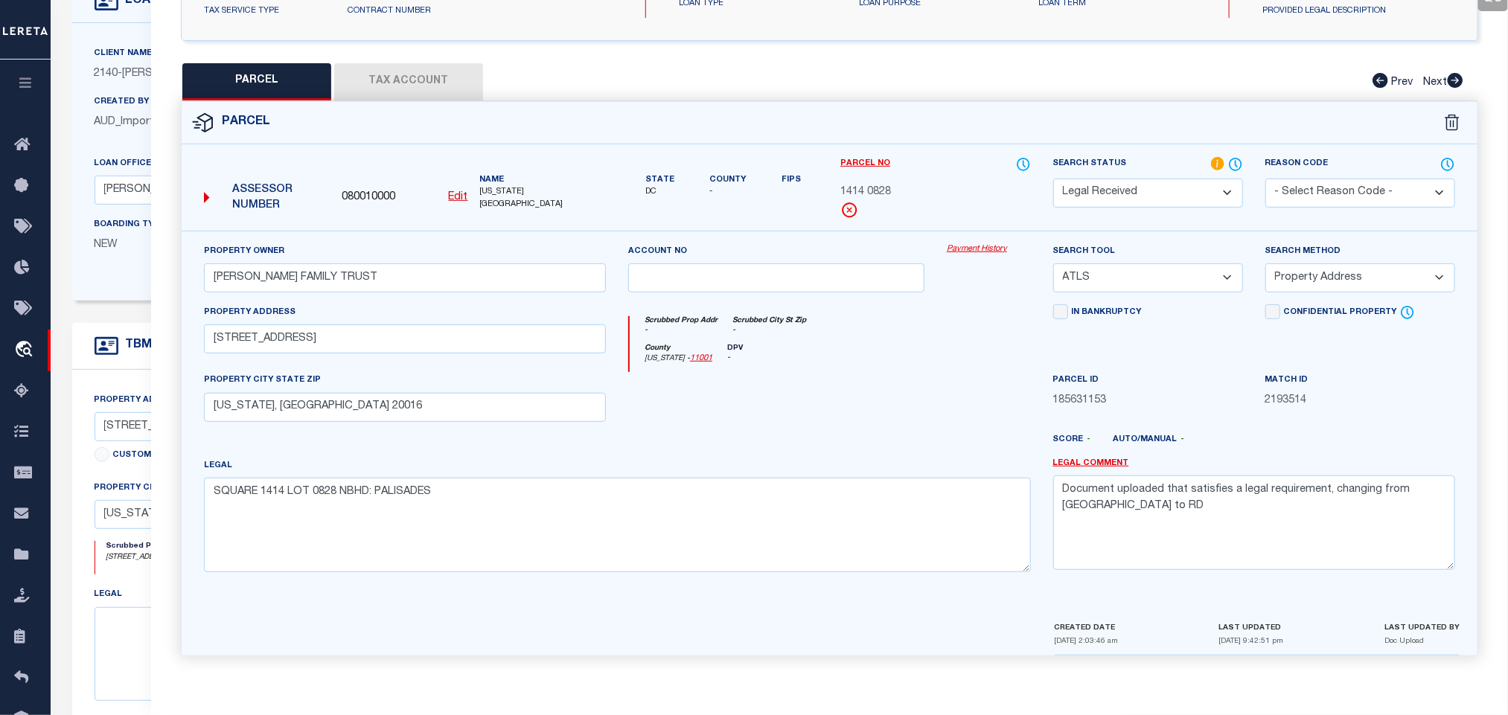
click at [376, 48] on div "QC QC QC" at bounding box center [829, 223] width 1357 height 901
click at [380, 63] on button "Tax Account" at bounding box center [408, 81] width 149 height 37
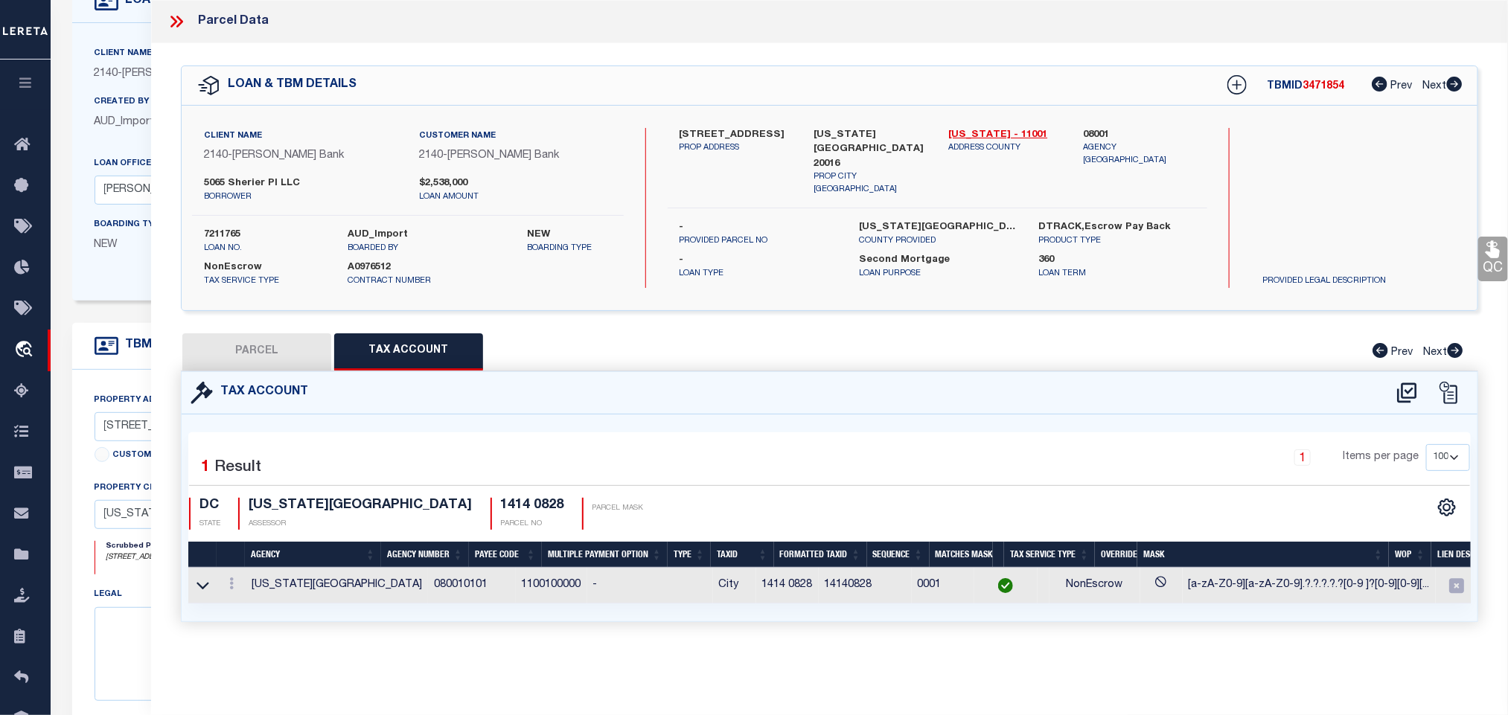
scroll to position [0, 0]
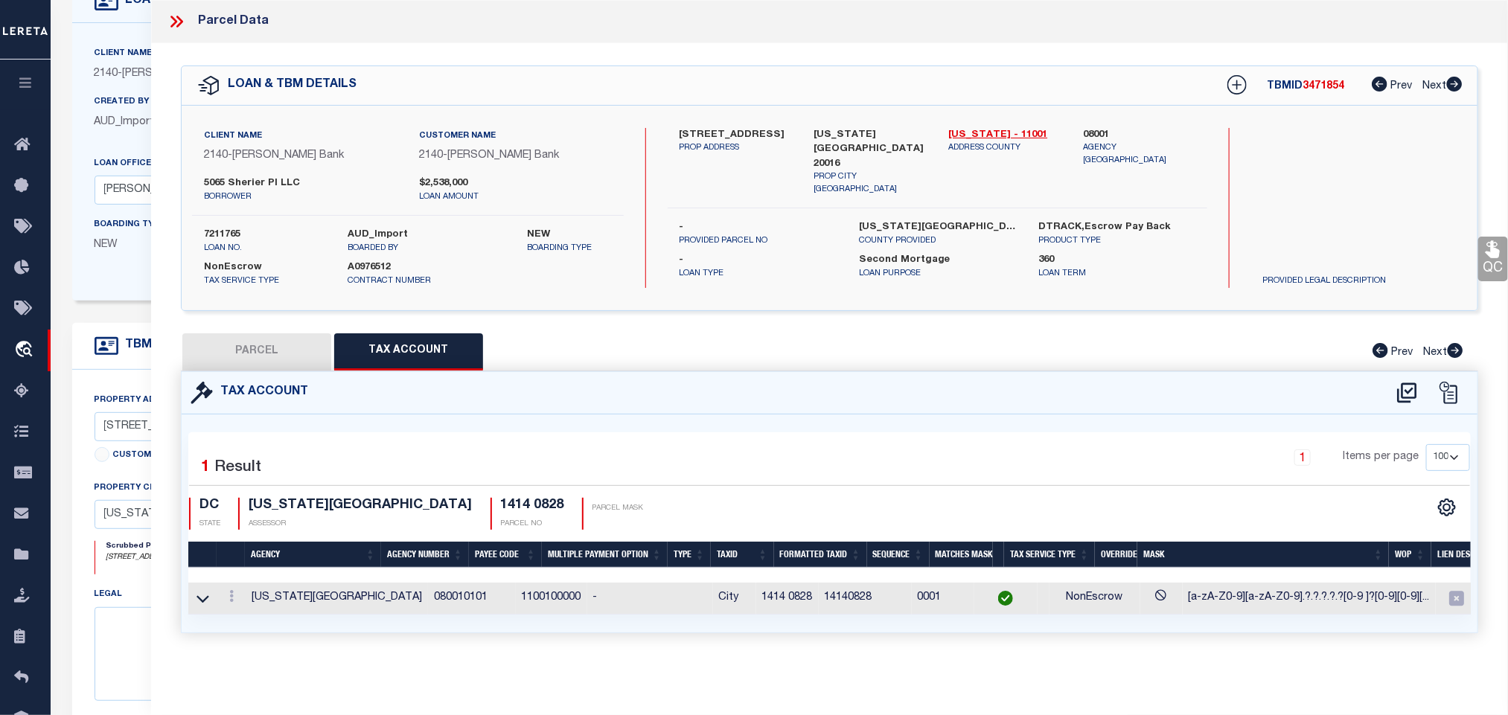
click at [253, 354] on button "PARCEL" at bounding box center [256, 351] width 149 height 37
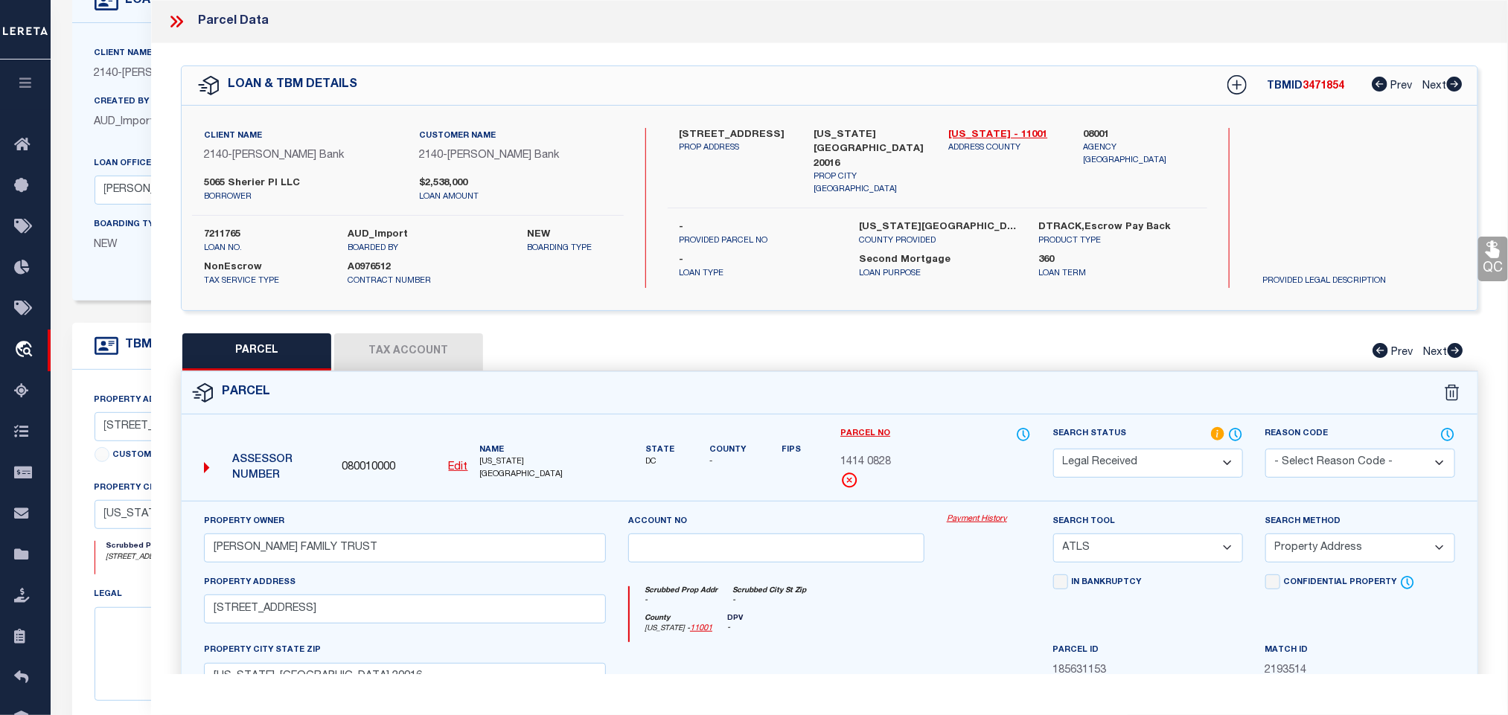
click at [1116, 464] on select "Automated Search Bad Parcel Complete Duplicate Parcel High Dollar Reporting In …" at bounding box center [1148, 463] width 190 height 29
click at [1053, 450] on select "Automated Search Bad Parcel Complete Duplicate Parcel High Dollar Reporting In …" at bounding box center [1148, 463] width 190 height 29
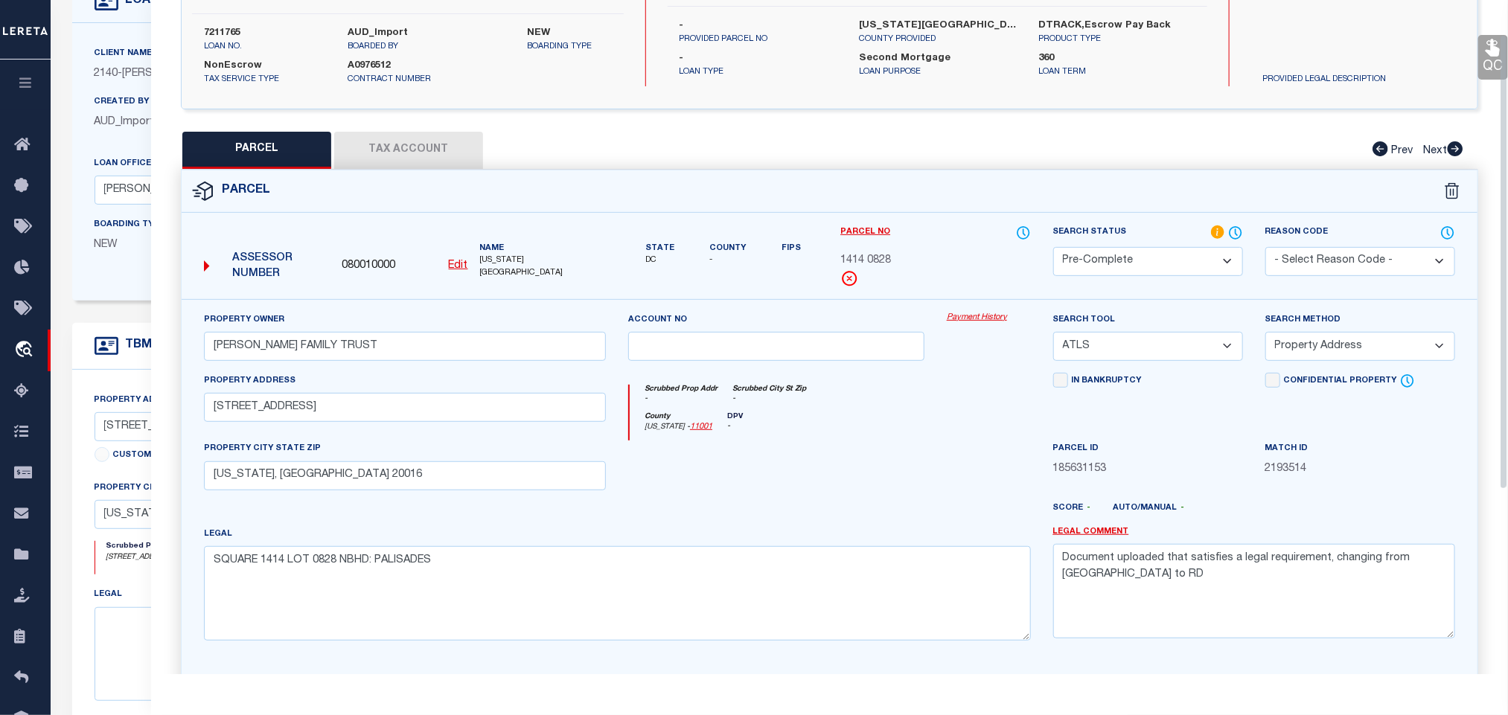
scroll to position [324, 0]
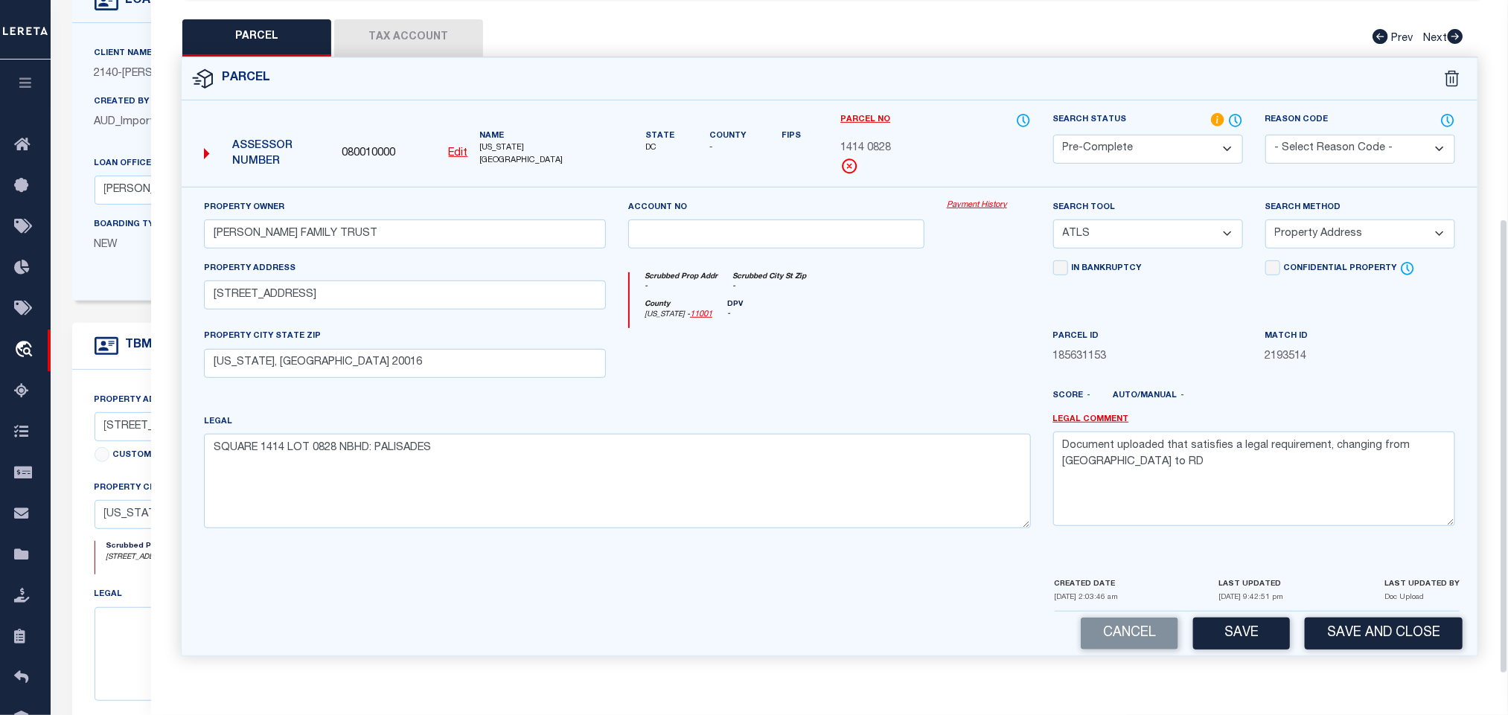
click at [1160, 231] on select "-- Select Search Tool -- 3rd Party Website Agency File Agency Website ATLS CNV-…" at bounding box center [1148, 234] width 190 height 29
click at [1053, 220] on select "-- Select Search Tool -- 3rd Party Website Agency File Agency Website ATLS CNV-…" at bounding box center [1148, 234] width 190 height 29
drag, startPoint x: 1345, startPoint y: 228, endPoint x: 1343, endPoint y: 240, distance: 11.4
click at [1345, 228] on select "-- Select Search Method -- Property Address Legal Liability Info Provided" at bounding box center [1360, 234] width 190 height 29
click at [1265, 220] on select "-- Select Search Method -- Property Address Legal Liability Info Provided" at bounding box center [1360, 234] width 190 height 29
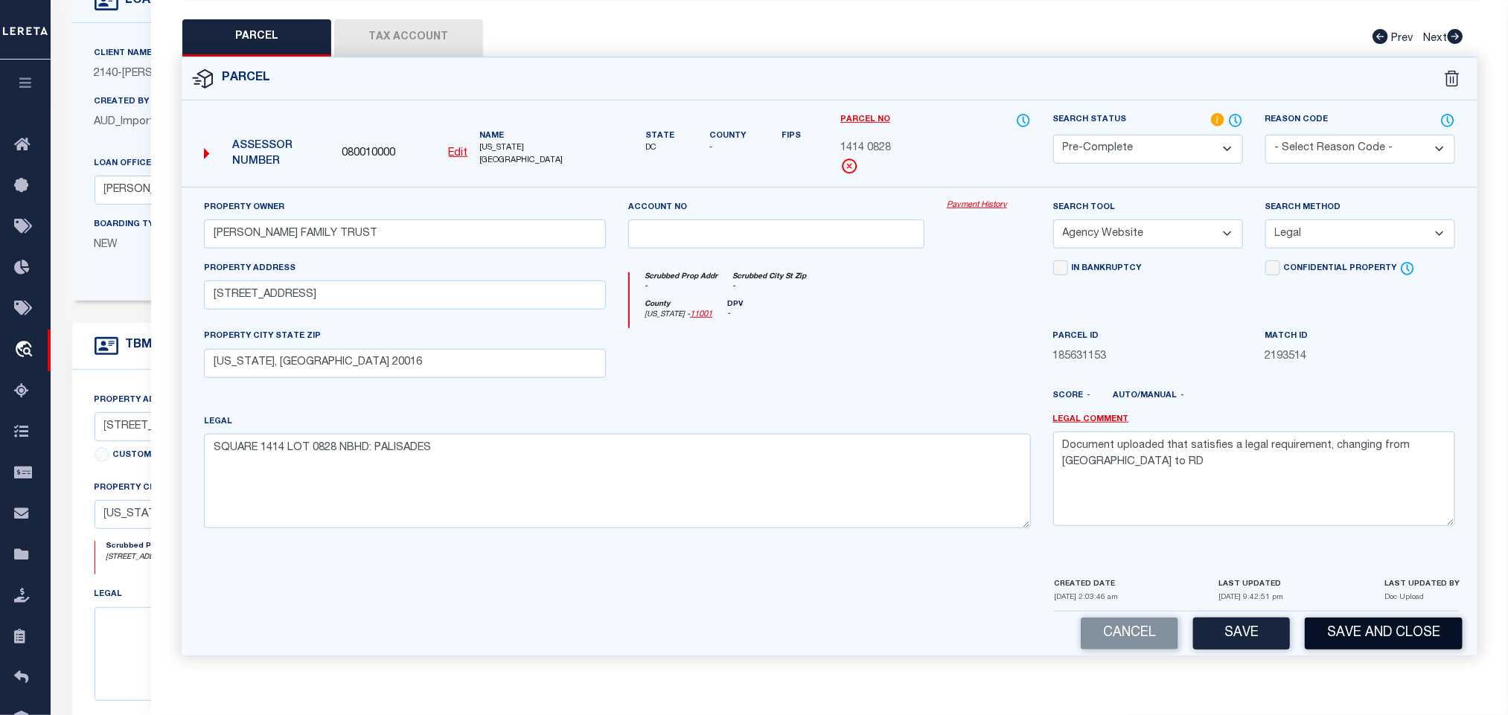
click at [1365, 627] on button "Save and Close" at bounding box center [1384, 634] width 158 height 32
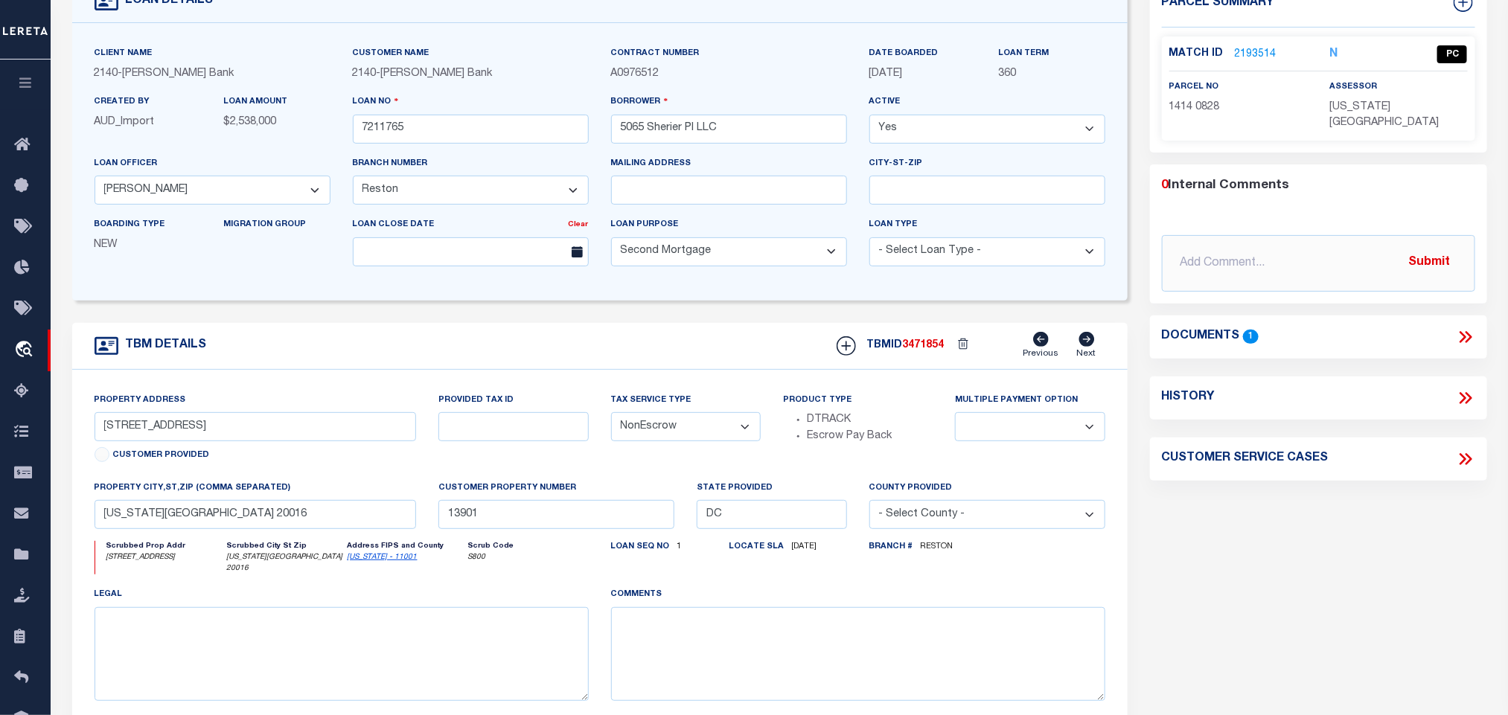
scroll to position [0, 0]
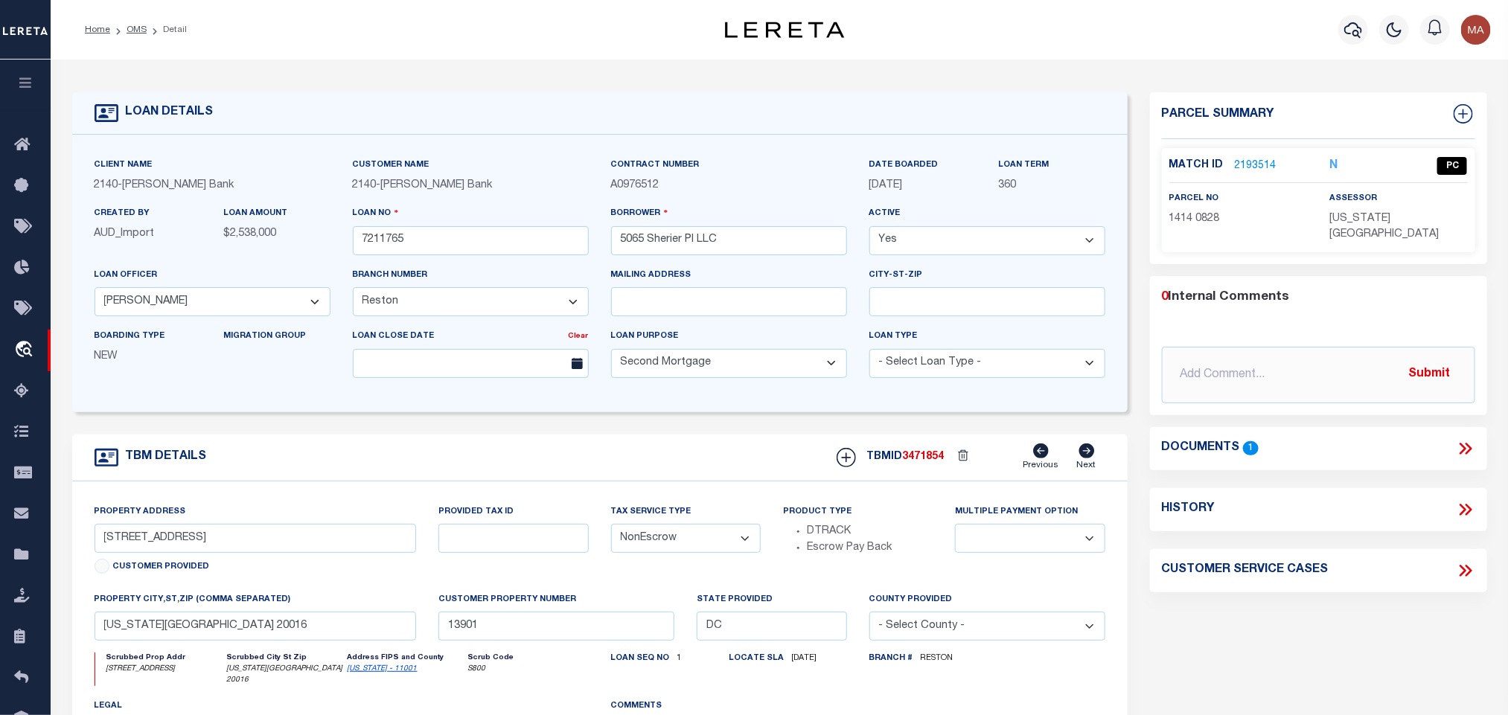
click at [1465, 443] on icon at bounding box center [1462, 449] width 7 height 12
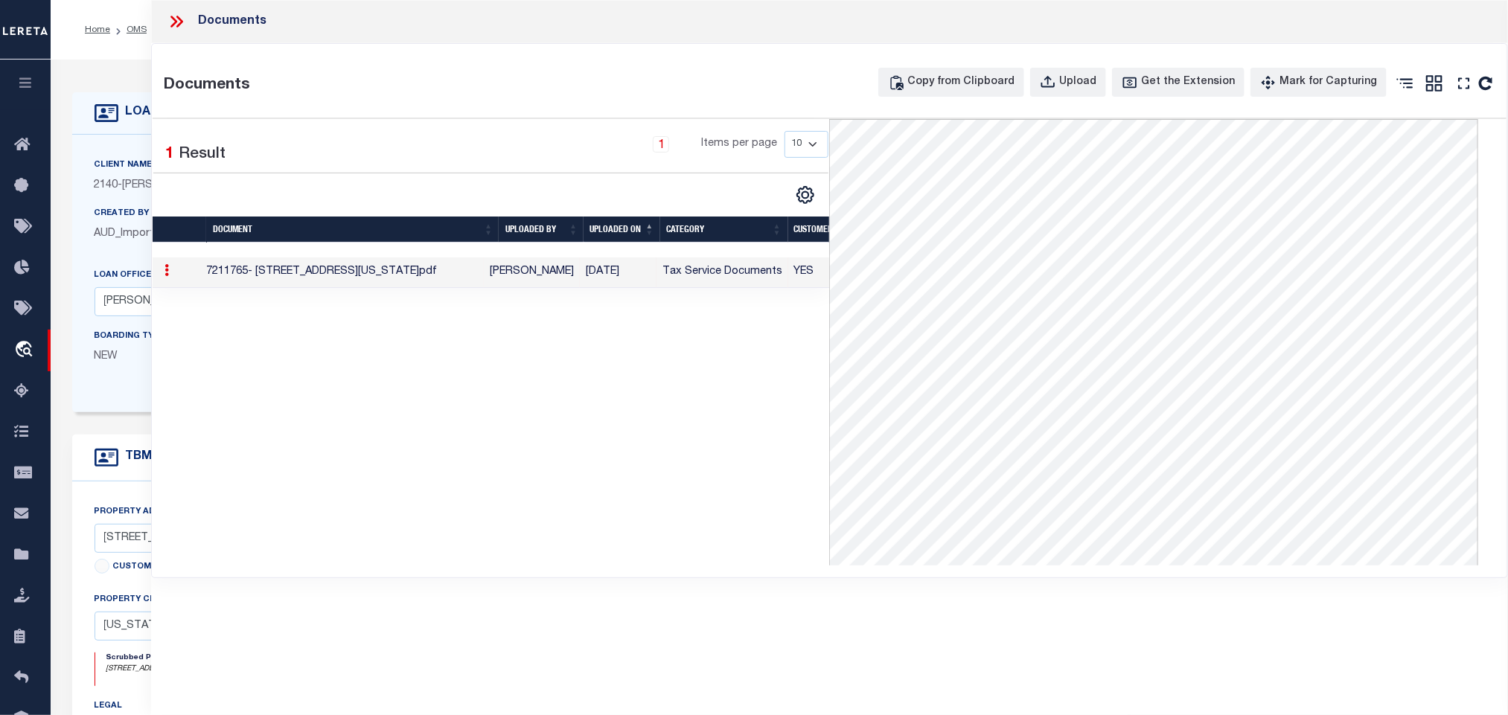
click at [121, 476] on div "TBM DETAILS TBMID 3471854 Previous Next" at bounding box center [599, 458] width 1055 height 47
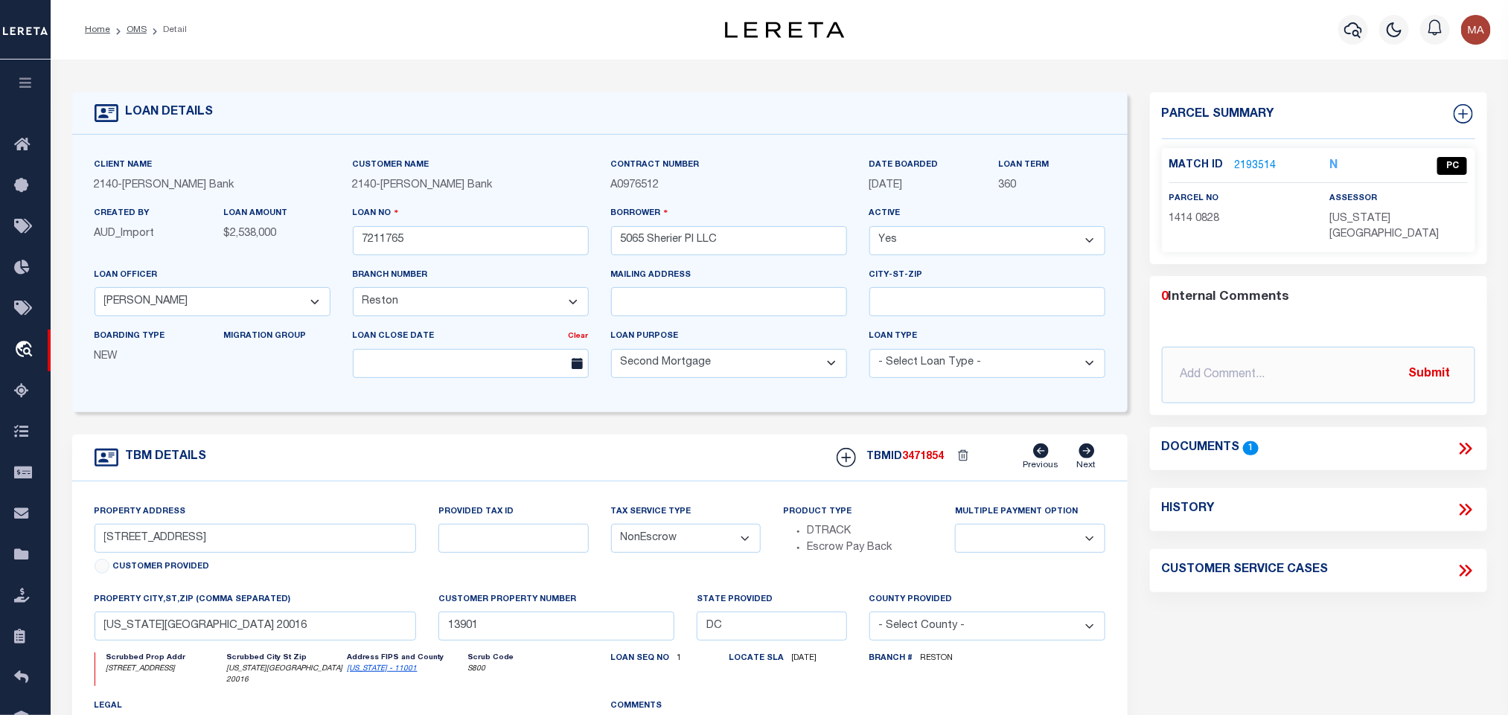
click at [374, 673] on link "District of Columbia - 11001" at bounding box center [383, 668] width 70 height 7
click at [204, 545] on input "5065 Sherier Place NW" at bounding box center [256, 538] width 322 height 29
click at [148, 551] on input "5065 Sherier Place NW" at bounding box center [256, 538] width 322 height 29
drag, startPoint x: 112, startPoint y: 547, endPoint x: 195, endPoint y: 550, distance: 82.7
click at [195, 550] on input "5065 Sherier Place NW" at bounding box center [256, 538] width 322 height 29
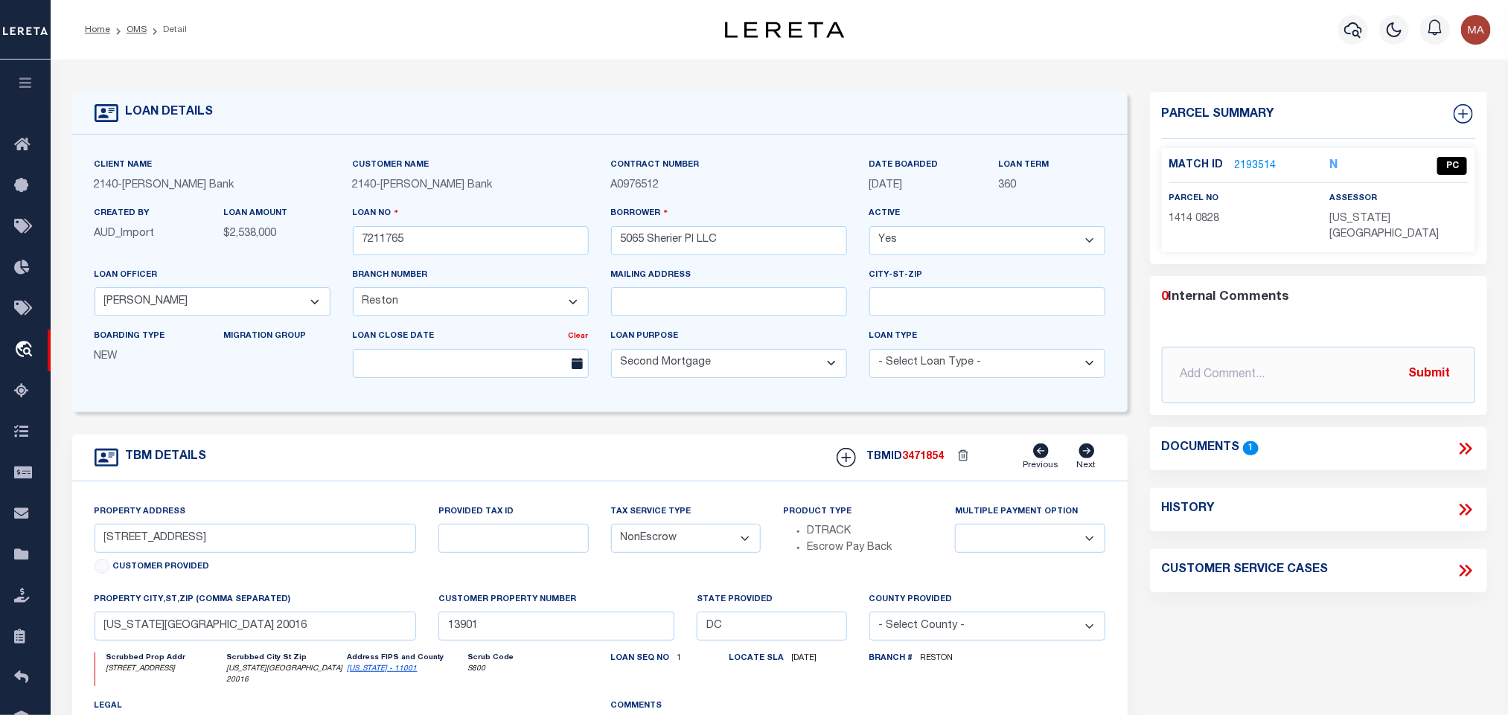
click at [1260, 164] on link "2193514" at bounding box center [1256, 167] width 42 height 16
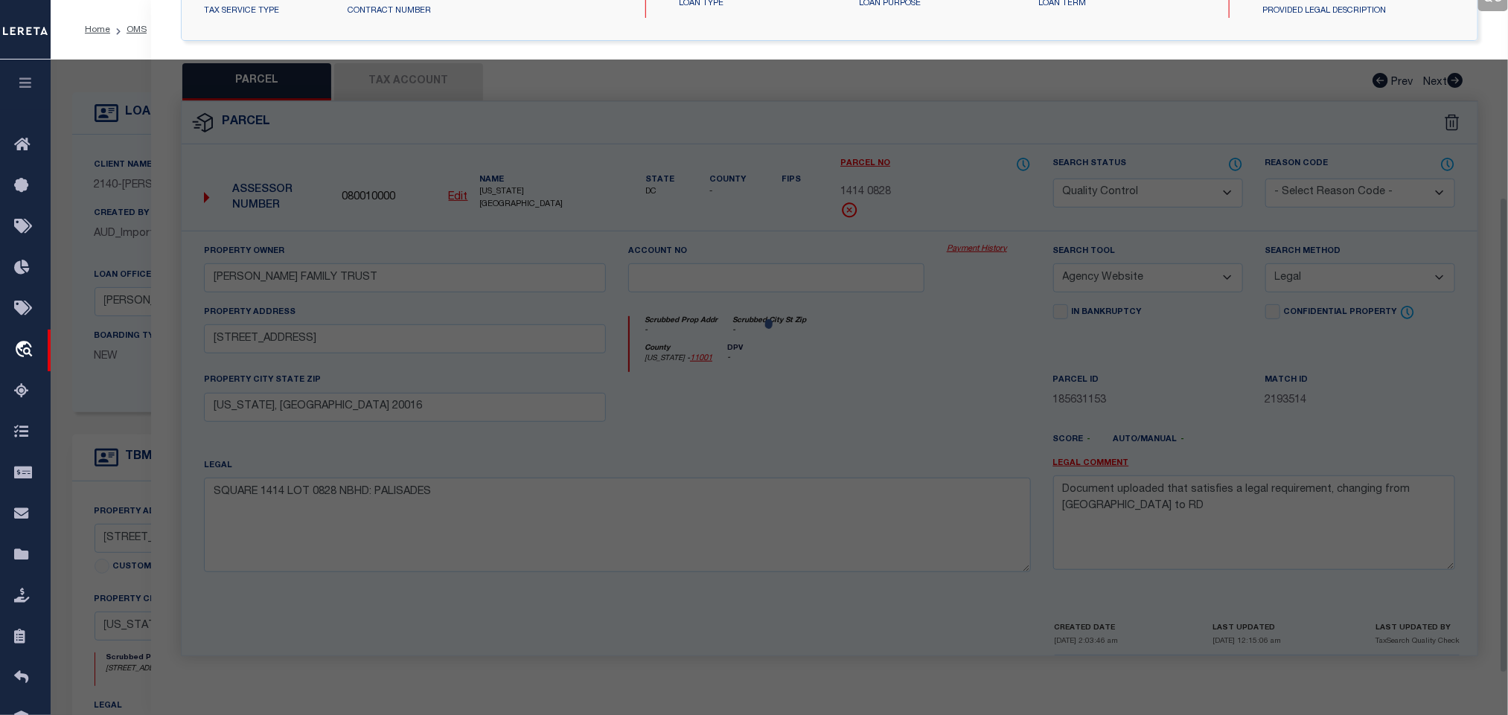
scroll to position [279, 0]
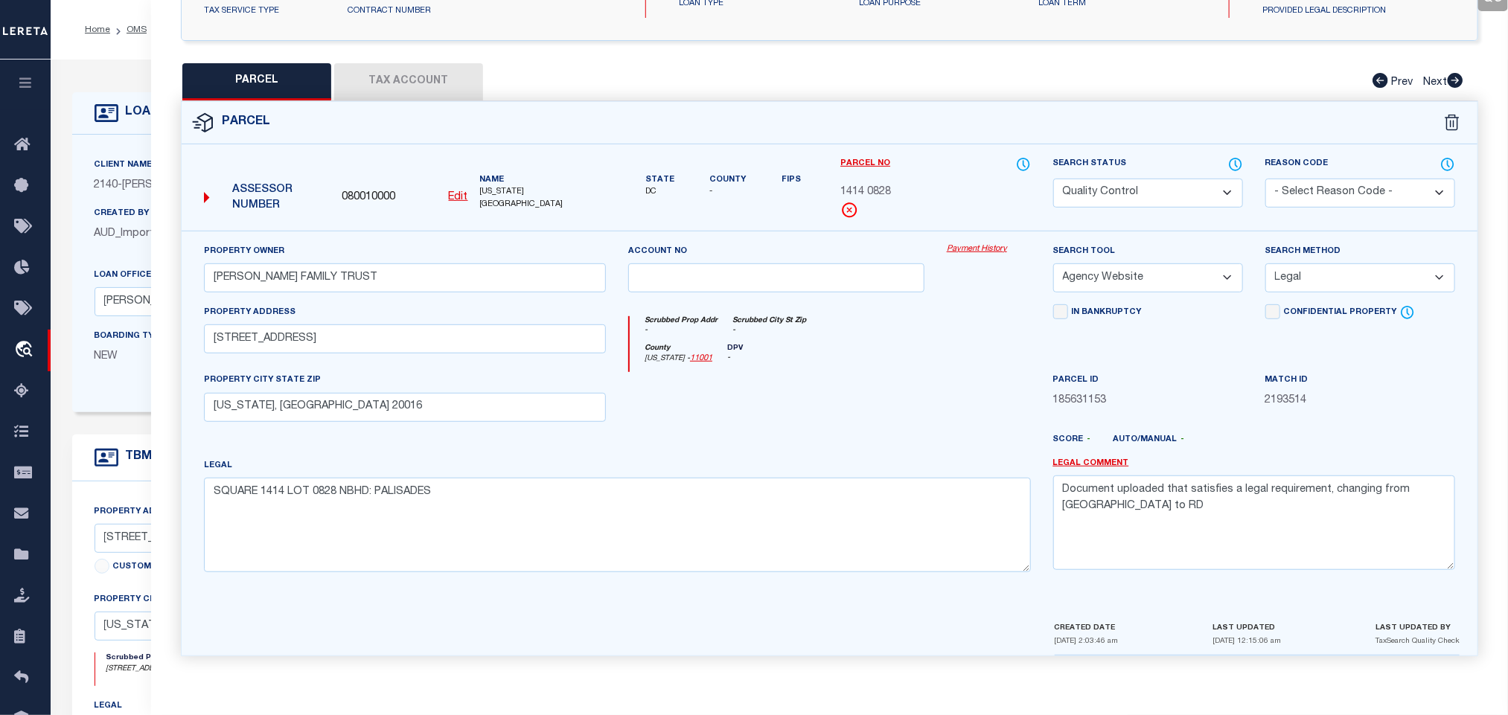
click at [368, 190] on span "080010000" at bounding box center [369, 198] width 54 height 16
click at [127, 130] on div "LOAN DETAILS" at bounding box center [599, 113] width 1055 height 42
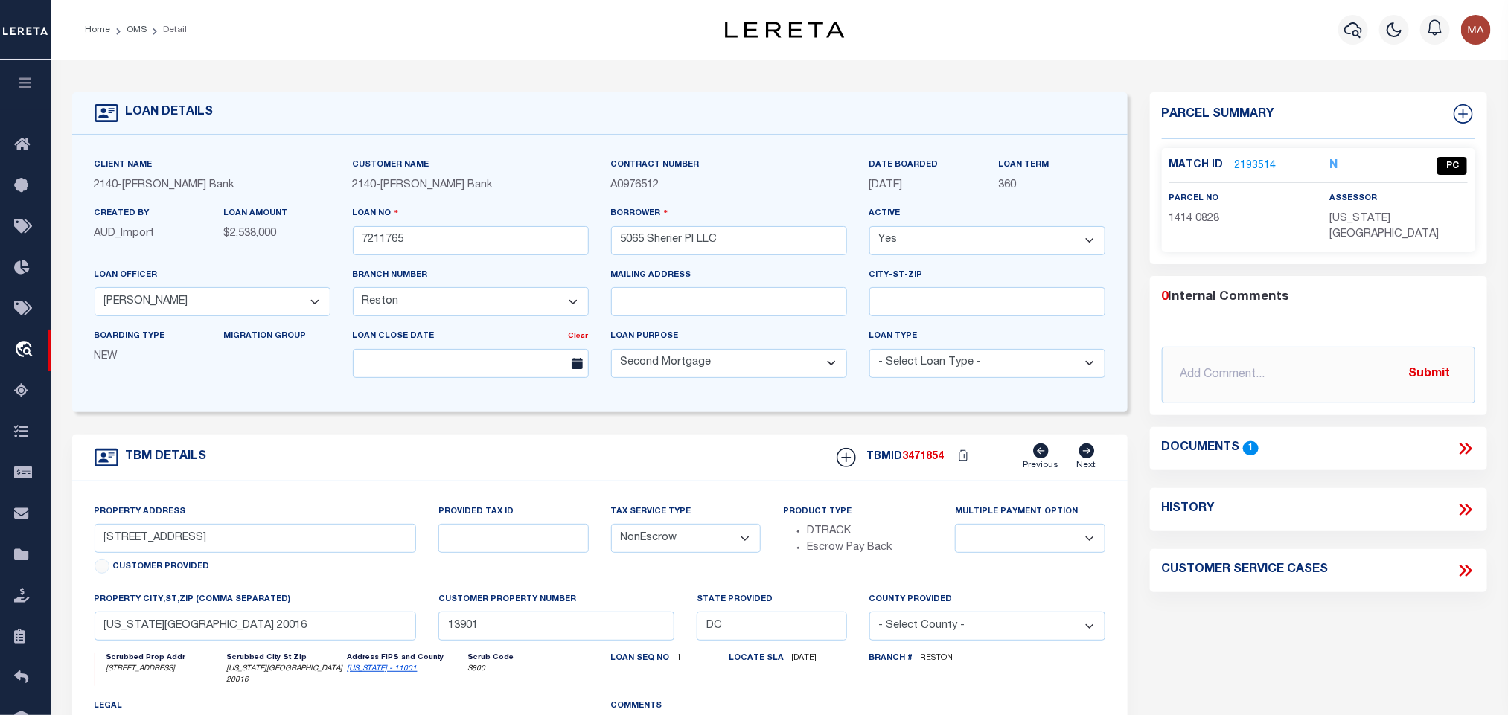
click at [1450, 114] on h4 "Parcel Summary" at bounding box center [1318, 121] width 313 height 35
click at [1460, 118] on icon at bounding box center [1462, 113] width 19 height 19
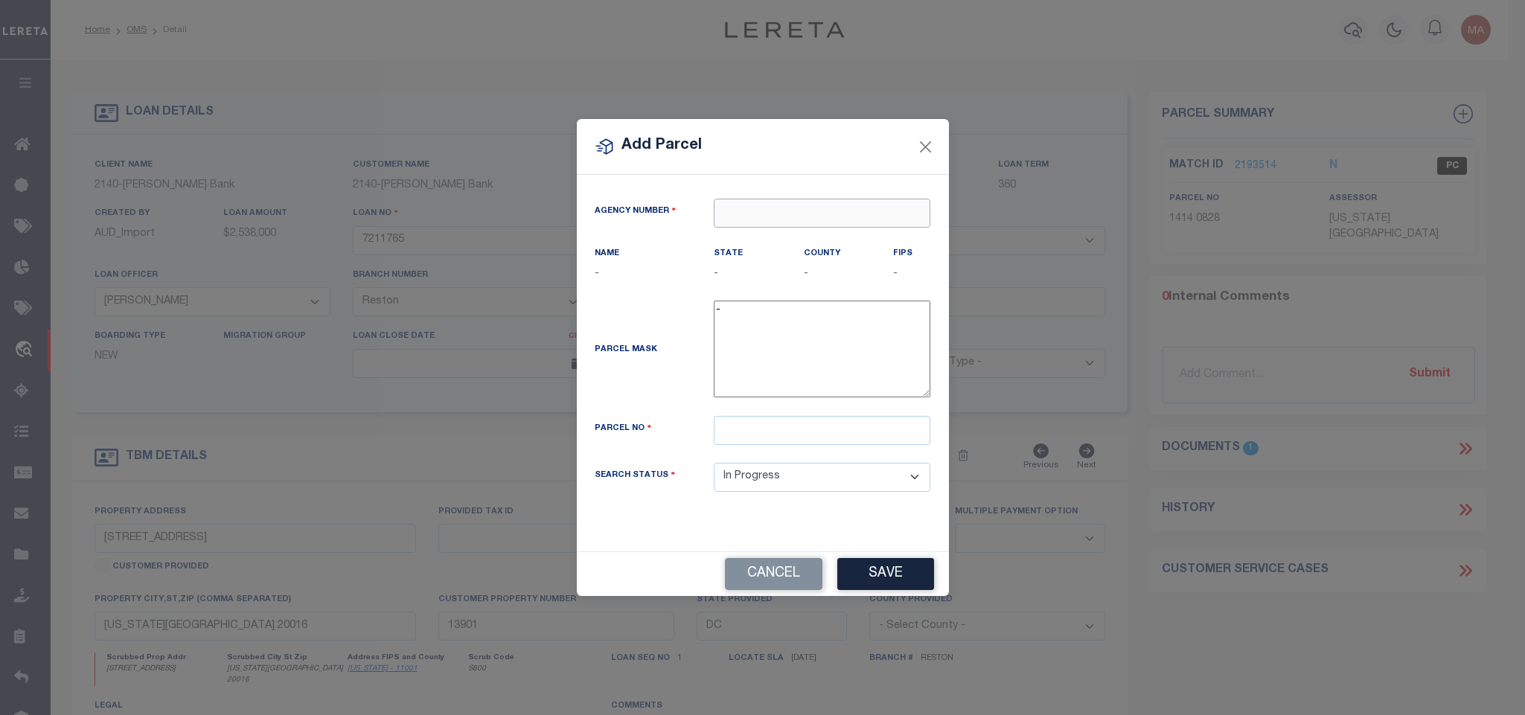
click at [715, 199] on input "text" at bounding box center [822, 213] width 217 height 29
paste input "080010000"
click at [802, 232] on div "080010000 : DISTRICT OF COLUMBIA" at bounding box center [835, 238] width 242 height 24
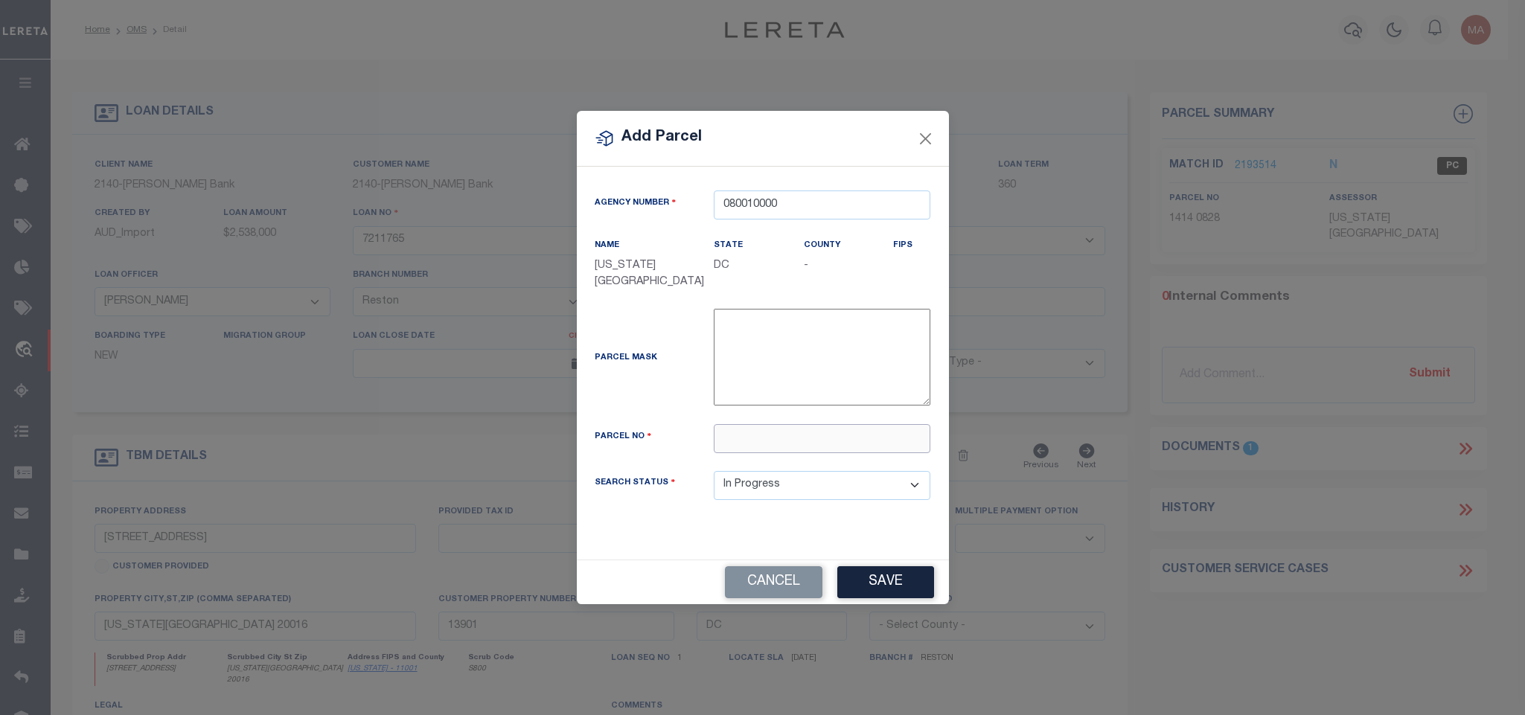
click at [842, 447] on input "text" at bounding box center [822, 438] width 217 height 29
paste input "1414- -0053"
click at [760, 451] on input "1414- -0053" at bounding box center [822, 438] width 217 height 29
click at [873, 594] on button "Save" at bounding box center [885, 582] width 97 height 32
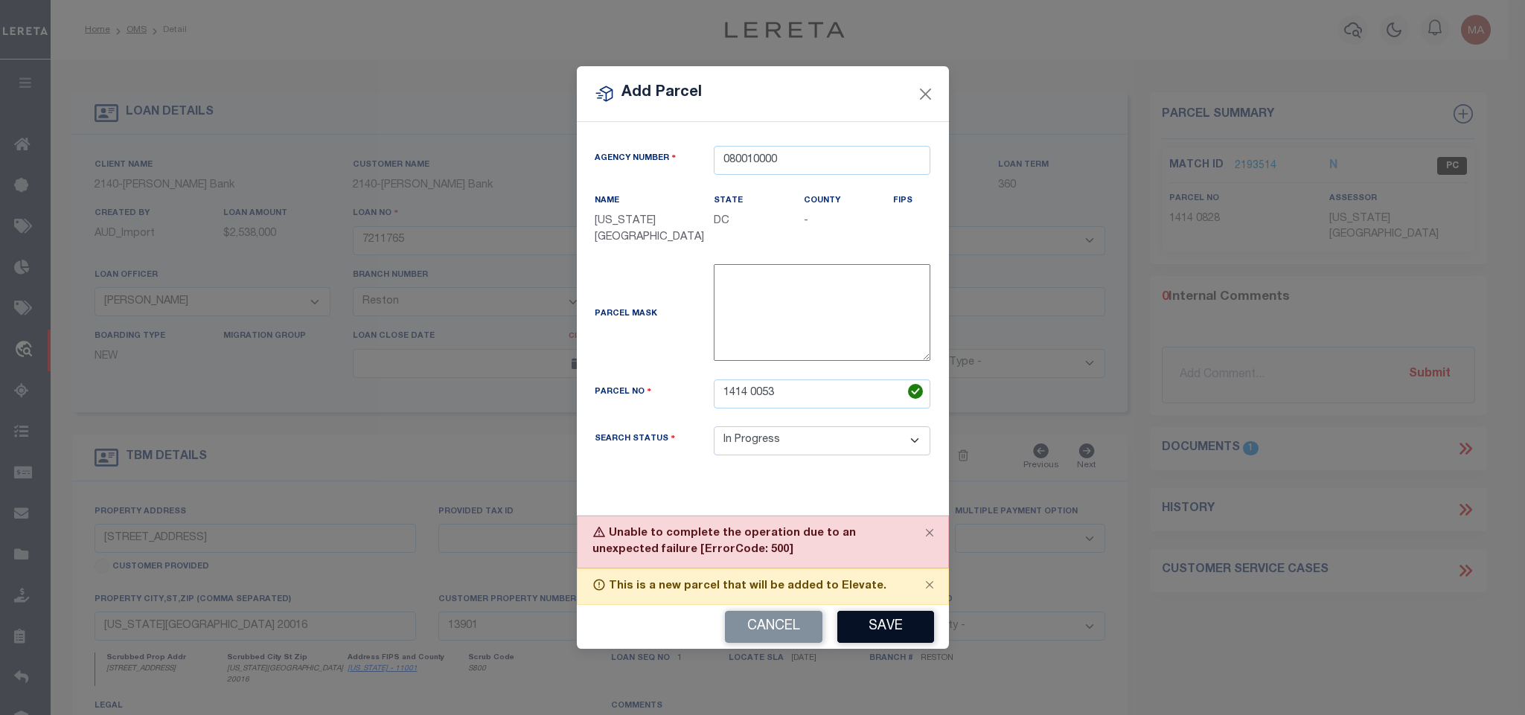
click at [869, 623] on button "Save" at bounding box center [885, 627] width 97 height 32
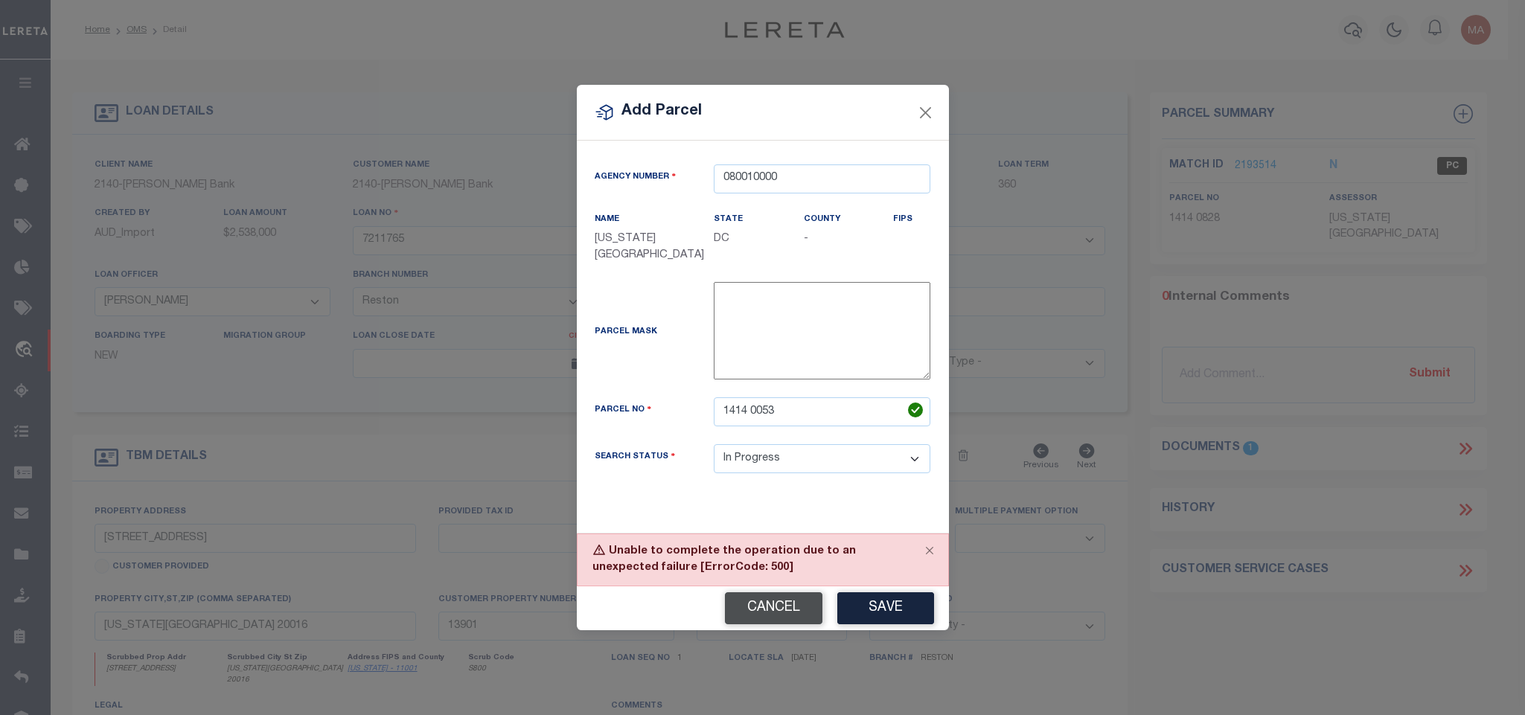
click at [753, 613] on button "Cancel" at bounding box center [773, 608] width 97 height 32
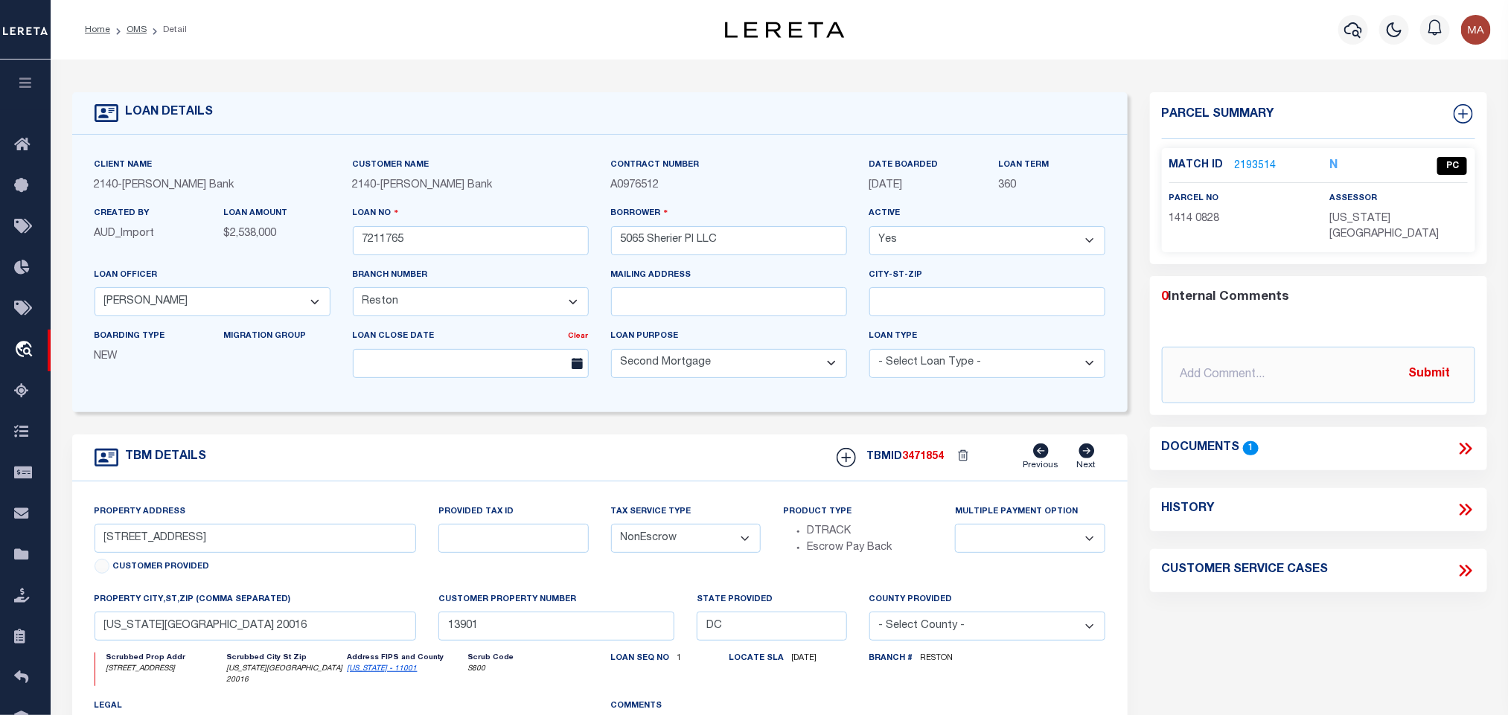
click at [1251, 161] on link "2193514" at bounding box center [1256, 167] width 42 height 16
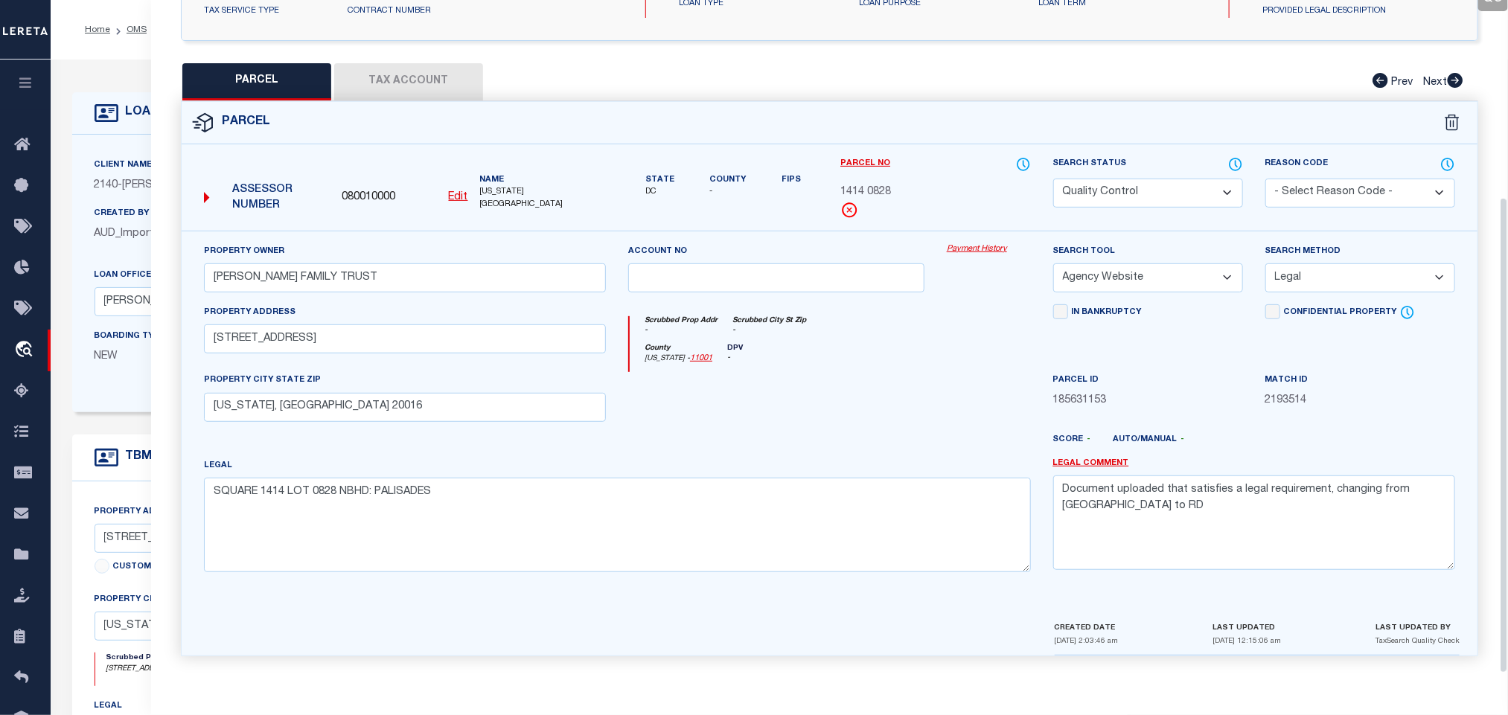
click at [1163, 183] on select "Automated Search Bad Parcel Complete Duplicate Parcel High Dollar Reporting In …" at bounding box center [1148, 193] width 190 height 29
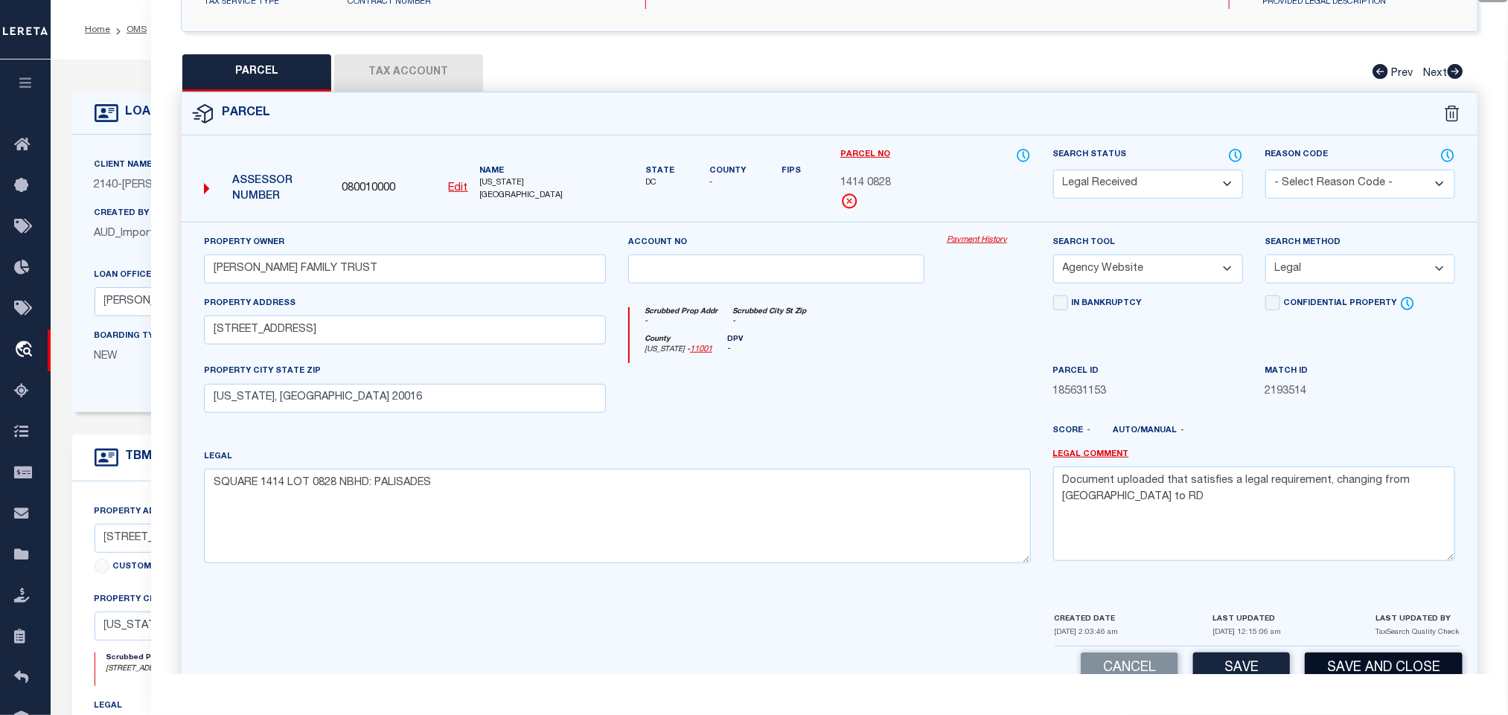
click at [1360, 666] on button "Save and Close" at bounding box center [1384, 669] width 158 height 32
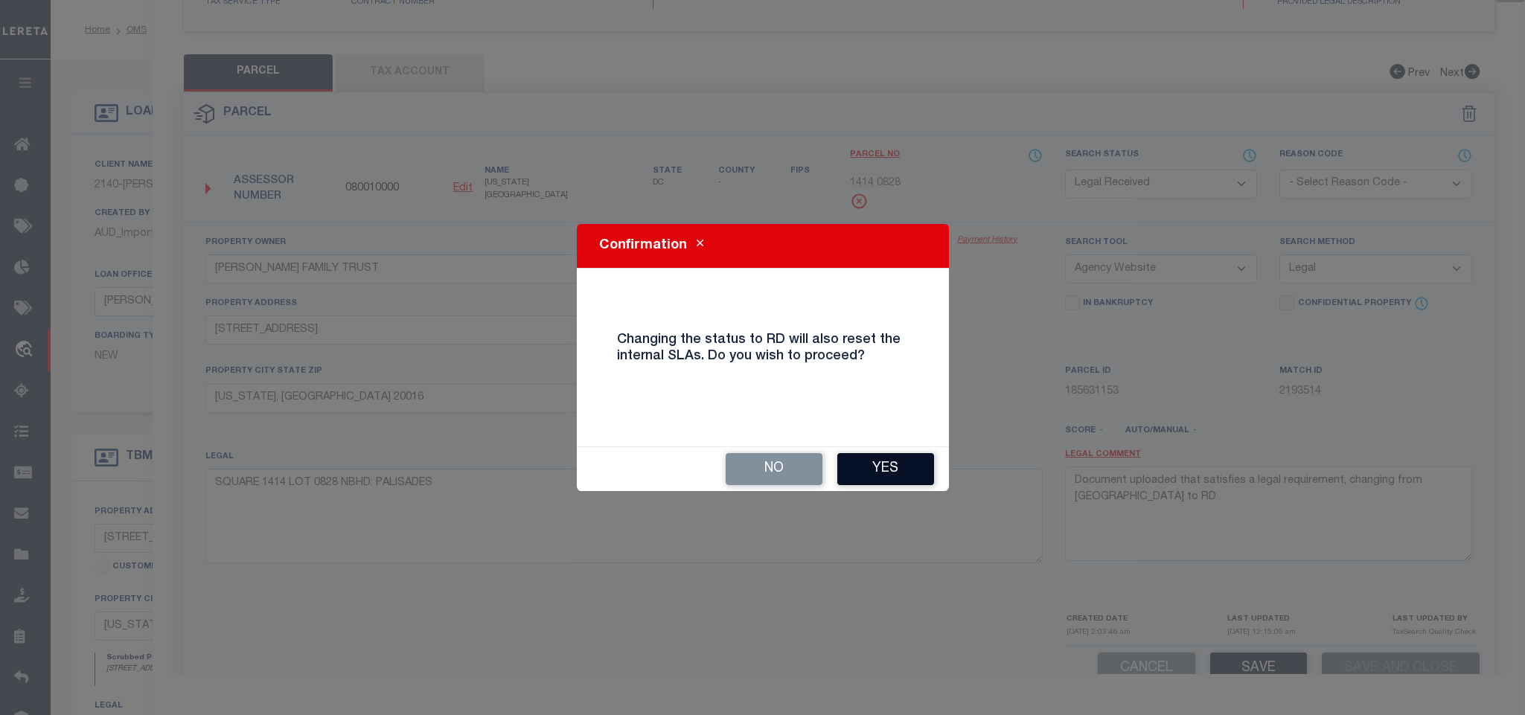
click at [869, 471] on button "Yes" at bounding box center [885, 469] width 97 height 32
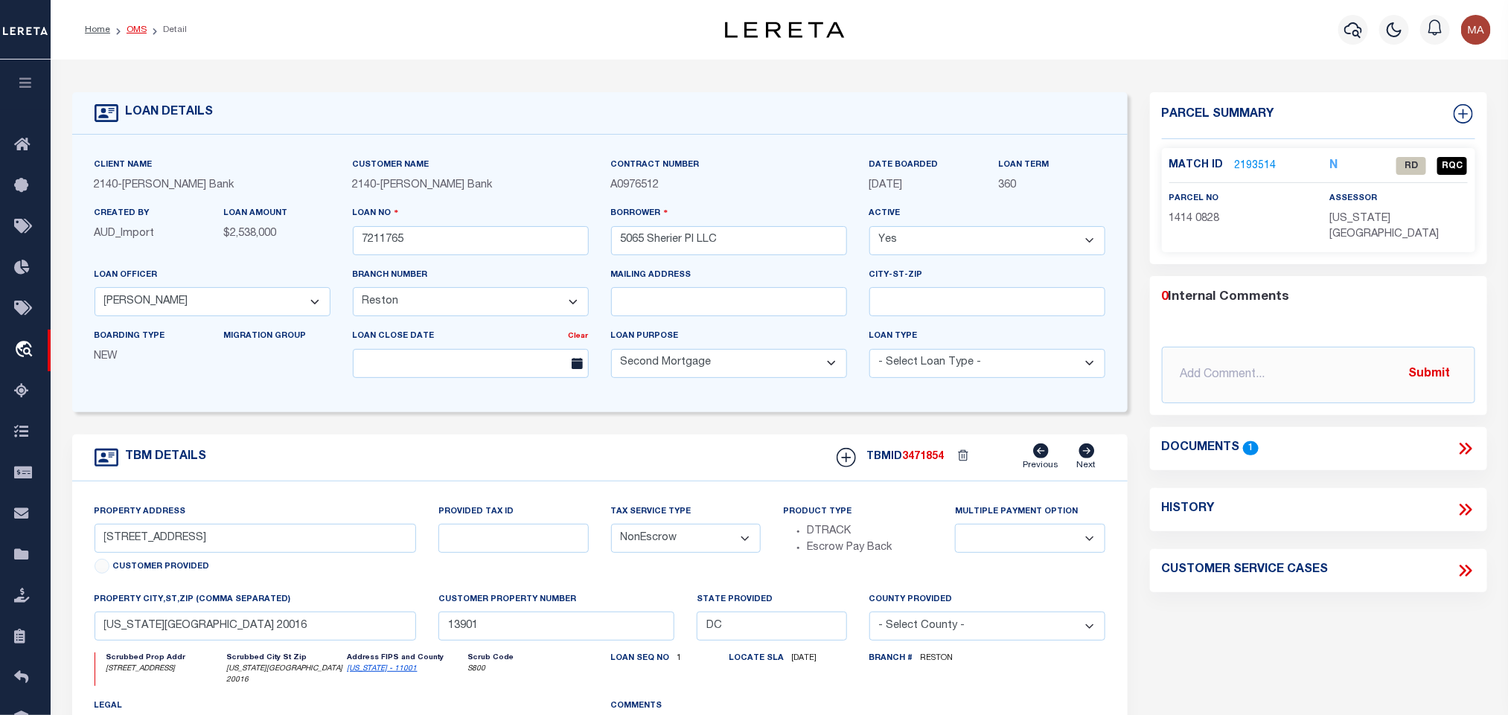
click at [134, 30] on link "OMS" at bounding box center [137, 29] width 20 height 9
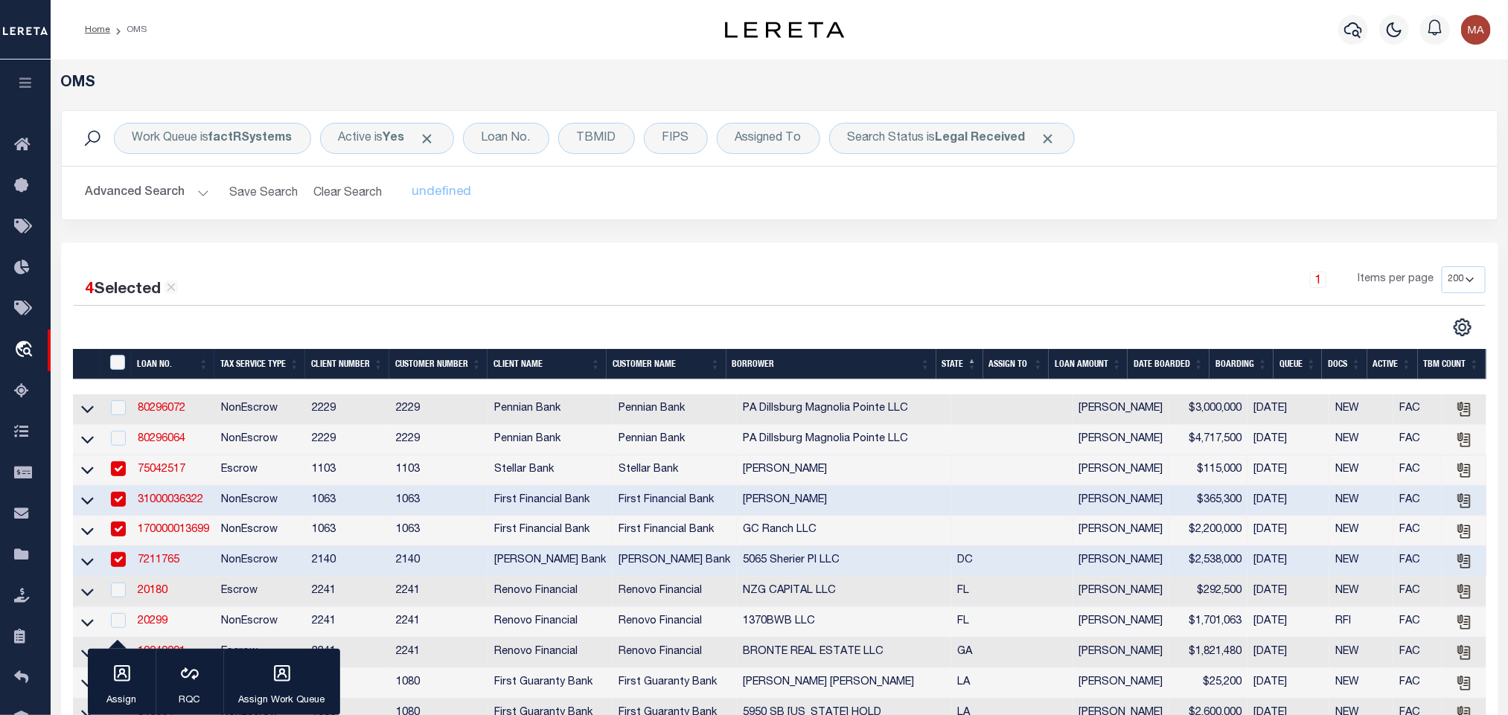
scroll to position [335, 0]
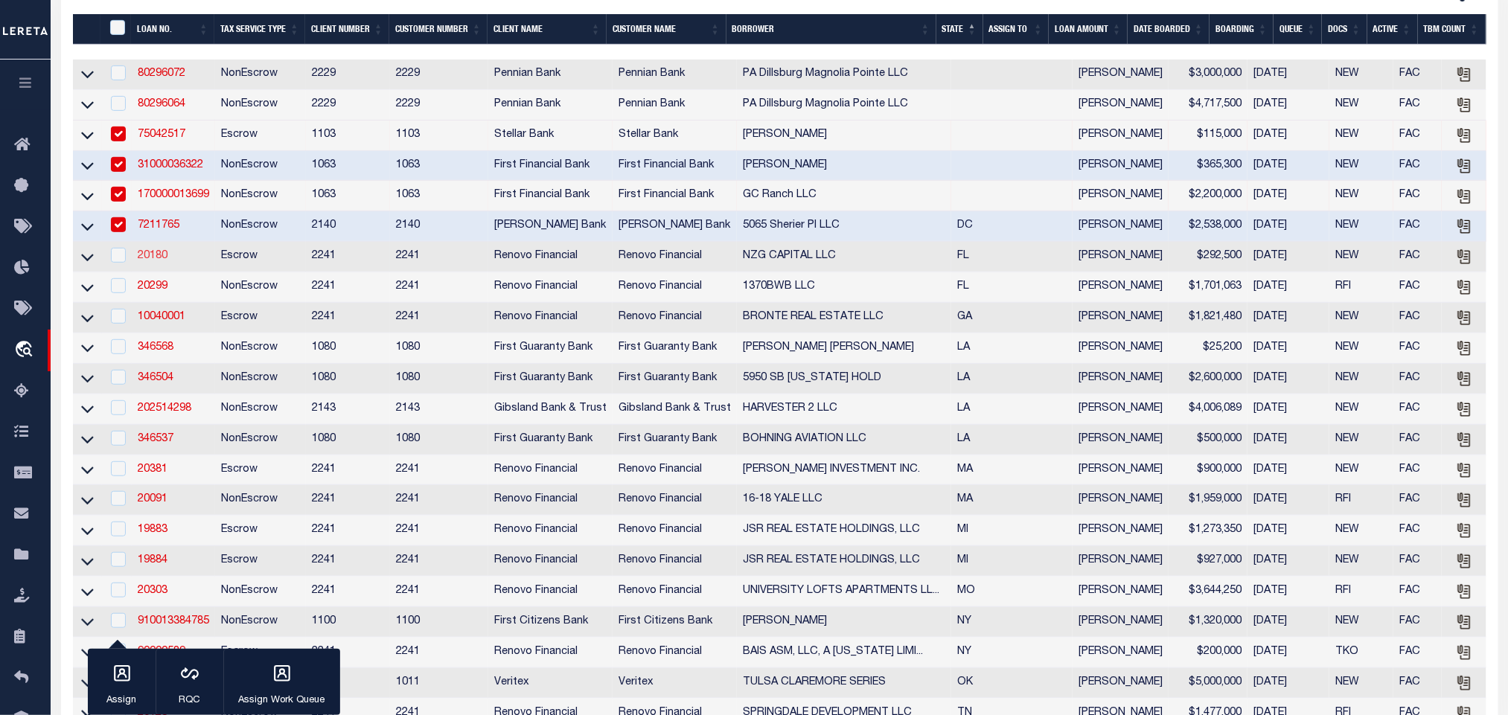
click at [154, 259] on link "20180" at bounding box center [153, 256] width 30 height 10
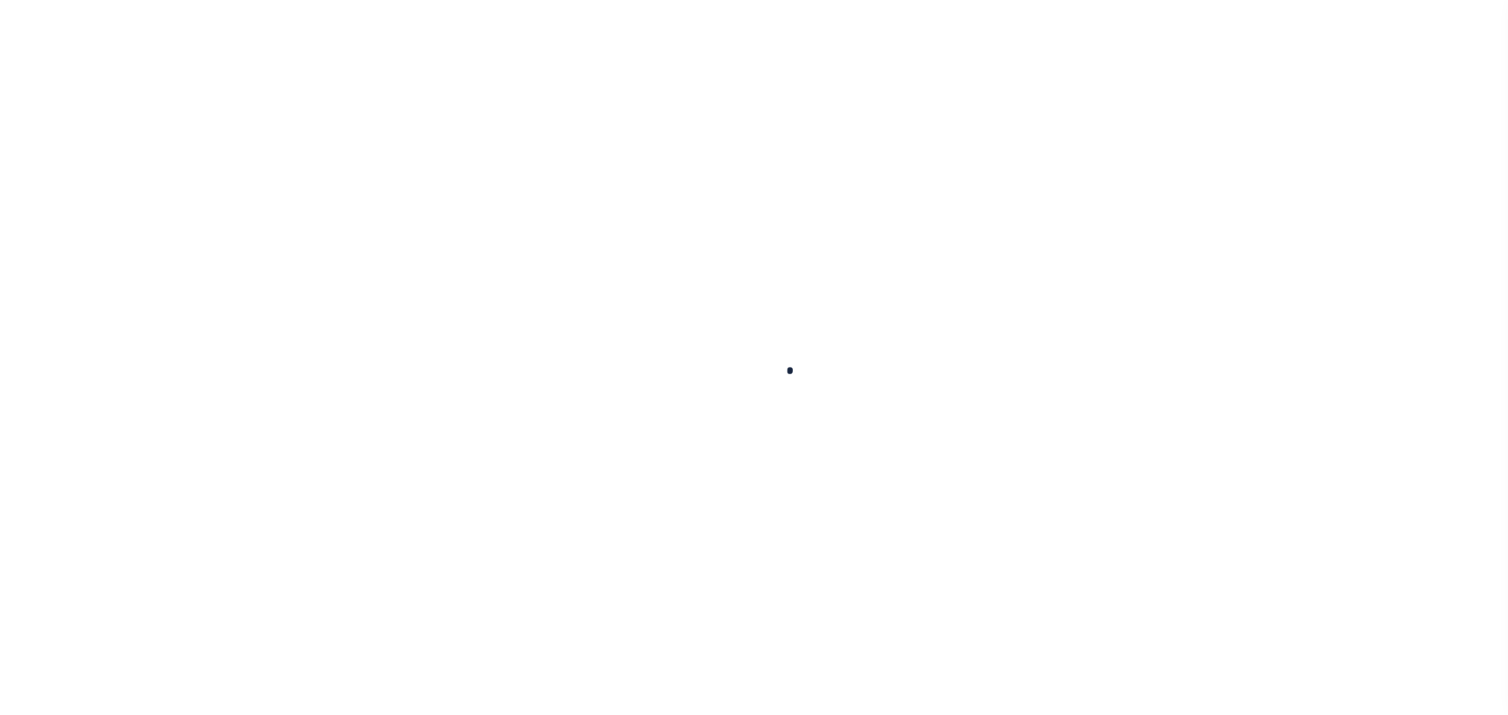
checkbox input "false"
type input "1"
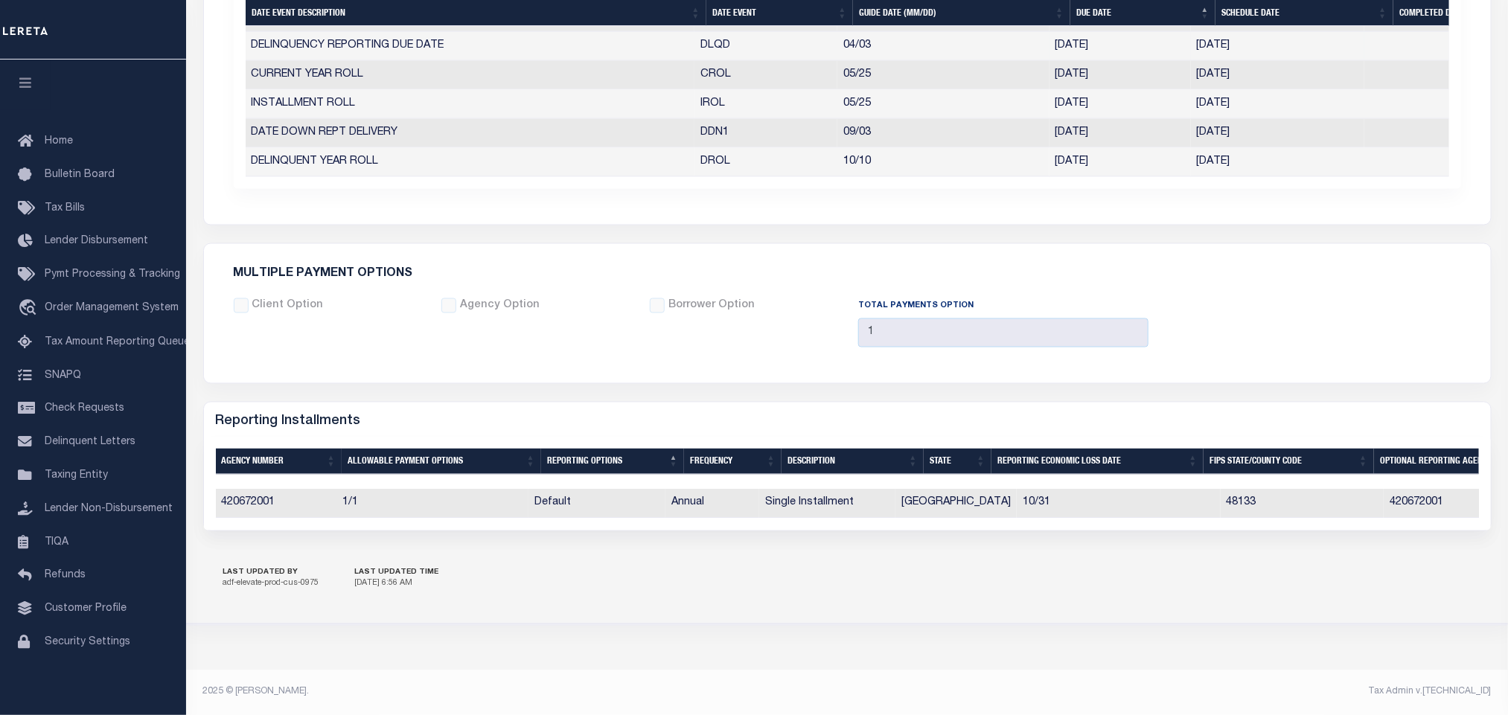
scroll to position [893, 0]
